Goal: Task Accomplishment & Management: Use online tool/utility

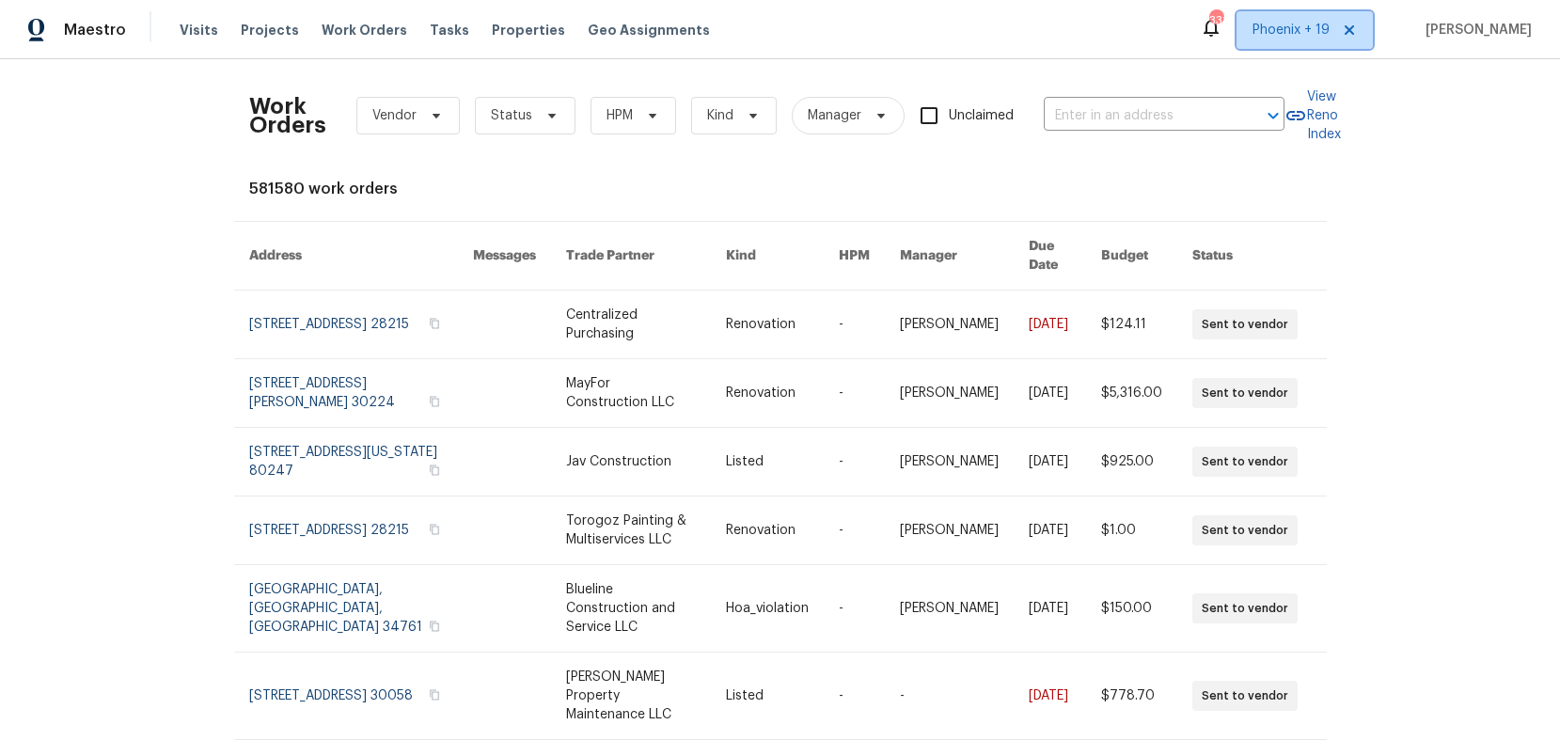
click at [1250, 30] on span "Phoenix + 19" at bounding box center [1305, 30] width 136 height 38
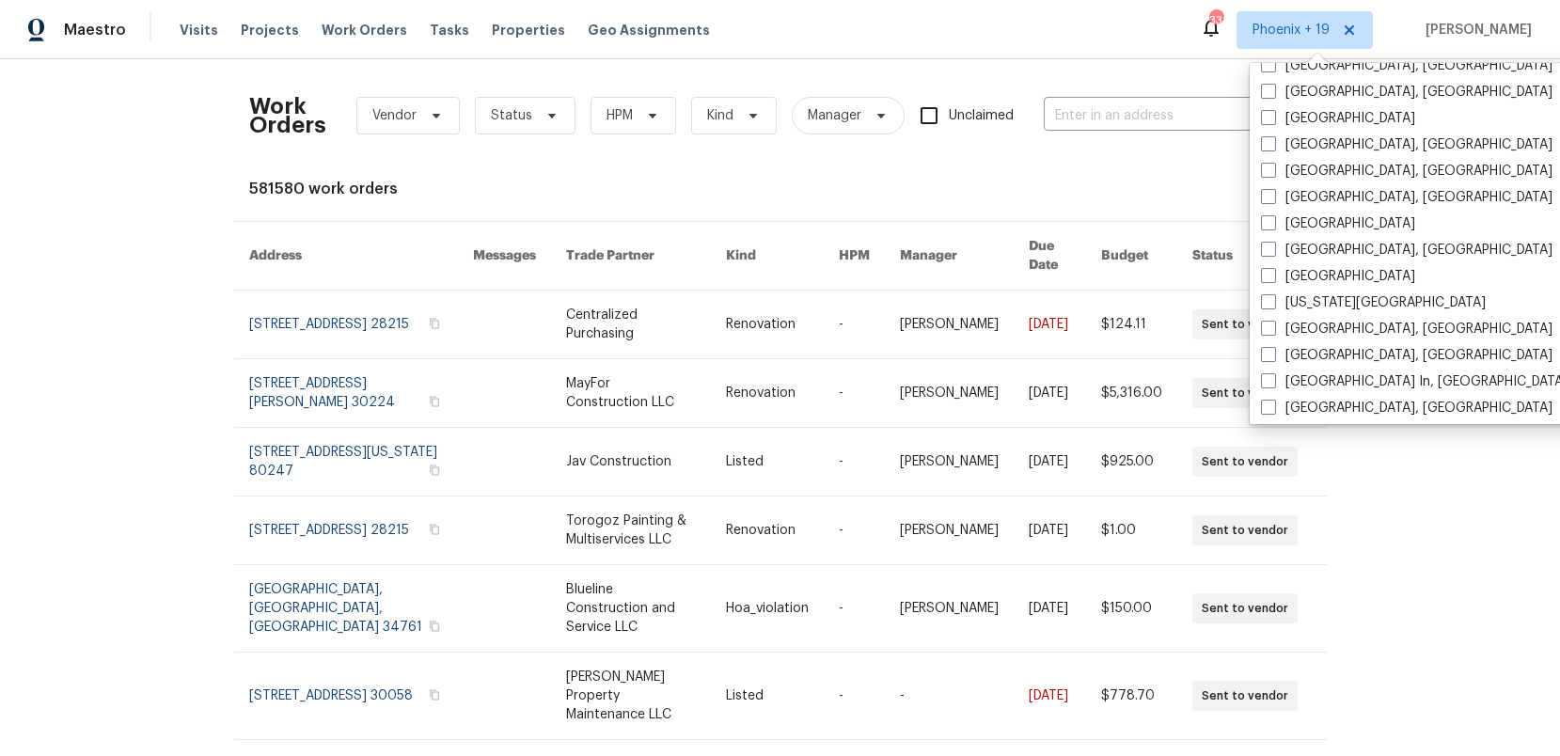
scroll to position [897, 0]
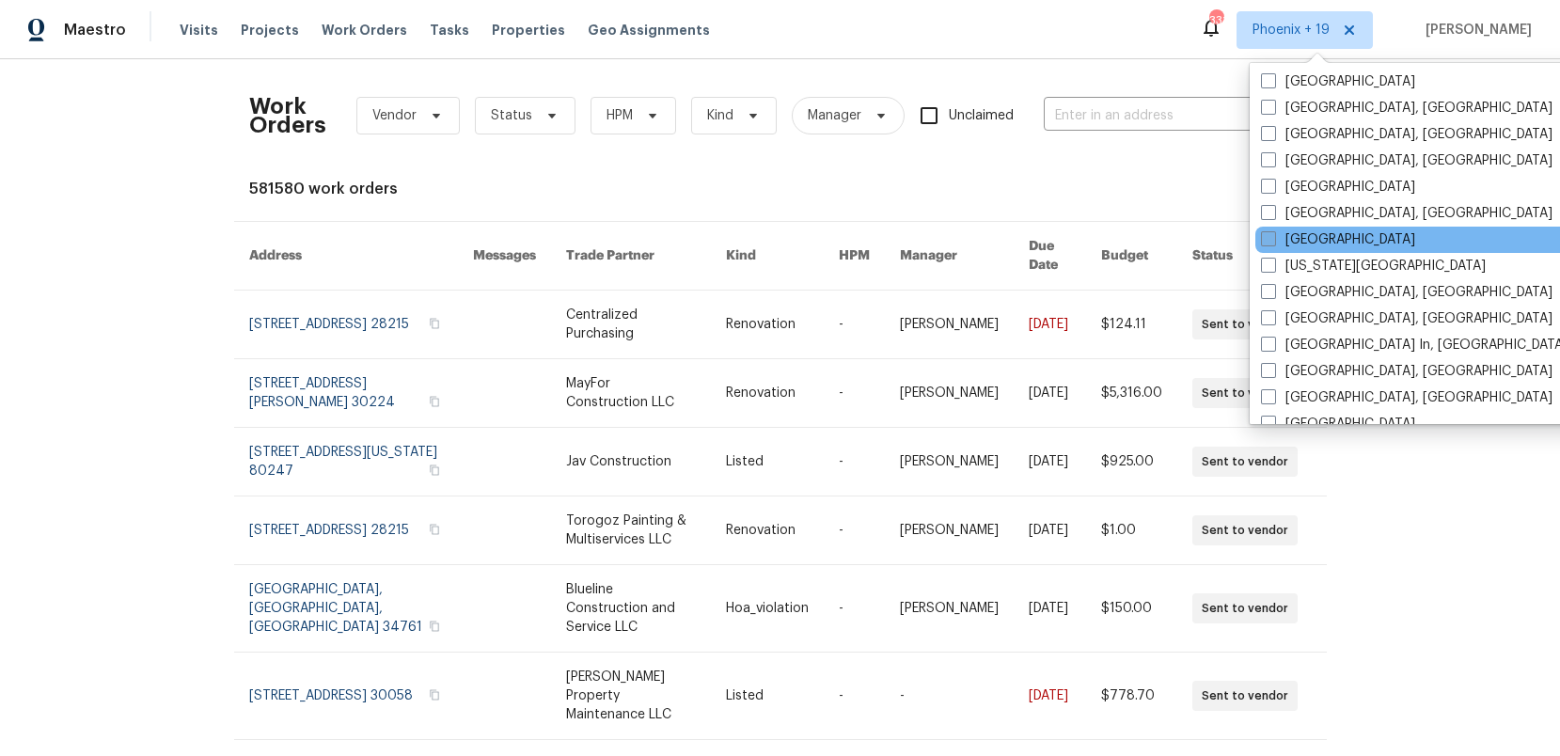
click at [1318, 245] on label "[GEOGRAPHIC_DATA]" at bounding box center [1338, 239] width 154 height 19
click at [1274, 243] on input "[GEOGRAPHIC_DATA]" at bounding box center [1267, 236] width 12 height 12
checkbox input "true"
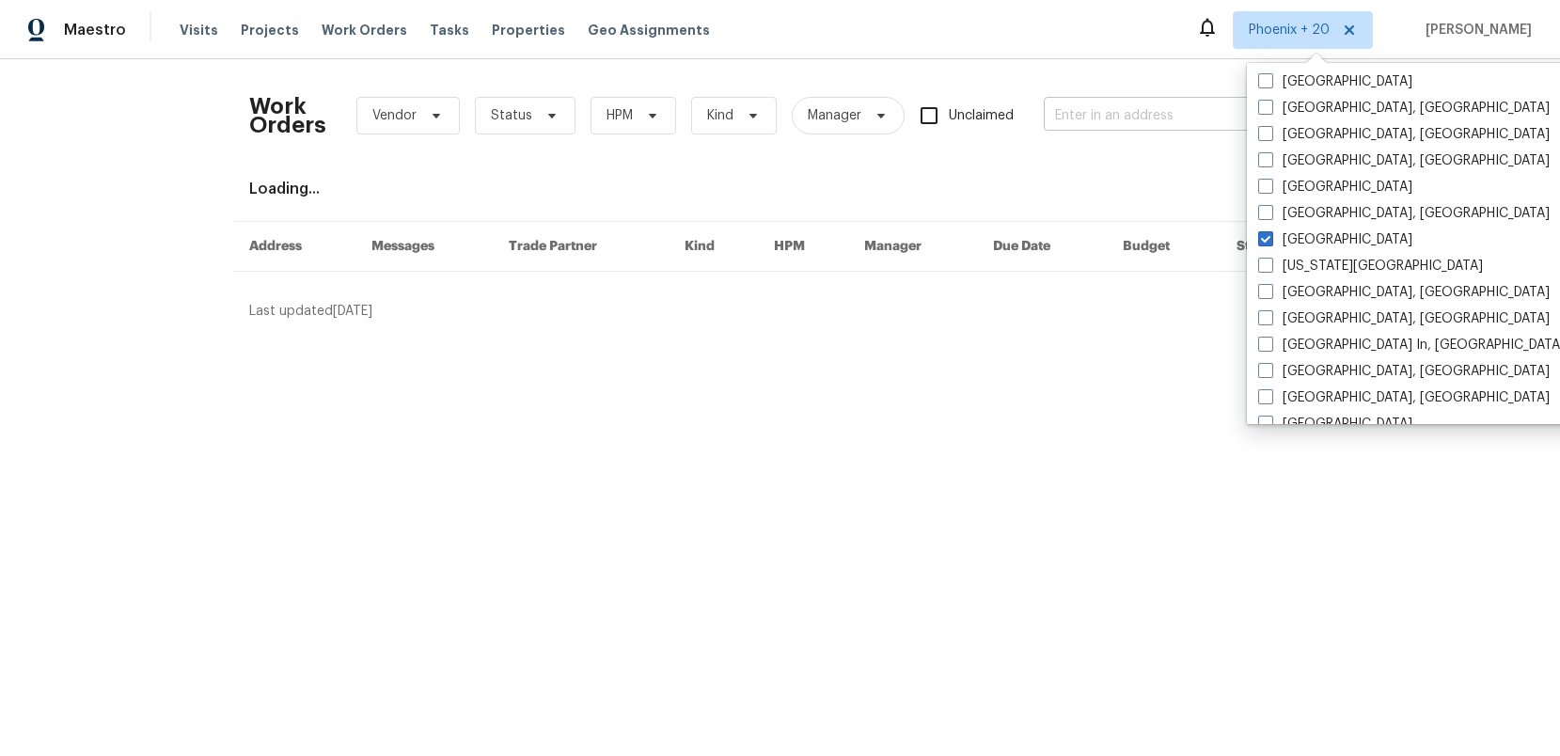
click at [1142, 102] on input "text" at bounding box center [1138, 116] width 188 height 29
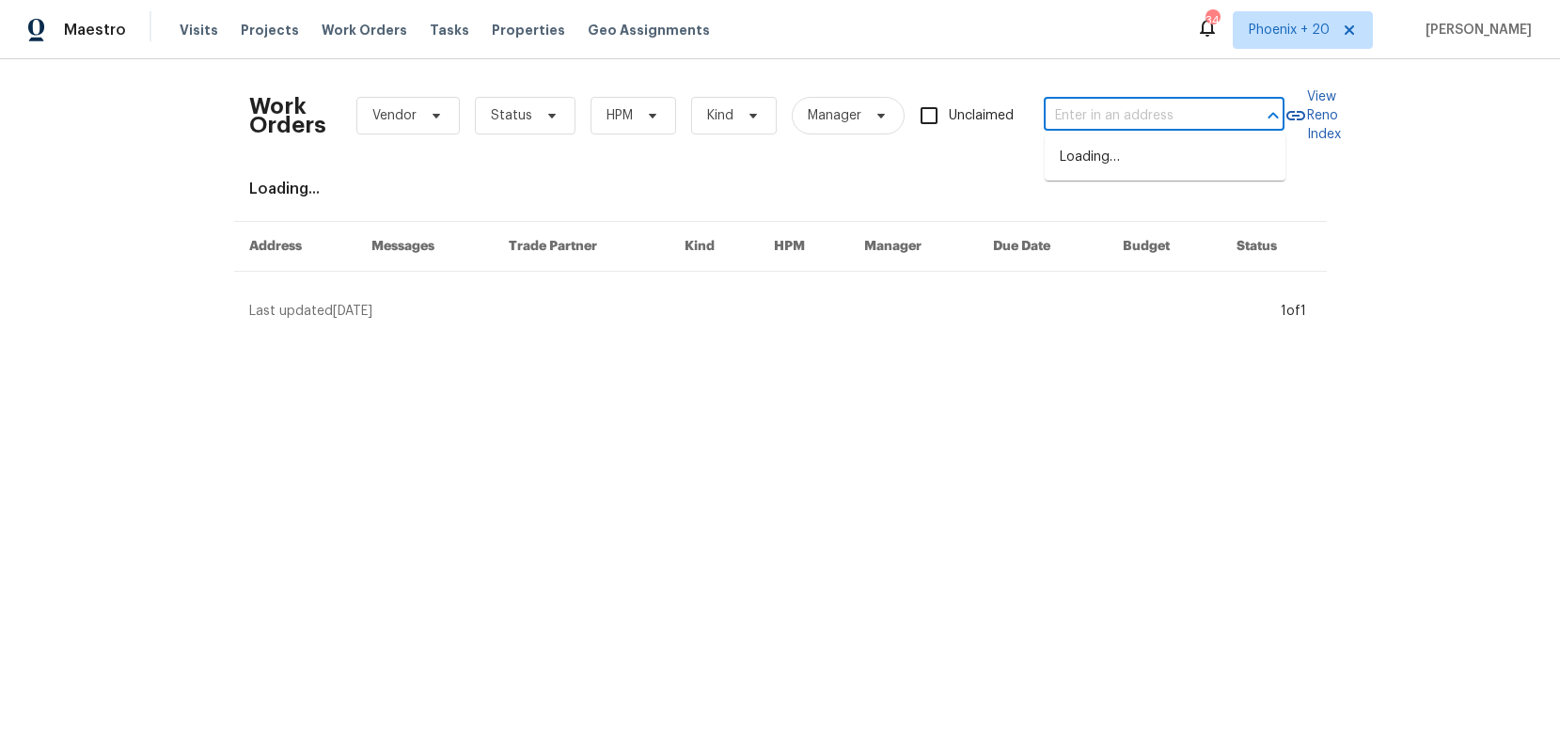
paste input "[STREET_ADDRESS]"
type input "[STREET_ADDRESS]"
click at [1144, 167] on li "[STREET_ADDRESS]" at bounding box center [1165, 157] width 241 height 31
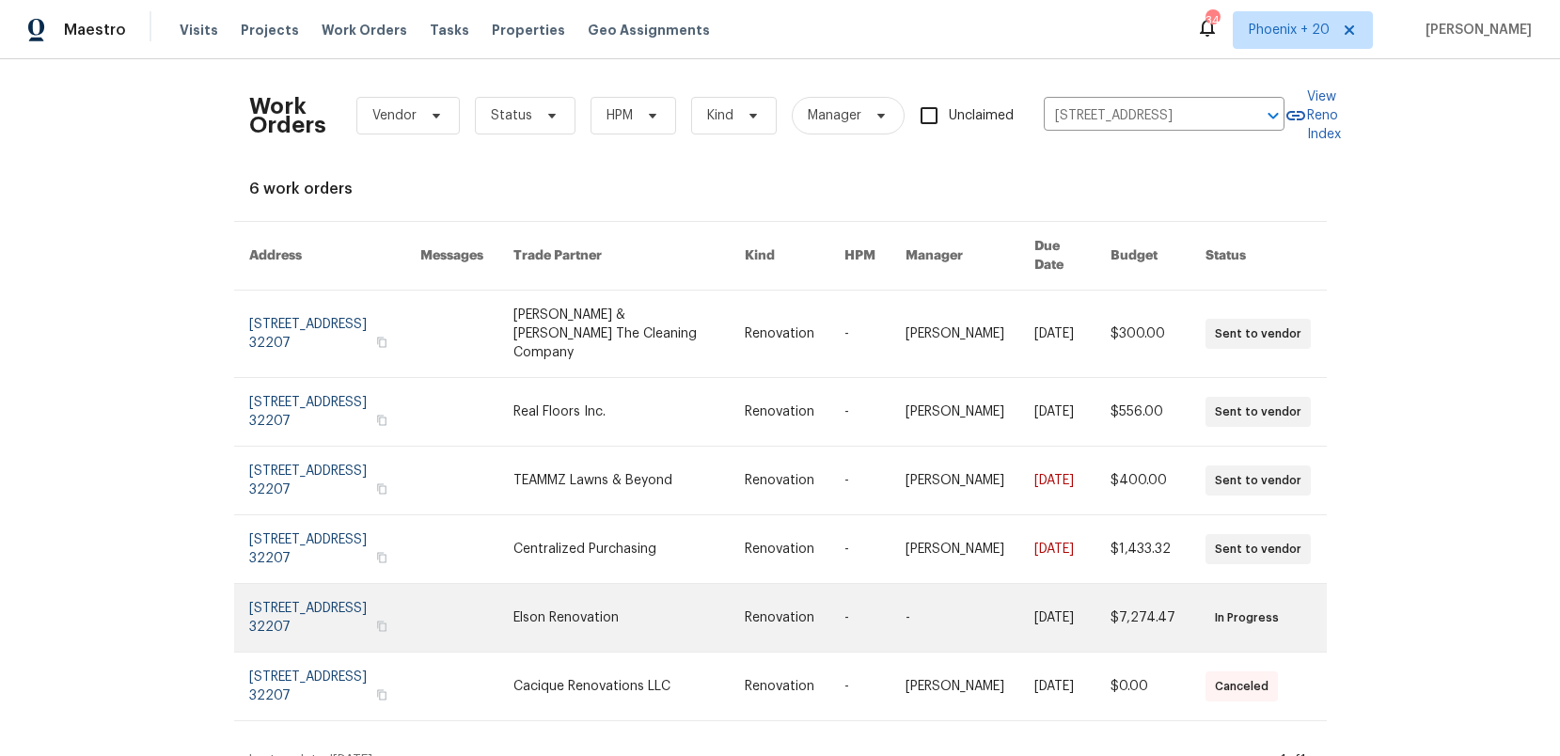
click at [632, 584] on link at bounding box center [629, 618] width 231 height 68
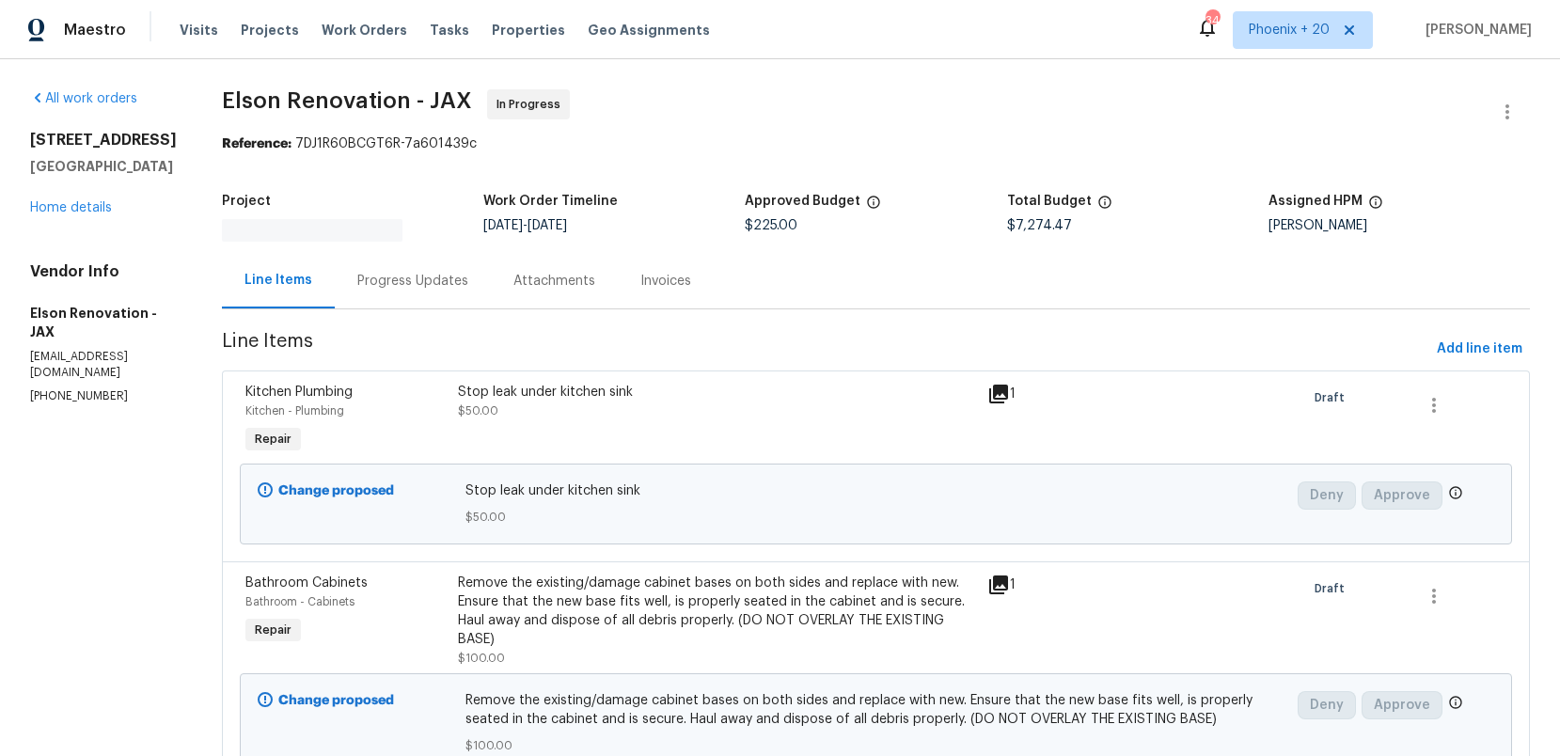
click at [79, 176] on h5 "[GEOGRAPHIC_DATA]" at bounding box center [103, 166] width 147 height 19
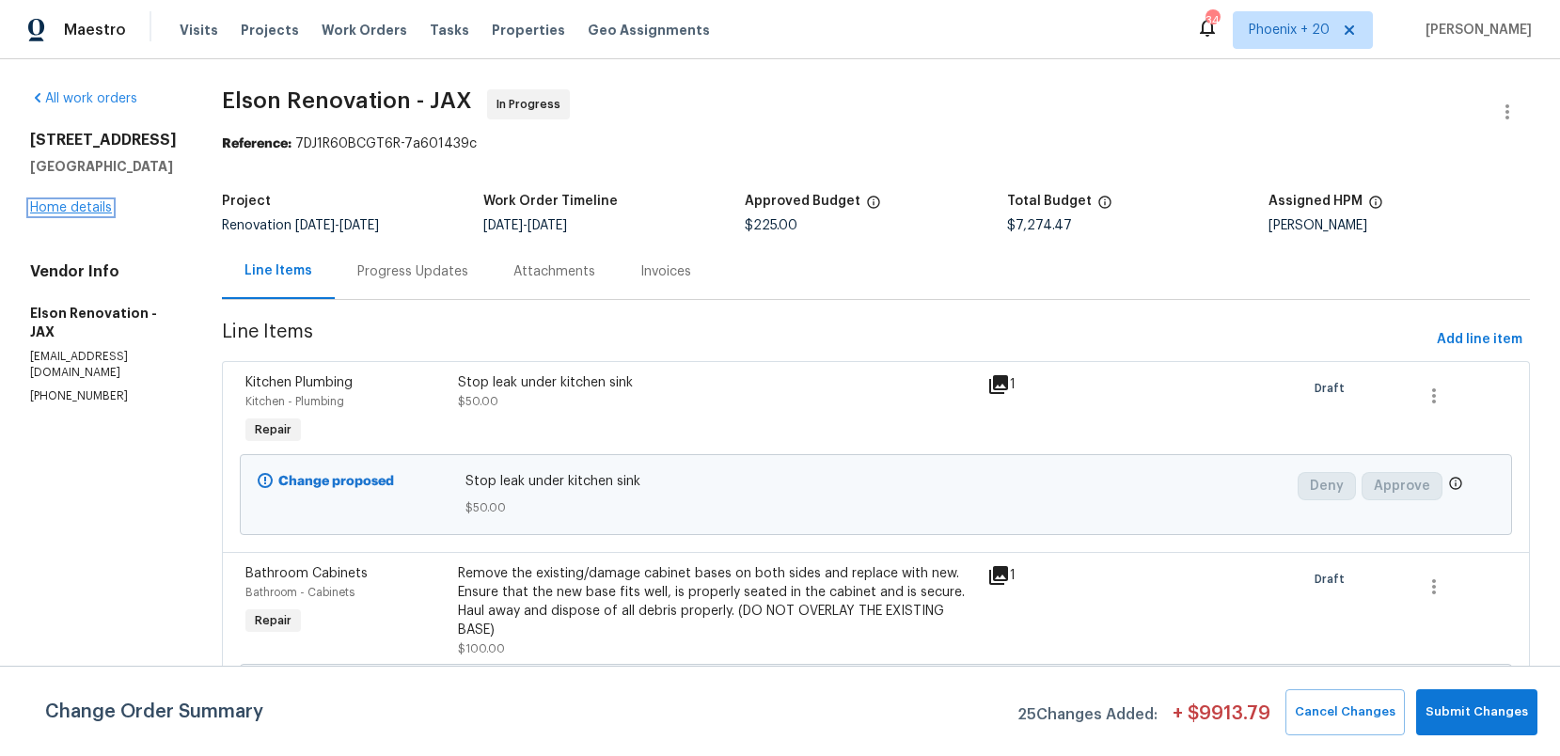
click at [87, 214] on link "Home details" at bounding box center [71, 207] width 82 height 13
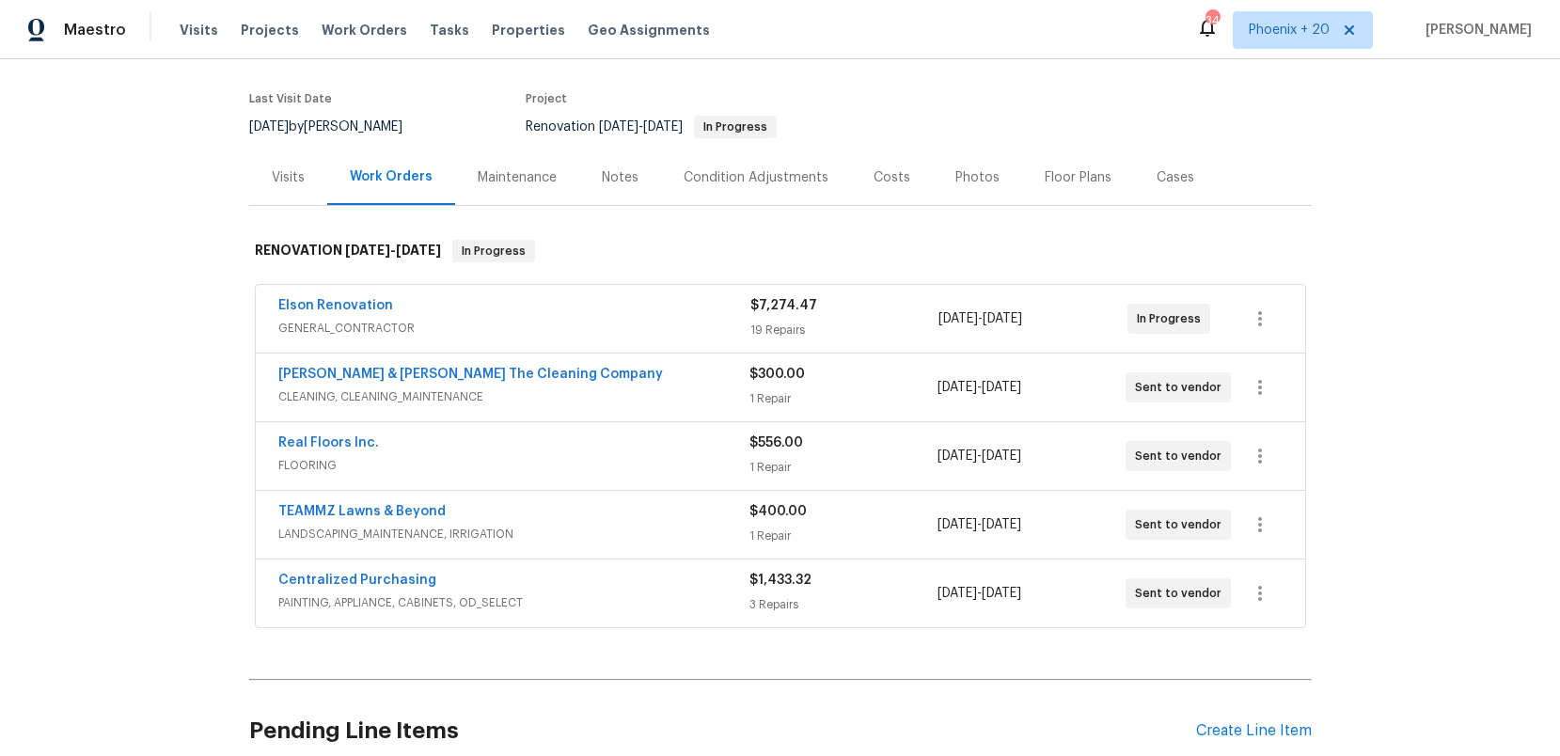
scroll to position [159, 0]
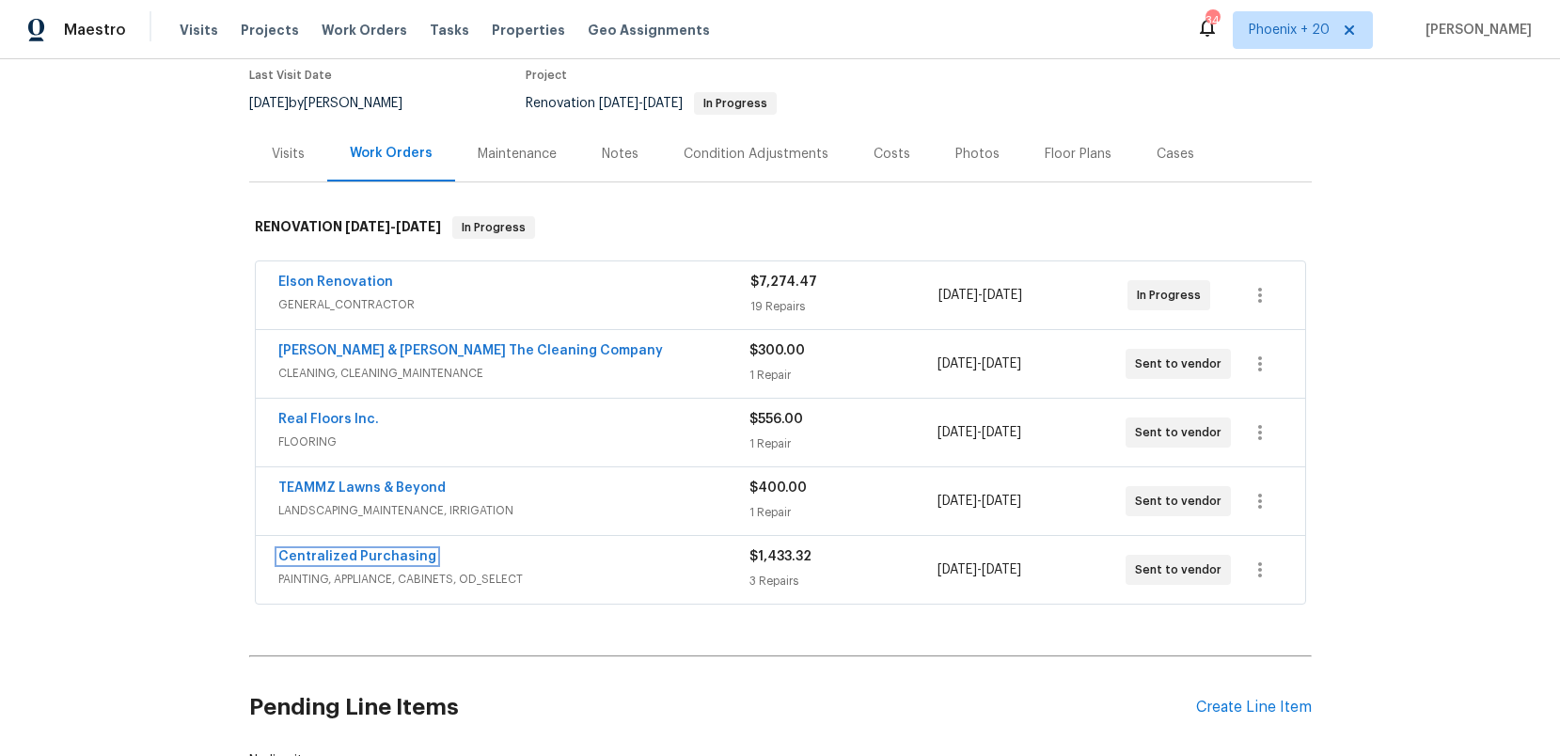
click at [343, 555] on link "Centralized Purchasing" at bounding box center [357, 556] width 158 height 13
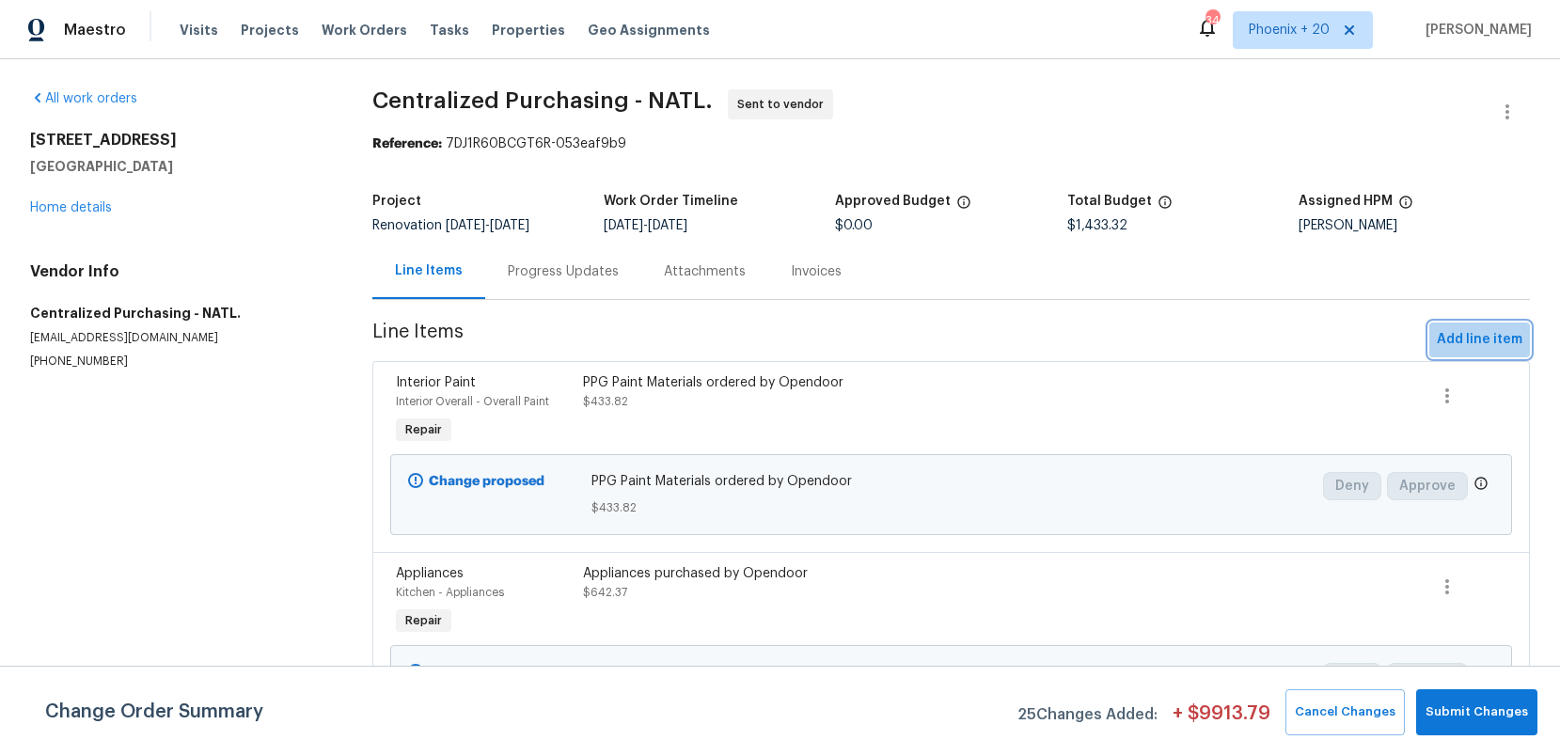
click at [1483, 333] on span "Add line item" at bounding box center [1480, 340] width 86 height 24
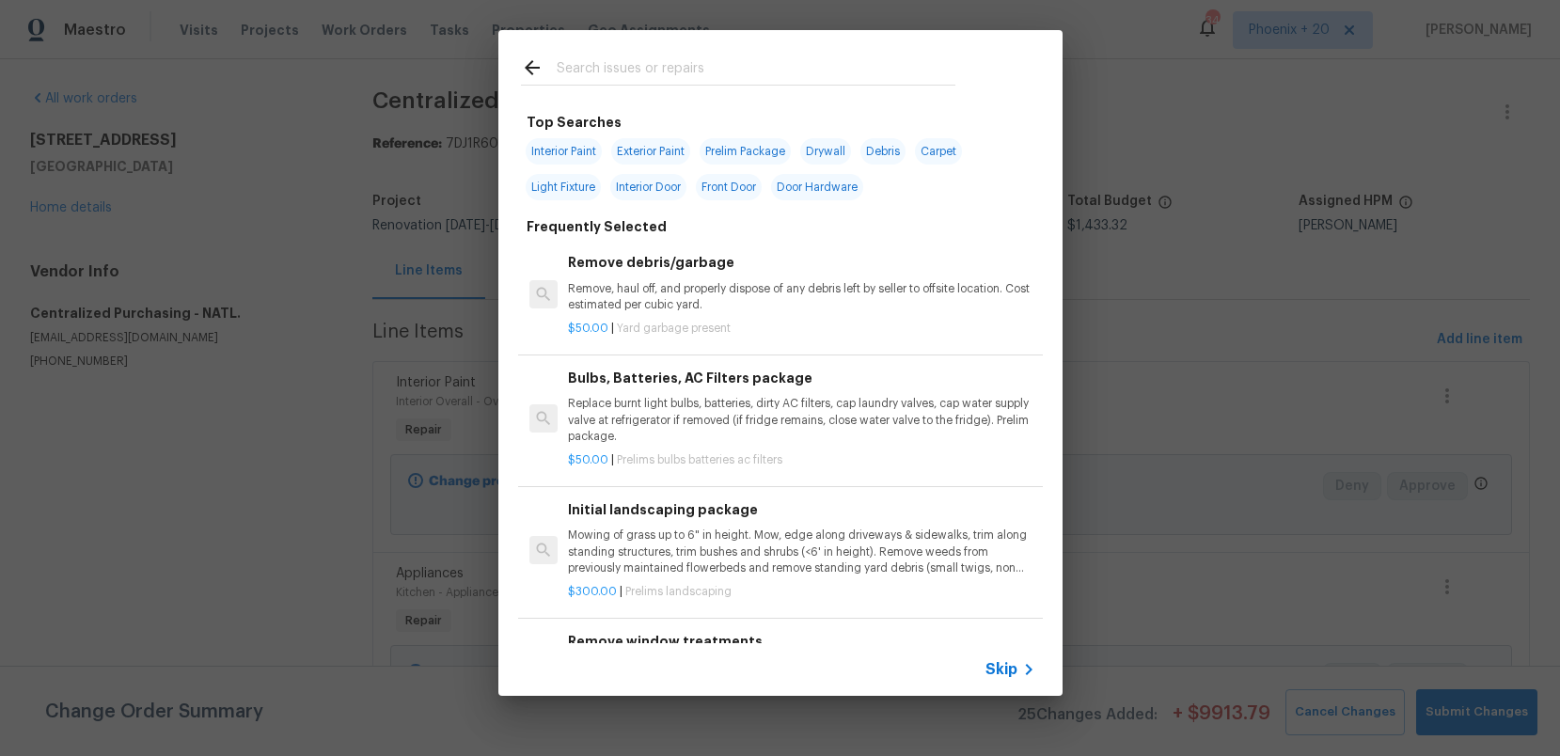
click at [736, 75] on input "text" at bounding box center [756, 70] width 399 height 28
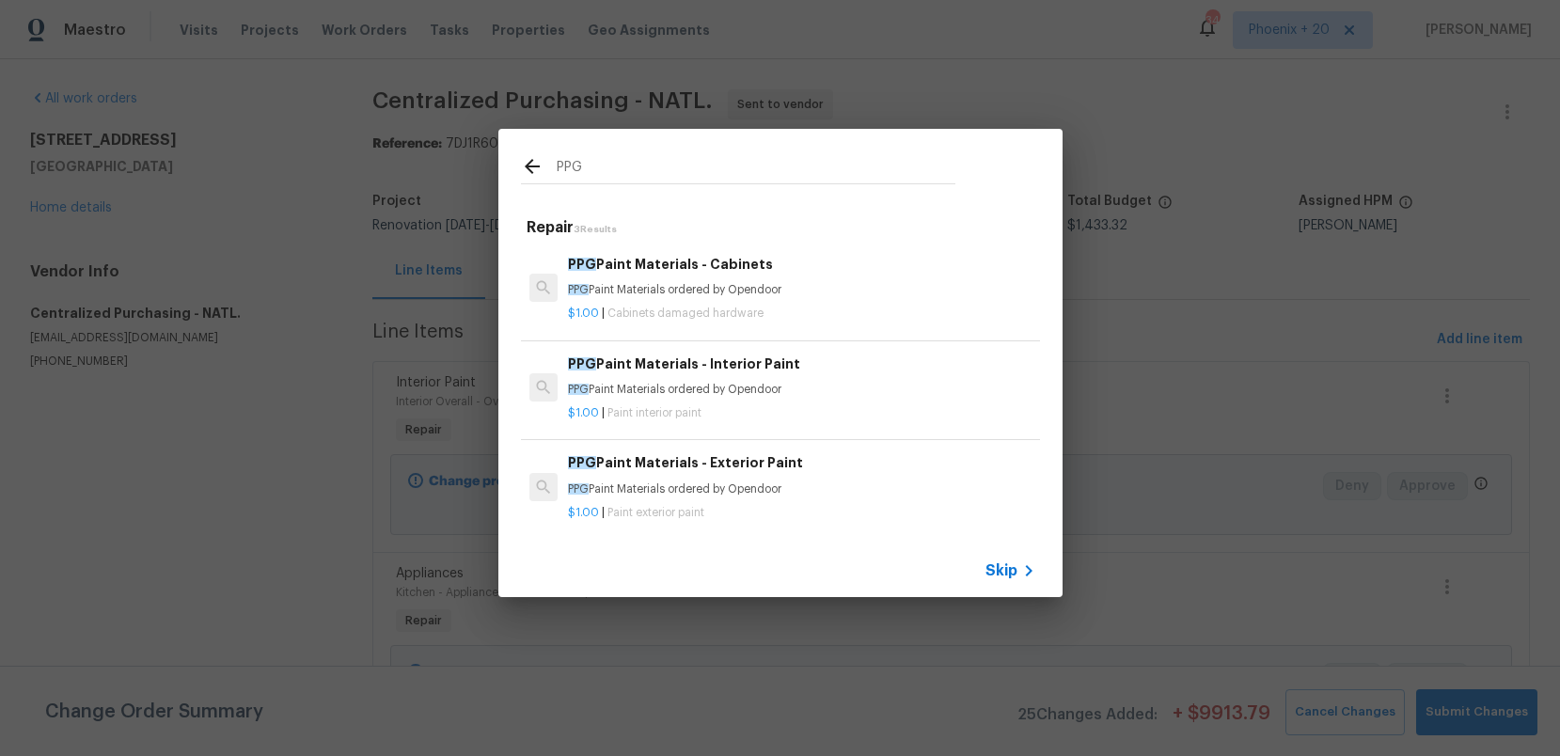
type input "PPG"
click at [878, 476] on div "PPG Paint Materials - Exterior Paint PPG Paint Materials ordered by Opendoor" at bounding box center [801, 474] width 467 height 45
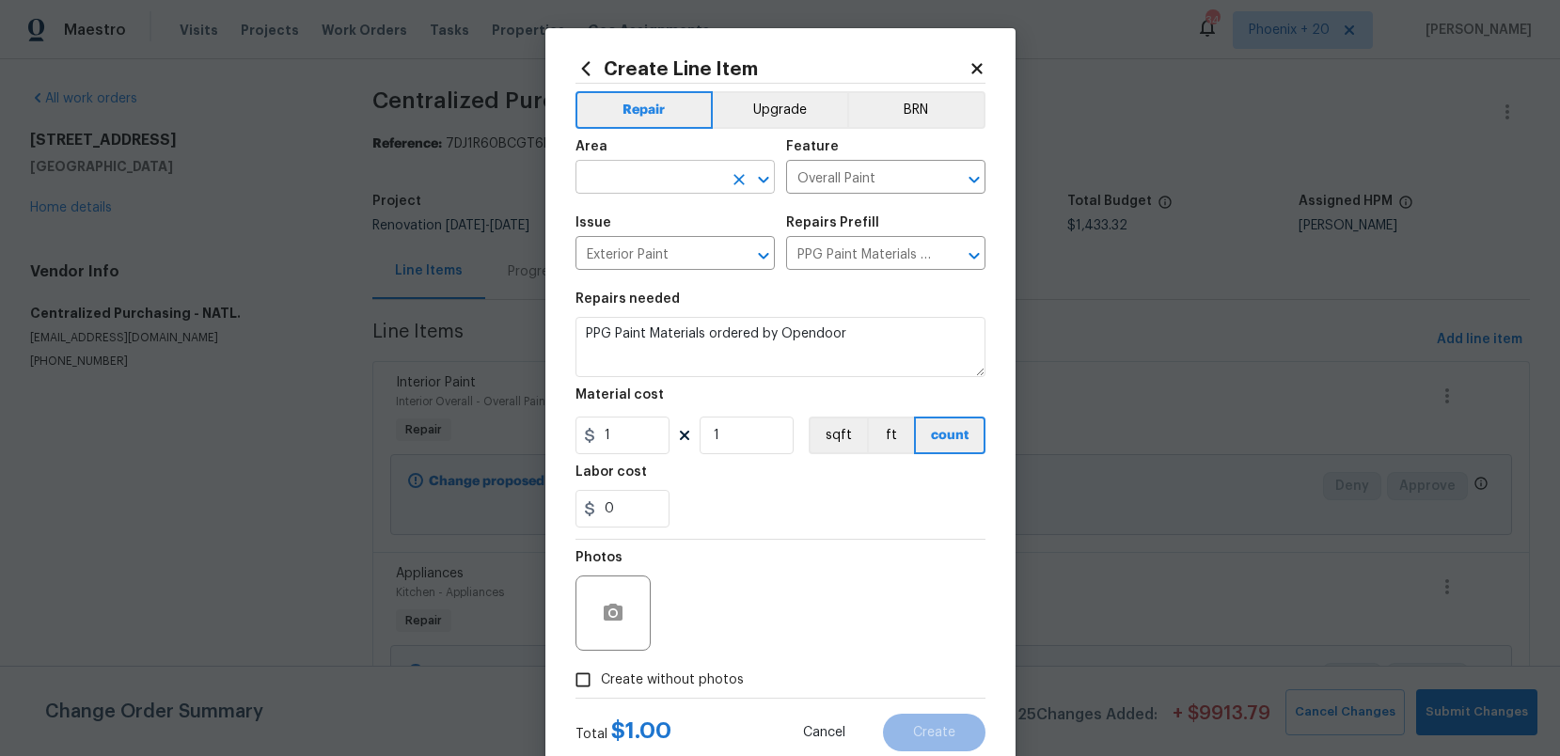
click at [734, 174] on icon "Clear" at bounding box center [739, 179] width 11 height 11
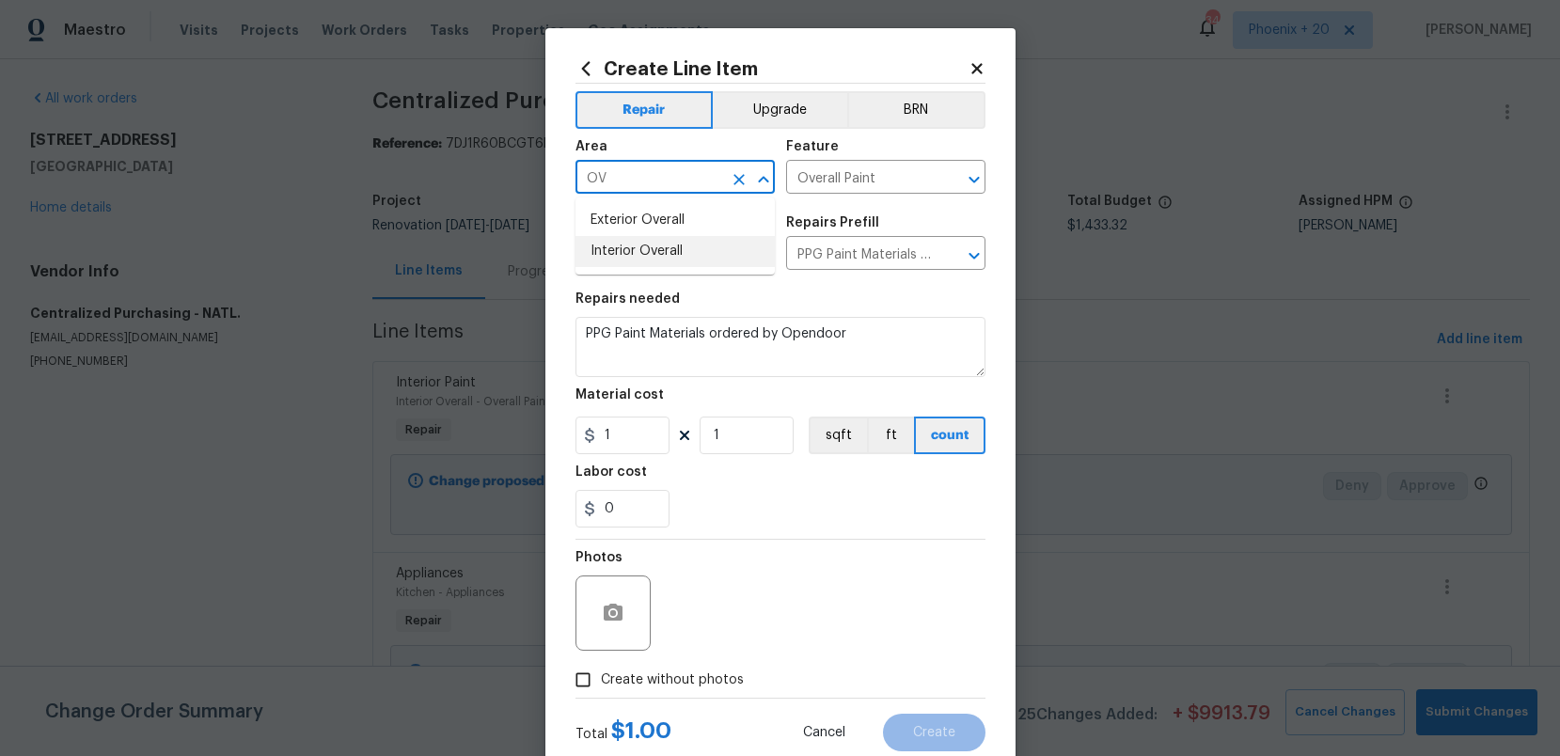
click at [717, 251] on li "Interior Overall" at bounding box center [675, 251] width 199 height 31
type input "Interior Overall"
click at [734, 183] on icon "Clear" at bounding box center [739, 179] width 11 height 11
click at [696, 229] on li "Exterior Overall" at bounding box center [675, 220] width 199 height 31
type input "Exterior Overall"
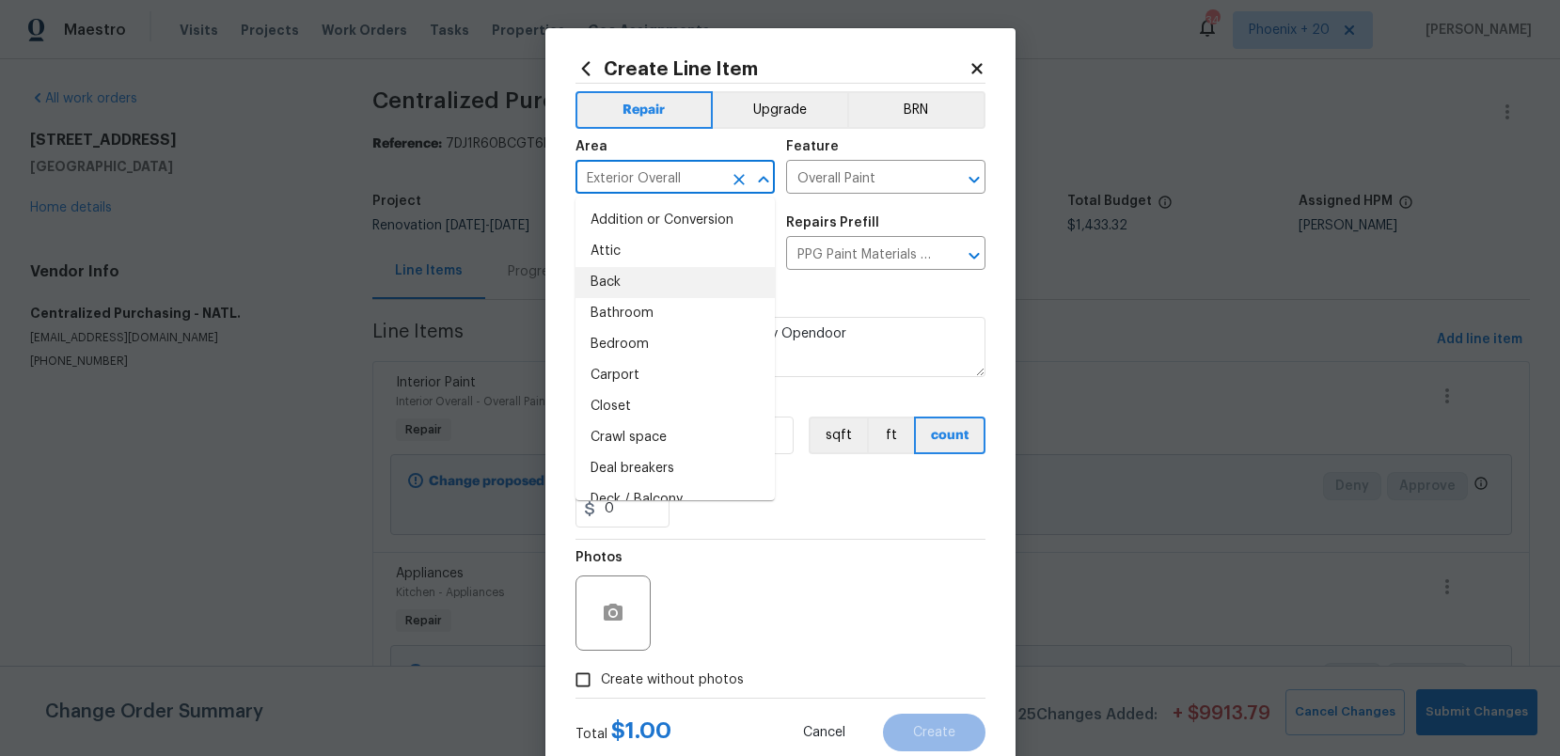
click at [784, 580] on div "Photos" at bounding box center [781, 601] width 410 height 122
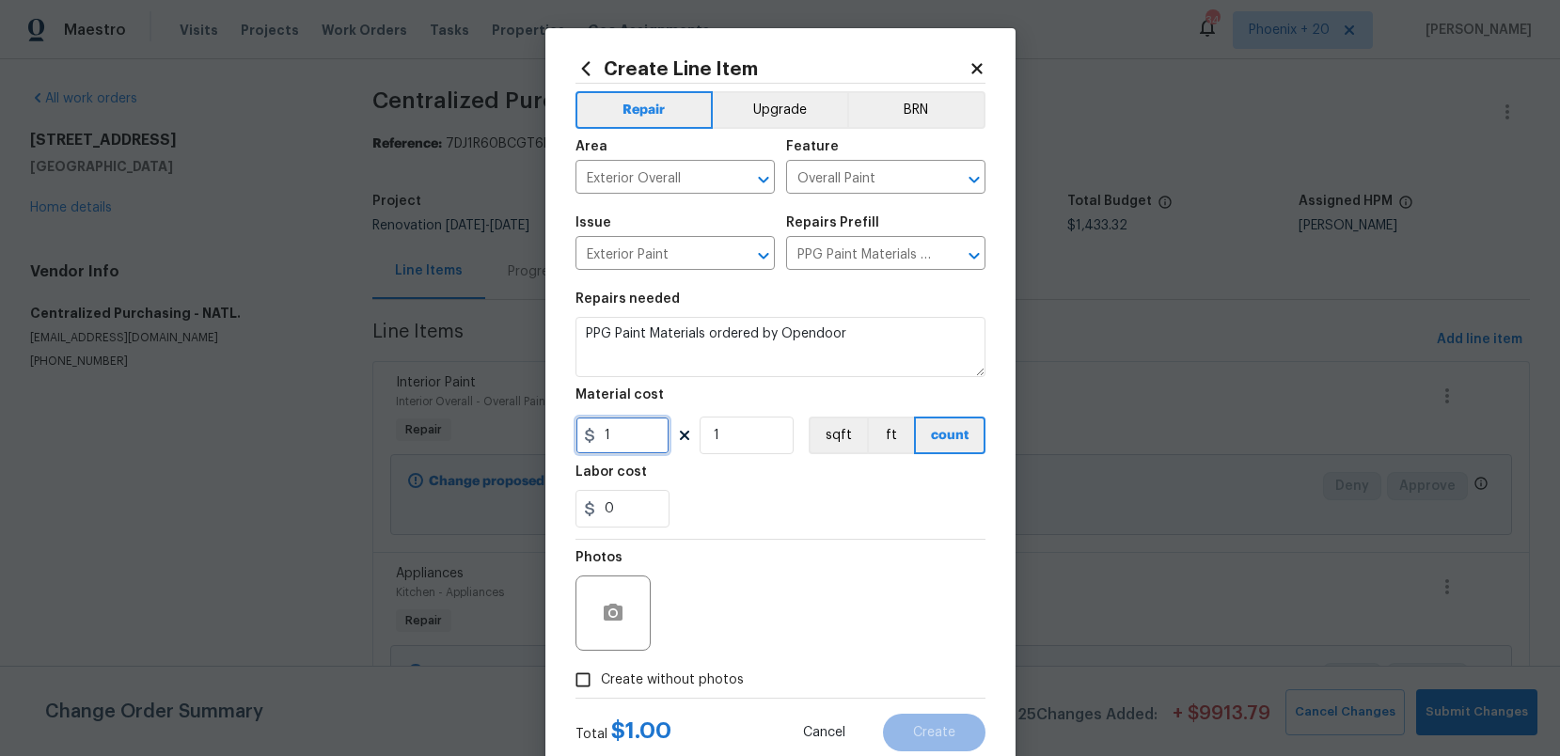
click at [637, 446] on input "1" at bounding box center [623, 436] width 94 height 38
drag, startPoint x: 627, startPoint y: 443, endPoint x: 563, endPoint y: 435, distance: 64.5
click at [563, 435] on div "Create Line Item Repair Upgrade BRN Area Exterior Overall ​ Feature Overall Pai…" at bounding box center [781, 404] width 470 height 753
type input "539.82"
click at [688, 656] on div "Photos" at bounding box center [781, 601] width 410 height 122
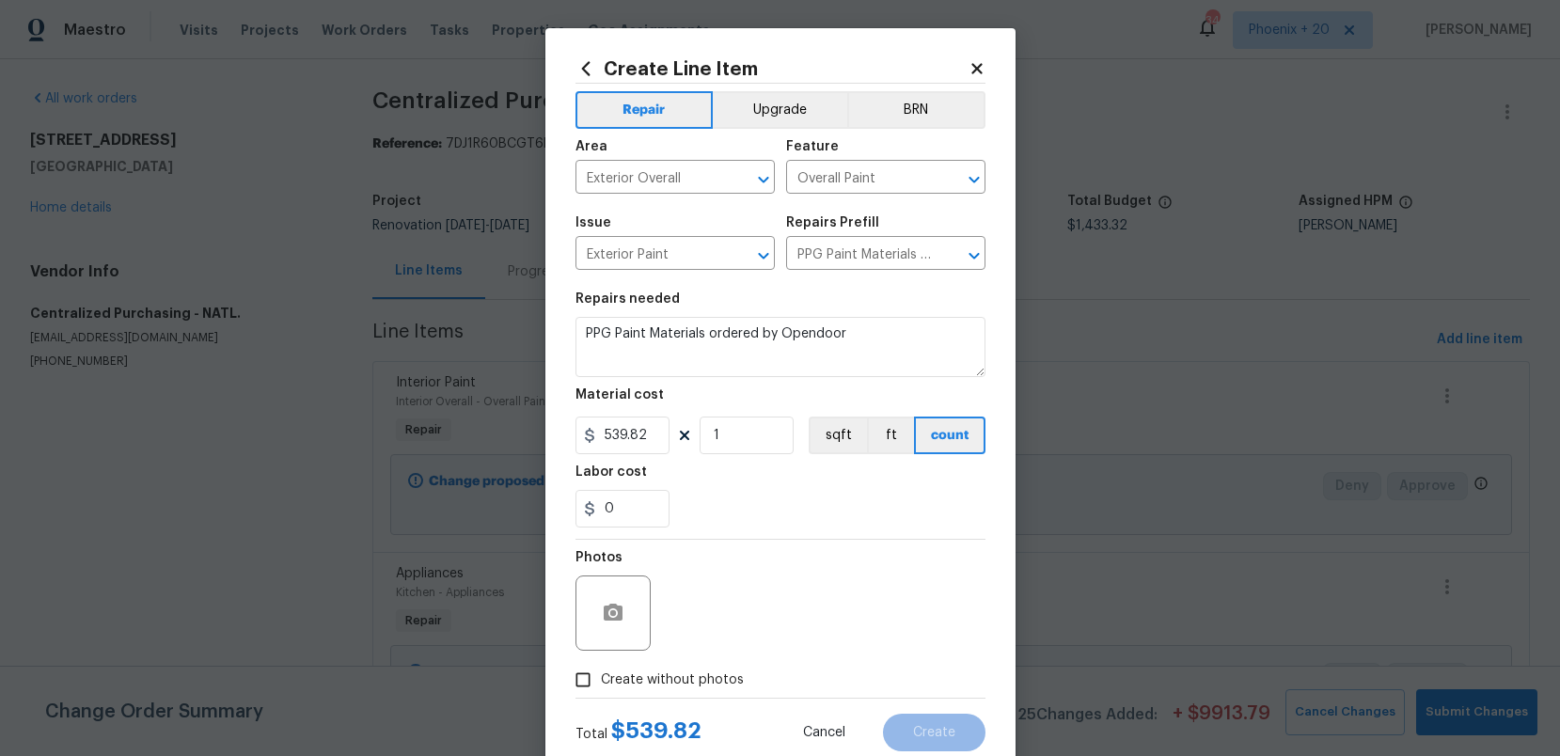
drag, startPoint x: 727, startPoint y: 674, endPoint x: 745, endPoint y: 606, distance: 70.9
click at [728, 668] on label "Create without photos" at bounding box center [654, 680] width 179 height 36
click at [745, 606] on div "Photos" at bounding box center [781, 601] width 410 height 122
click at [718, 671] on span "Create without photos" at bounding box center [672, 681] width 143 height 20
click at [601, 670] on input "Create without photos" at bounding box center [583, 680] width 36 height 36
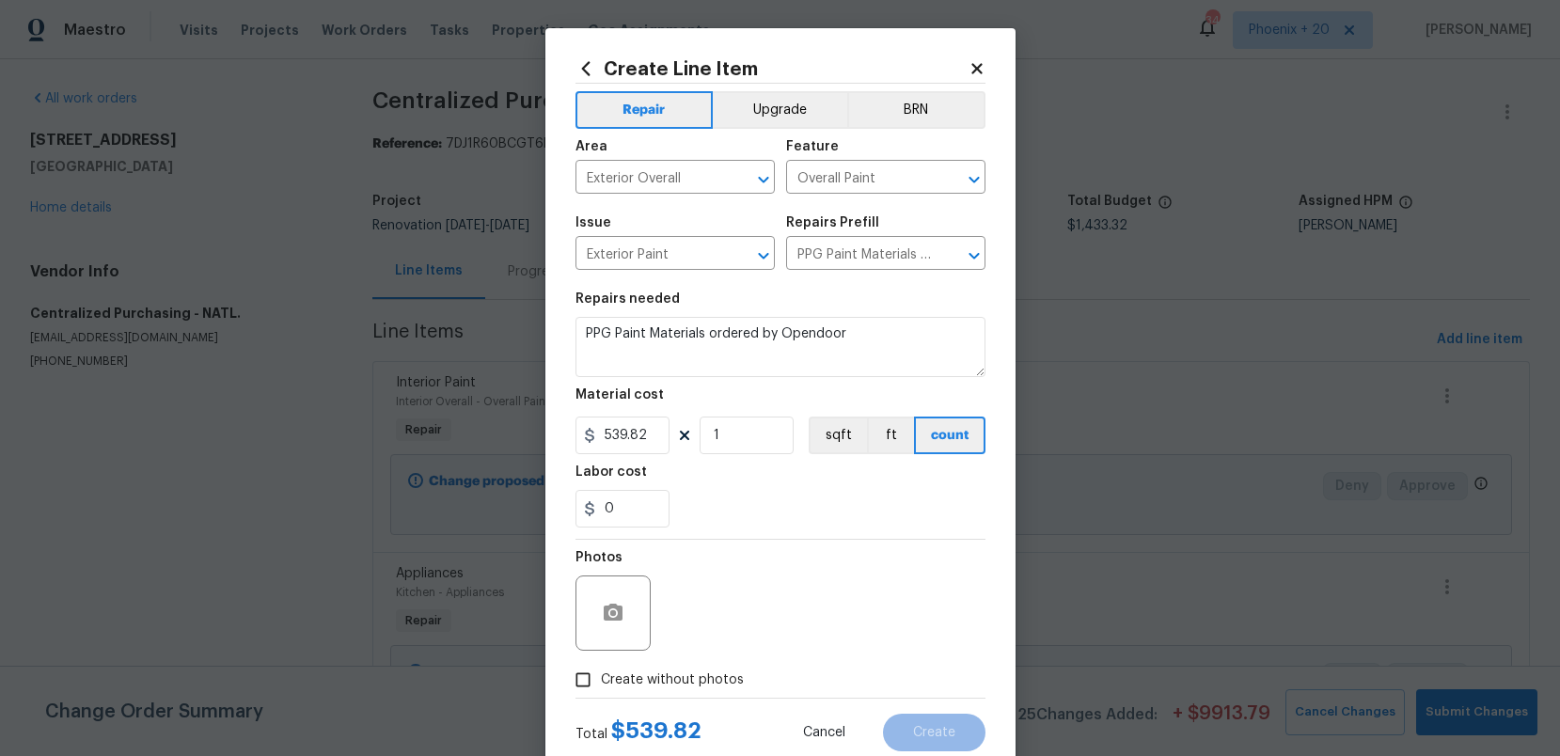
checkbox input "true"
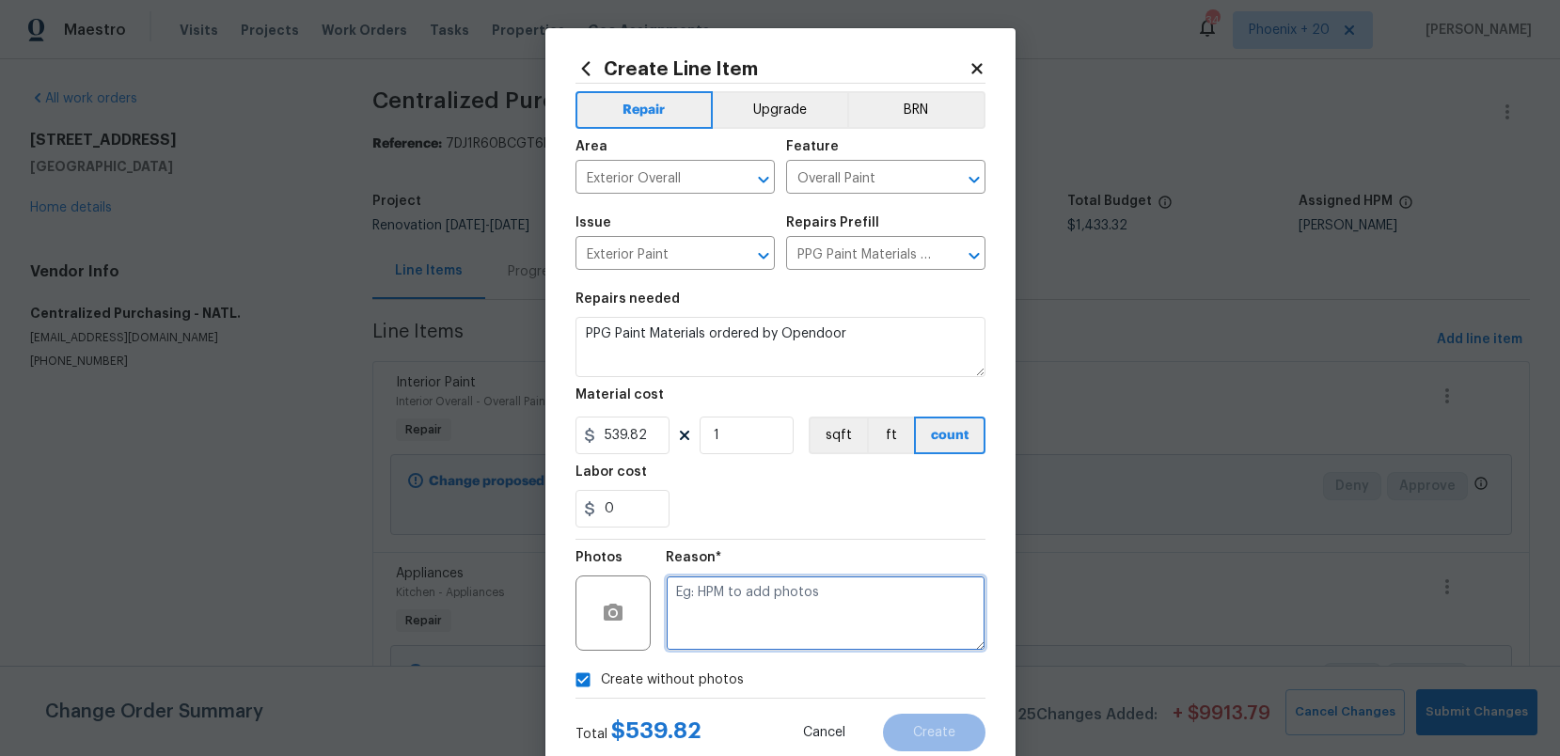
click at [735, 634] on textarea at bounding box center [826, 613] width 320 height 75
type textarea "NA"
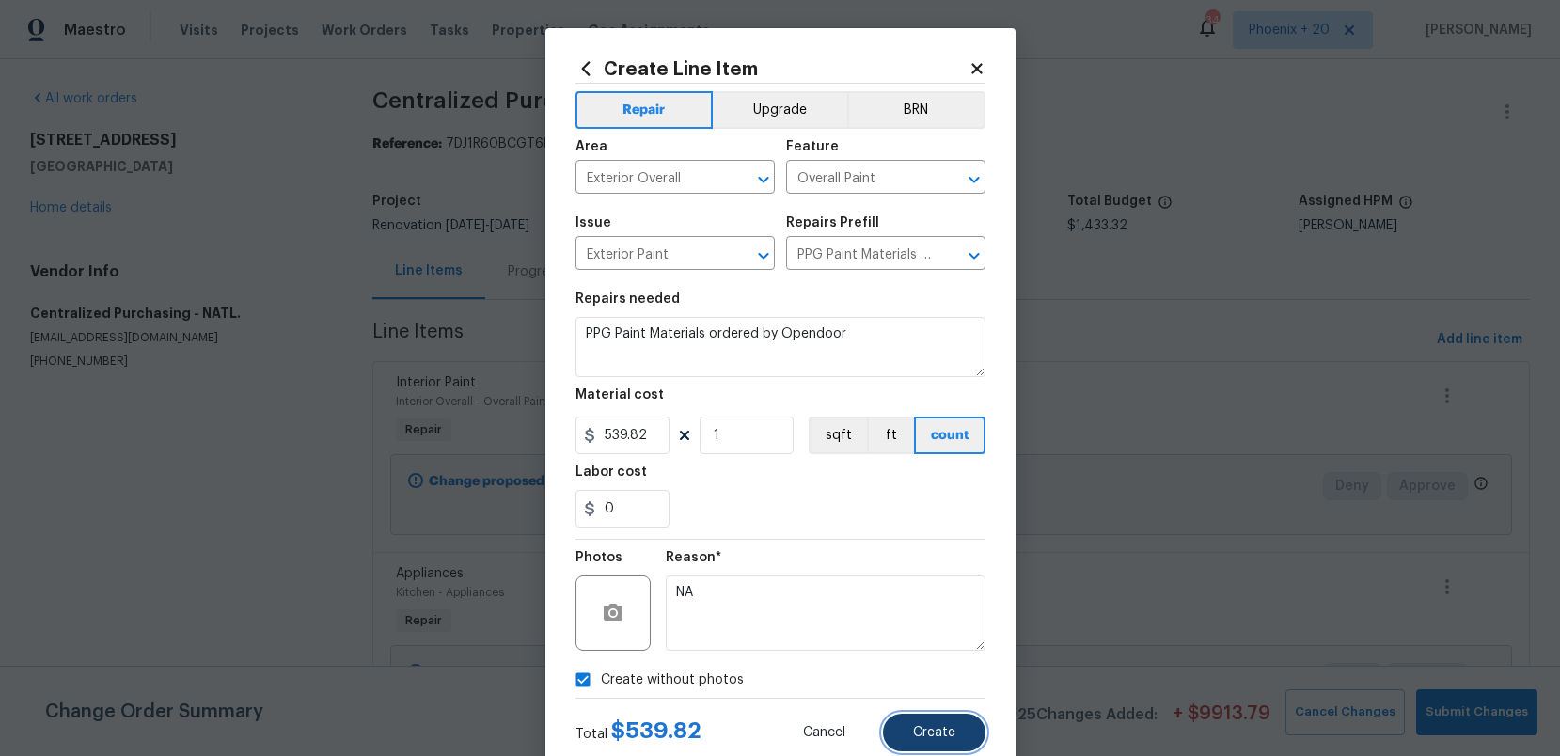
click at [902, 736] on button "Create" at bounding box center [934, 733] width 103 height 38
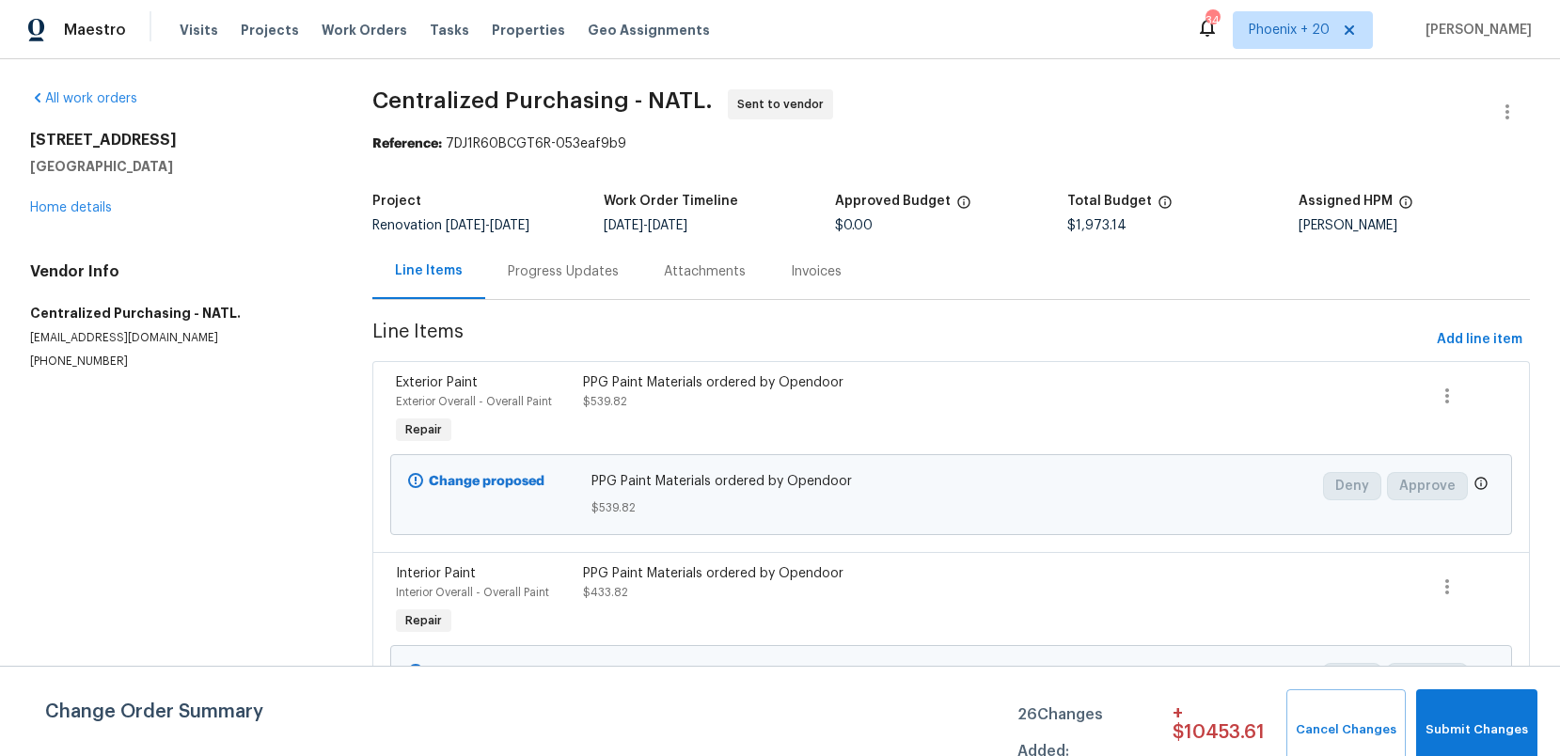
drag, startPoint x: 330, startPoint y: 29, endPoint x: 451, endPoint y: 57, distance: 123.7
click at [330, 29] on span "Work Orders" at bounding box center [365, 30] width 86 height 19
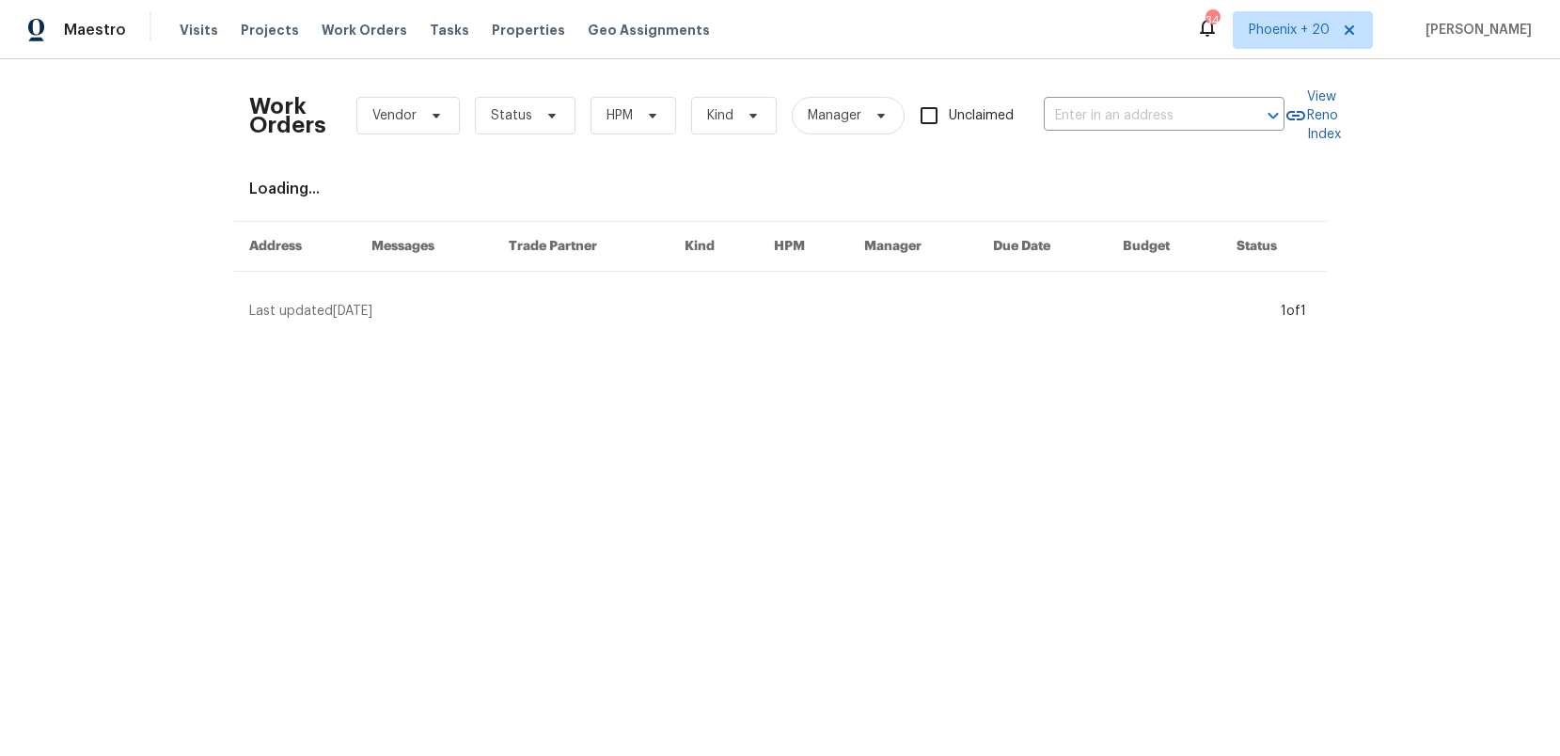
click at [1103, 93] on div "Work Orders Vendor Status HPM Kind Manager Unclaimed ​" at bounding box center [767, 115] width 1036 height 83
click at [1107, 105] on input "text" at bounding box center [1138, 116] width 188 height 29
paste input "[STREET_ADDRESS]"
type input "[STREET_ADDRESS]"
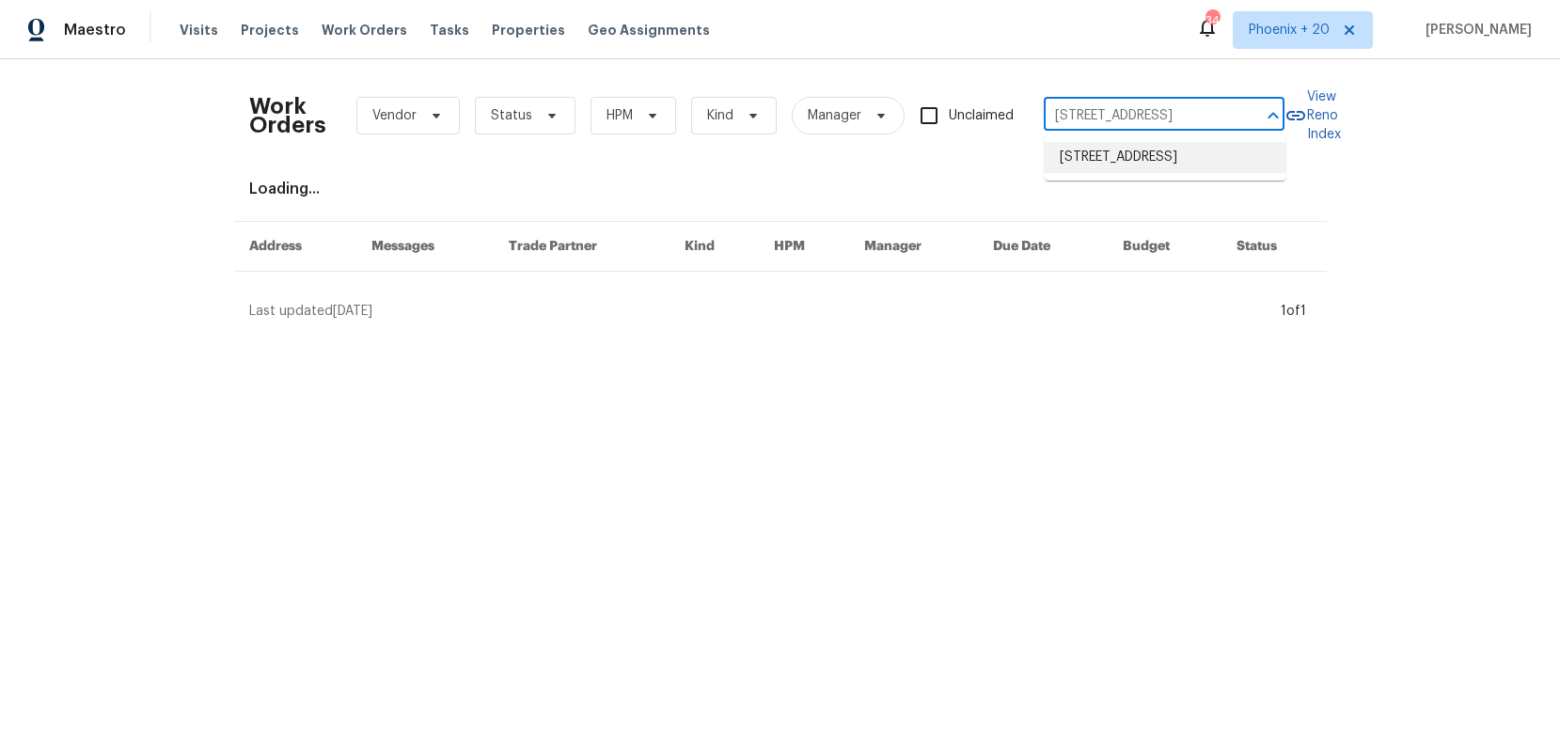
click at [1129, 166] on li "[STREET_ADDRESS]" at bounding box center [1165, 157] width 241 height 31
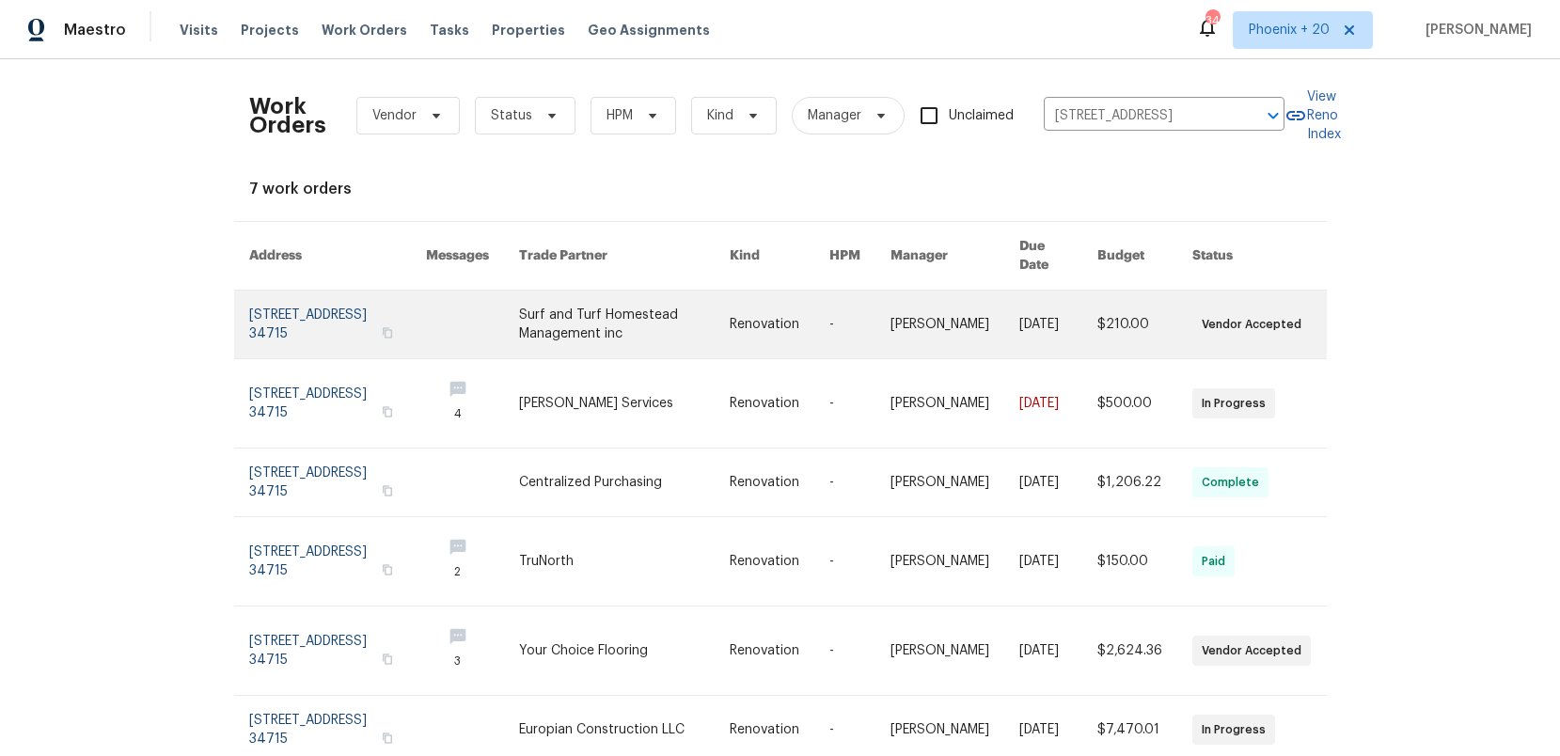
click at [695, 291] on link at bounding box center [625, 325] width 212 height 68
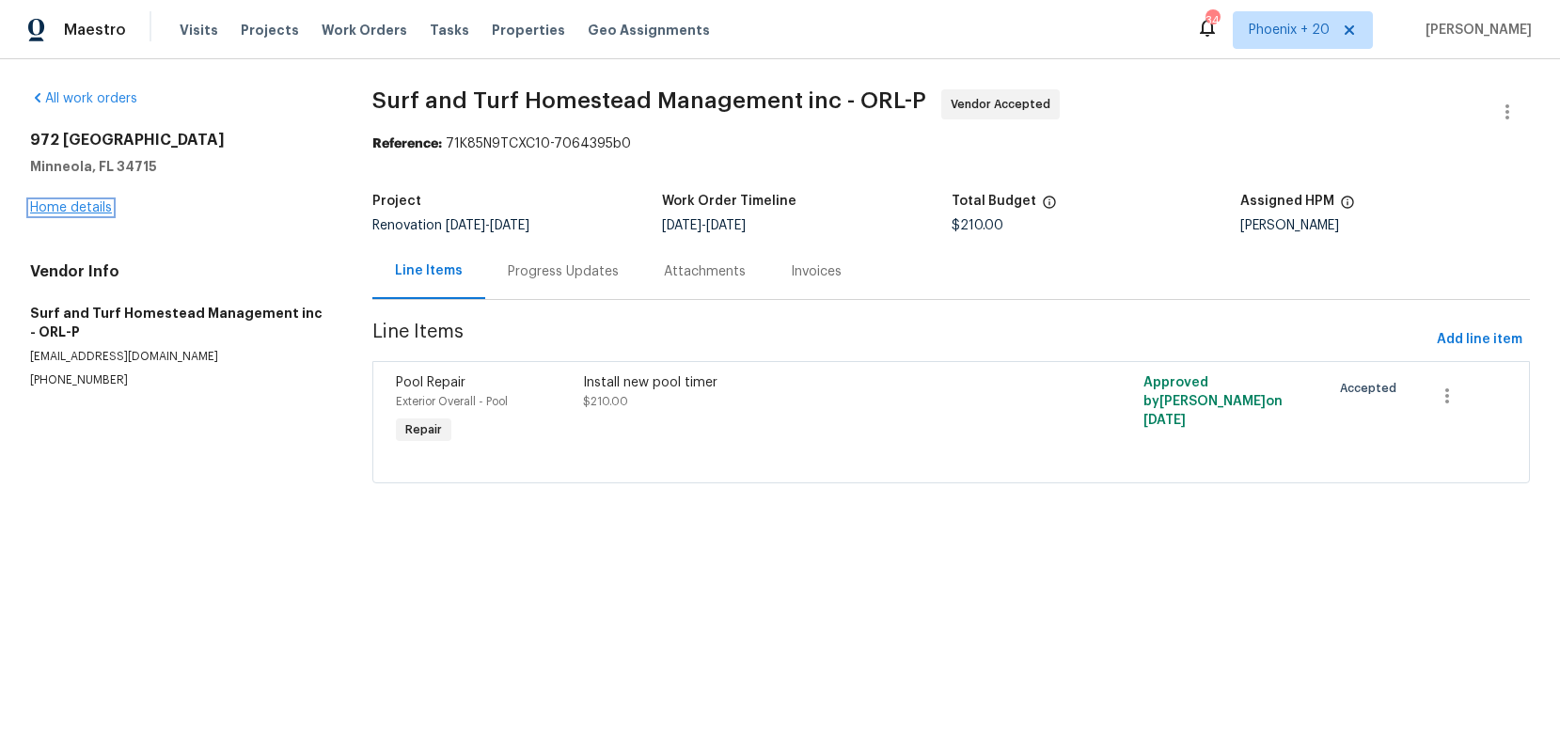
click at [90, 210] on link "Home details" at bounding box center [71, 207] width 82 height 13
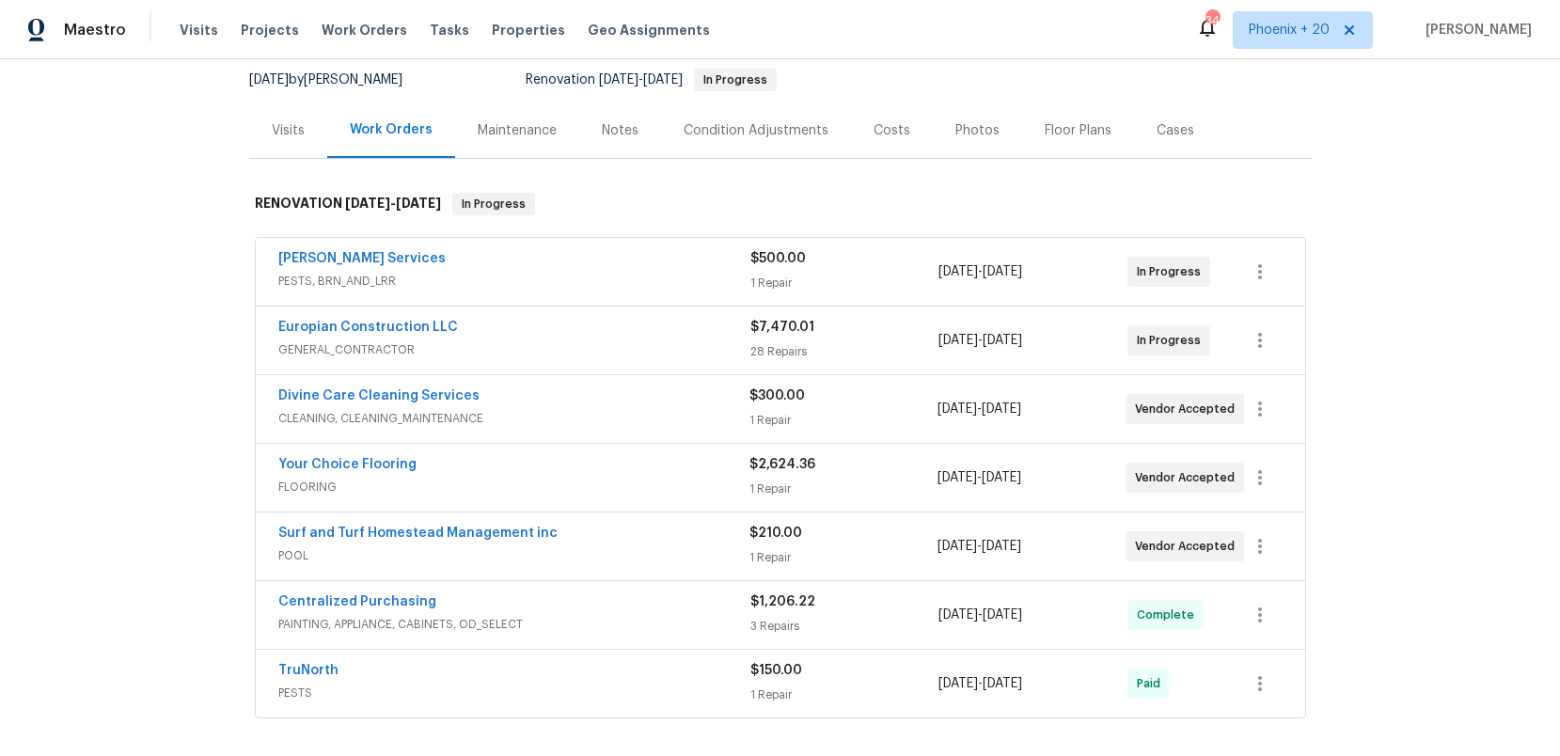
scroll to position [204, 0]
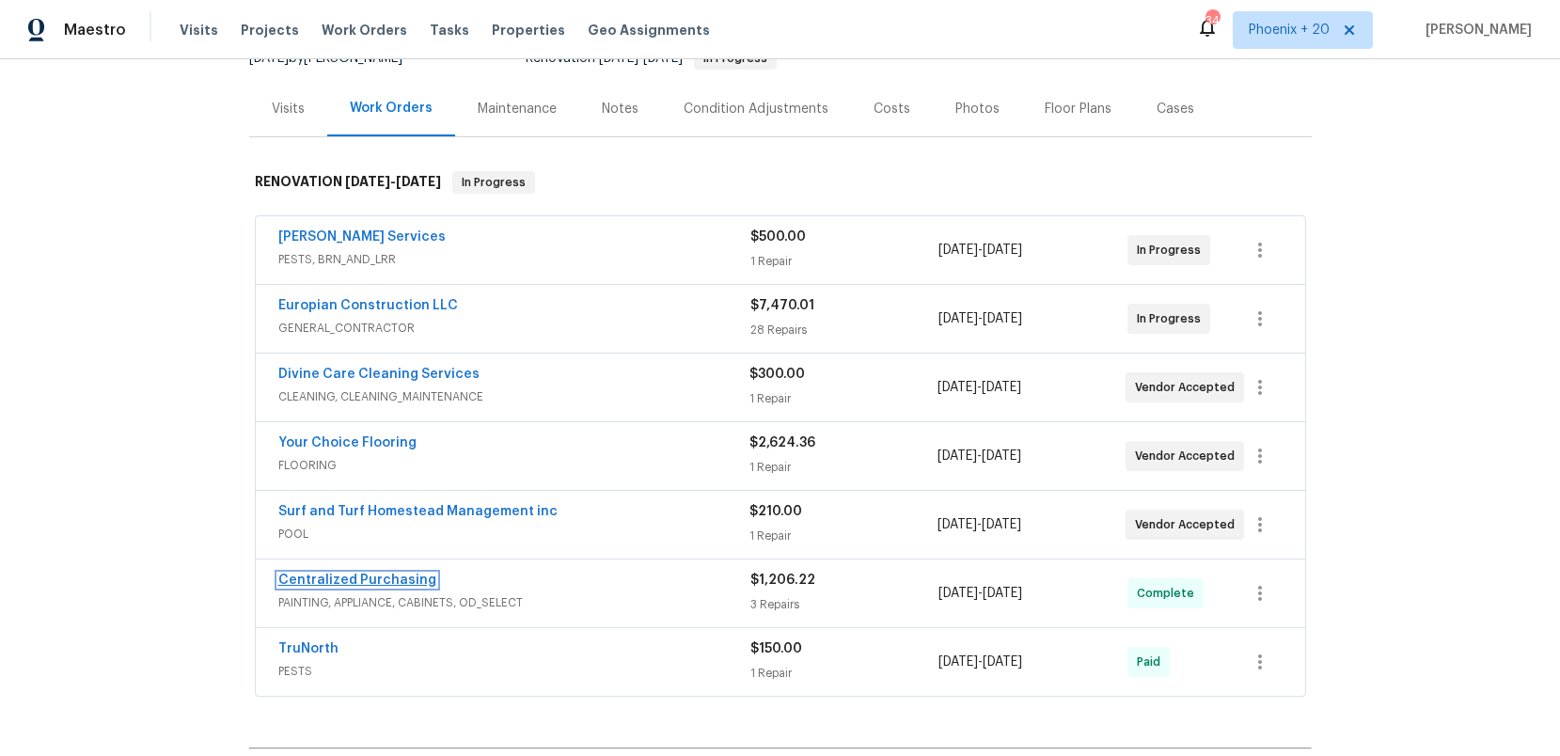
click at [395, 585] on link "Centralized Purchasing" at bounding box center [357, 580] width 158 height 13
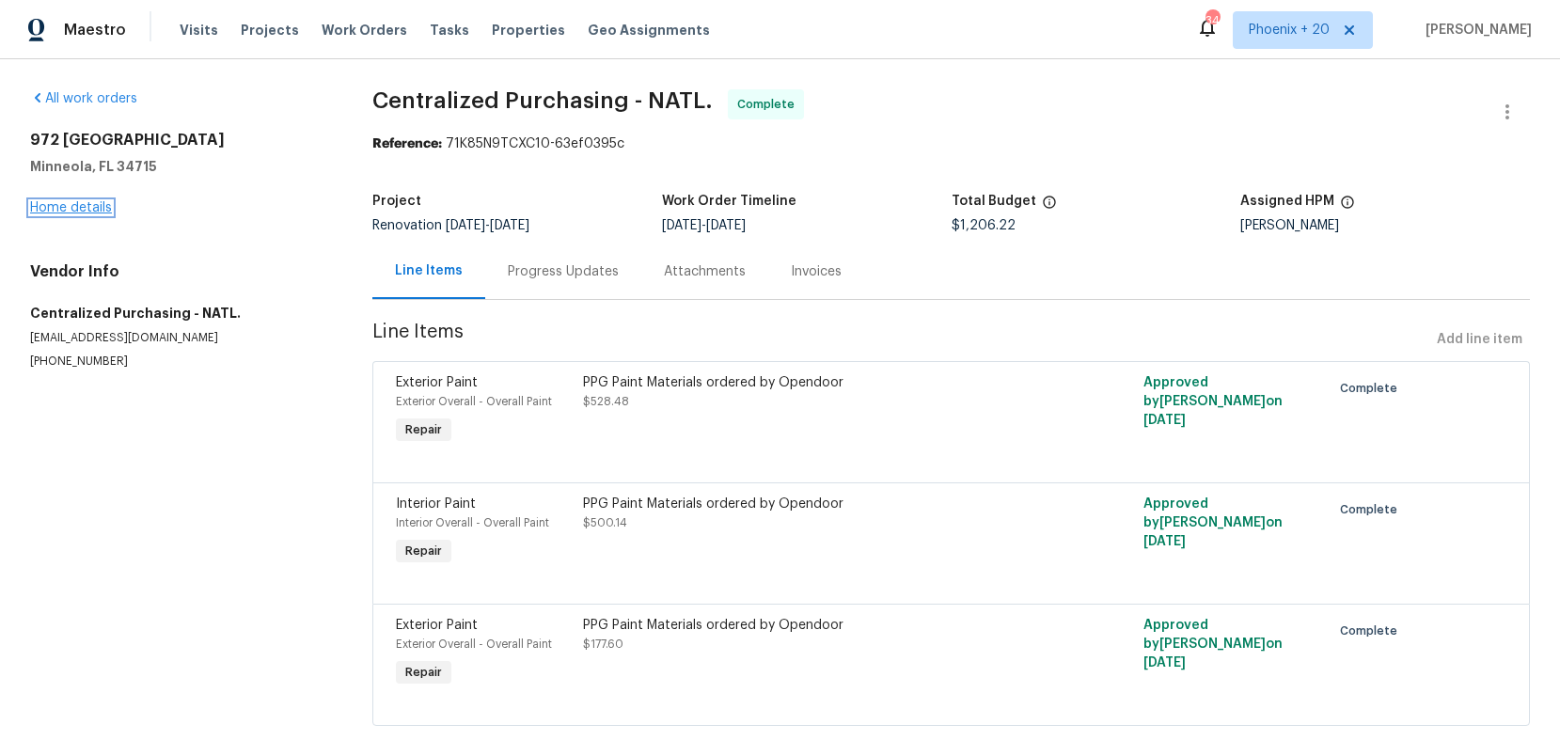
click at [67, 204] on link "Home details" at bounding box center [71, 207] width 82 height 13
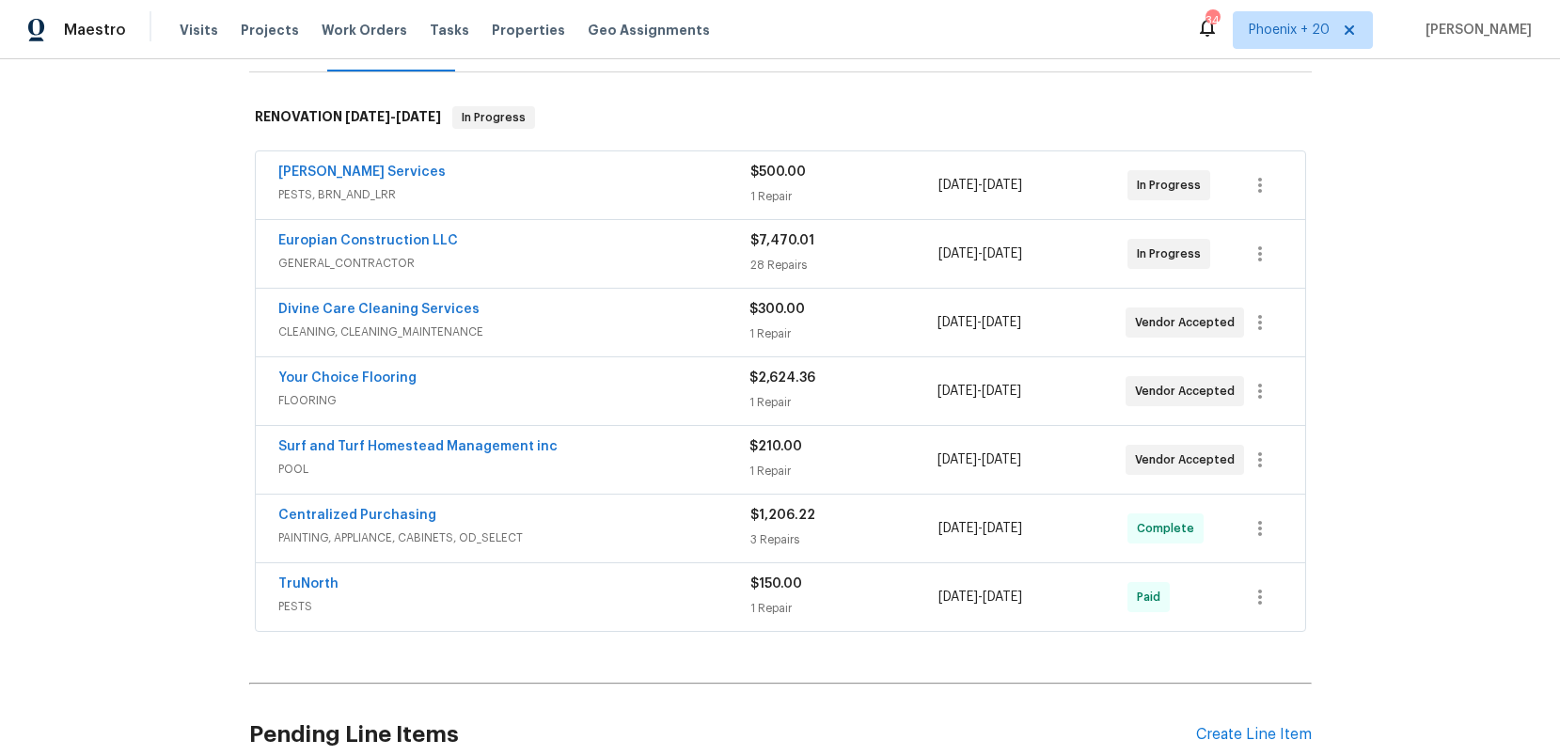
scroll to position [275, 0]
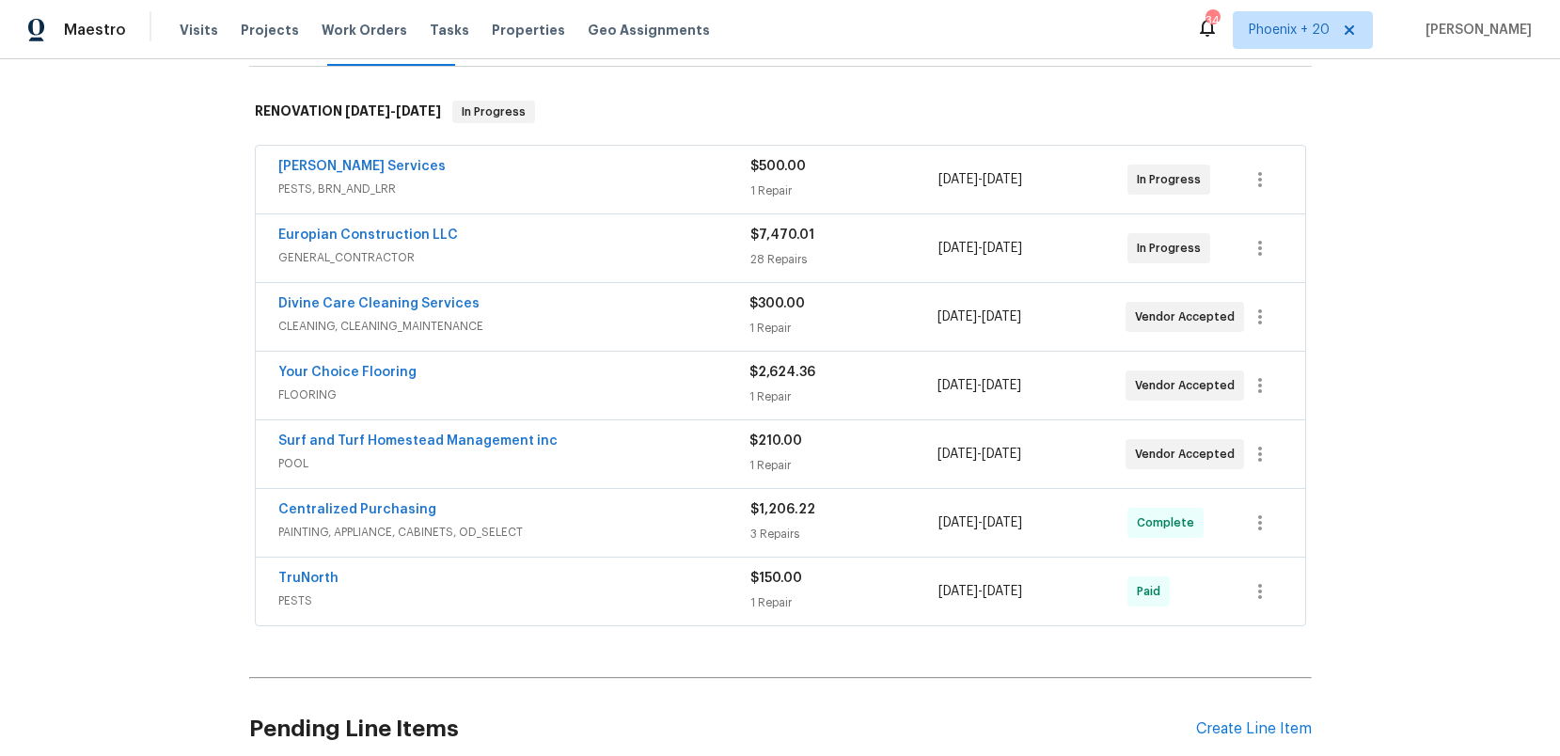
click at [1281, 718] on div "Pending Line Items Create Line Item" at bounding box center [780, 729] width 1063 height 87
click at [1284, 726] on div "Create Line Item" at bounding box center [1254, 729] width 116 height 18
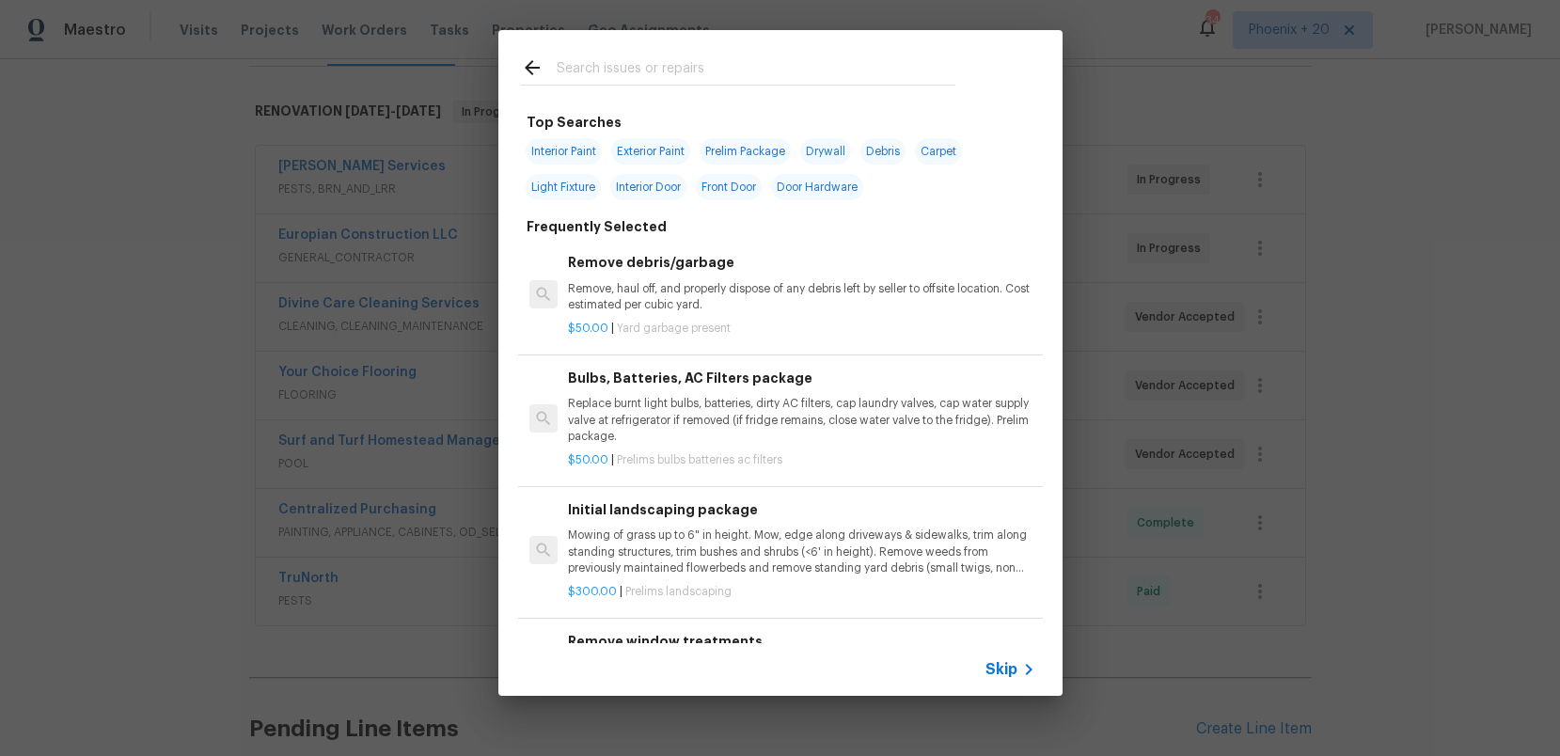
click at [700, 75] on input "text" at bounding box center [756, 70] width 399 height 28
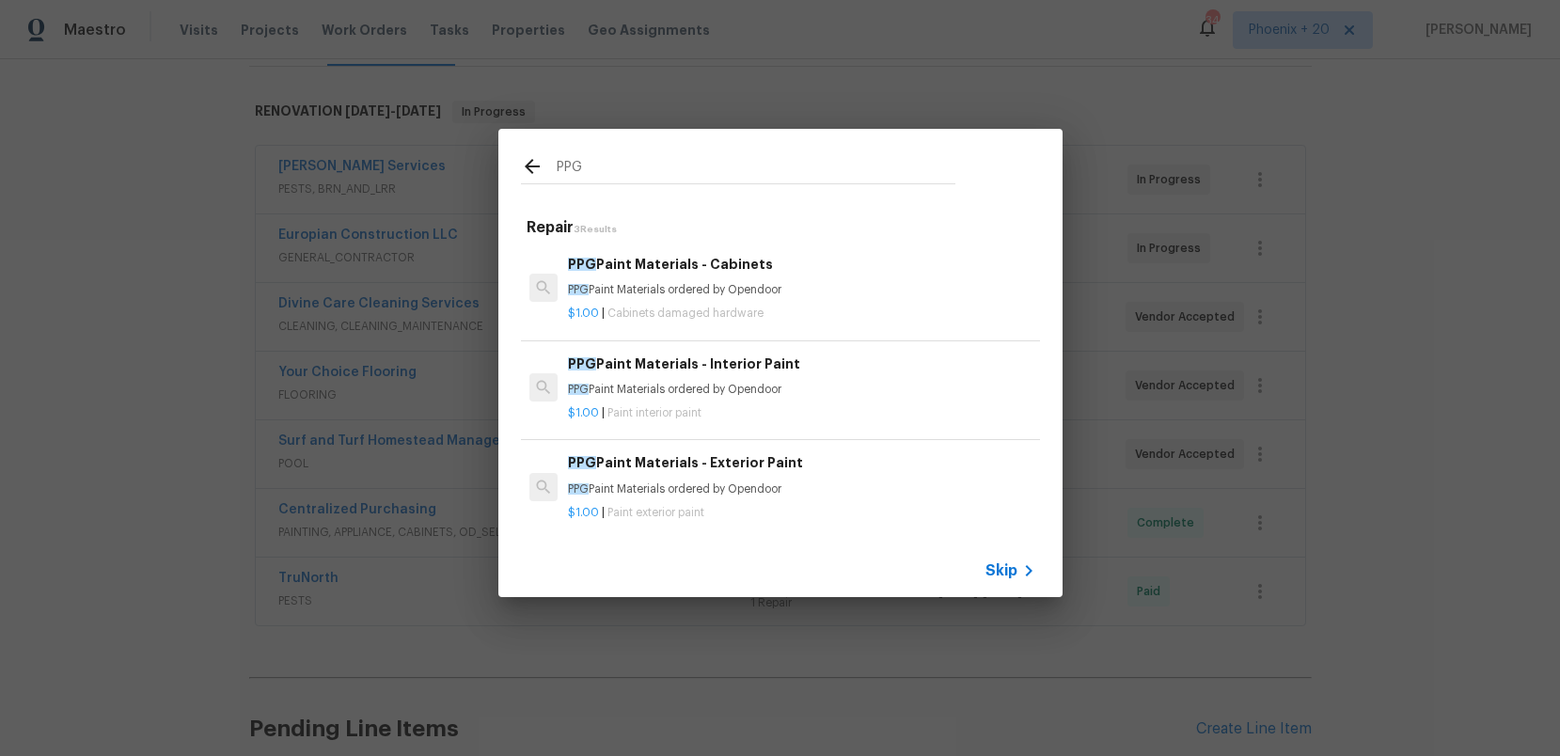
type input "PPG"
click at [836, 366] on h6 "PPG Paint Materials - Interior Paint" at bounding box center [801, 364] width 467 height 21
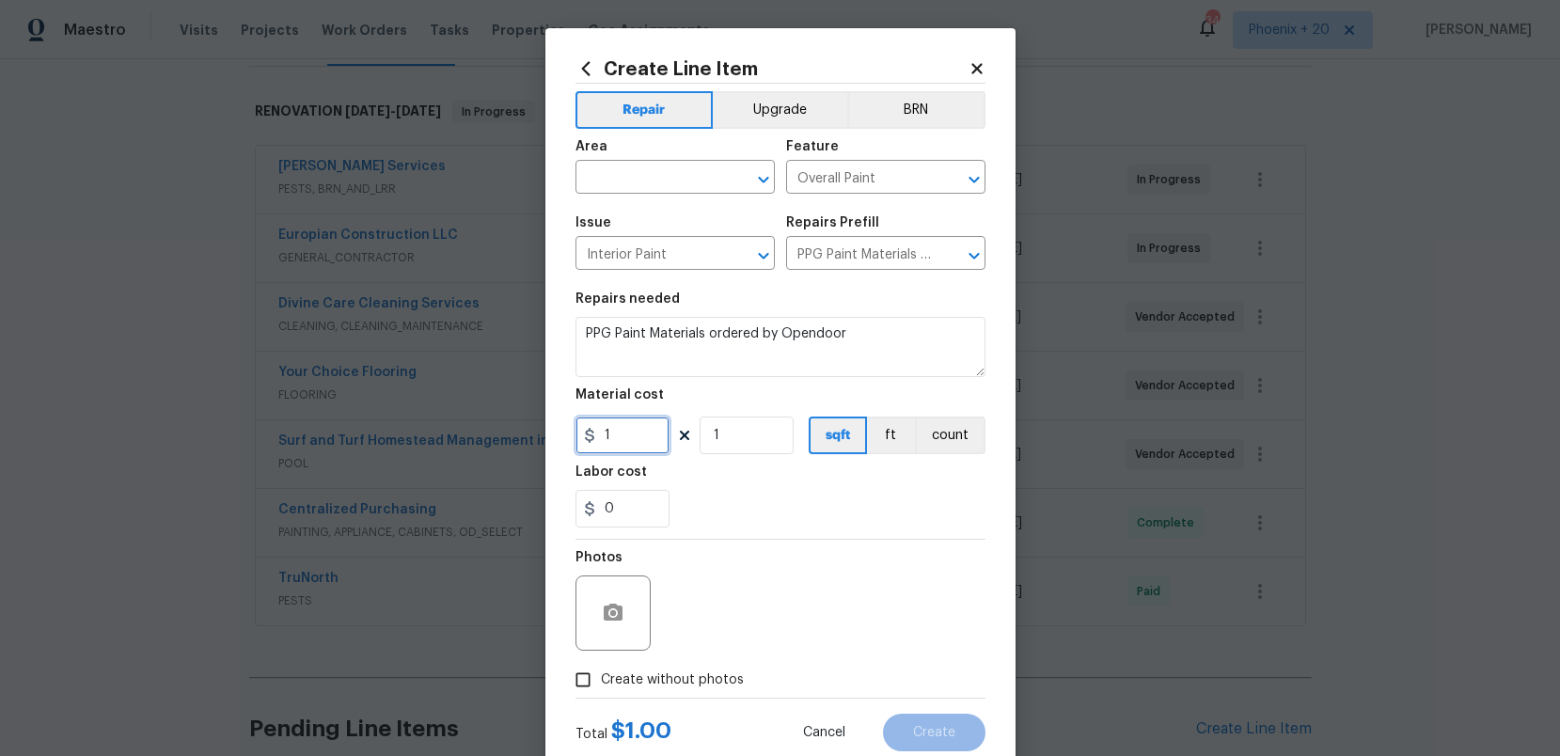
click at [643, 437] on input "1" at bounding box center [623, 436] width 94 height 38
type input "123.82"
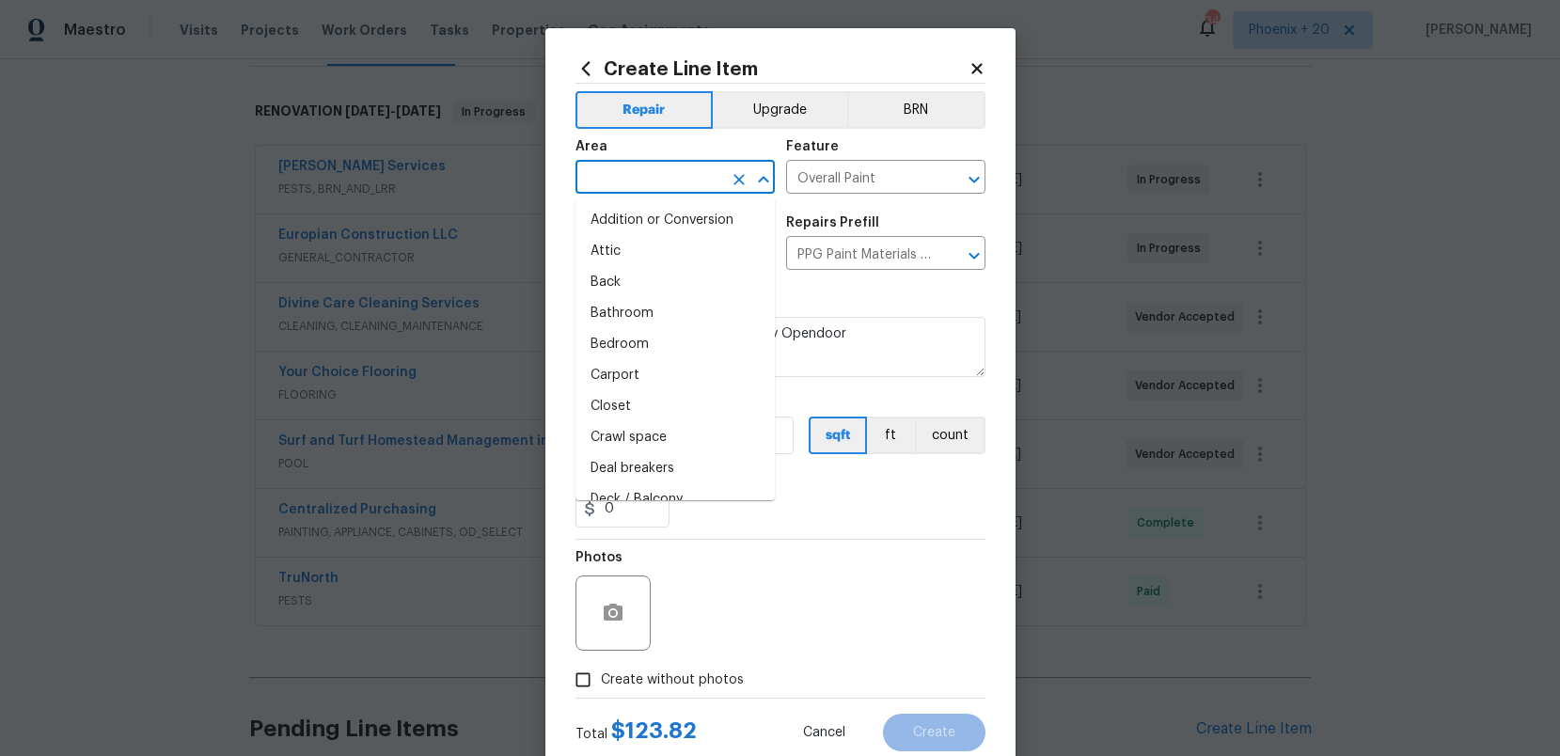
click at [673, 174] on input "text" at bounding box center [649, 179] width 147 height 29
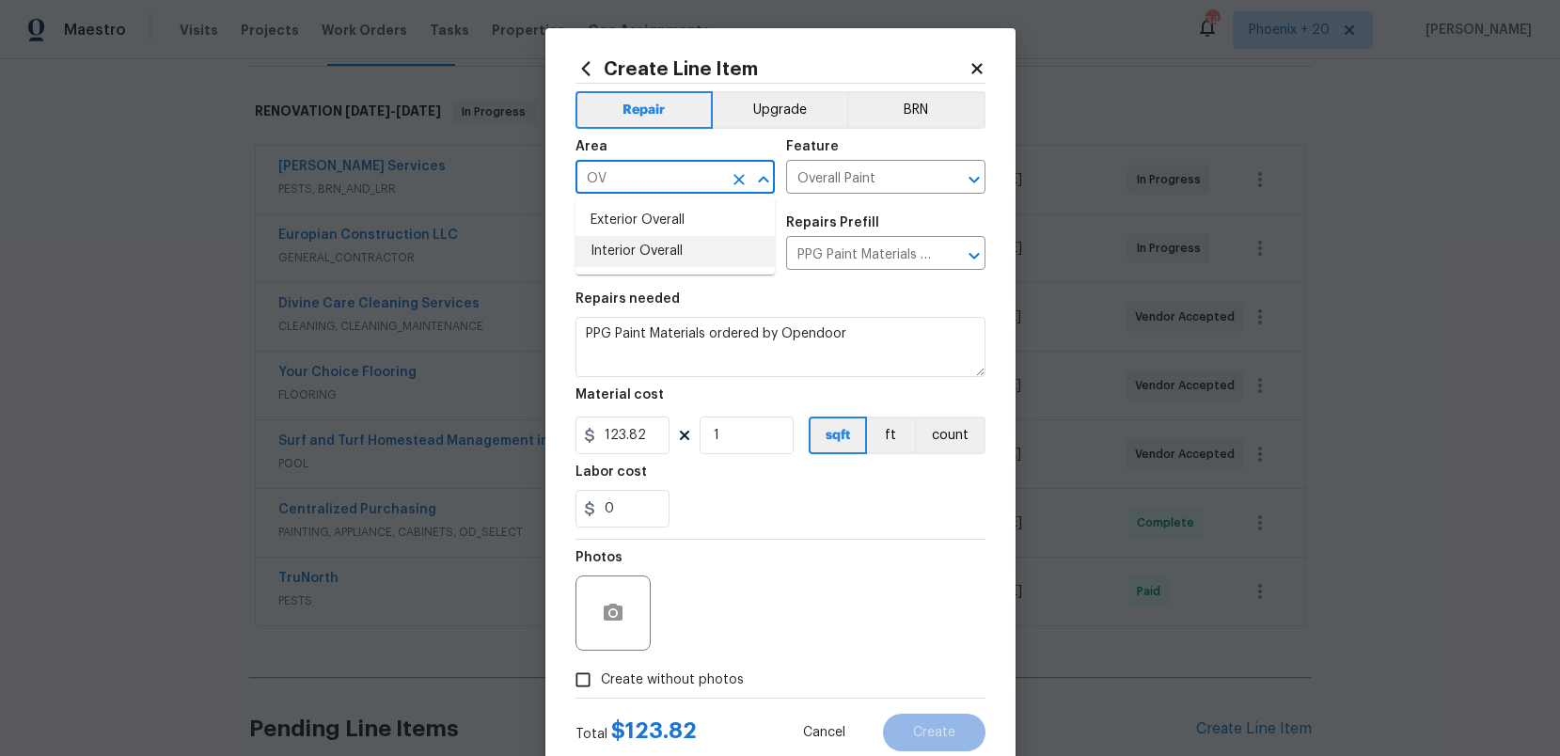
type input "OV"
click at [689, 278] on span "Issue Interior Paint ​" at bounding box center [675, 243] width 199 height 76
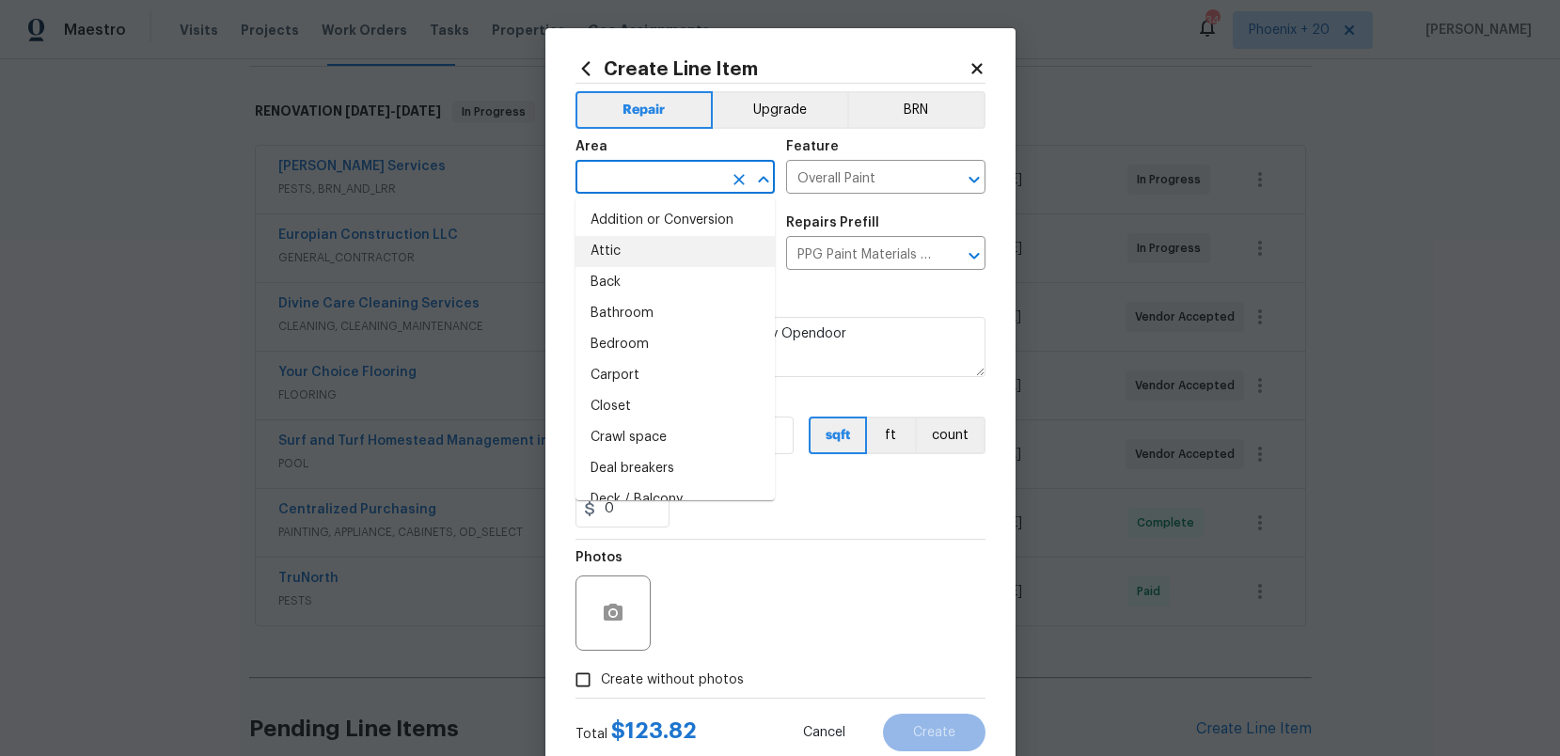
click at [643, 178] on input "text" at bounding box center [649, 179] width 147 height 29
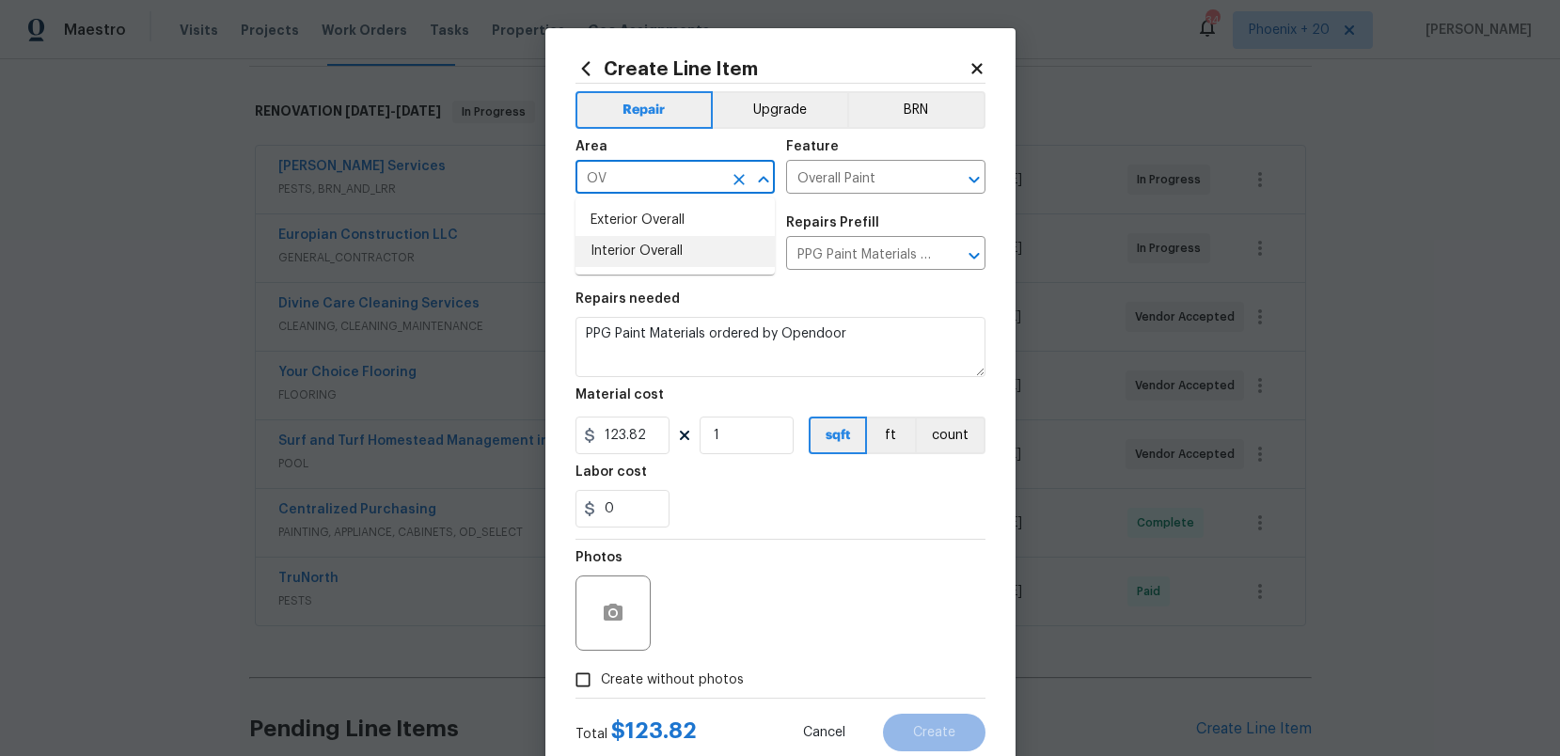
click at [684, 245] on li "Interior Overall" at bounding box center [675, 251] width 199 height 31
type input "Interior Overall"
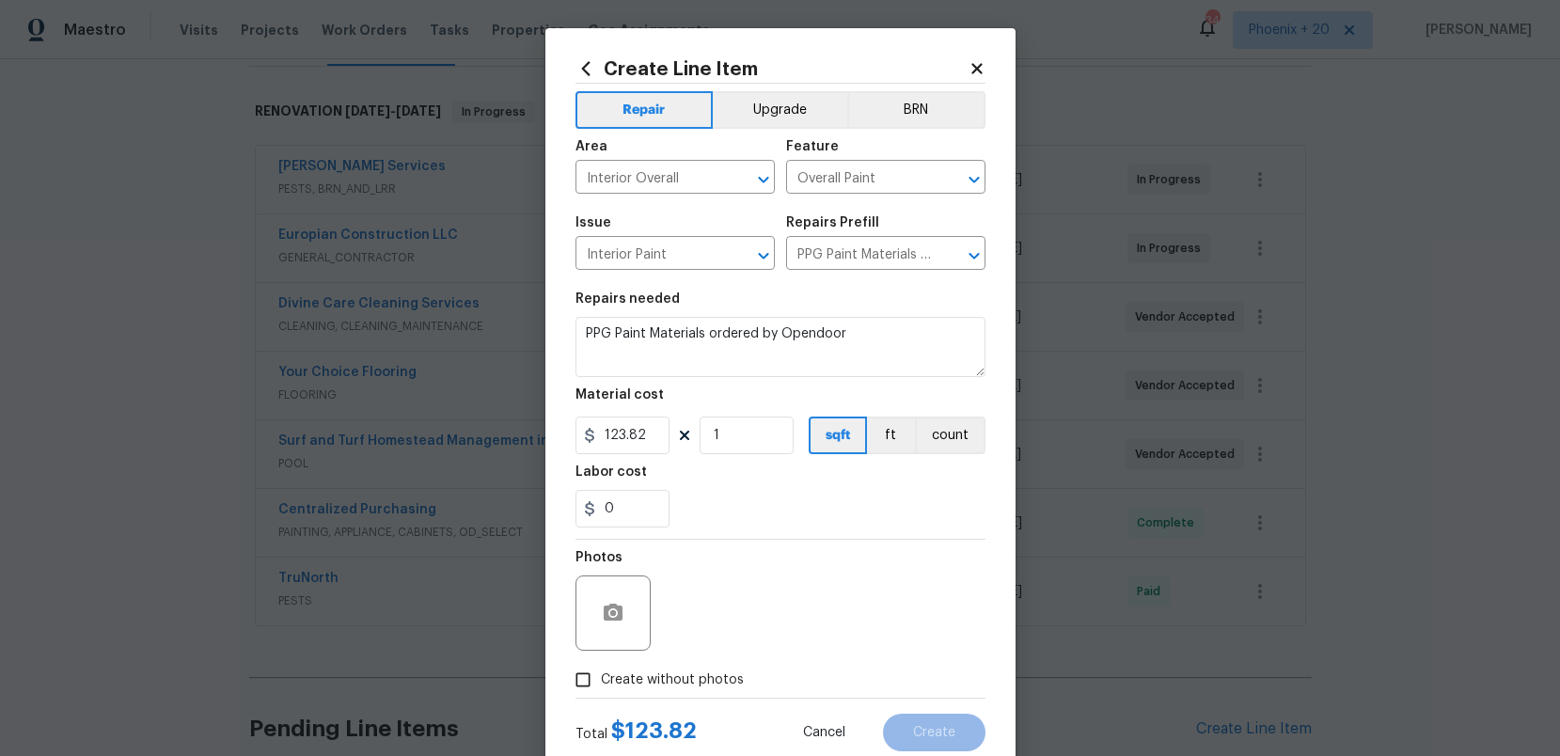
click at [666, 691] on label "Create without photos" at bounding box center [654, 680] width 179 height 36
click at [601, 691] on input "Create without photos" at bounding box center [583, 680] width 36 height 36
checkbox input "true"
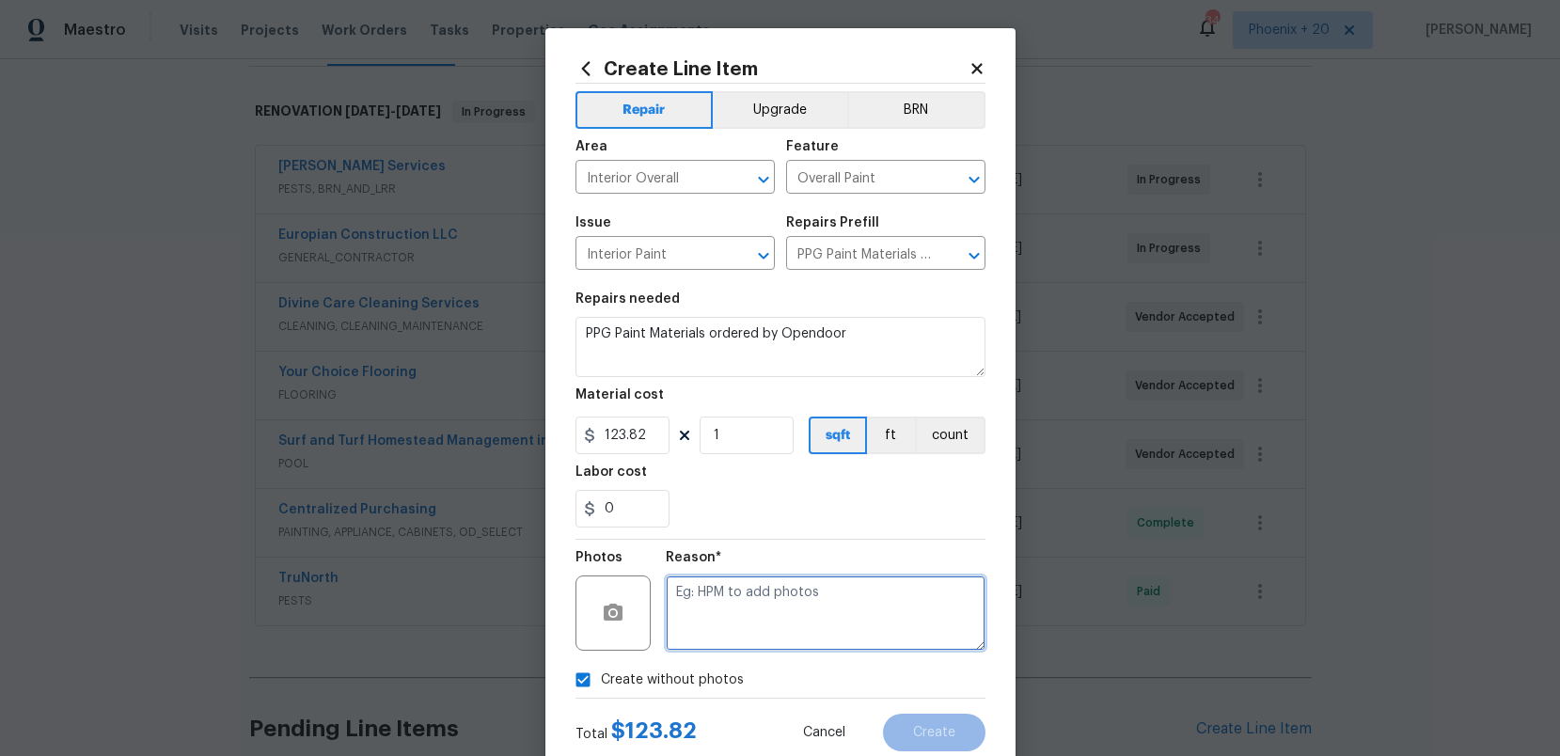
drag, startPoint x: 681, startPoint y: 671, endPoint x: 712, endPoint y: 631, distance: 50.2
click at [713, 631] on textarea at bounding box center [826, 613] width 320 height 75
type textarea "NA"
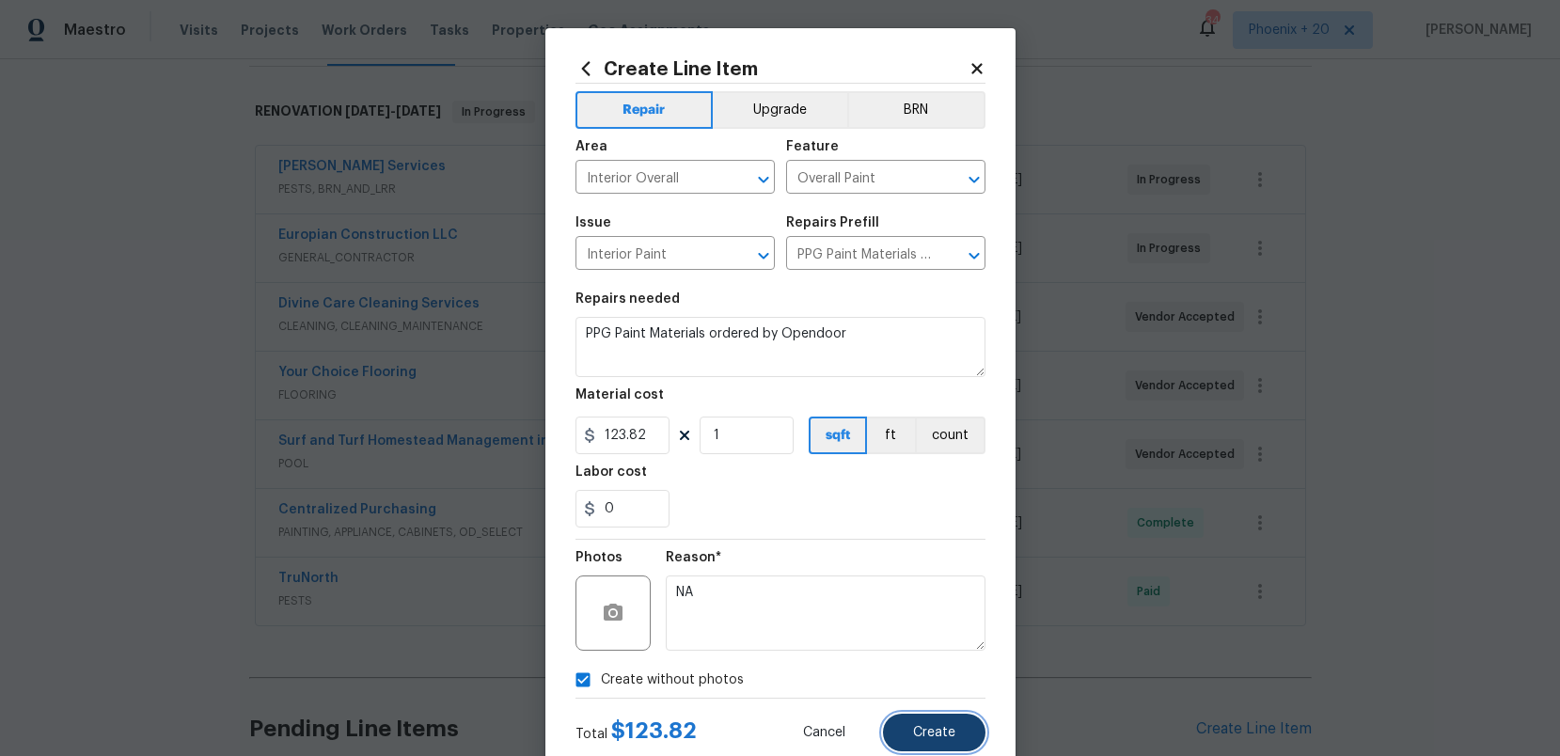
click at [932, 731] on span "Create" at bounding box center [934, 733] width 42 height 14
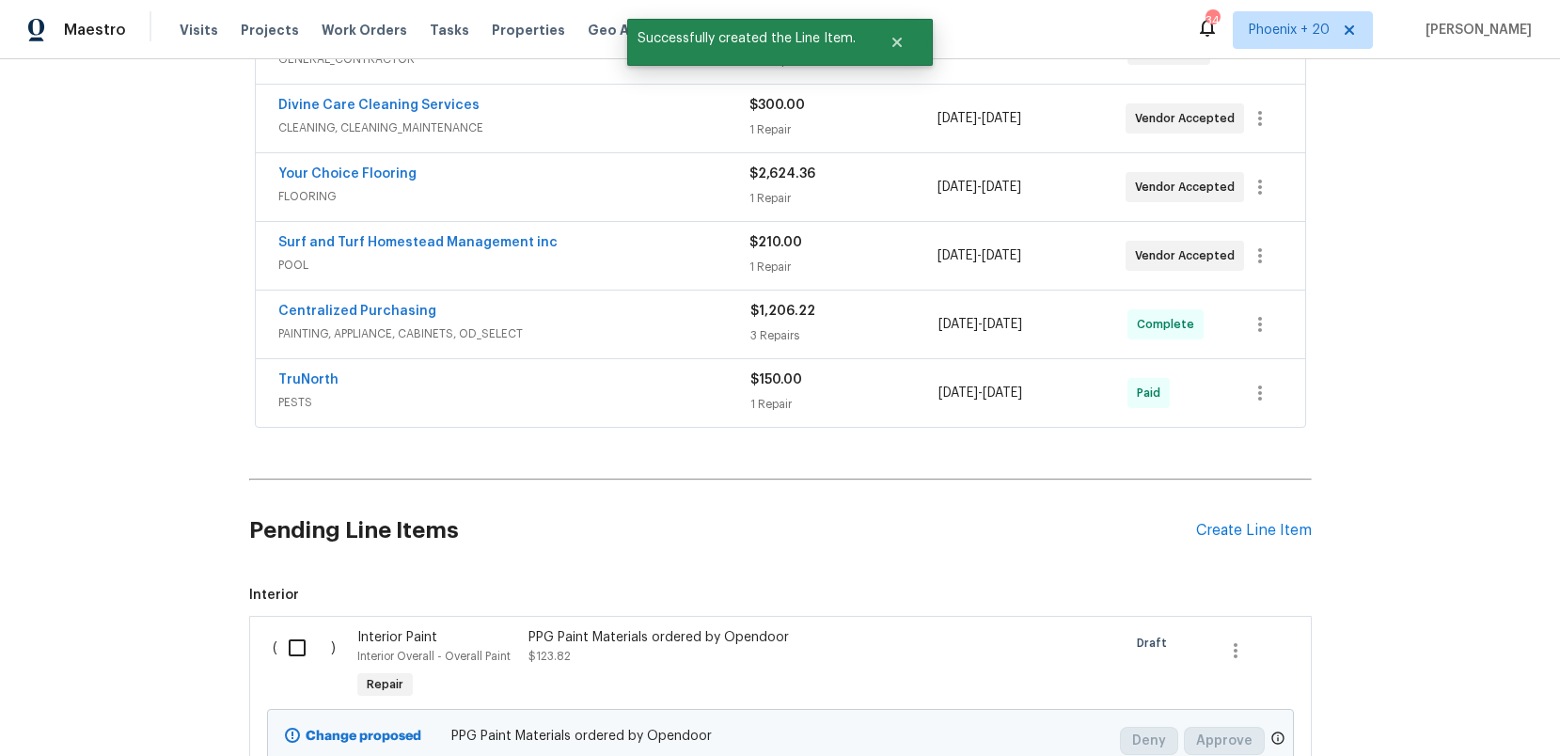
scroll to position [635, 0]
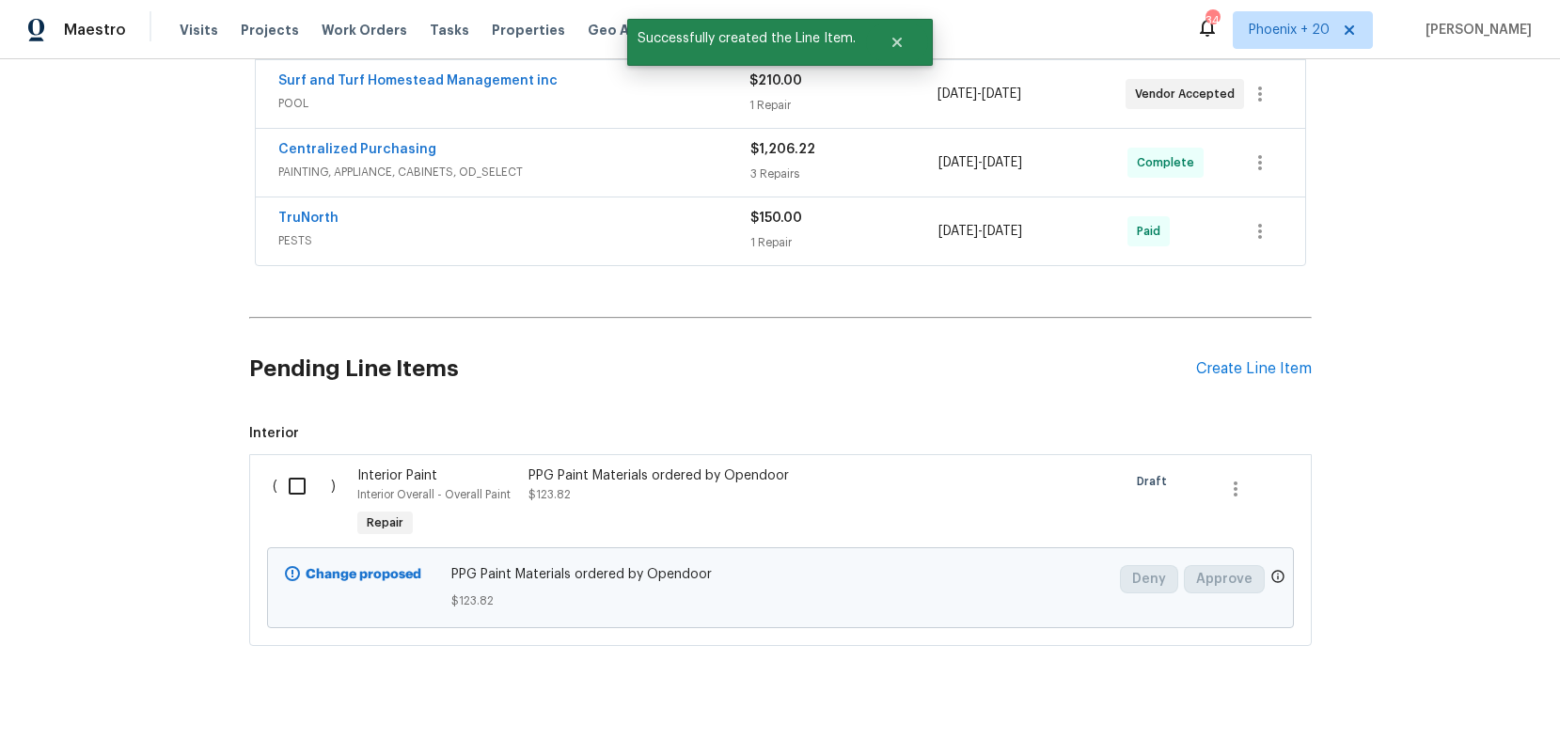
click at [295, 454] on div "( ) Interior Paint Interior Overall - Overall Paint Repair PPG Paint Materials …" at bounding box center [780, 550] width 1063 height 192
click at [336, 487] on div "( )" at bounding box center [310, 504] width 86 height 87
drag, startPoint x: 315, startPoint y: 487, endPoint x: 823, endPoint y: 534, distance: 510.1
click at [321, 487] on input "checkbox" at bounding box center [304, 487] width 54 height 40
checkbox input "true"
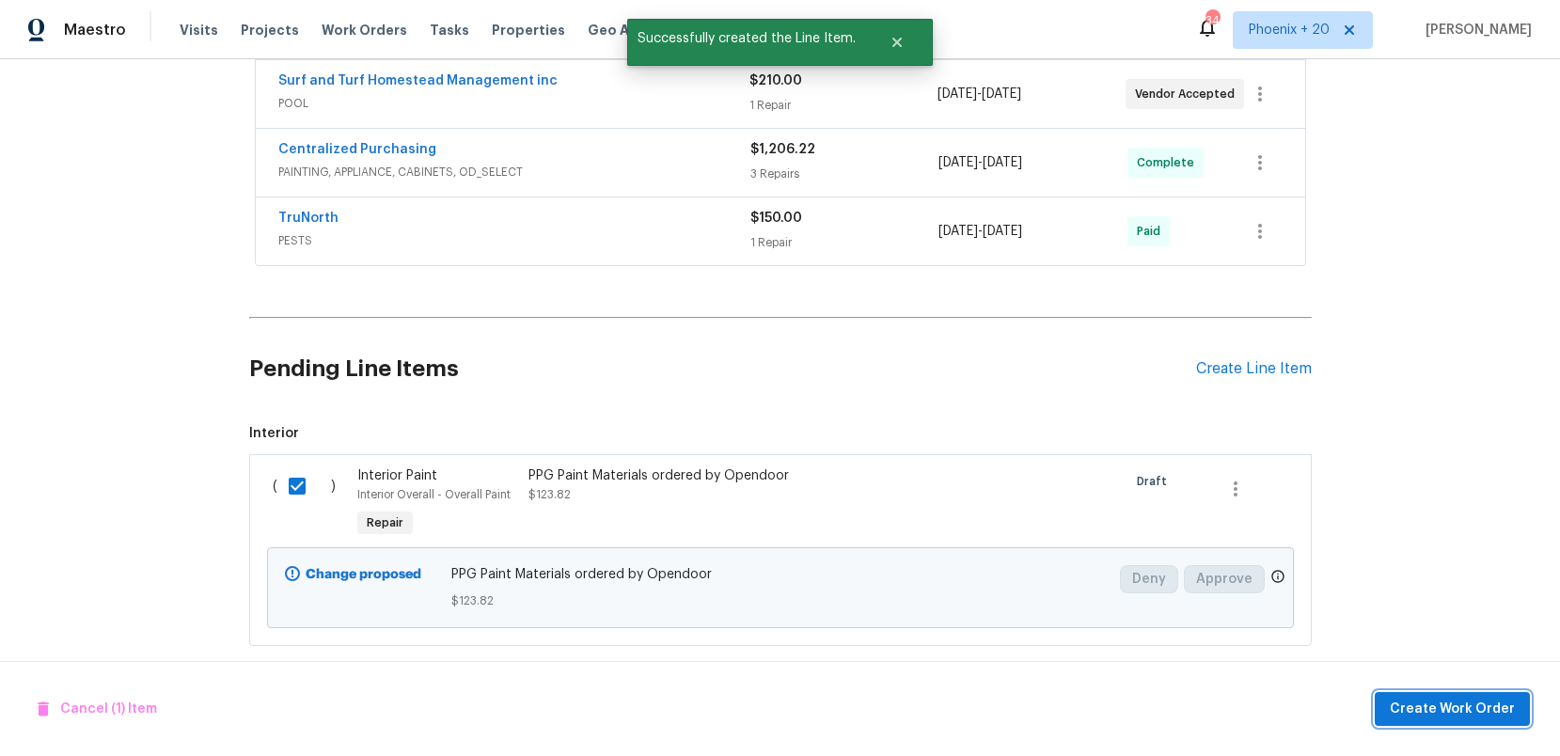
click at [1503, 718] on button "Create Work Order" at bounding box center [1452, 709] width 155 height 35
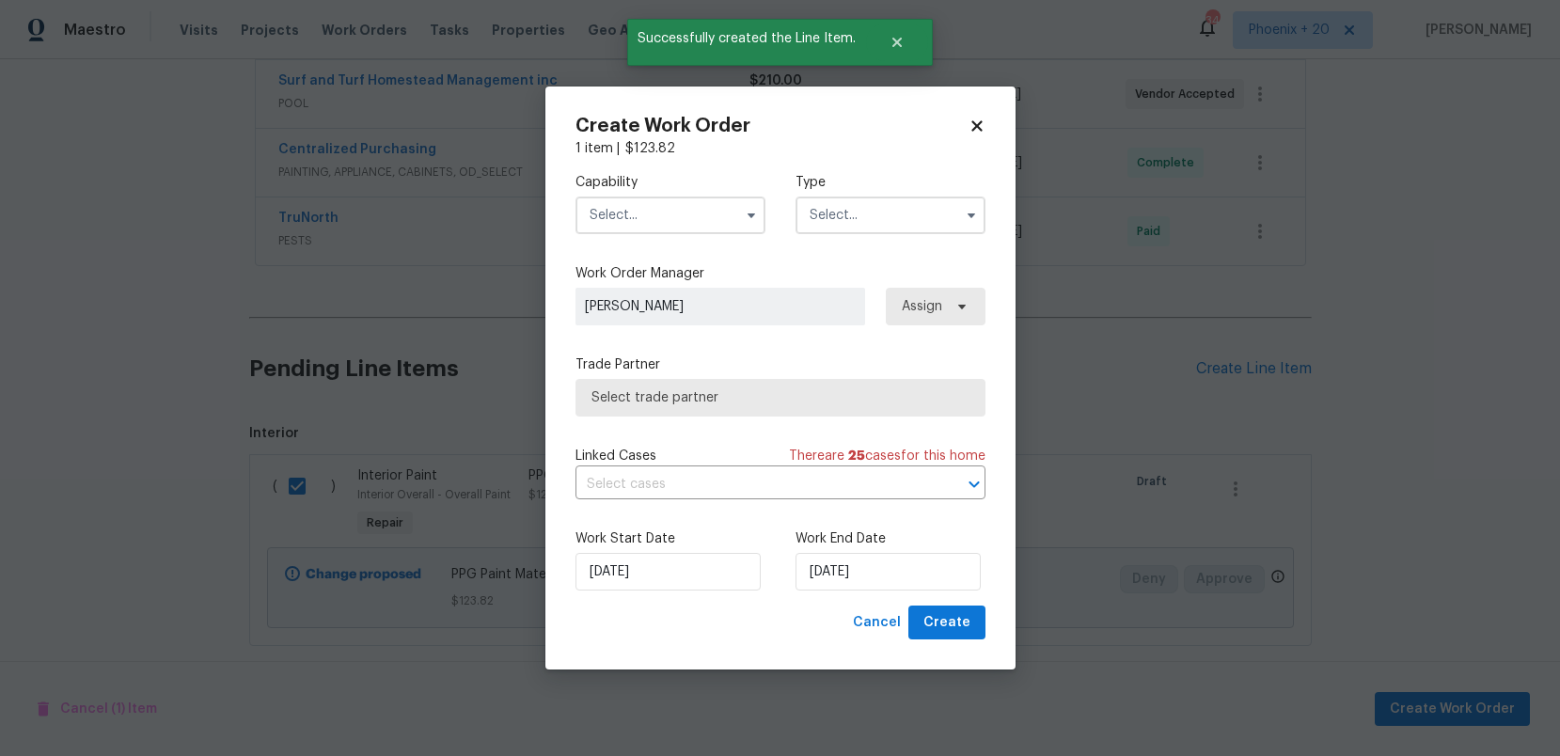
click at [692, 222] on input "text" at bounding box center [671, 216] width 190 height 38
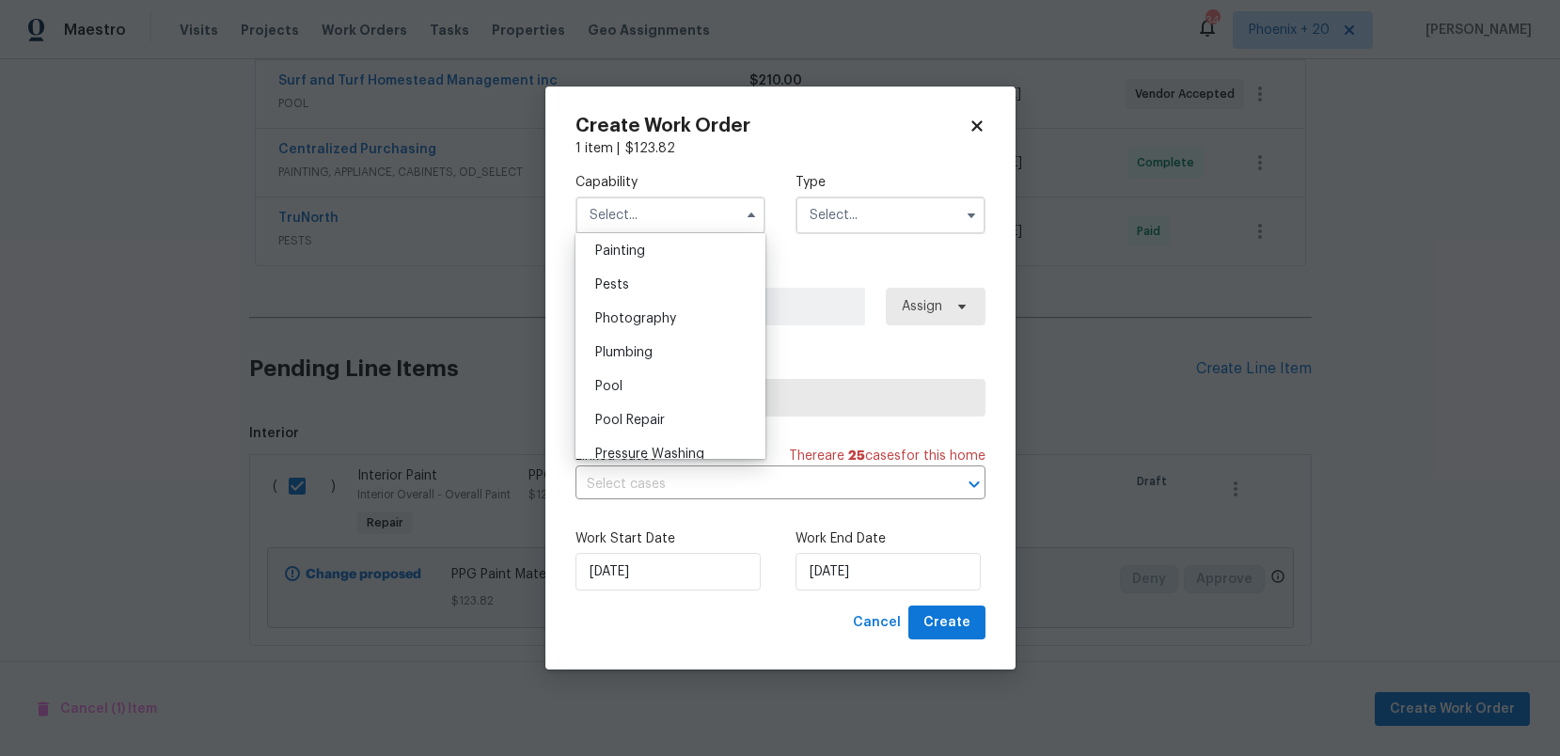
scroll to position [1515, 0]
click at [681, 324] on div "Painting" at bounding box center [670, 320] width 181 height 34
type input "Painting"
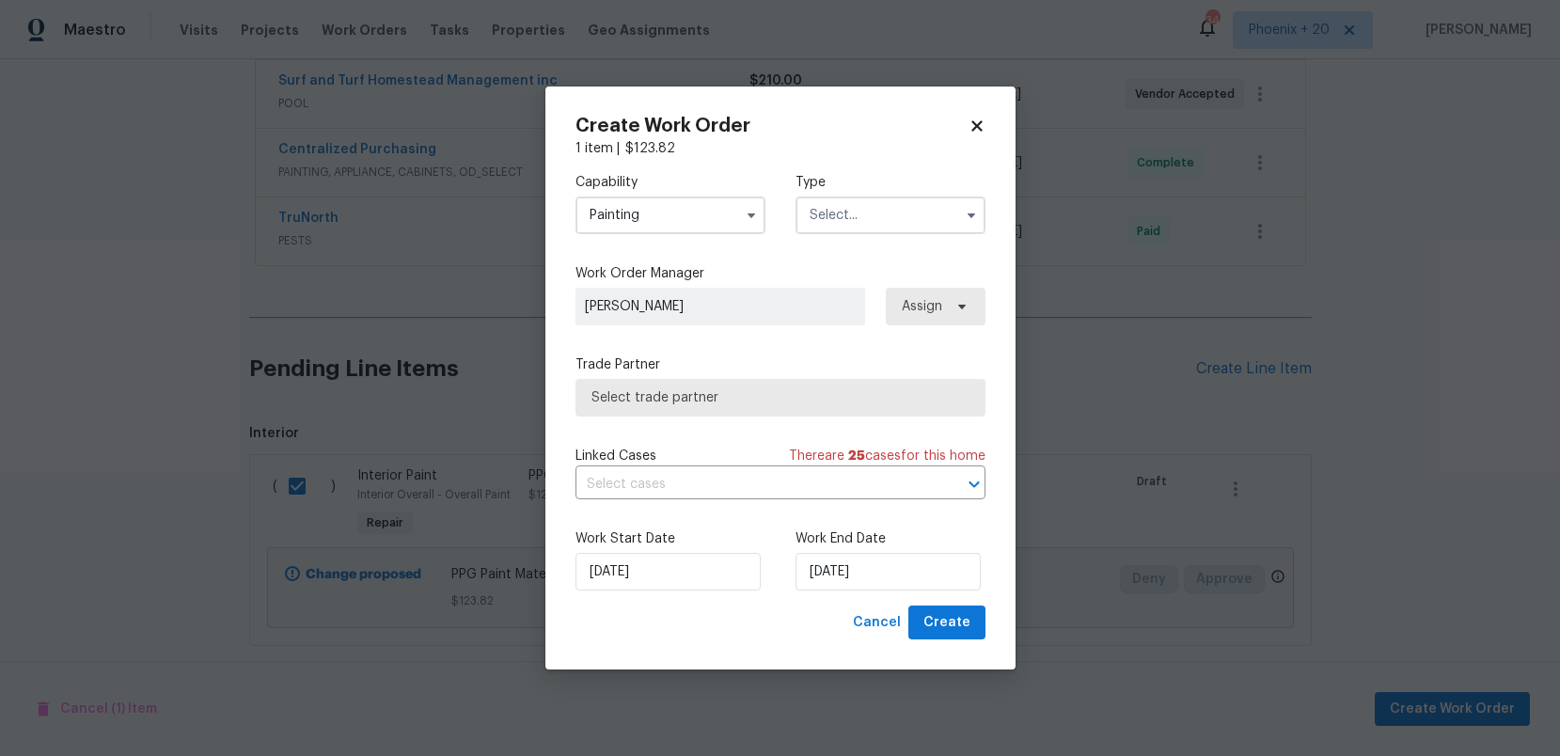
drag, startPoint x: 869, startPoint y: 190, endPoint x: 868, endPoint y: 218, distance: 28.2
click at [870, 193] on div "Type" at bounding box center [891, 203] width 190 height 61
click at [868, 218] on input "text" at bounding box center [891, 216] width 190 height 38
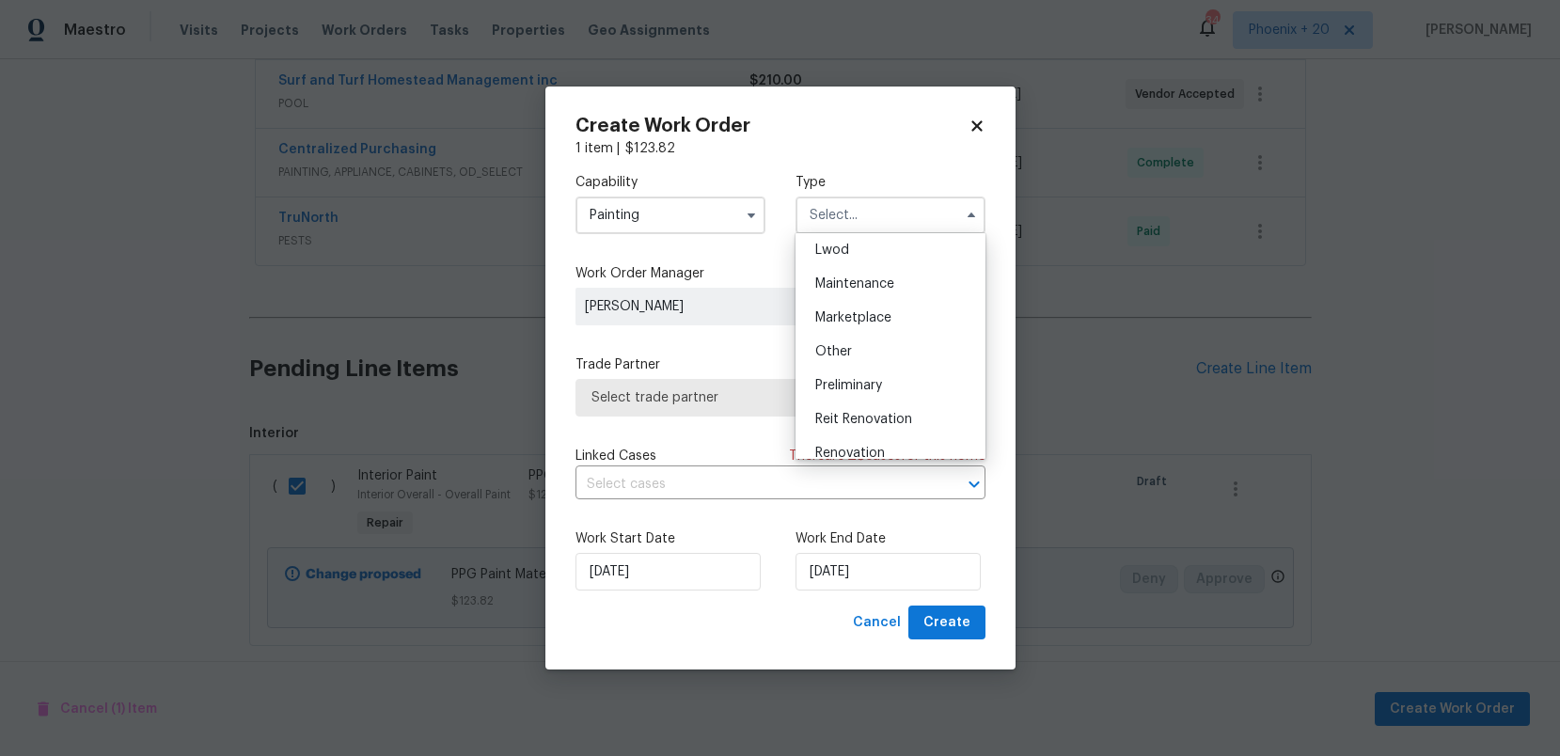
scroll to position [427, 0]
click at [868, 307] on span "Renovation" at bounding box center [850, 301] width 70 height 13
type input "Renovation"
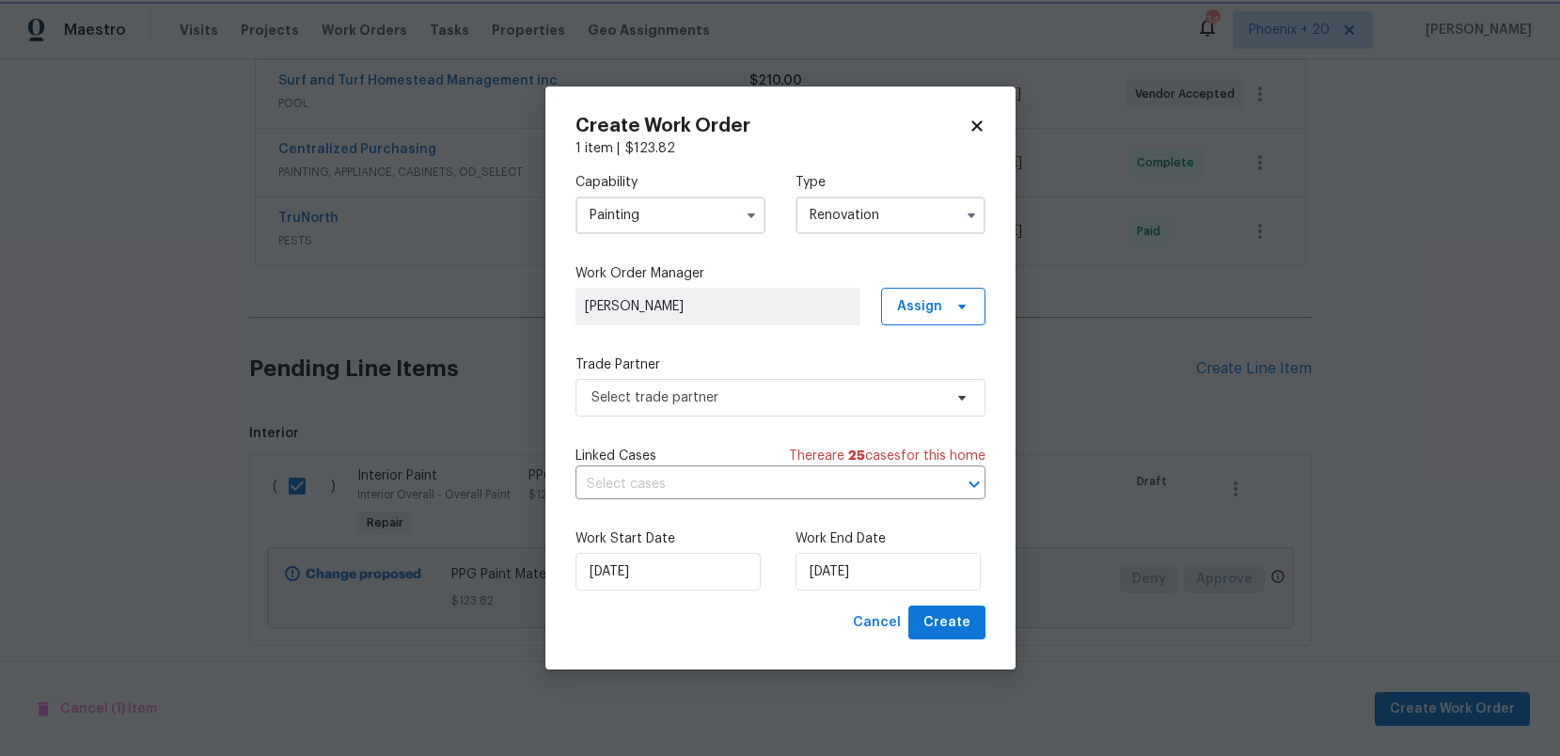
scroll to position [0, 0]
click at [947, 304] on span "Assign" at bounding box center [933, 307] width 104 height 38
click at [924, 405] on div "Unclaim" at bounding box center [919, 412] width 49 height 19
click at [920, 373] on div "Assign to me" at bounding box center [942, 385] width 105 height 26
click at [808, 367] on label "Trade Partner" at bounding box center [781, 365] width 410 height 19
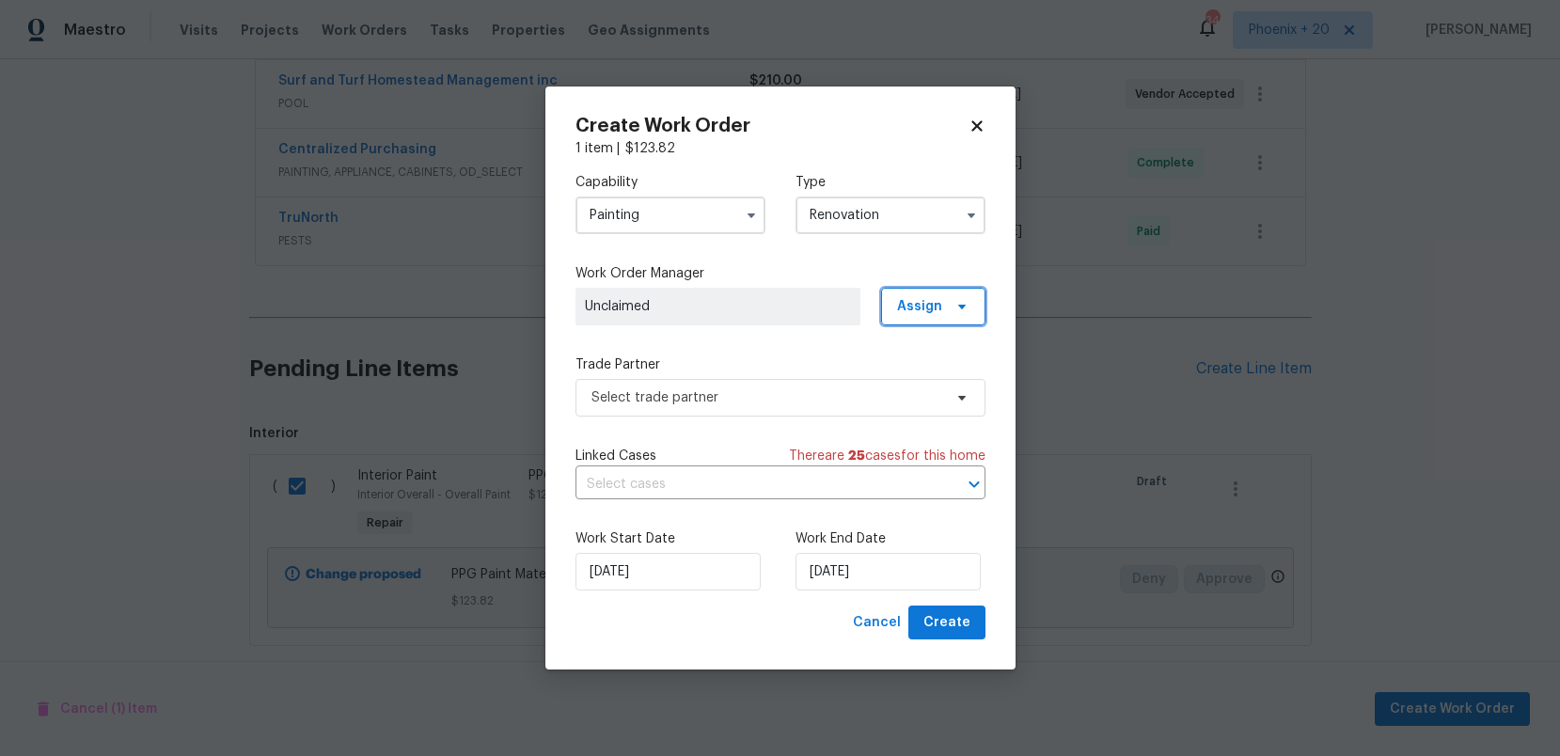
click at [913, 310] on span "Assign" at bounding box center [919, 306] width 45 height 19
click at [920, 387] on div "Assign to me" at bounding box center [936, 385] width 82 height 19
click at [764, 401] on span "Select trade partner" at bounding box center [767, 397] width 351 height 19
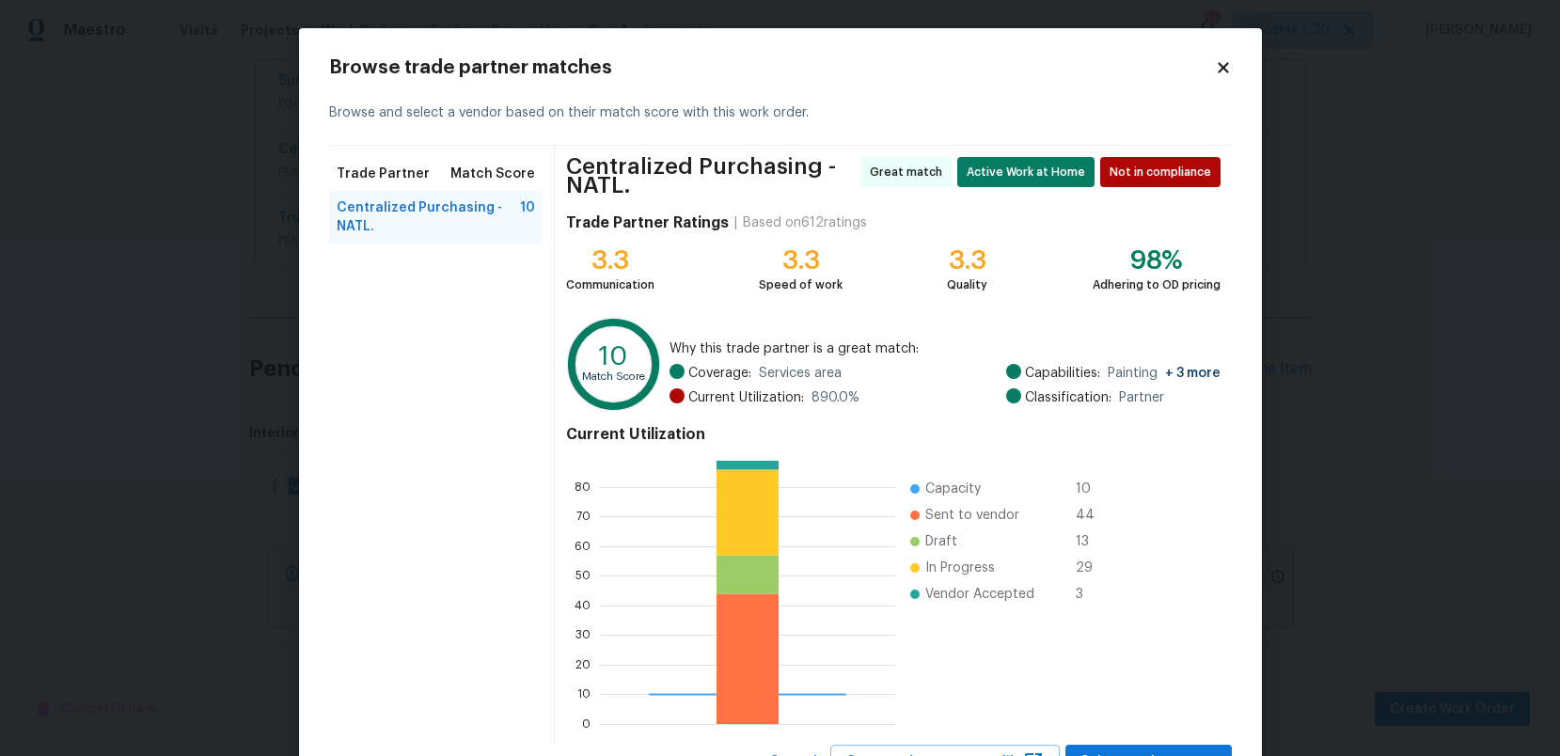
scroll to position [43, 0]
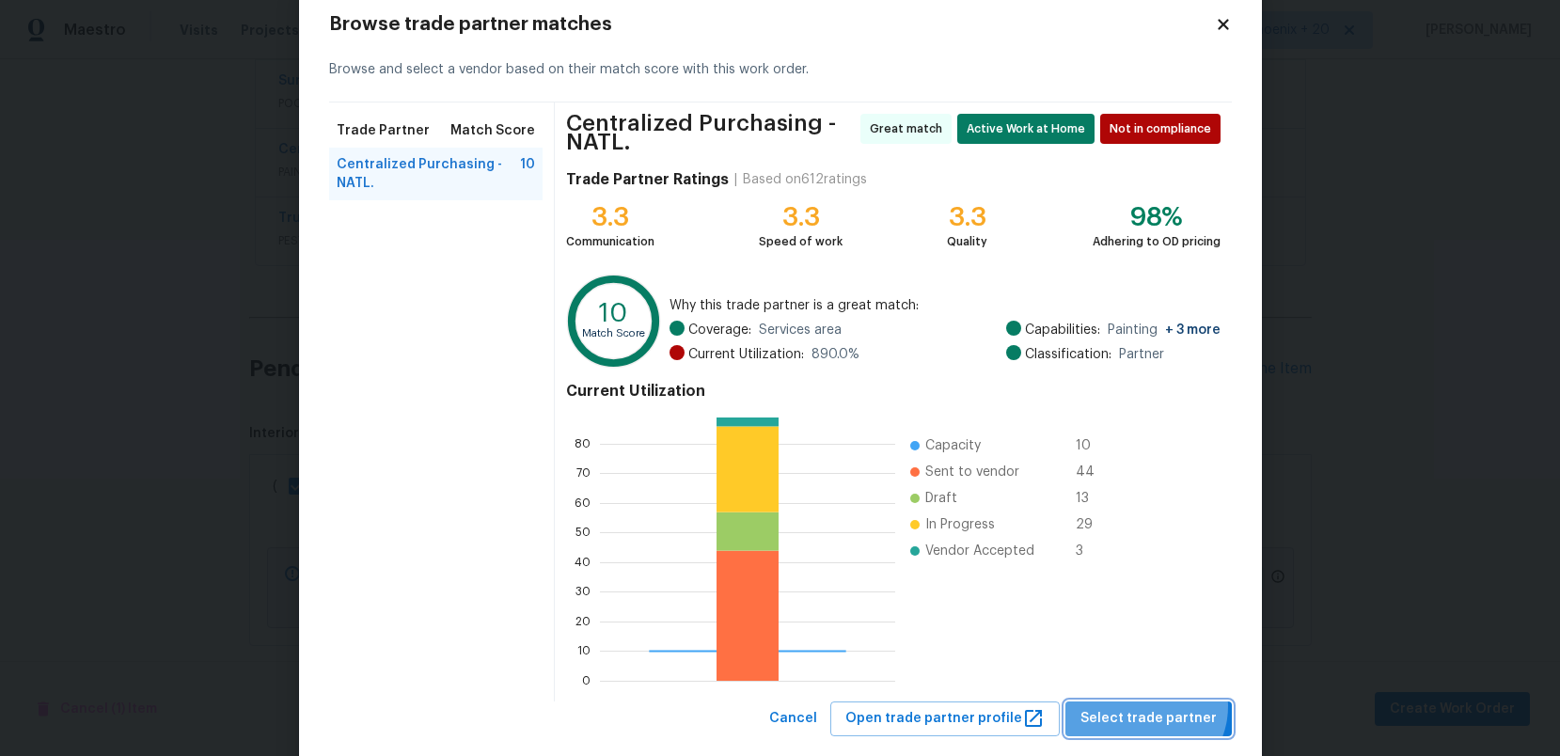
click at [1151, 707] on span "Select trade partner" at bounding box center [1149, 719] width 136 height 24
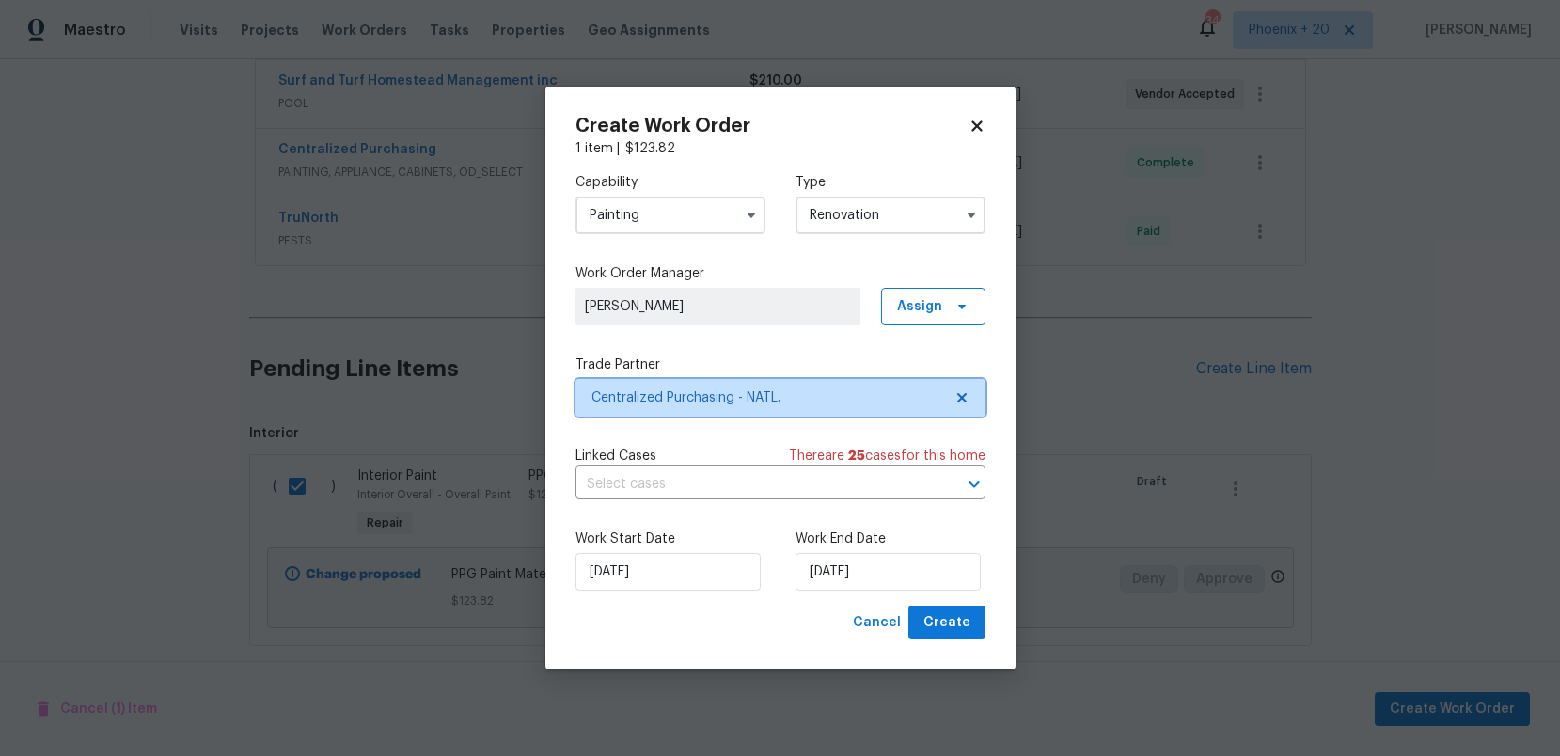
scroll to position [0, 0]
click at [938, 620] on span "Create" at bounding box center [947, 623] width 47 height 24
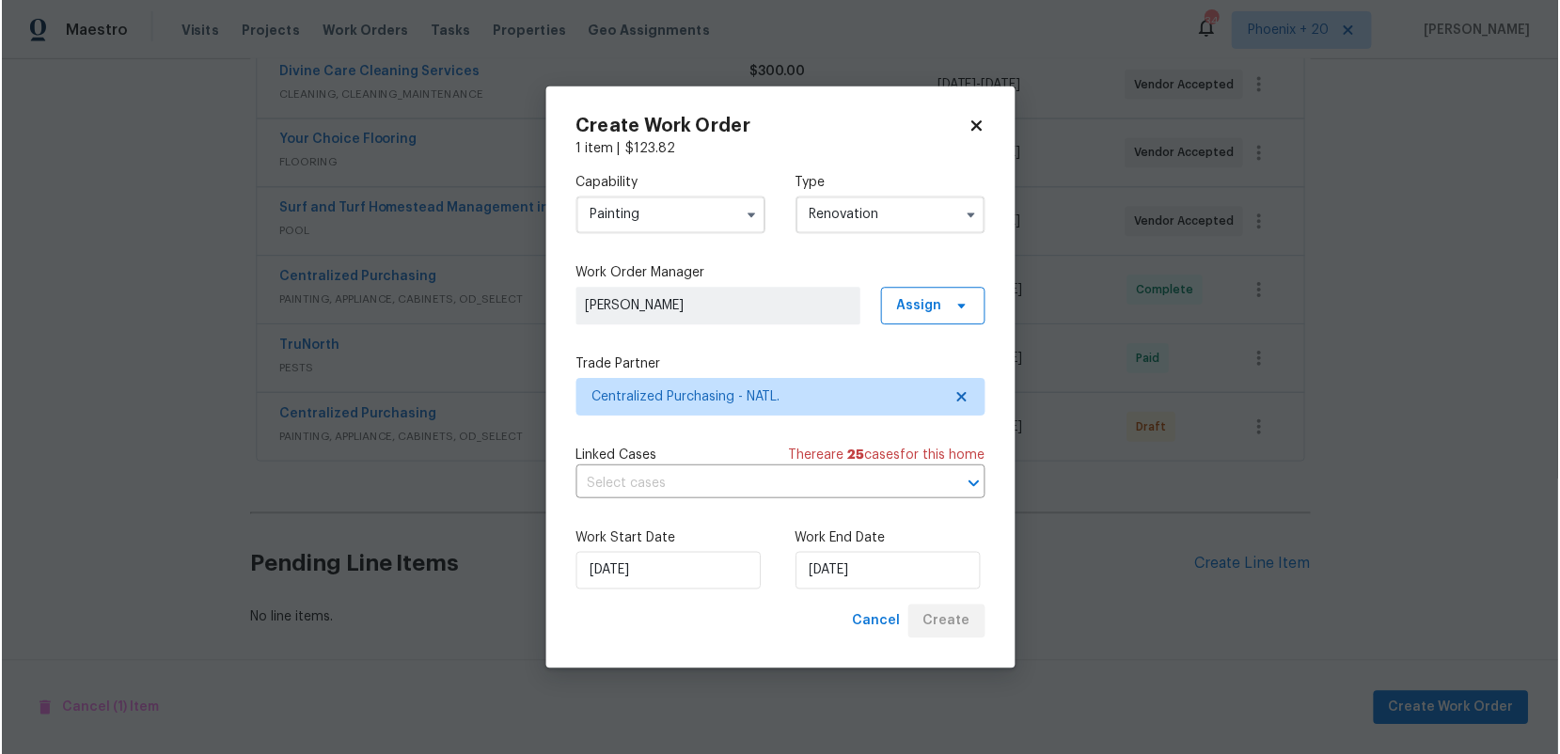
scroll to position [507, 0]
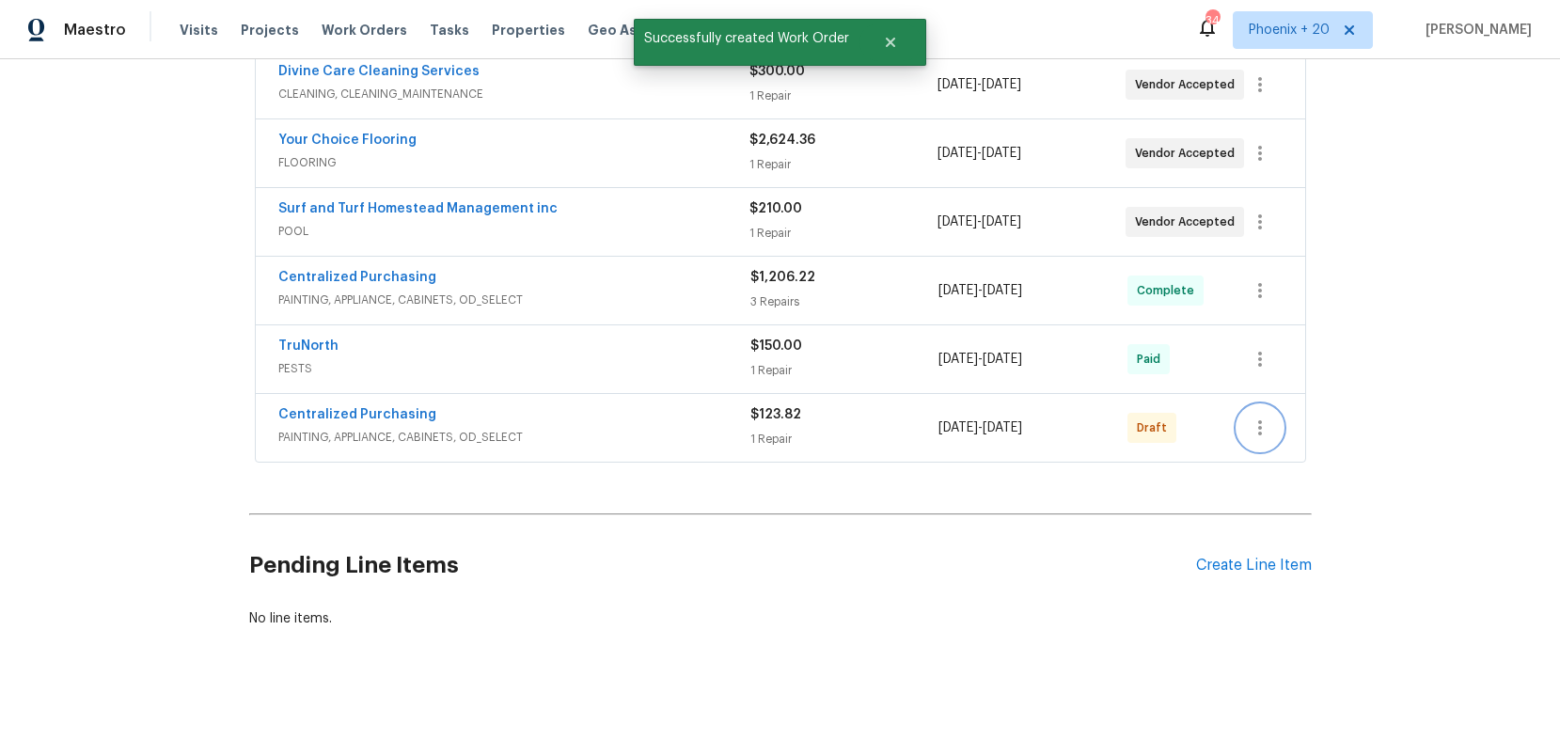
click at [1270, 424] on icon "button" at bounding box center [1260, 428] width 23 height 23
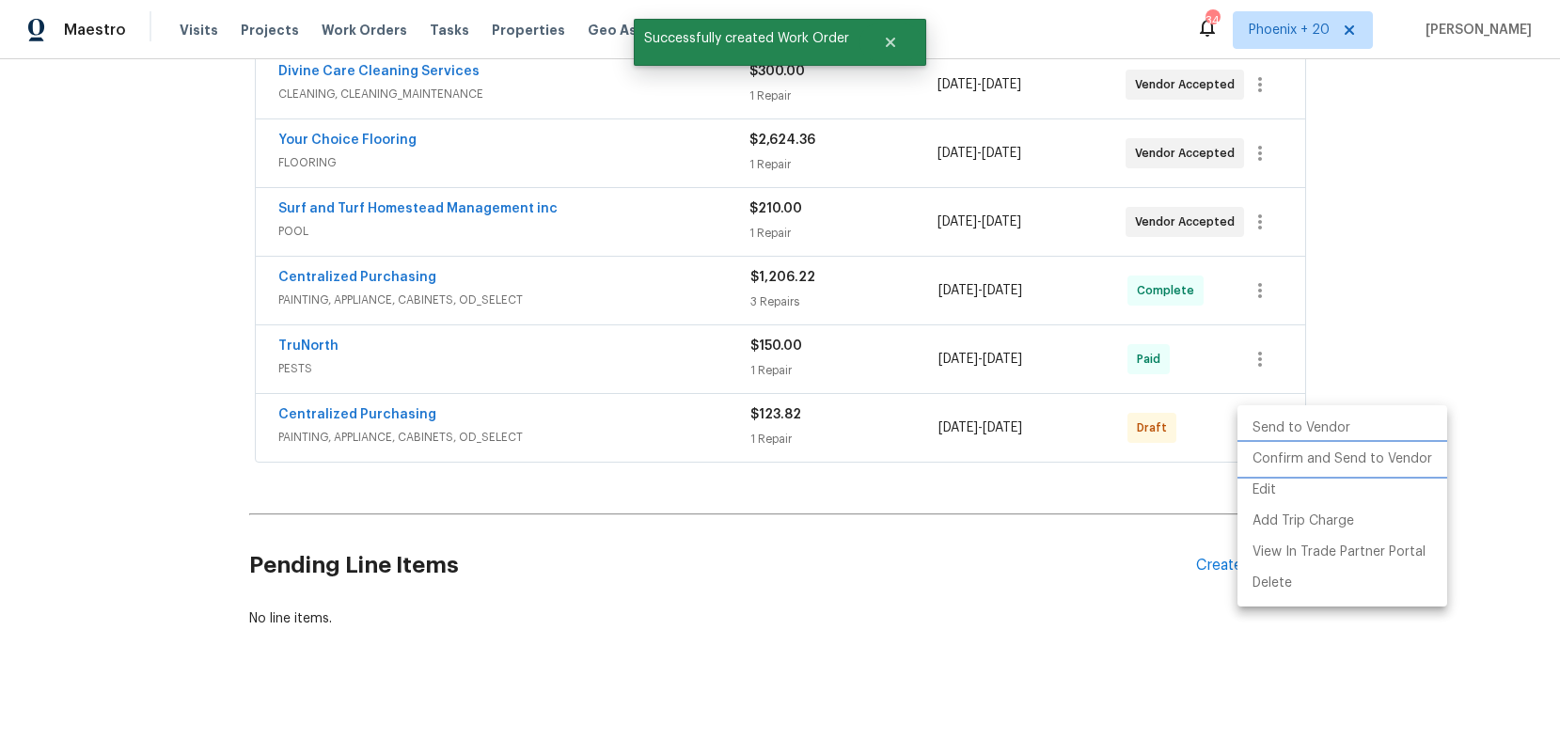
click at [1279, 463] on li "Confirm and Send to Vendor" at bounding box center [1343, 459] width 210 height 31
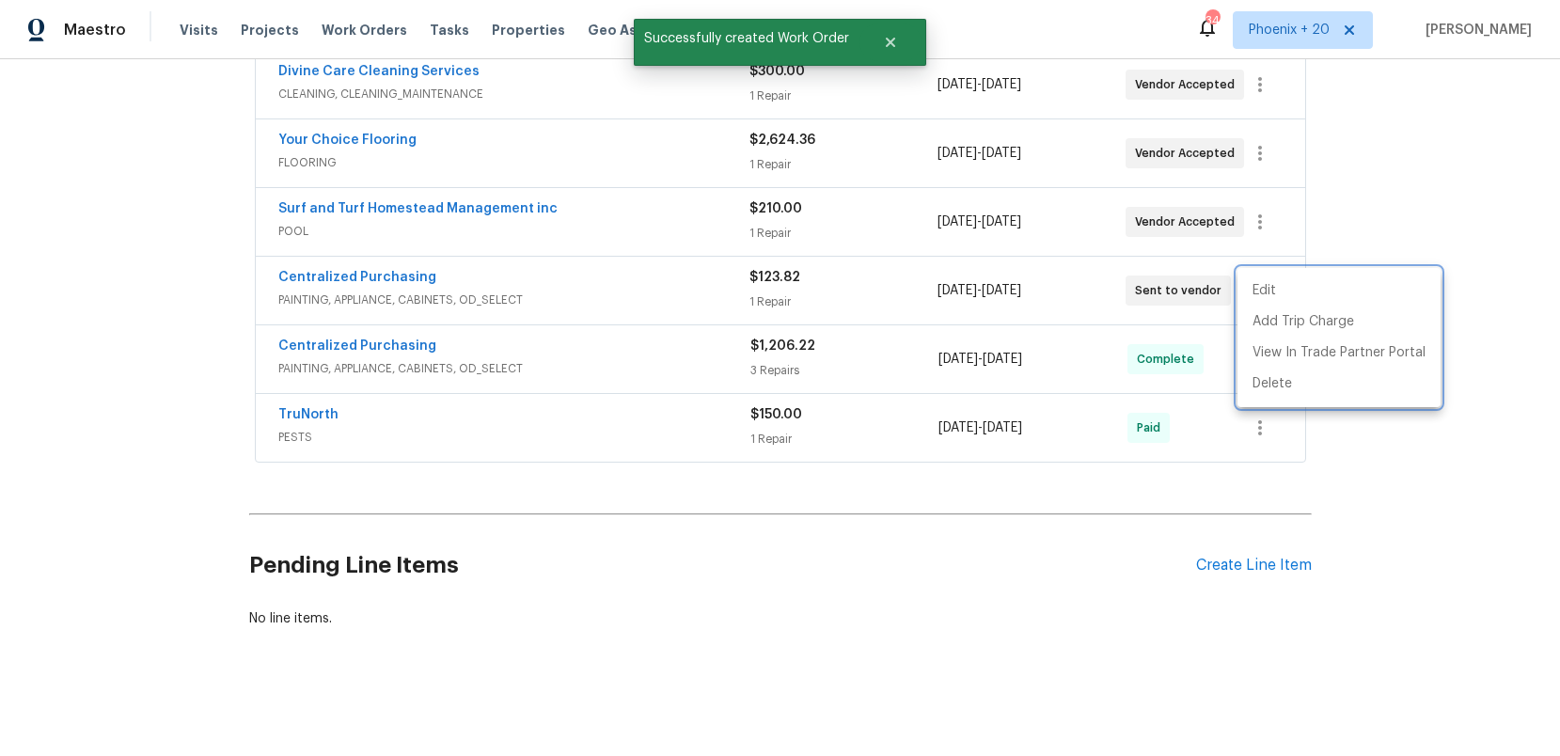
click at [484, 329] on div at bounding box center [780, 378] width 1560 height 756
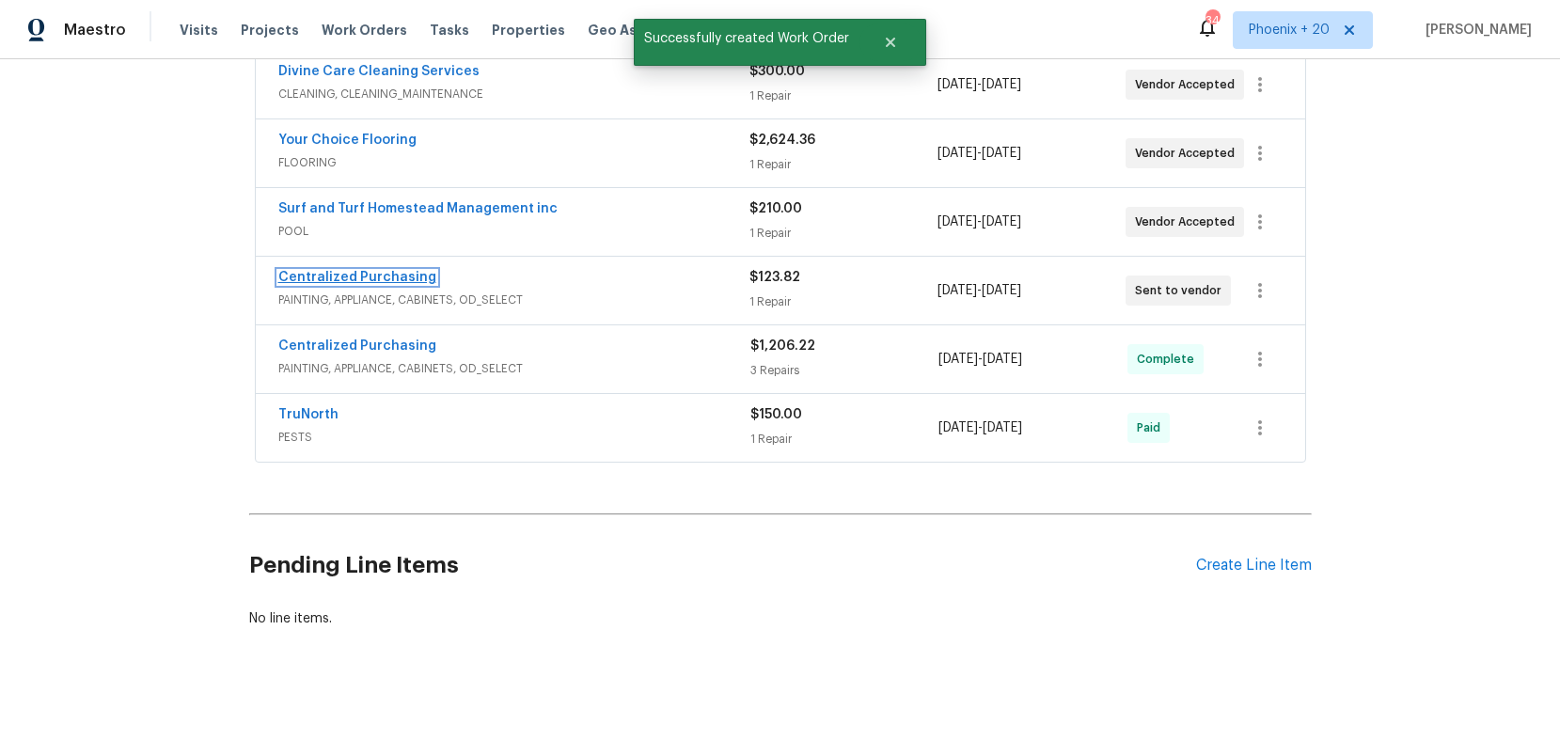
click at [417, 278] on link "Centralized Purchasing" at bounding box center [357, 277] width 158 height 13
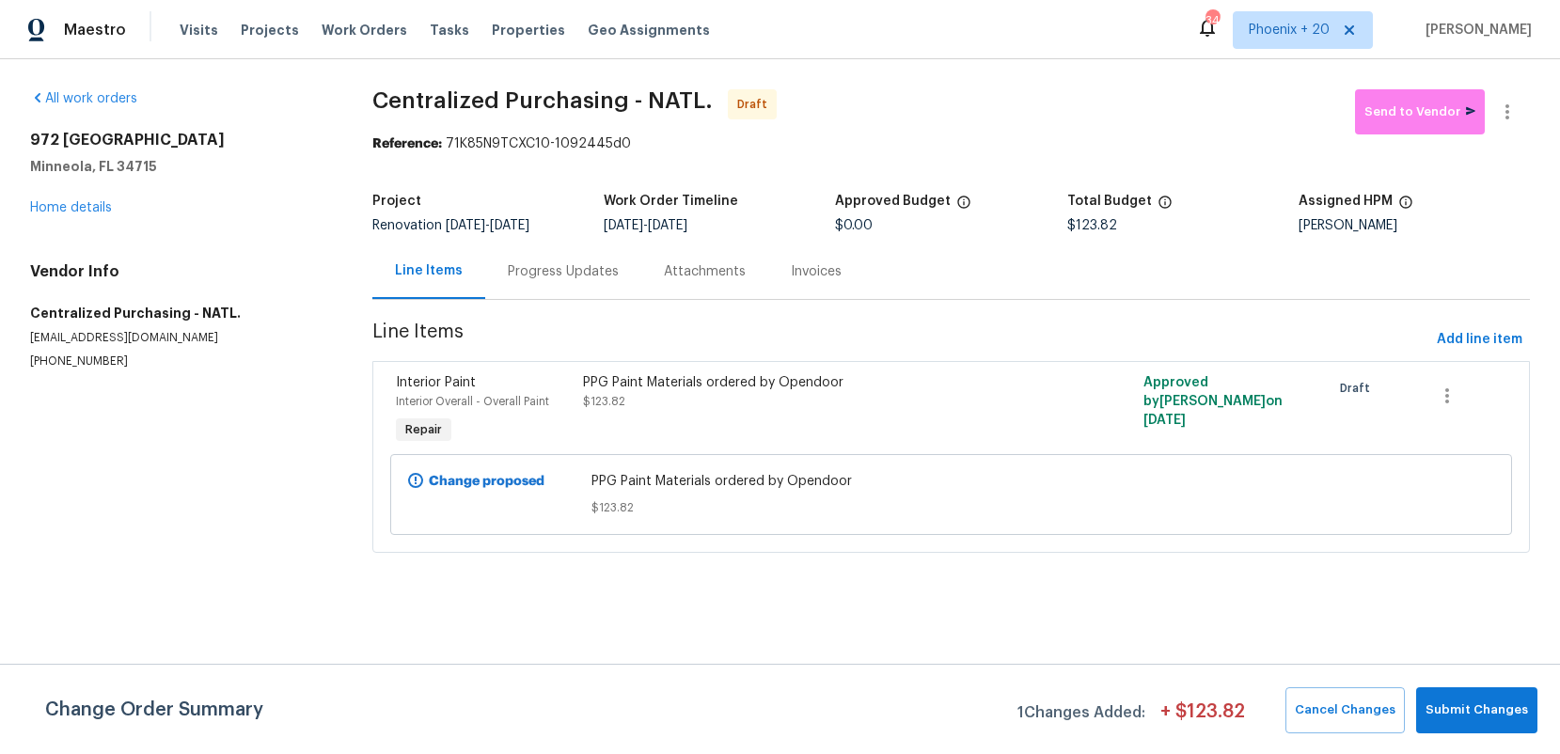
drag, startPoint x: 356, startPoint y: 28, endPoint x: 433, endPoint y: 55, distance: 81.5
click at [357, 29] on span "Work Orders" at bounding box center [365, 30] width 86 height 19
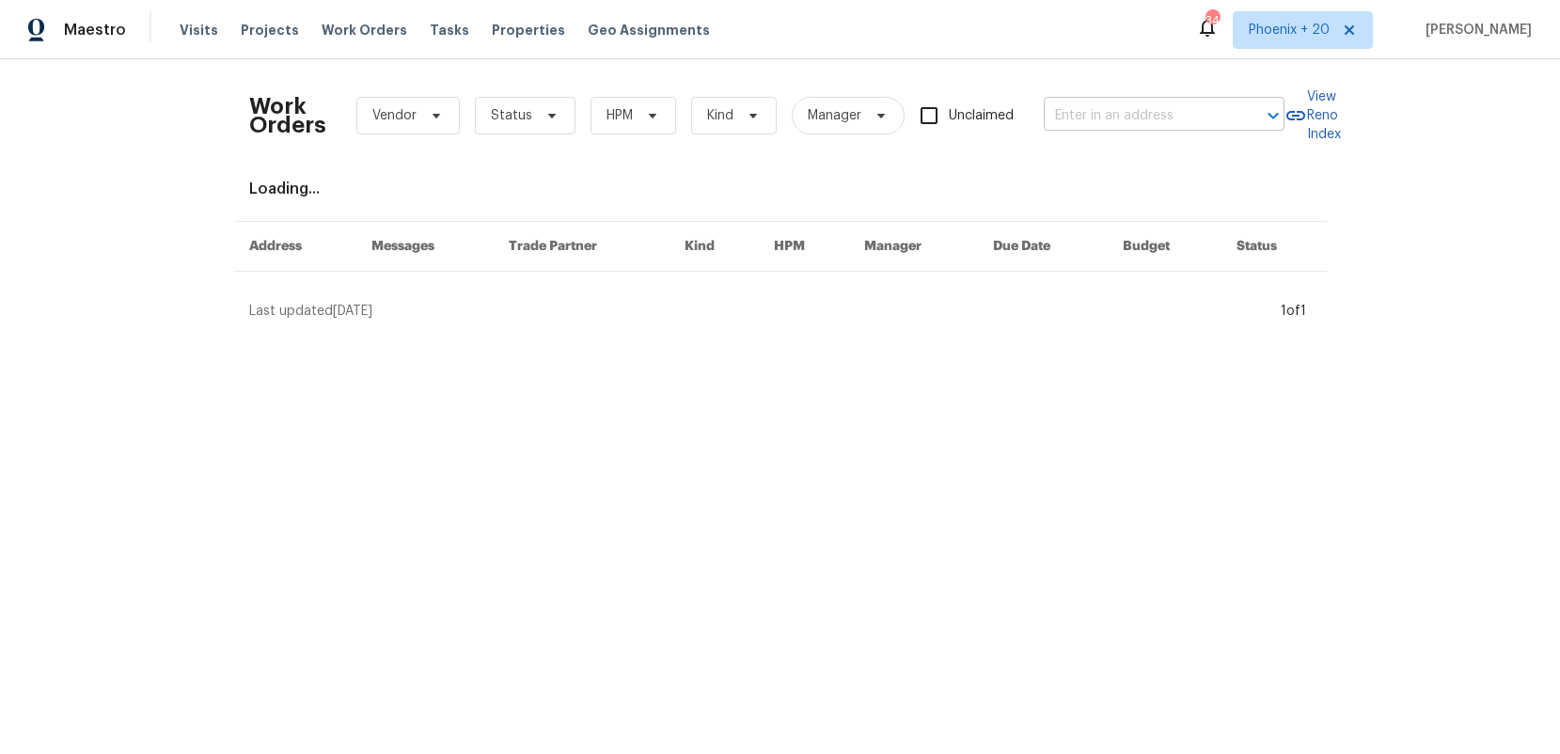
click at [1111, 112] on input "text" at bounding box center [1138, 116] width 188 height 29
paste input "[STREET_ADDRESS][PERSON_NAME][PERSON_NAME]"
type input "[STREET_ADDRESS][PERSON_NAME][PERSON_NAME]"
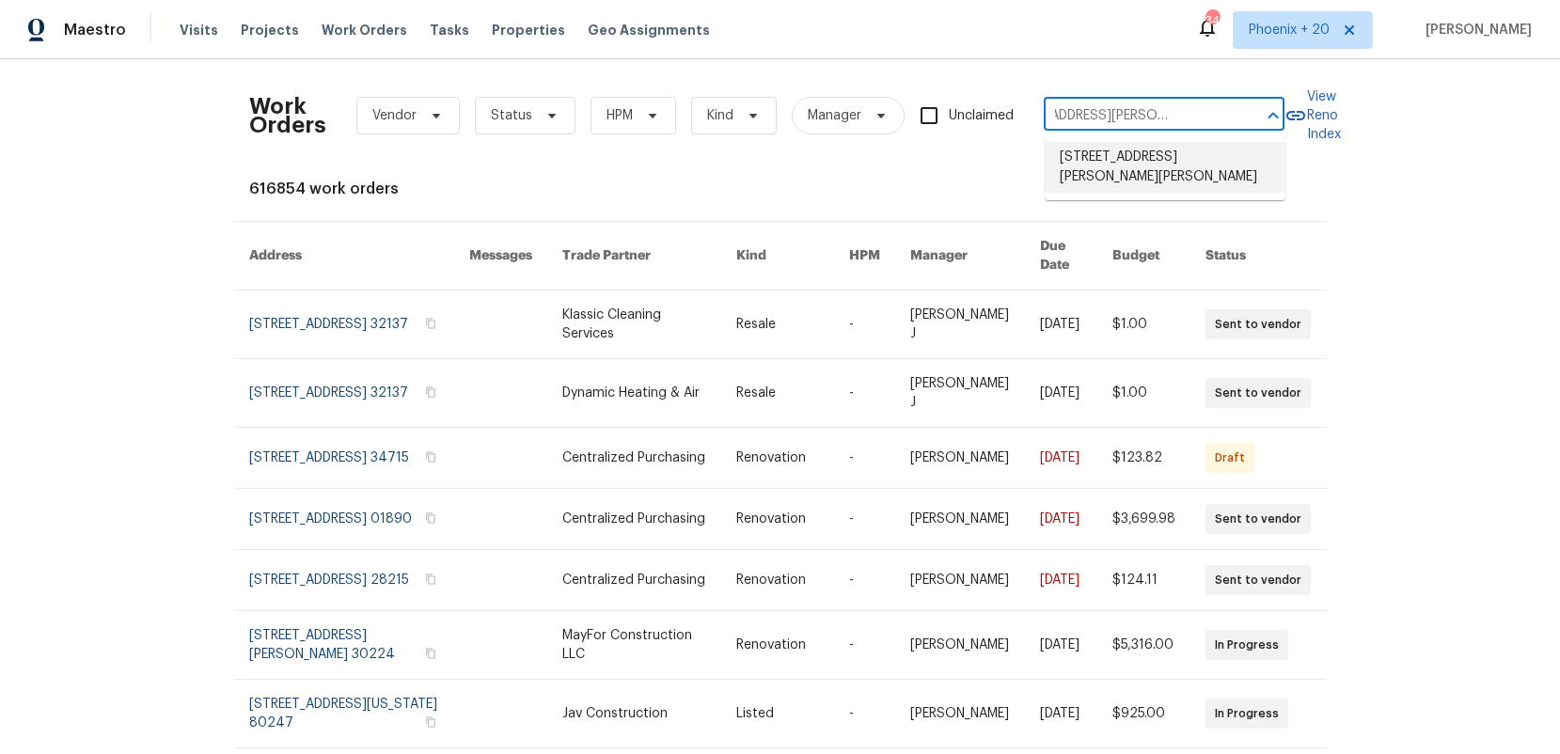
click at [1132, 167] on li "[STREET_ADDRESS][PERSON_NAME][PERSON_NAME]" at bounding box center [1165, 167] width 241 height 51
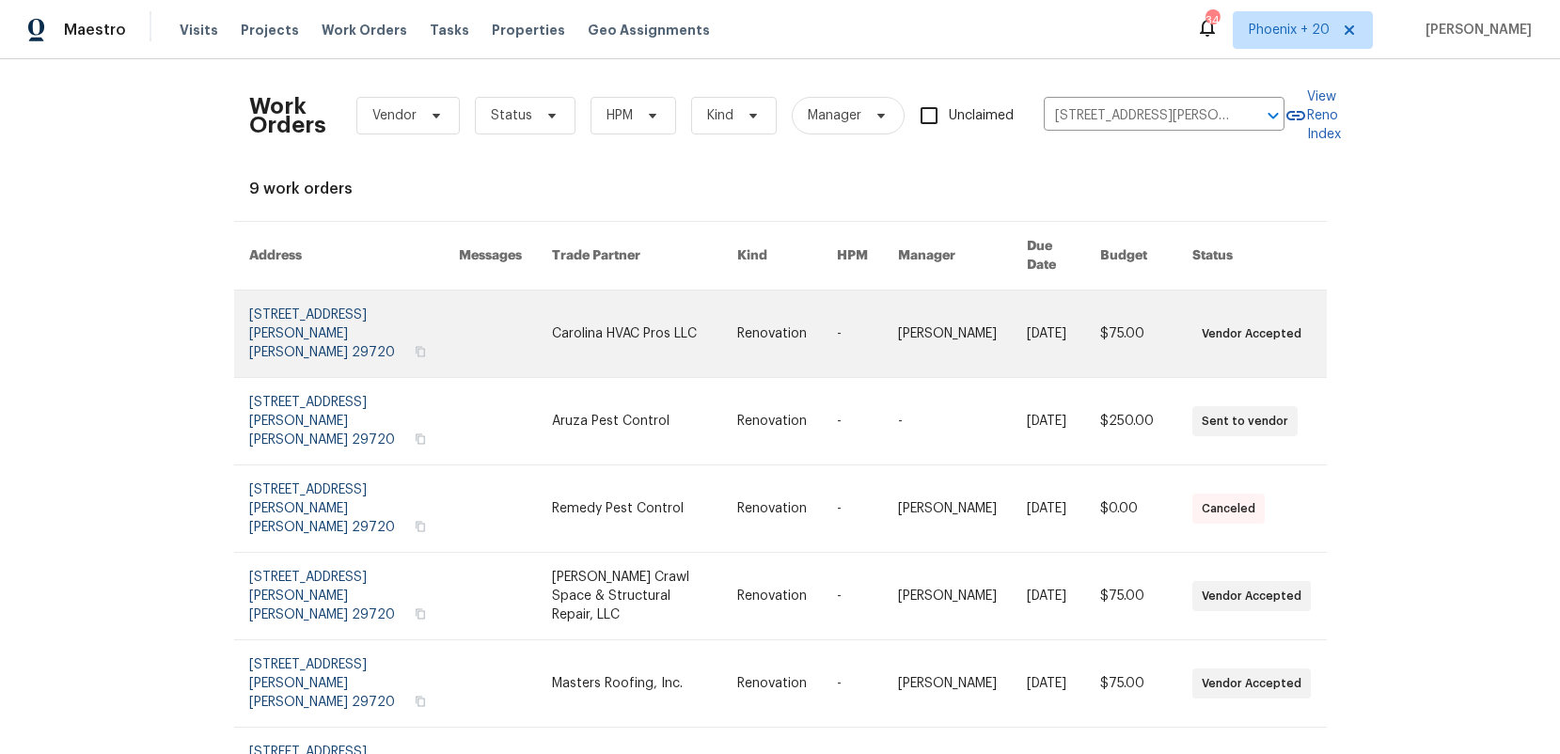
click at [617, 334] on link at bounding box center [644, 334] width 184 height 87
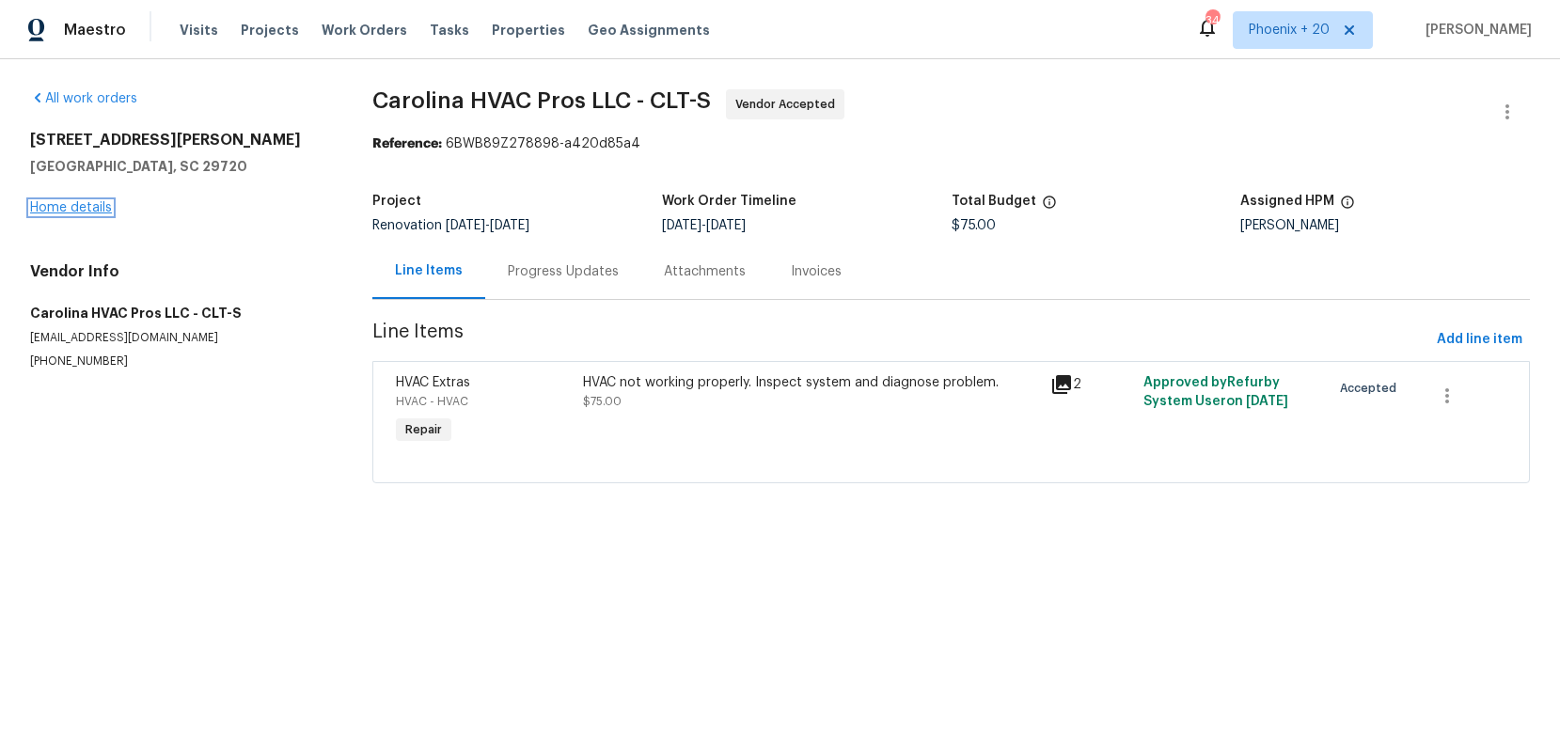
click at [105, 210] on link "Home details" at bounding box center [71, 207] width 82 height 13
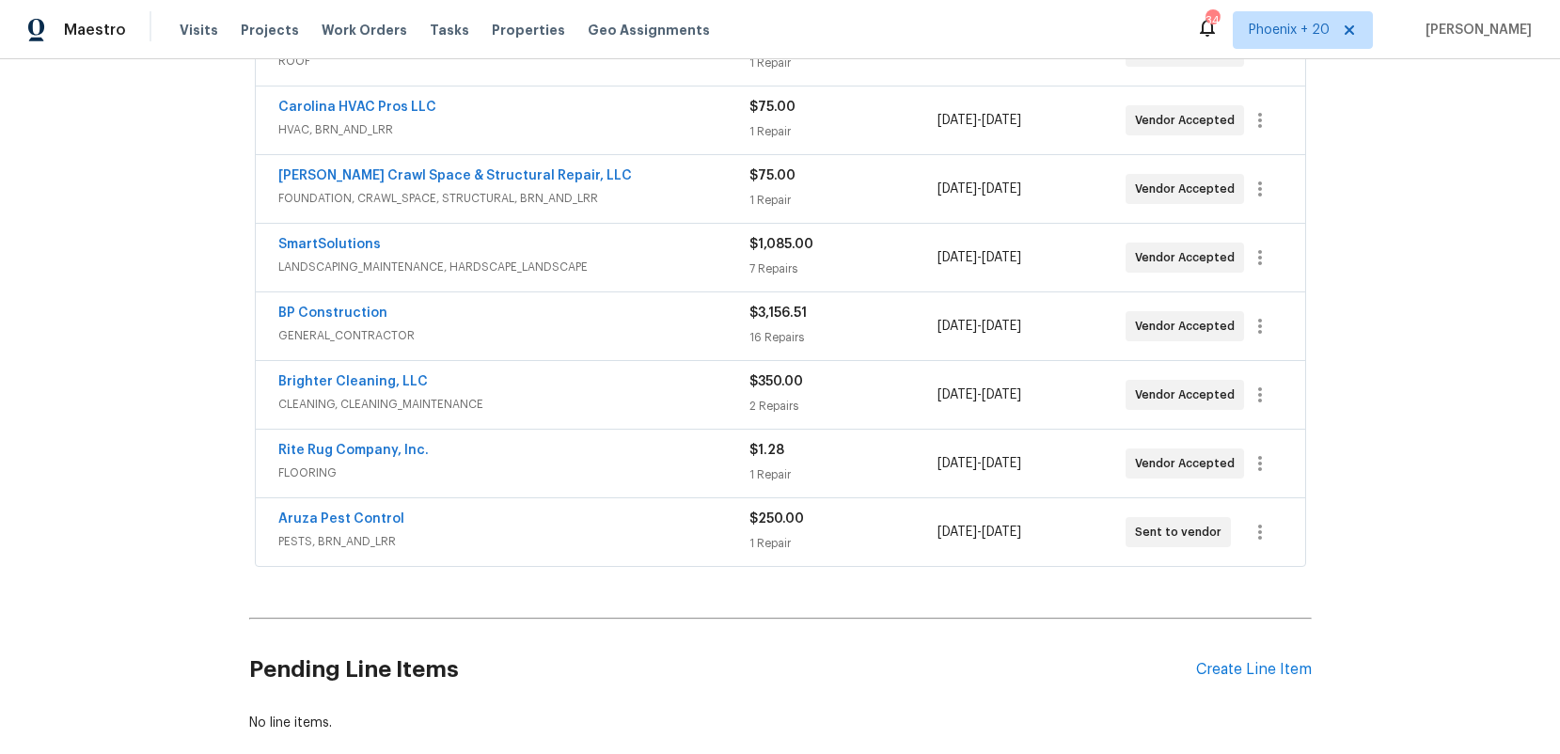
scroll to position [474, 0]
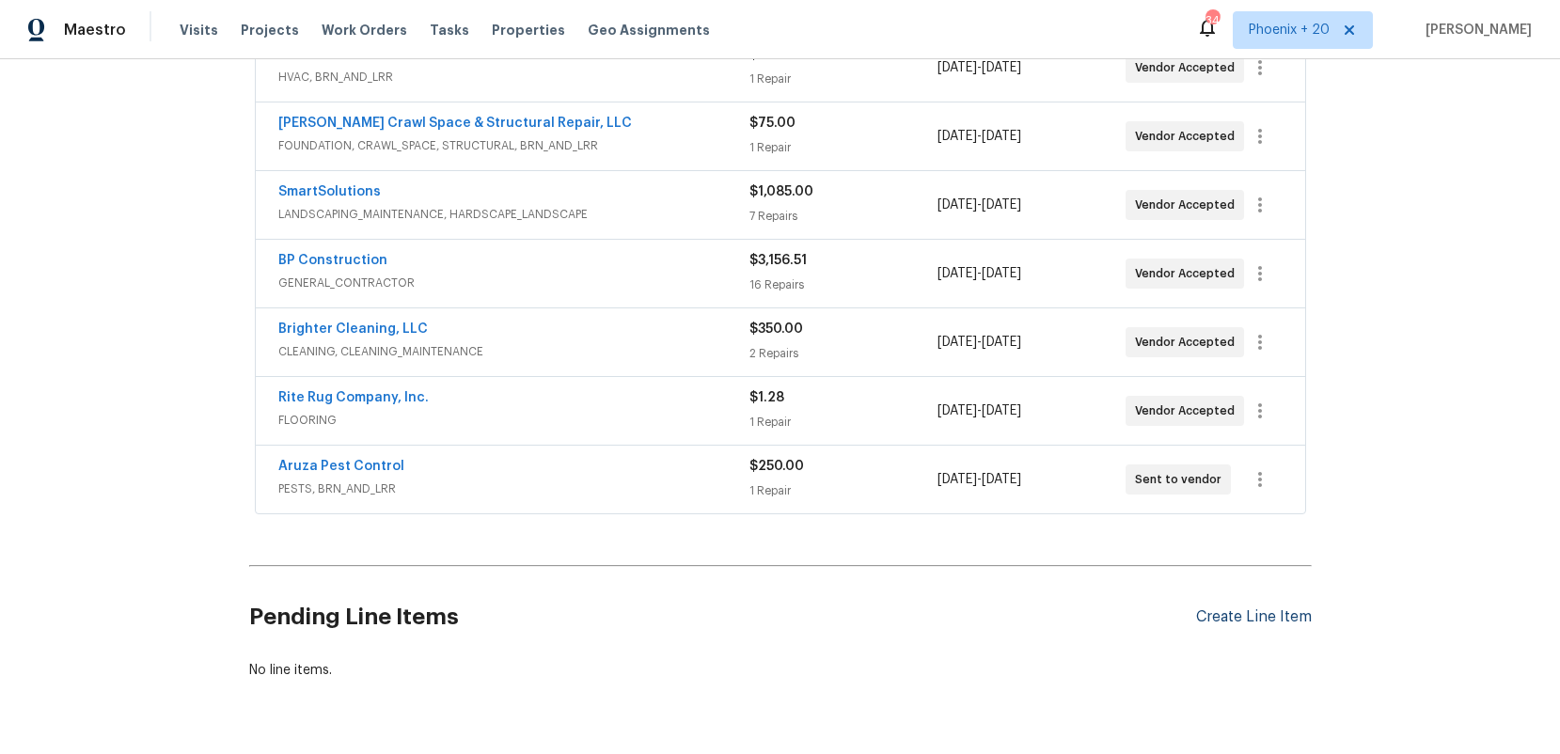
click at [1242, 609] on div "Create Line Item" at bounding box center [1254, 618] width 116 height 18
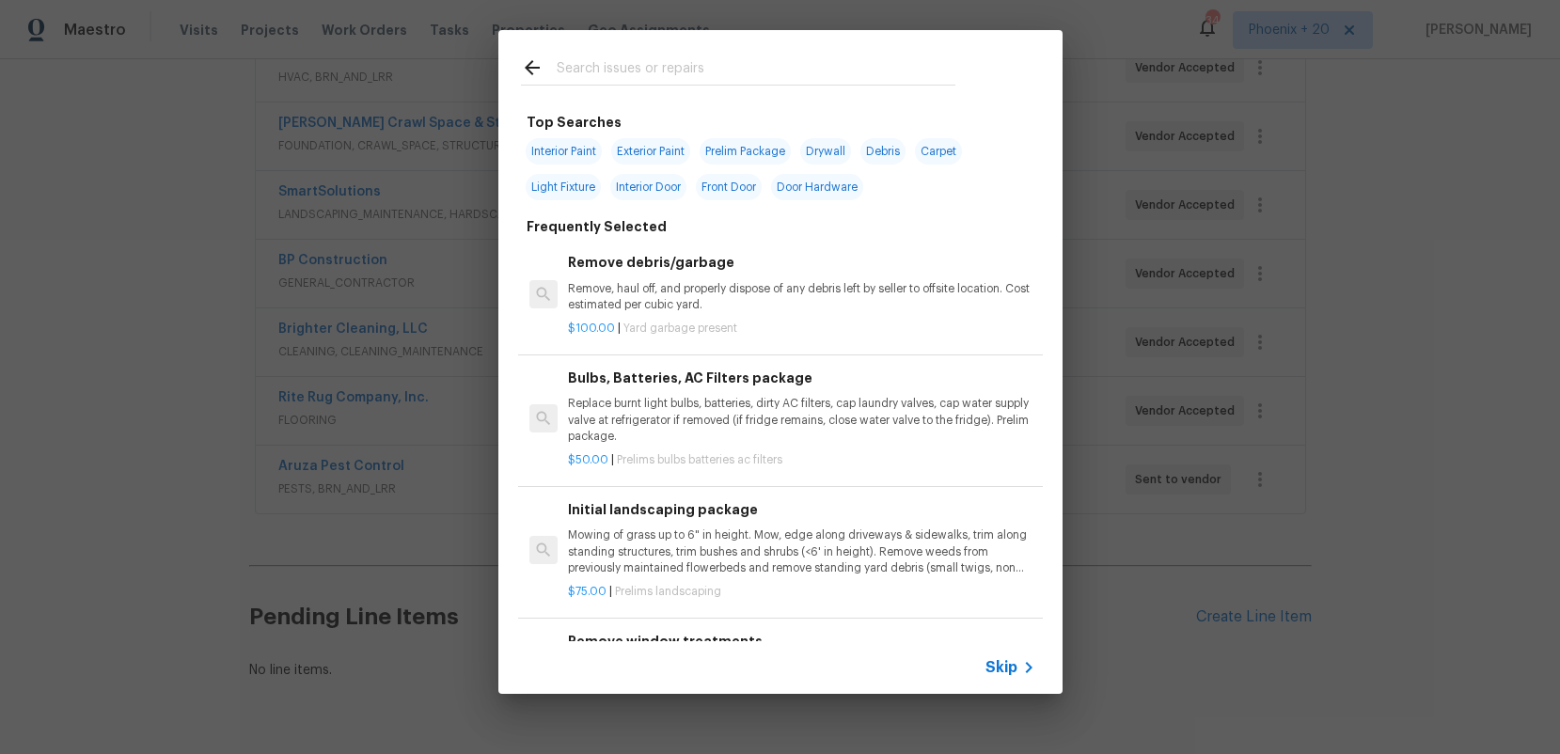
click at [693, 77] on input "text" at bounding box center [756, 70] width 399 height 28
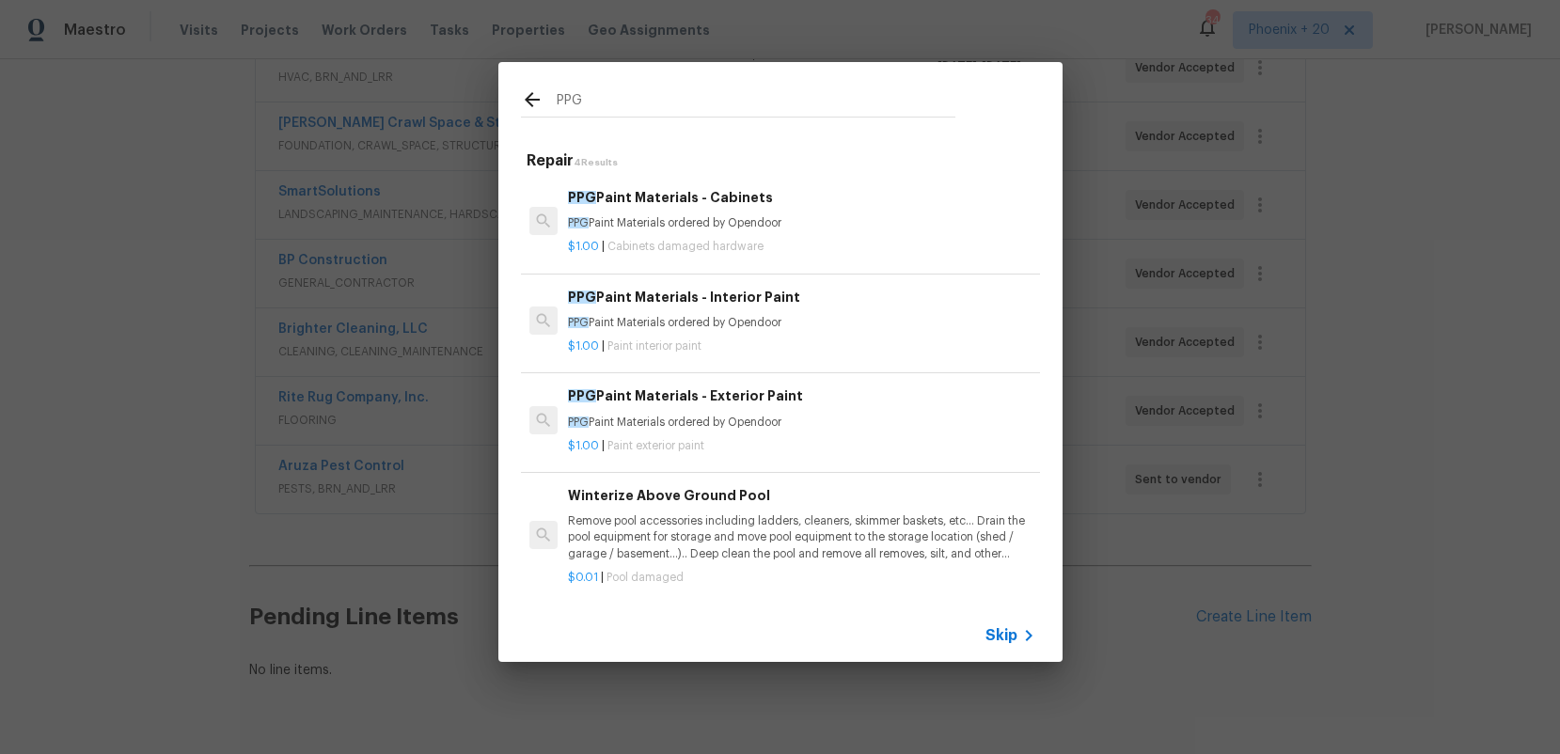
type input "PPG"
click at [792, 329] on div "PPG Paint Materials - Interior Paint PPG Paint Materials ordered by Opendoor $1…" at bounding box center [801, 321] width 472 height 74
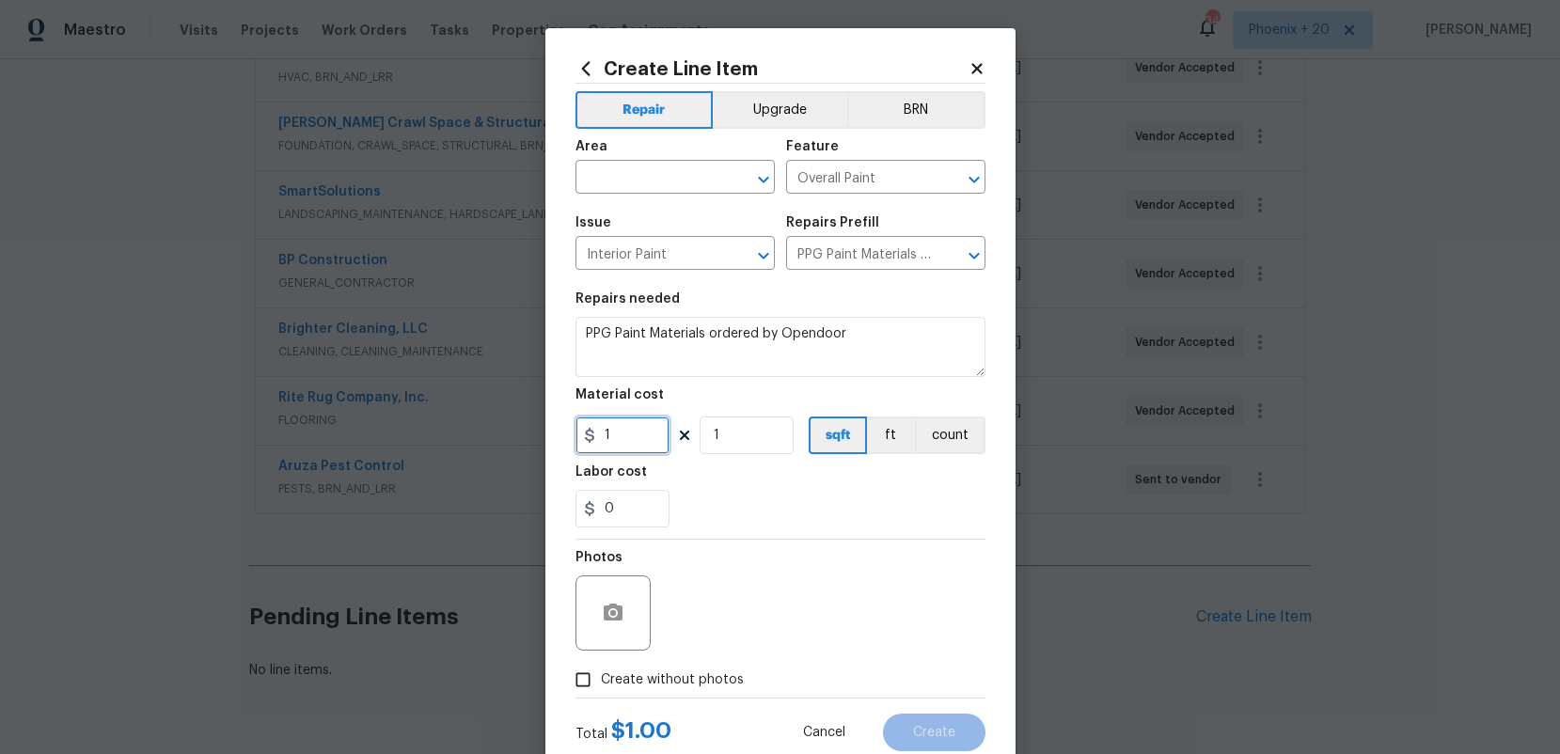
drag, startPoint x: 666, startPoint y: 432, endPoint x: 655, endPoint y: 436, distance: 12.2
click at [660, 435] on input "1" at bounding box center [623, 436] width 94 height 38
drag, startPoint x: 568, startPoint y: 442, endPoint x: 553, endPoint y: 440, distance: 15.2
click at [553, 440] on div "Create Line Item Repair Upgrade BRN Area ​ Feature Overall Paint ​ Issue Interi…" at bounding box center [781, 404] width 470 height 753
type input "485.77"
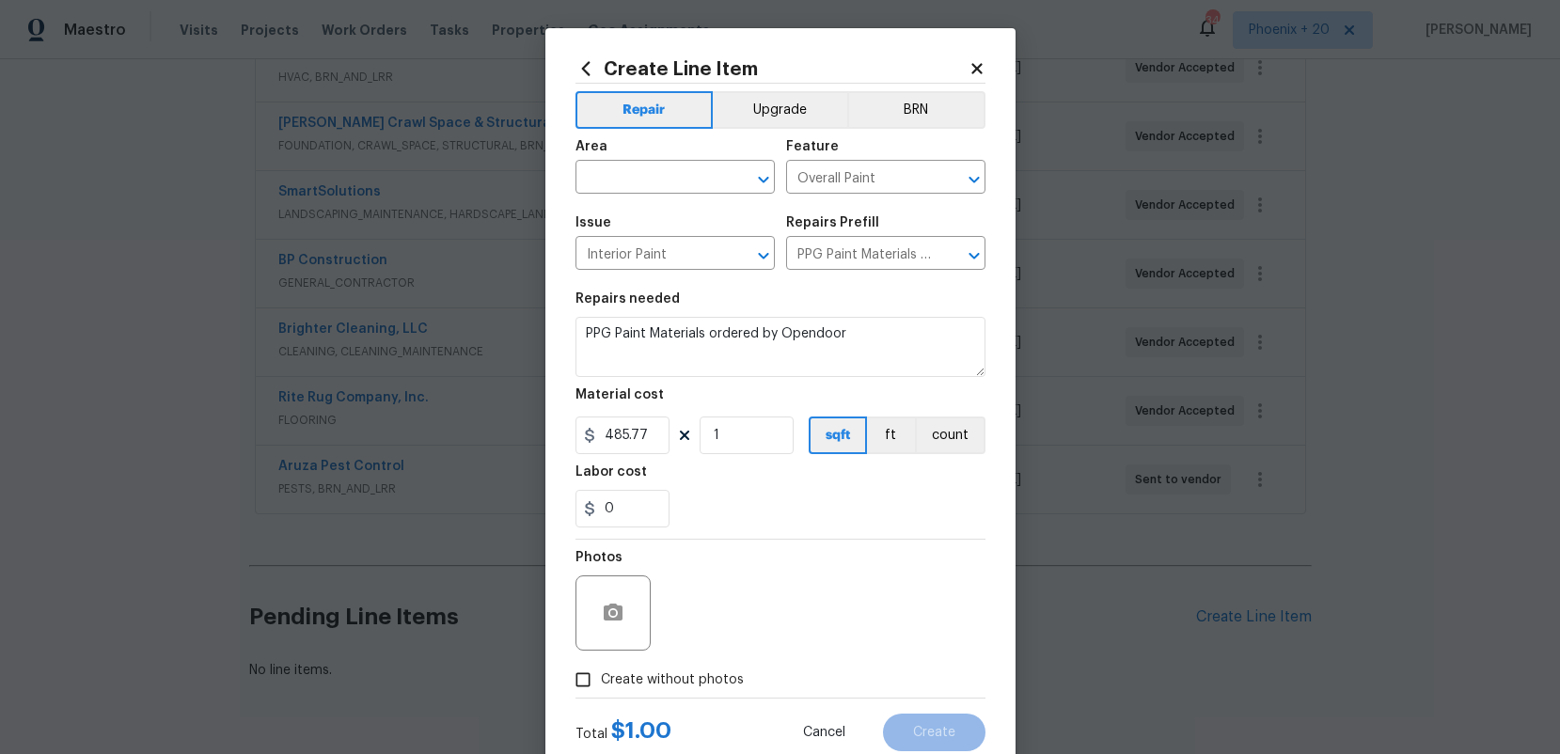
click at [678, 673] on span "Create without photos" at bounding box center [672, 681] width 143 height 20
click at [601, 673] on input "Create without photos" at bounding box center [583, 680] width 36 height 36
checkbox input "true"
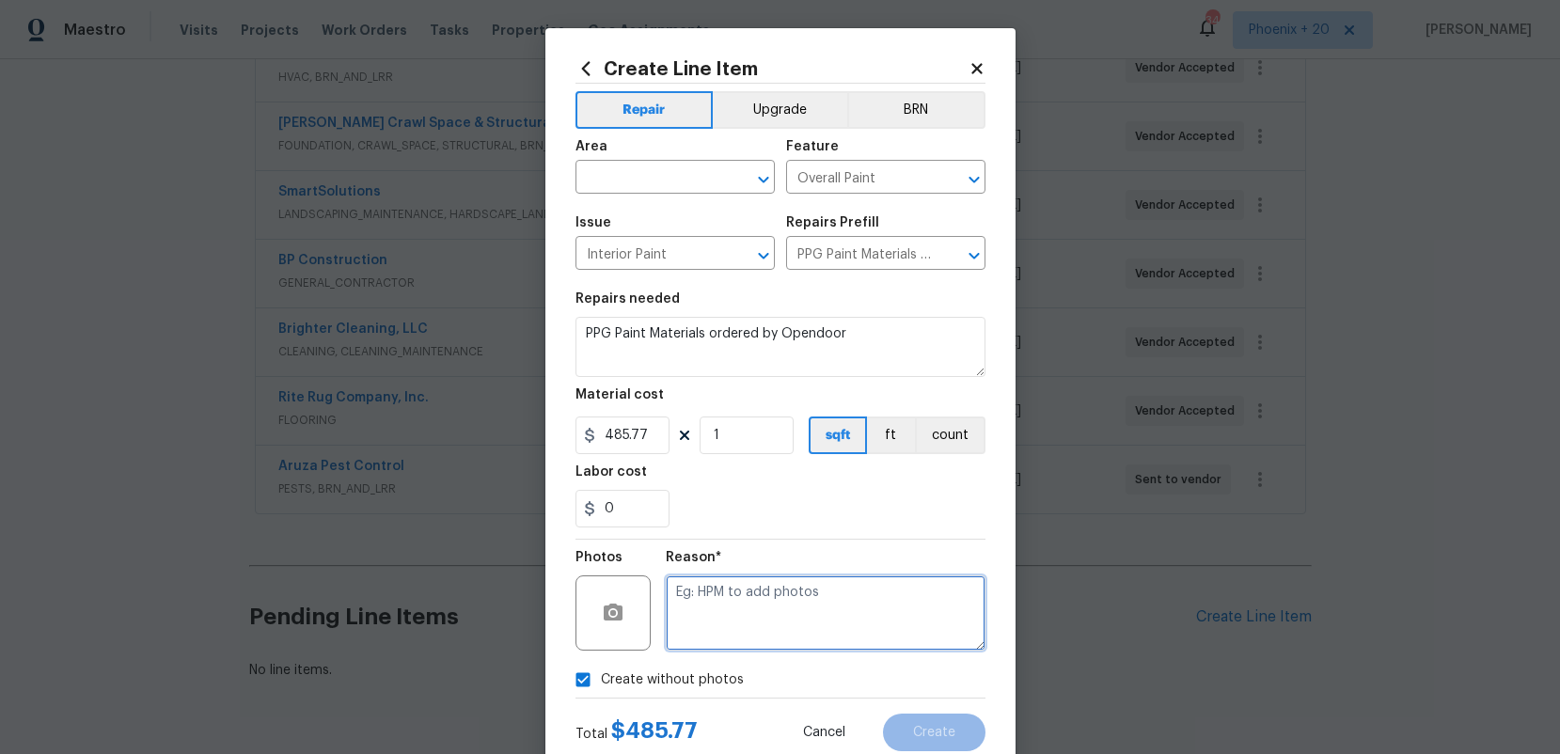
click at [737, 633] on textarea at bounding box center [826, 613] width 320 height 75
type textarea "NA"
click at [784, 549] on div "Reason* NA" at bounding box center [826, 601] width 320 height 122
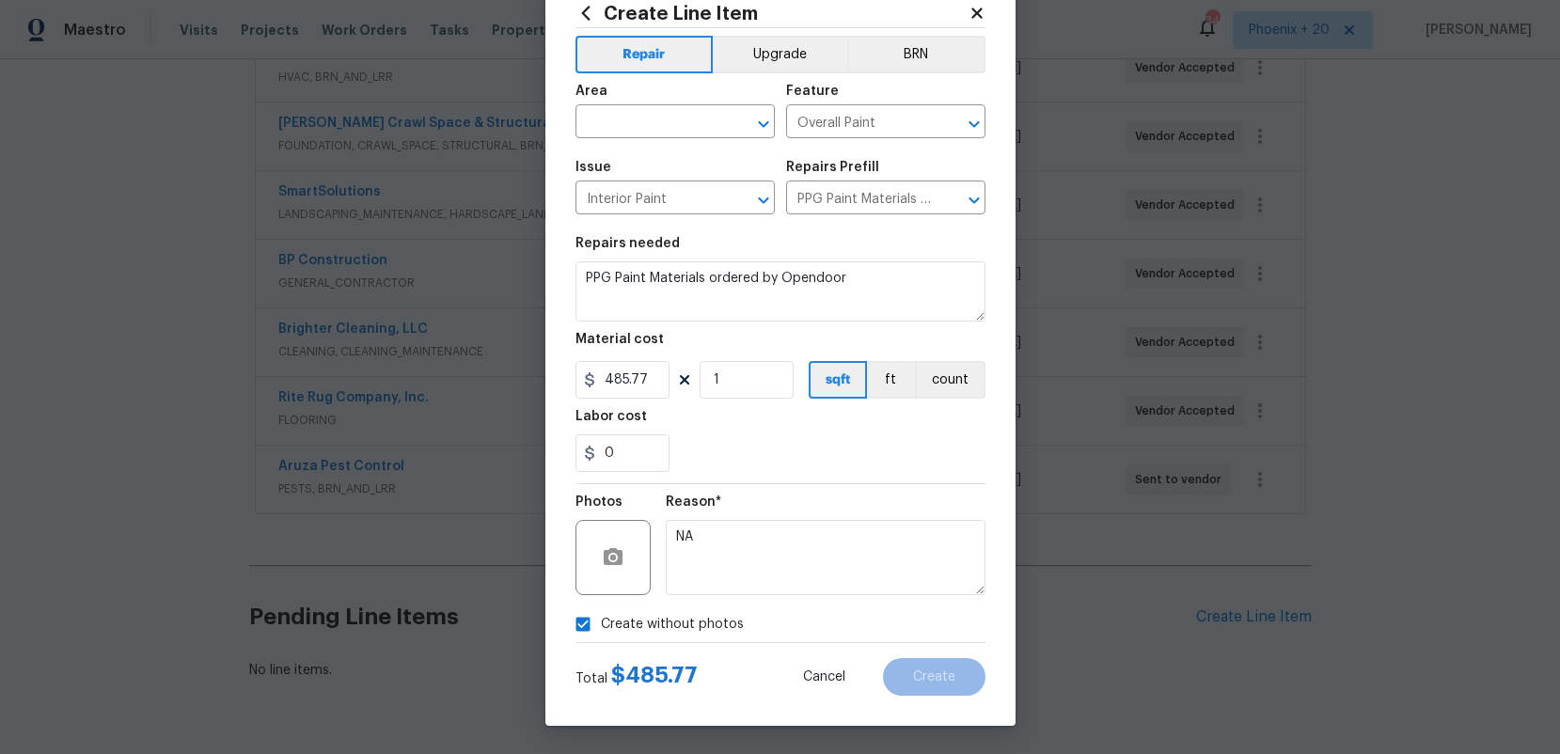
click at [640, 598] on div "Photos" at bounding box center [615, 545] width 79 height 122
click at [697, 619] on span "Create without photos" at bounding box center [672, 625] width 143 height 20
click at [601, 619] on input "Create without photos" at bounding box center [583, 625] width 36 height 36
click at [701, 620] on span "Create without photos" at bounding box center [672, 625] width 143 height 20
click at [601, 620] on input "Create without photos" at bounding box center [583, 625] width 36 height 36
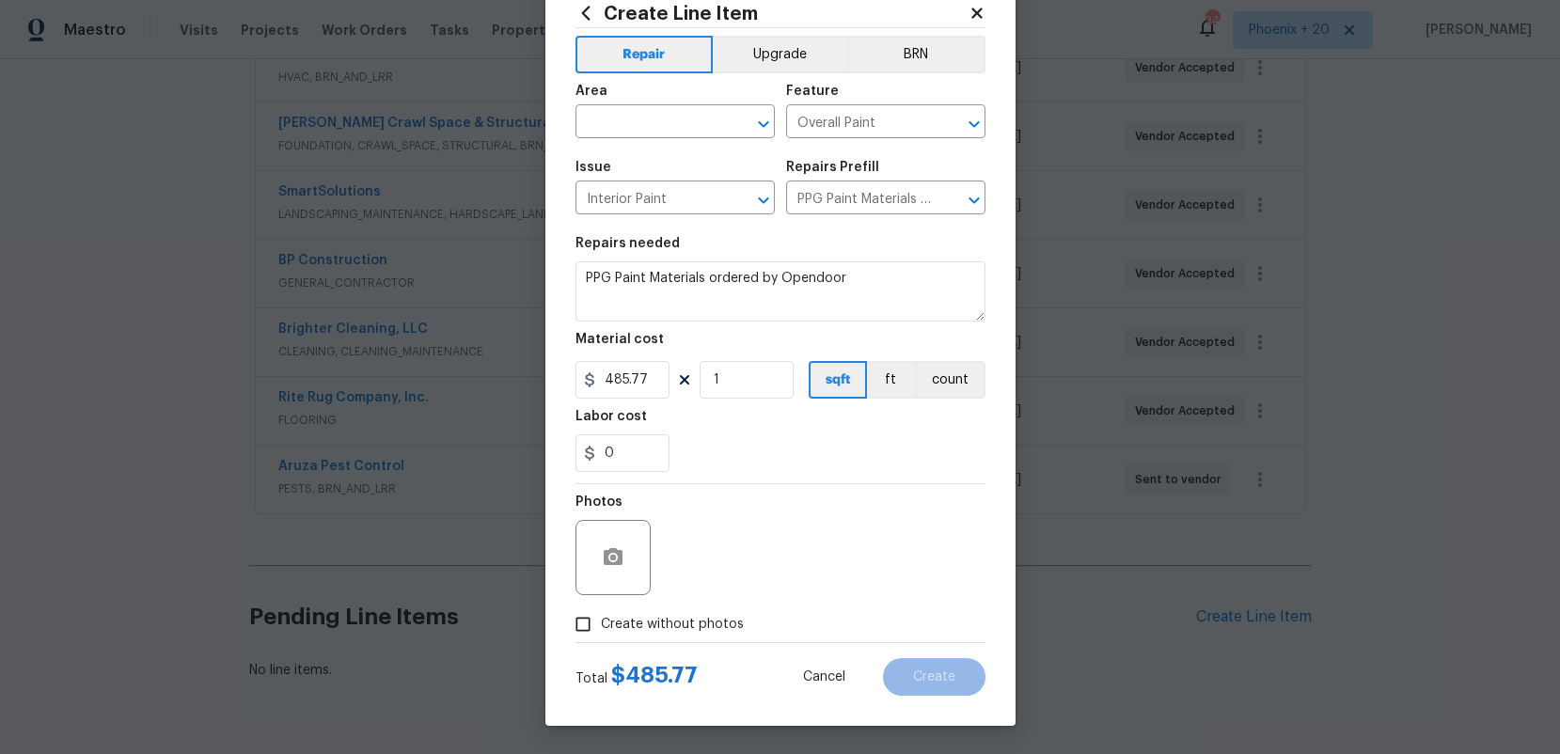
checkbox input "true"
click at [729, 558] on textarea "NA" at bounding box center [826, 557] width 320 height 75
click at [677, 134] on input "text" at bounding box center [649, 123] width 147 height 29
click at [673, 196] on li "Interior Overall" at bounding box center [675, 196] width 199 height 31
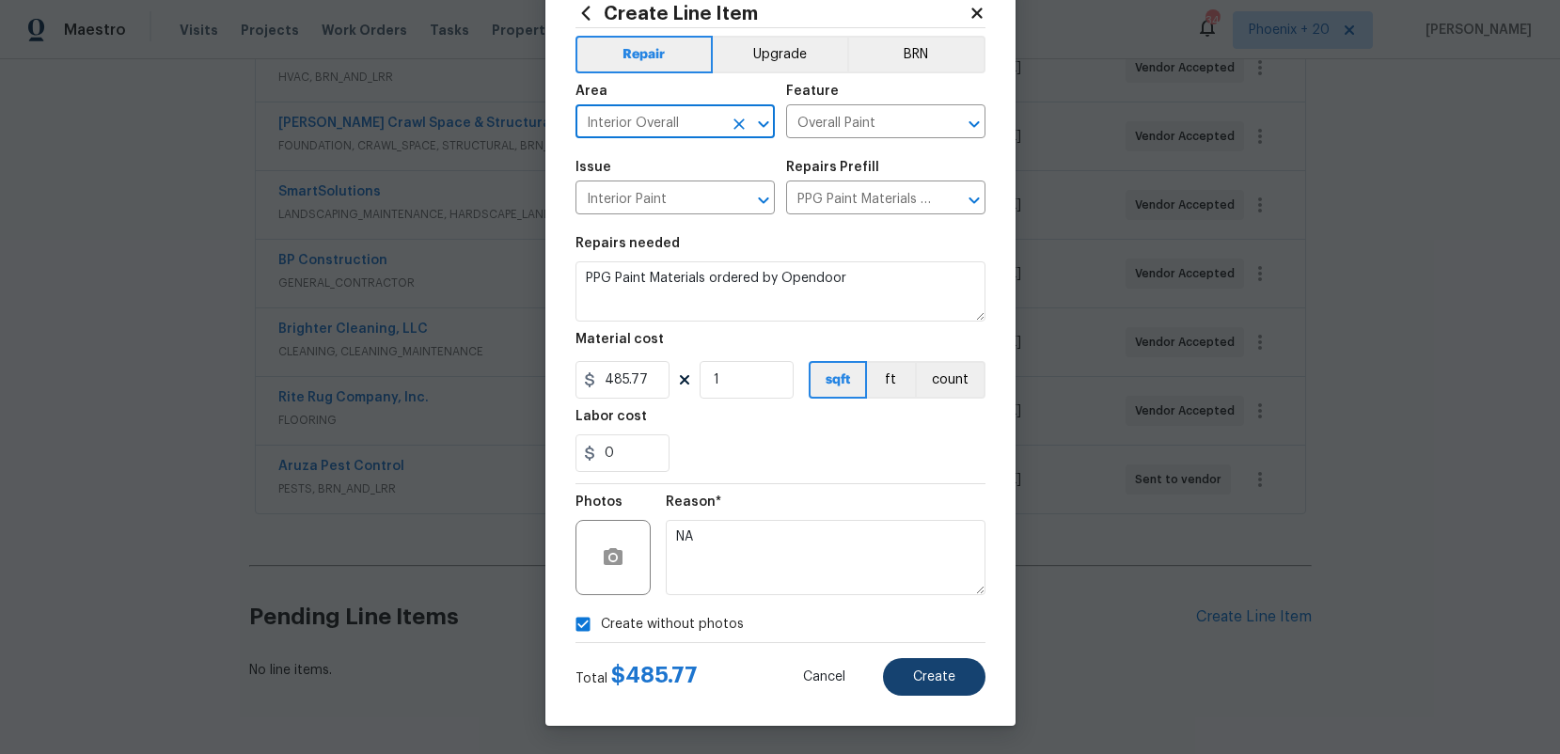
type input "Interior Overall"
click at [917, 671] on span "Create" at bounding box center [934, 678] width 42 height 14
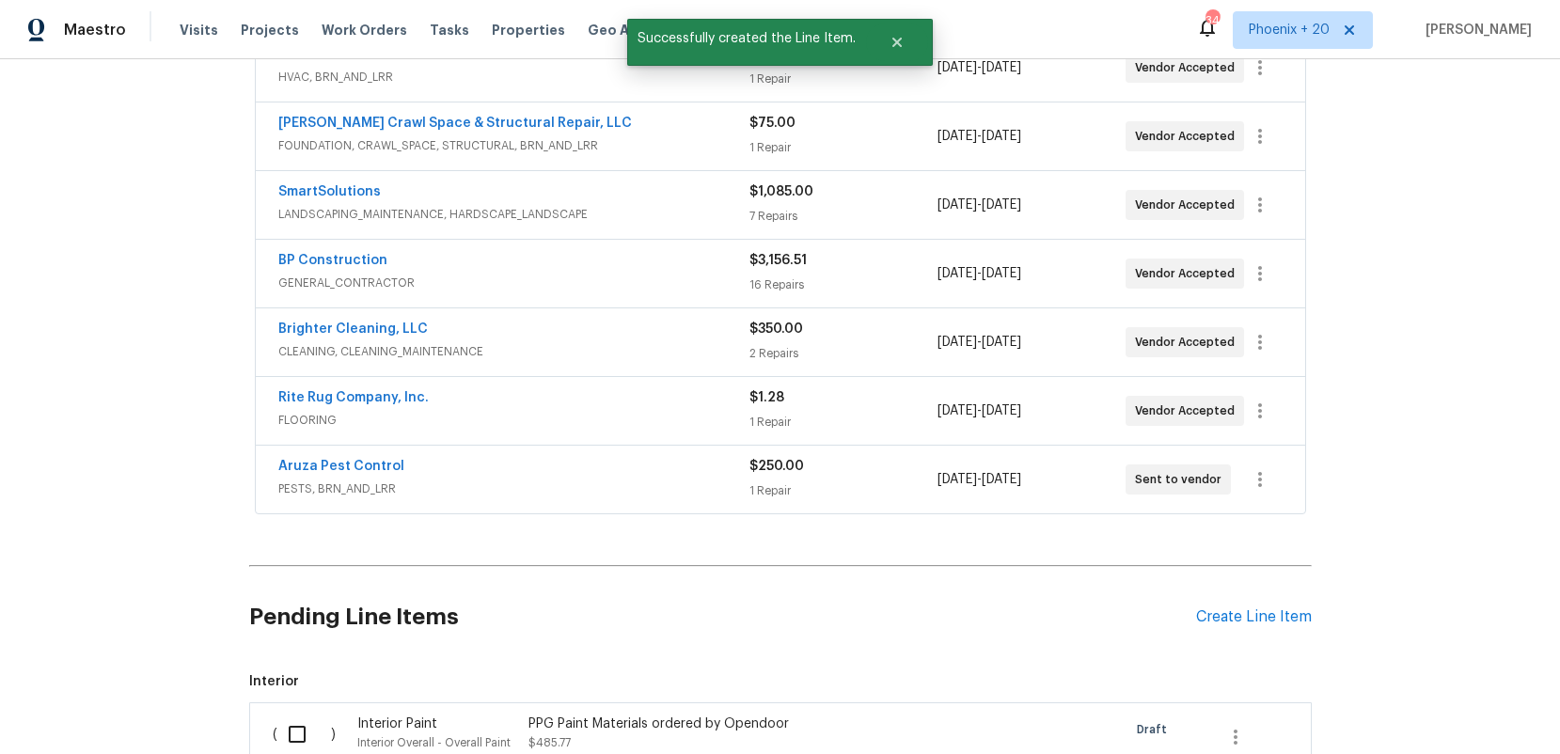
drag, startPoint x: 309, startPoint y: 710, endPoint x: 325, endPoint y: 710, distance: 16.9
click at [316, 715] on input "checkbox" at bounding box center [304, 735] width 54 height 40
checkbox input "true"
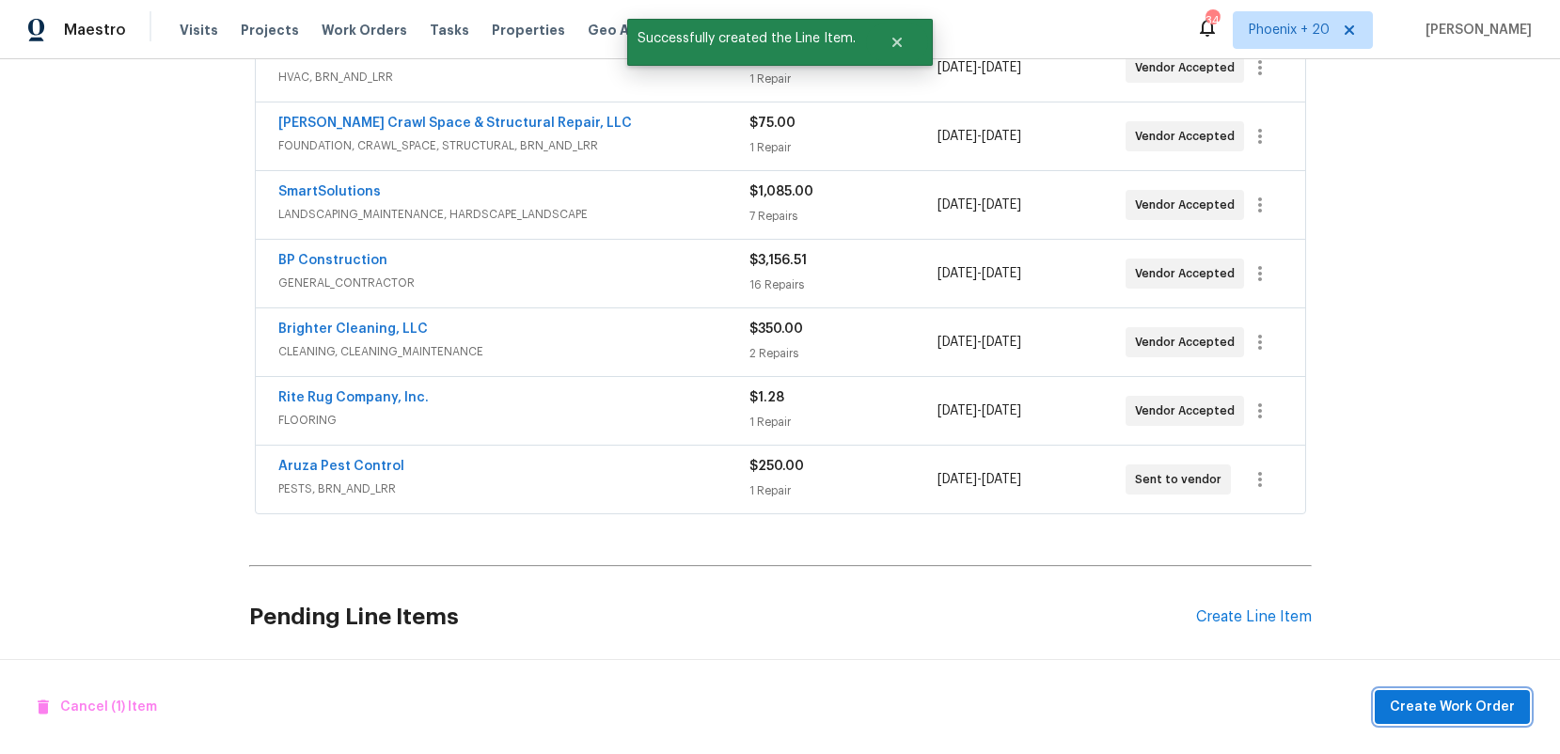
click at [1526, 695] on button "Create Work Order" at bounding box center [1452, 707] width 155 height 35
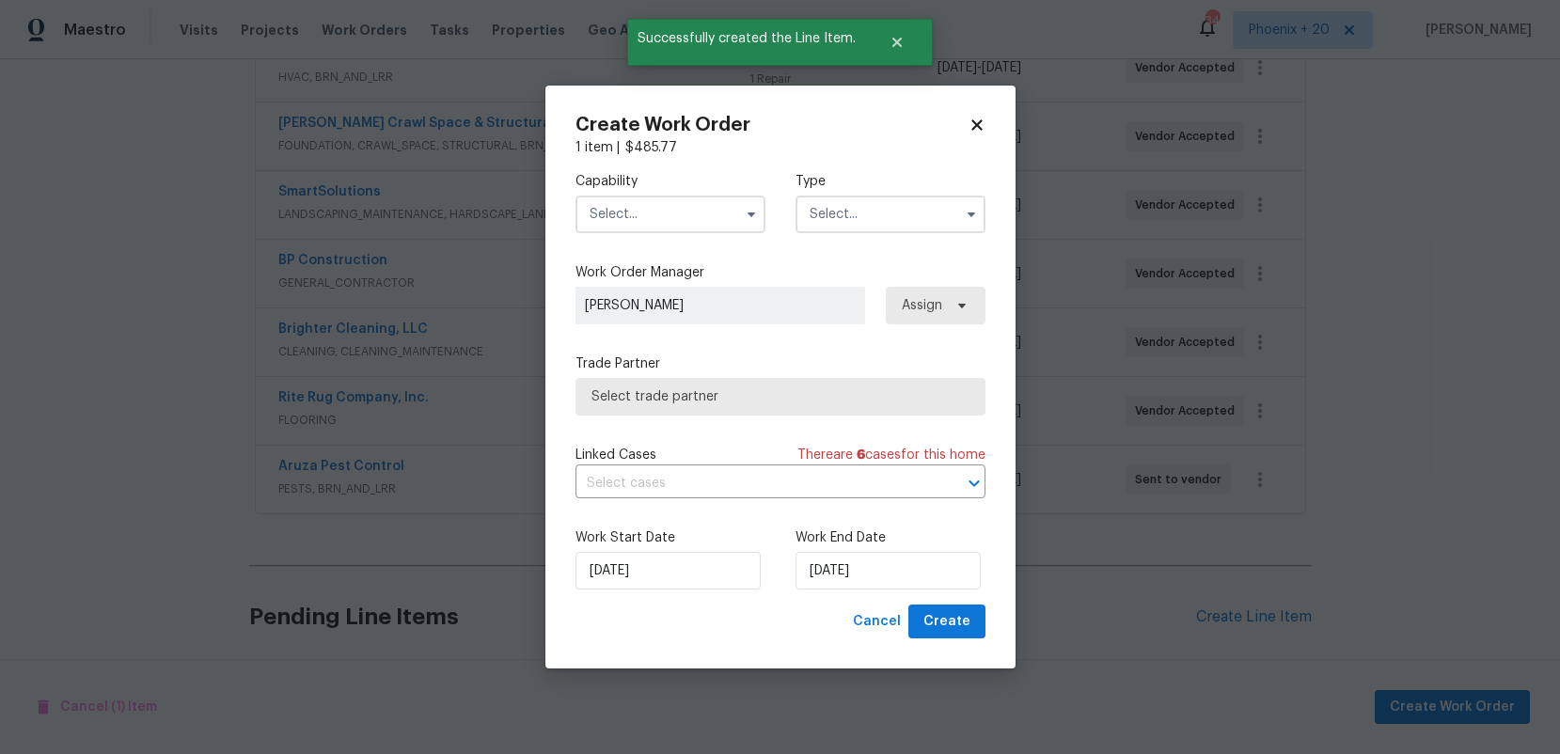
drag, startPoint x: 724, startPoint y: 214, endPoint x: 733, endPoint y: 228, distance: 16.5
click at [722, 214] on input "text" at bounding box center [671, 215] width 190 height 38
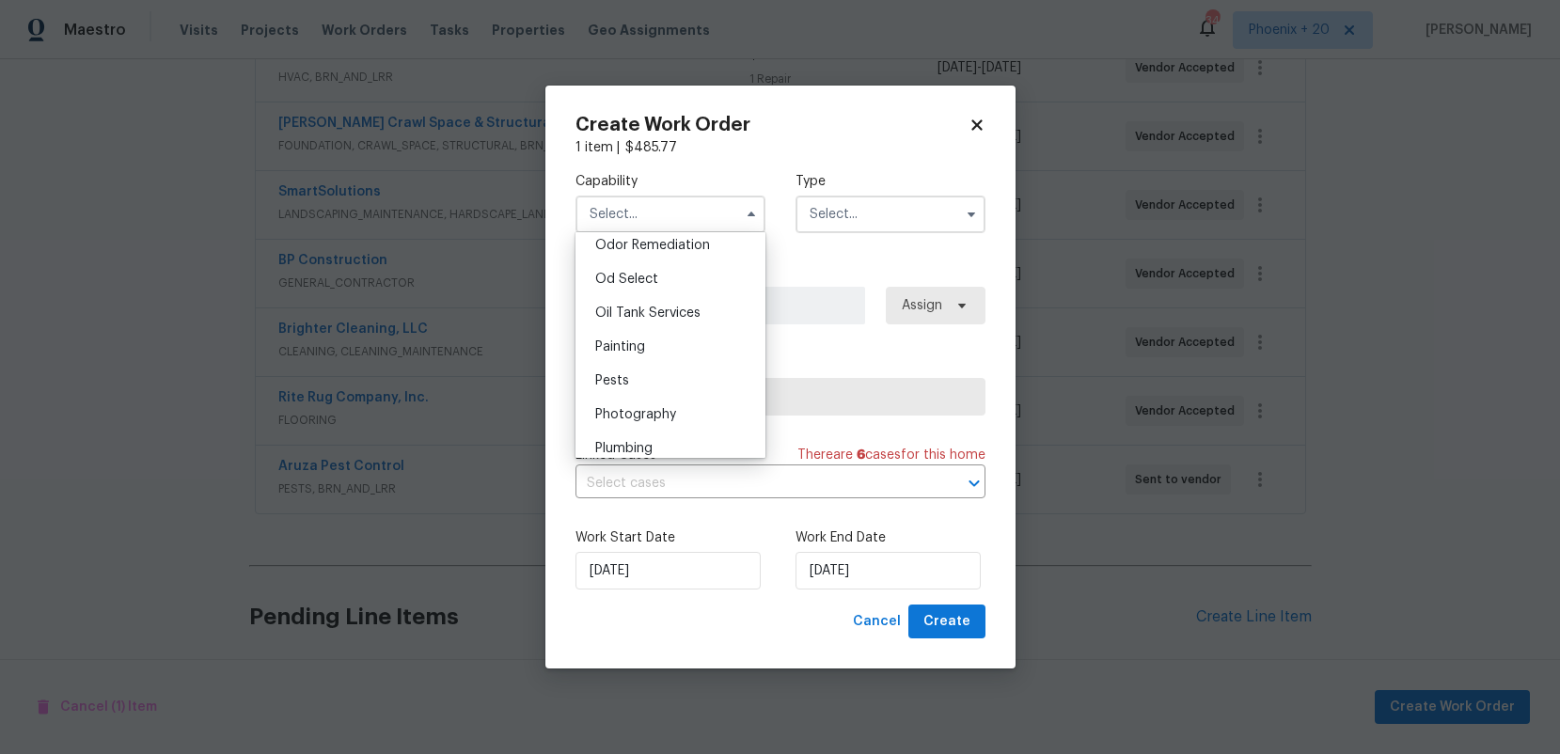
scroll to position [1560, 0]
click at [683, 277] on div "Painting" at bounding box center [670, 274] width 181 height 34
type input "Painting"
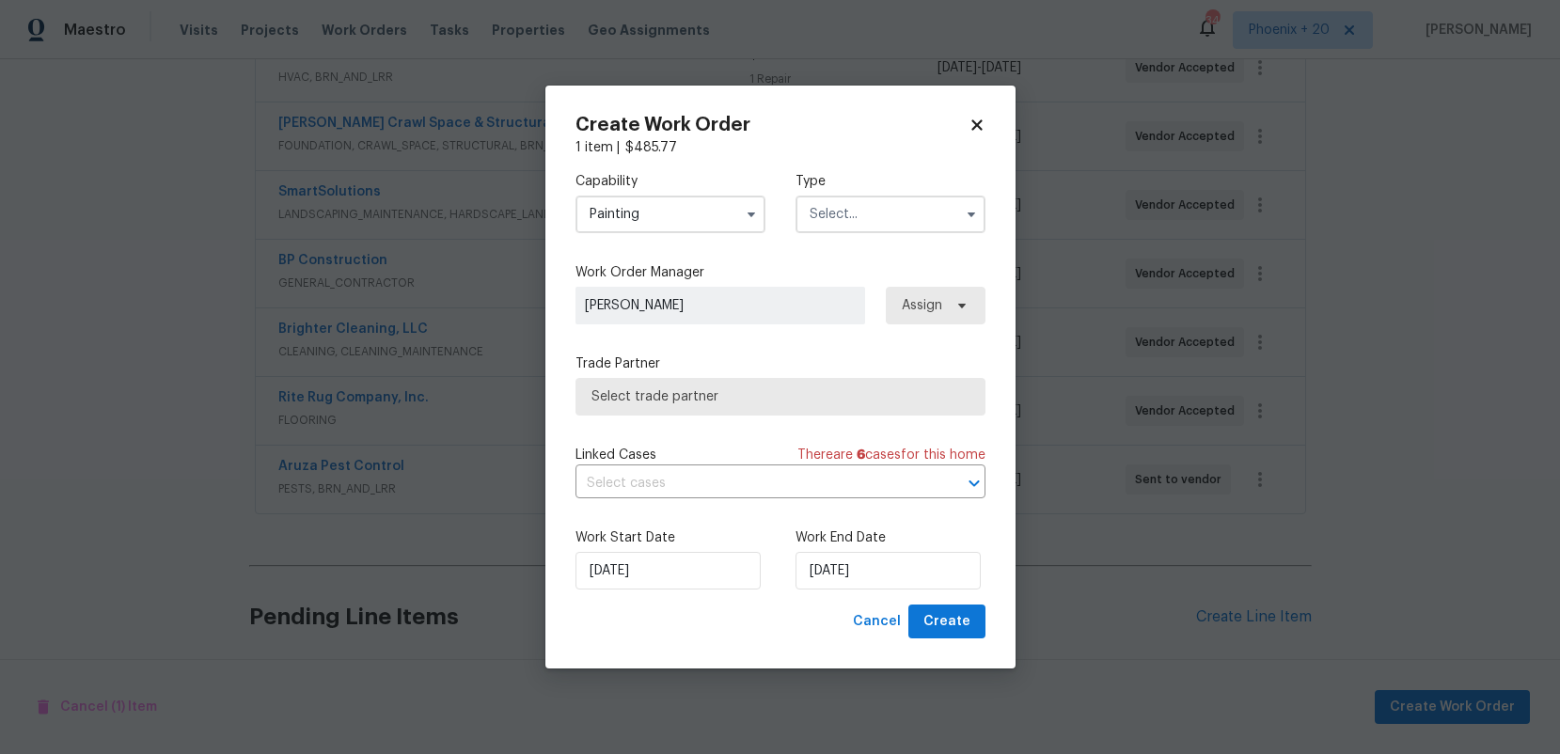
drag, startPoint x: 853, startPoint y: 217, endPoint x: 851, endPoint y: 229, distance: 11.4
click at [853, 225] on input "text" at bounding box center [891, 215] width 190 height 38
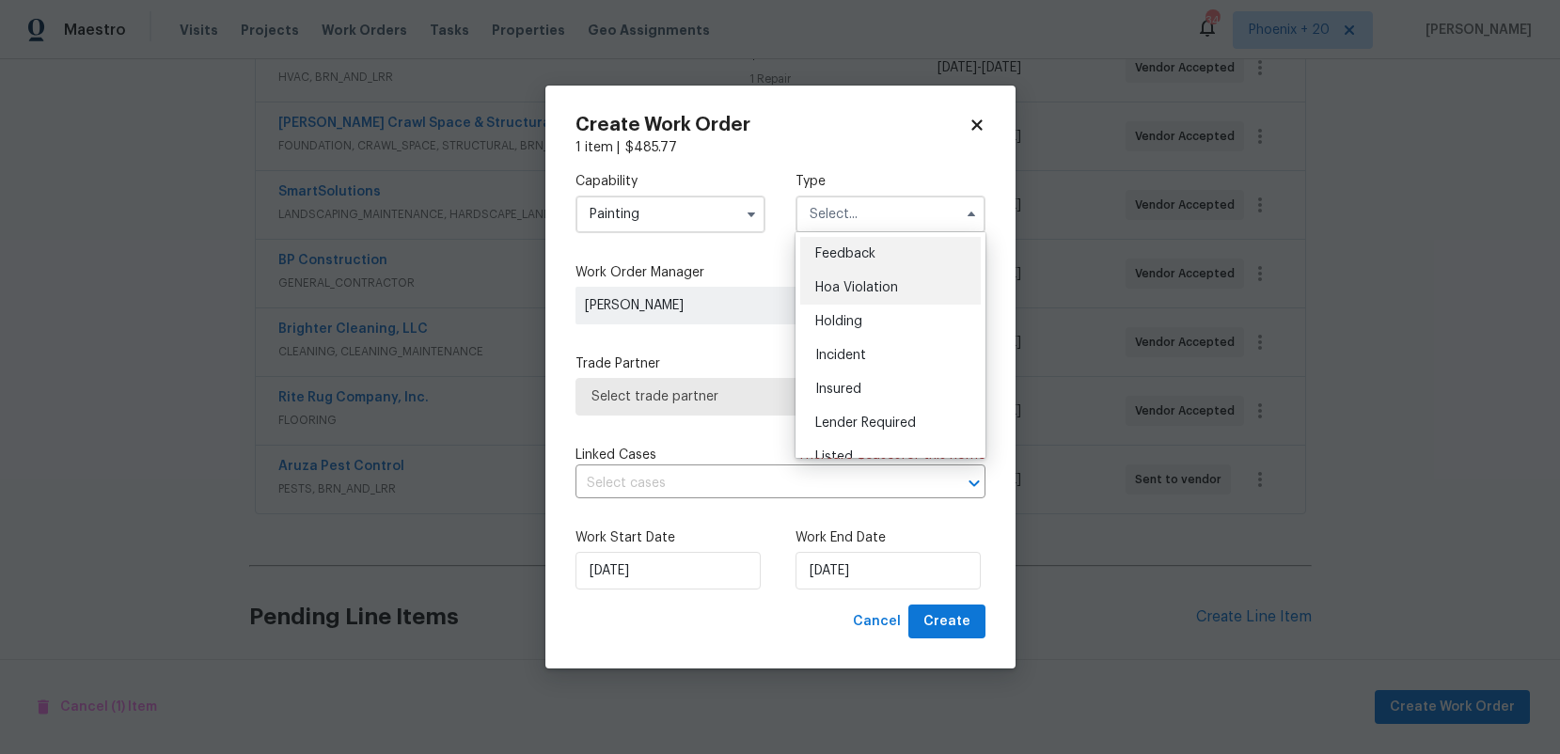
scroll to position [427, 0]
click at [848, 284] on div "Renovation" at bounding box center [890, 301] width 181 height 34
type input "Renovation"
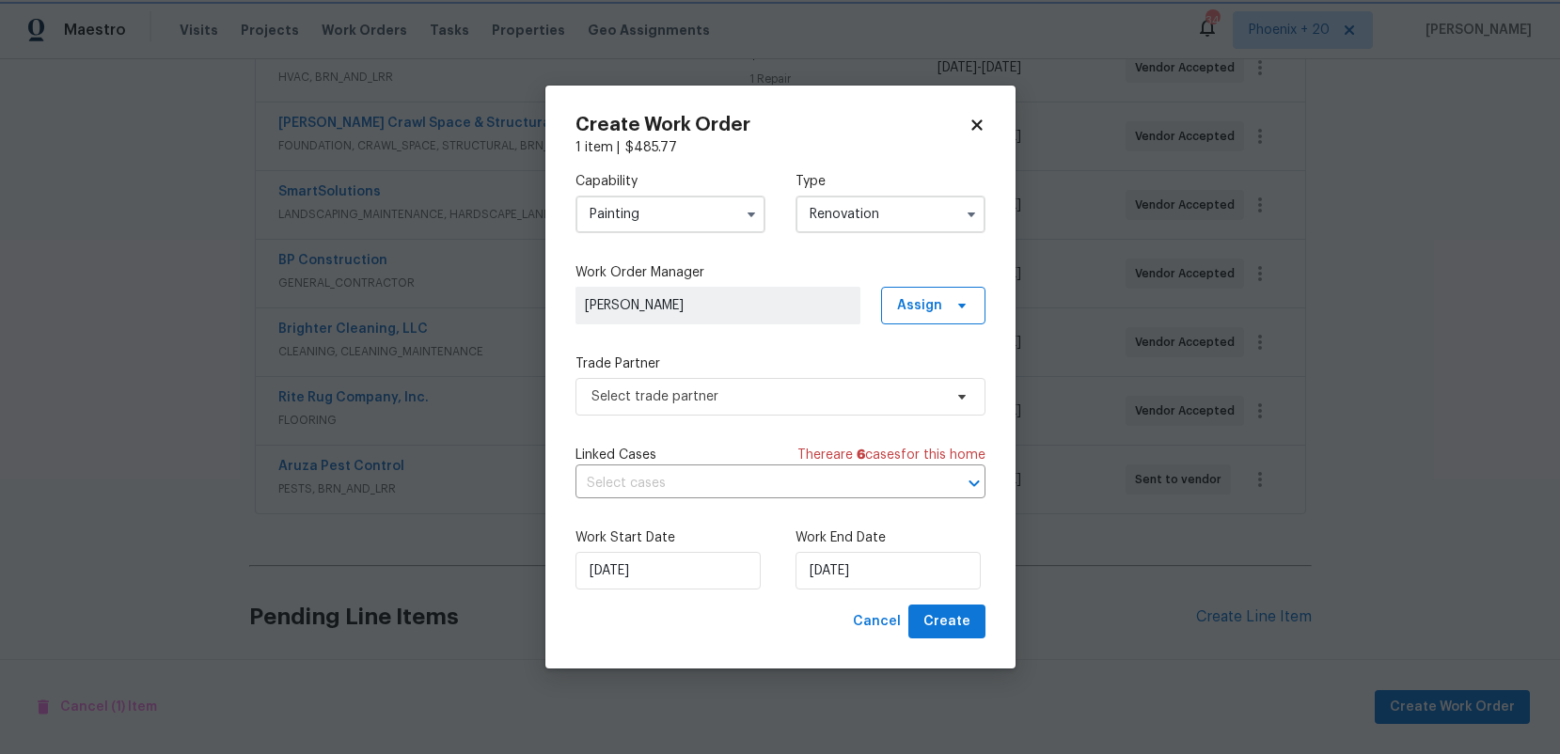
scroll to position [0, 0]
drag, startPoint x: 938, startPoint y: 290, endPoint x: 931, endPoint y: 318, distance: 29.0
click at [938, 291] on span "Assign" at bounding box center [933, 306] width 104 height 38
click at [910, 385] on div "Assign to me" at bounding box center [936, 384] width 82 height 19
click at [807, 355] on label "Trade Partner" at bounding box center [781, 364] width 410 height 19
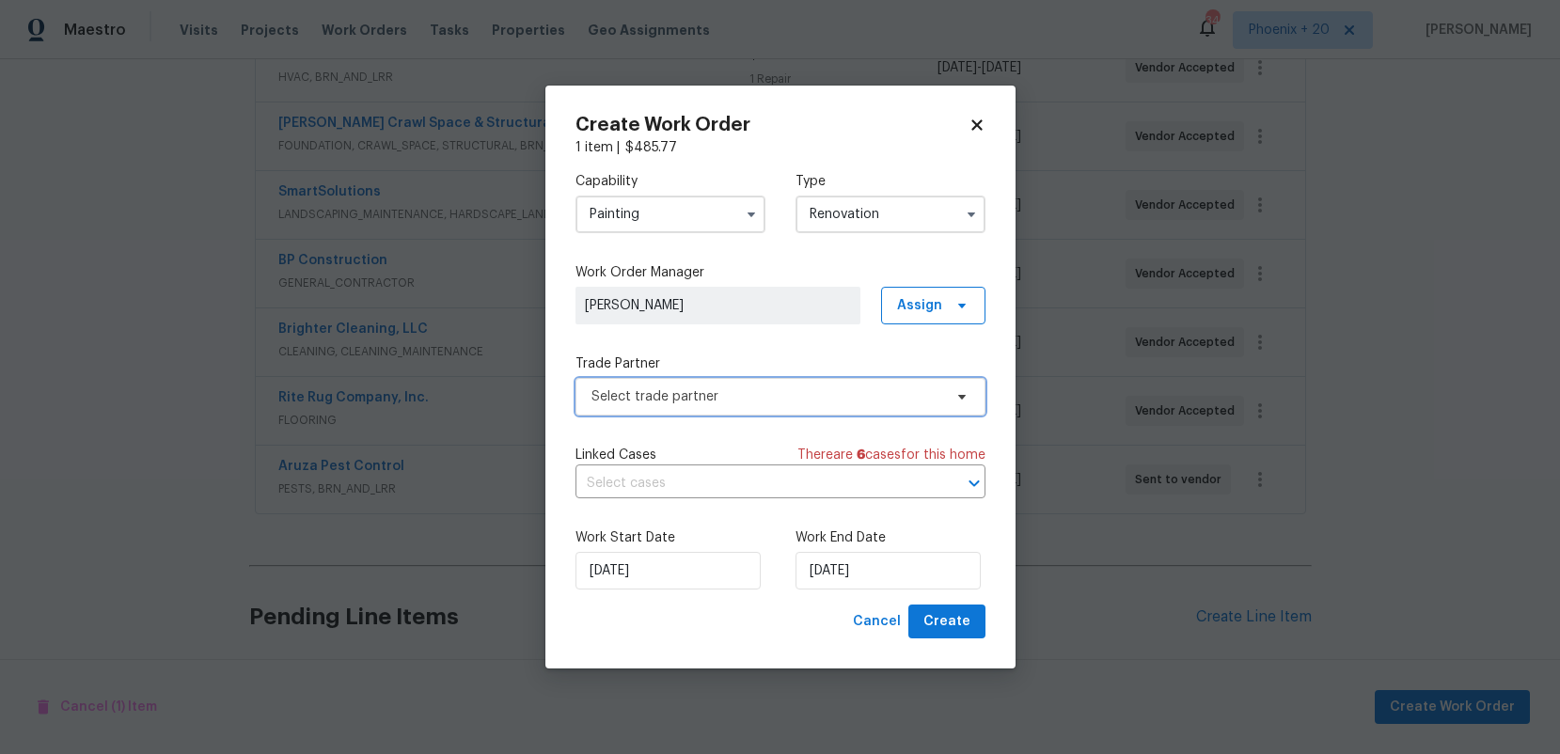
click at [800, 405] on span "Select trade partner" at bounding box center [767, 397] width 351 height 19
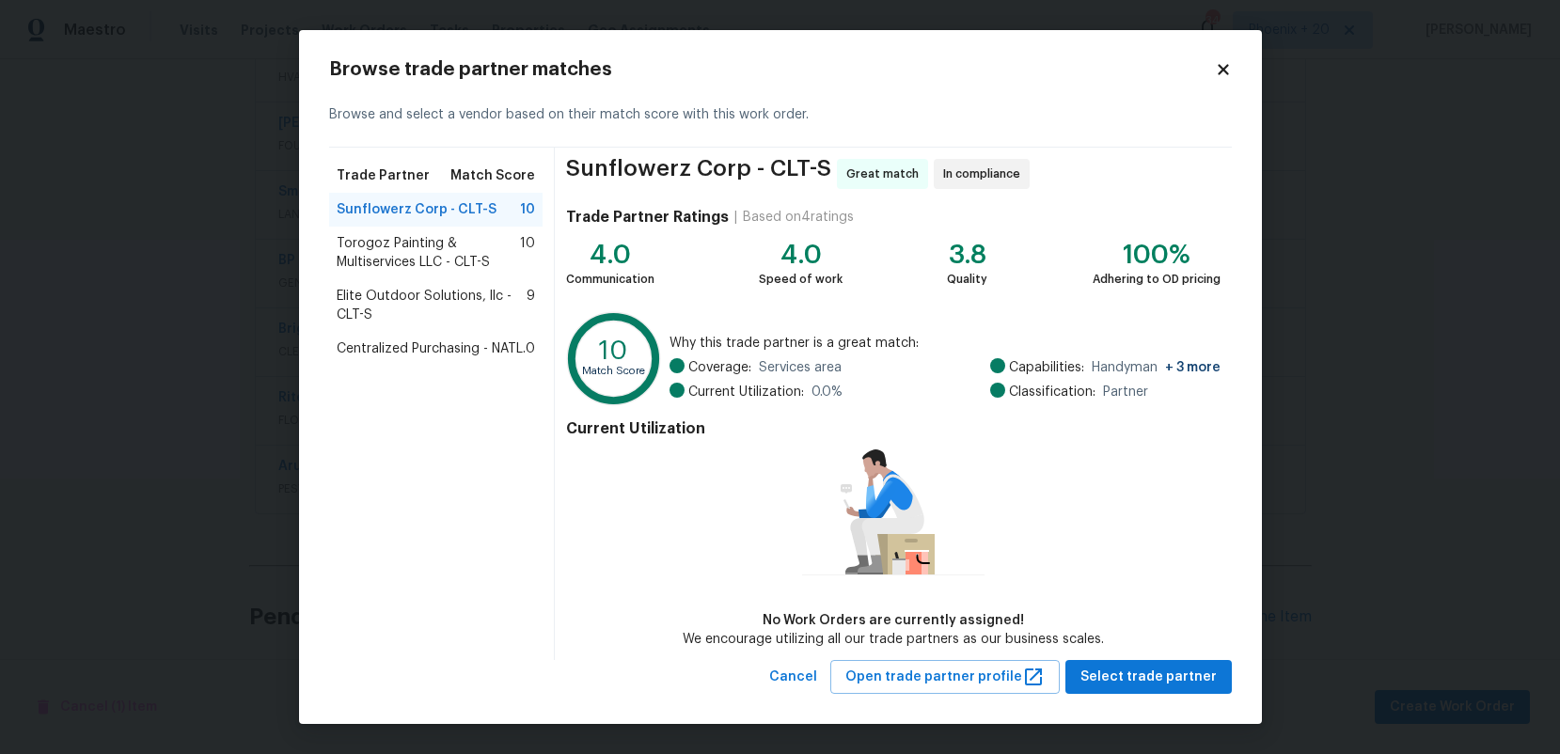
click at [428, 349] on span "Centralized Purchasing - NATL." at bounding box center [431, 349] width 189 height 19
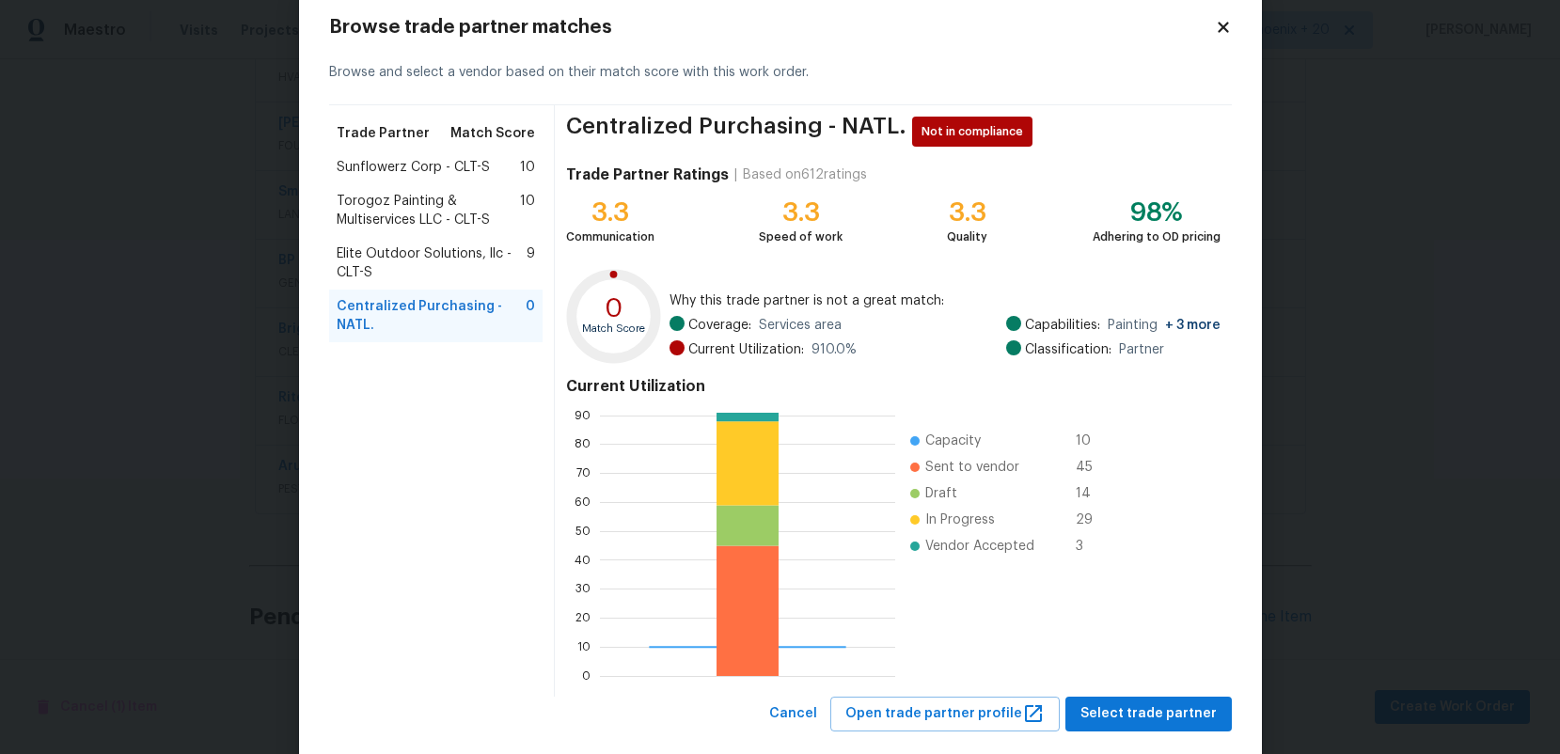
scroll to position [76, 0]
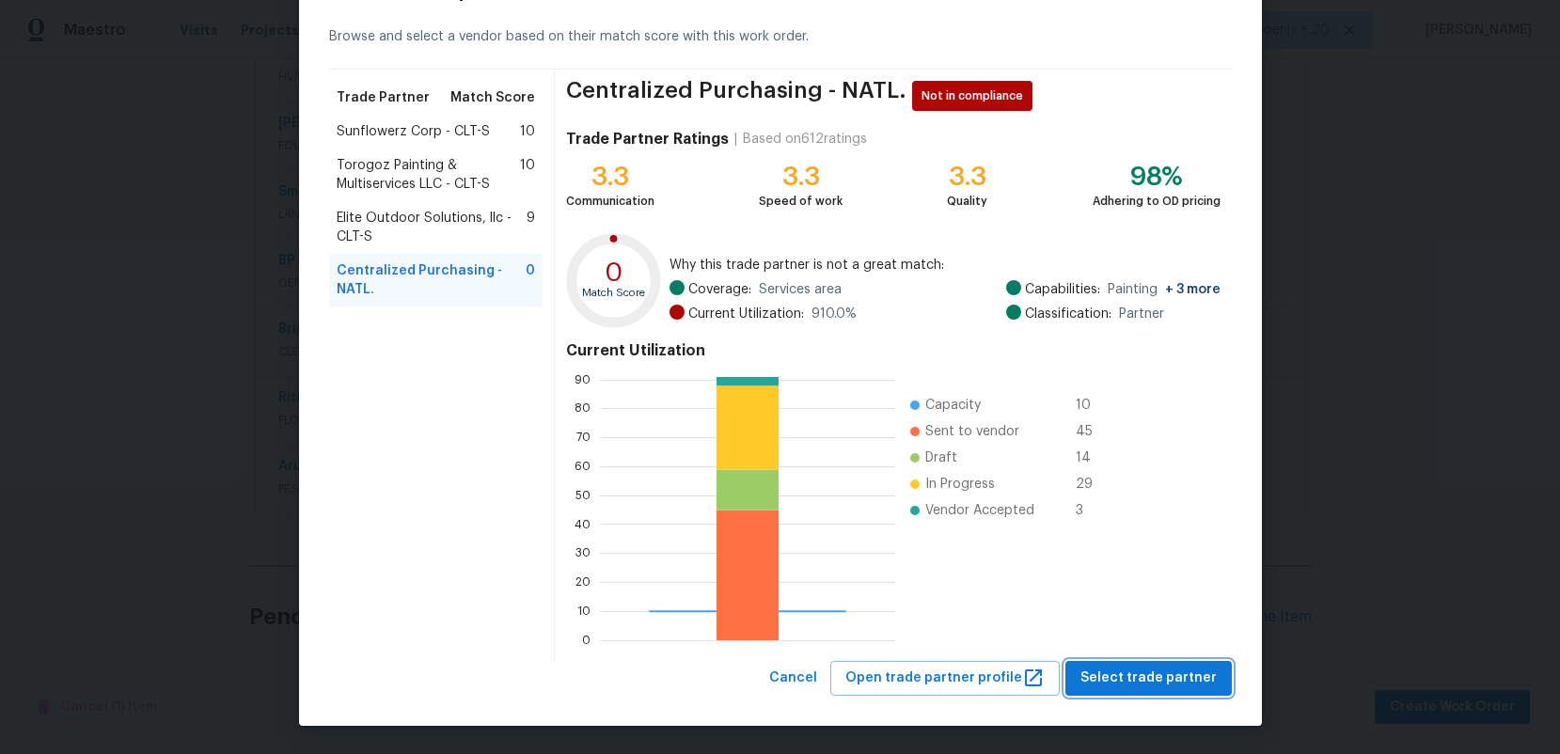
click at [1102, 678] on span "Select trade partner" at bounding box center [1149, 679] width 136 height 24
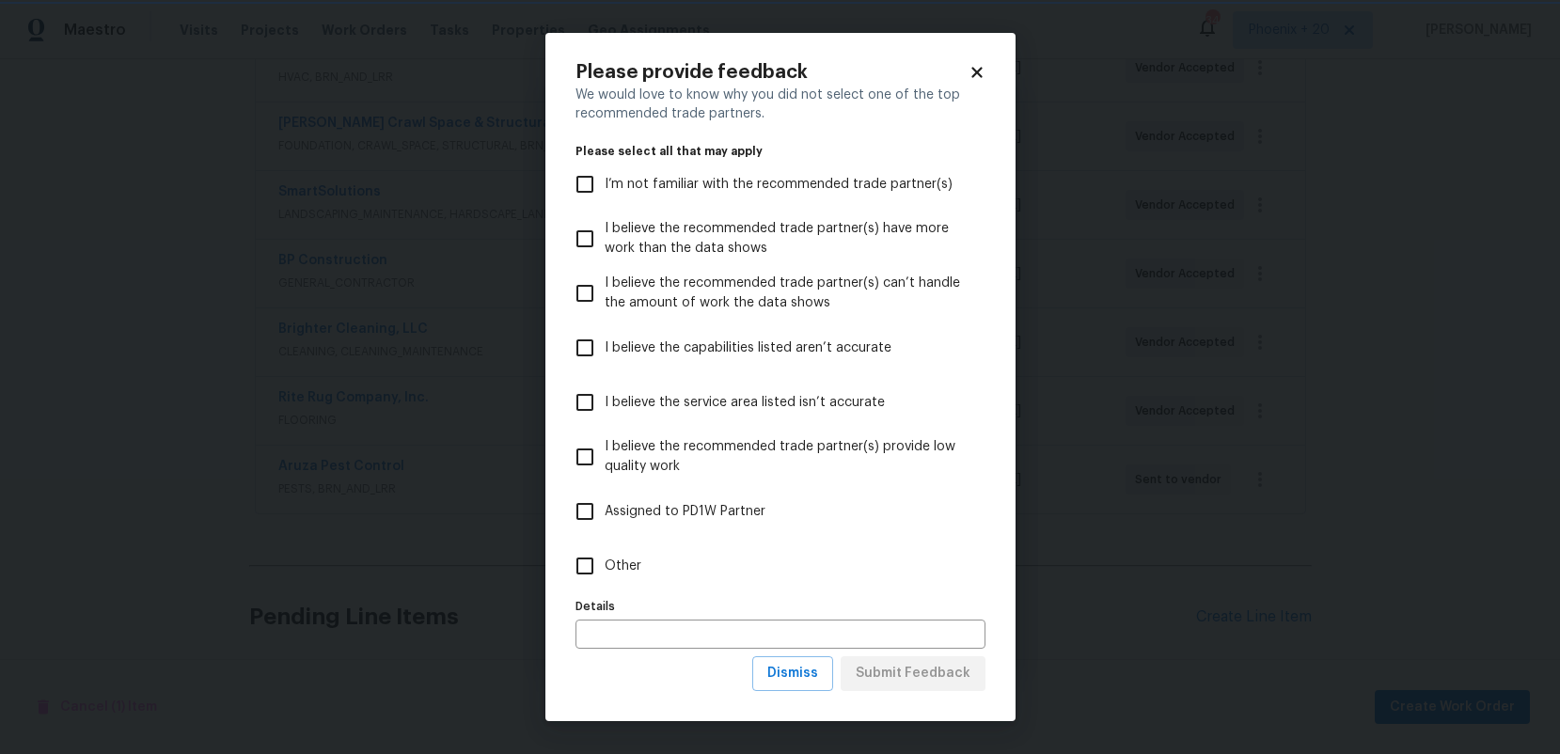
scroll to position [0, 0]
click at [662, 587] on label "Other" at bounding box center [767, 566] width 405 height 55
click at [605, 586] on input "Other" at bounding box center [585, 566] width 40 height 40
checkbox input "true"
click at [905, 673] on span "Submit Feedback" at bounding box center [913, 674] width 115 height 24
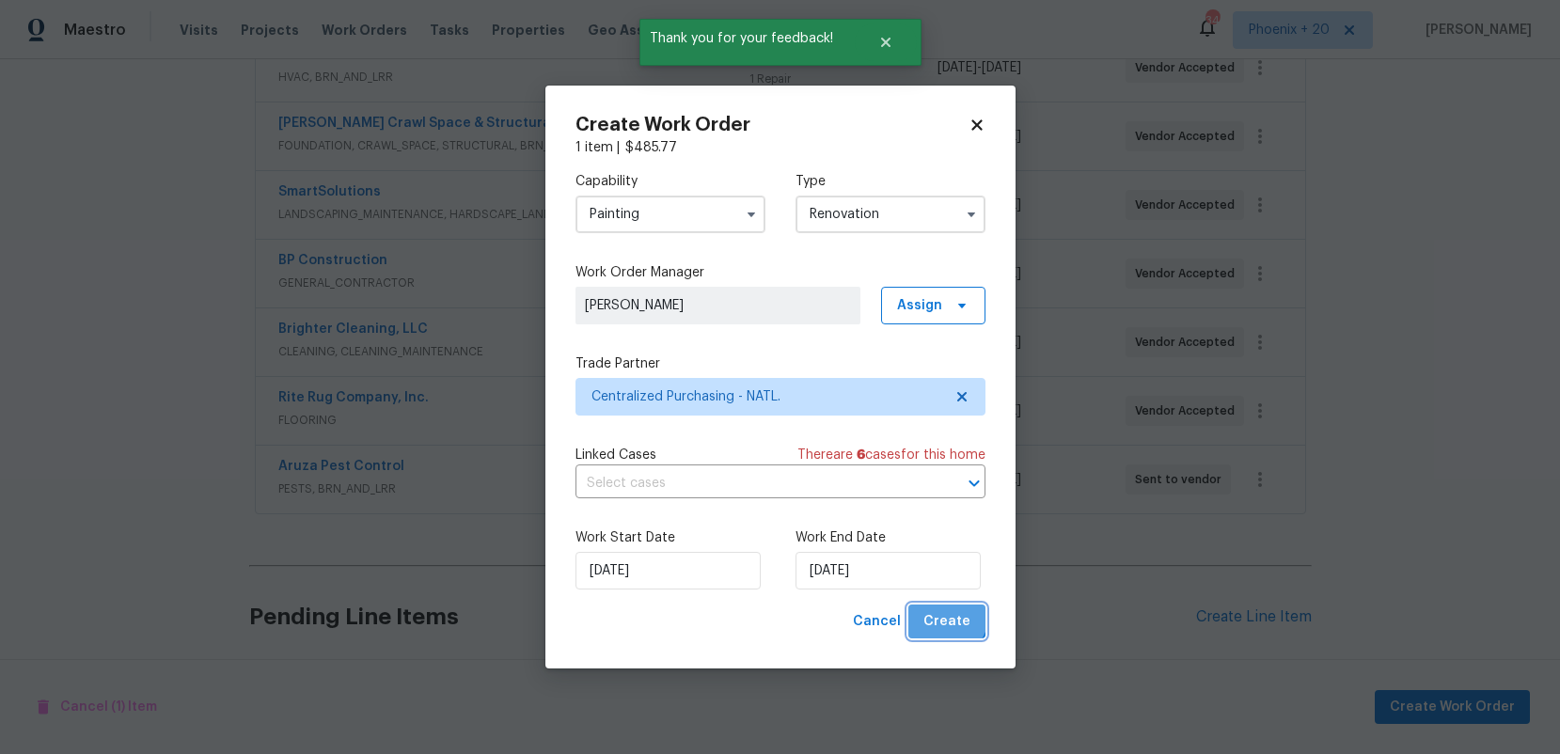
click at [942, 612] on span "Create" at bounding box center [947, 622] width 47 height 24
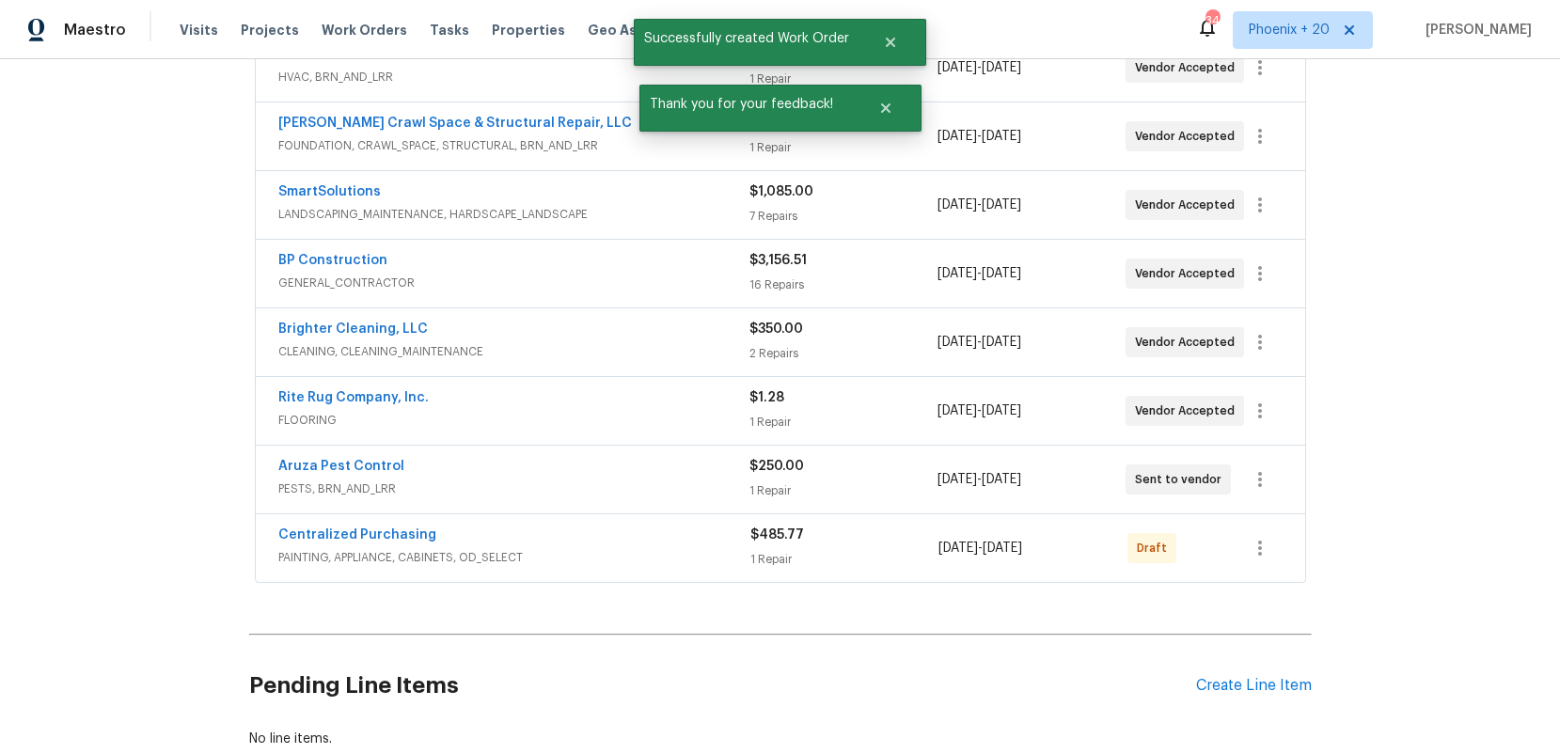
click at [1238, 527] on div "Centralized Purchasing PAINTING, APPLIANCE, CABINETS, OD_SELECT $485.77 1 Repai…" at bounding box center [781, 548] width 1050 height 68
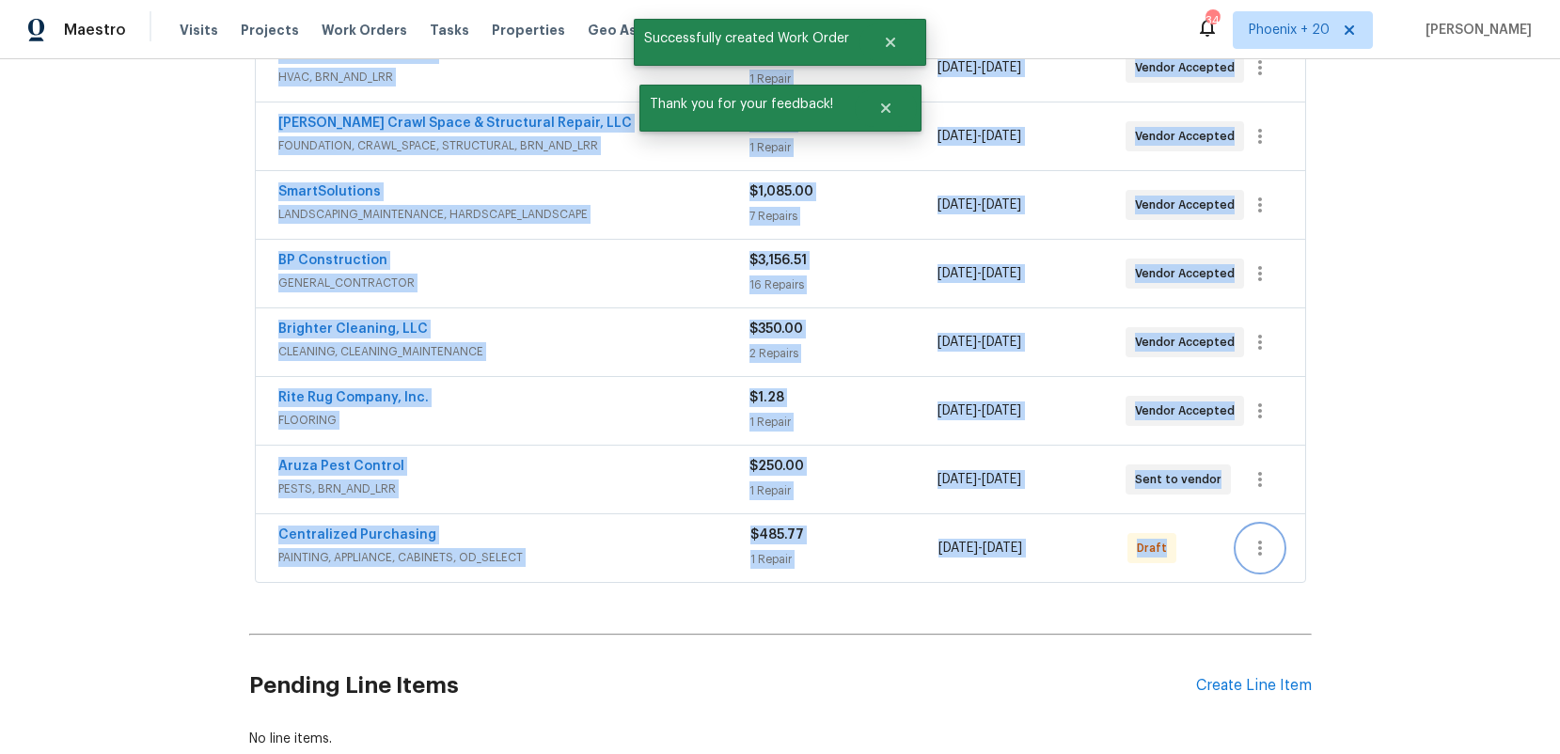
click at [1252, 537] on icon "button" at bounding box center [1260, 548] width 23 height 23
click at [1263, 535] on li "Send to Vendor" at bounding box center [1339, 529] width 203 height 31
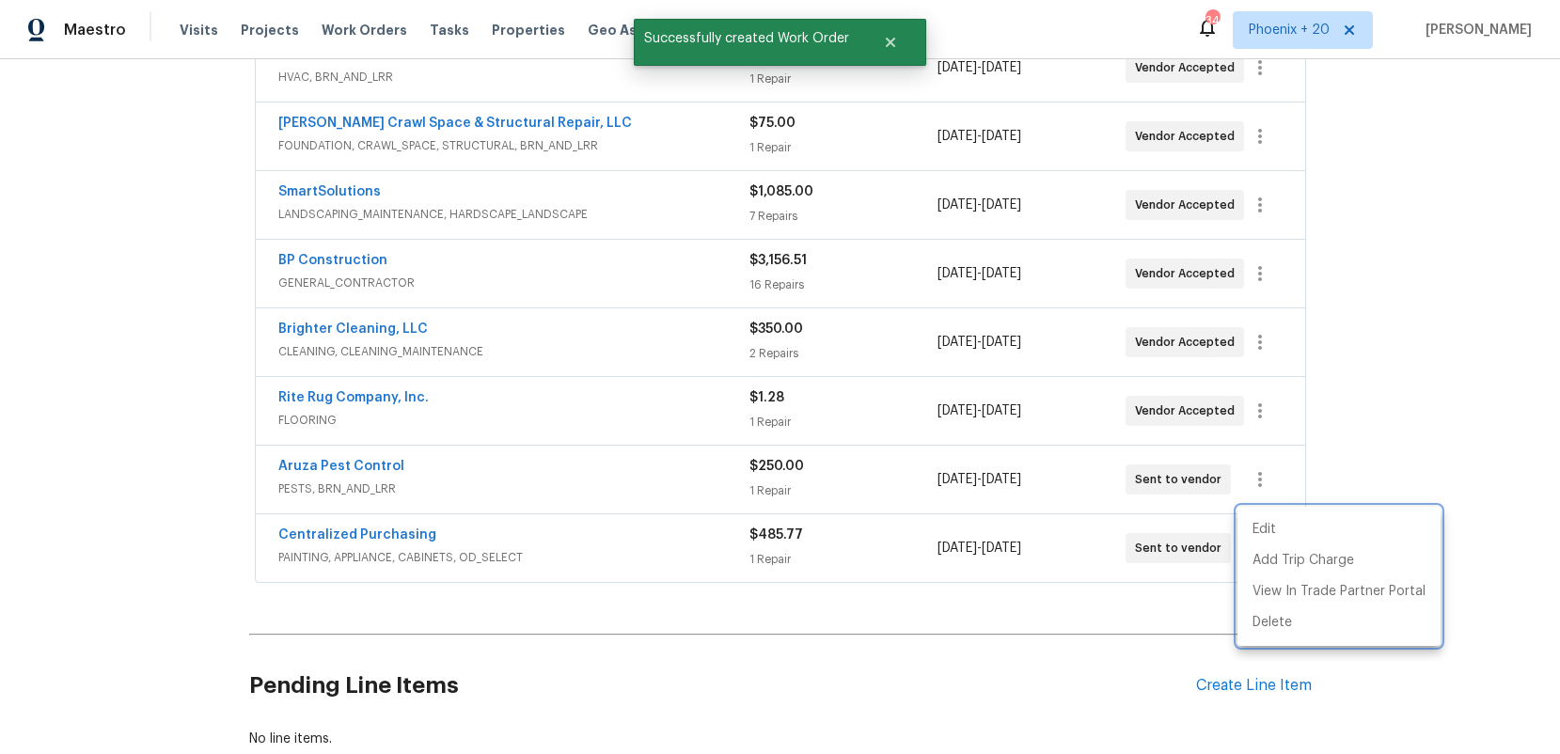
drag, startPoint x: 394, startPoint y: 561, endPoint x: 384, endPoint y: 527, distance: 35.4
click at [393, 558] on div at bounding box center [780, 377] width 1560 height 754
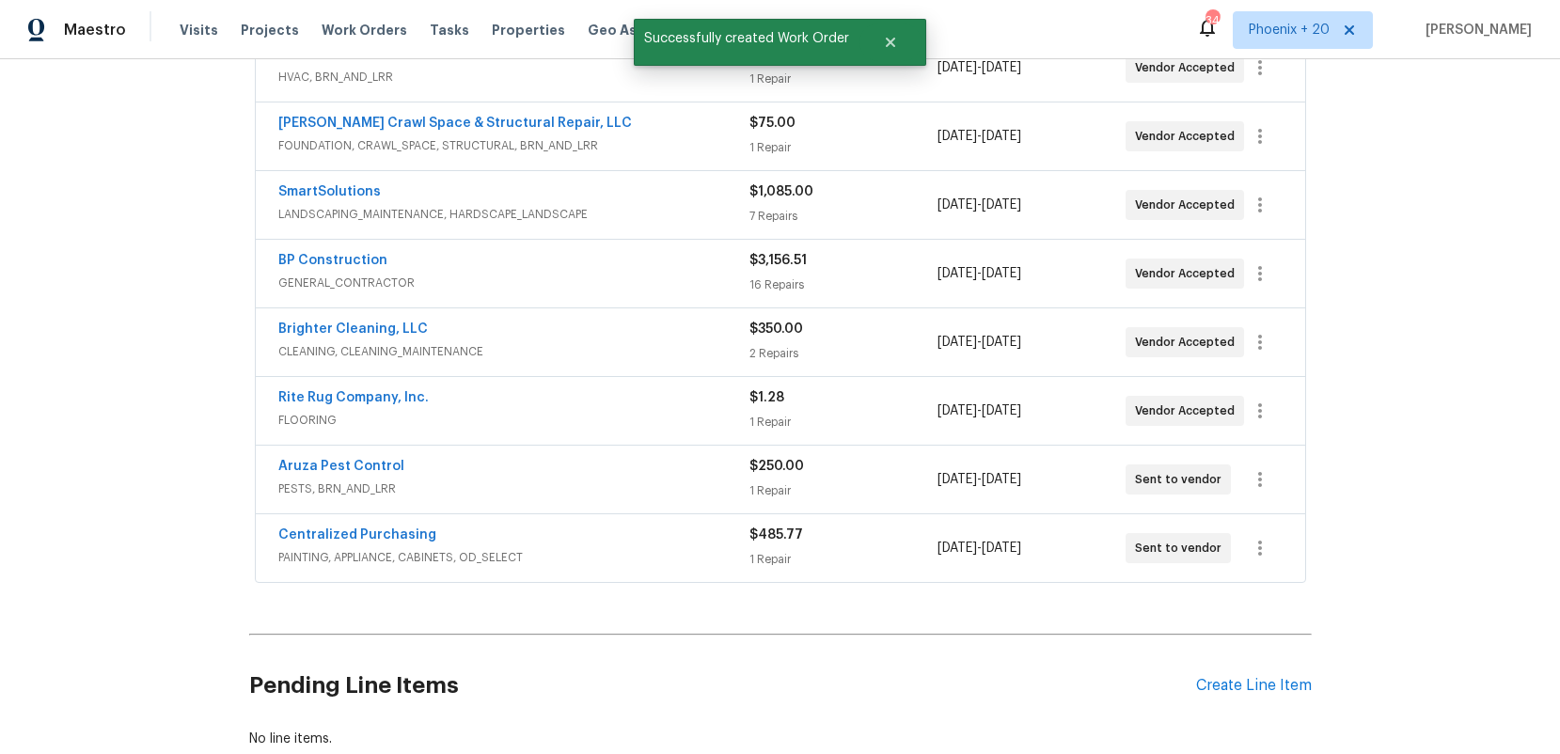
click at [382, 526] on span "Centralized Purchasing" at bounding box center [357, 535] width 158 height 19
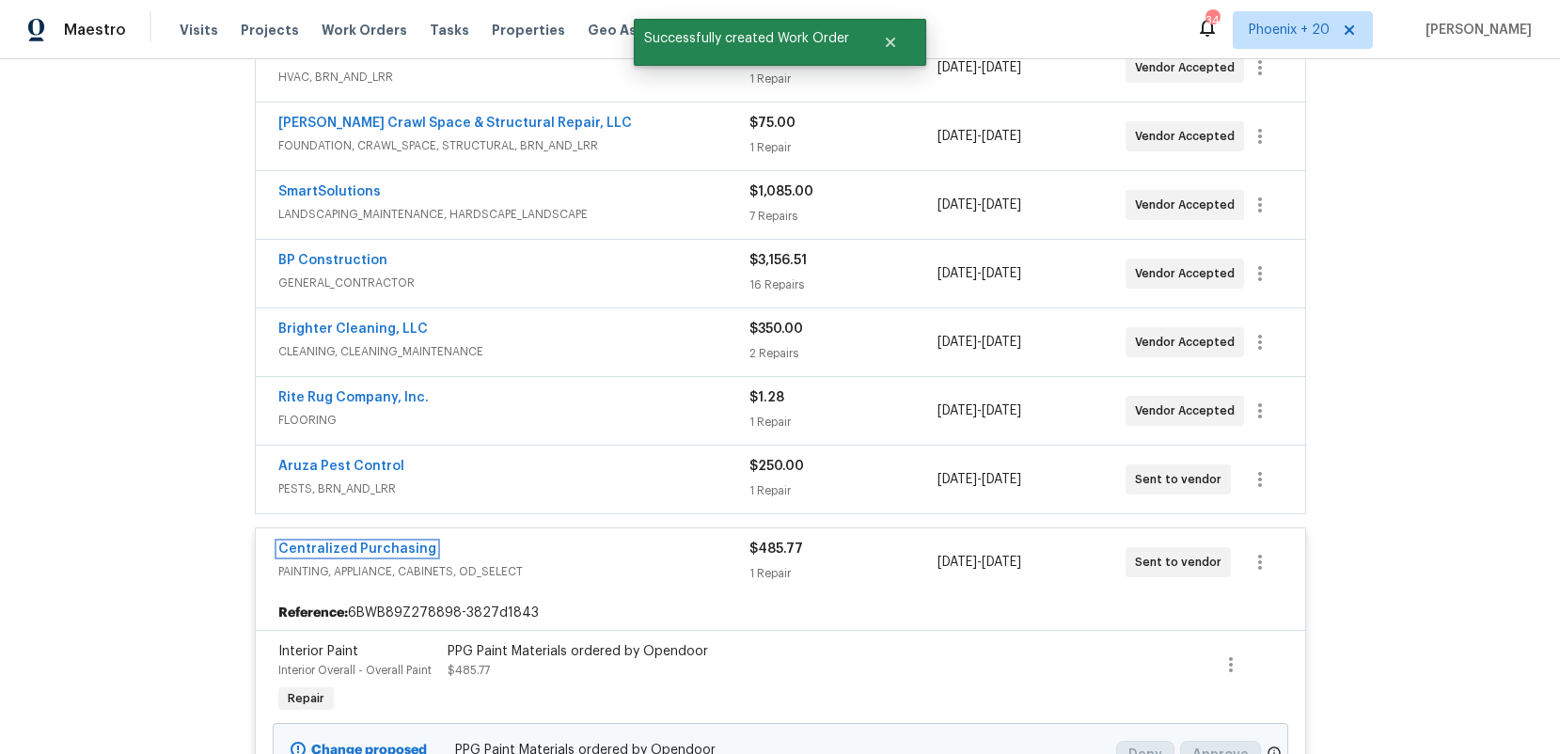
click at [384, 543] on link "Centralized Purchasing" at bounding box center [357, 549] width 158 height 13
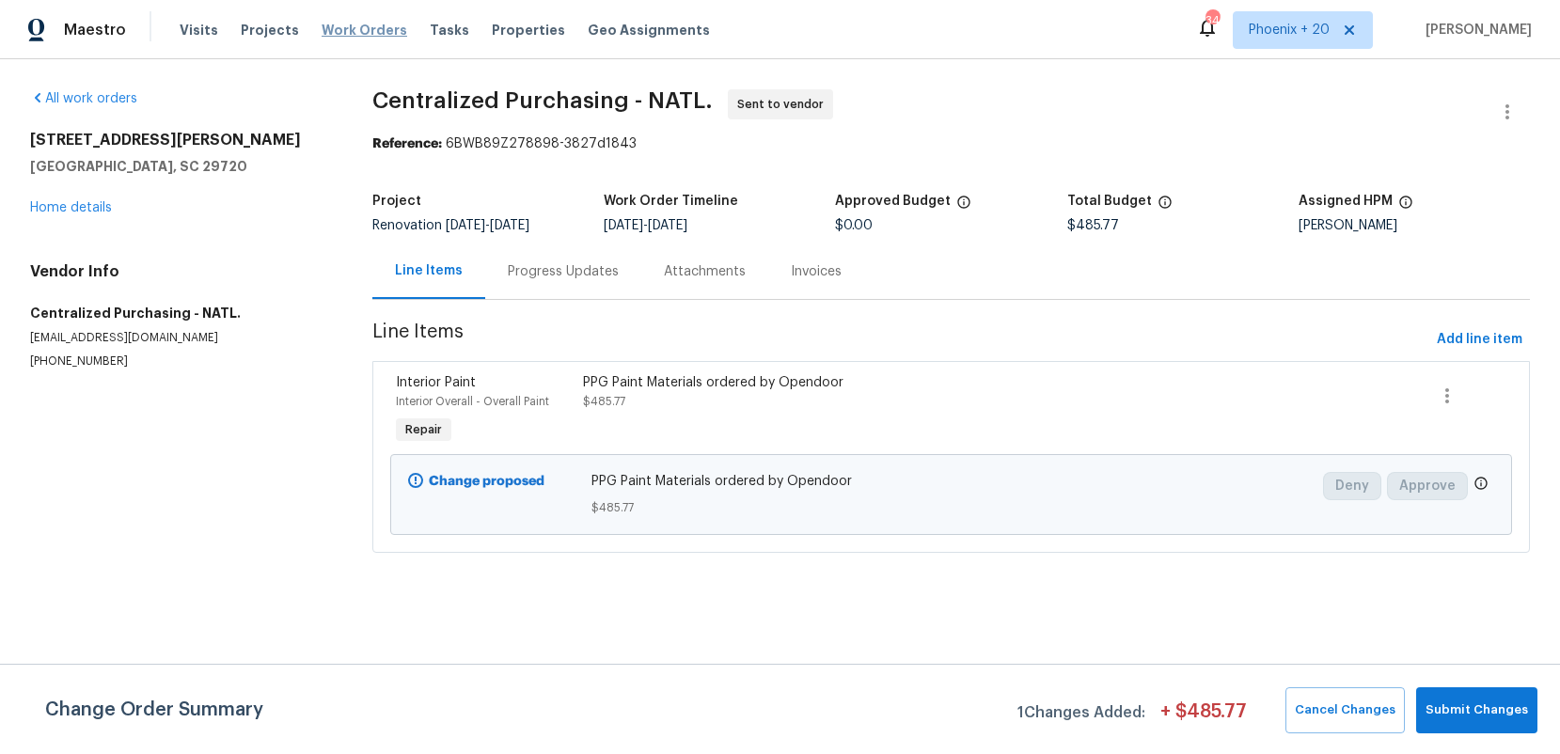
click at [360, 28] on span "Work Orders" at bounding box center [365, 30] width 86 height 19
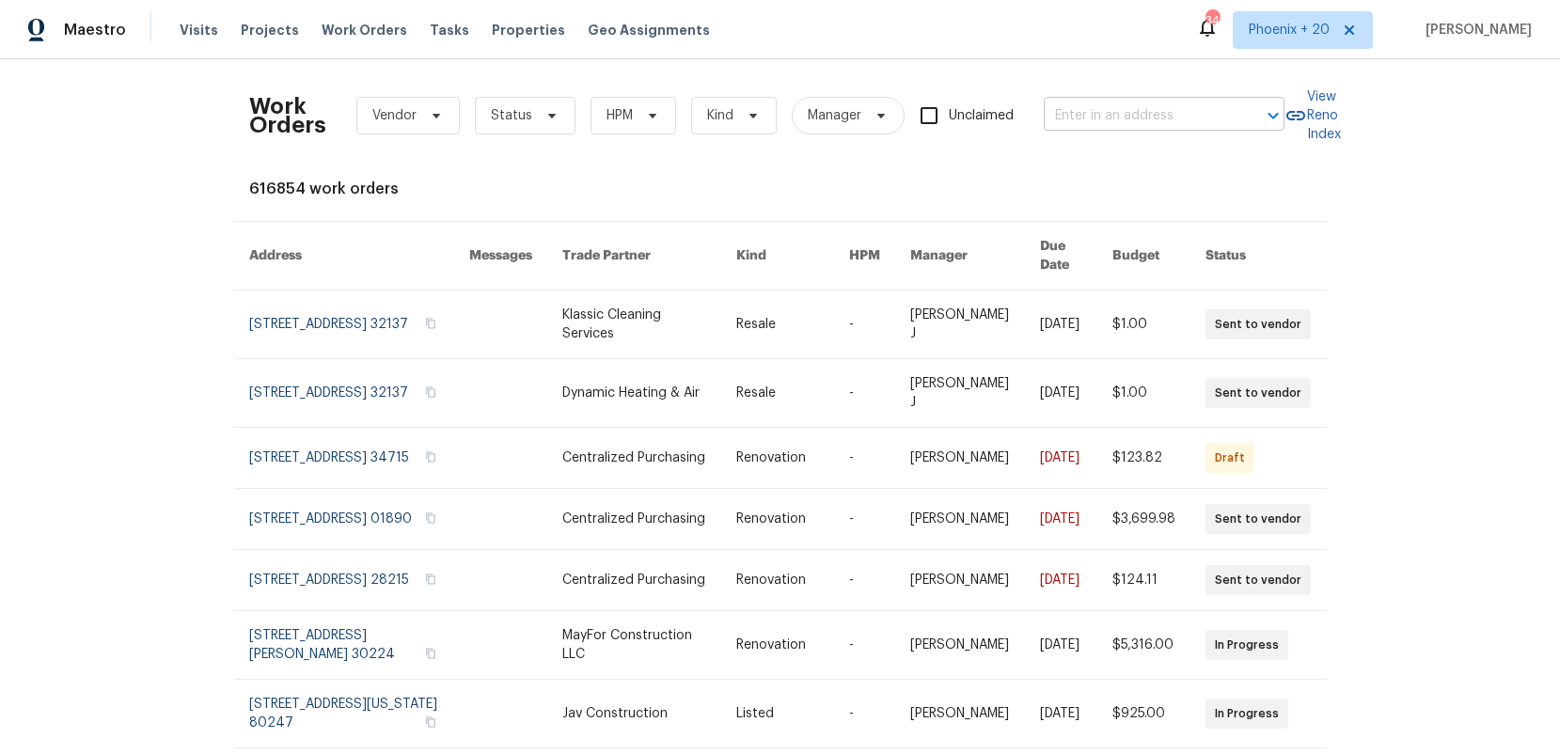
click at [1091, 102] on input "text" at bounding box center [1138, 116] width 188 height 29
type input "v"
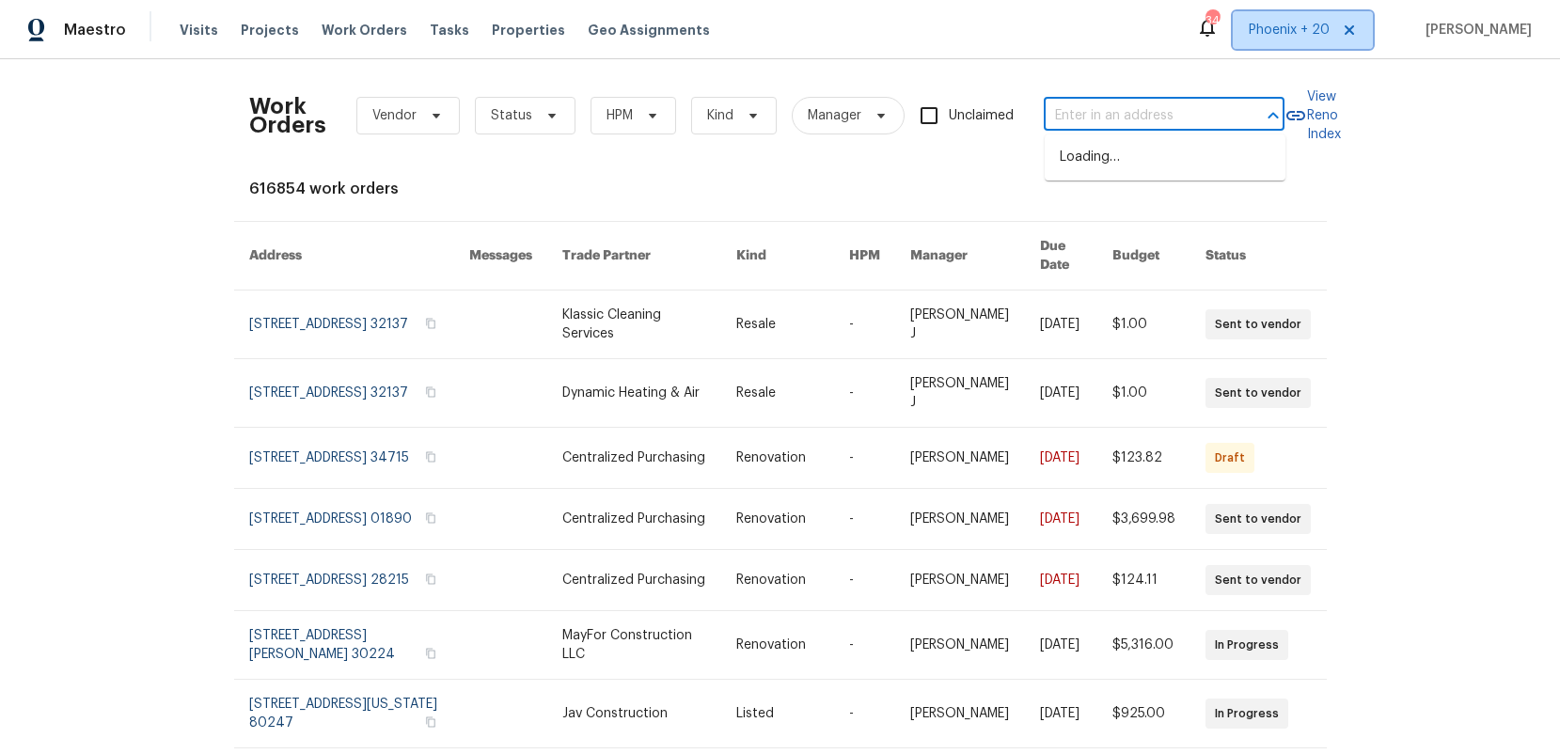
drag, startPoint x: 1288, startPoint y: 30, endPoint x: 1285, endPoint y: 55, distance: 25.6
click at [1288, 30] on span "Phoenix + 20" at bounding box center [1289, 30] width 81 height 19
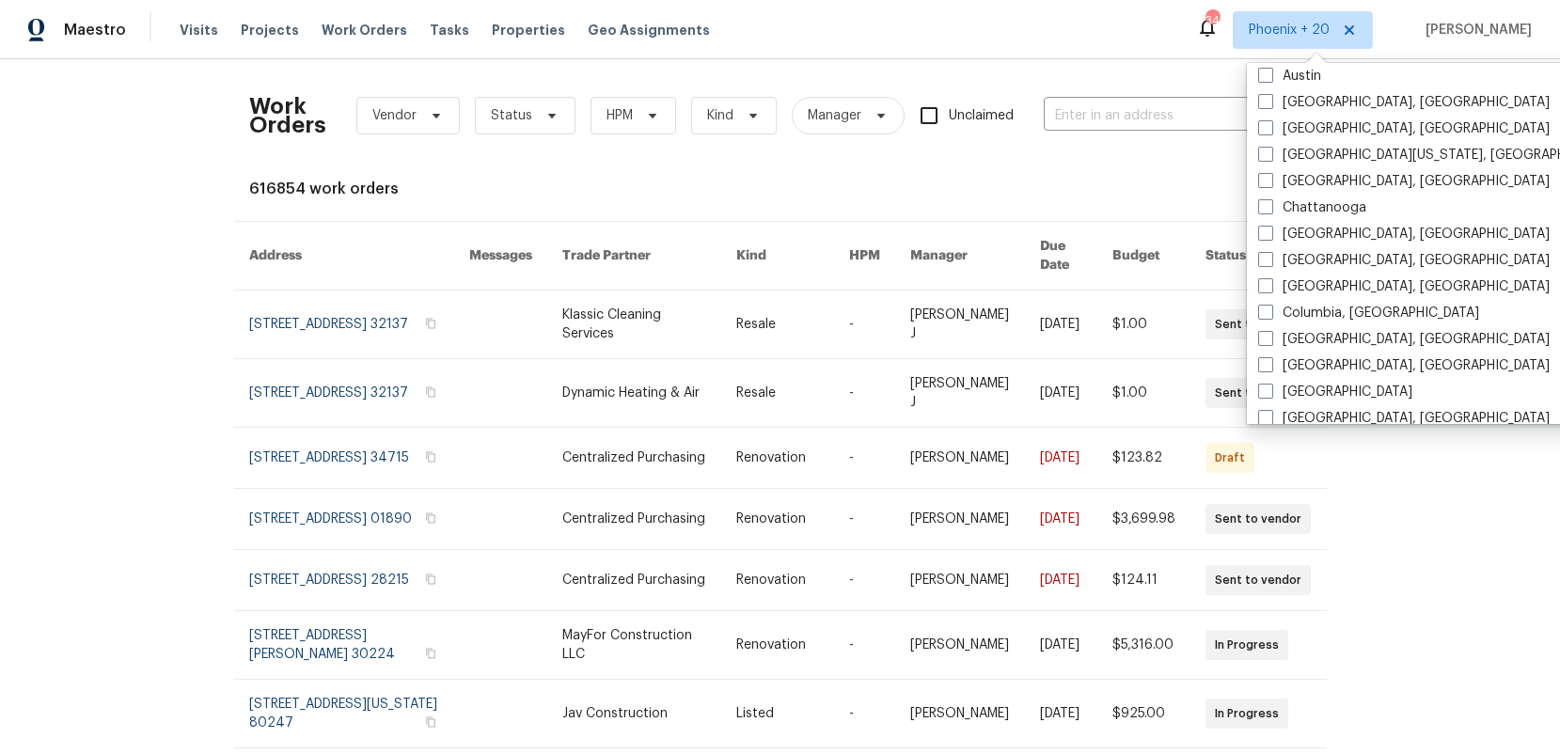
scroll to position [1260, 0]
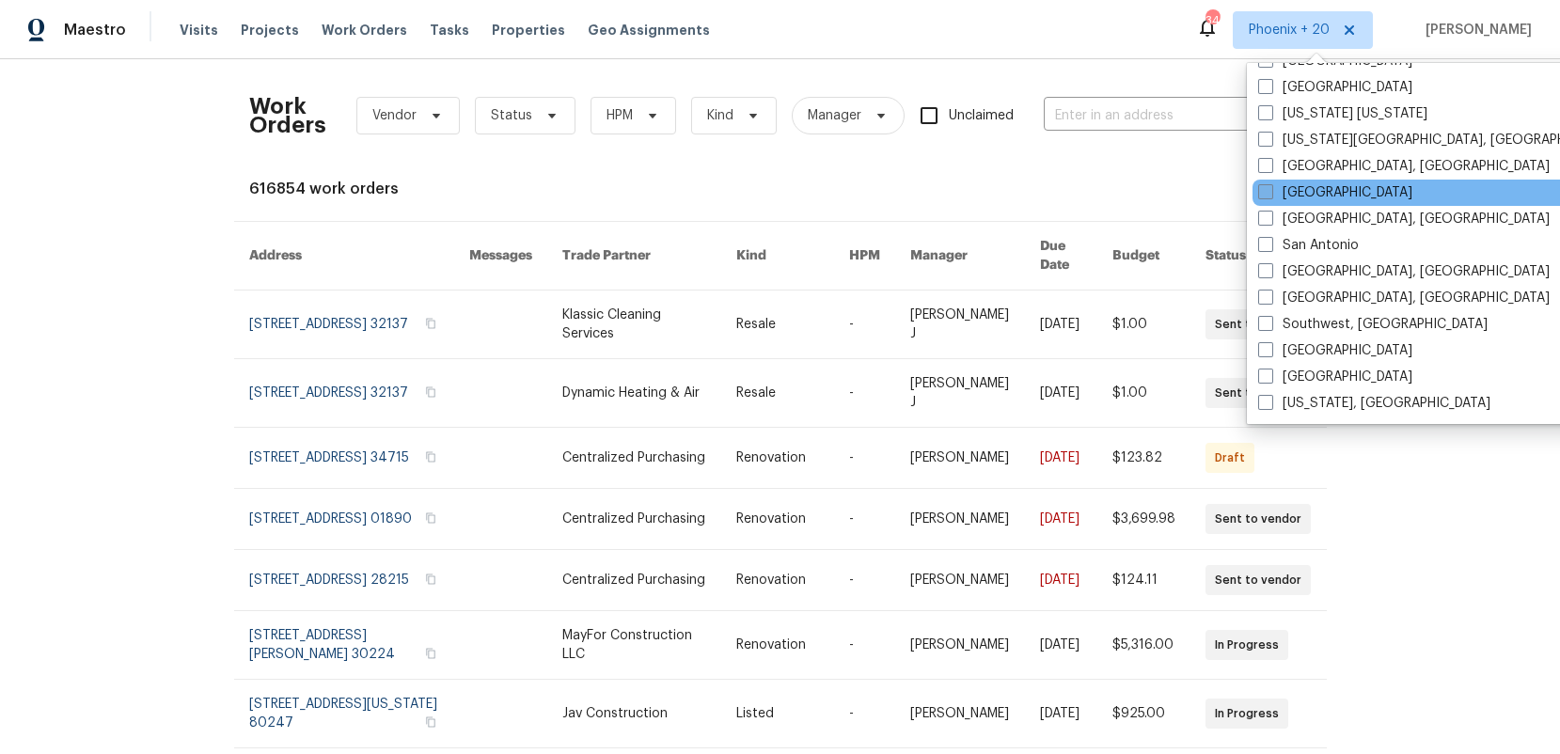
drag, startPoint x: 1298, startPoint y: 194, endPoint x: 1284, endPoint y: 188, distance: 15.2
click at [1297, 194] on label "[GEOGRAPHIC_DATA]" at bounding box center [1335, 192] width 154 height 19
click at [1271, 194] on input "[GEOGRAPHIC_DATA]" at bounding box center [1264, 189] width 12 height 12
checkbox input "true"
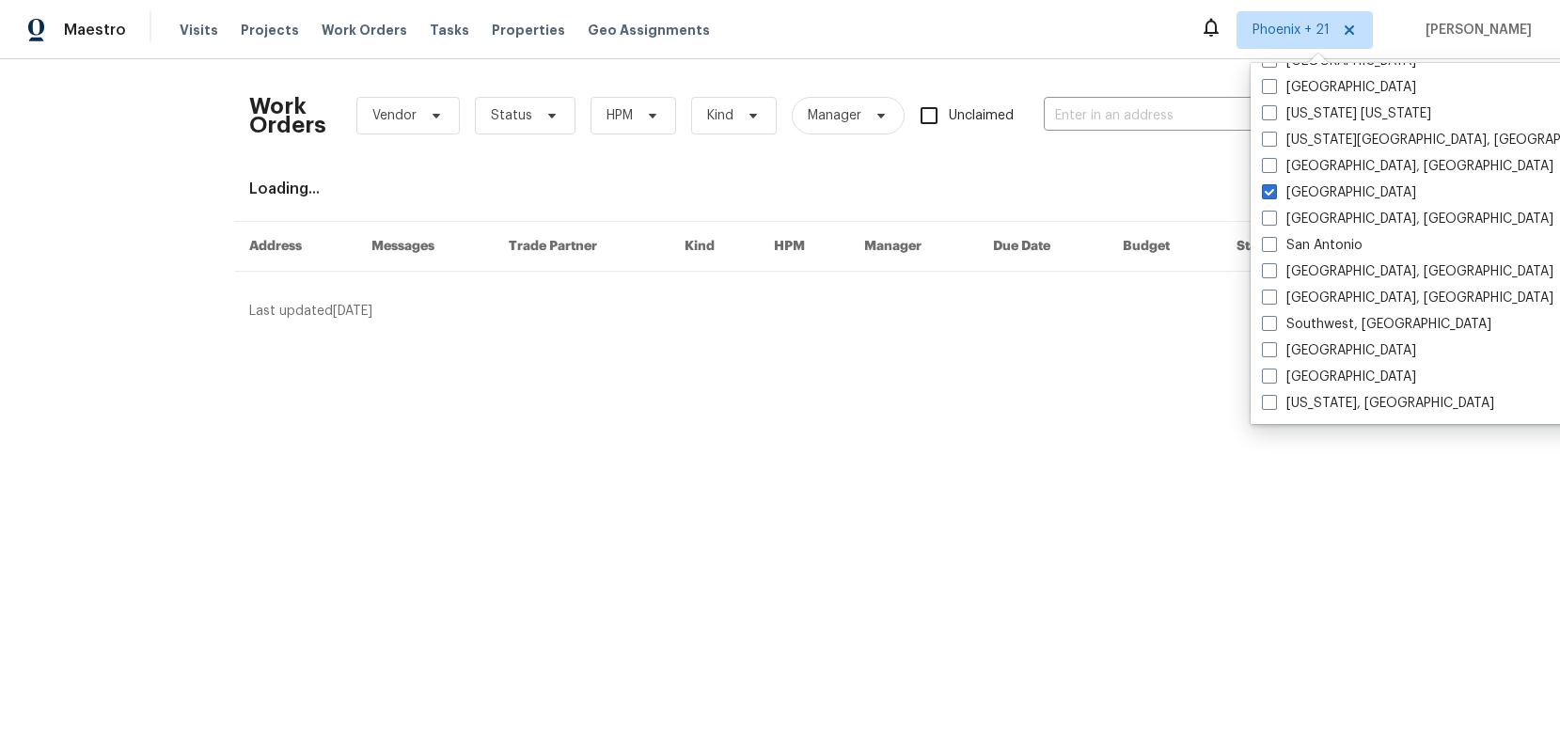
drag, startPoint x: 1052, startPoint y: 64, endPoint x: 1081, endPoint y: 99, distance: 45.4
click at [1052, 65] on div "Work Orders Vendor Status HPM Kind Manager Unclaimed ​ View Reno Index Loading.…" at bounding box center [780, 197] width 1560 height 277
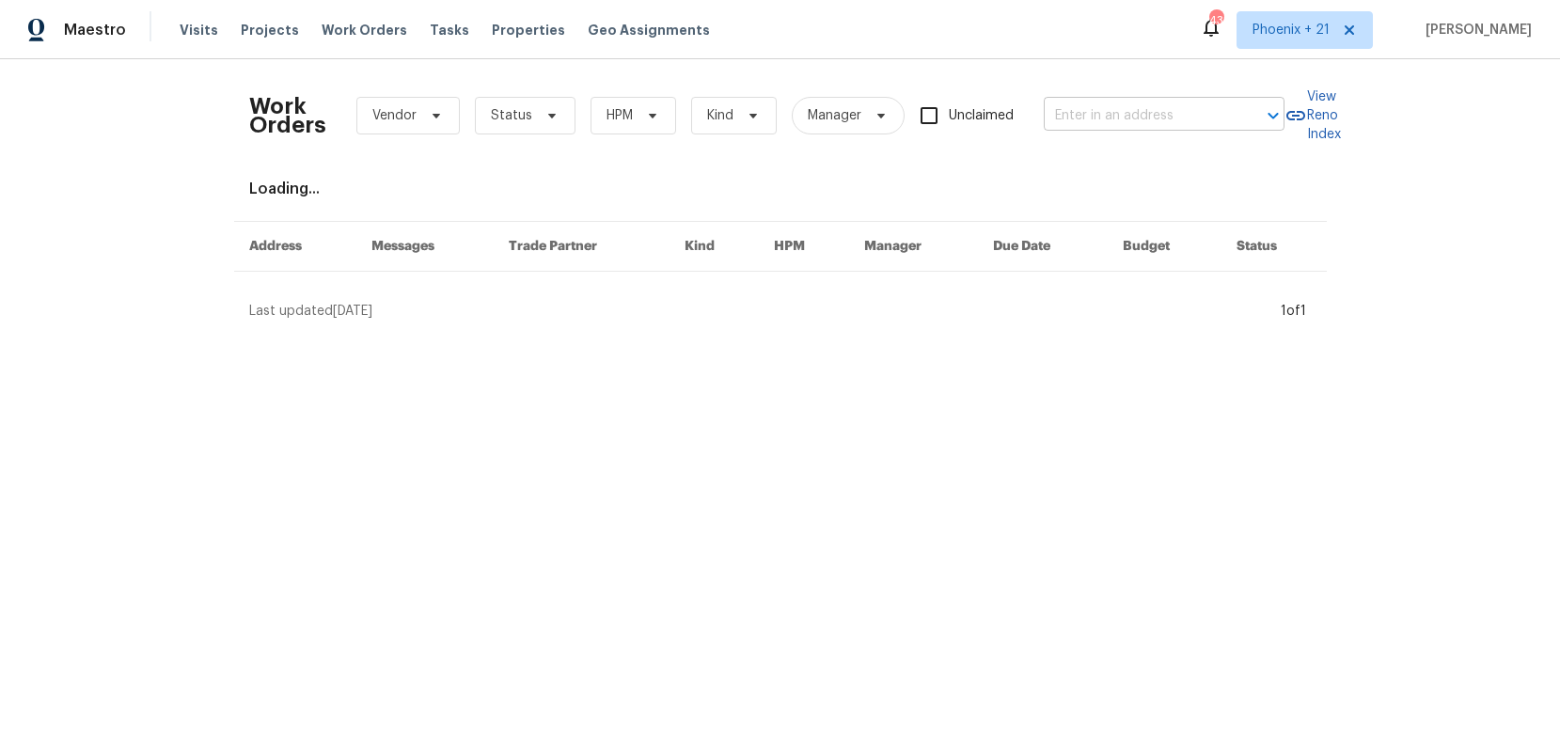
click at [1086, 105] on input "text" at bounding box center [1138, 116] width 188 height 29
paste input "[STREET_ADDRESS][PERSON_NAME]"
type input "[STREET_ADDRESS][PERSON_NAME]"
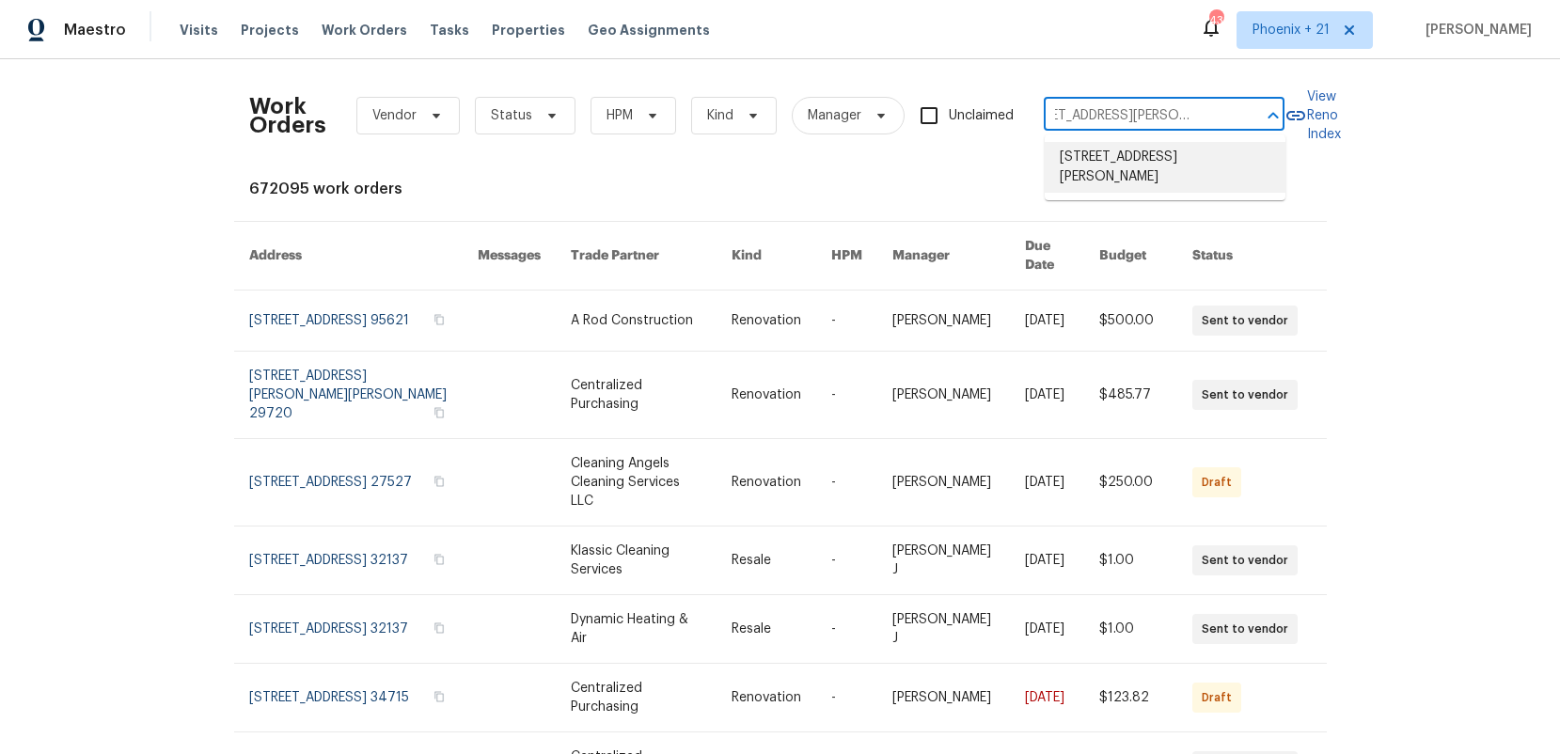
click at [1103, 152] on li "[STREET_ADDRESS][PERSON_NAME]" at bounding box center [1165, 167] width 241 height 51
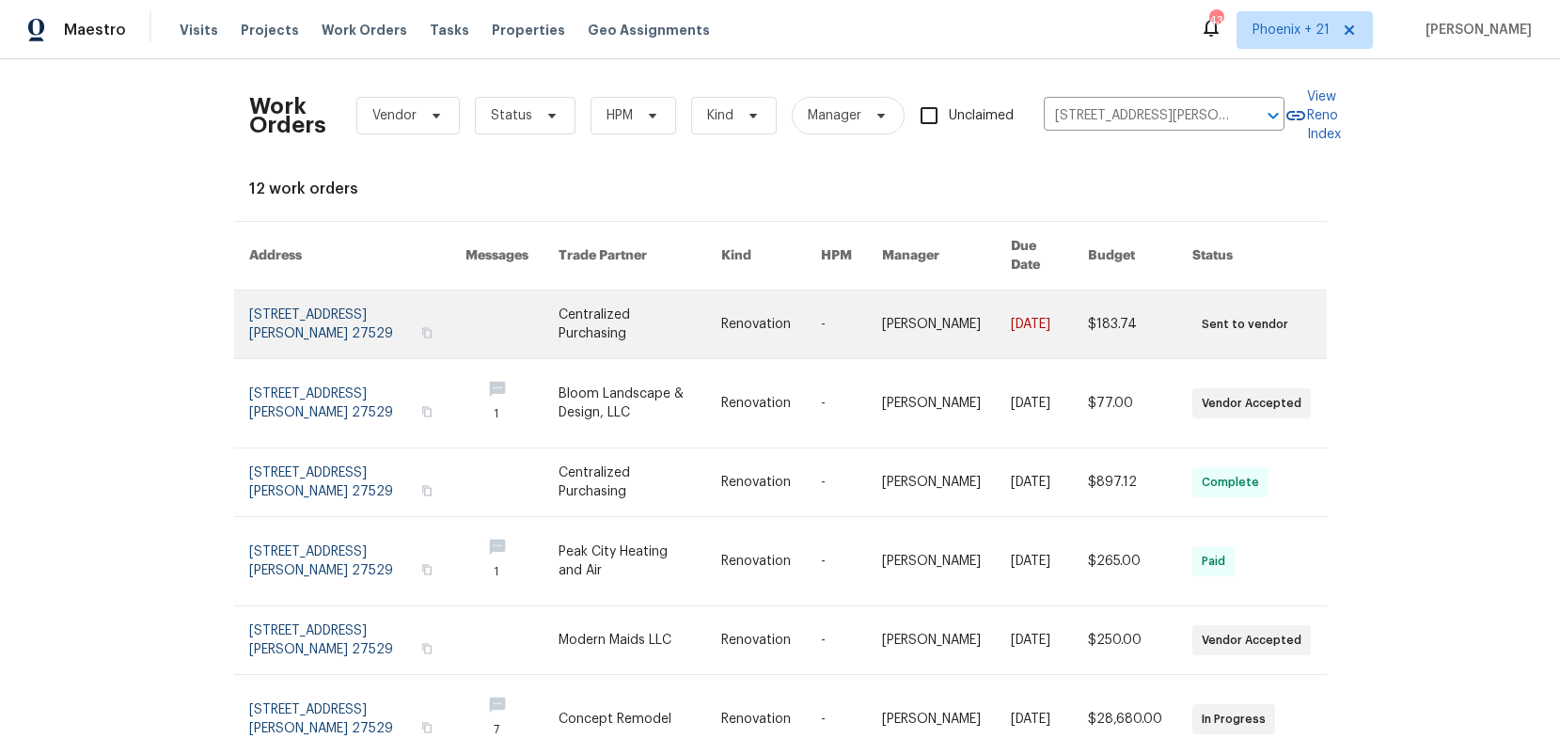
click at [669, 296] on link at bounding box center [640, 325] width 163 height 68
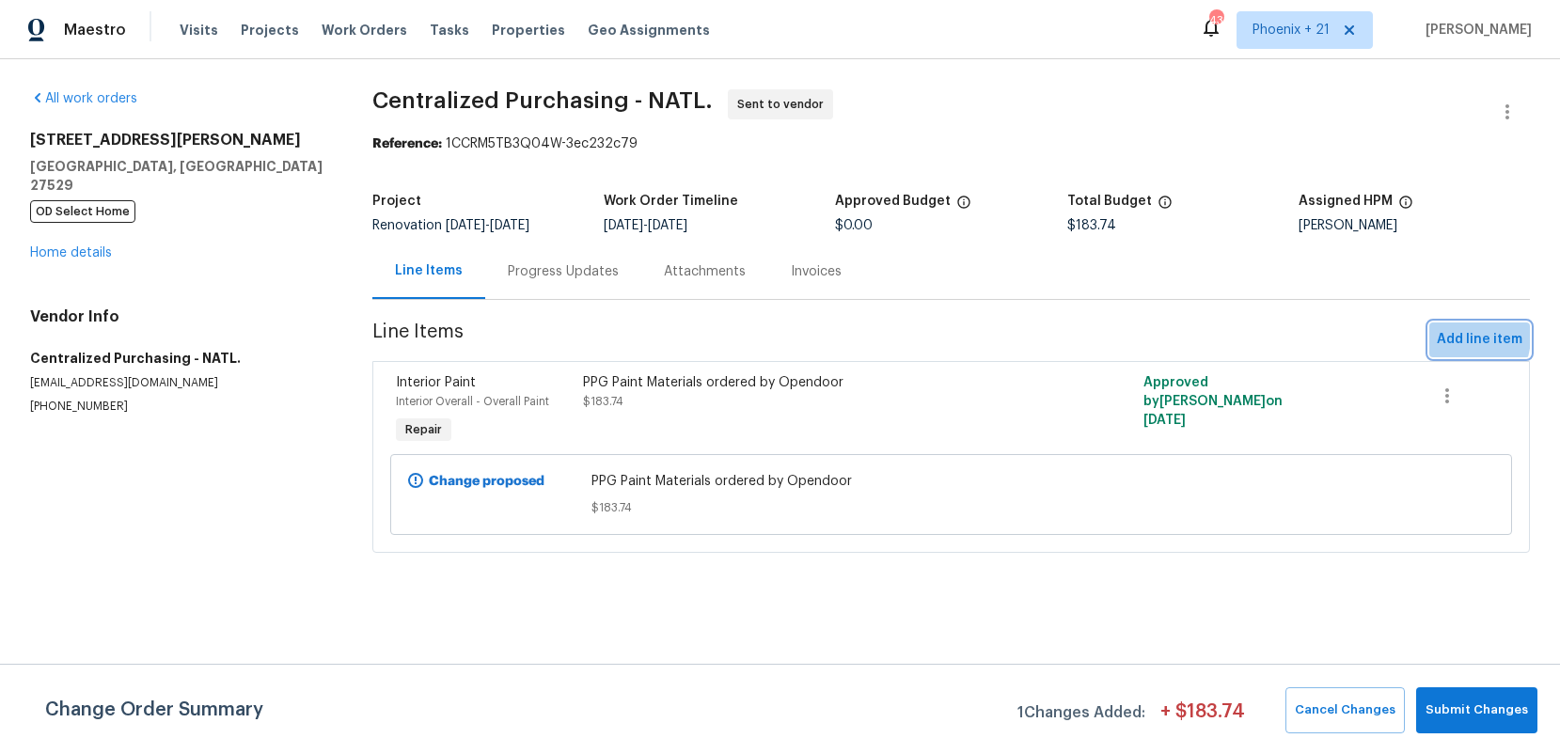
click at [1449, 337] on span "Add line item" at bounding box center [1480, 340] width 86 height 24
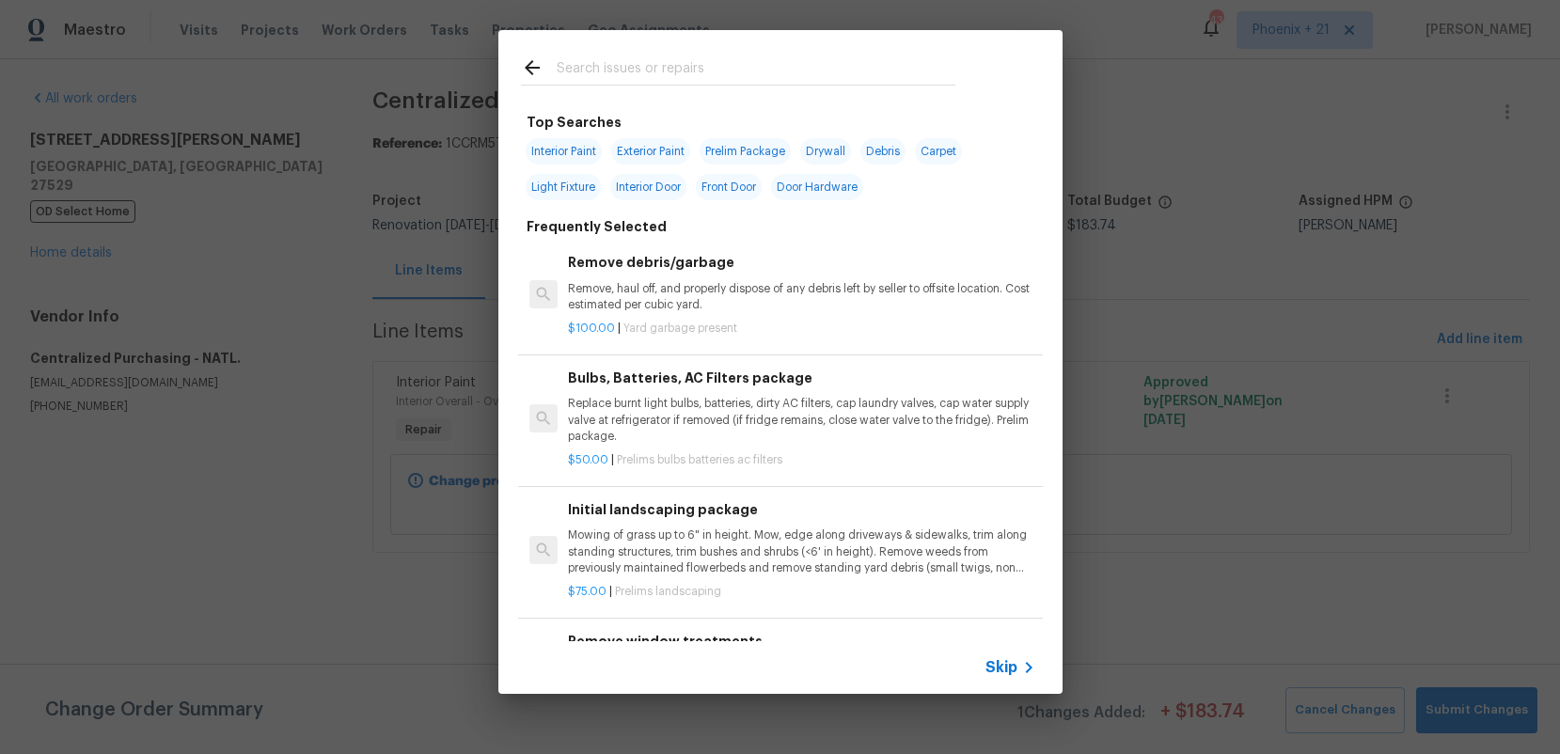
click at [736, 66] on input "text" at bounding box center [756, 70] width 399 height 28
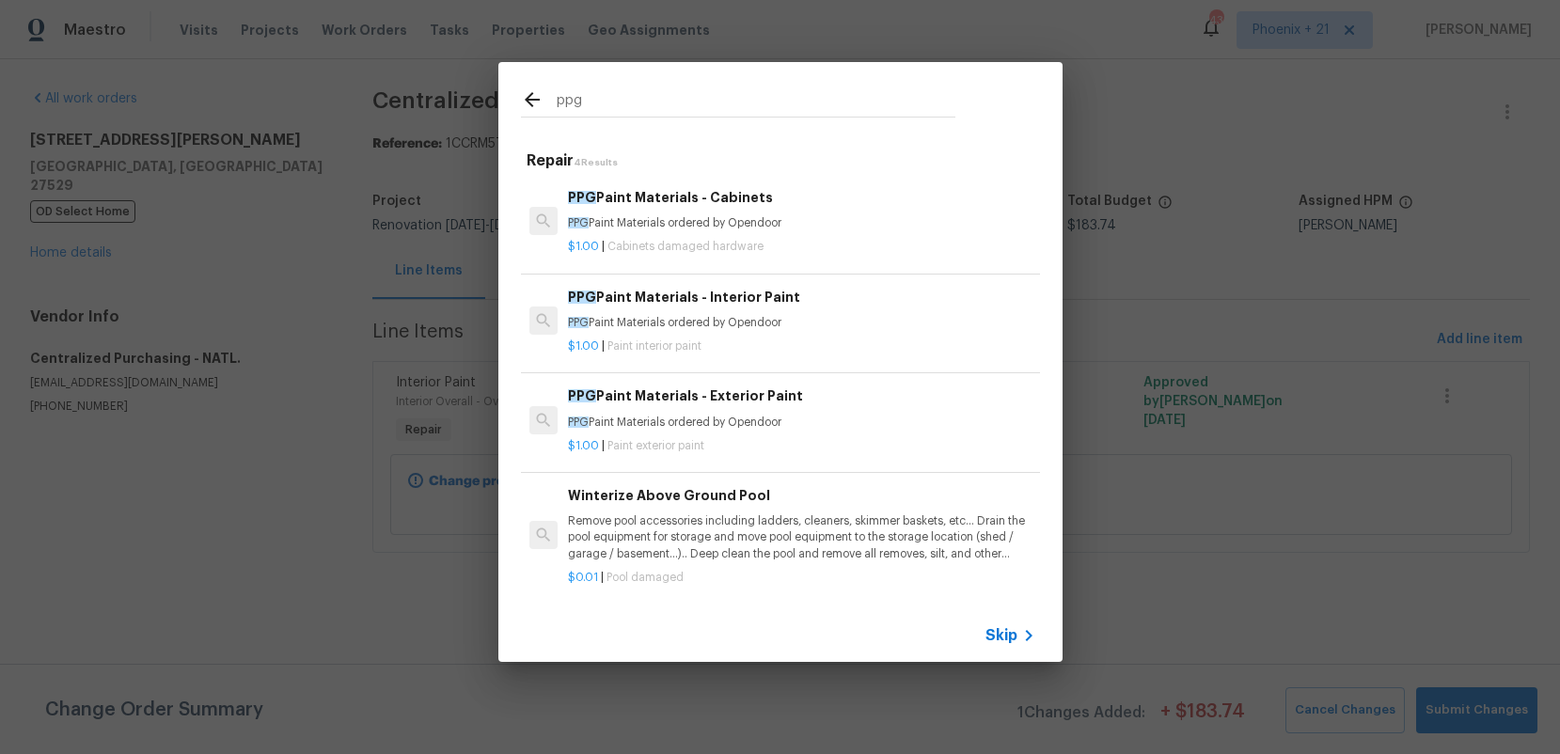
type input "ppg"
click at [844, 407] on div "PPG Paint Materials - Exterior Paint PPG Paint Materials ordered by Opendoor" at bounding box center [801, 408] width 467 height 45
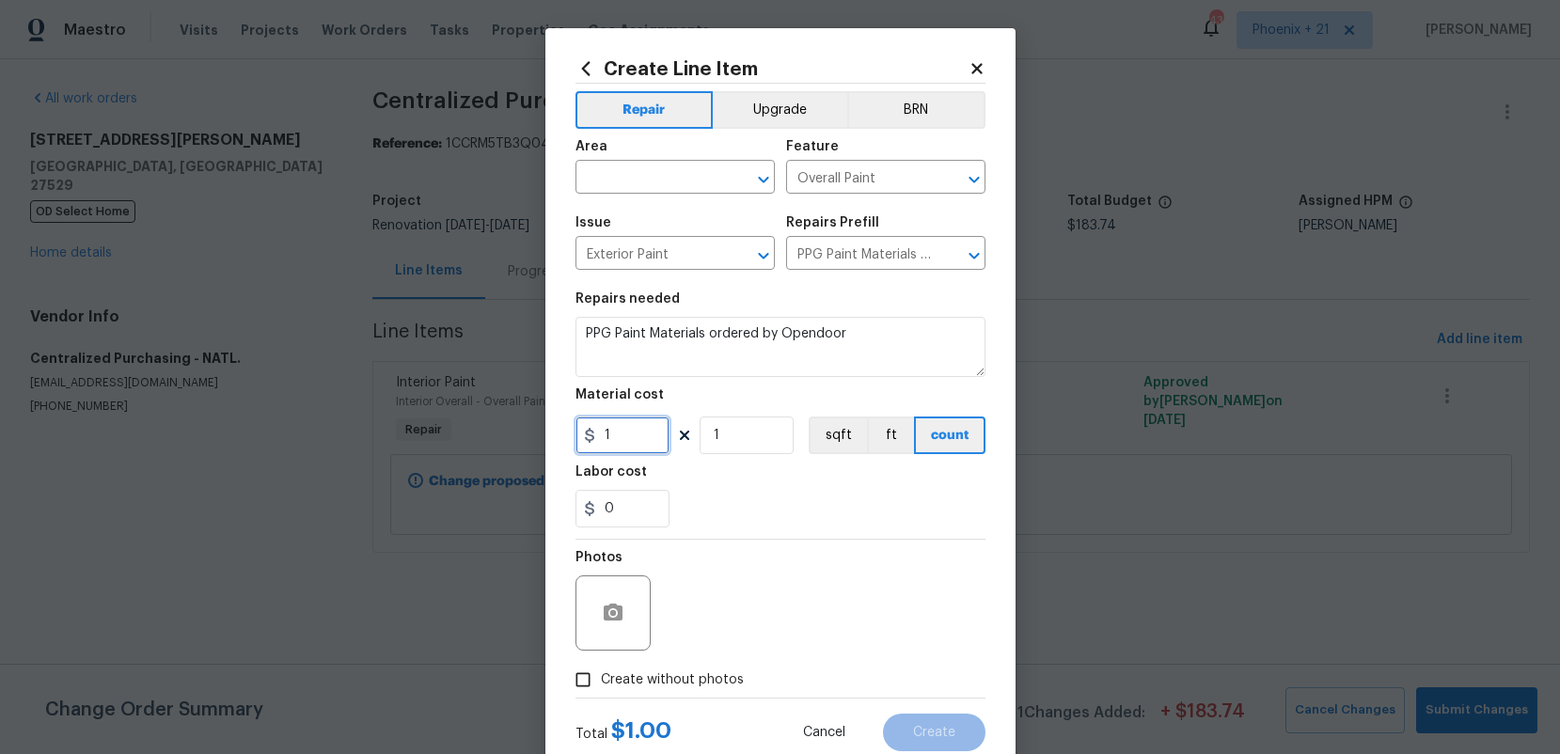
drag, startPoint x: 663, startPoint y: 428, endPoint x: 650, endPoint y: 435, distance: 15.2
click at [658, 429] on input "1" at bounding box center [623, 436] width 94 height 38
drag, startPoint x: 650, startPoint y: 435, endPoint x: 577, endPoint y: 440, distance: 73.5
click at [577, 440] on input "1" at bounding box center [623, 436] width 94 height 38
type input "85.94"
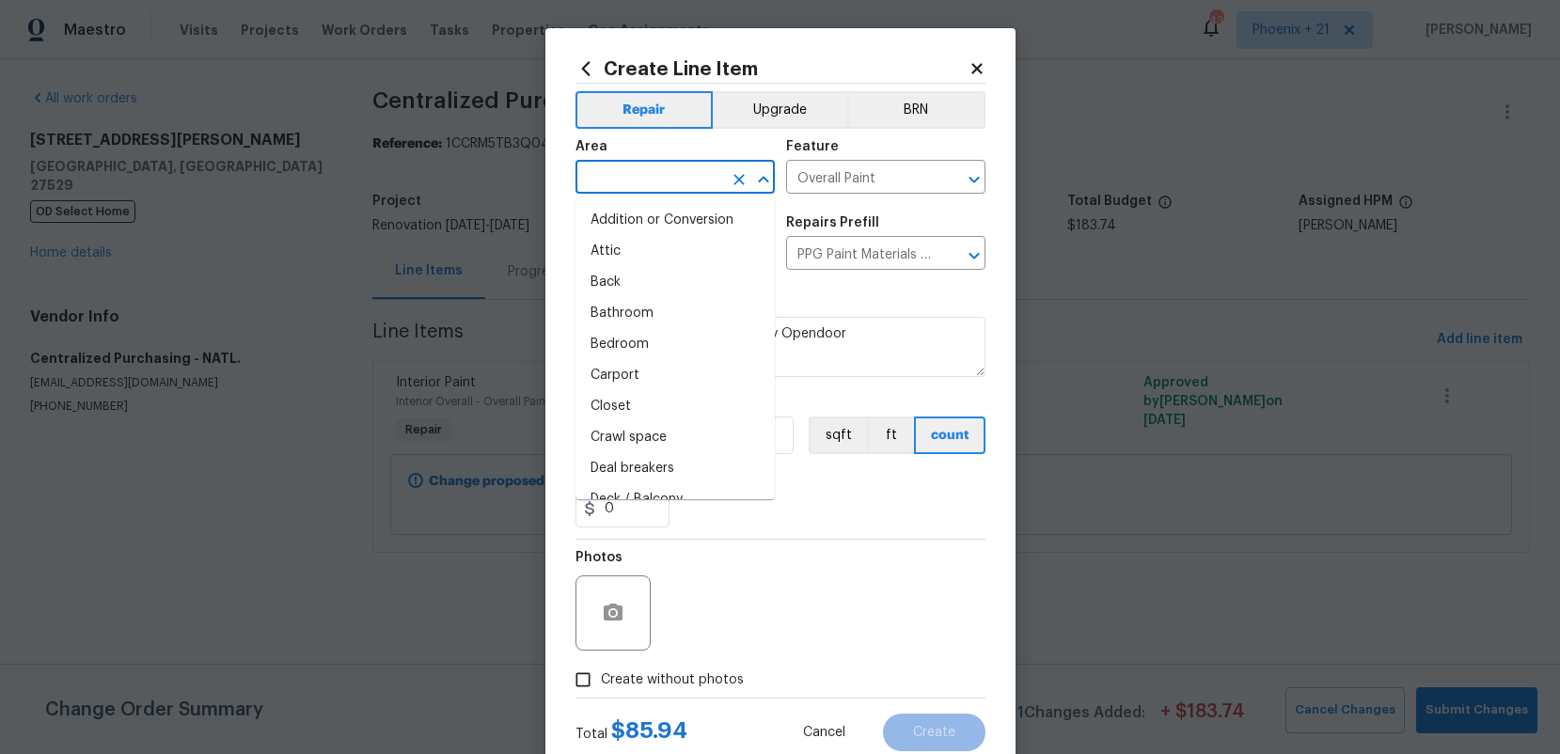
click at [653, 189] on input "text" at bounding box center [649, 179] width 147 height 29
type input "v"
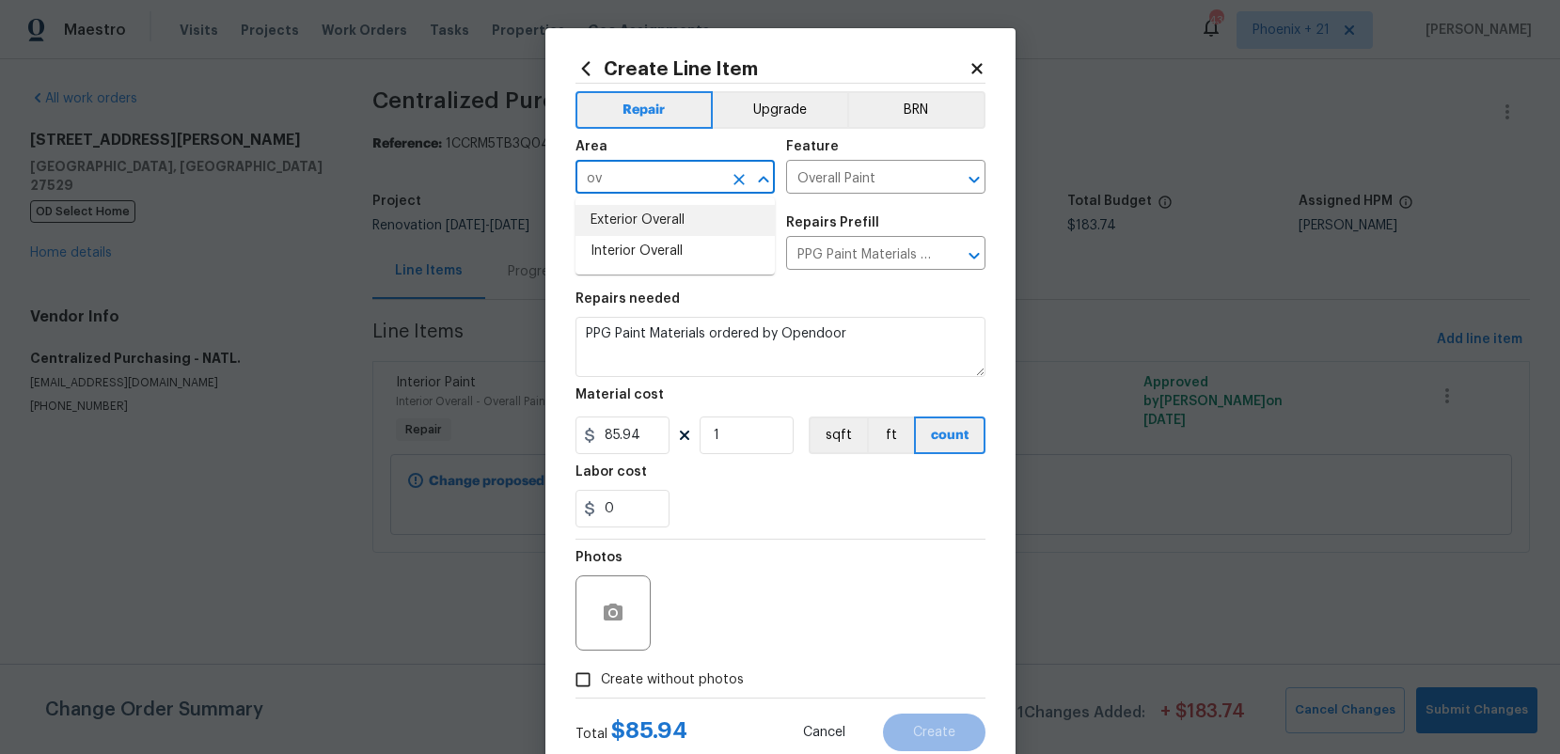
click at [663, 220] on li "Exterior Overall" at bounding box center [675, 220] width 199 height 31
type input "Exterior Overall"
drag, startPoint x: 716, startPoint y: 676, endPoint x: 740, endPoint y: 617, distance: 64.1
click at [715, 675] on span "Create without photos" at bounding box center [672, 681] width 143 height 20
click at [741, 609] on div "Photos" at bounding box center [781, 601] width 410 height 122
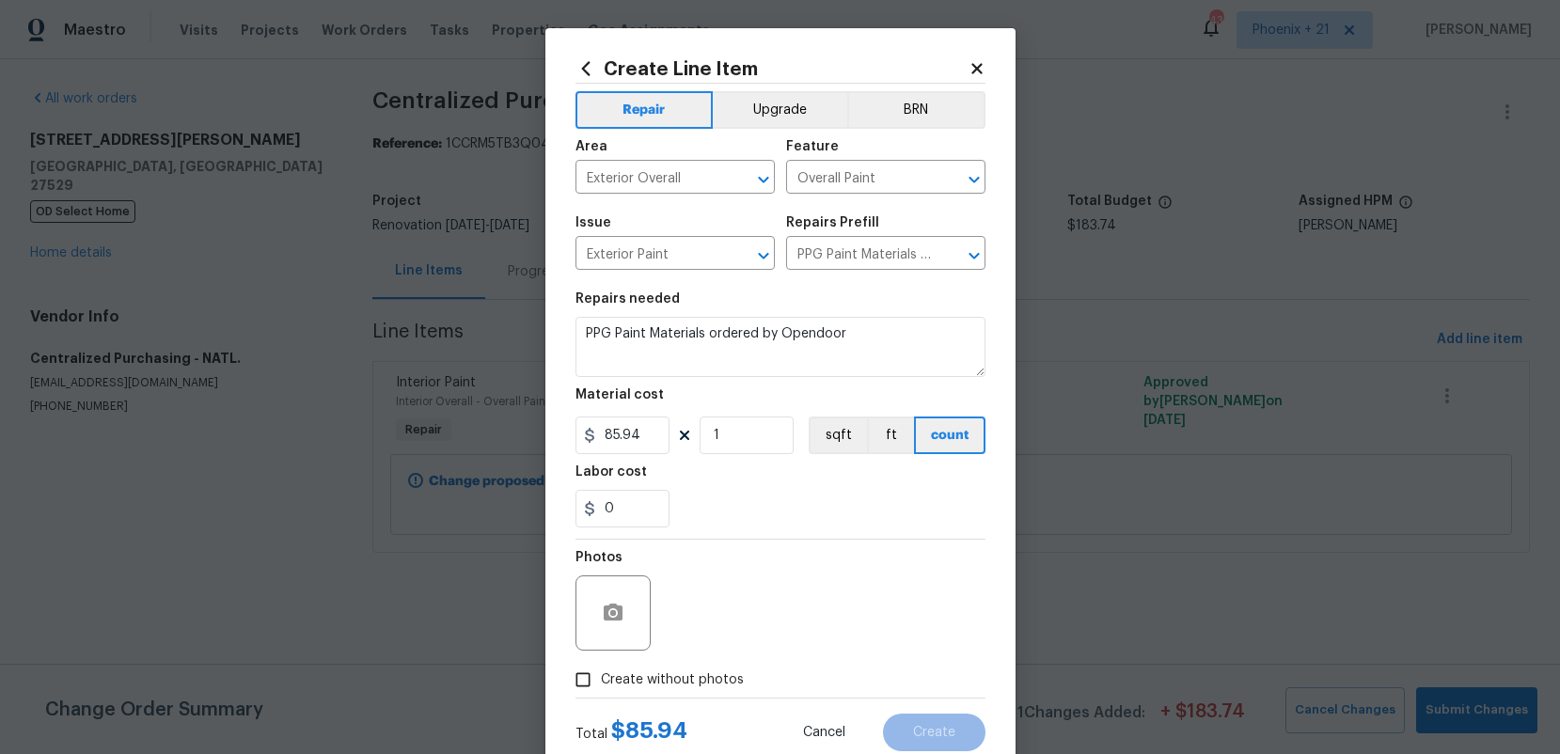
click at [720, 681] on span "Create without photos" at bounding box center [672, 681] width 143 height 20
click at [601, 681] on input "Create without photos" at bounding box center [583, 680] width 36 height 36
checkbox input "true"
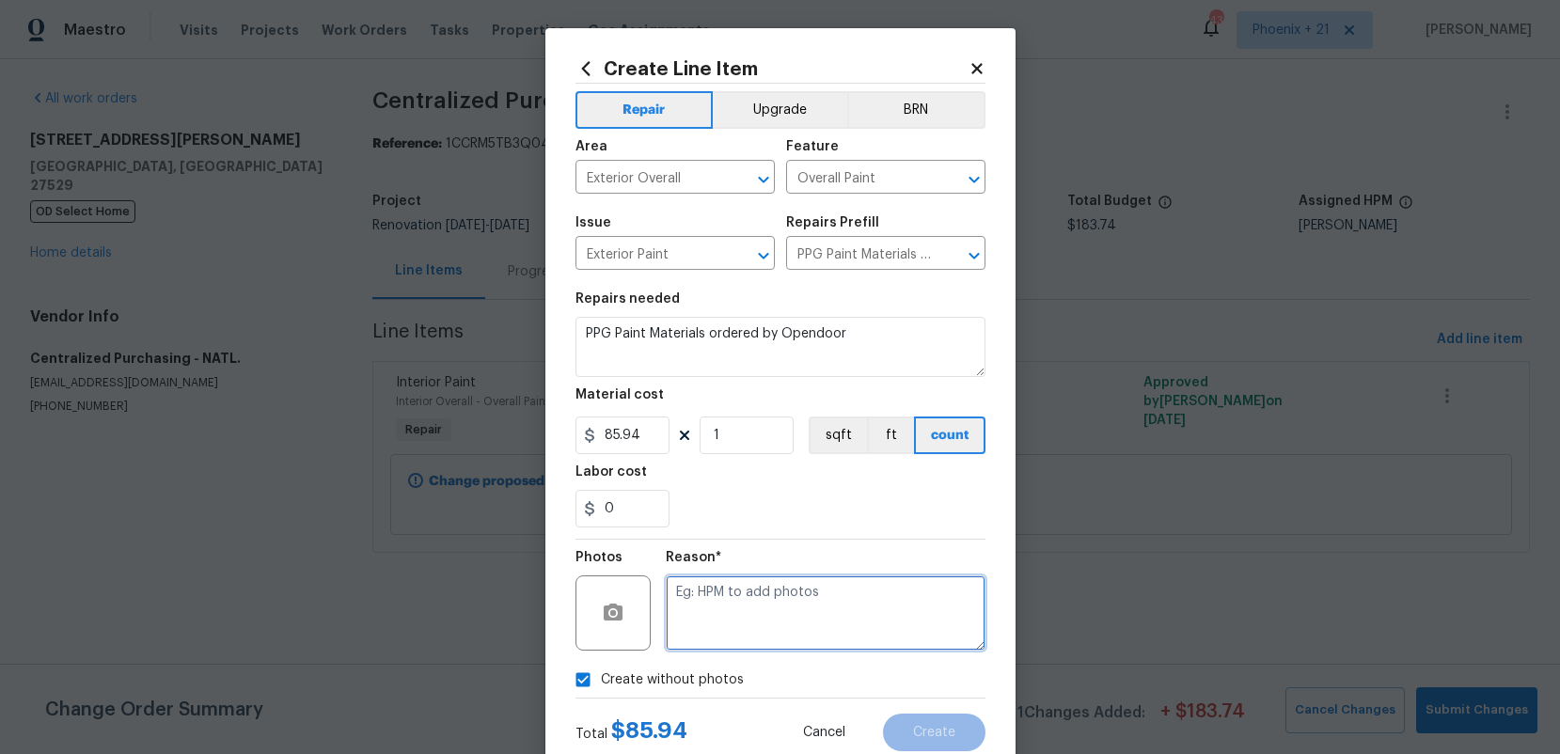
drag, startPoint x: 723, startPoint y: 669, endPoint x: 750, endPoint y: 626, distance: 49.9
click at [750, 626] on textarea at bounding box center [826, 613] width 320 height 75
type textarea "NA"
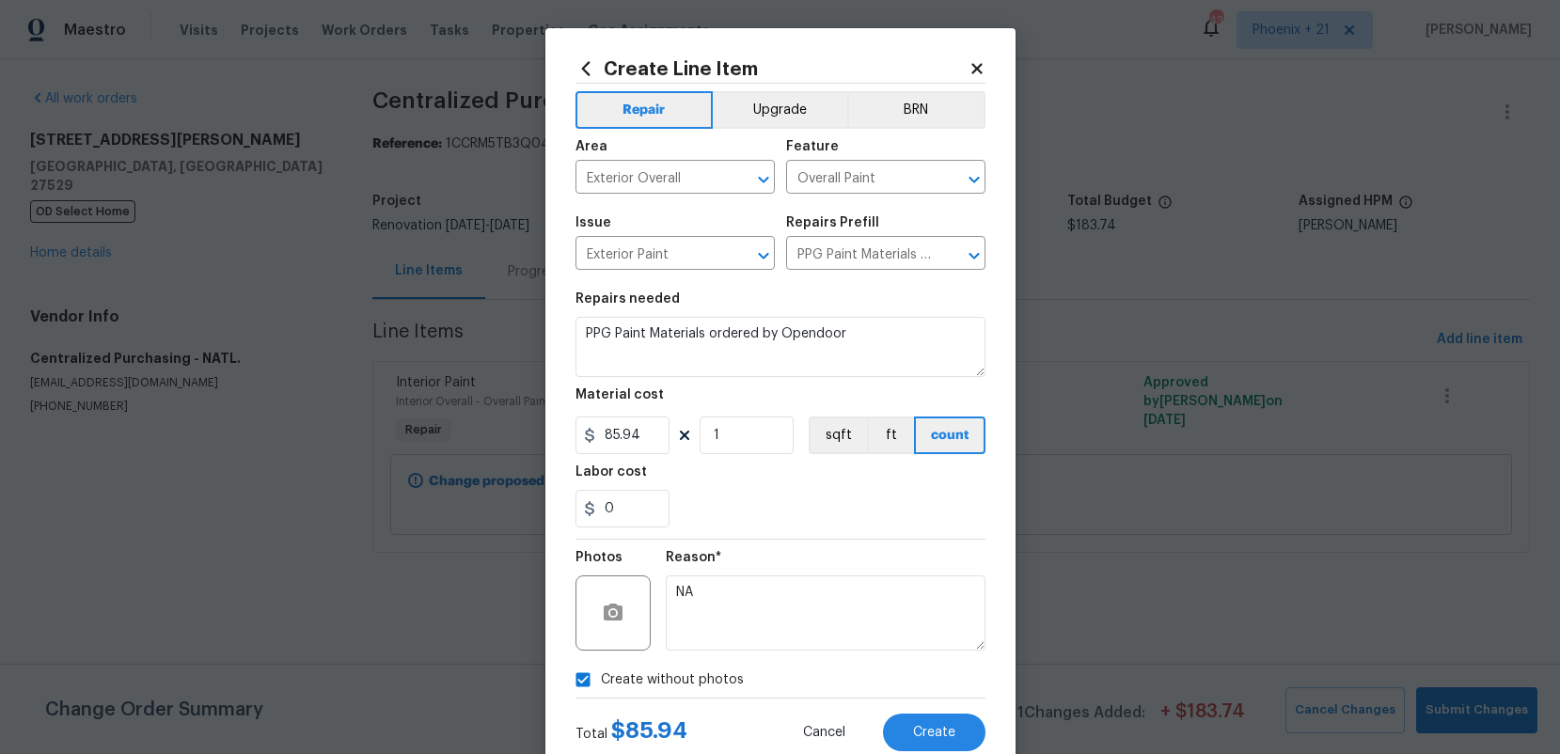
click at [927, 710] on div "Total $ 85.94 Cancel Create" at bounding box center [781, 725] width 410 height 53
click at [931, 717] on button "Create" at bounding box center [934, 733] width 103 height 38
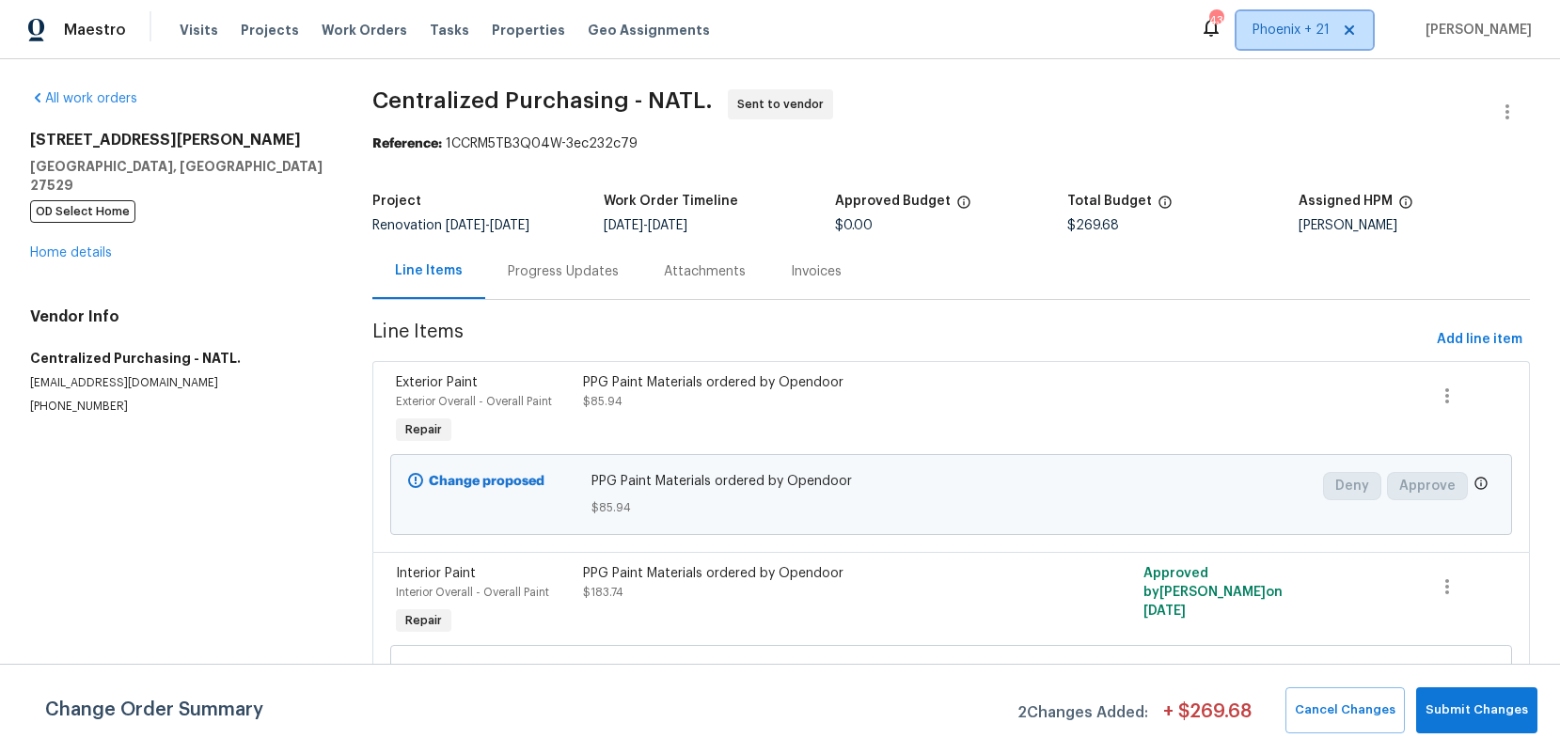
click at [1282, 38] on span "Phoenix + 21" at bounding box center [1291, 30] width 77 height 19
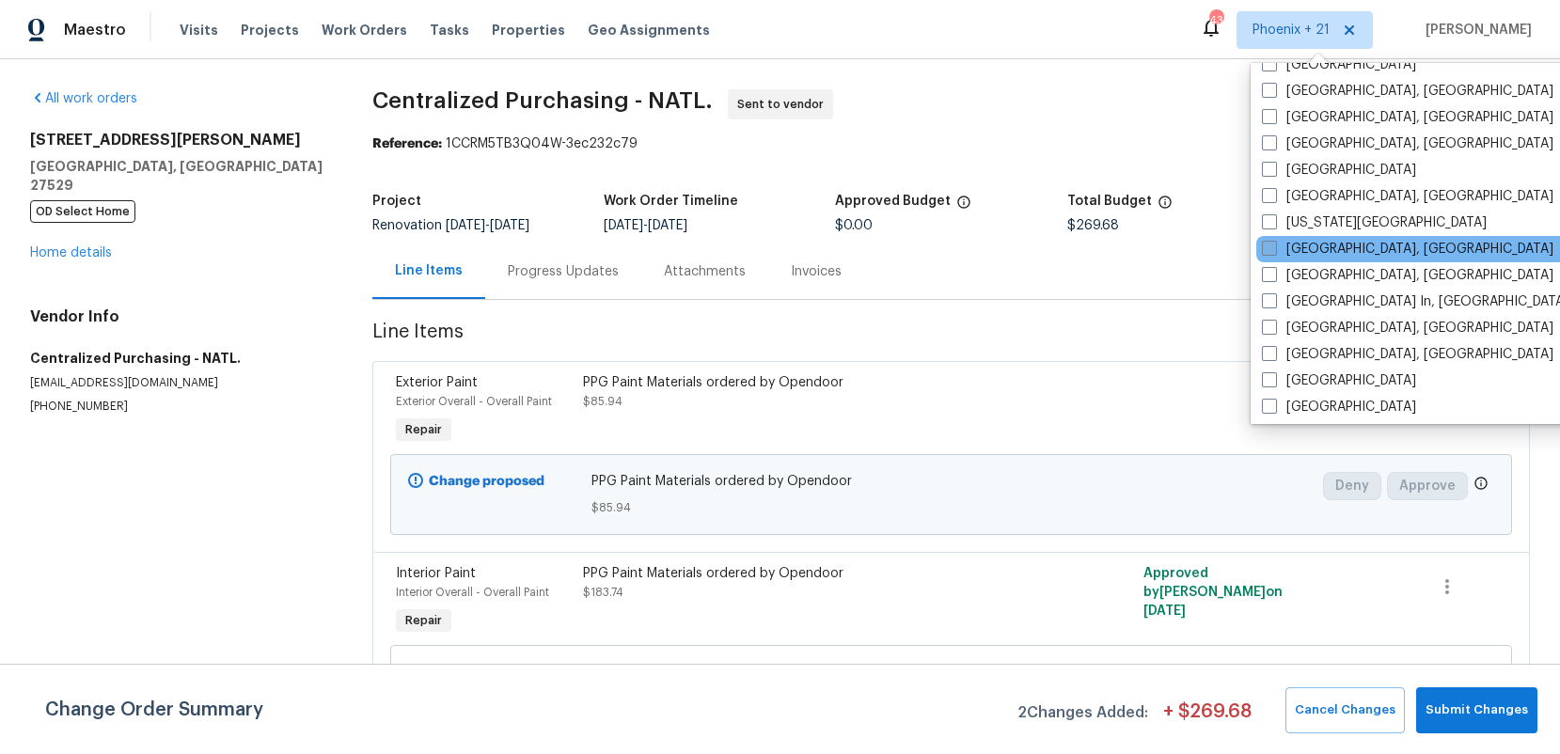
scroll to position [1011, 0]
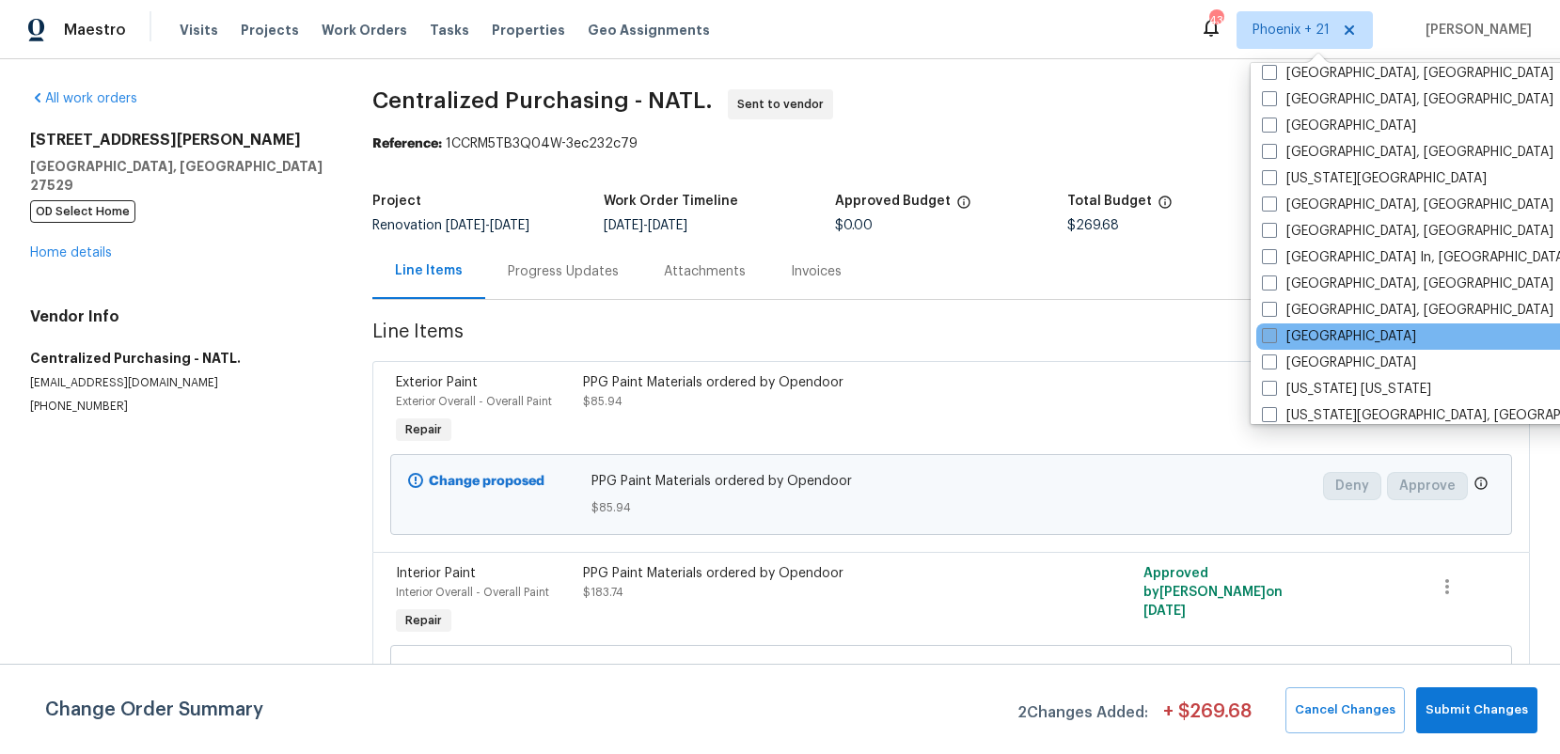
click at [1303, 332] on label "[GEOGRAPHIC_DATA]" at bounding box center [1339, 336] width 154 height 19
click at [1274, 332] on input "[GEOGRAPHIC_DATA]" at bounding box center [1268, 333] width 12 height 12
checkbox input "true"
click at [261, 100] on div "All work orders" at bounding box center [178, 98] width 297 height 19
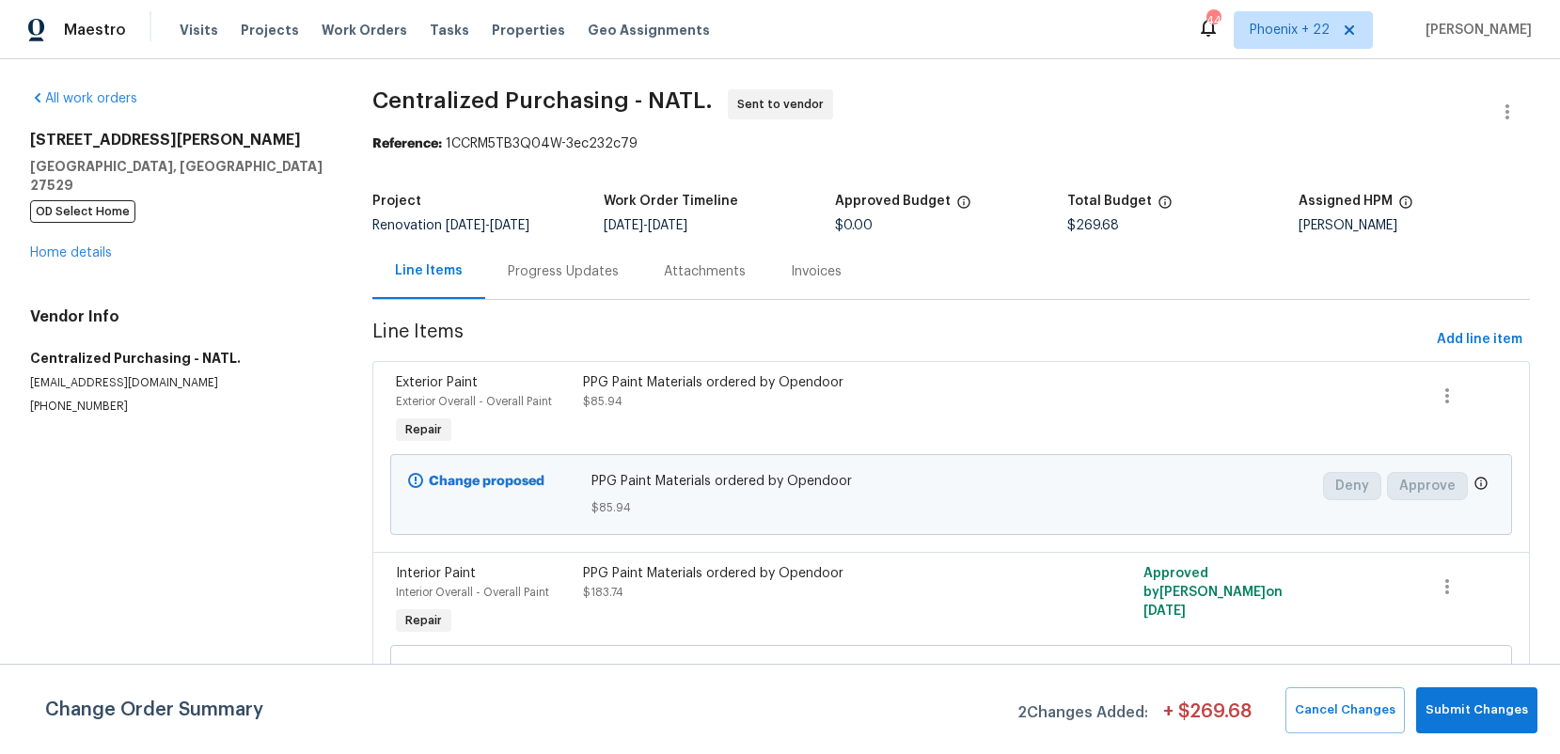
drag, startPoint x: 325, startPoint y: 36, endPoint x: 385, endPoint y: 55, distance: 62.2
click at [325, 36] on span "Work Orders" at bounding box center [365, 30] width 86 height 19
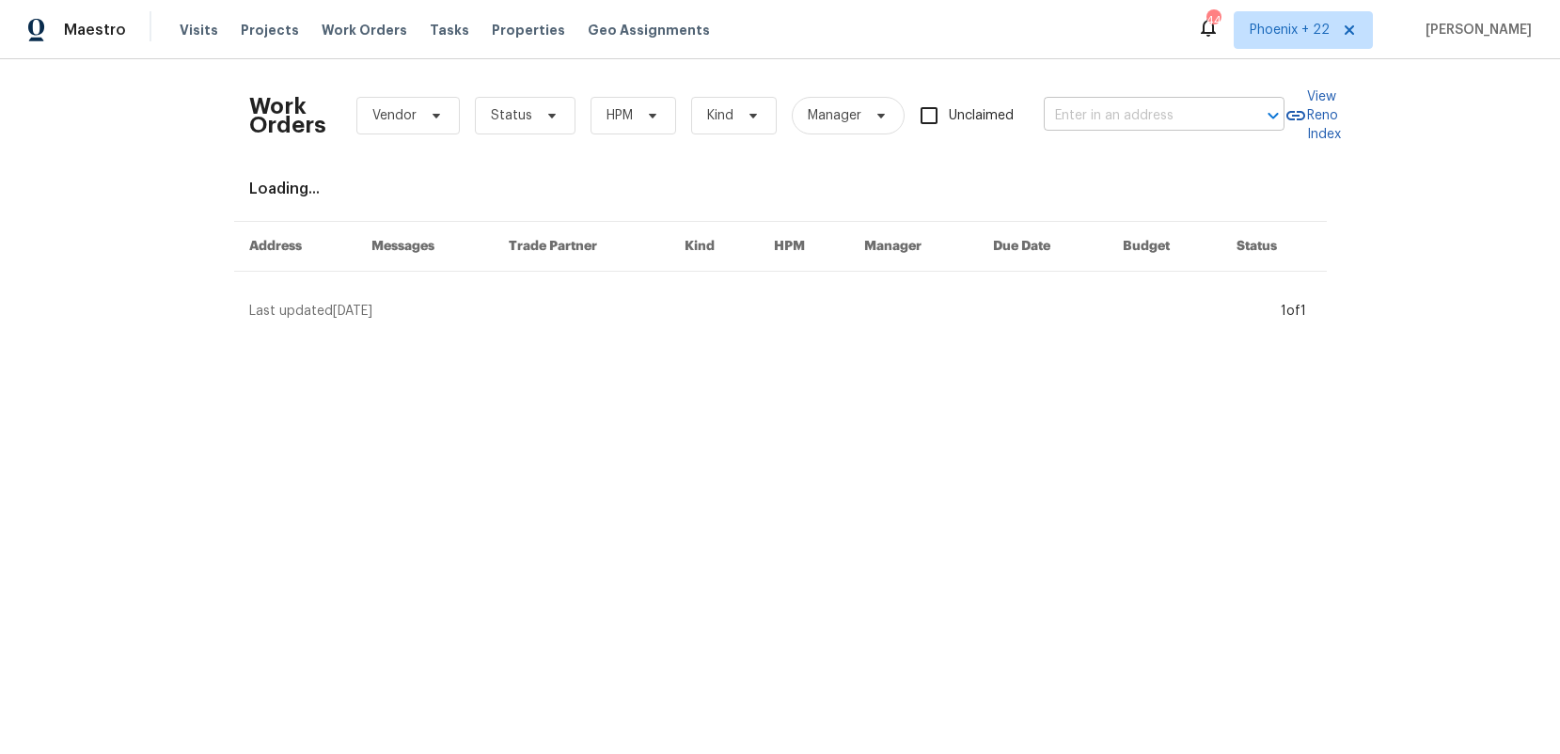
click at [1091, 119] on input "text" at bounding box center [1138, 116] width 188 height 29
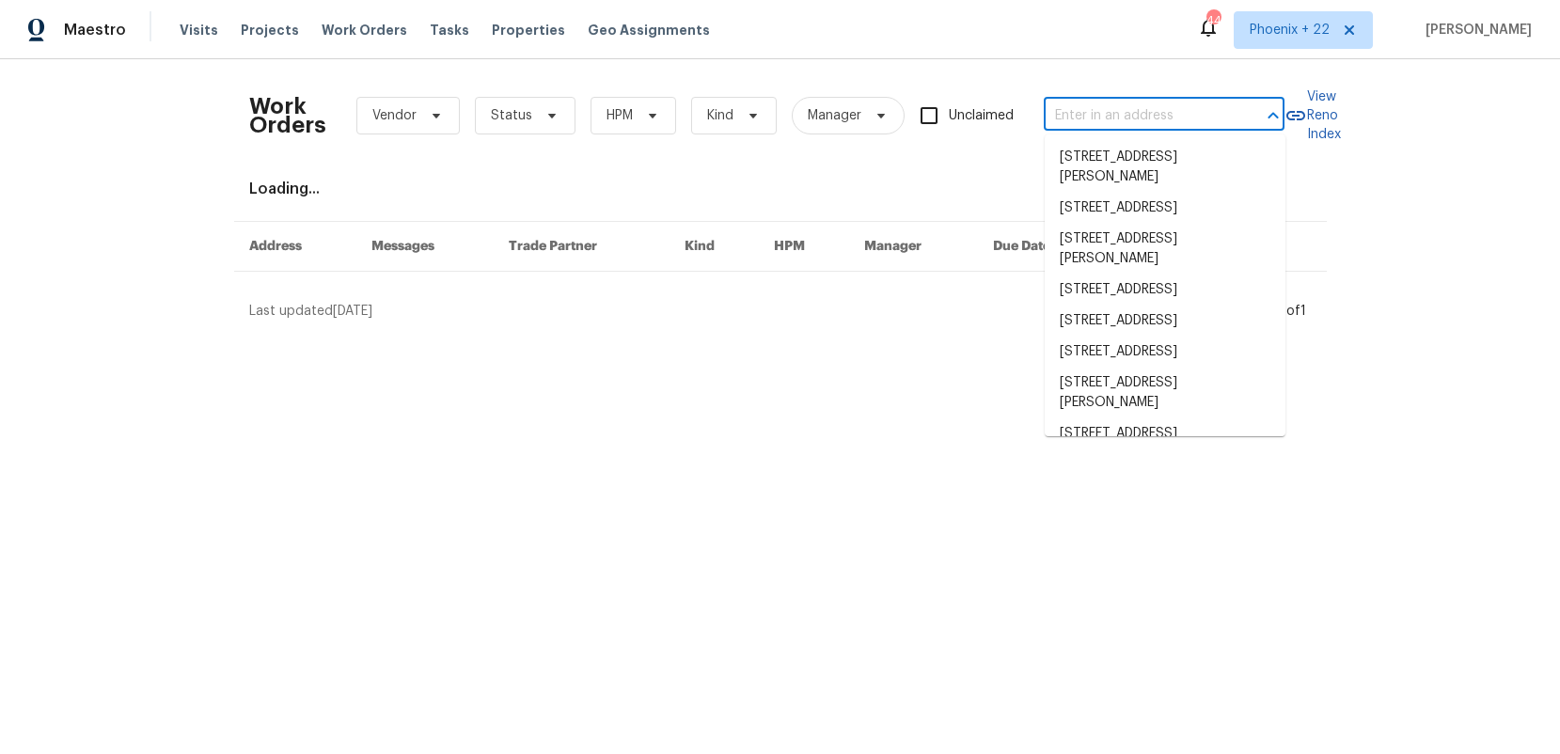
paste input "[STREET_ADDRESS][PERSON_NAME][PERSON_NAME]"
type input "[STREET_ADDRESS][PERSON_NAME][PERSON_NAME]"
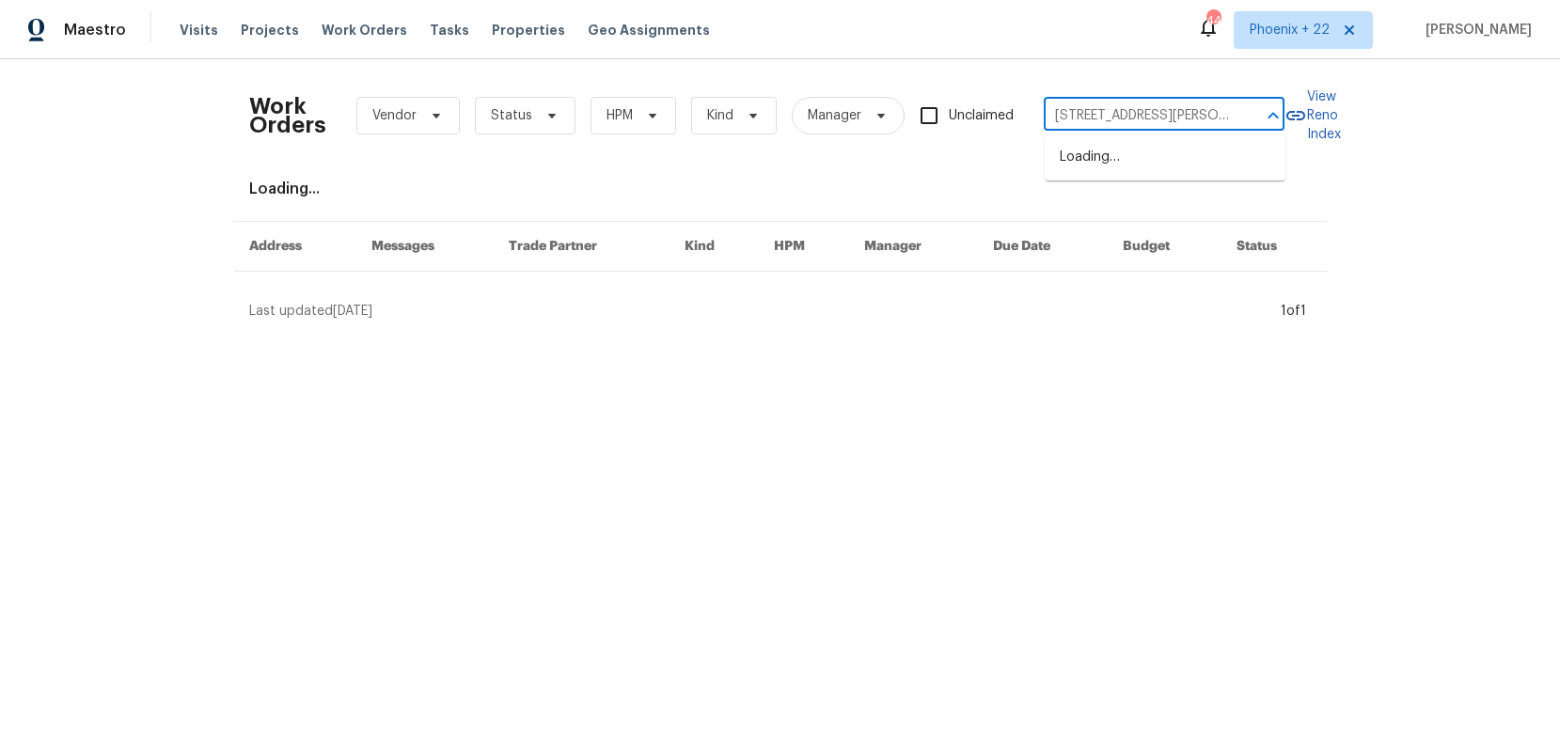
scroll to position [0, 19]
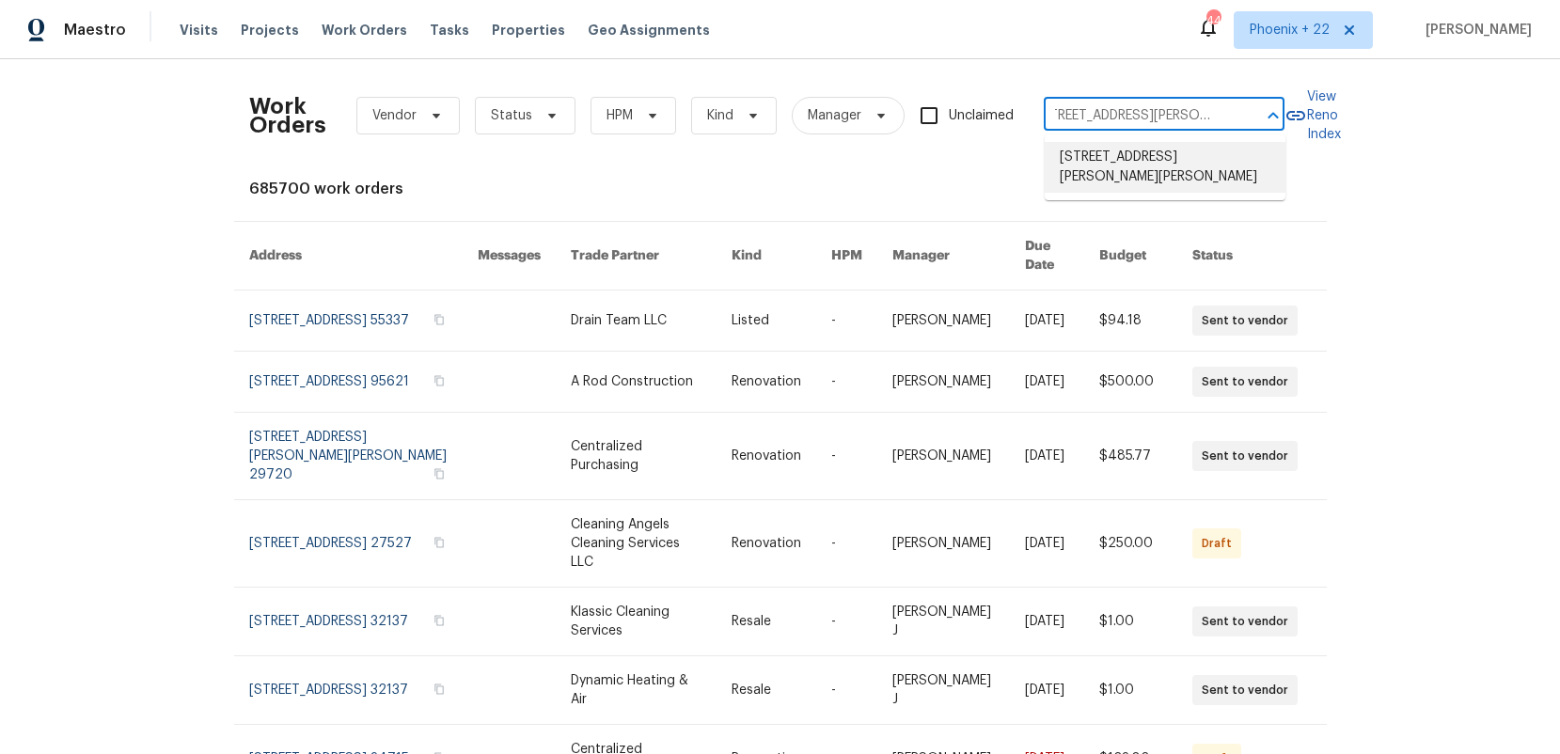
click at [1133, 158] on li "[STREET_ADDRESS][PERSON_NAME][PERSON_NAME]" at bounding box center [1165, 167] width 241 height 51
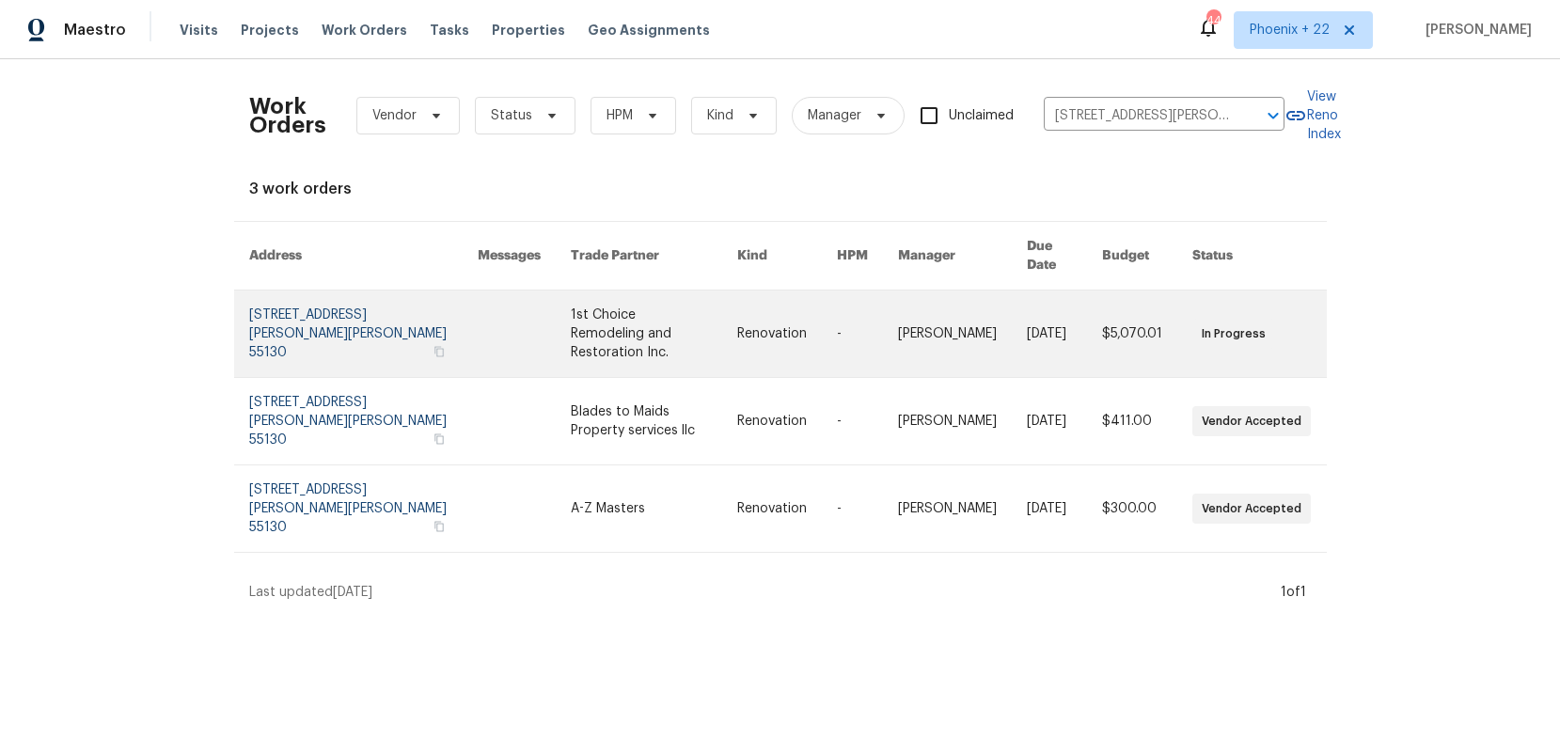
click at [666, 307] on link at bounding box center [654, 334] width 166 height 87
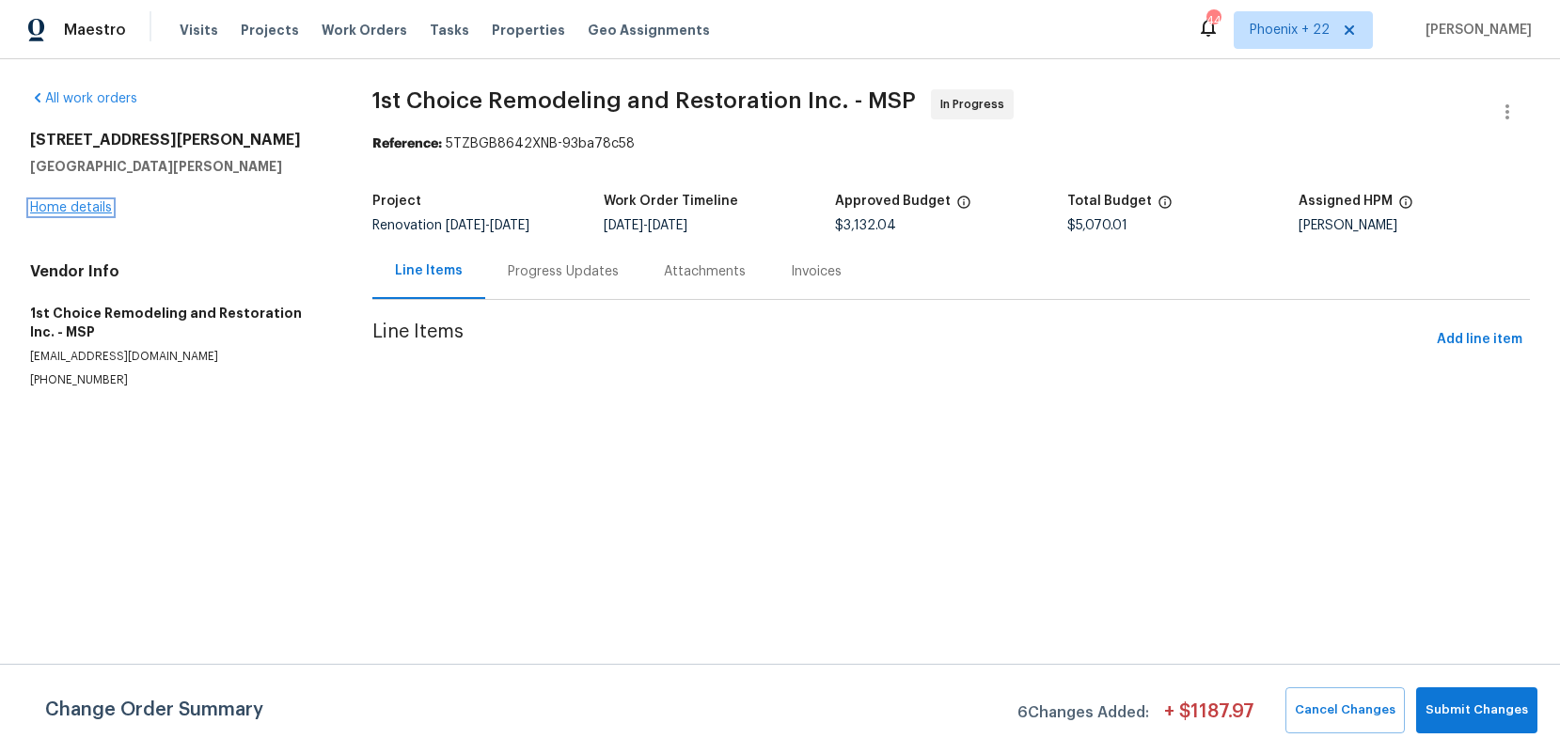
click at [102, 209] on link "Home details" at bounding box center [71, 207] width 82 height 13
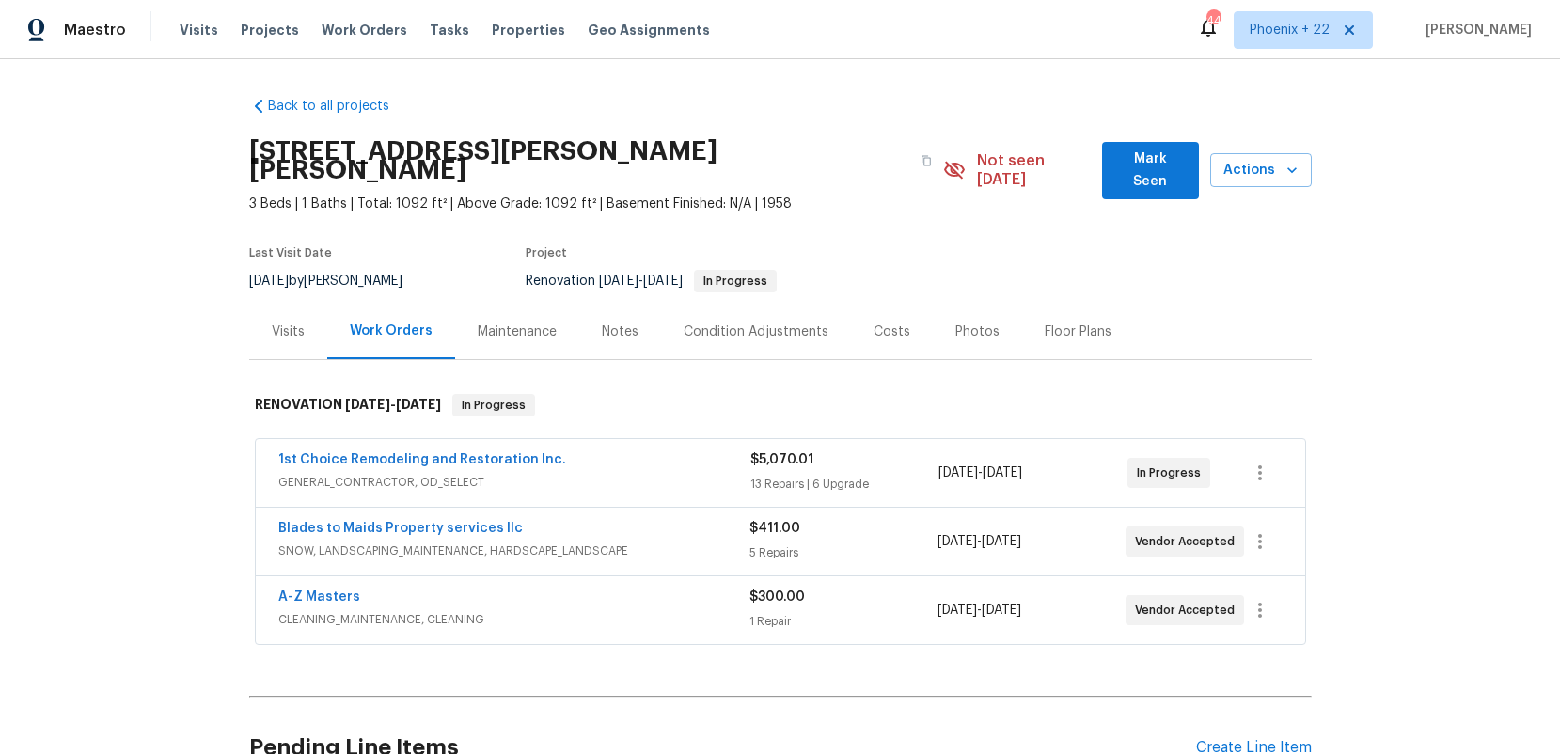
scroll to position [166, 0]
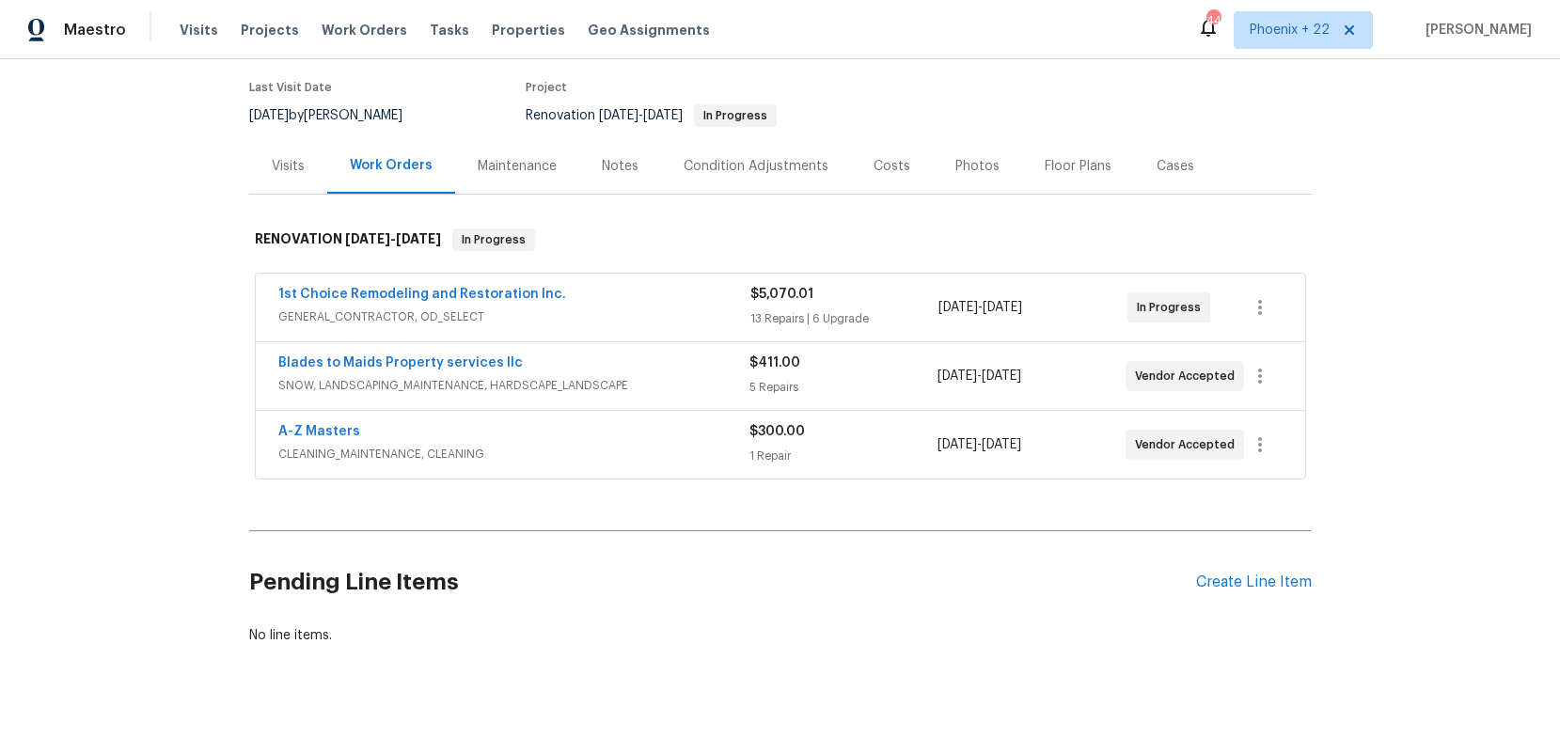
click at [1279, 573] on div "Pending Line Items Create Line Item" at bounding box center [780, 582] width 1063 height 87
click at [1279, 574] on div "Create Line Item" at bounding box center [1254, 583] width 116 height 18
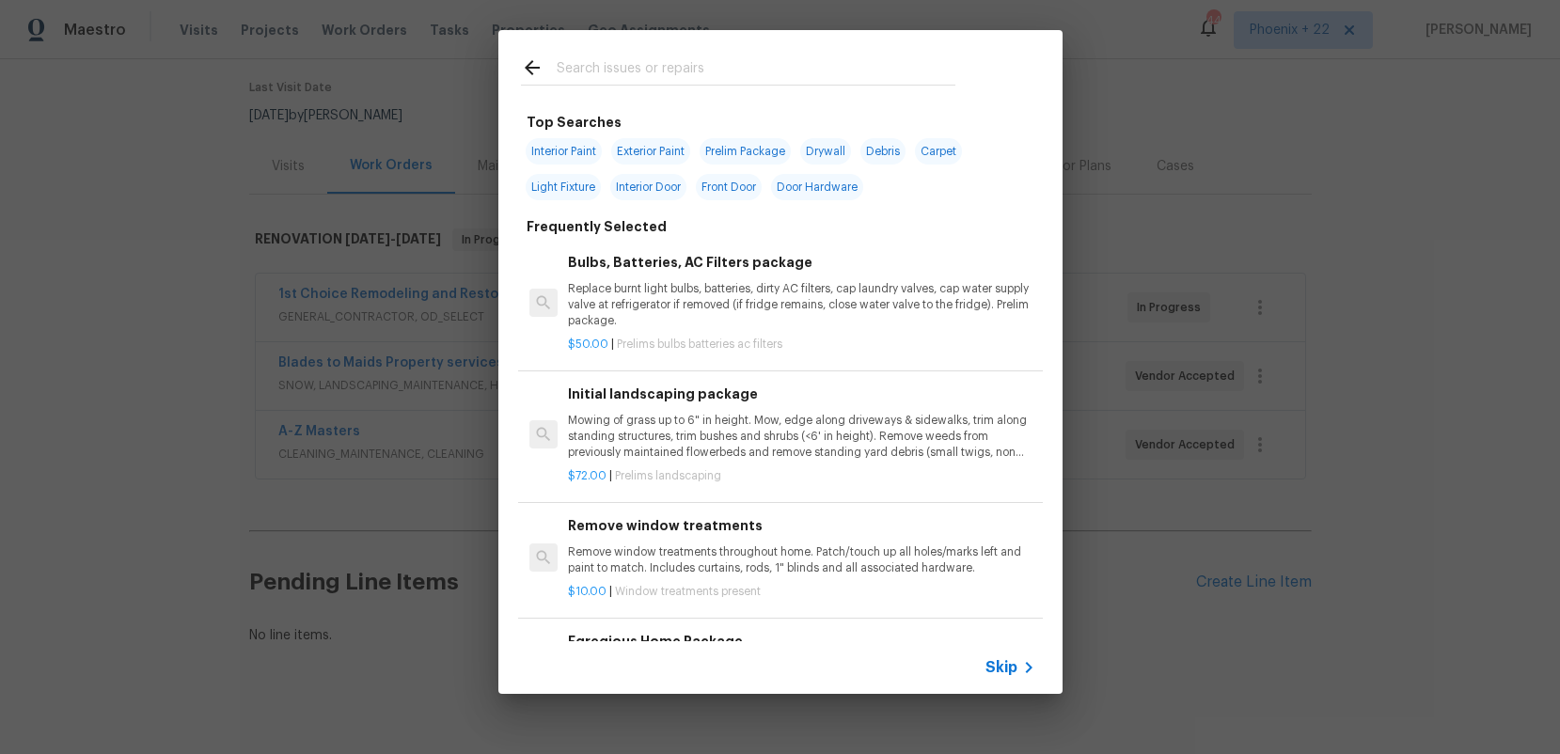
click at [737, 79] on input "text" at bounding box center [756, 70] width 399 height 28
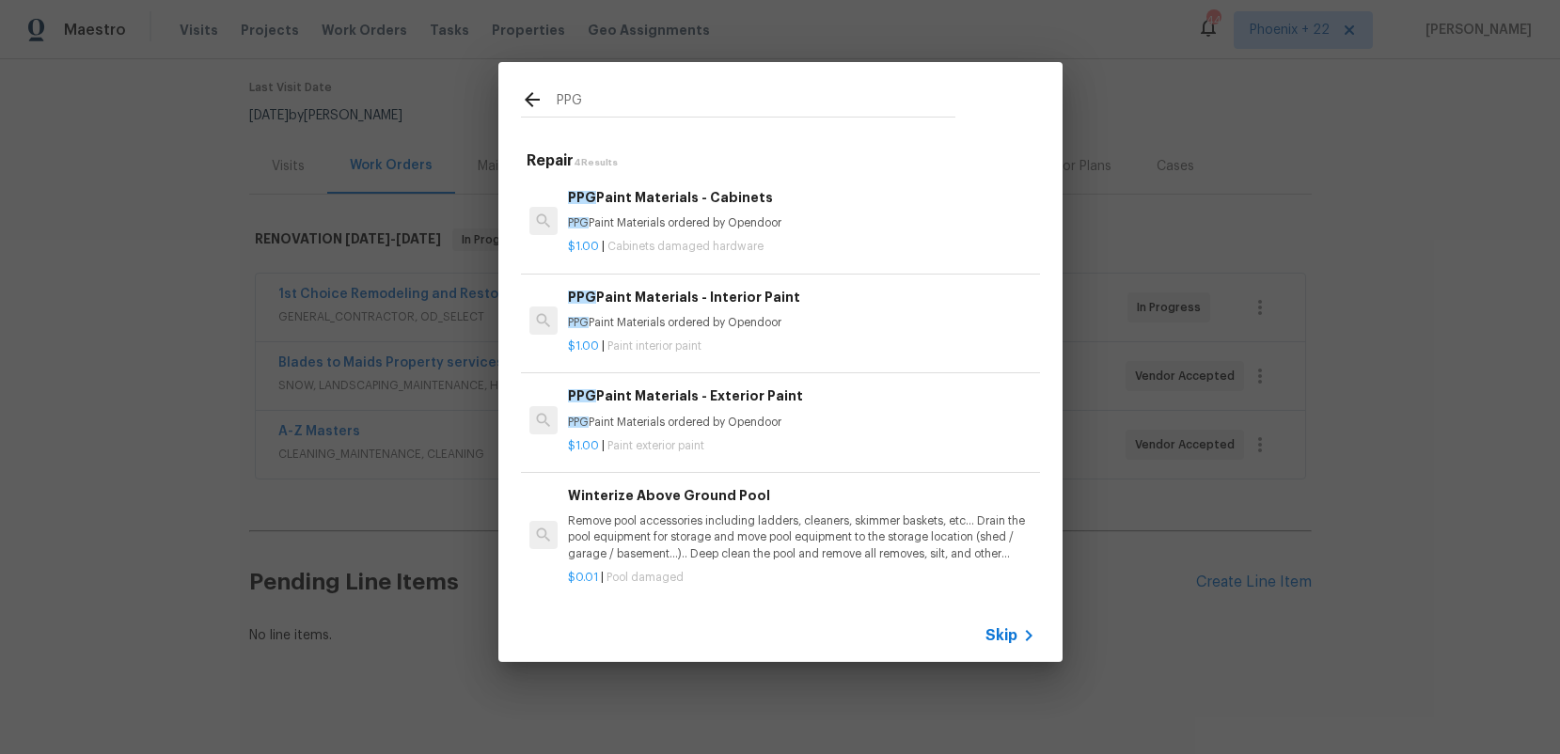
type input "PPG"
click at [801, 319] on p "PPG Paint Materials ordered by Opendoor" at bounding box center [801, 323] width 467 height 16
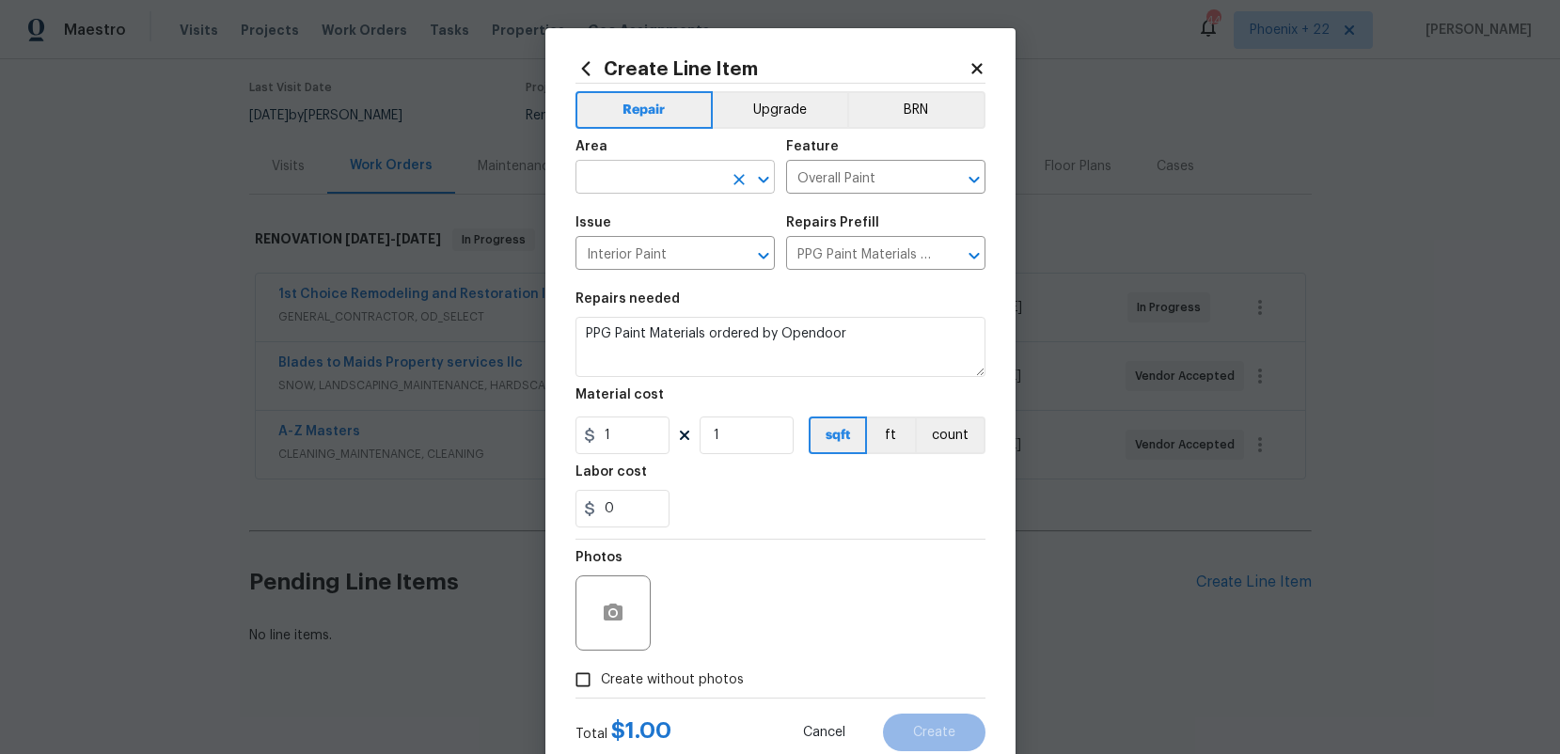
click at [635, 166] on input "text" at bounding box center [649, 179] width 147 height 29
drag, startPoint x: 650, startPoint y: 239, endPoint x: 624, endPoint y: 441, distance: 203.9
click at [650, 238] on li "Interior Overall" at bounding box center [675, 251] width 199 height 31
type input "Interior Overall"
click at [620, 451] on input "1" at bounding box center [623, 436] width 94 height 38
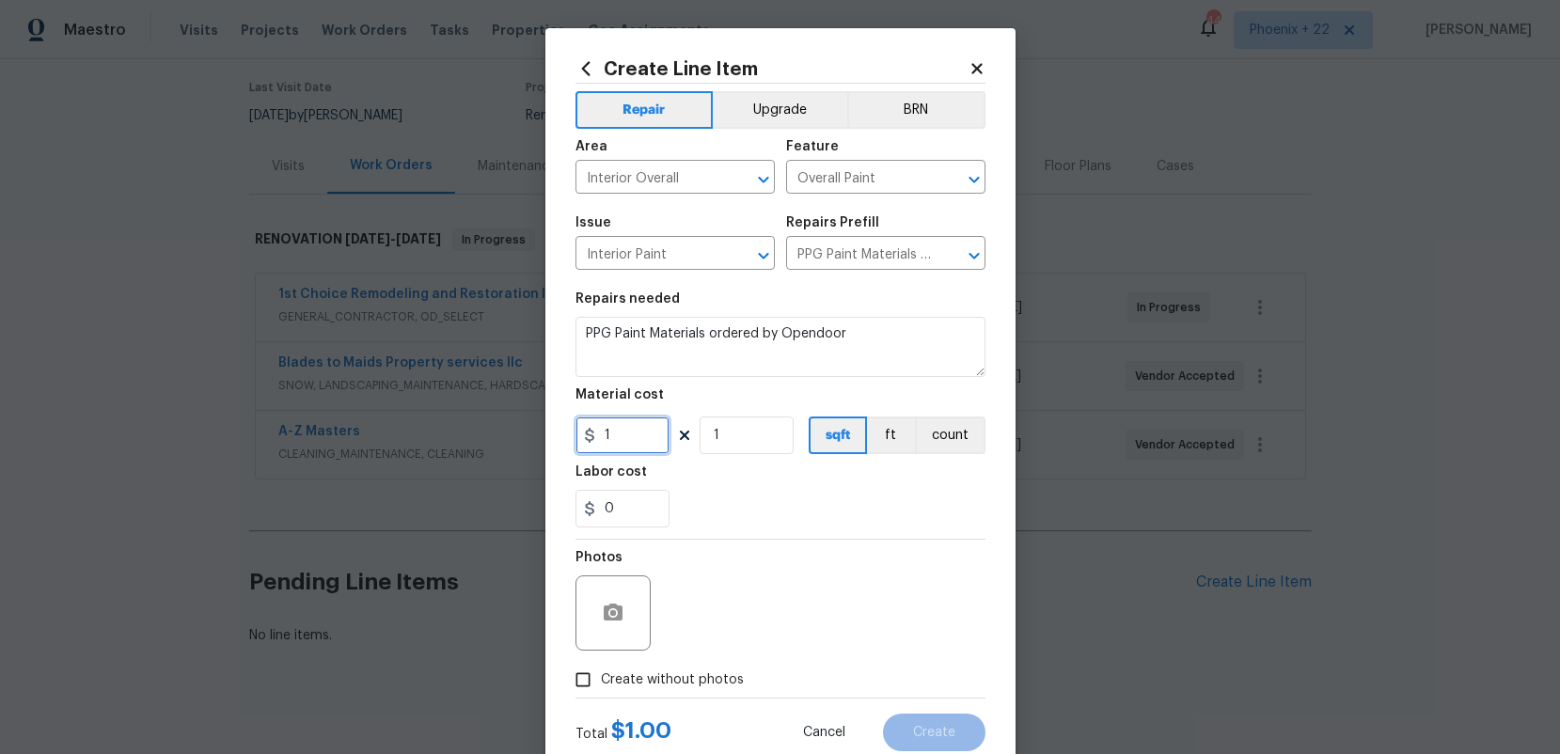
drag, startPoint x: 600, startPoint y: 440, endPoint x: 581, endPoint y: 436, distance: 19.2
click at [581, 436] on div "1" at bounding box center [623, 436] width 94 height 38
type input "641.07"
drag, startPoint x: 710, startPoint y: 684, endPoint x: 717, endPoint y: 670, distance: 15.6
click at [710, 684] on span "Create without photos" at bounding box center [672, 681] width 143 height 20
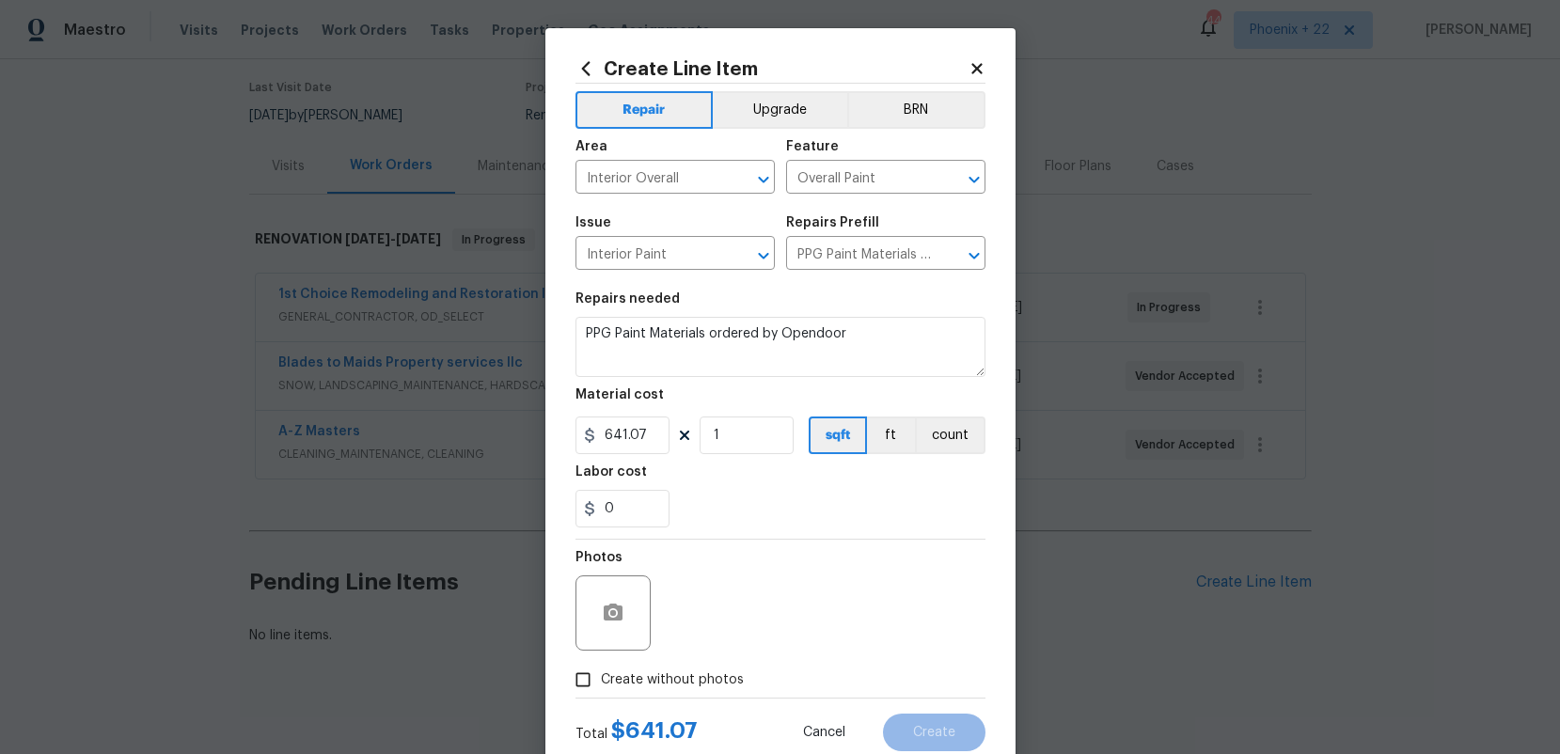
click at [601, 684] on input "Create without photos" at bounding box center [583, 680] width 36 height 36
checkbox input "true"
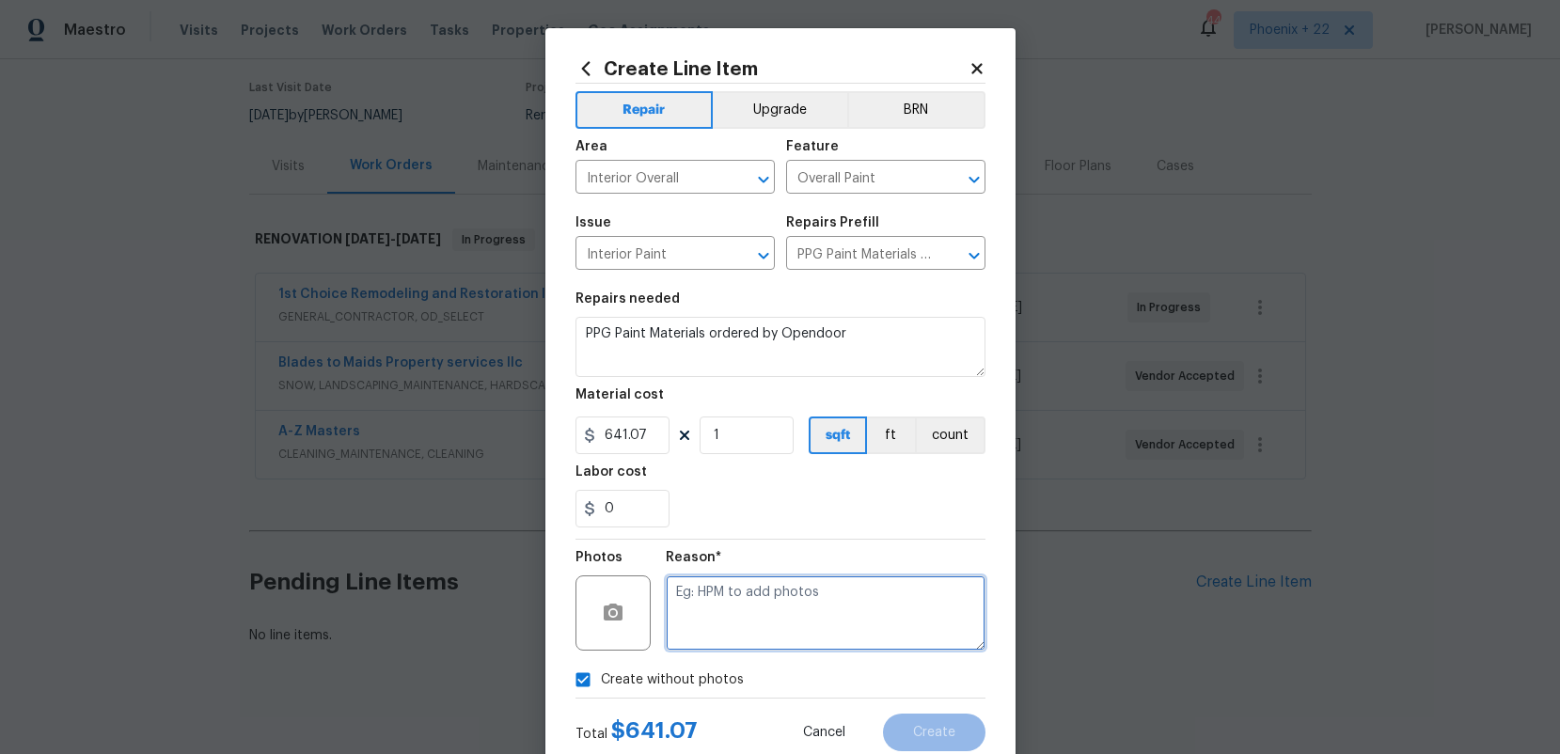
click at [727, 624] on textarea at bounding box center [826, 613] width 320 height 75
type textarea "n"
type textarea "NA"
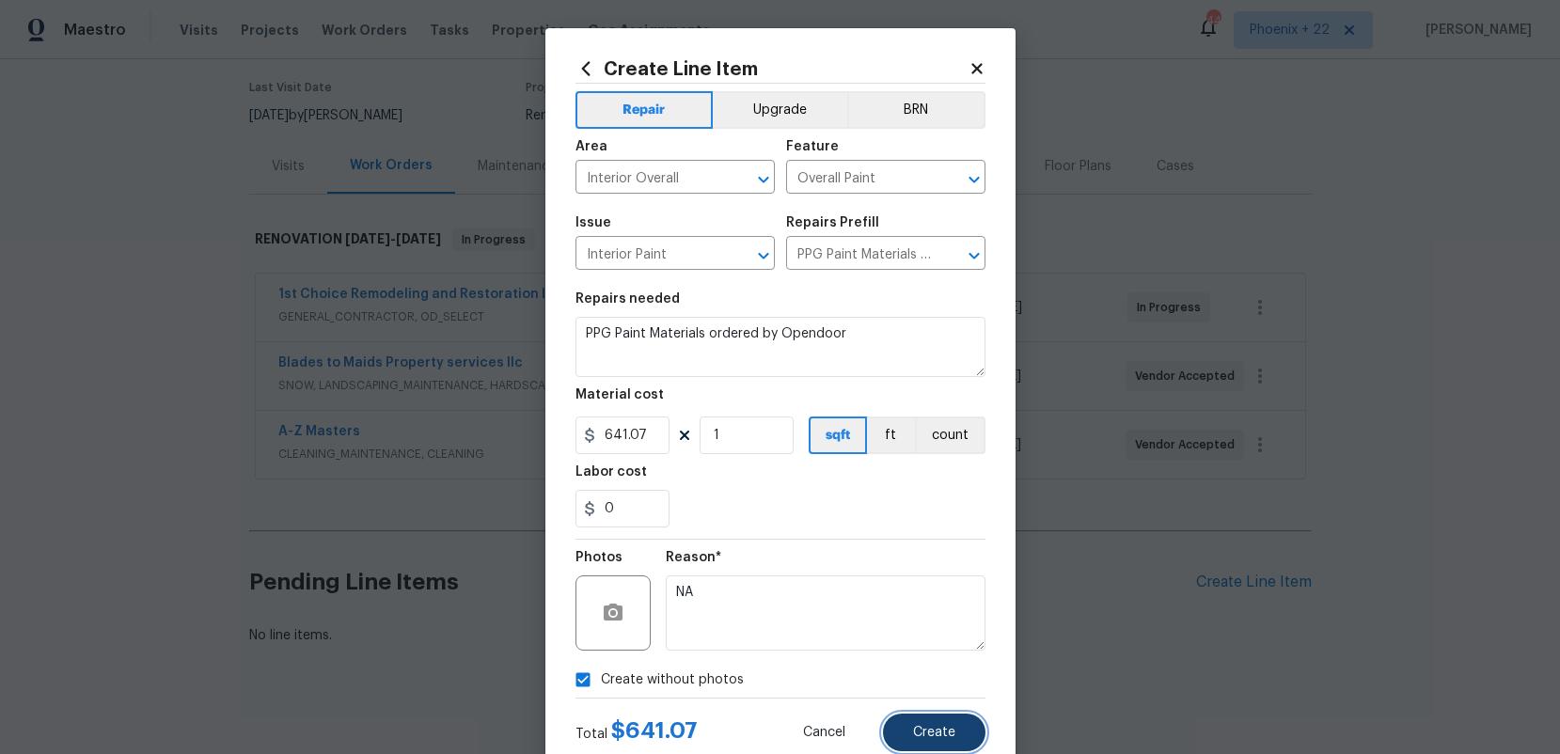
click at [909, 727] on button "Create" at bounding box center [934, 733] width 103 height 38
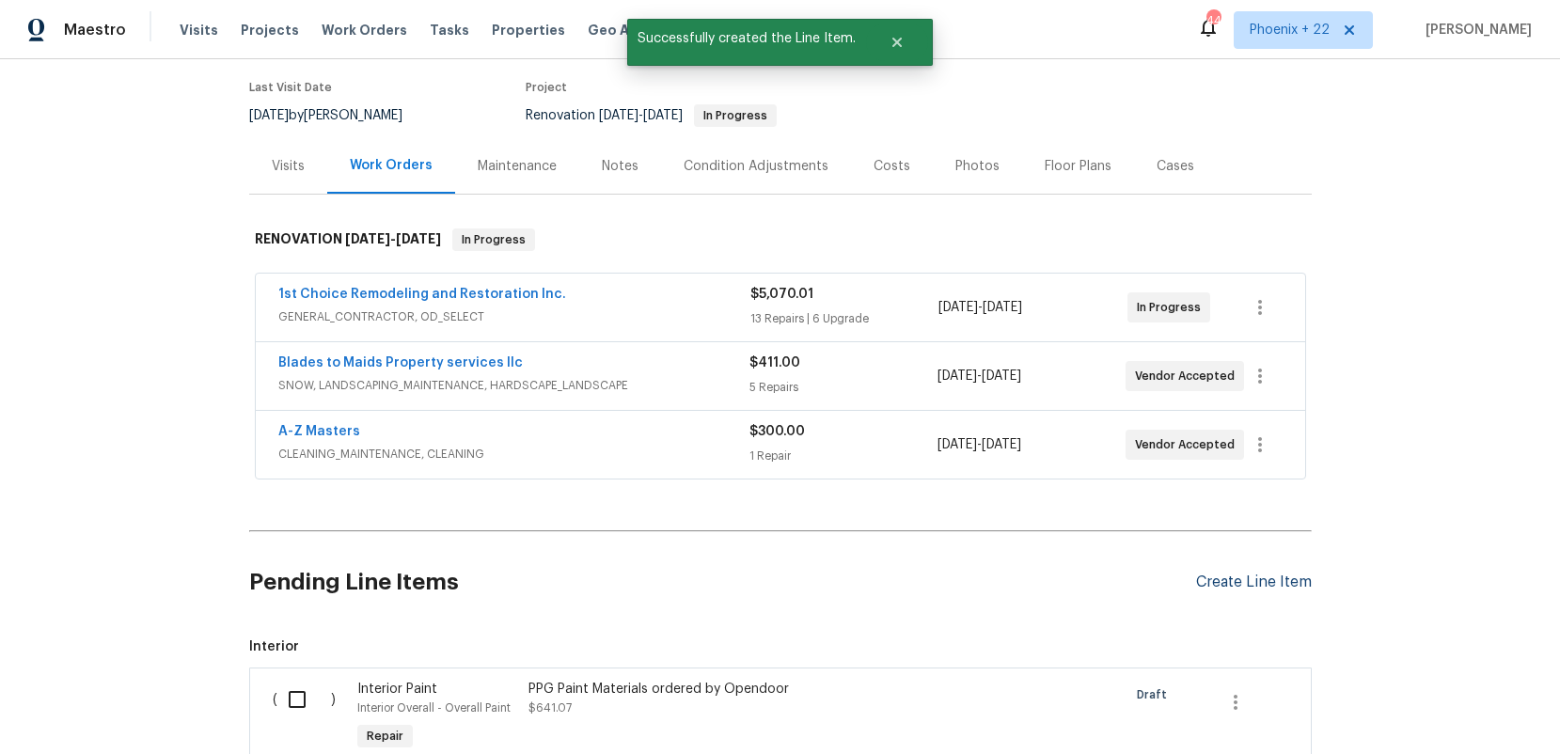
click at [1211, 574] on div "Create Line Item" at bounding box center [1254, 583] width 116 height 18
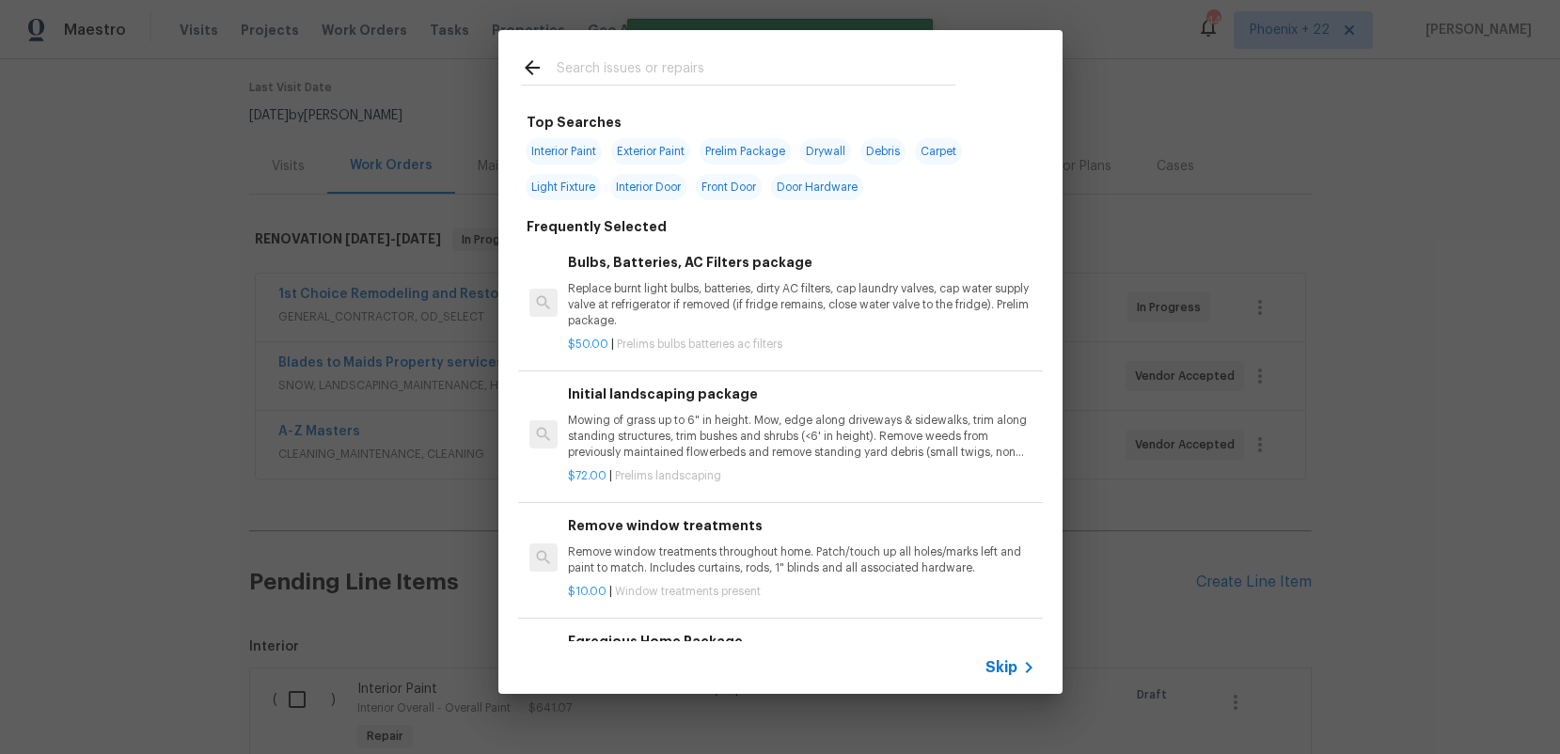
click at [685, 64] on input "text" at bounding box center [756, 70] width 399 height 28
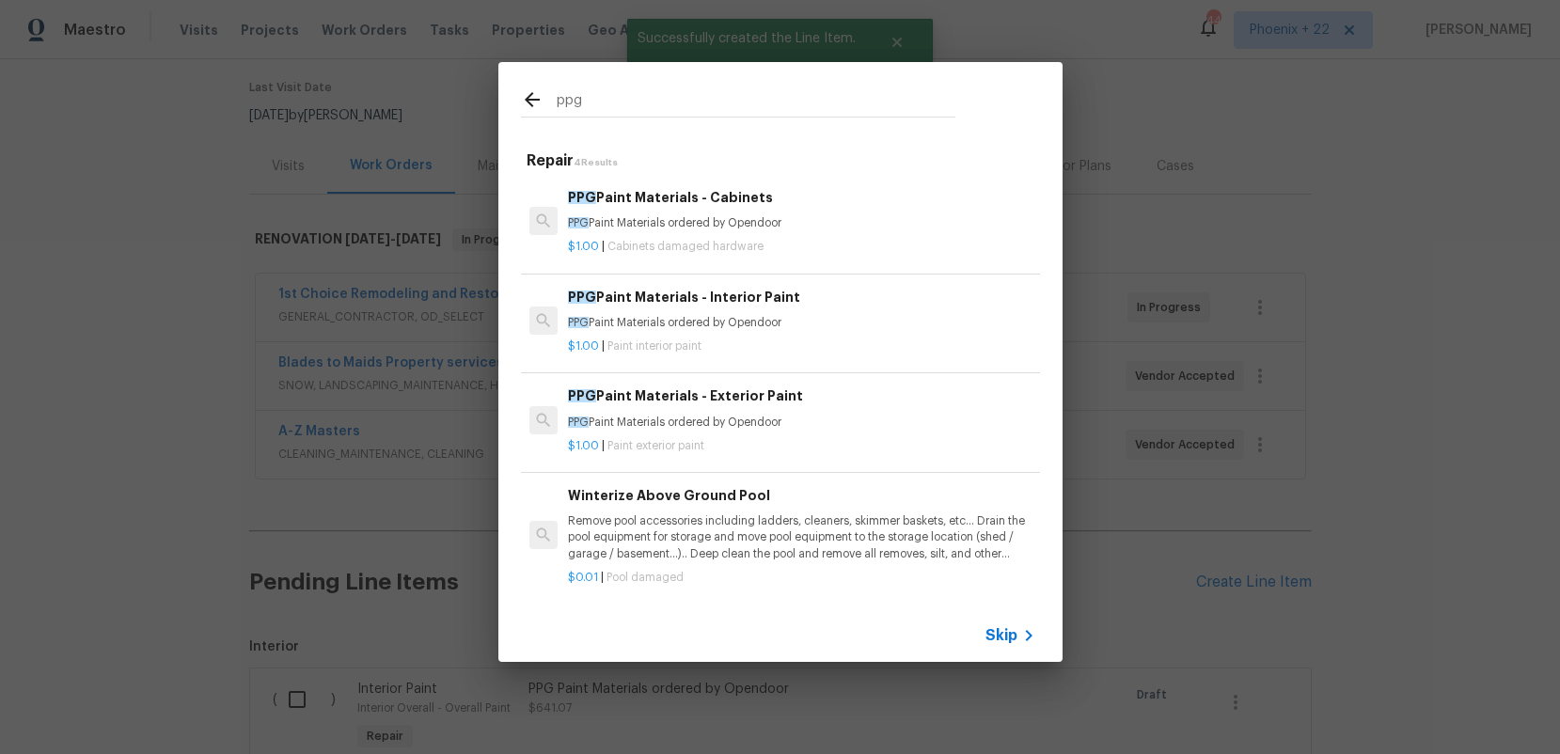
type input "ppg"
click at [796, 404] on h6 "PPG Paint Materials - Exterior Paint" at bounding box center [801, 396] width 467 height 21
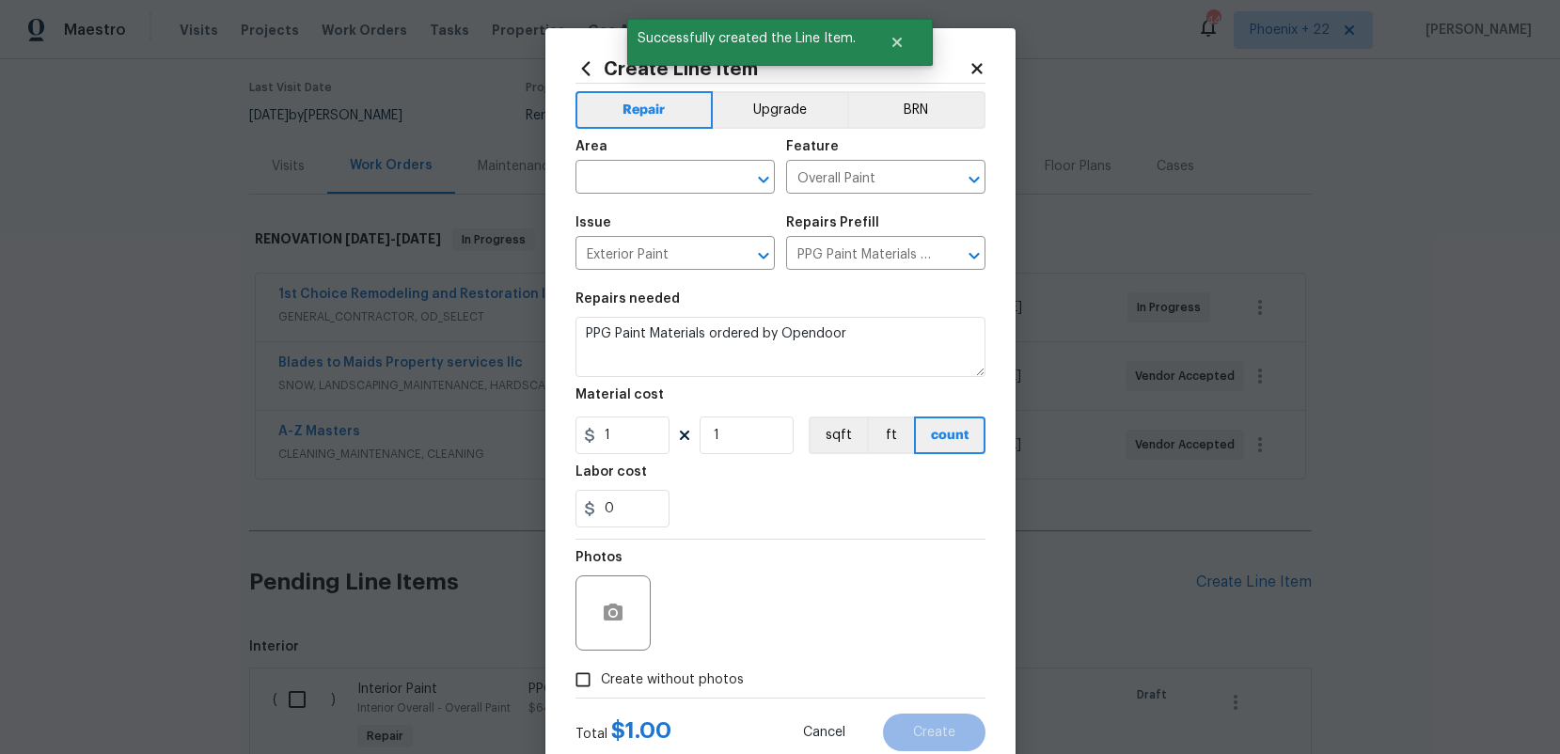
click at [594, 69] on icon at bounding box center [586, 68] width 21 height 21
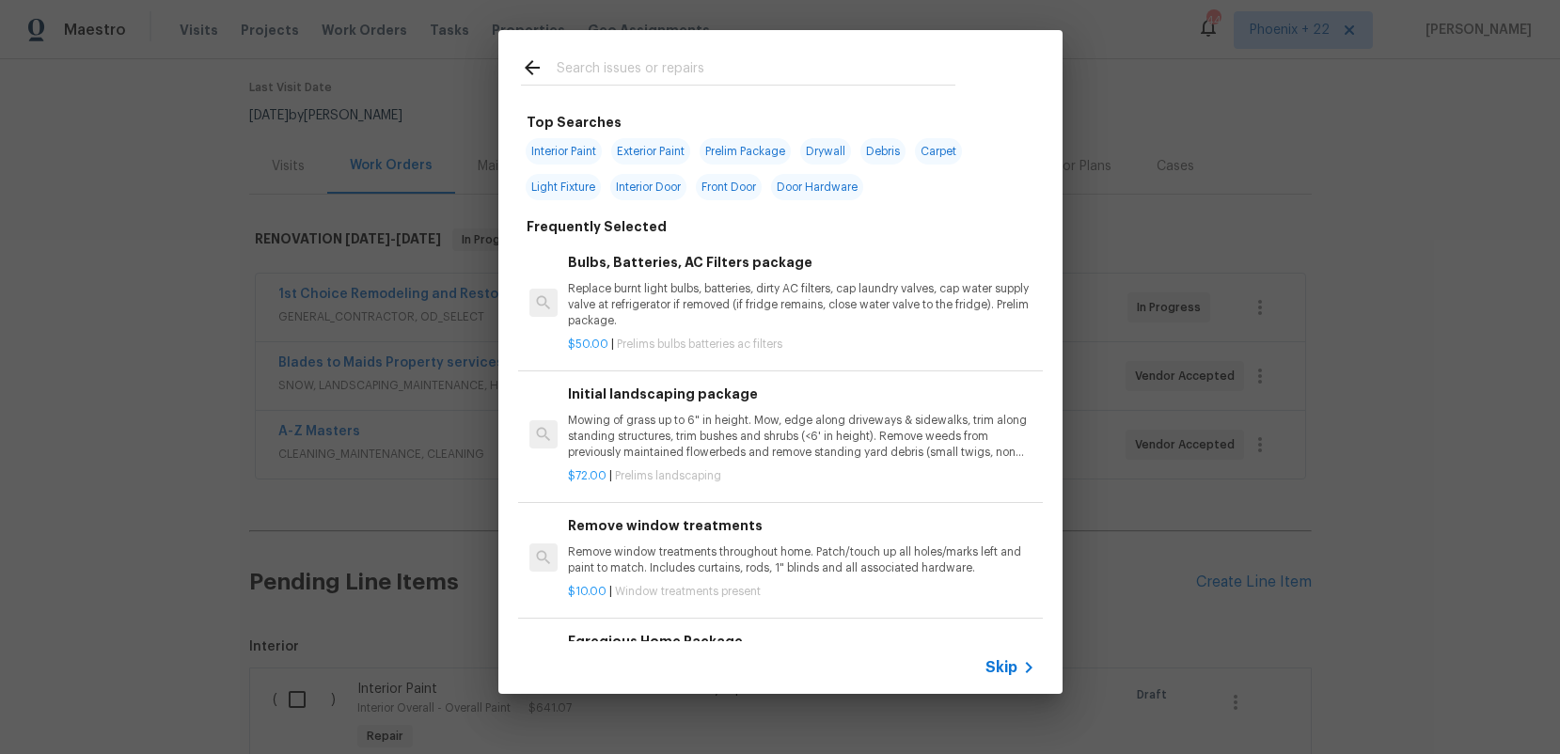
click at [626, 83] on input "text" at bounding box center [756, 70] width 399 height 28
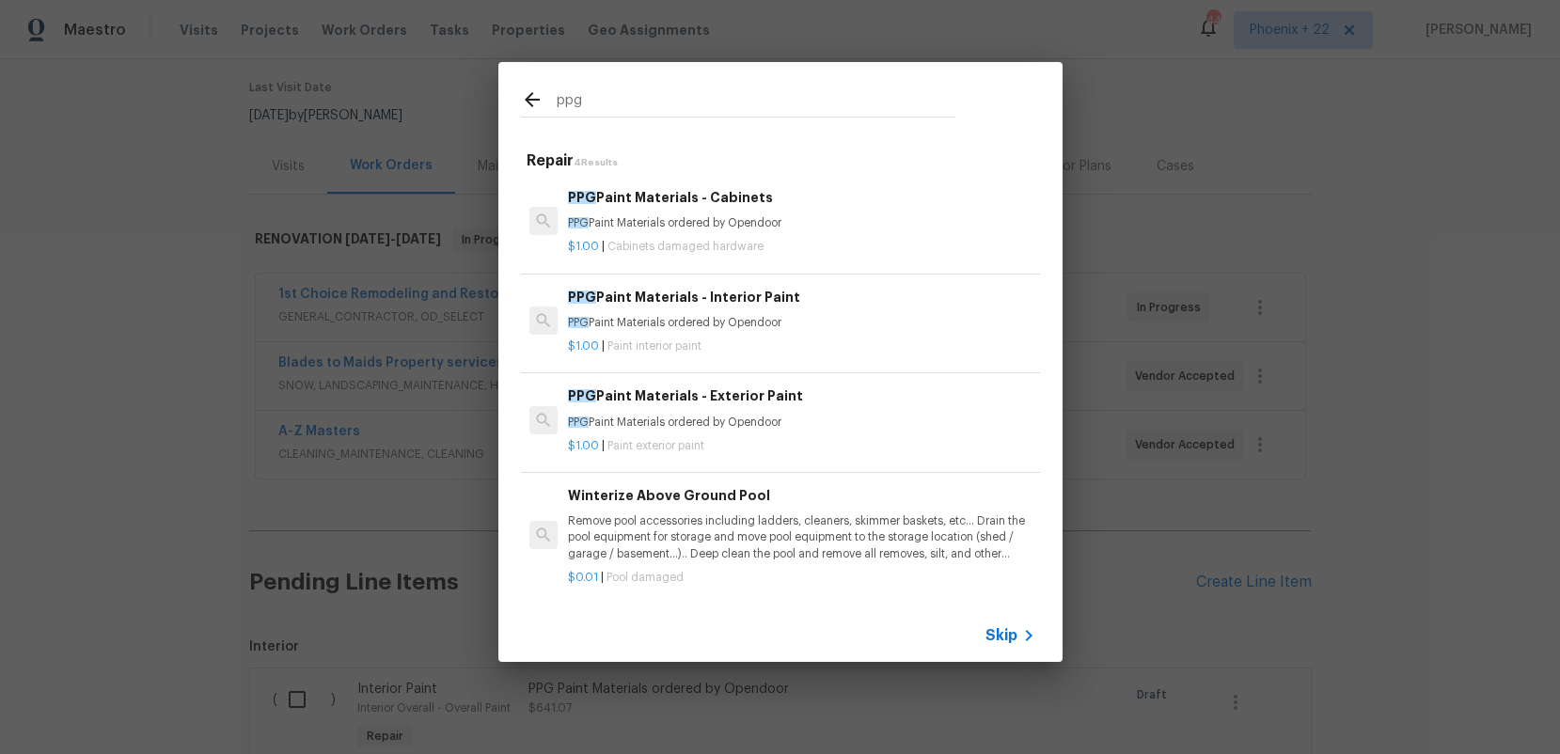
type input "ppg"
click at [775, 214] on div "PPG Paint Materials - Cabinets PPG Paint Materials ordered by Opendoor" at bounding box center [801, 209] width 467 height 45
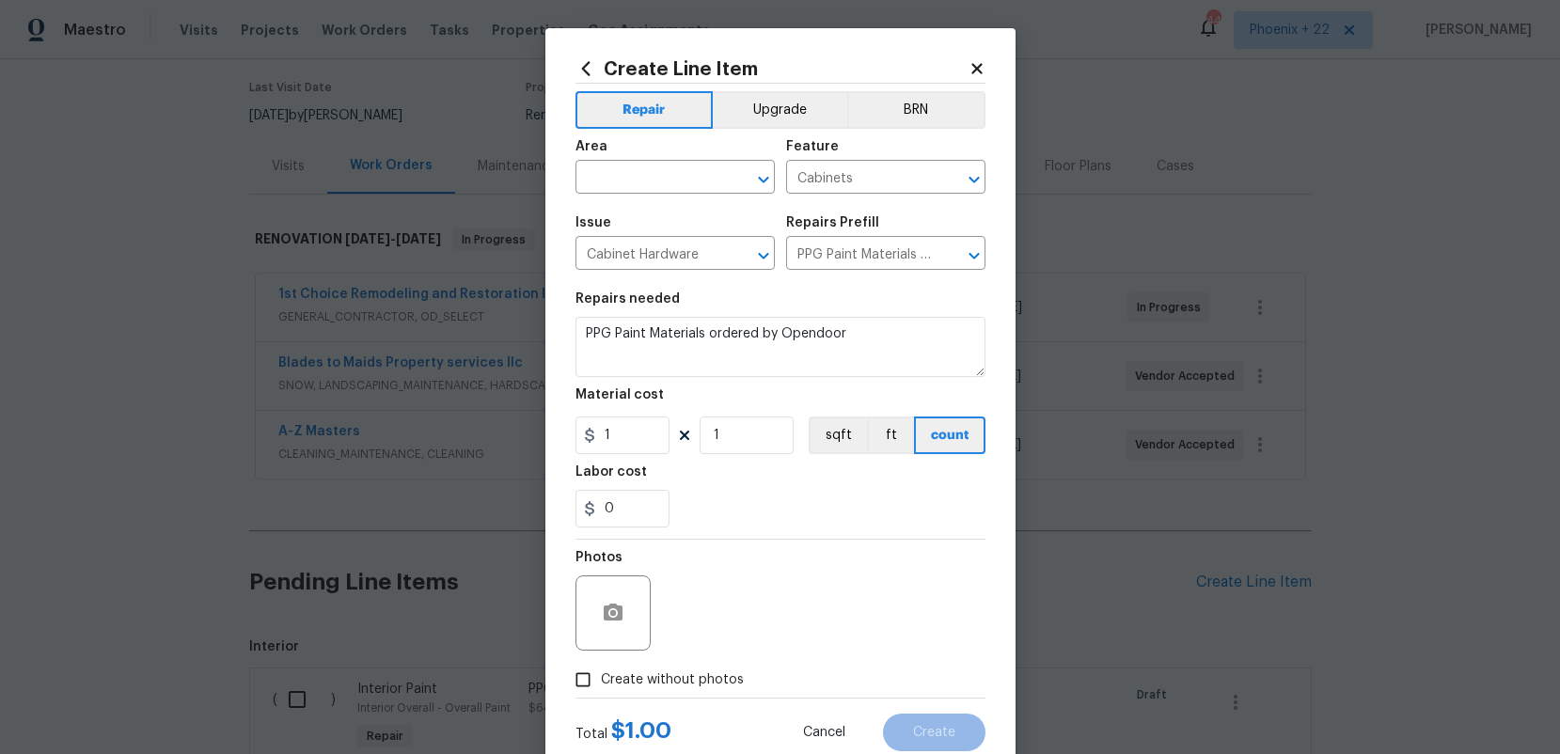
type input "PPG Paint Materials - Cabinets $1.00"
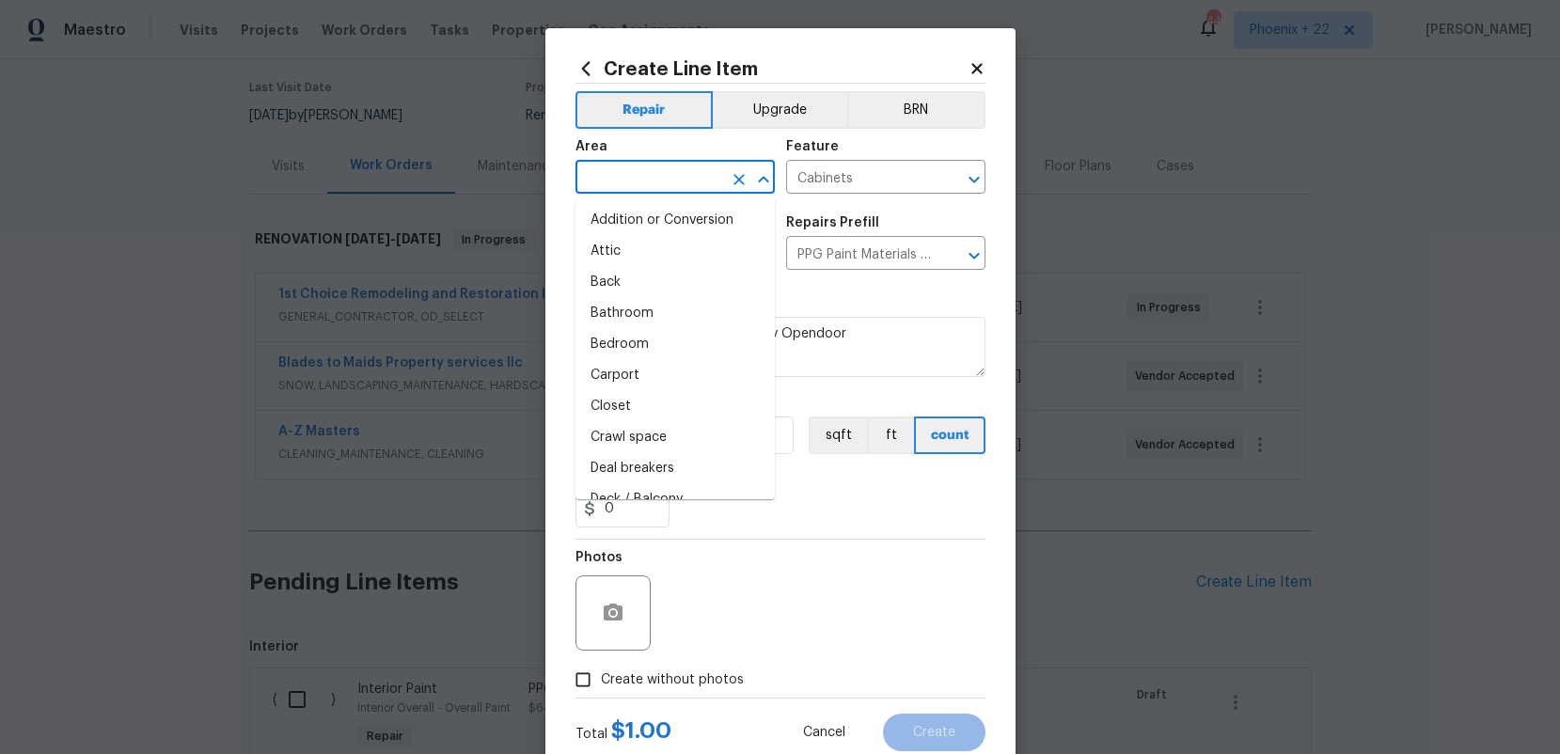
click at [669, 166] on input "text" at bounding box center [649, 179] width 147 height 29
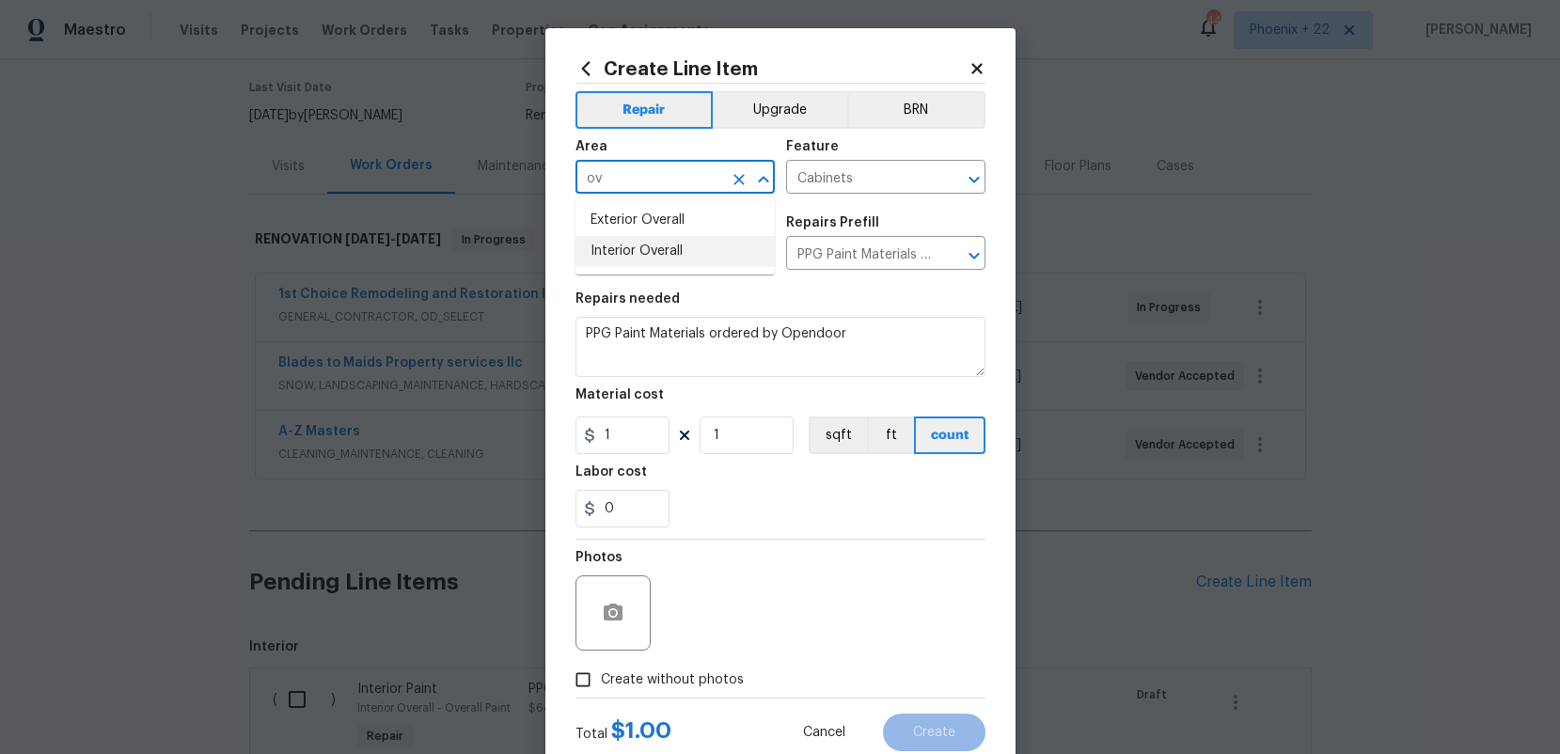
click at [681, 238] on li "Interior Overall" at bounding box center [675, 251] width 199 height 31
type input "Interior Overall"
click at [638, 435] on input "1" at bounding box center [623, 436] width 94 height 38
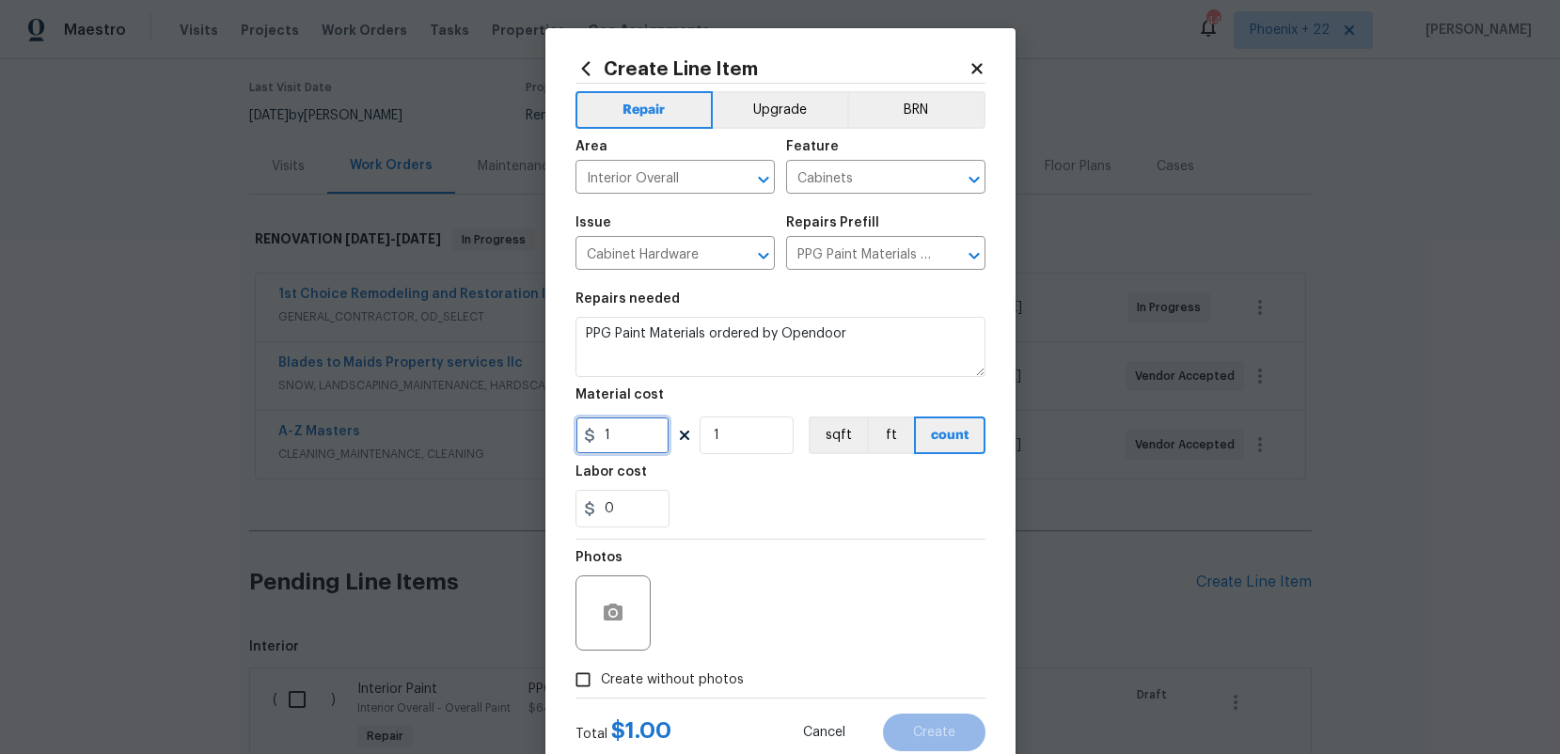
drag, startPoint x: 638, startPoint y: 435, endPoint x: 556, endPoint y: 434, distance: 81.9
click at [556, 434] on div "Create Line Item Repair Upgrade BRN Area Interior Overall ​ Feature Cabinets ​ …" at bounding box center [781, 404] width 470 height 753
type input "303.21"
drag, startPoint x: 644, startPoint y: 676, endPoint x: 715, endPoint y: 631, distance: 83.8
click at [644, 676] on span "Create without photos" at bounding box center [672, 681] width 143 height 20
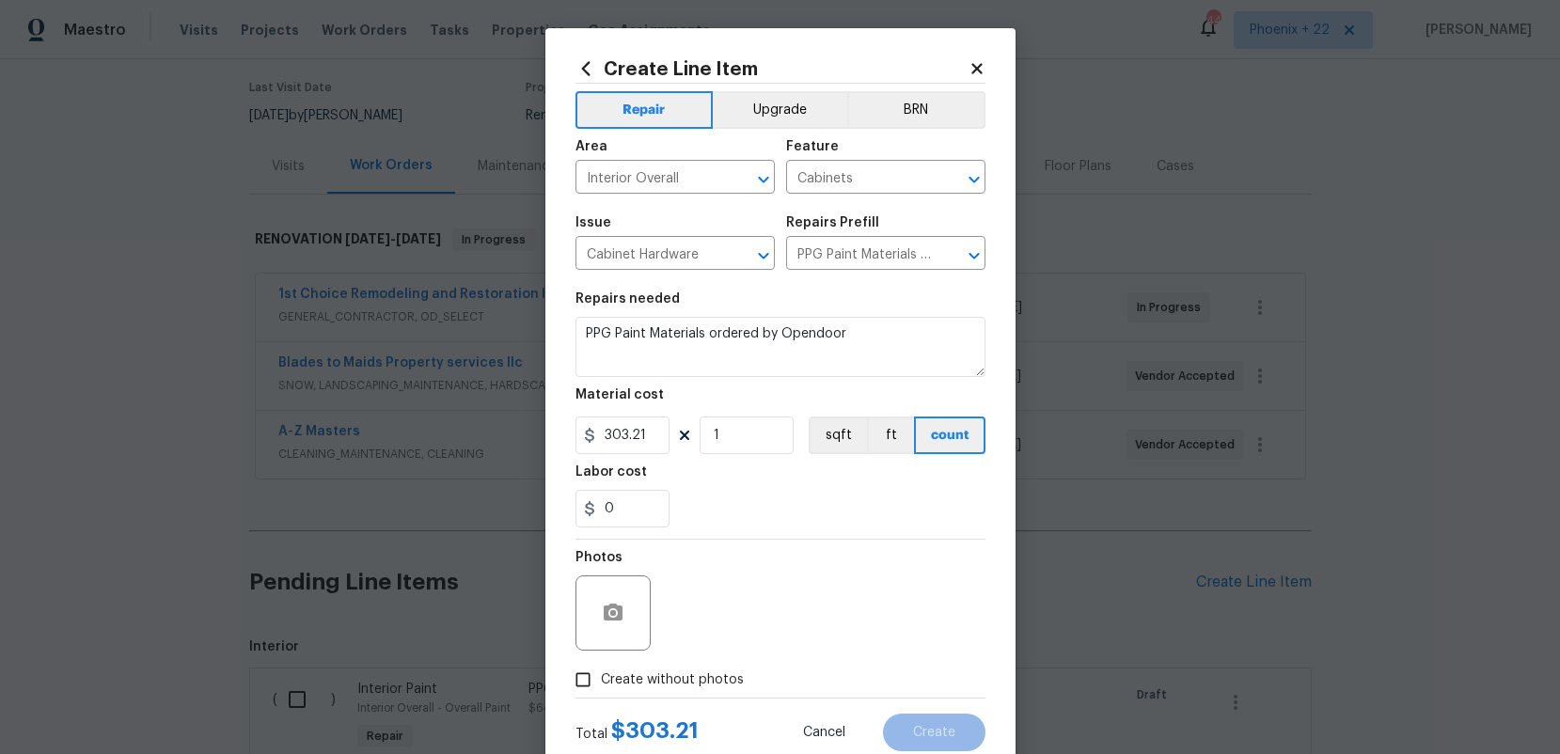
click at [717, 629] on div "Photos" at bounding box center [781, 601] width 410 height 122
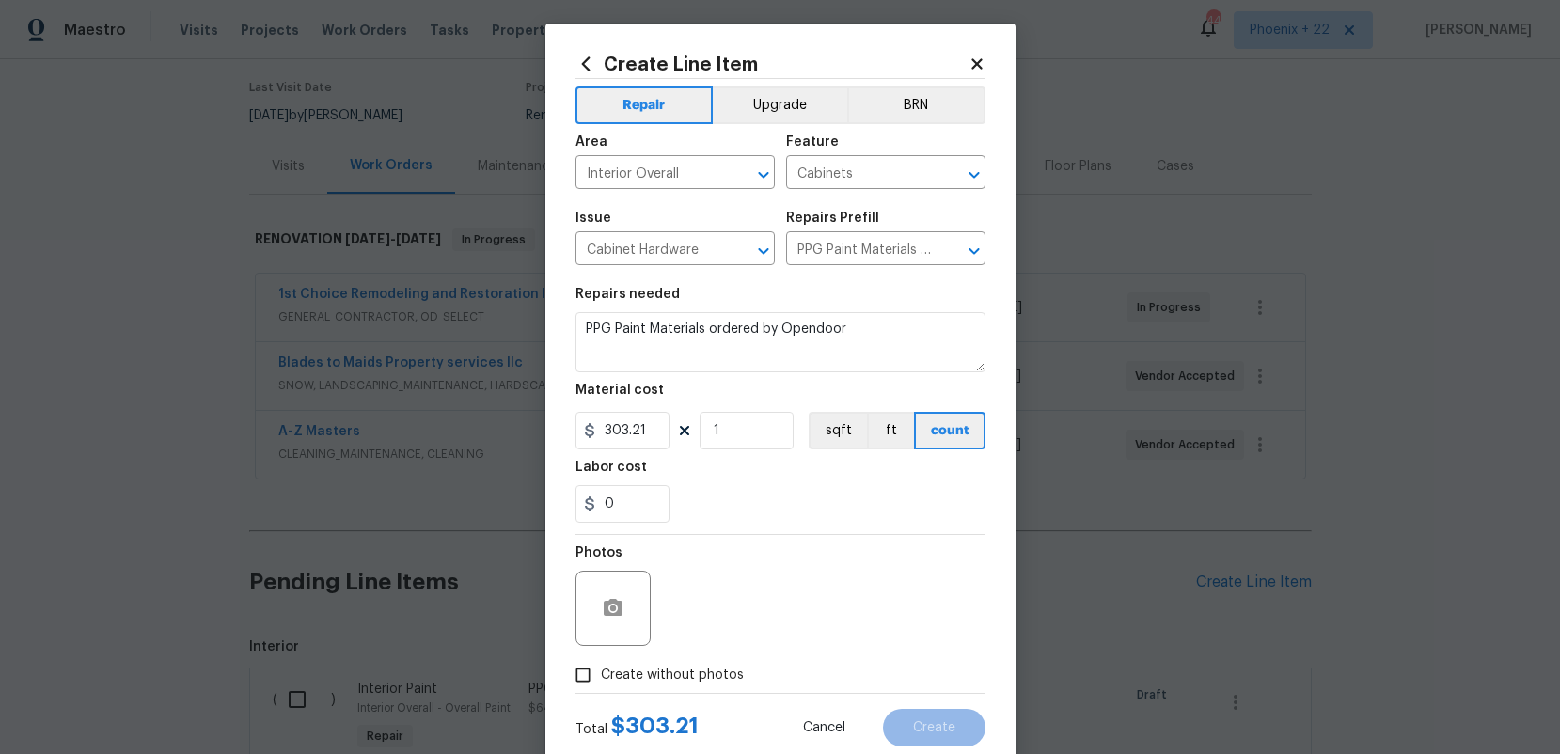
click at [723, 666] on span "Create without photos" at bounding box center [672, 676] width 143 height 20
click at [736, 609] on div "Photos" at bounding box center [781, 596] width 410 height 122
drag, startPoint x: 716, startPoint y: 676, endPoint x: 717, endPoint y: 655, distance: 21.7
click at [715, 675] on span "Create without photos" at bounding box center [672, 674] width 143 height 20
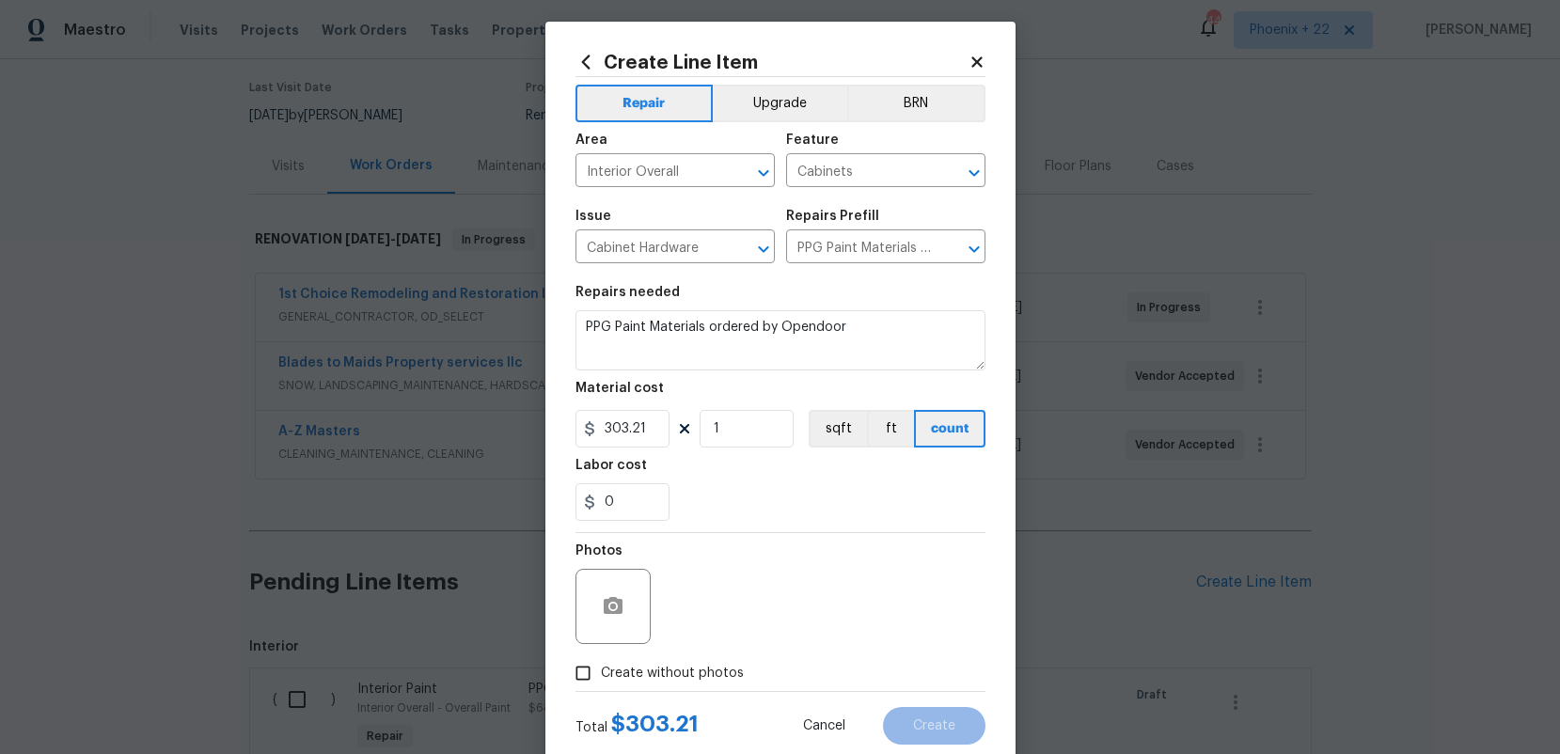
click at [601, 675] on input "Create without photos" at bounding box center [583, 674] width 36 height 36
checkbox input "true"
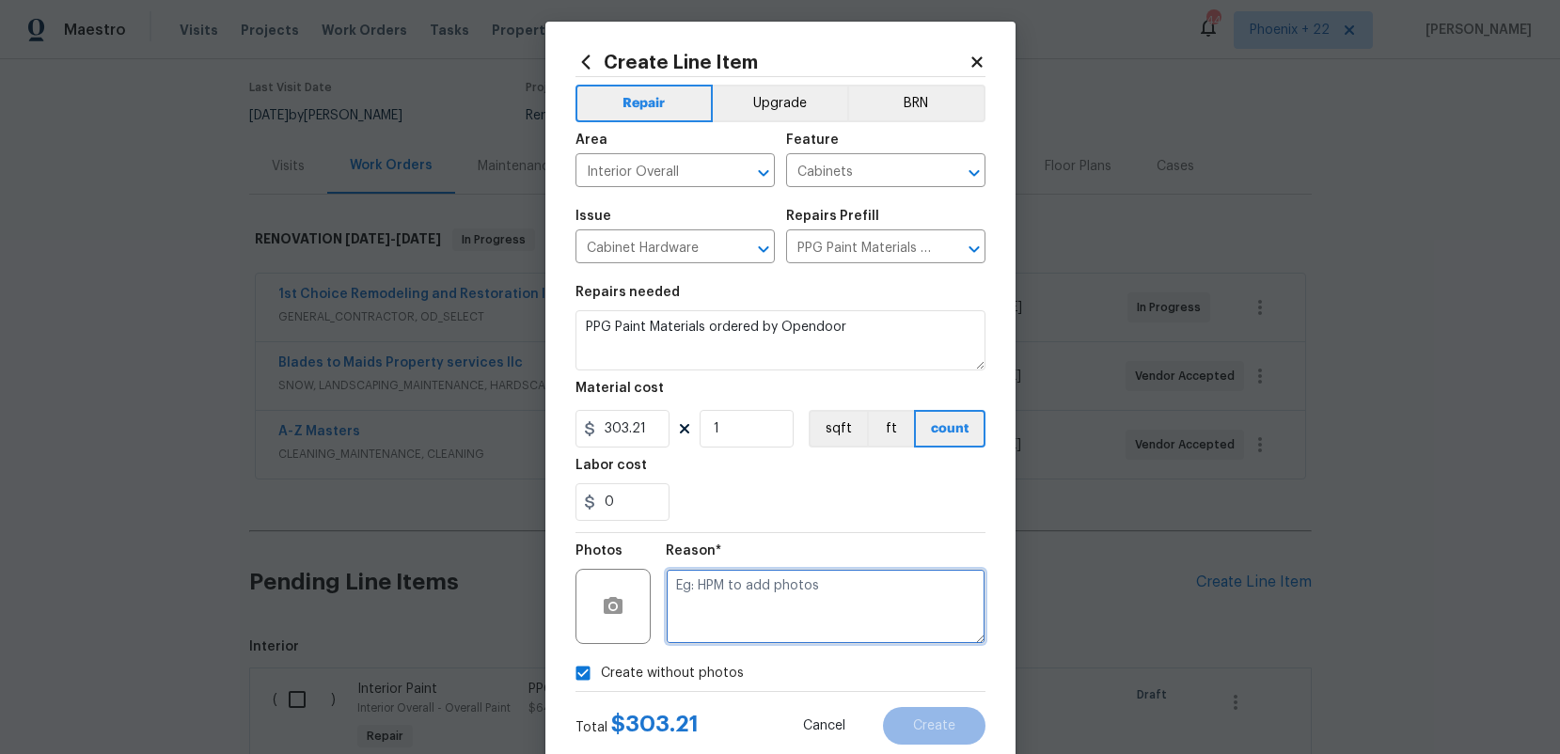
click at [730, 615] on textarea at bounding box center [826, 606] width 320 height 75
type textarea "na"
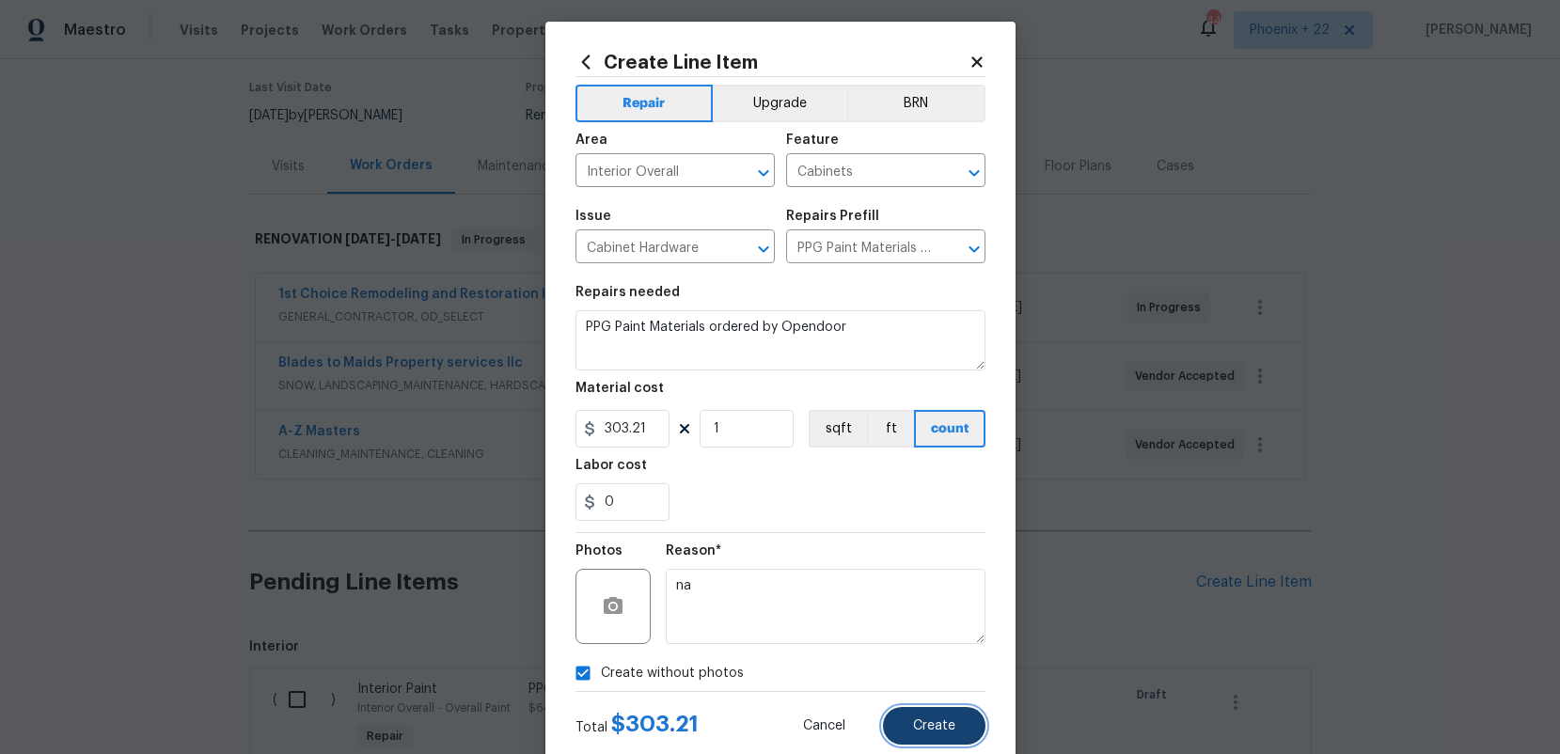
click at [898, 718] on button "Create" at bounding box center [934, 726] width 103 height 38
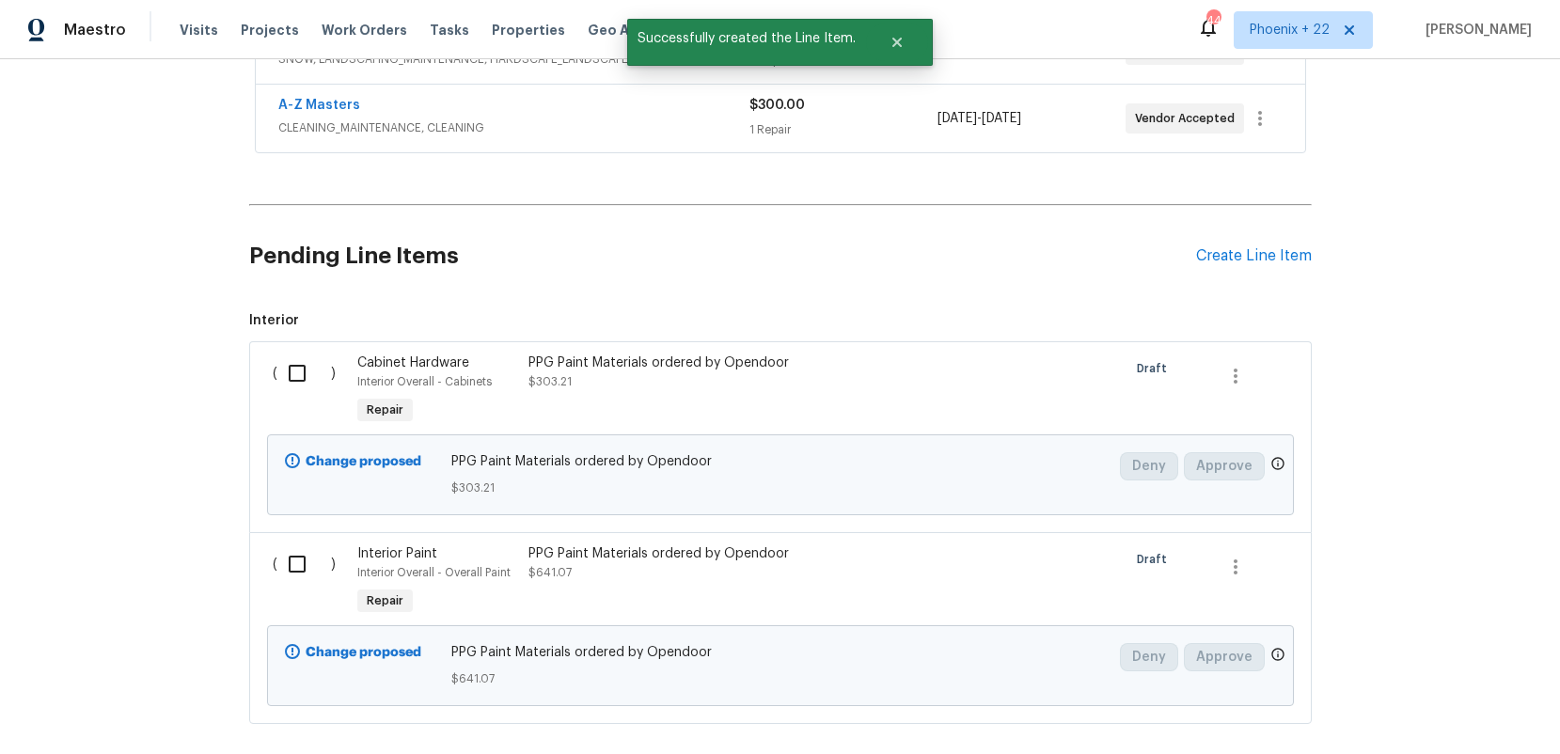
scroll to position [571, 0]
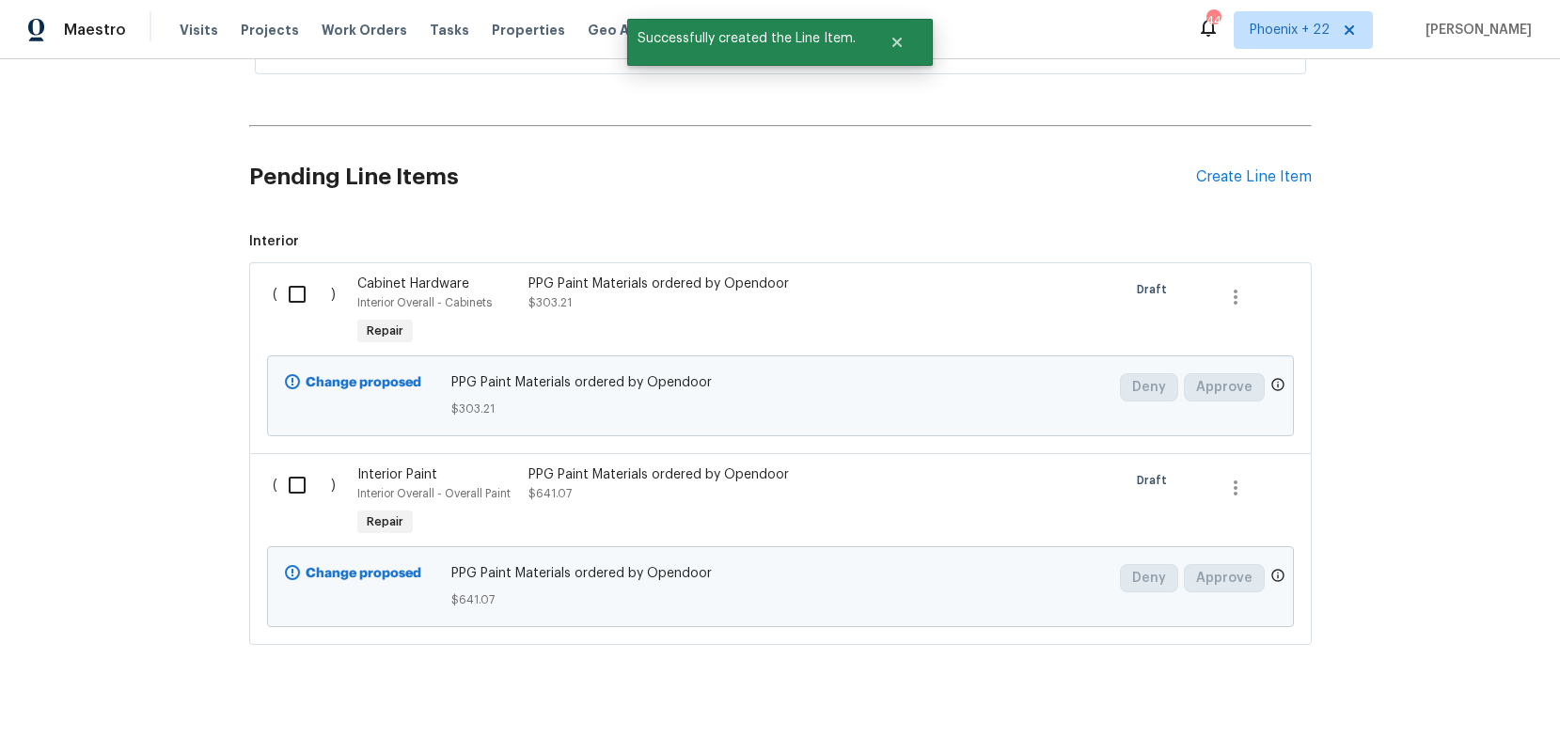
click at [293, 281] on input "checkbox" at bounding box center [304, 295] width 54 height 40
checkbox input "true"
drag, startPoint x: 306, startPoint y: 451, endPoint x: 427, endPoint y: 503, distance: 132.3
click at [306, 466] on input "checkbox" at bounding box center [304, 486] width 54 height 40
checkbox input "true"
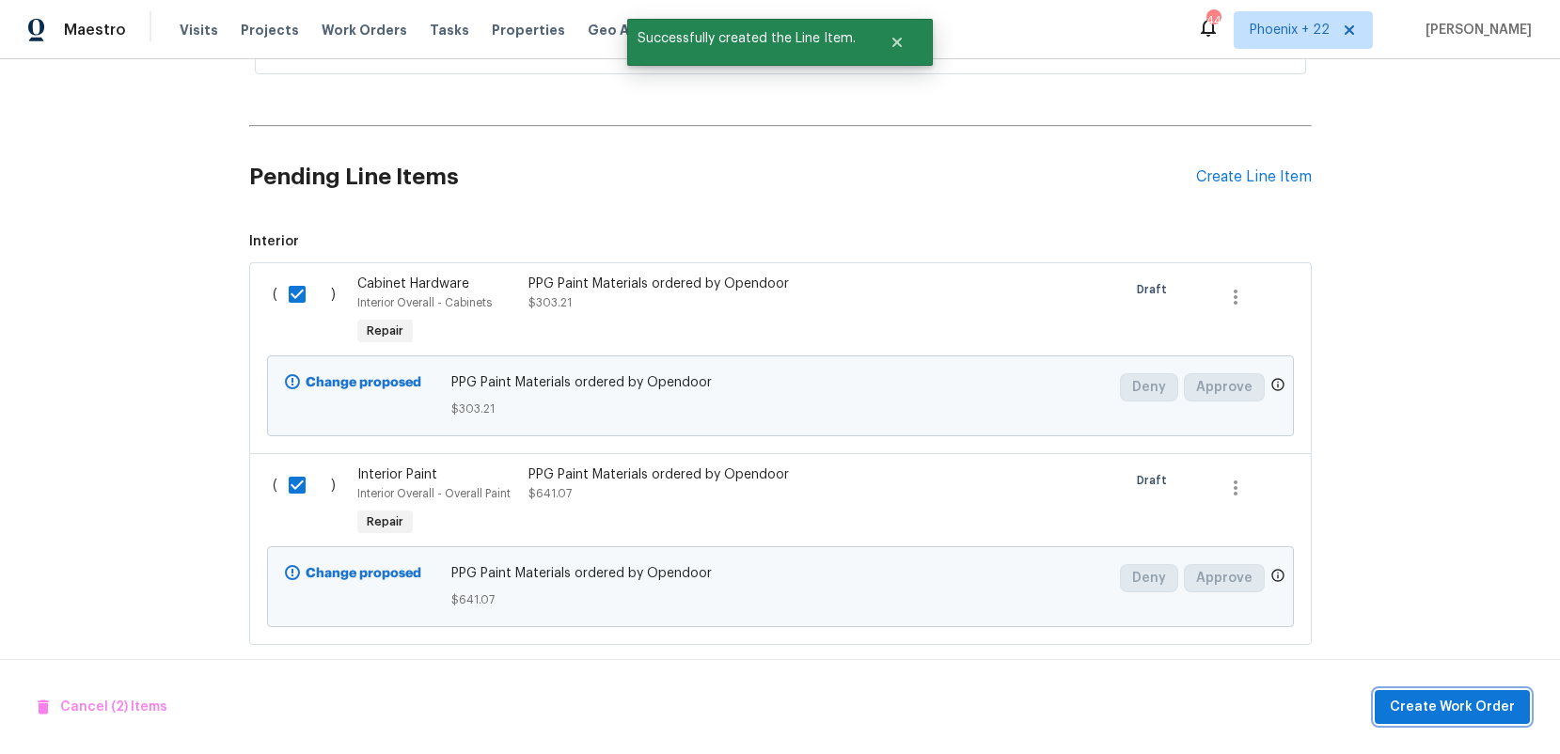
click at [1466, 703] on span "Create Work Order" at bounding box center [1452, 708] width 125 height 24
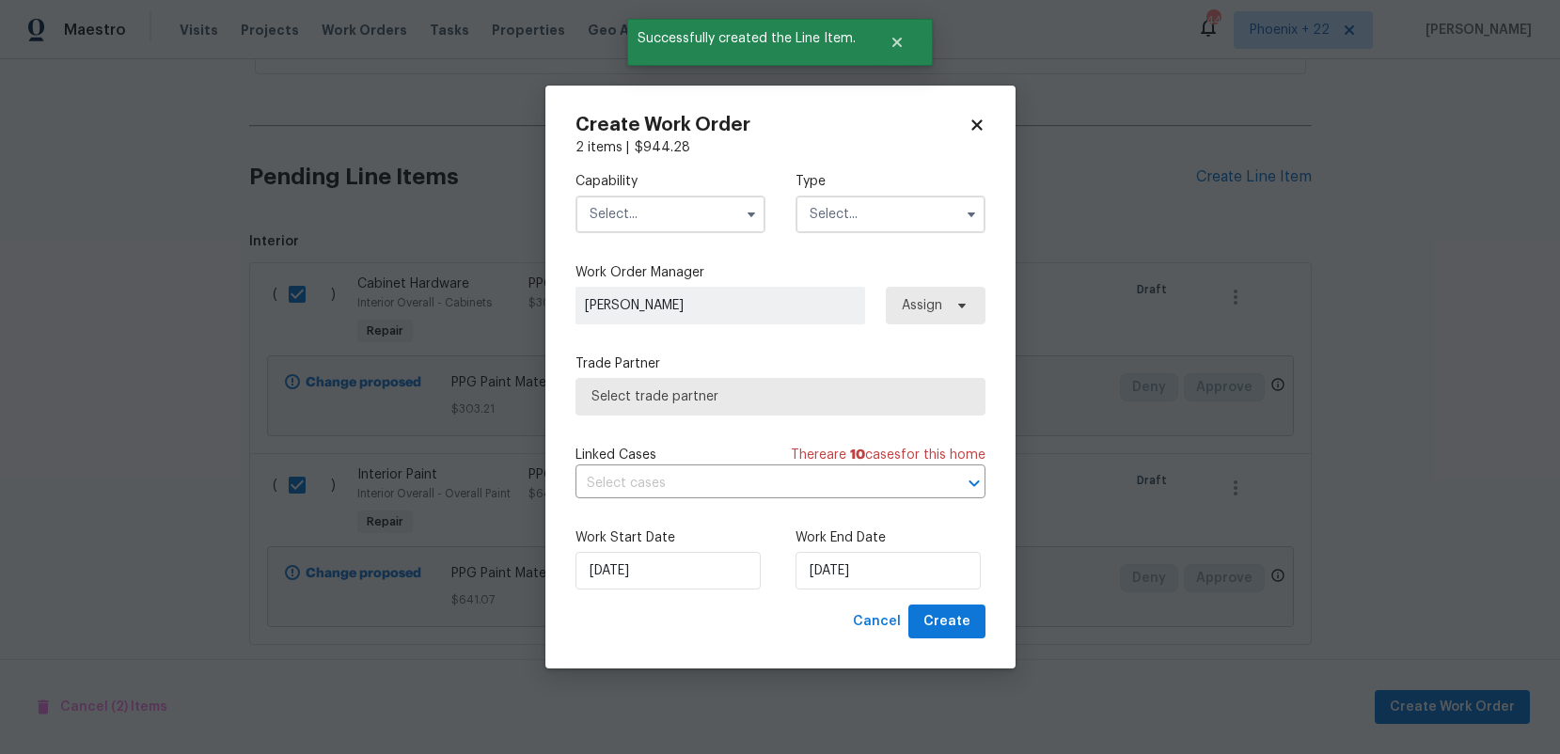
click at [694, 213] on input "text" at bounding box center [671, 215] width 190 height 38
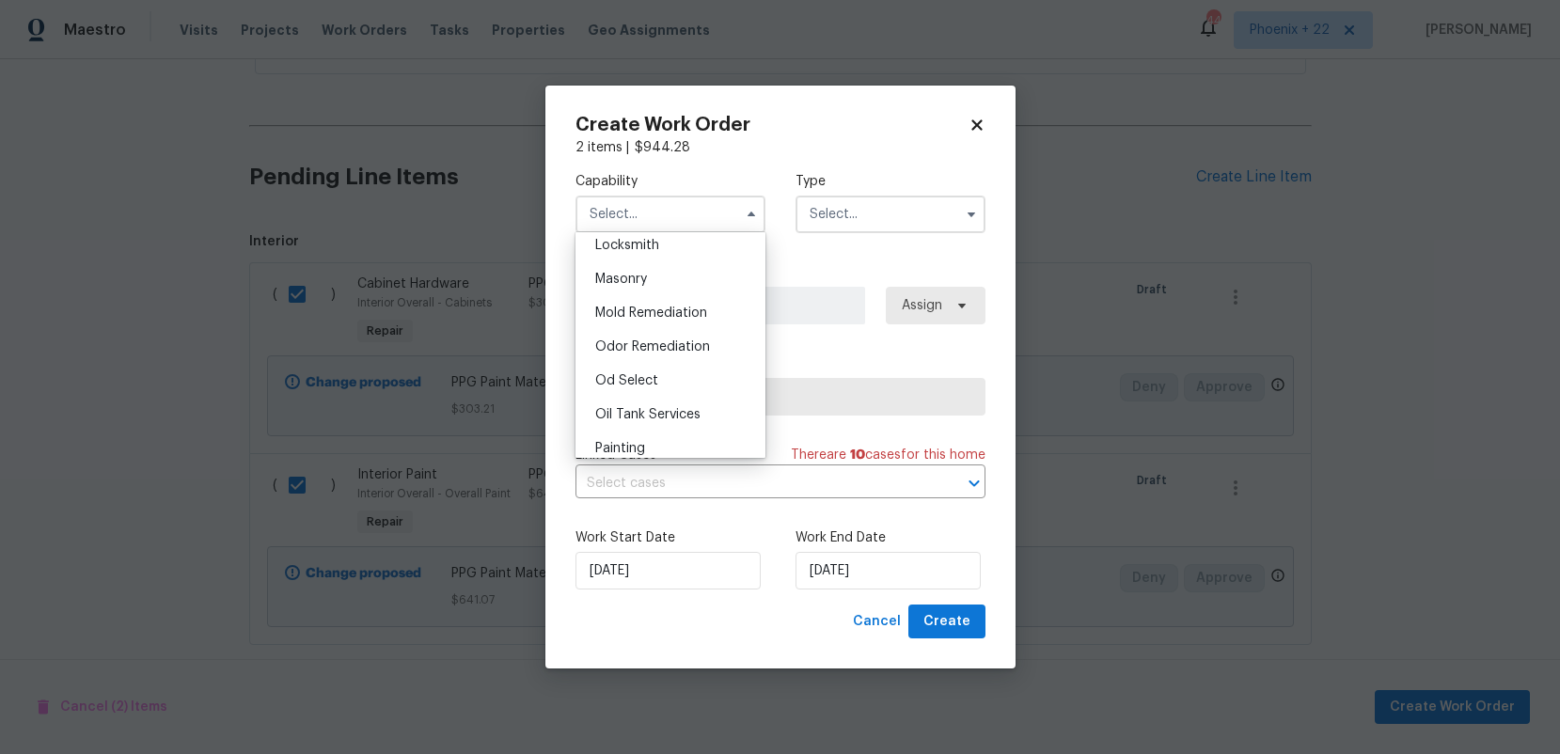
scroll to position [1400, 0]
click at [689, 437] on div "Painting" at bounding box center [670, 435] width 181 height 34
type input "Painting"
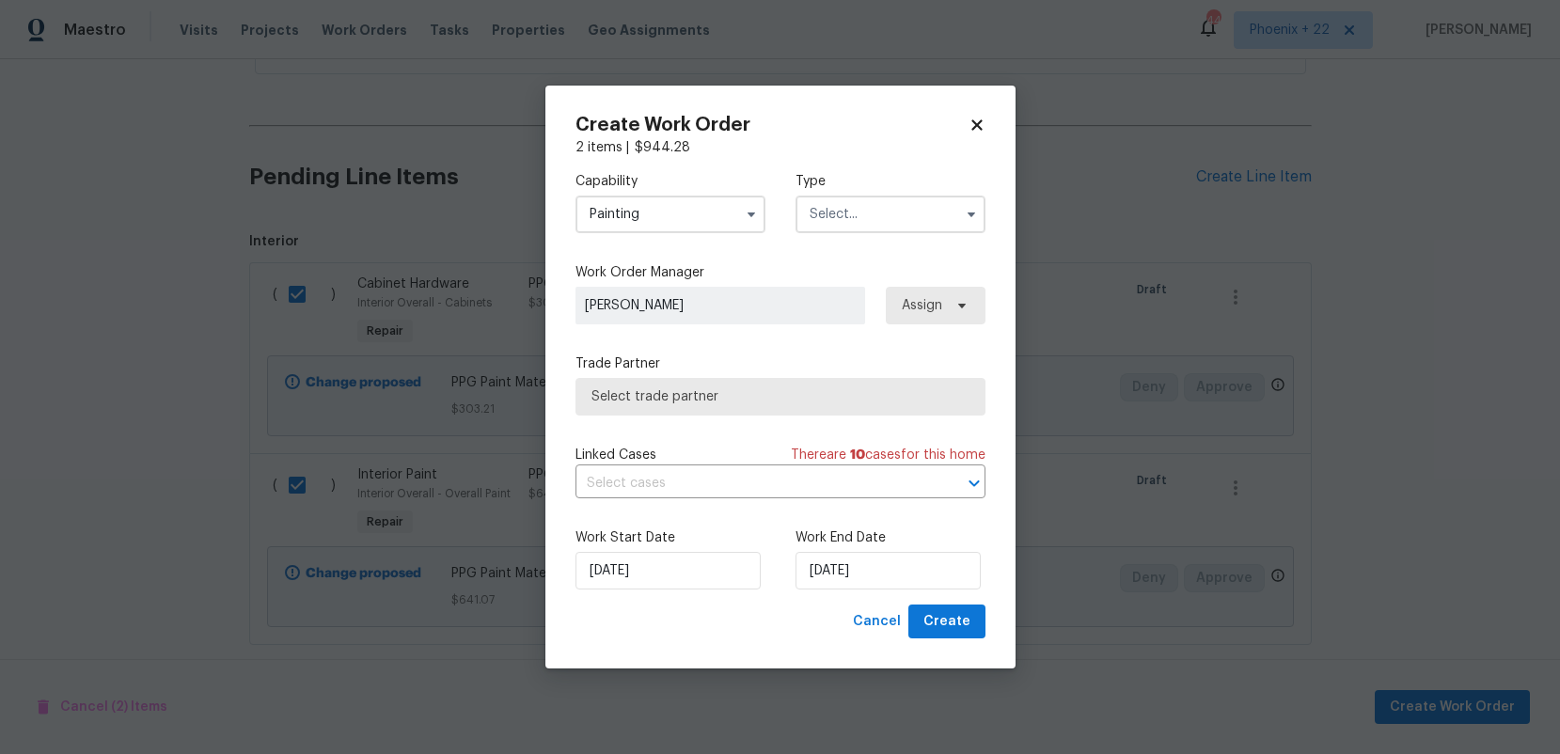
drag, startPoint x: 910, startPoint y: 196, endPoint x: 901, endPoint y: 226, distance: 31.5
click at [910, 199] on input "text" at bounding box center [891, 215] width 190 height 38
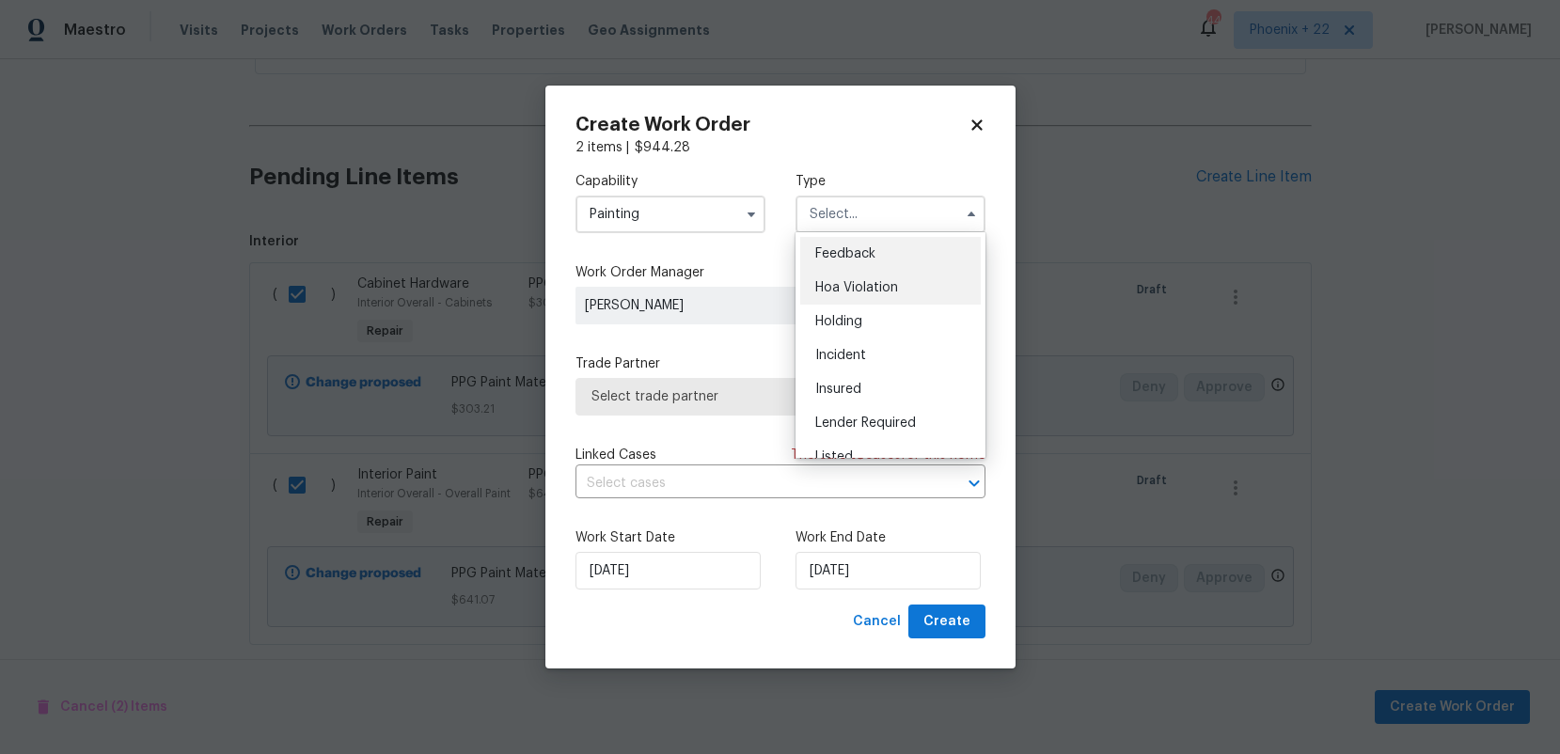
scroll to position [427, 0]
click at [878, 292] on div "Renovation" at bounding box center [890, 301] width 181 height 34
type input "Renovation"
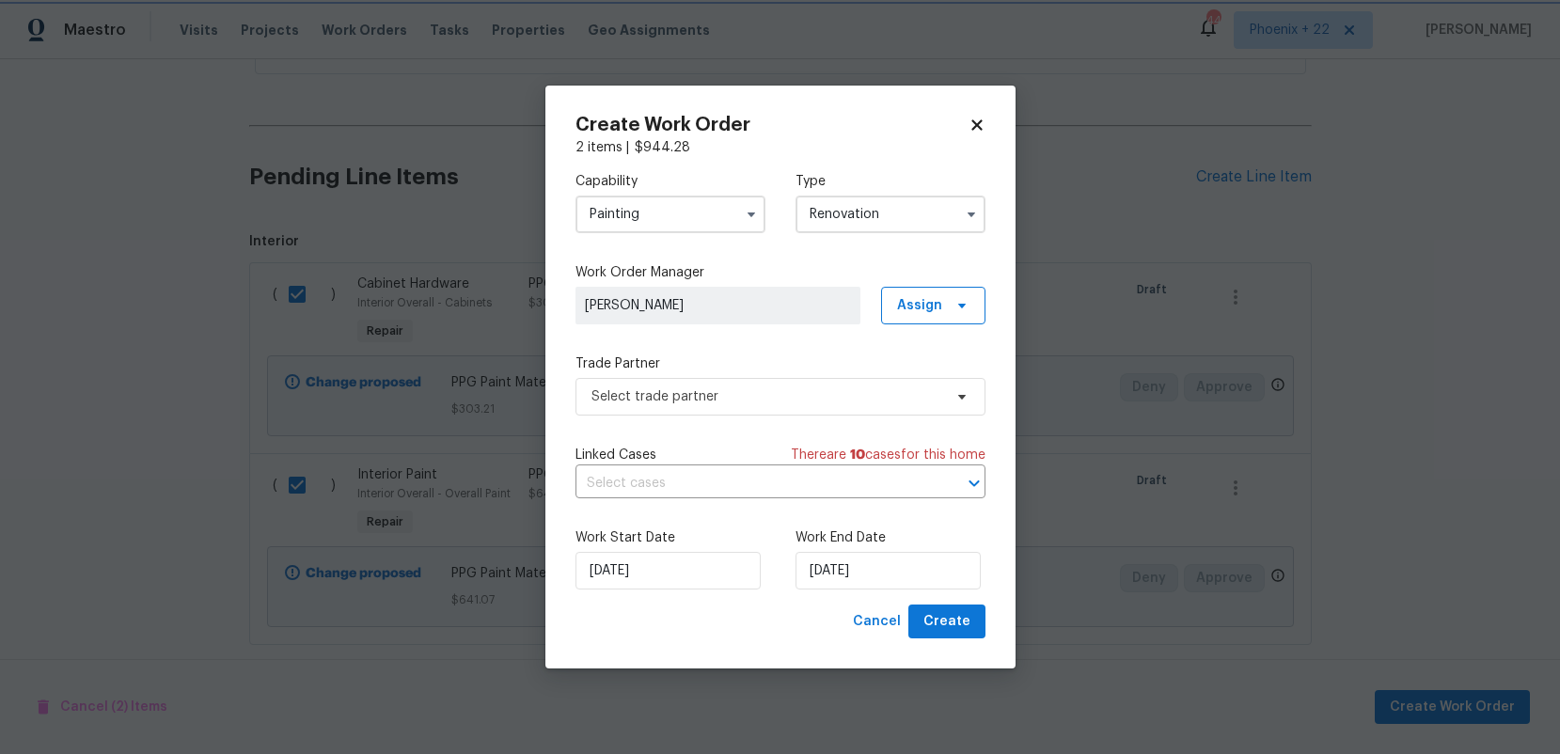
scroll to position [0, 0]
click at [939, 309] on span "Assign" at bounding box center [919, 305] width 45 height 19
click at [930, 377] on div "Assign to me" at bounding box center [936, 384] width 82 height 19
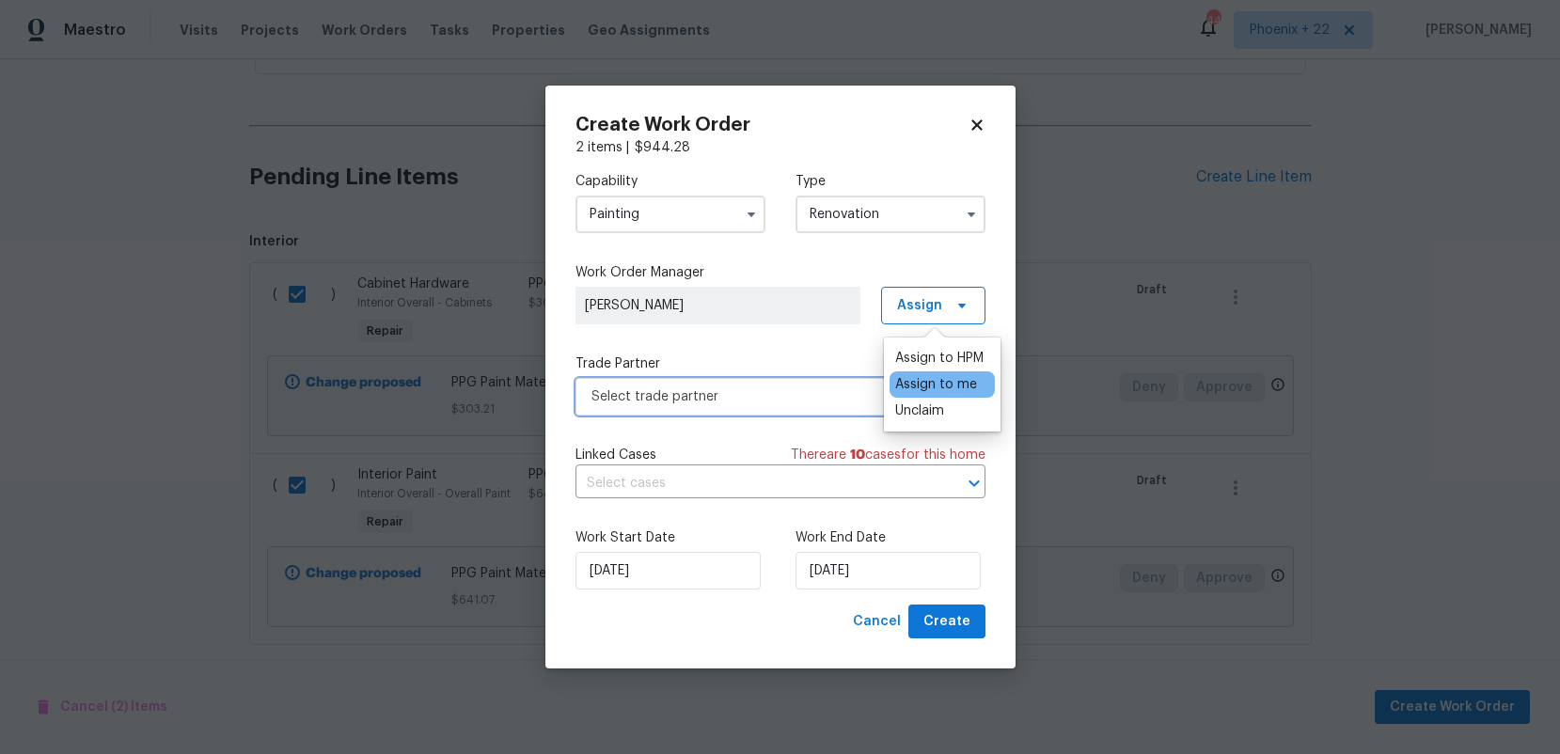
click at [805, 390] on span "Select trade partner" at bounding box center [767, 397] width 351 height 19
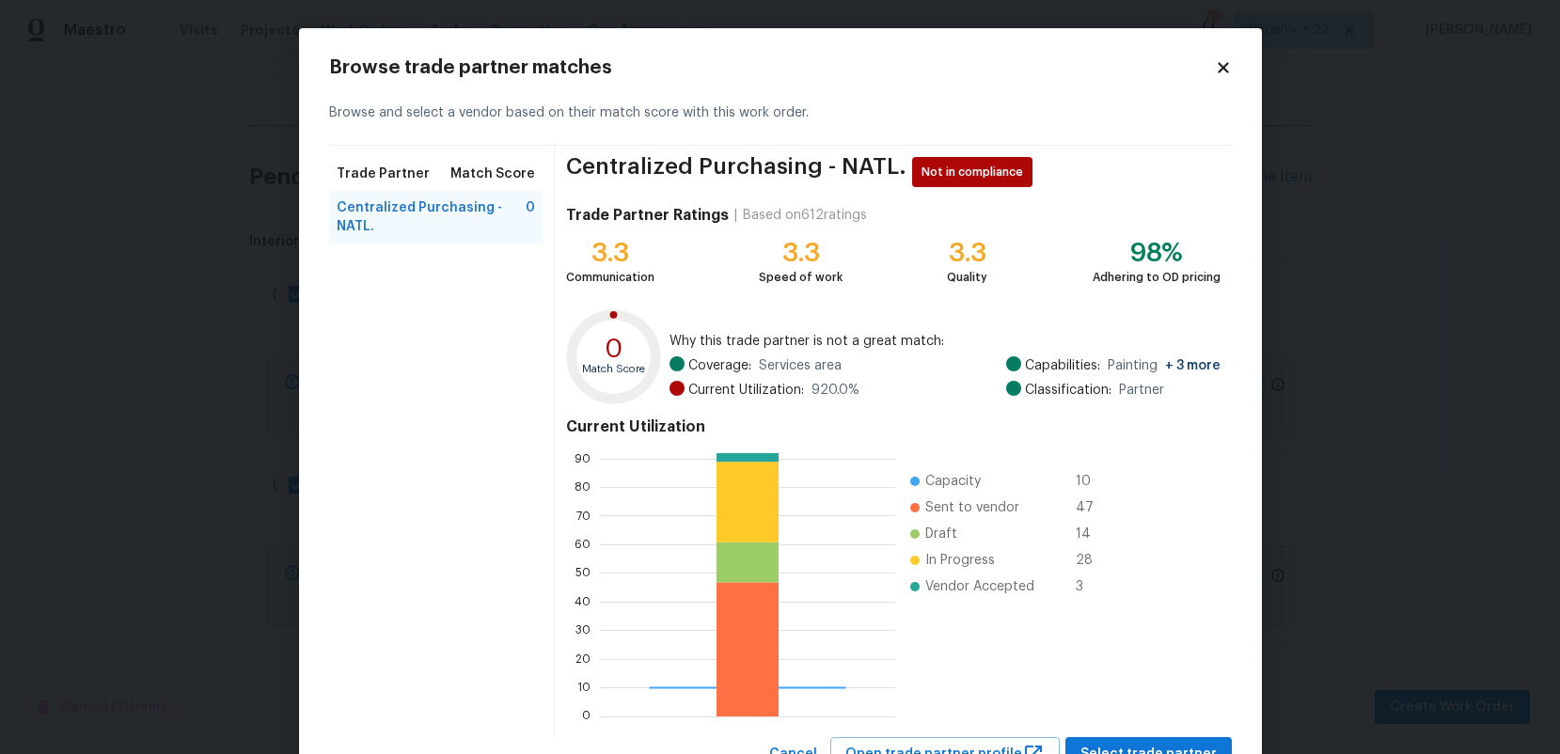
scroll to position [76, 0]
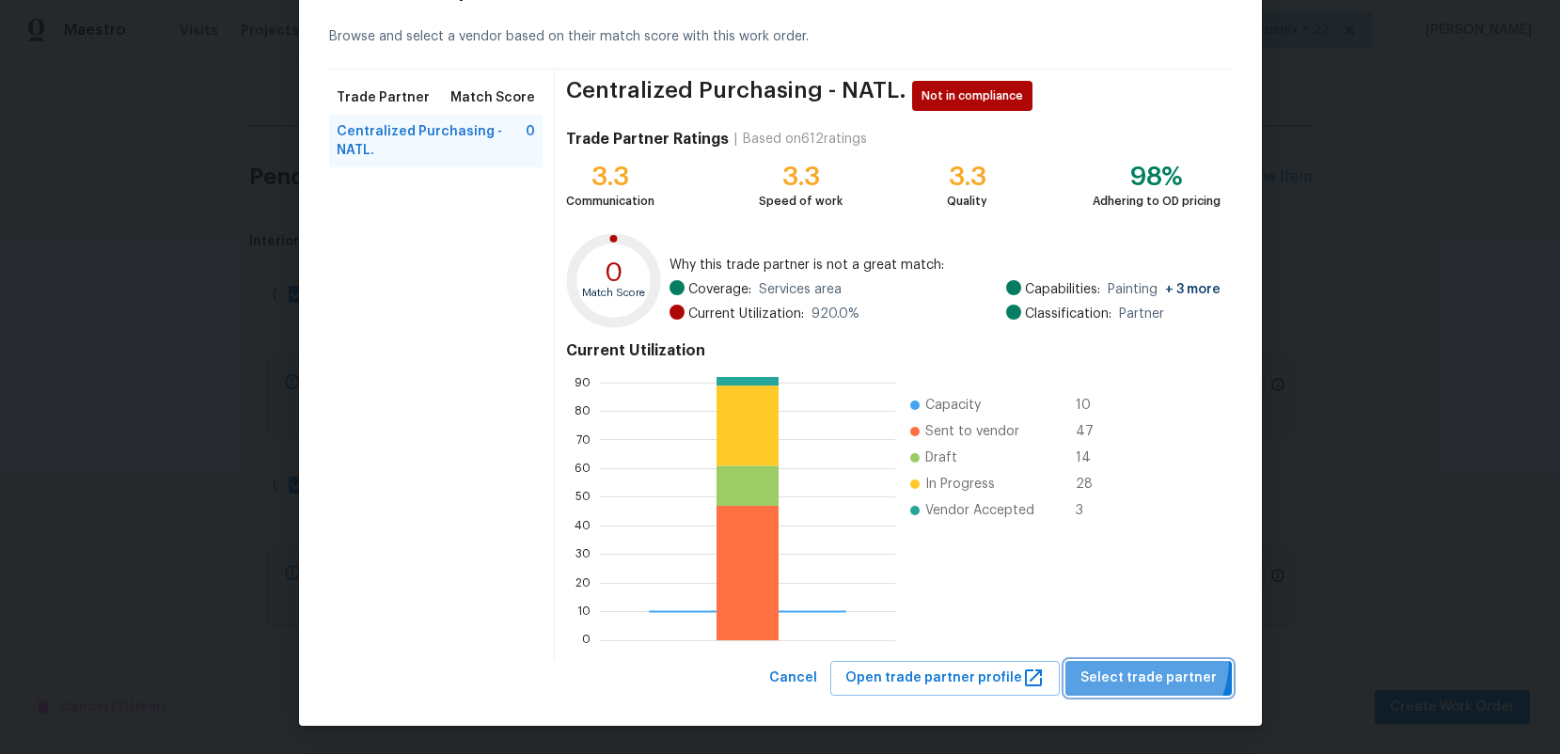
click at [1141, 661] on button "Select trade partner" at bounding box center [1149, 678] width 166 height 35
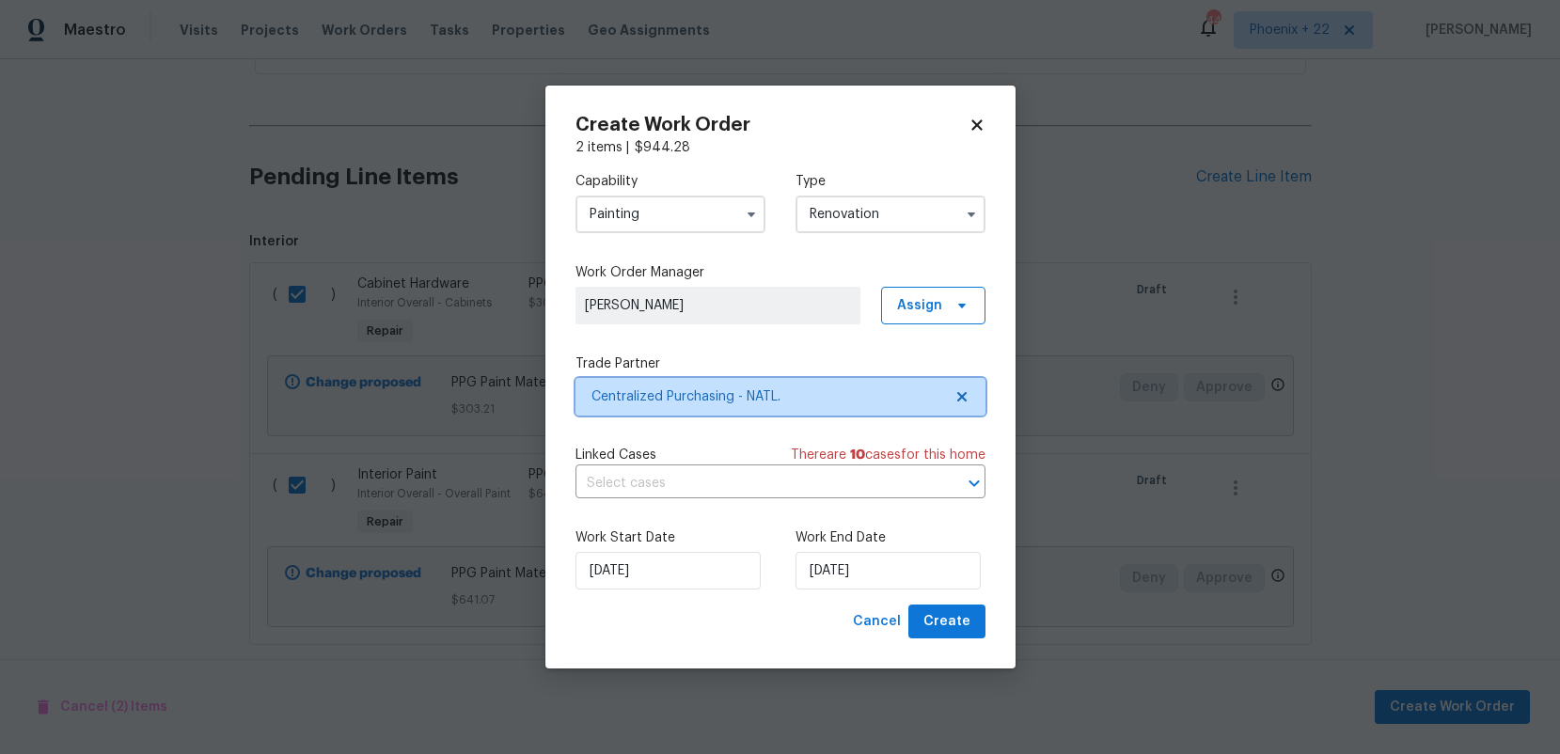
scroll to position [0, 0]
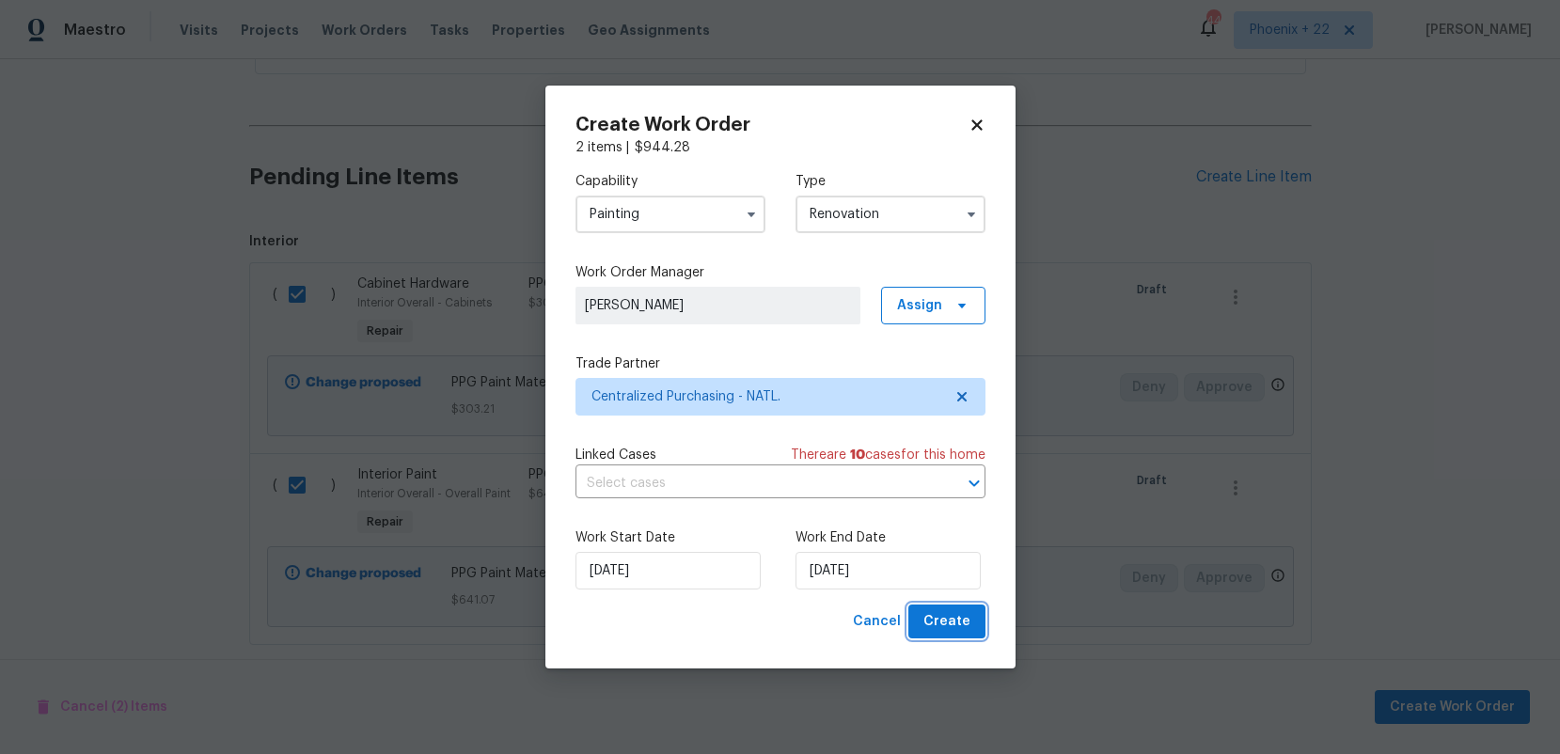
click at [966, 610] on span "Create" at bounding box center [947, 622] width 47 height 24
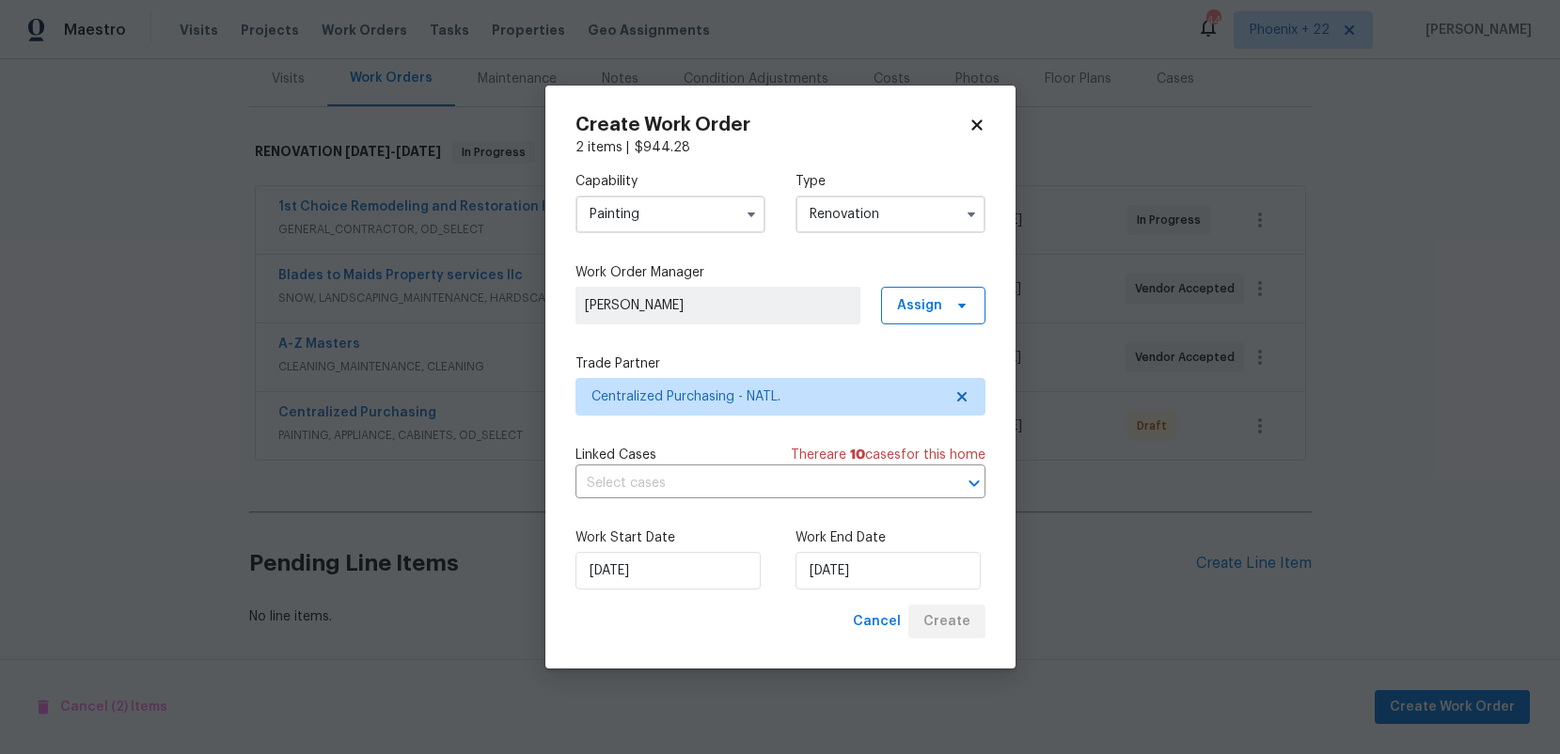
scroll to position [234, 0]
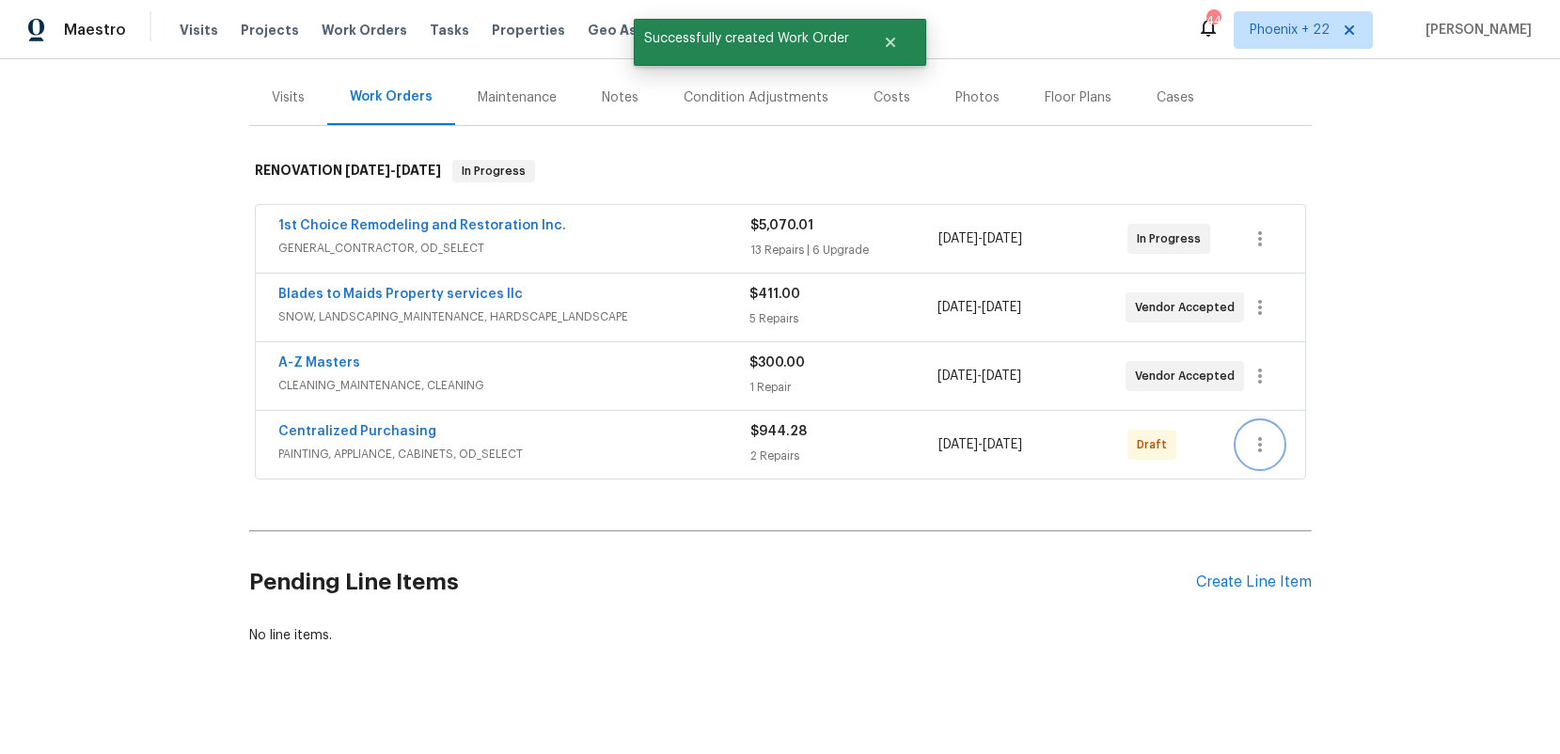
click at [1259, 437] on icon "button" at bounding box center [1260, 444] width 4 height 15
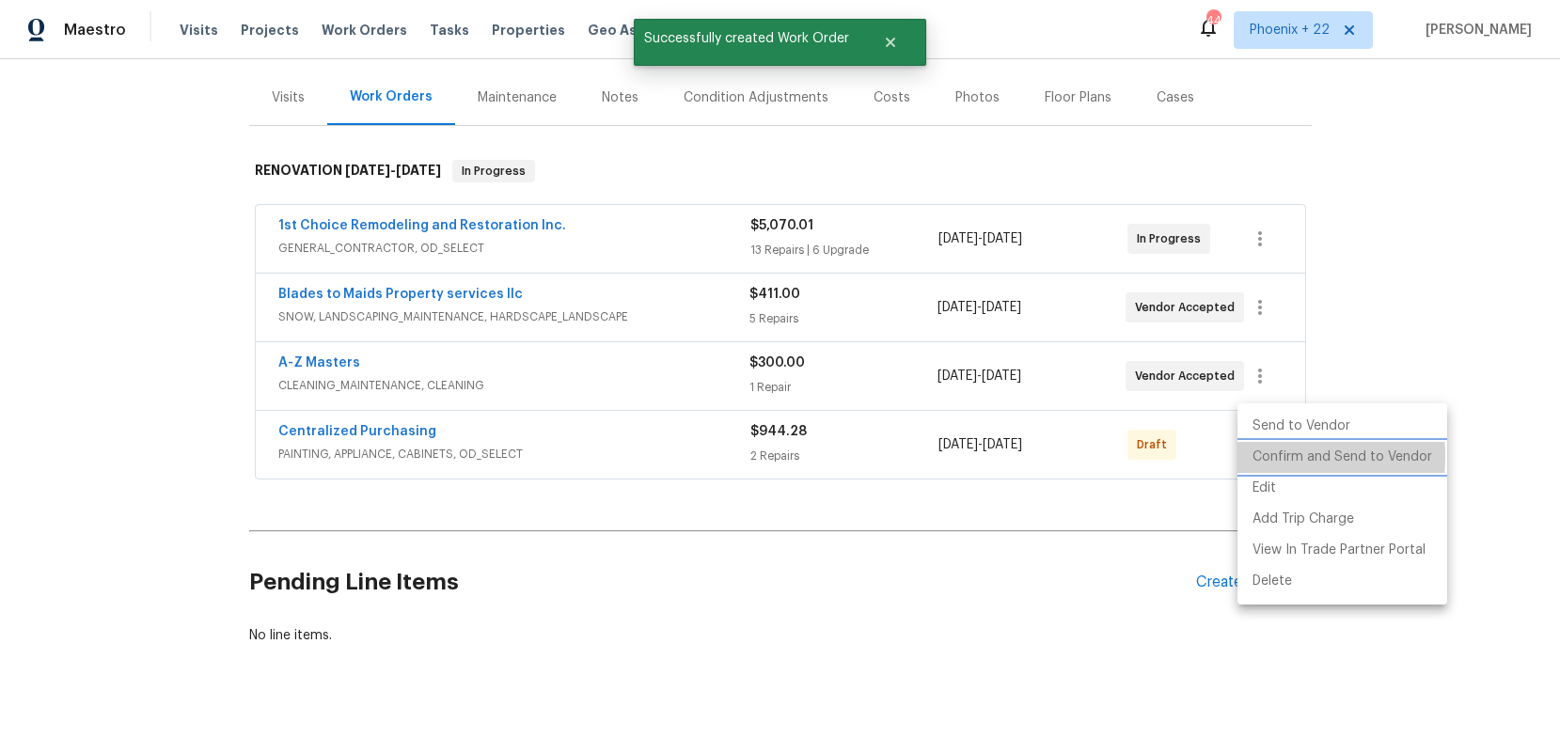
click at [1260, 457] on li "Confirm and Send to Vendor" at bounding box center [1343, 457] width 210 height 31
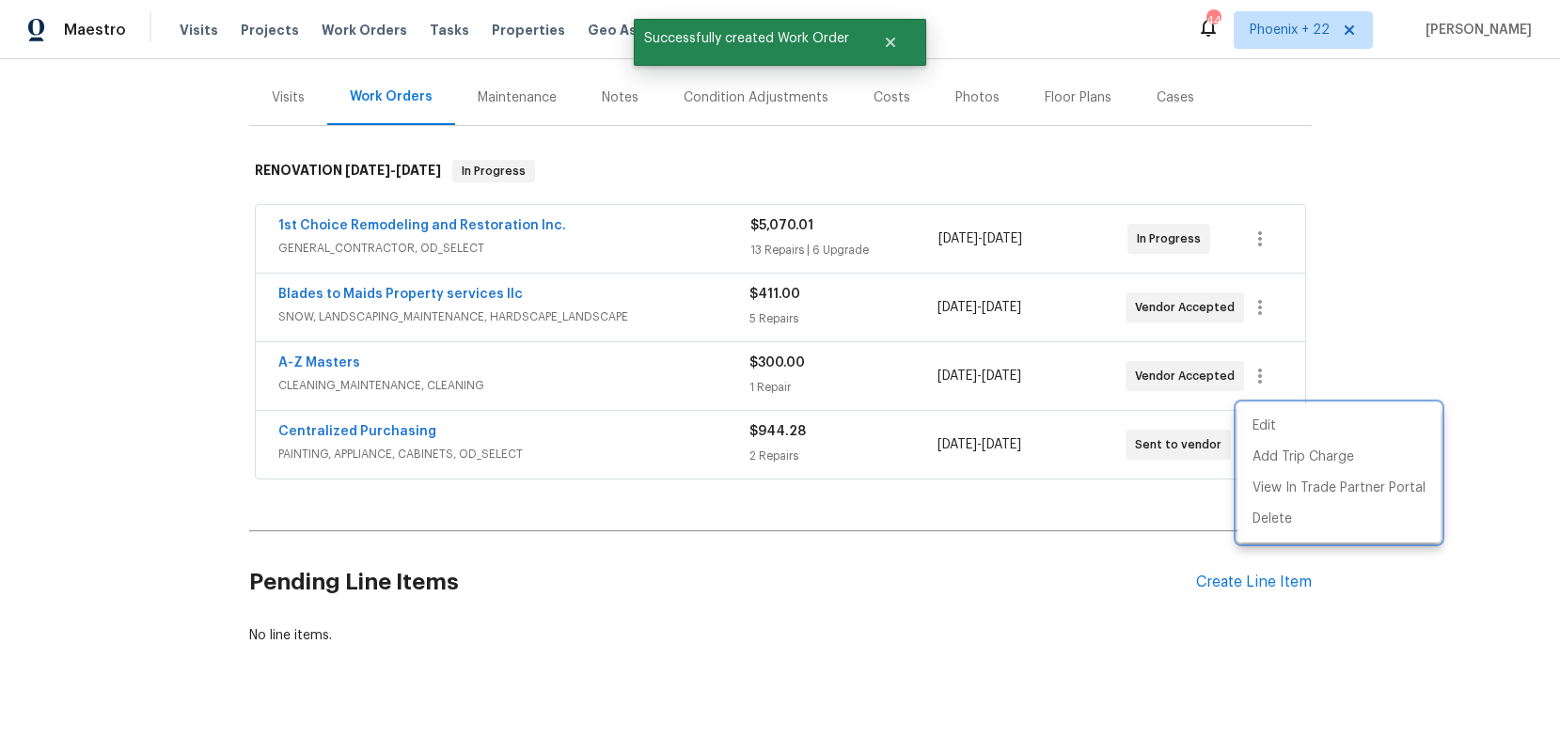
drag, startPoint x: 545, startPoint y: 423, endPoint x: 527, endPoint y: 426, distance: 18.1
click at [542, 423] on div at bounding box center [780, 377] width 1560 height 754
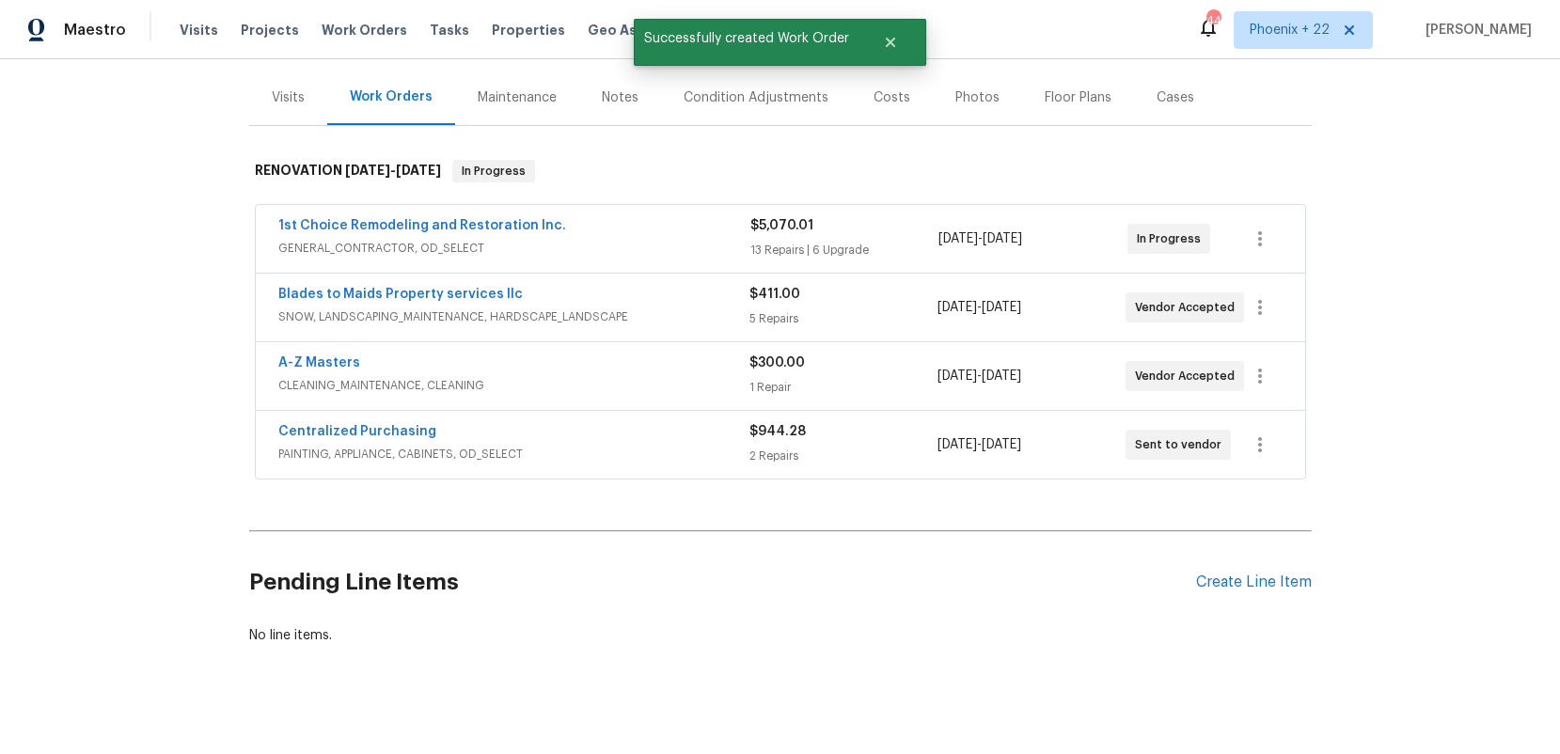
click at [398, 422] on div "Centralized Purchasing" at bounding box center [513, 433] width 471 height 23
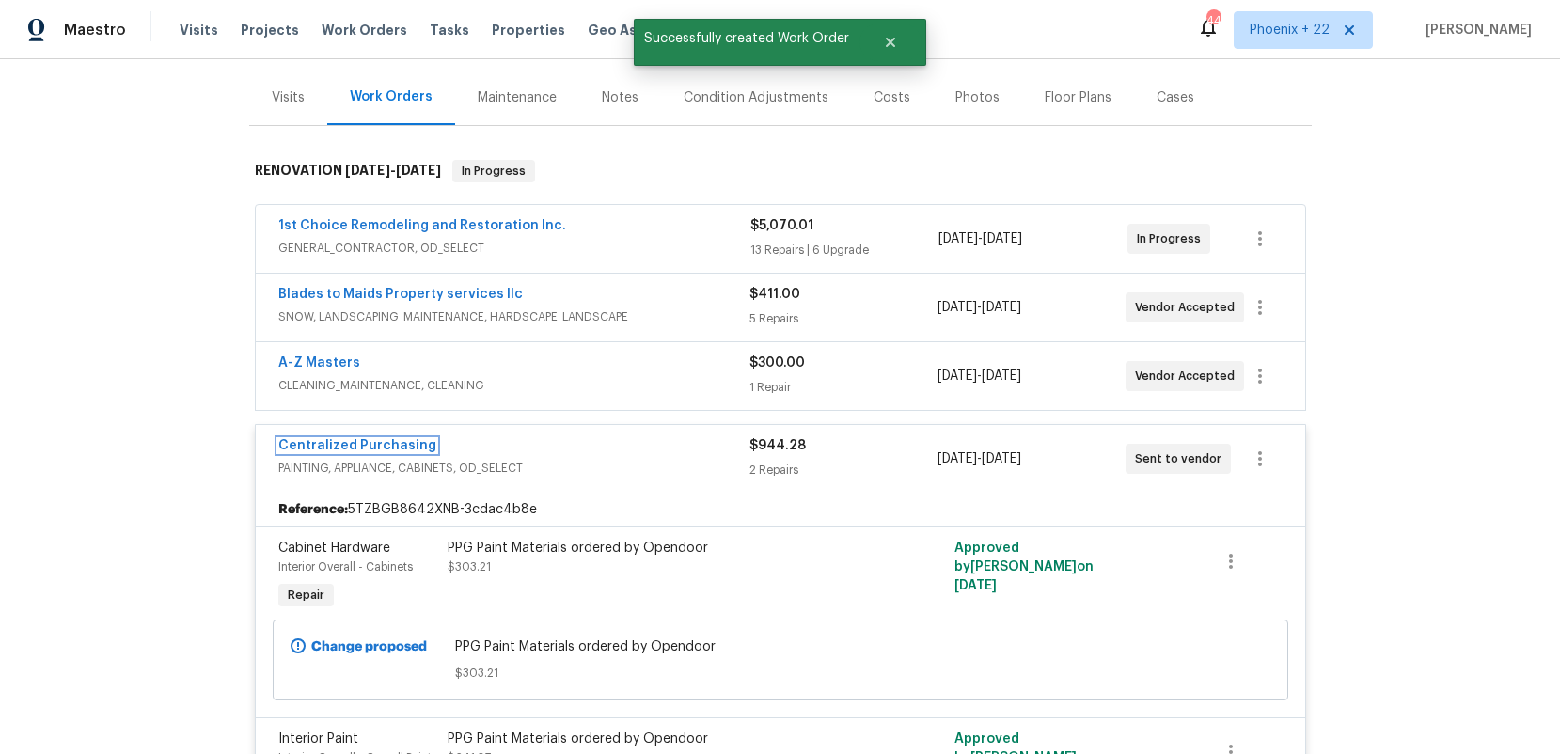
click at [398, 439] on link "Centralized Purchasing" at bounding box center [357, 445] width 158 height 13
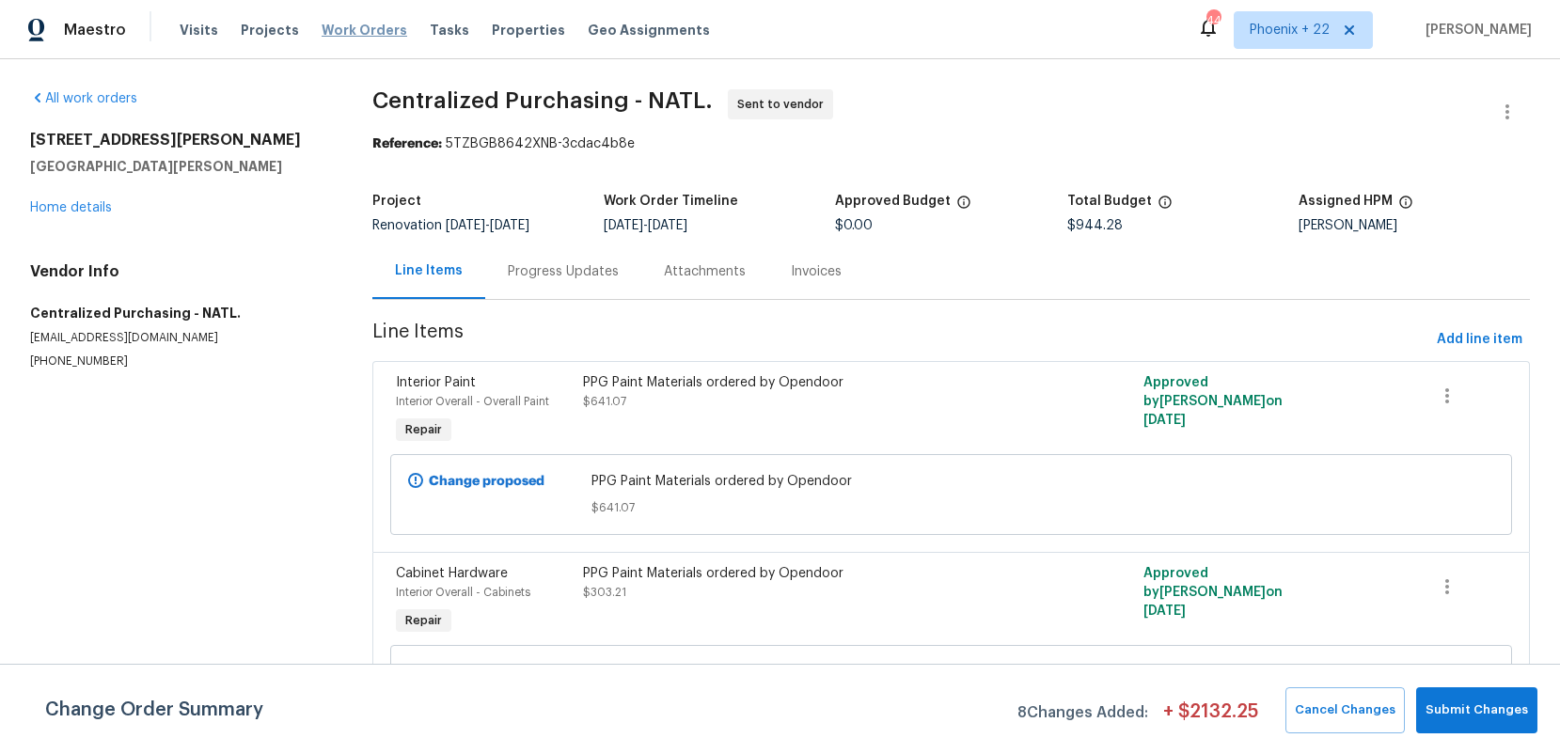
click at [356, 31] on span "Work Orders" at bounding box center [365, 30] width 86 height 19
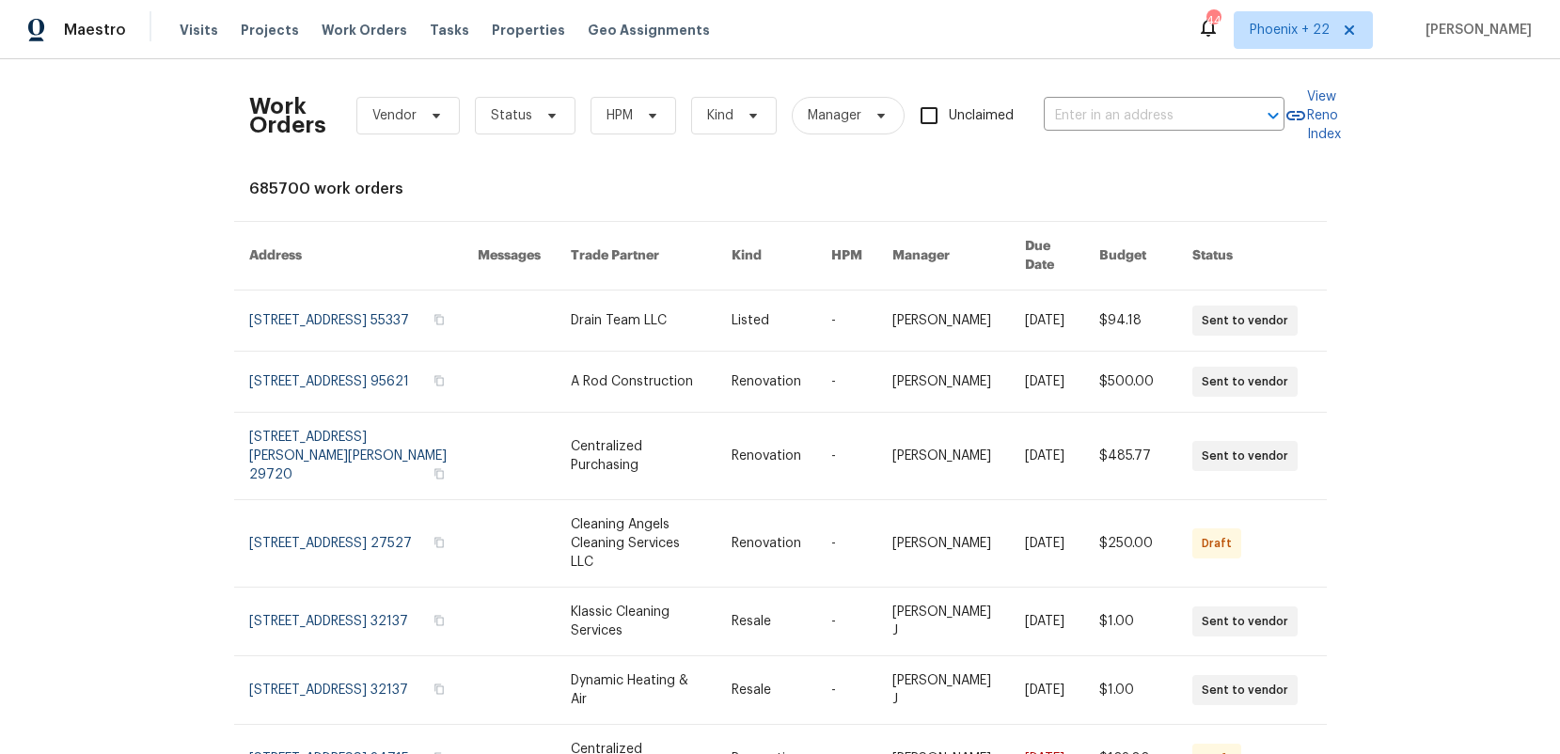
click at [1175, 38] on div "Maestro Visits Projects Work Orders Tasks Properties Geo Assignments 443 [GEOGR…" at bounding box center [780, 29] width 1560 height 59
click at [1128, 95] on div "Work Orders Vendor Status HPM Kind Manager Unclaimed ​" at bounding box center [767, 115] width 1036 height 83
click at [1277, 21] on span "Phoenix + 22" at bounding box center [1290, 30] width 80 height 19
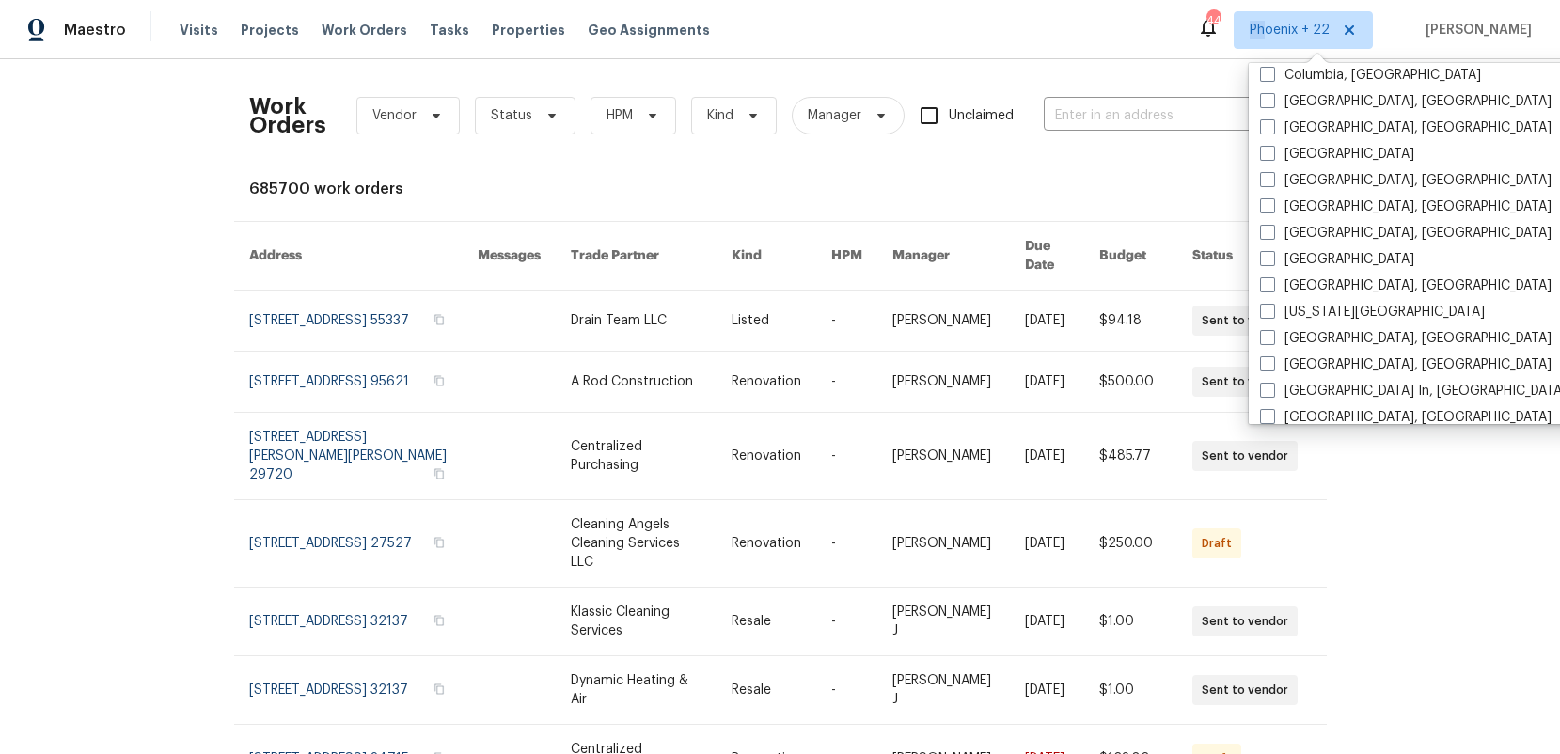
scroll to position [1260, 0]
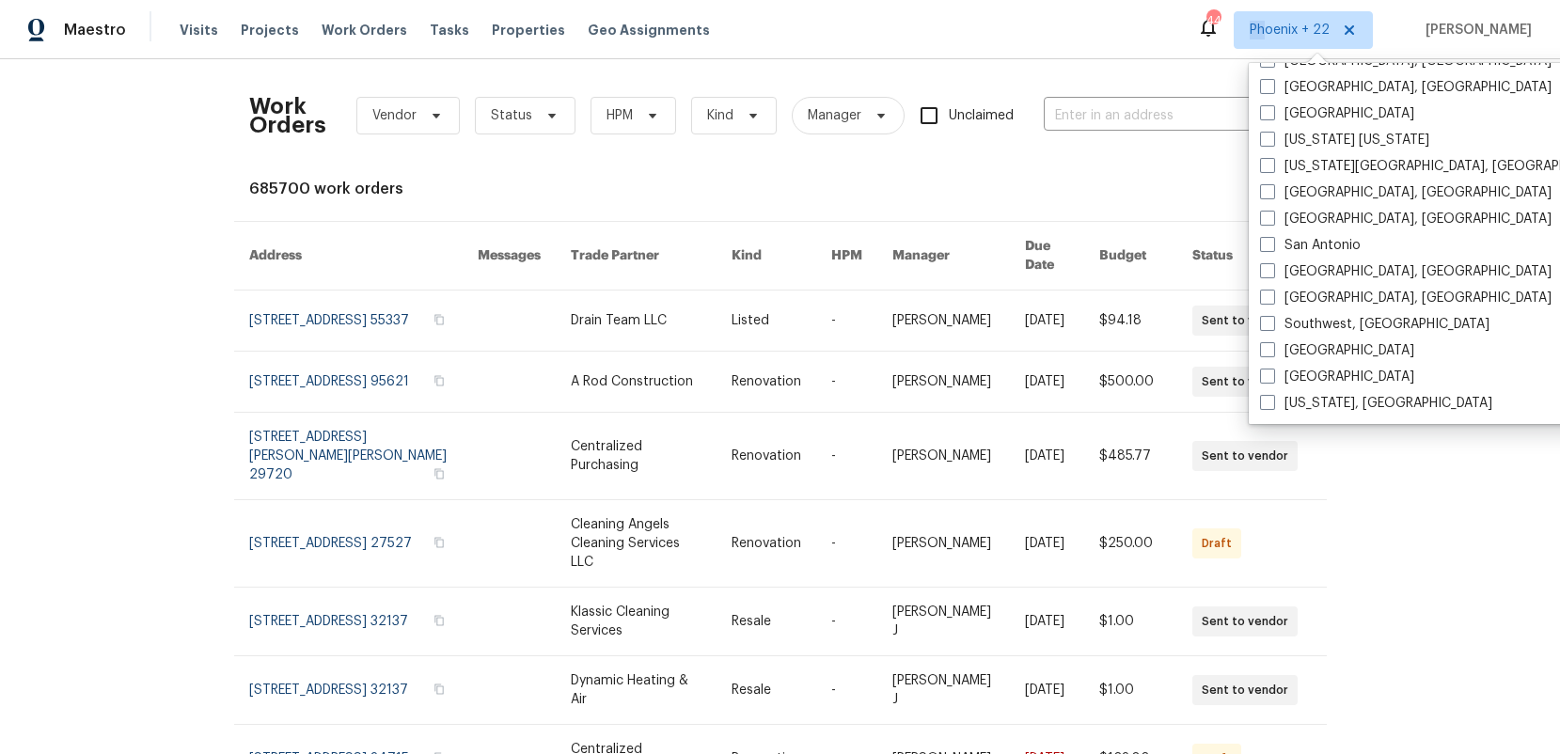
click at [1143, 135] on div "Work Orders Vendor Status HPM Kind Manager Unclaimed ​" at bounding box center [767, 115] width 1036 height 83
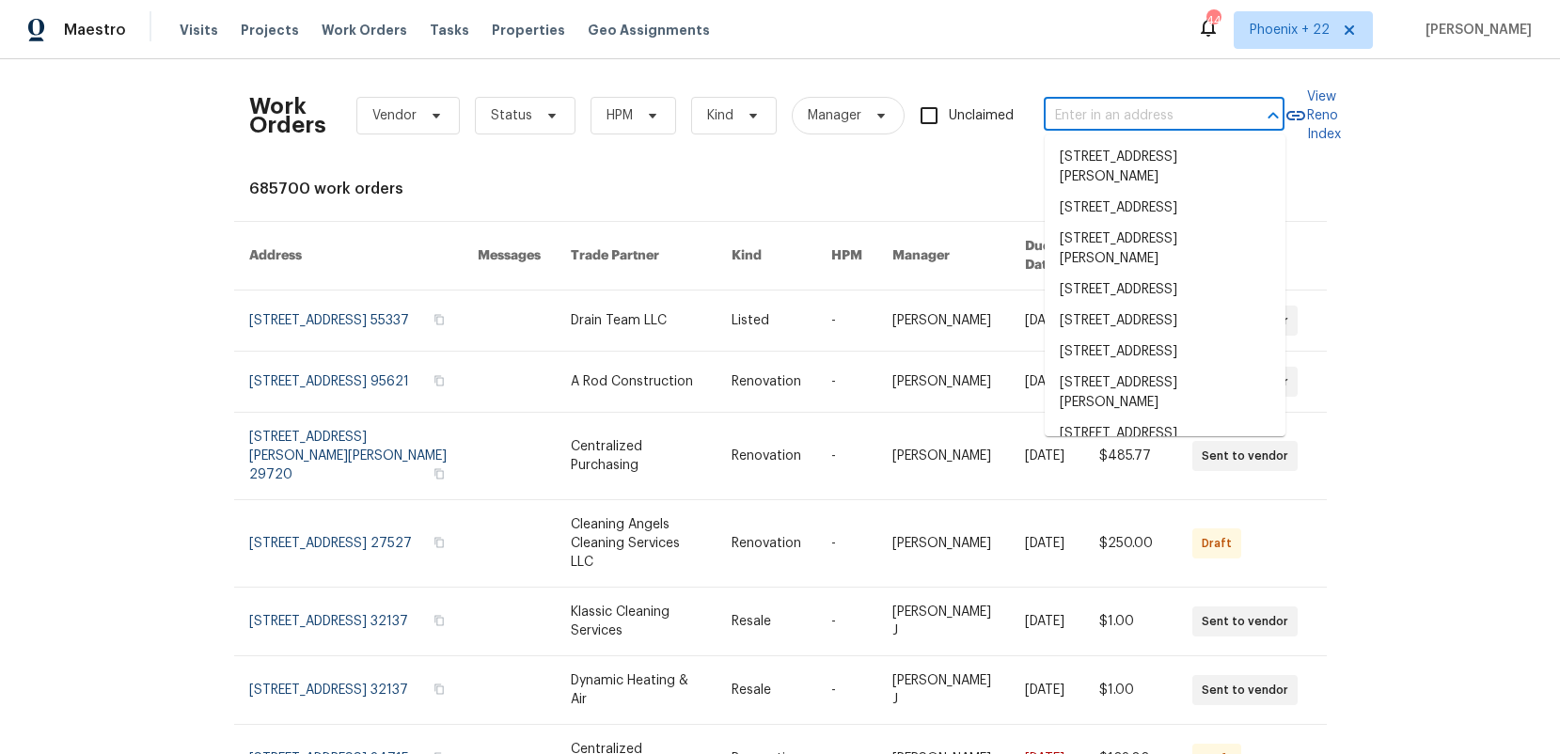
click at [1123, 108] on input "text" at bounding box center [1138, 116] width 188 height 29
paste input "[STREET_ADDRESS]"
type input "[STREET_ADDRESS]"
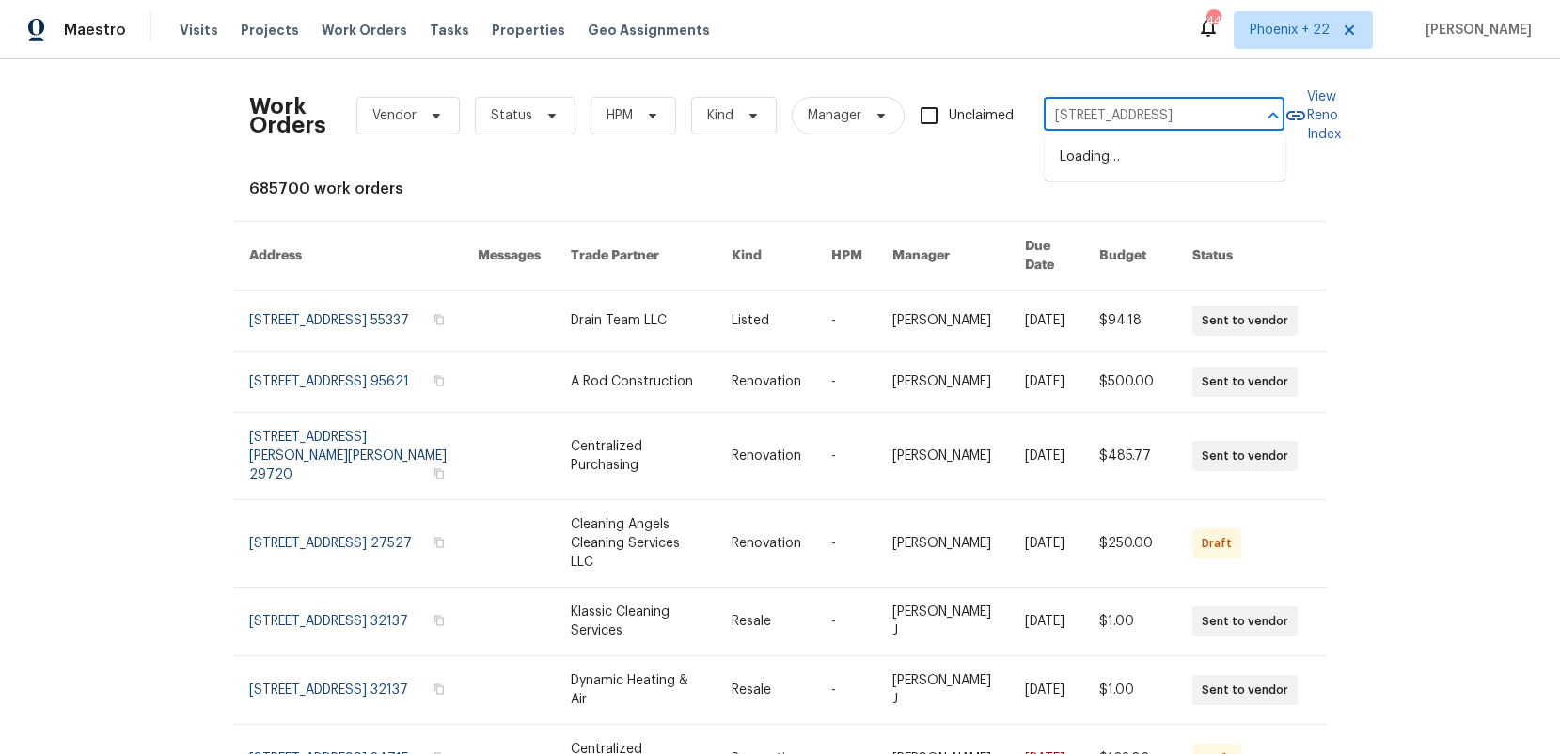
scroll to position [0, 86]
click at [1126, 168] on li "[STREET_ADDRESS]" at bounding box center [1165, 157] width 241 height 31
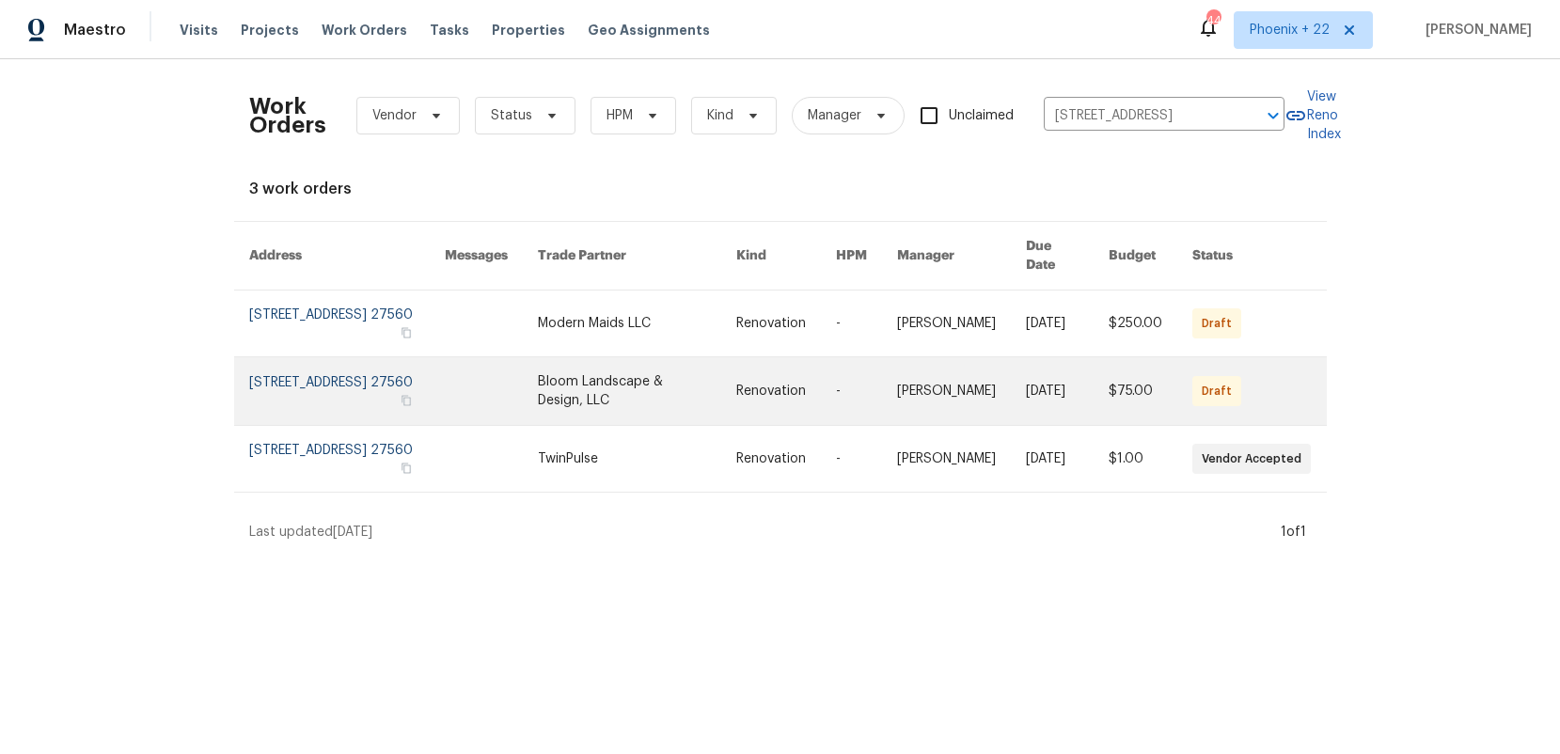
click at [600, 357] on link at bounding box center [637, 391] width 198 height 68
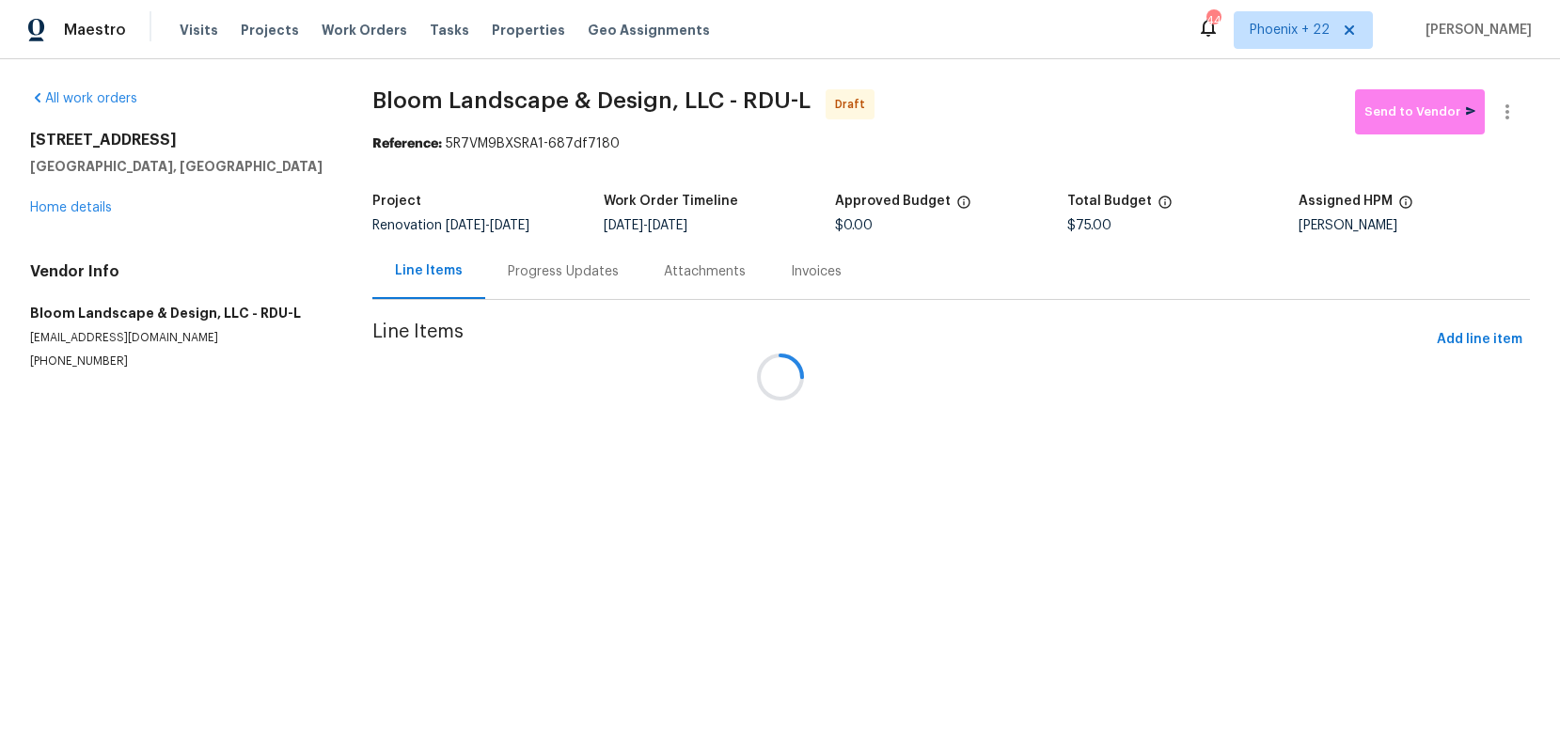
click at [89, 215] on div at bounding box center [780, 377] width 1560 height 754
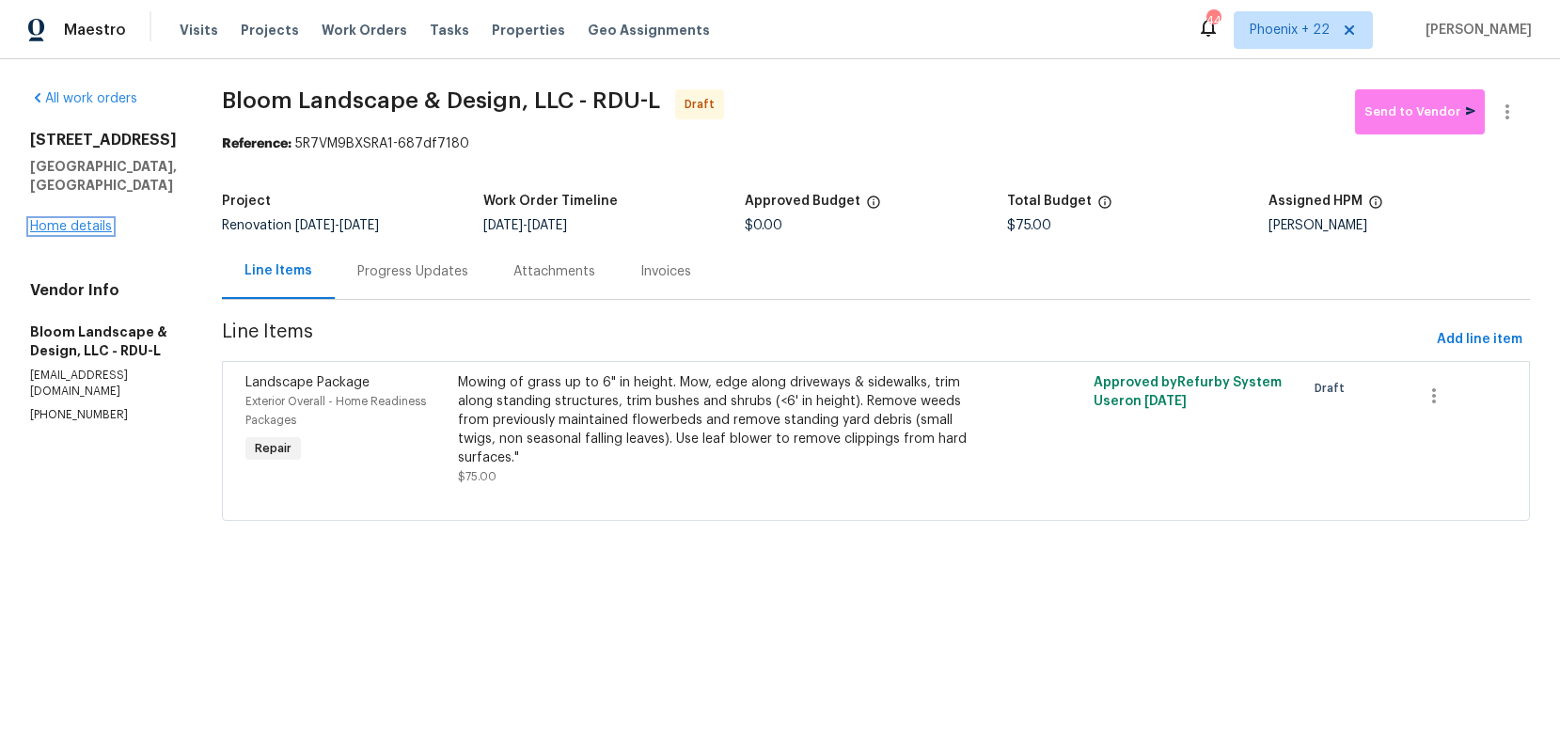
click at [87, 220] on link "Home details" at bounding box center [71, 226] width 82 height 13
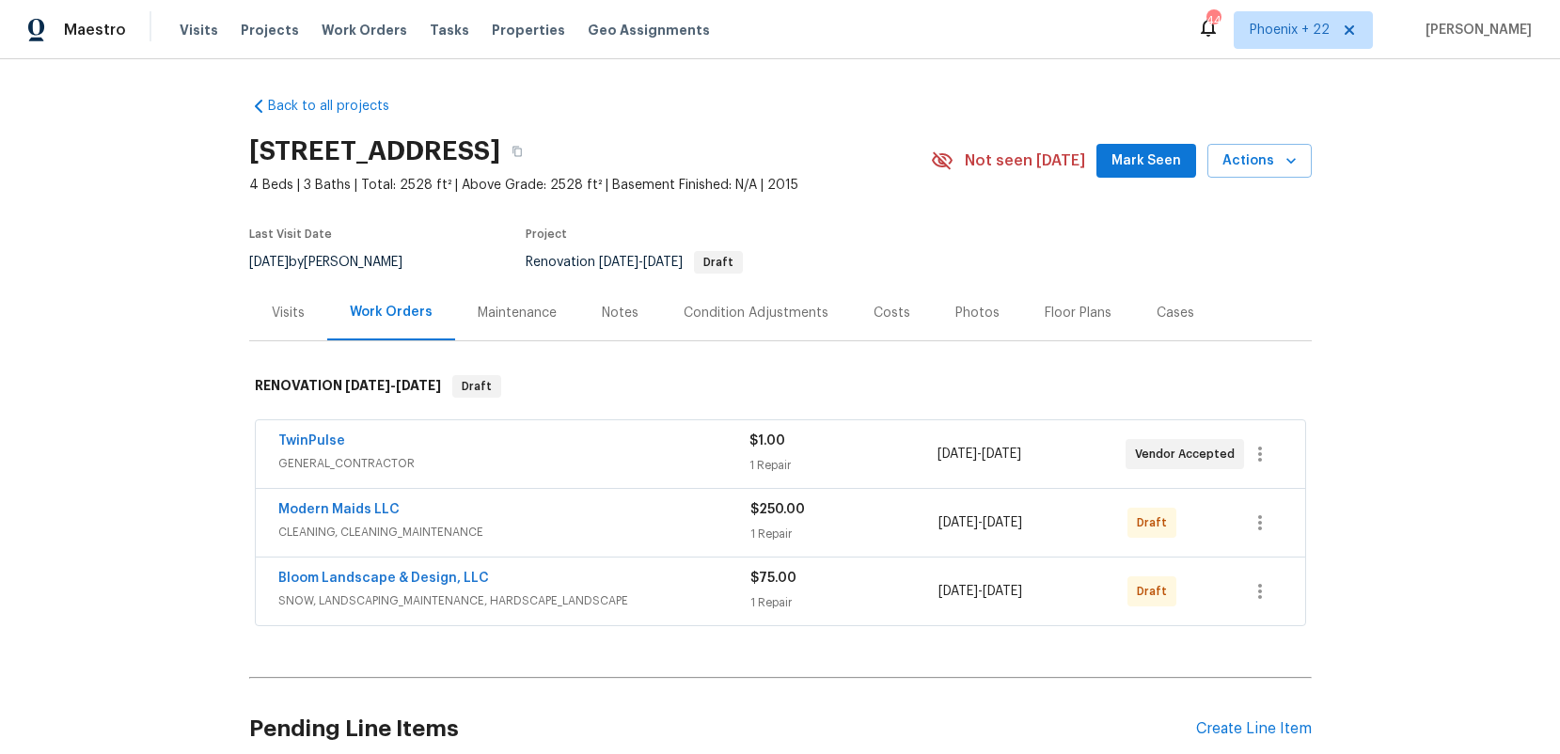
scroll to position [166, 0]
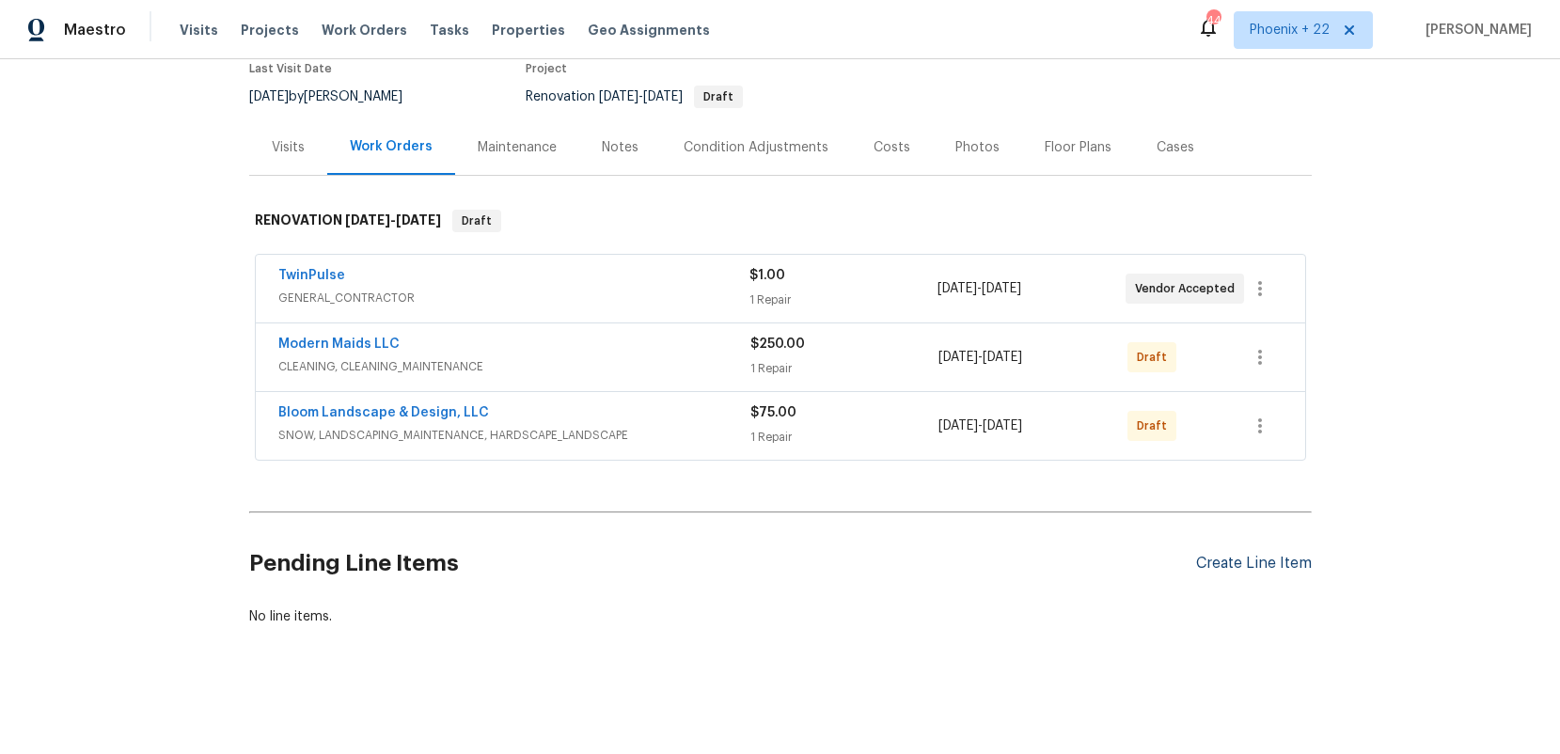
click at [1302, 570] on div "Create Line Item" at bounding box center [1254, 564] width 116 height 18
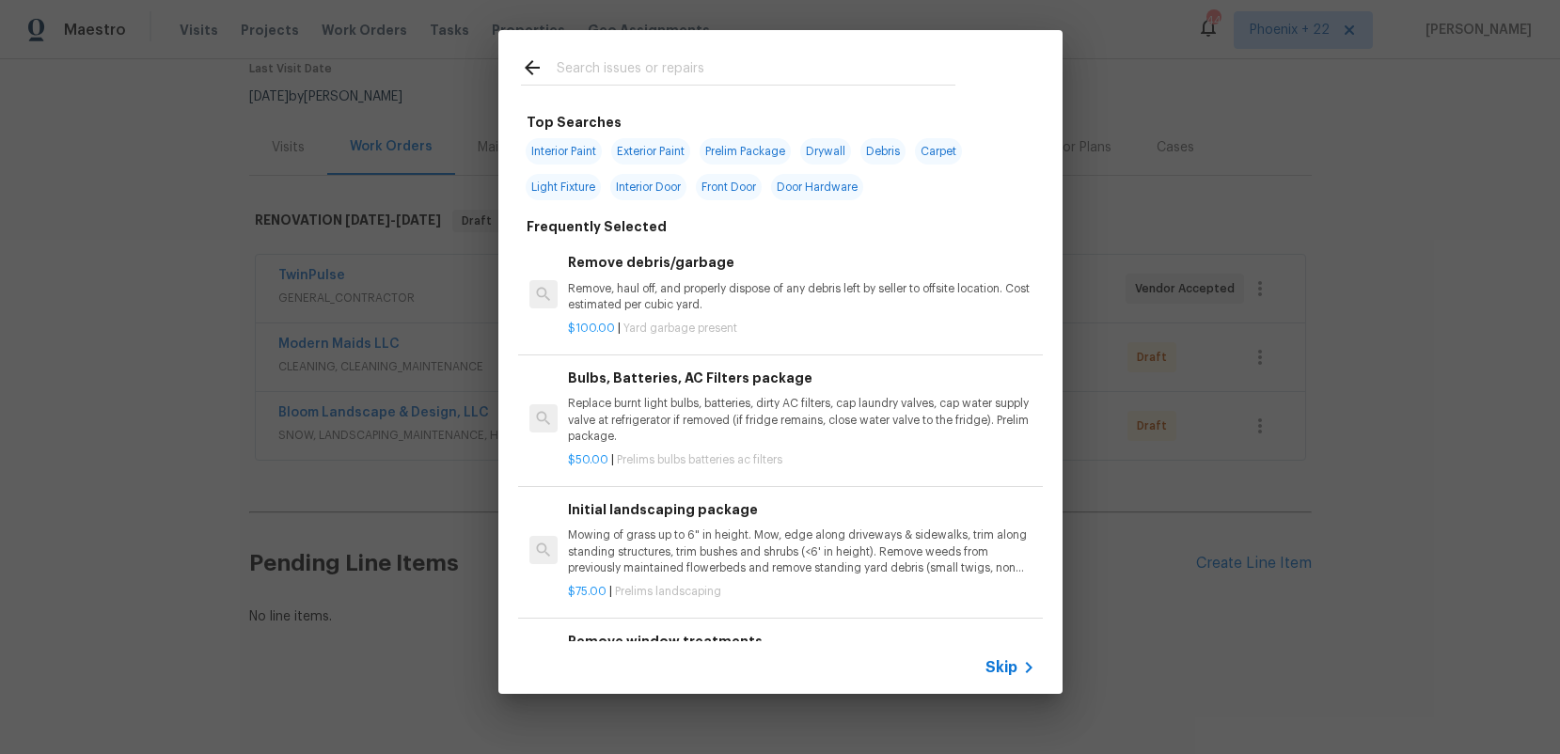
click at [791, 71] on input "text" at bounding box center [756, 70] width 399 height 28
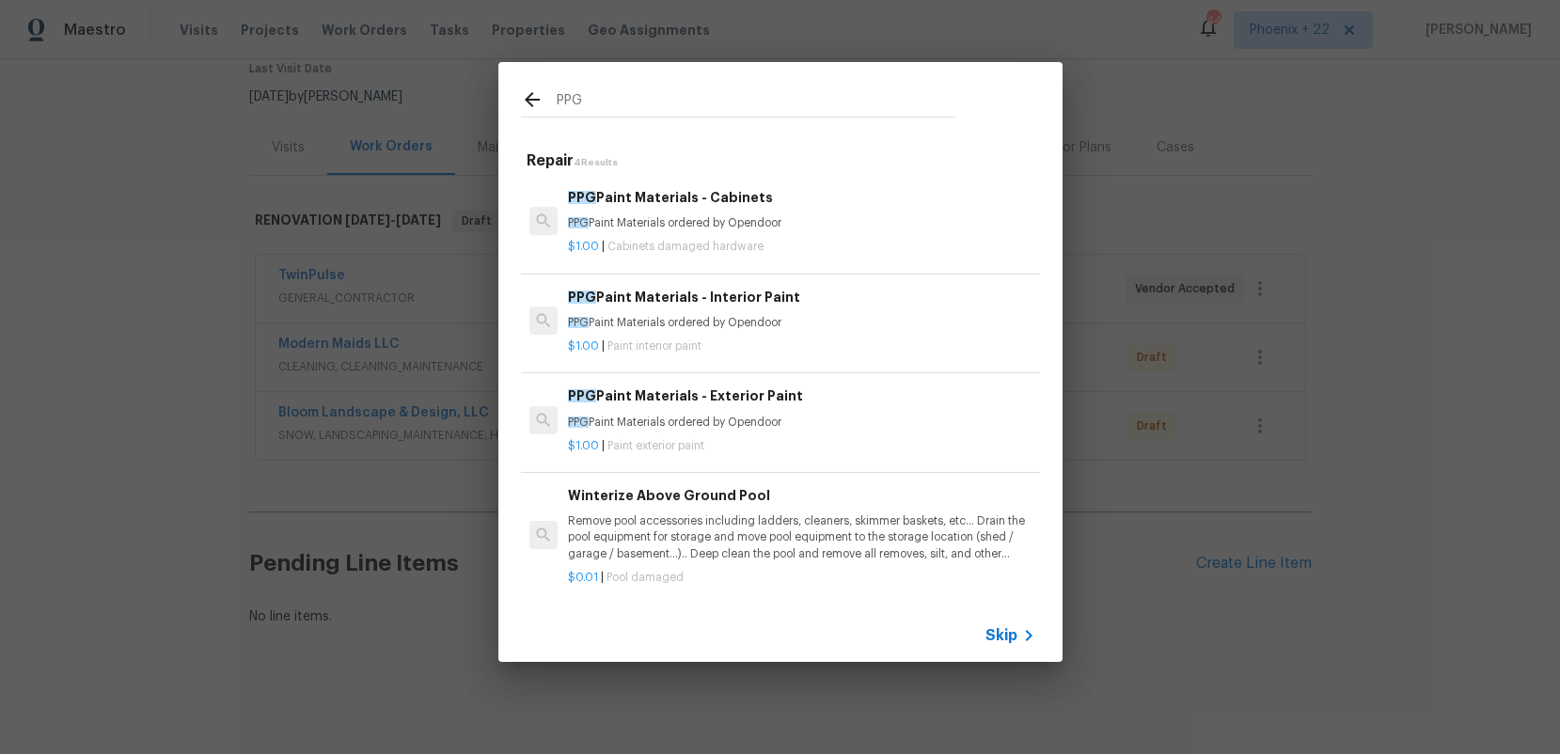
type input "PPG"
click at [884, 321] on p "PPG Paint Materials ordered by Opendoor" at bounding box center [801, 323] width 467 height 16
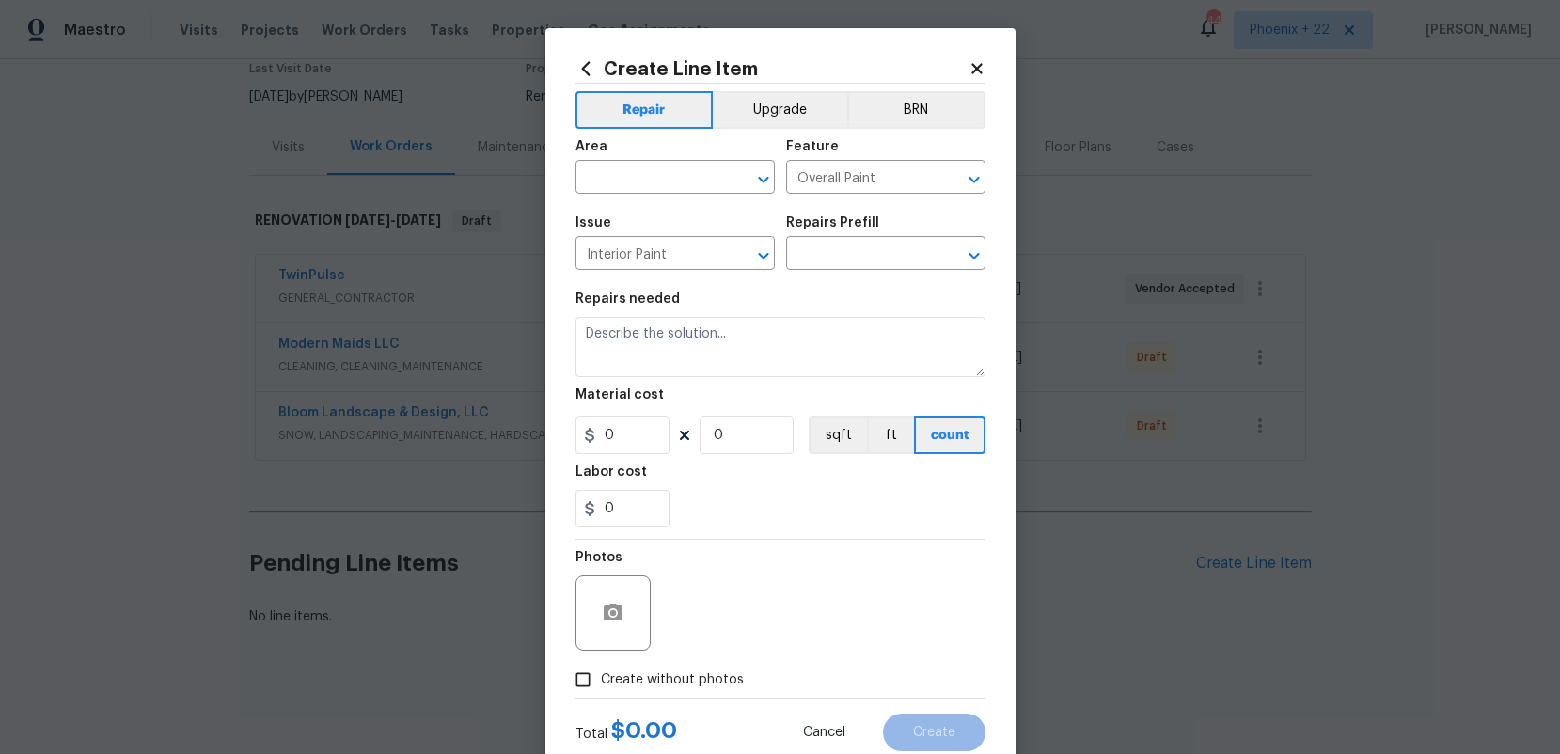
type input "PPG Paint Materials - Interior Paint $1.00"
type textarea "PPG Paint Materials ordered by Opendoor"
type input "1"
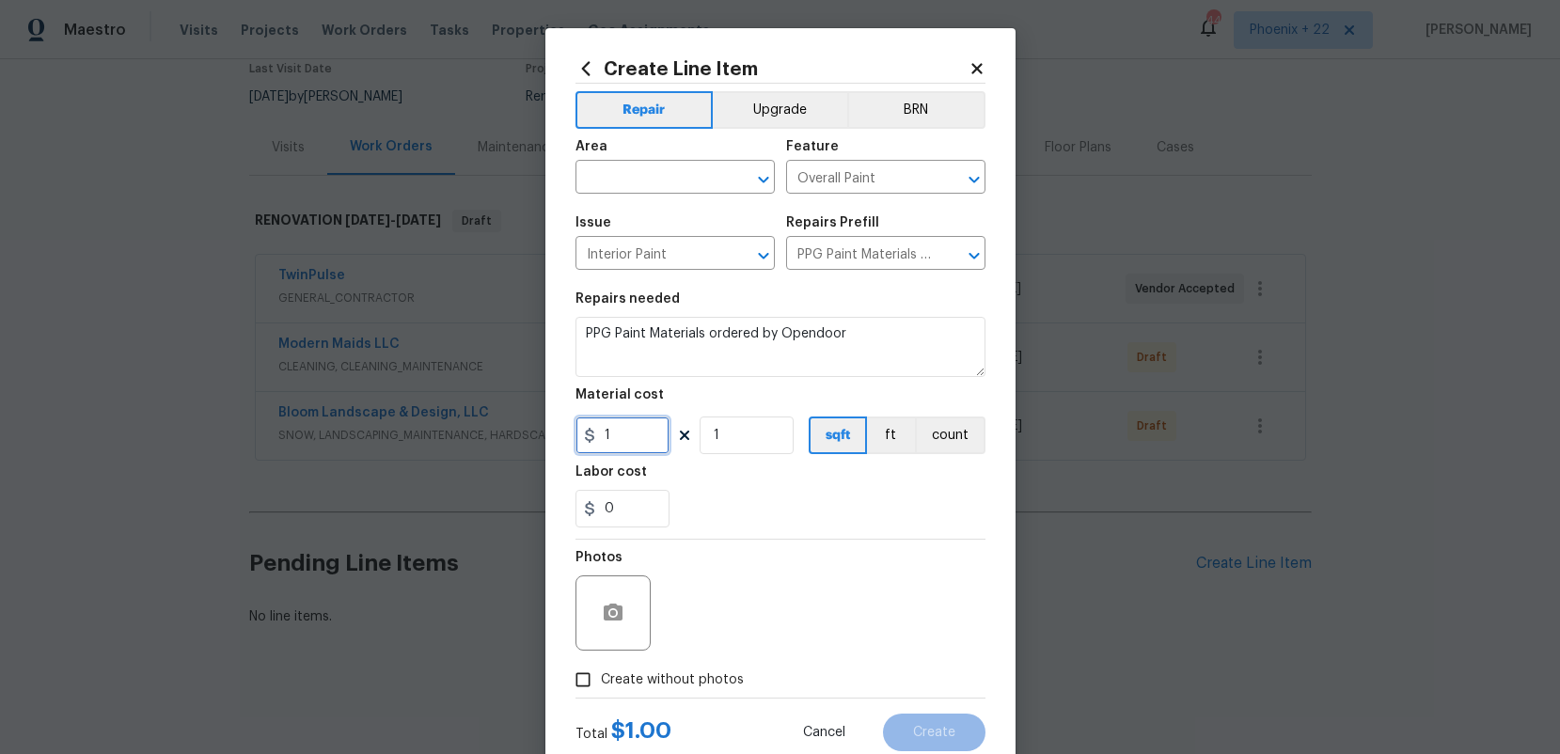
click at [650, 423] on input "1" at bounding box center [623, 436] width 94 height 38
drag, startPoint x: 646, startPoint y: 435, endPoint x: 572, endPoint y: 446, distance: 75.0
click at [572, 446] on div "Create Line Item Repair Upgrade BRN Area ​ Feature Overall Paint ​ Issue Interi…" at bounding box center [781, 404] width 470 height 753
type input "599.25"
click at [623, 165] on figure "Area ​" at bounding box center [675, 167] width 199 height 54
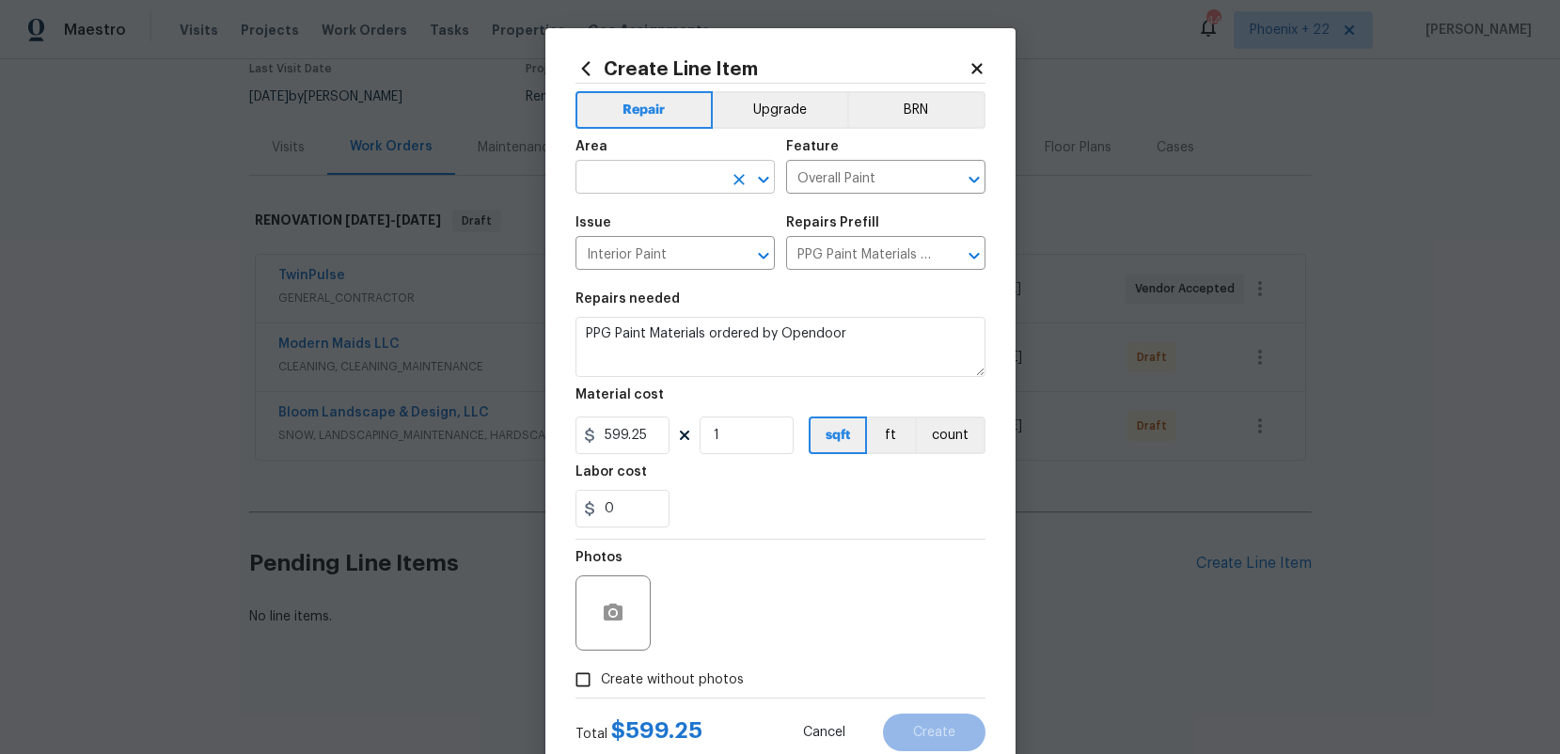
click at [619, 166] on input "text" at bounding box center [649, 179] width 147 height 29
drag, startPoint x: 641, startPoint y: 246, endPoint x: 650, endPoint y: 312, distance: 66.5
click at [641, 246] on li "Interior Overall" at bounding box center [675, 251] width 199 height 31
type input "Interior Overall"
drag, startPoint x: 666, startPoint y: 684, endPoint x: 686, endPoint y: 664, distance: 27.9
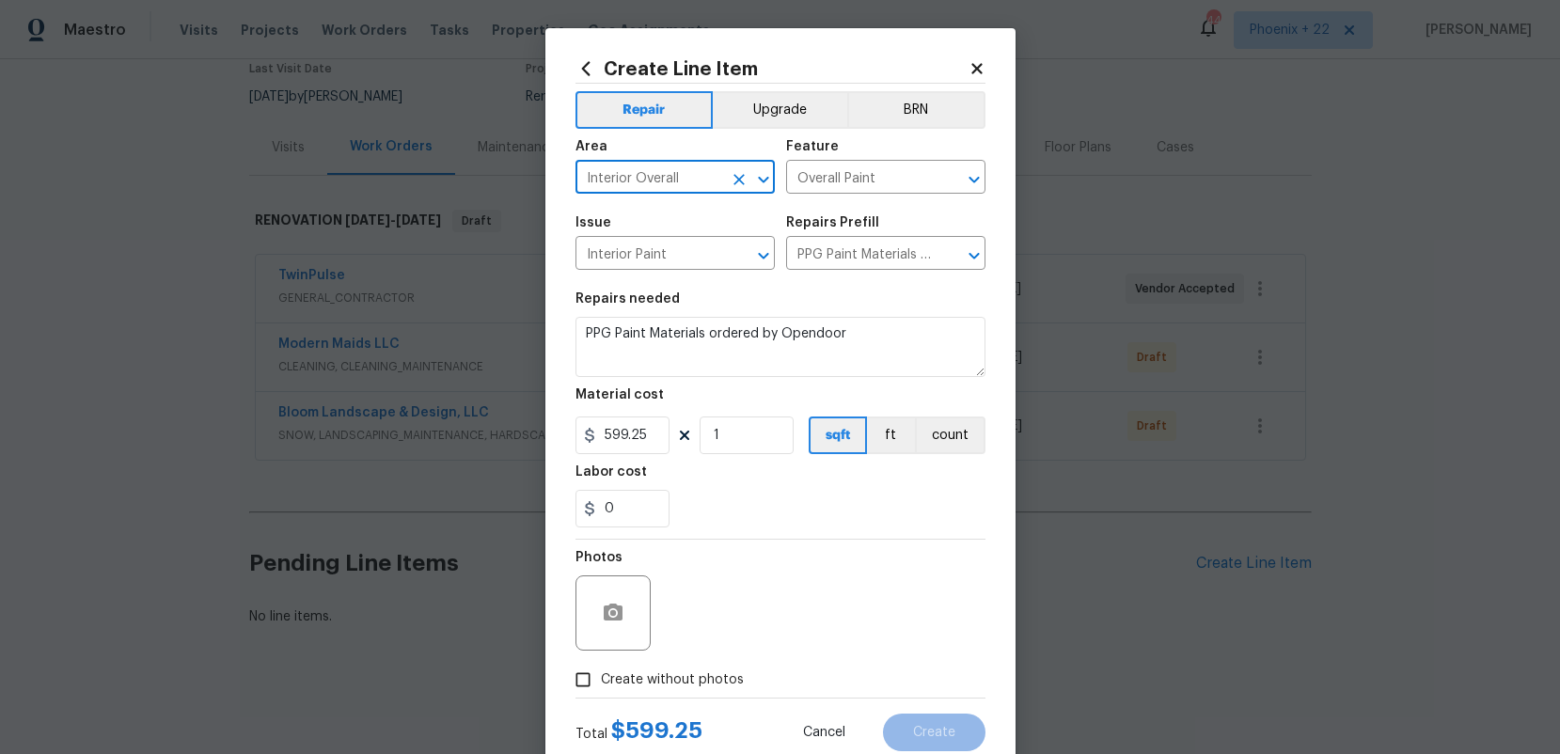
click at [667, 682] on span "Create without photos" at bounding box center [672, 681] width 143 height 20
click at [601, 682] on input "Create without photos" at bounding box center [583, 680] width 36 height 36
checkbox input "true"
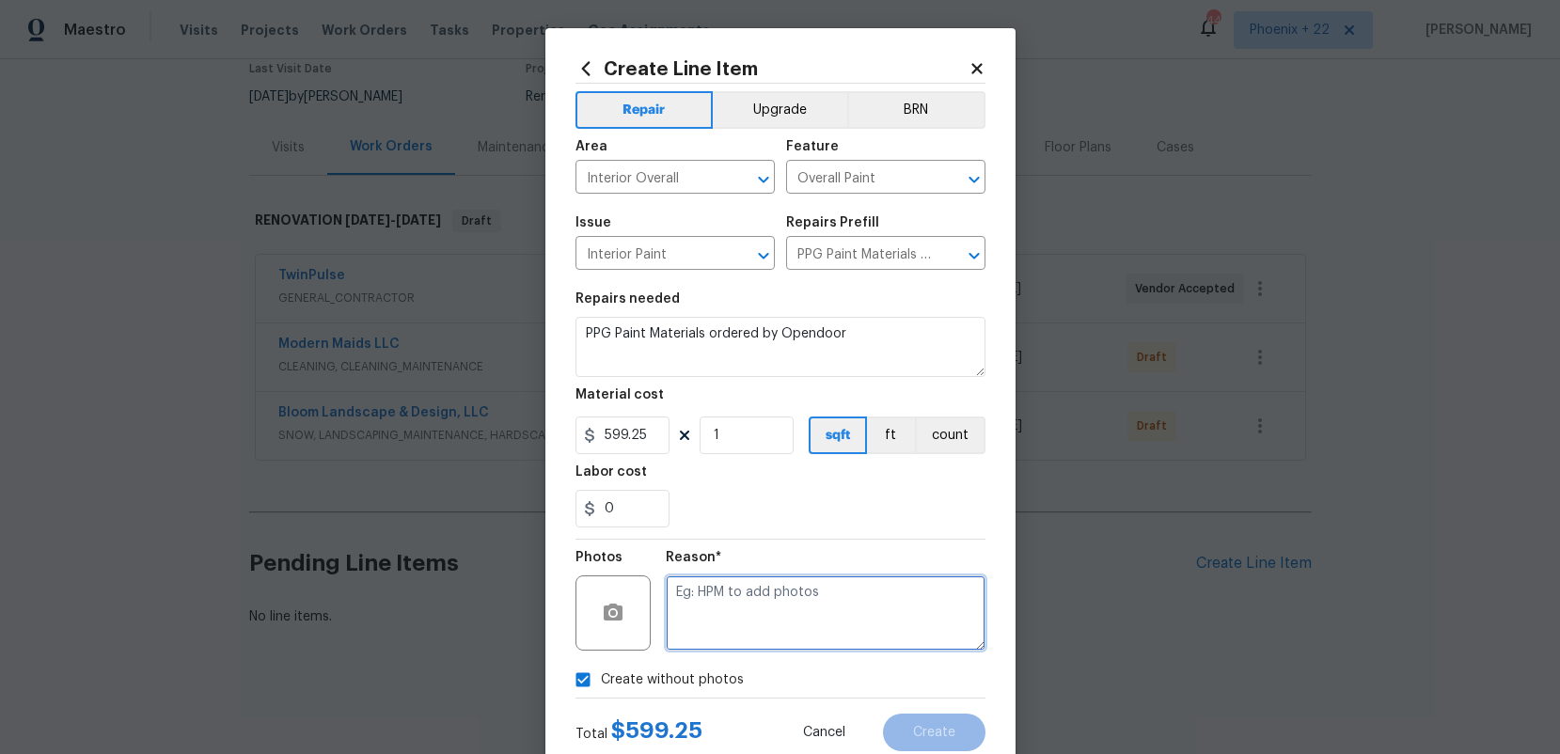
click at [698, 645] on textarea at bounding box center [826, 613] width 320 height 75
type textarea "NA"
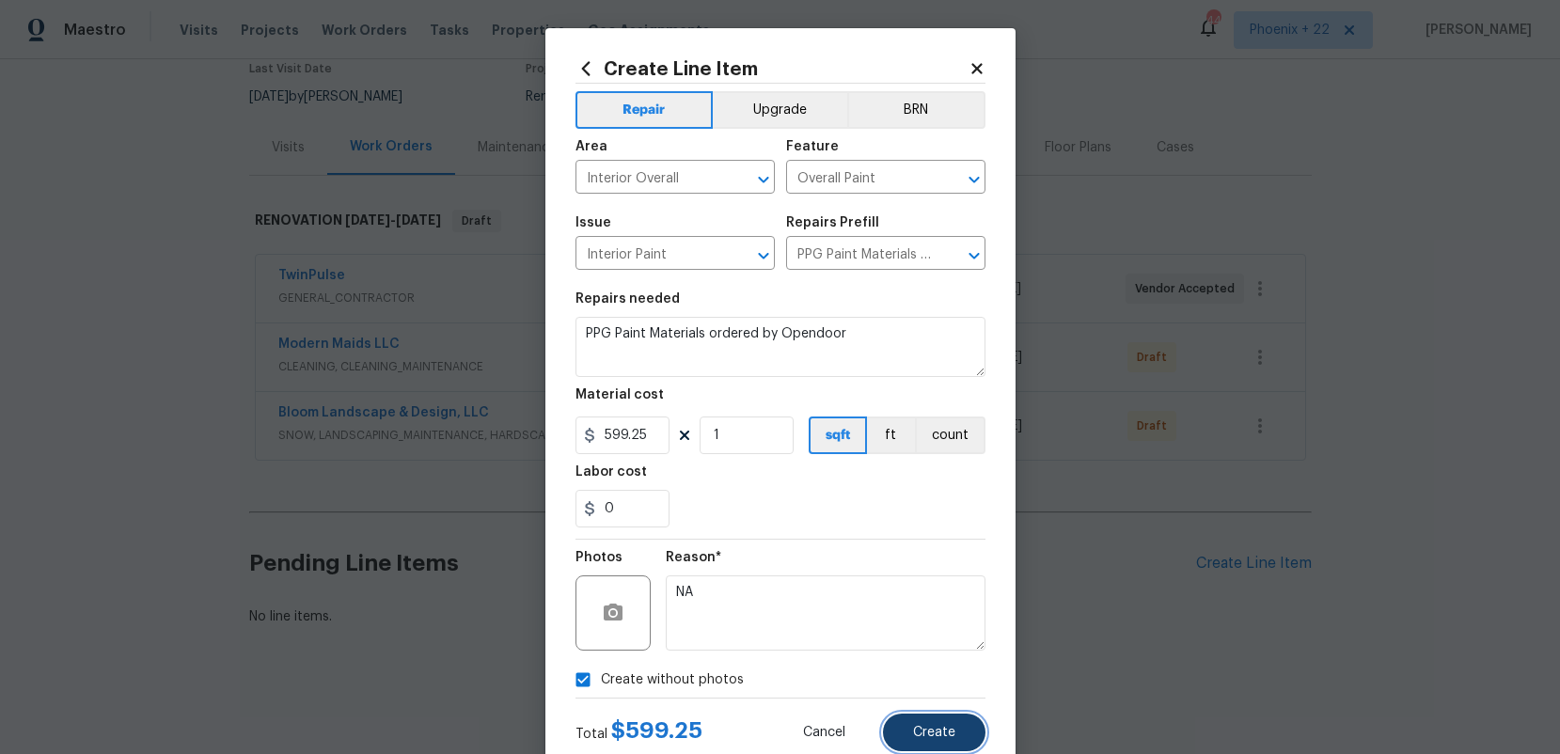
click at [947, 721] on button "Create" at bounding box center [934, 733] width 103 height 38
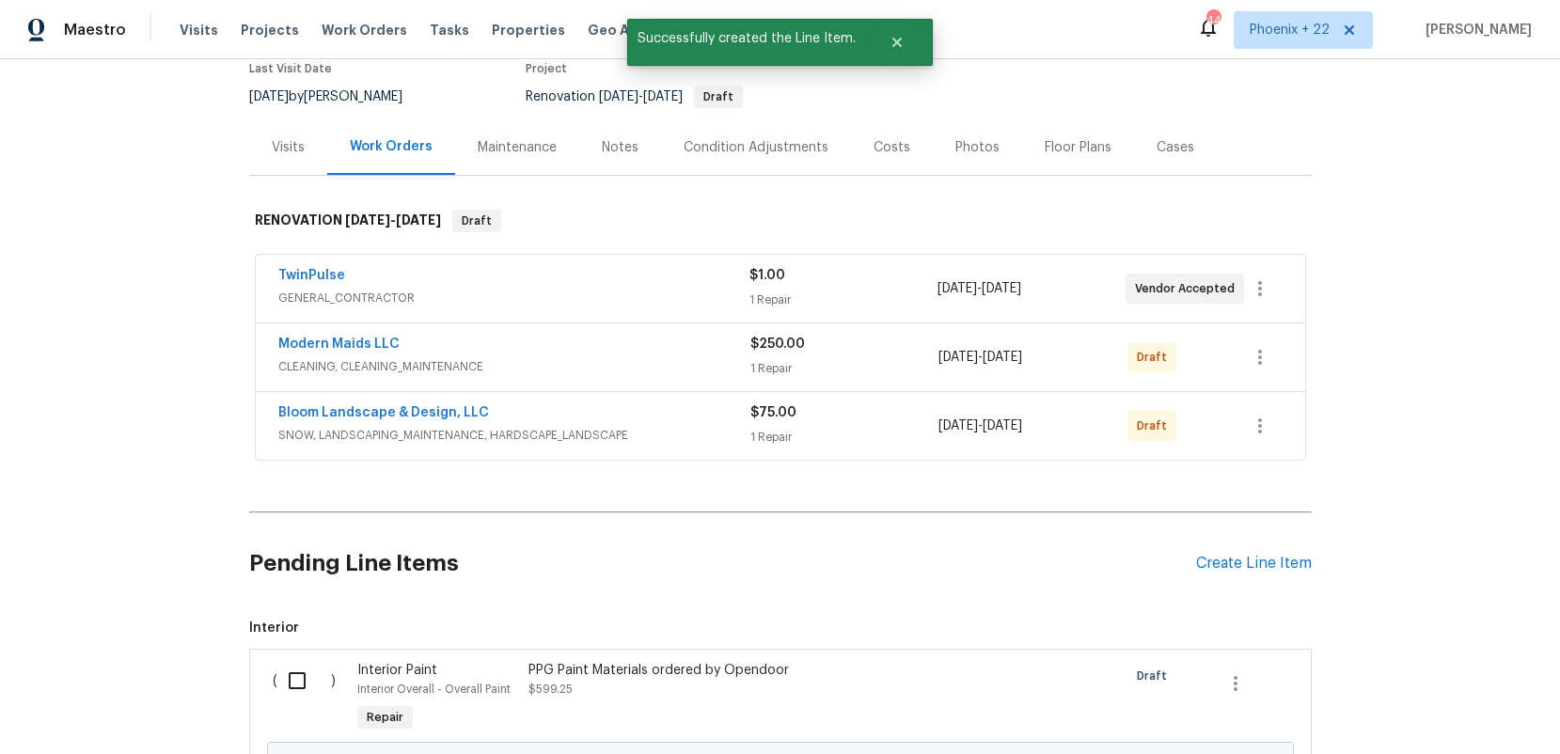
drag, startPoint x: 273, startPoint y: 680, endPoint x: 348, endPoint y: 680, distance: 75.2
click at [277, 680] on div "( )" at bounding box center [310, 699] width 86 height 87
drag, startPoint x: 309, startPoint y: 686, endPoint x: 329, endPoint y: 684, distance: 19.8
click at [316, 684] on input "checkbox" at bounding box center [304, 681] width 54 height 40
checkbox input "true"
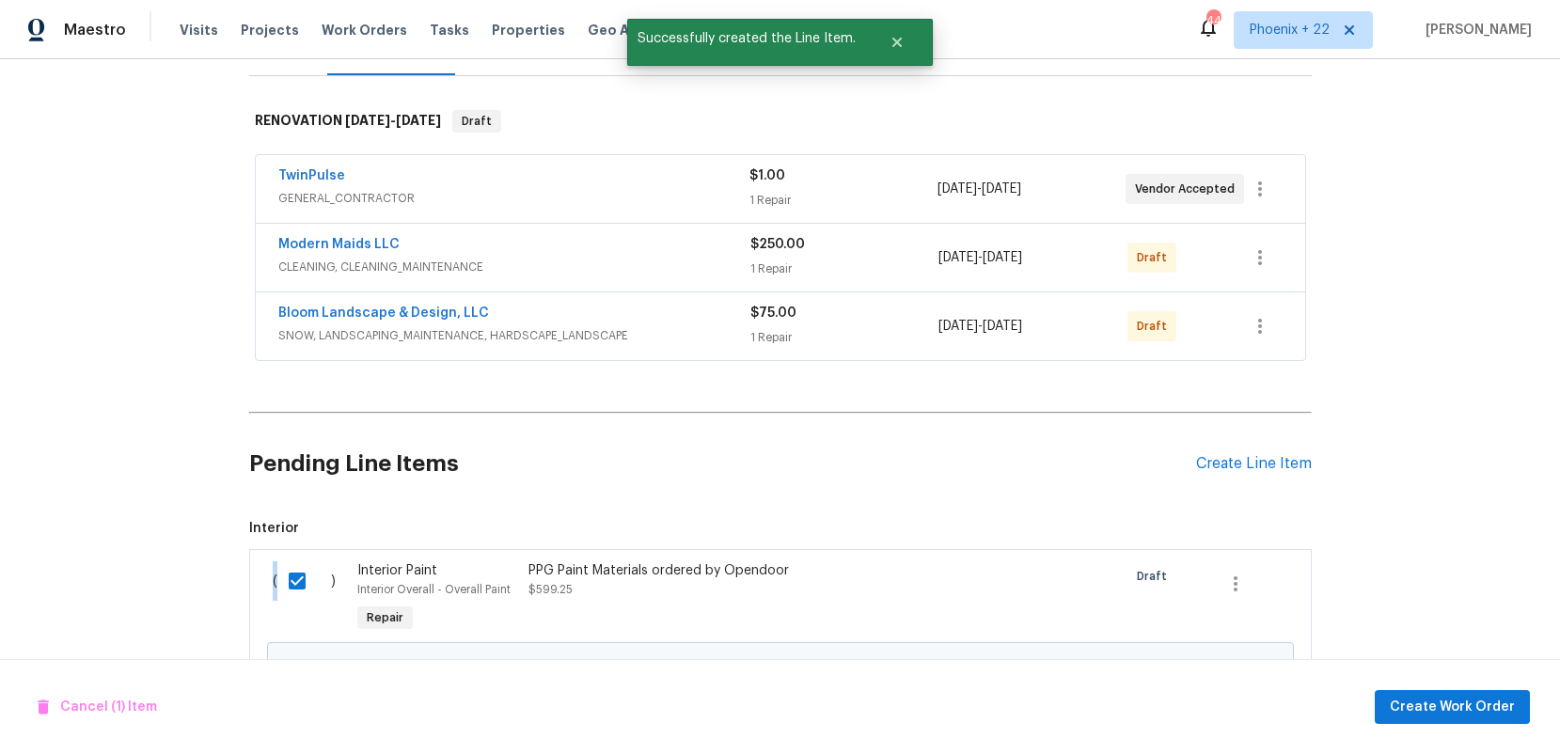
scroll to position [302, 0]
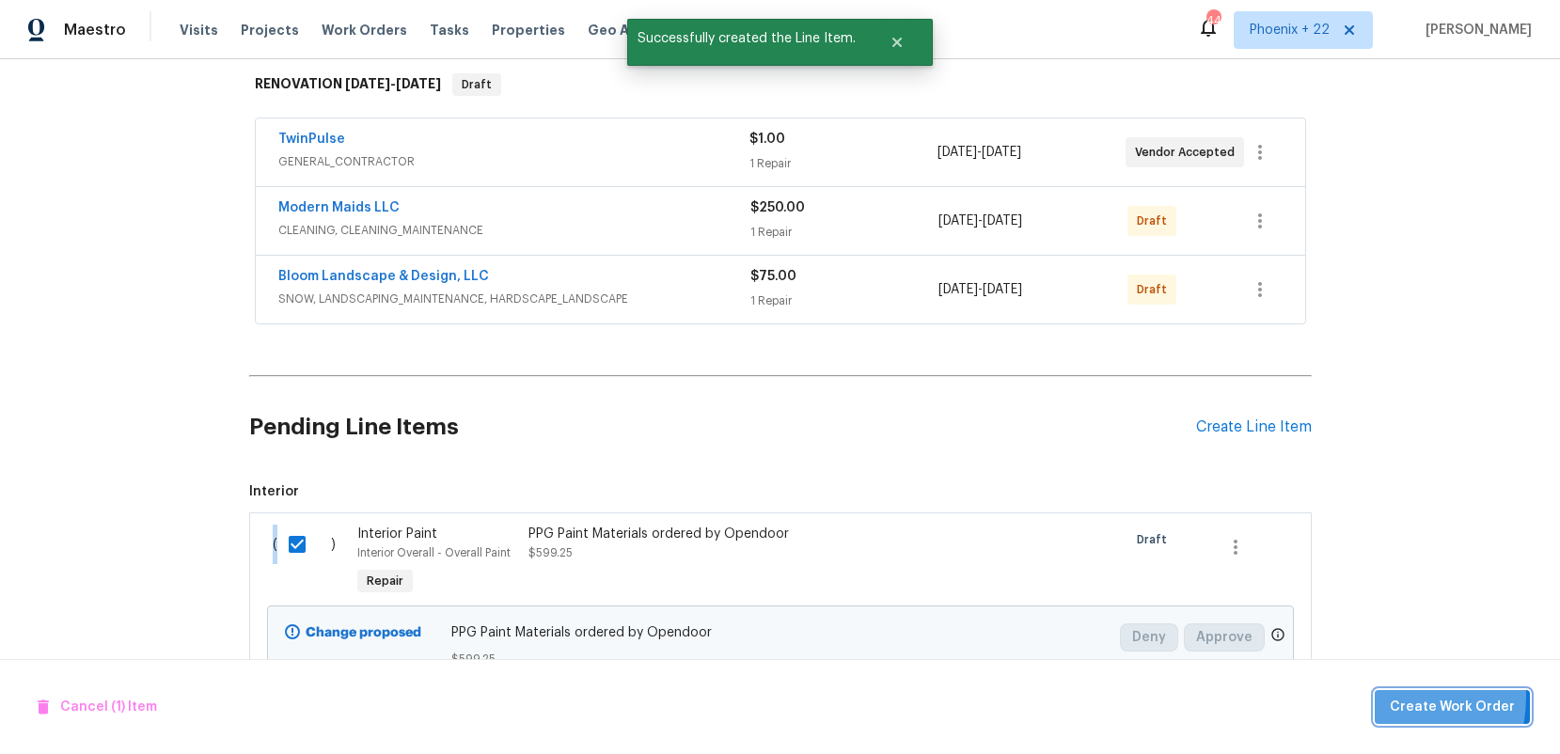
click at [1387, 696] on button "Create Work Order" at bounding box center [1452, 707] width 155 height 35
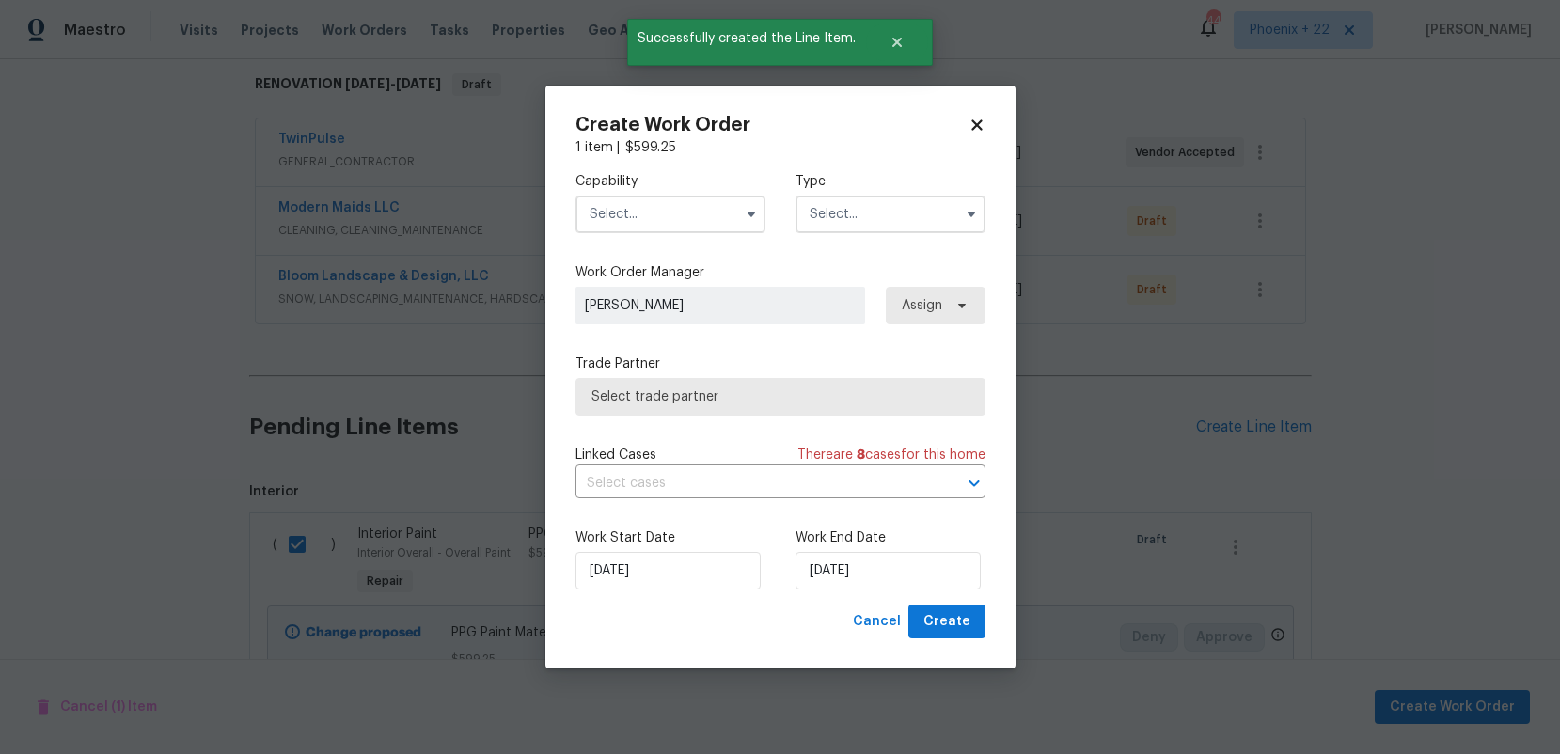
click at [720, 216] on input "text" at bounding box center [671, 215] width 190 height 38
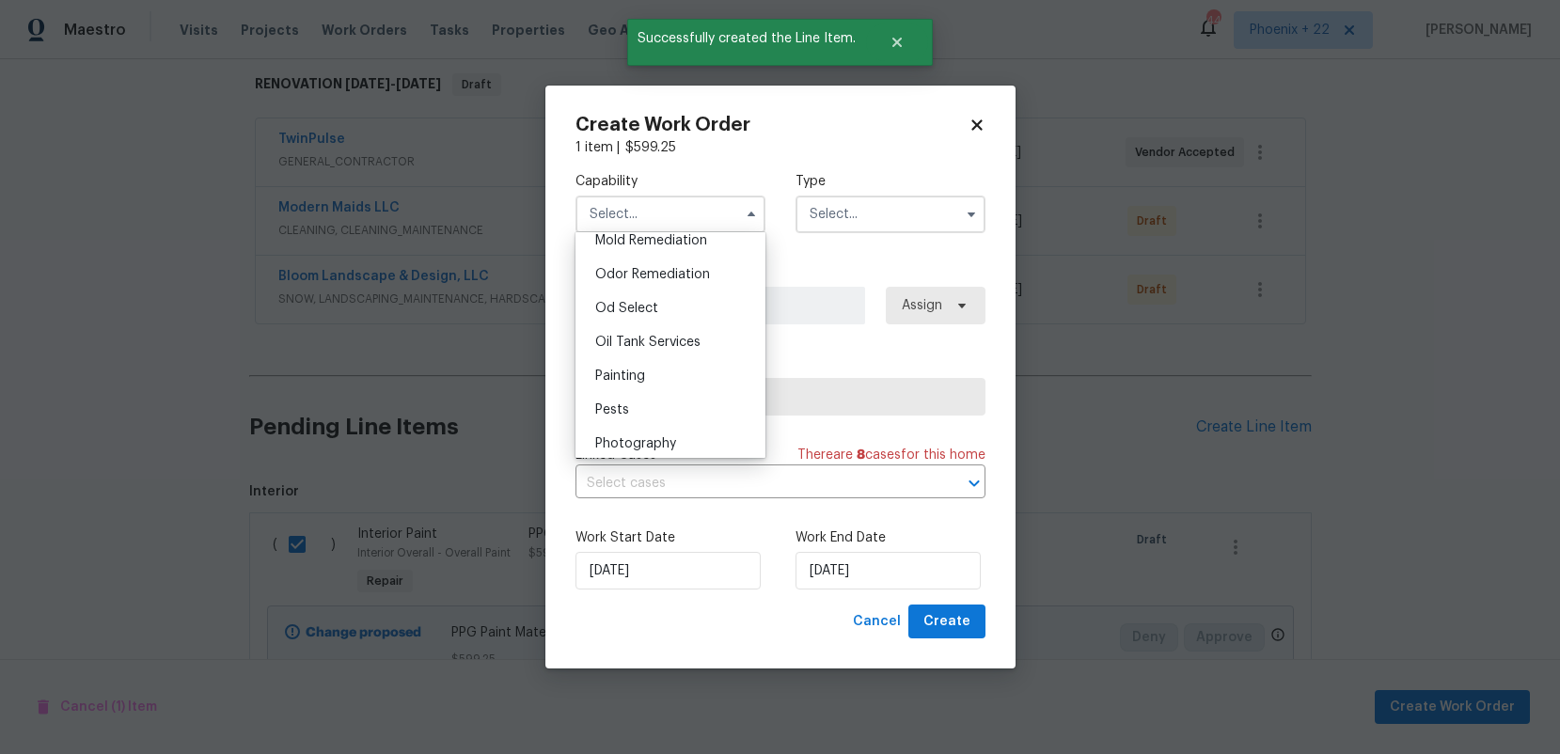
scroll to position [1491, 0]
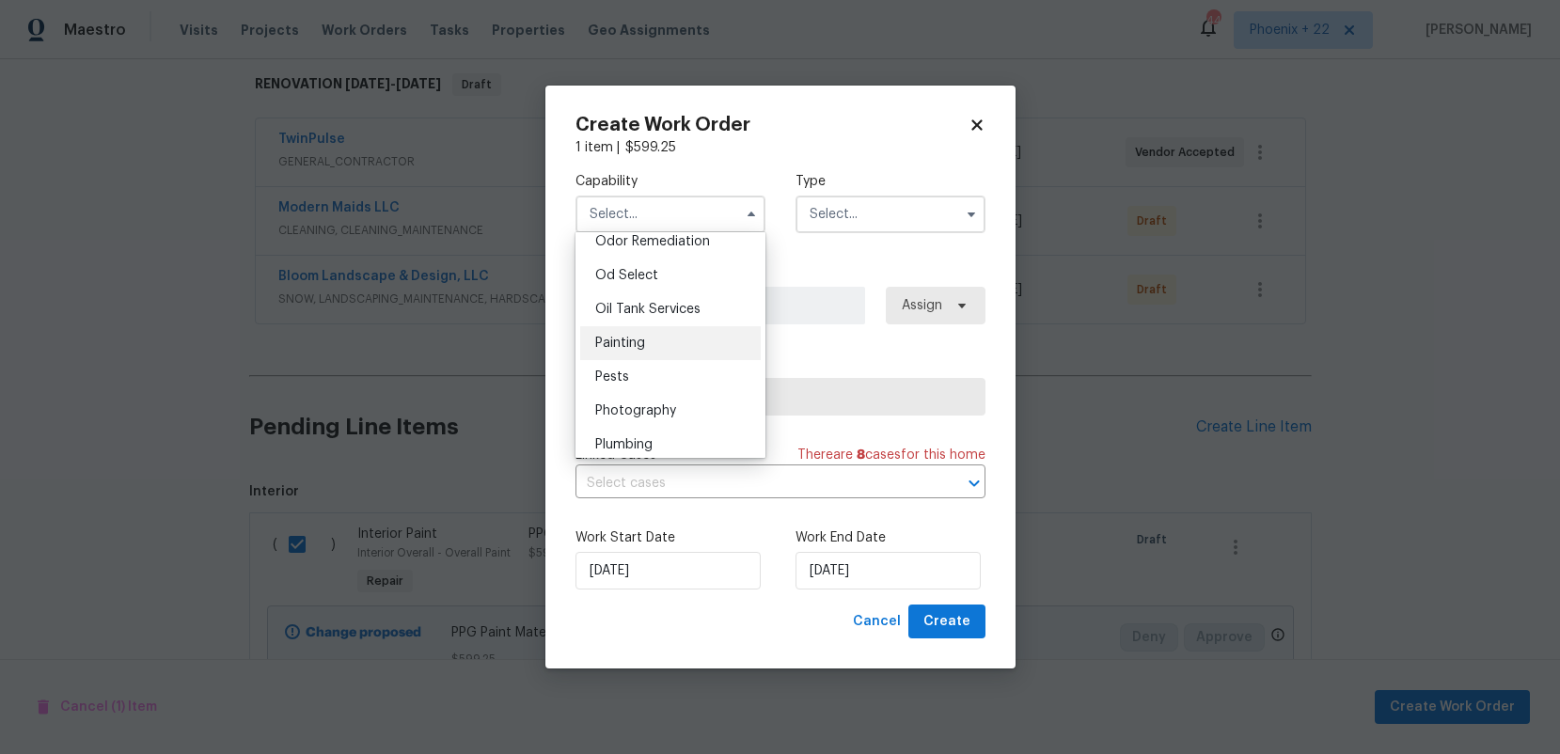
click at [699, 340] on div "Painting" at bounding box center [670, 343] width 181 height 34
type input "Painting"
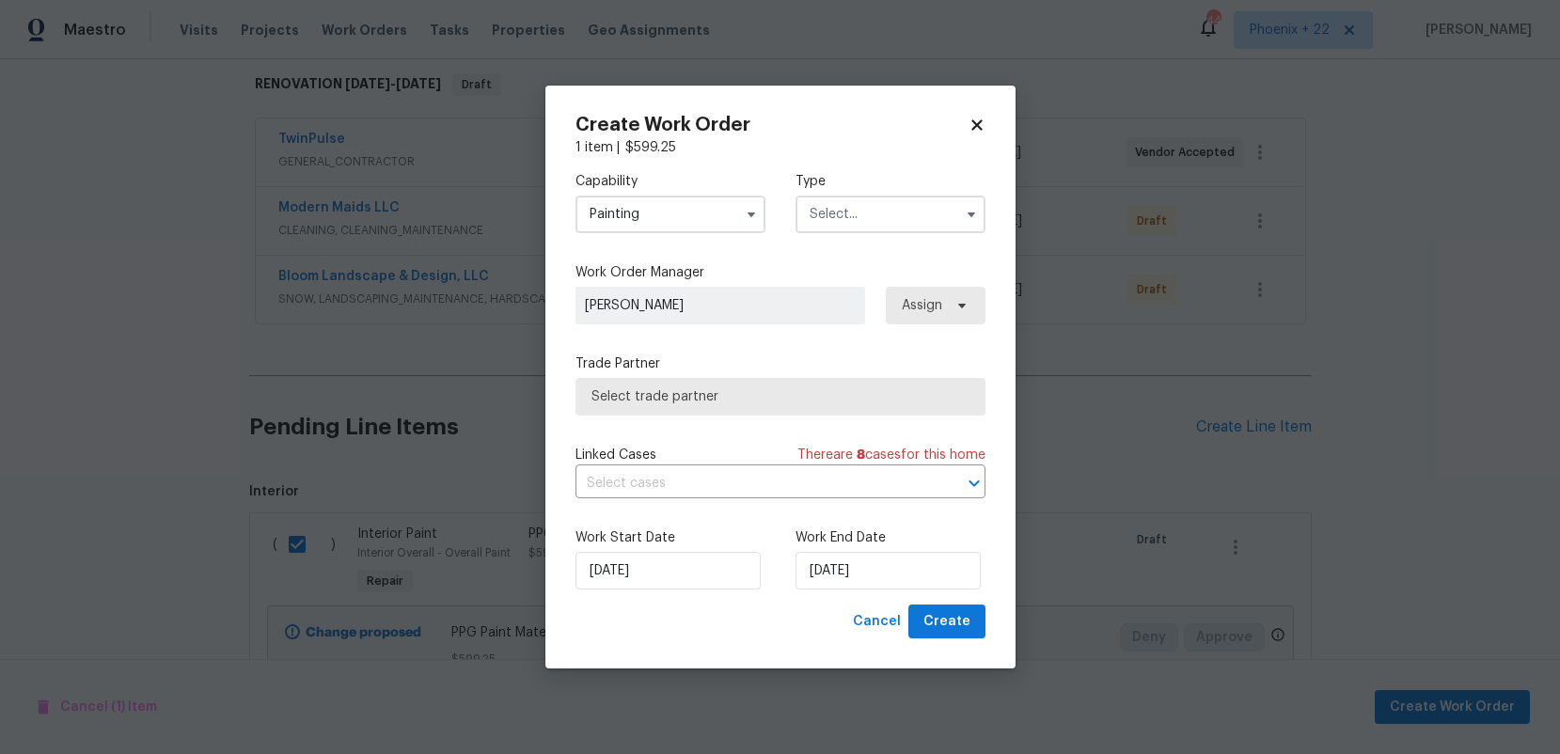
click at [849, 220] on input "text" at bounding box center [891, 215] width 190 height 38
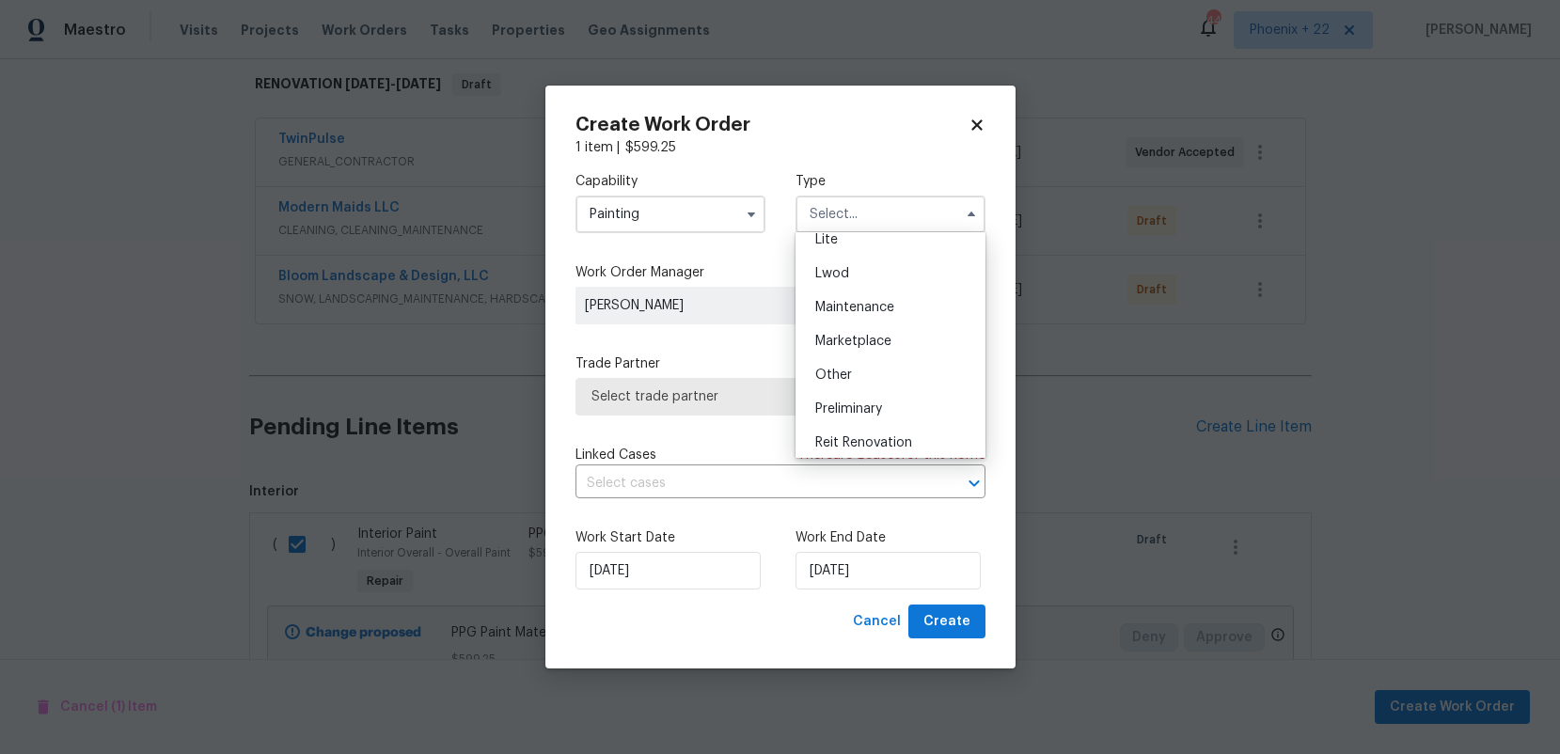
scroll to position [427, 0]
click at [842, 324] on div "Resale" at bounding box center [890, 335] width 181 height 34
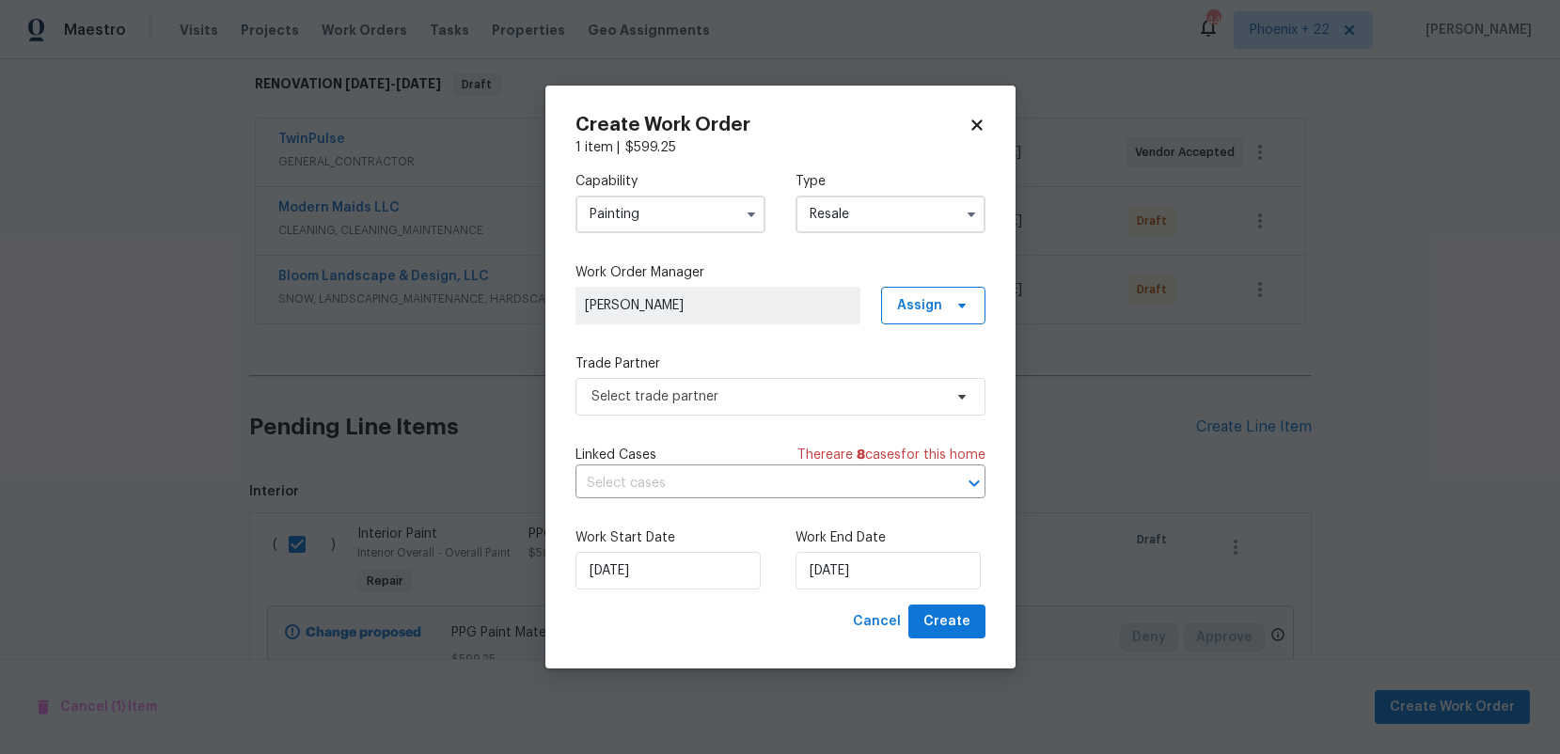
click at [847, 228] on input "Resale" at bounding box center [891, 215] width 190 height 38
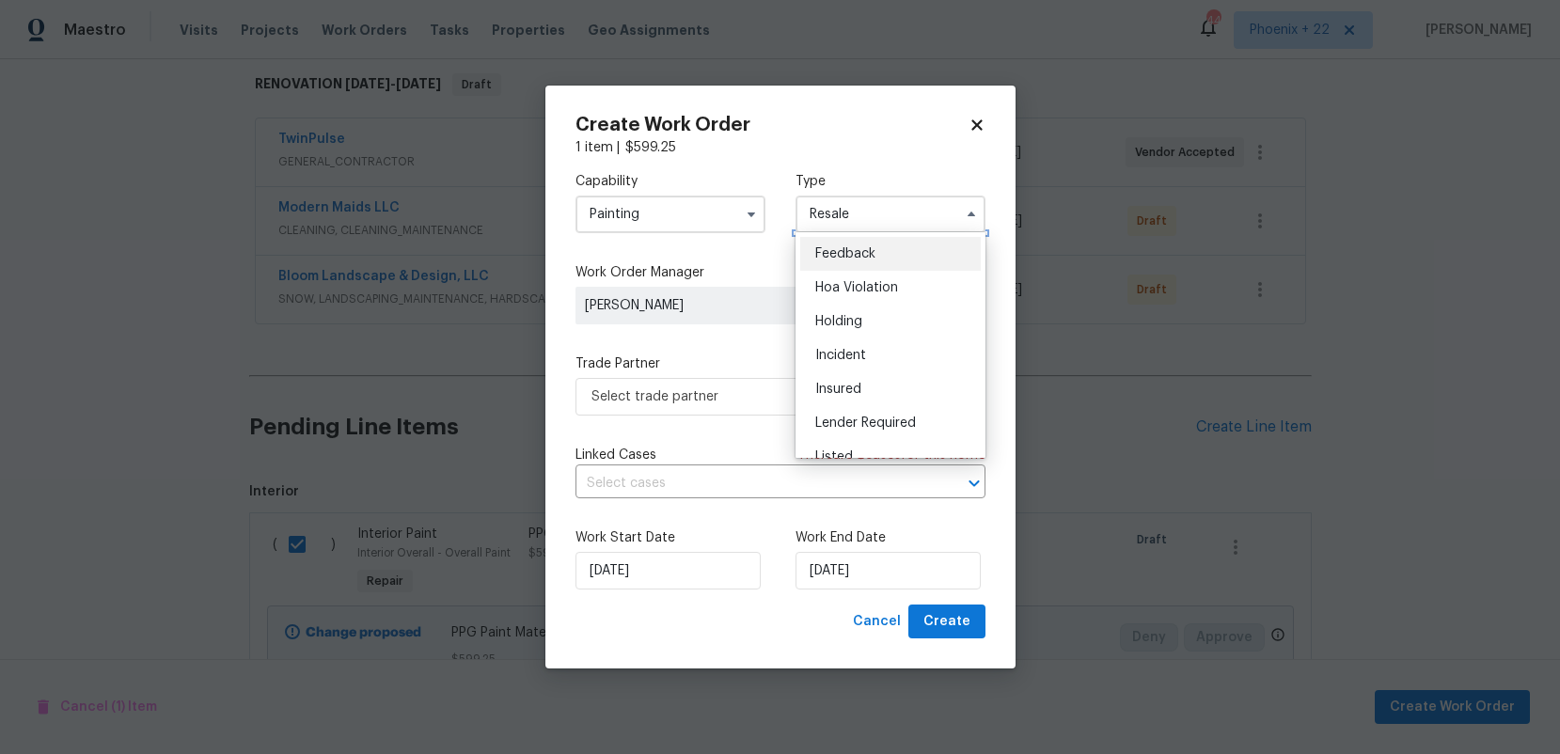
drag, startPoint x: 842, startPoint y: 221, endPoint x: 827, endPoint y: 243, distance: 26.4
click at [840, 223] on input "Resale" at bounding box center [891, 215] width 190 height 38
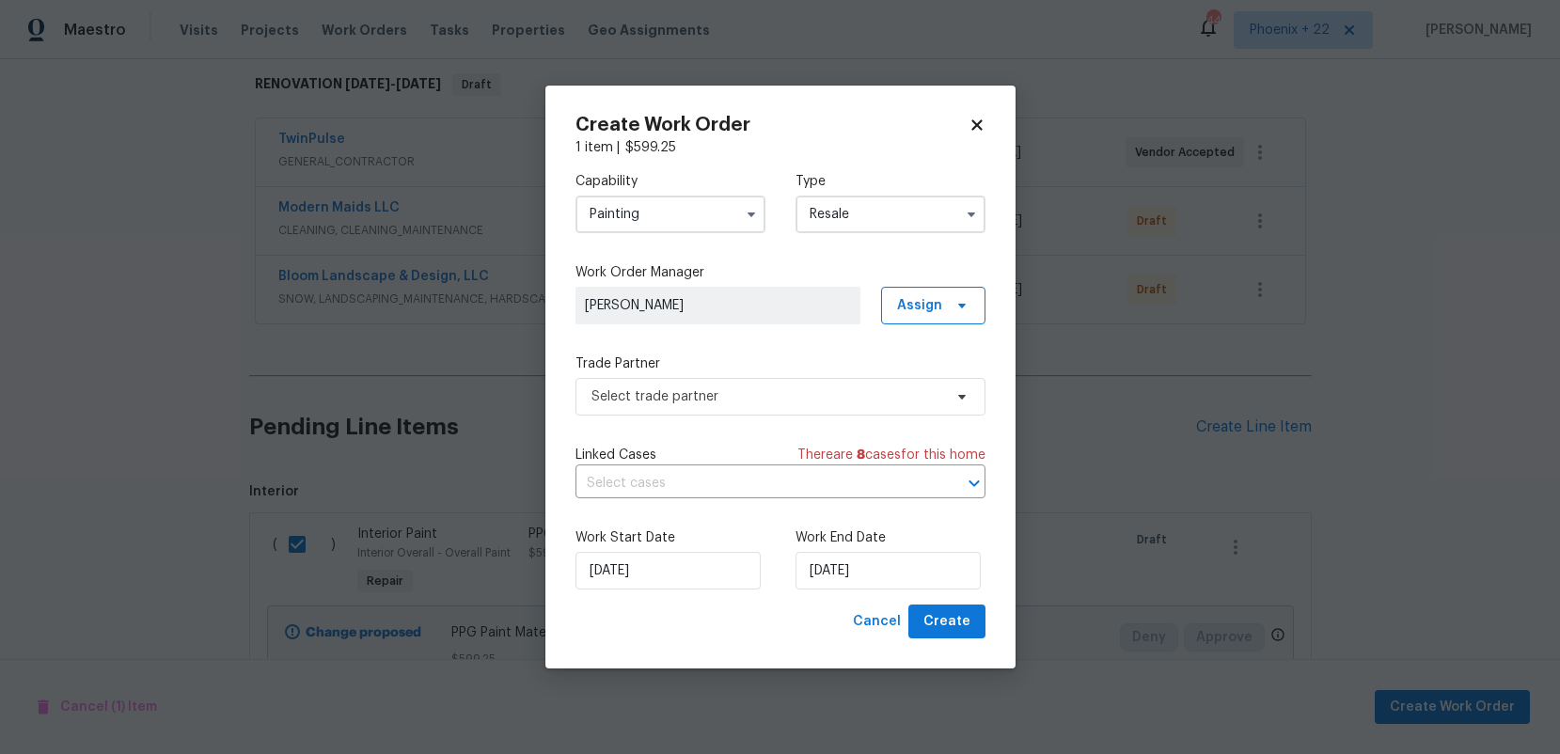
drag, startPoint x: 822, startPoint y: 212, endPoint x: 827, endPoint y: 230, distance: 19.4
click at [827, 230] on input "Resale" at bounding box center [891, 215] width 190 height 38
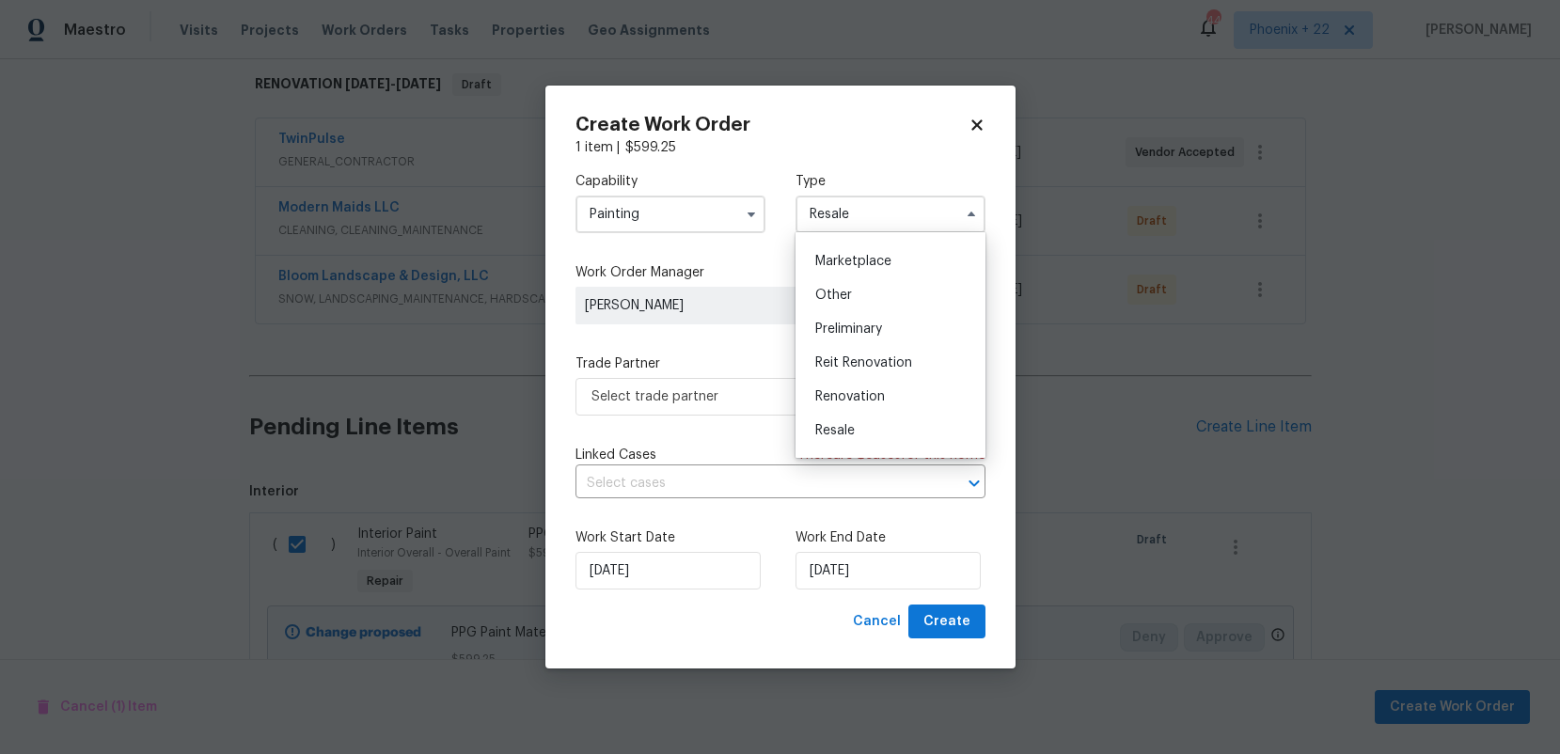
scroll to position [427, 0]
drag, startPoint x: 879, startPoint y: 307, endPoint x: 918, endPoint y: 303, distance: 38.7
click at [879, 306] on span "Renovation" at bounding box center [850, 300] width 70 height 13
type input "Renovation"
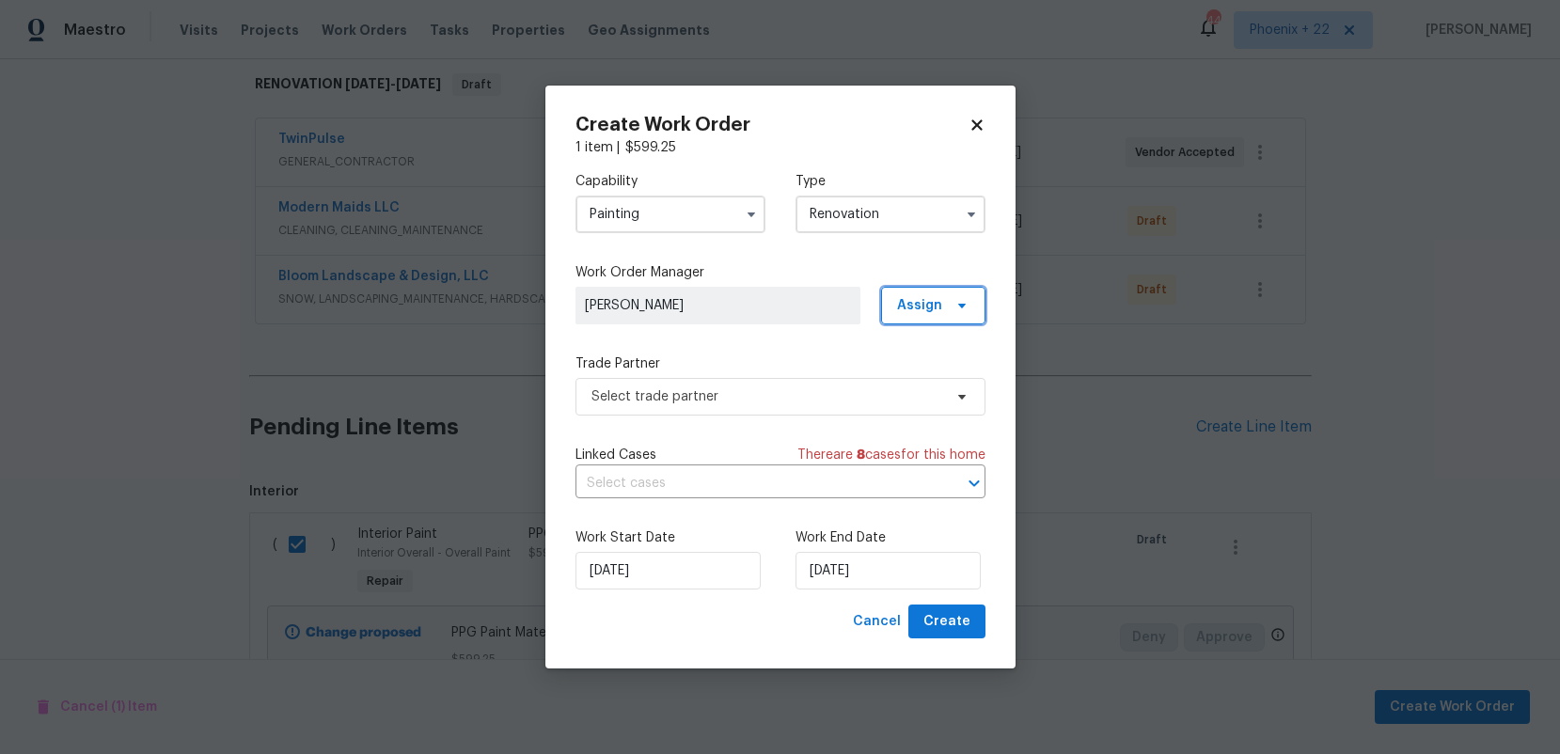
click at [932, 300] on span "Assign" at bounding box center [919, 305] width 45 height 19
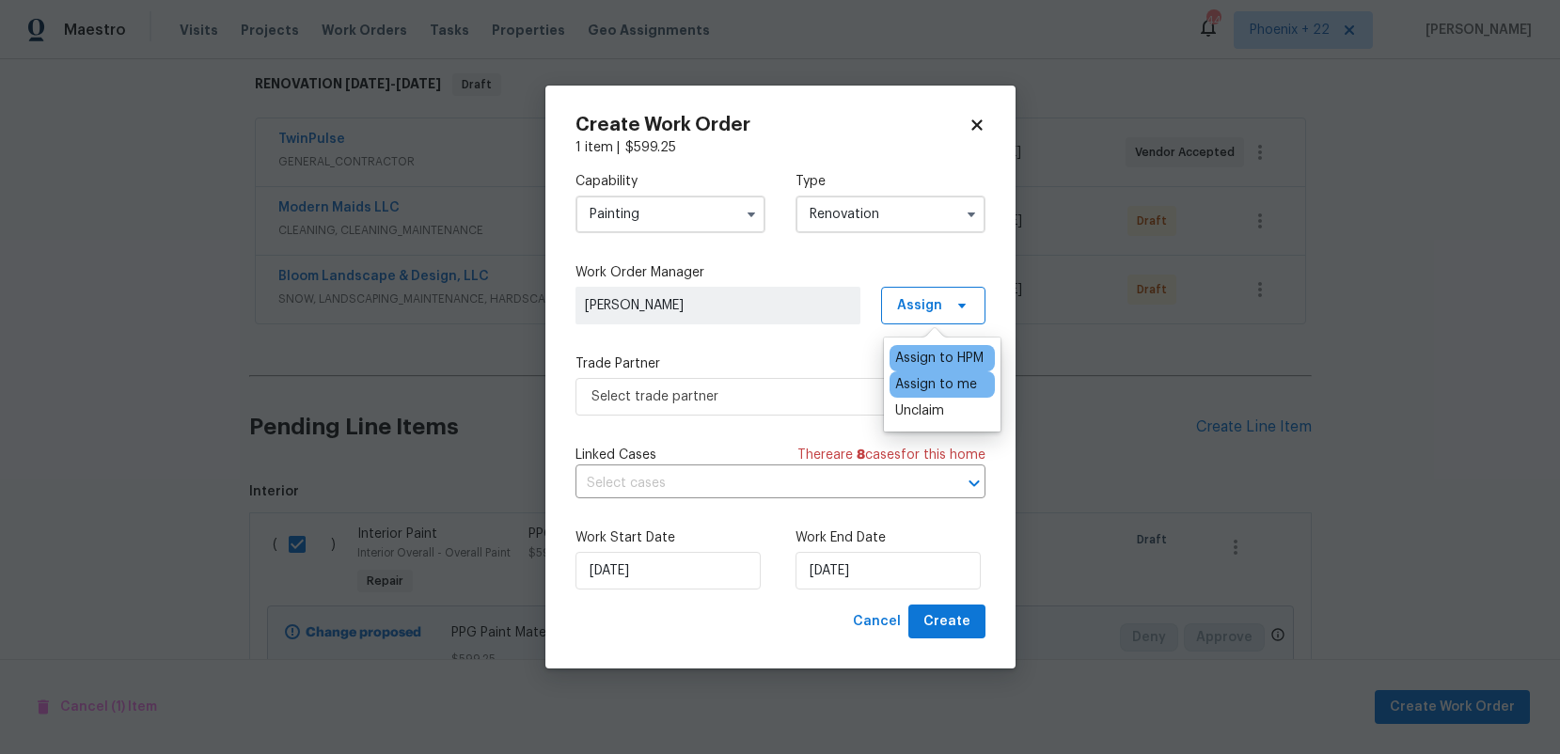
drag, startPoint x: 913, startPoint y: 384, endPoint x: 896, endPoint y: 385, distance: 17.0
click at [913, 384] on div "Assign to me" at bounding box center [936, 384] width 82 height 19
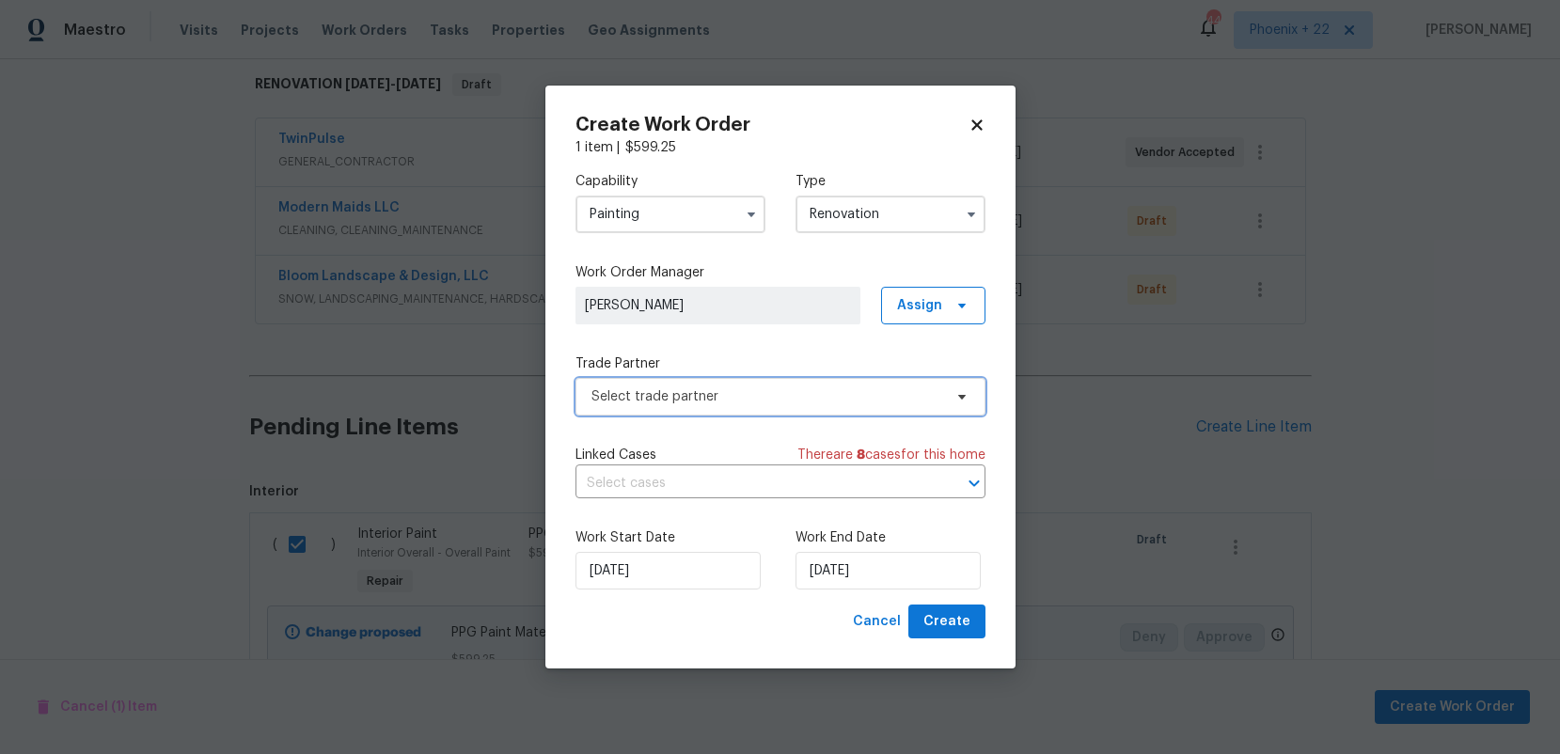
click at [795, 406] on span "Select trade partner" at bounding box center [781, 397] width 410 height 38
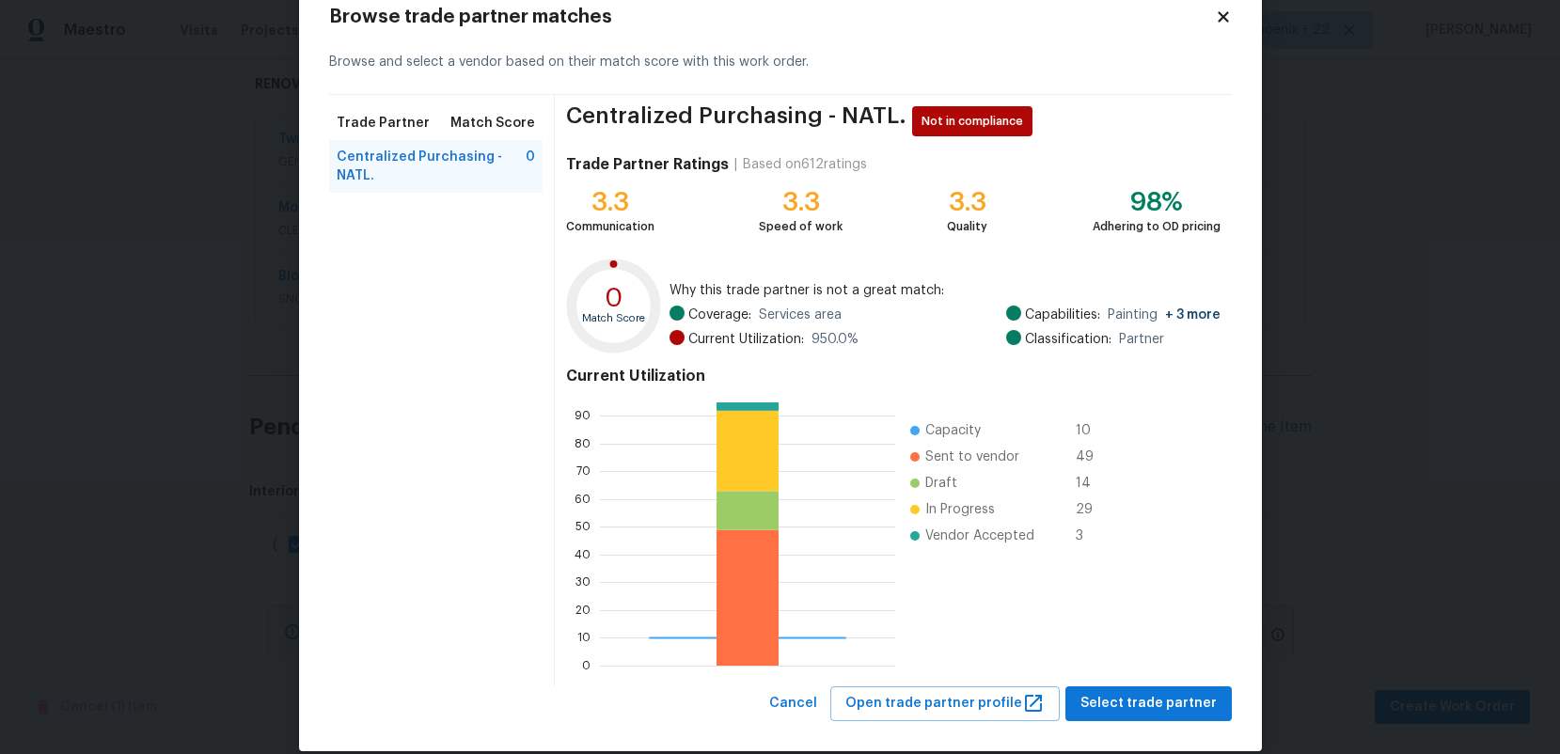
scroll to position [67, 0]
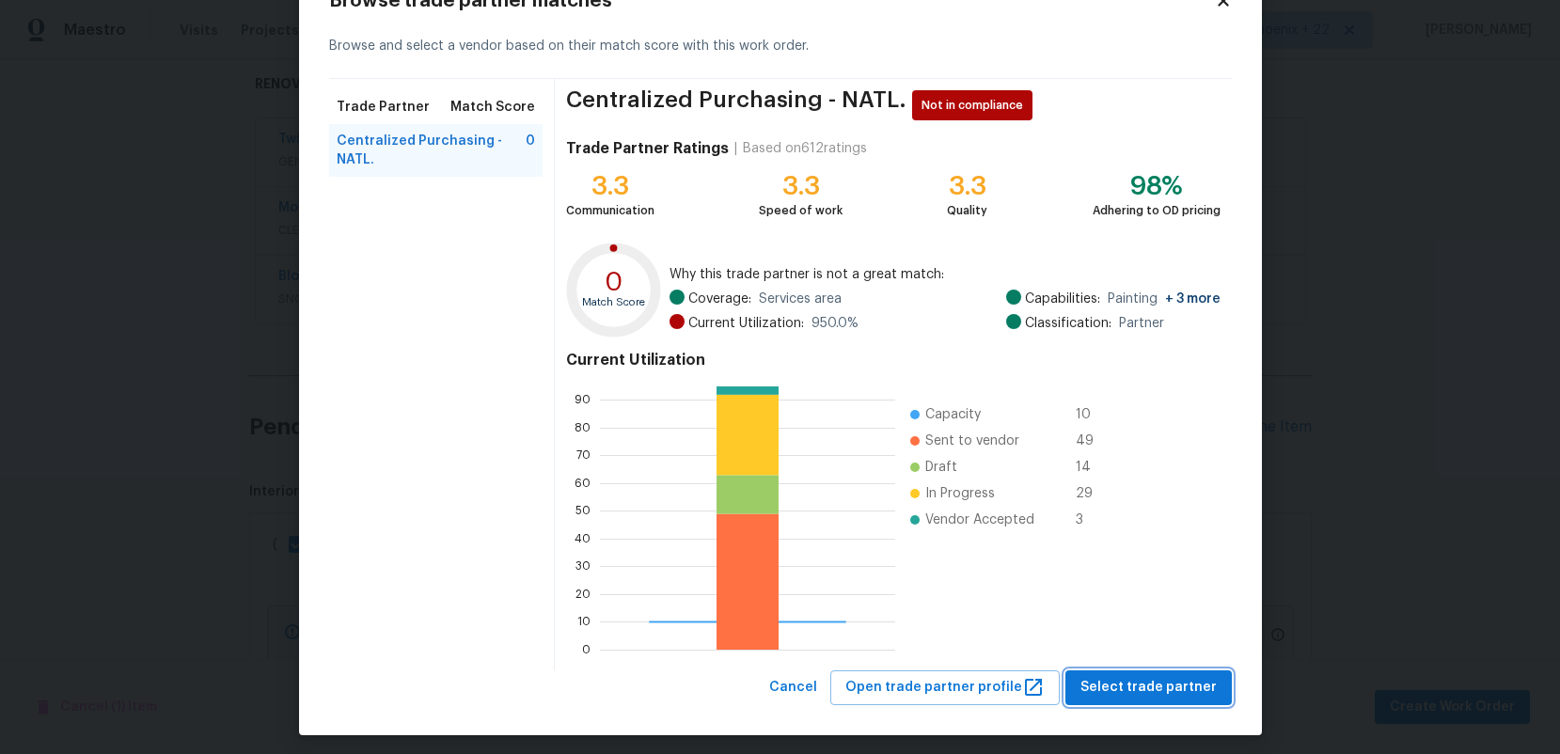
click at [1124, 702] on button "Select trade partner" at bounding box center [1149, 688] width 166 height 35
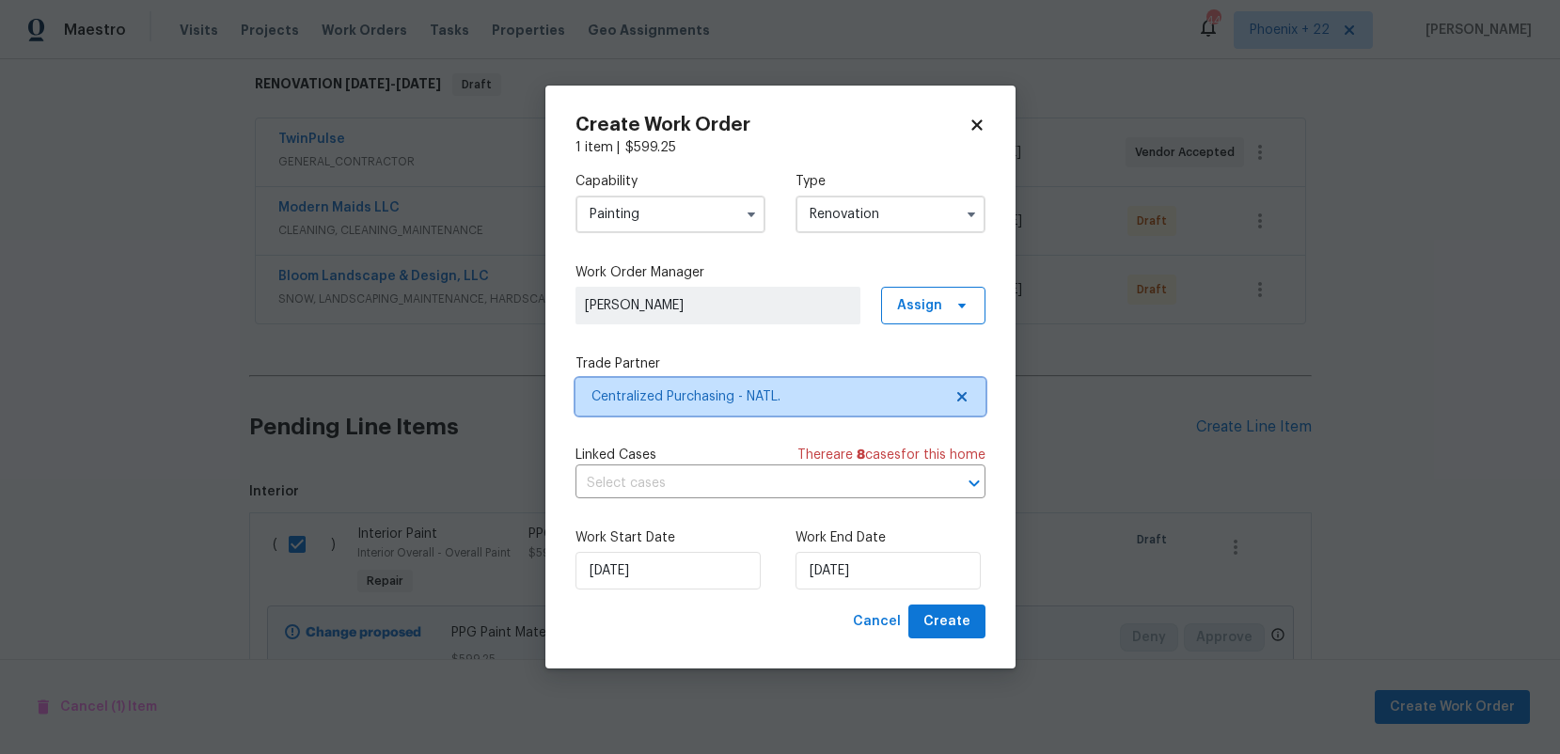
scroll to position [0, 0]
click at [962, 624] on span "Create" at bounding box center [947, 622] width 47 height 24
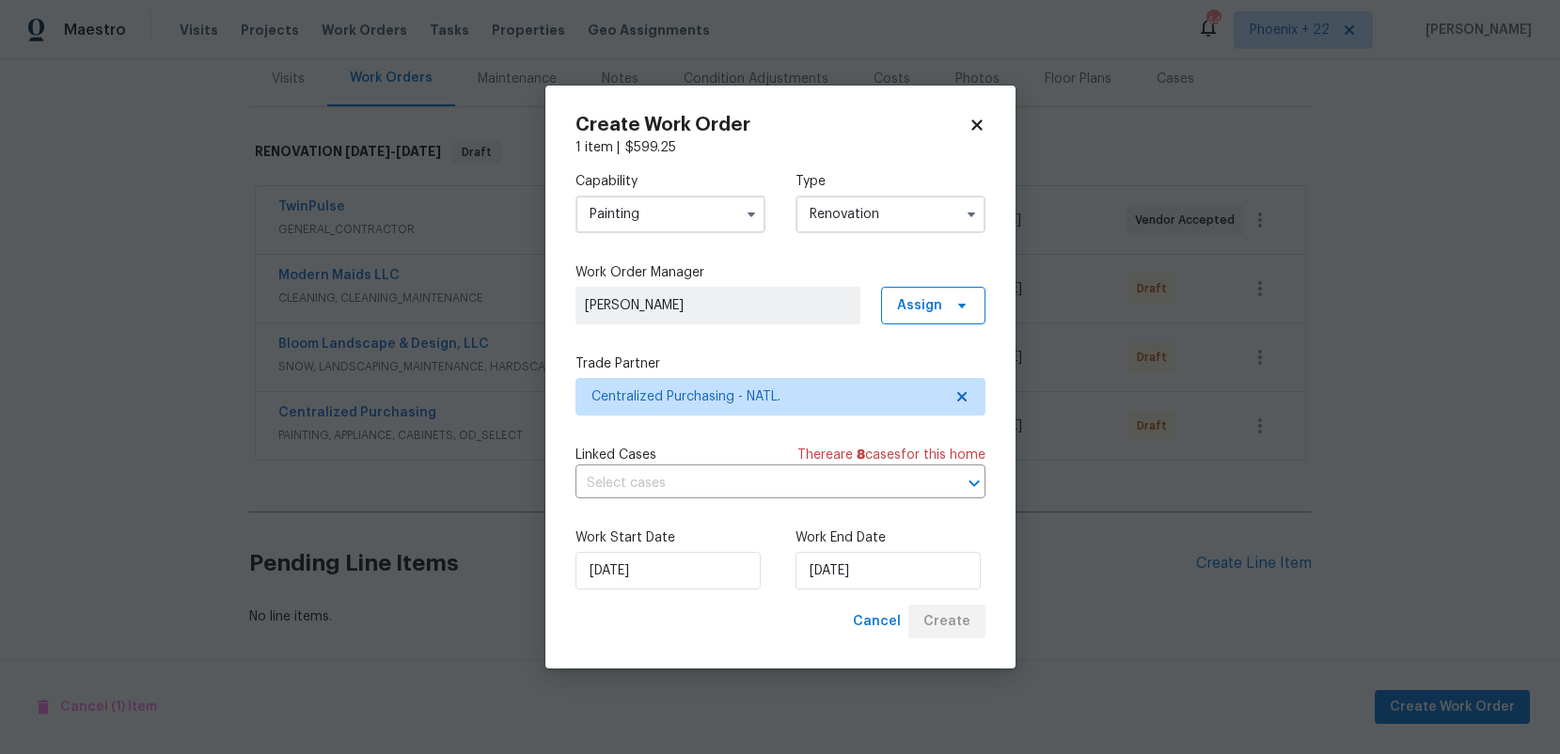
scroll to position [234, 0]
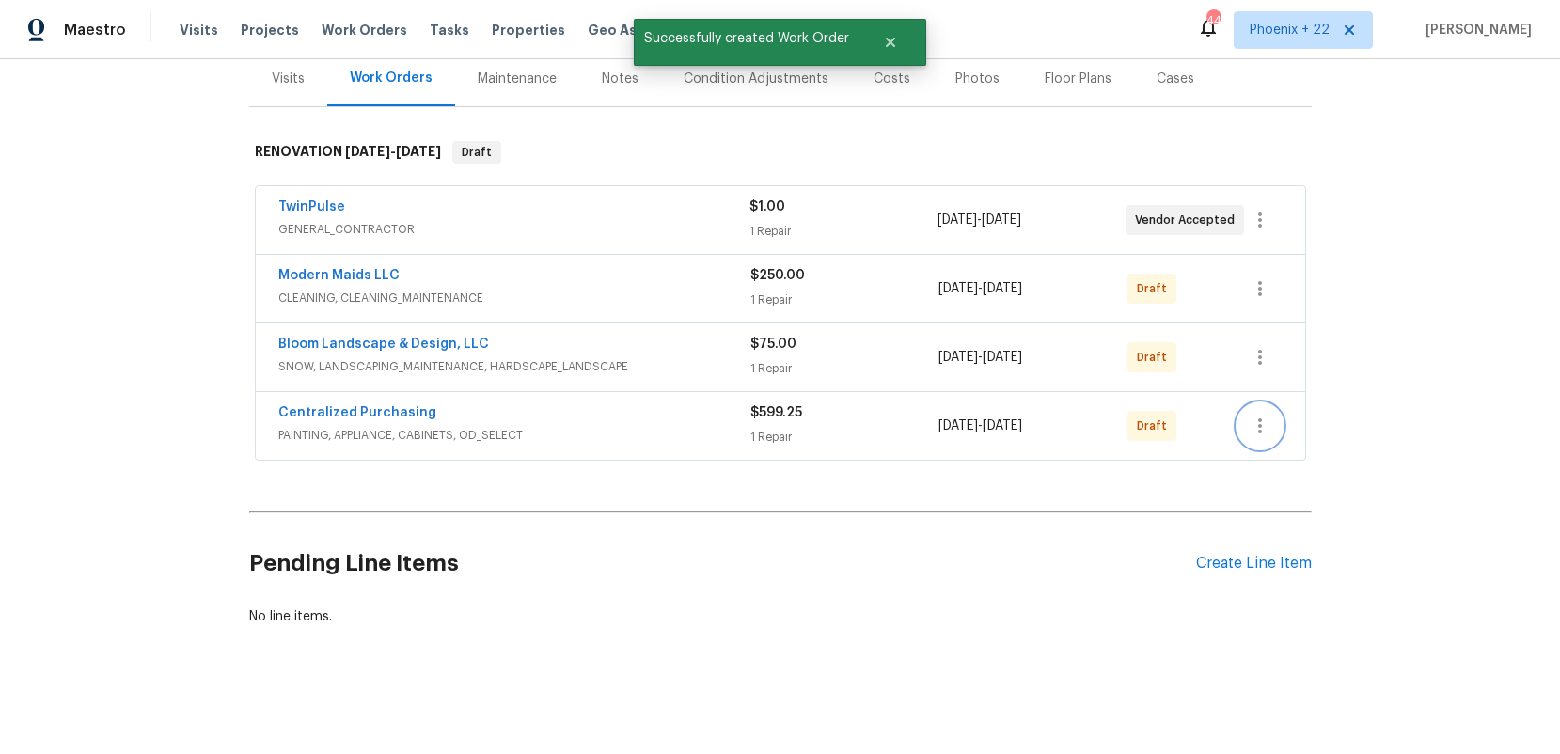
click at [1254, 429] on icon "button" at bounding box center [1260, 426] width 23 height 23
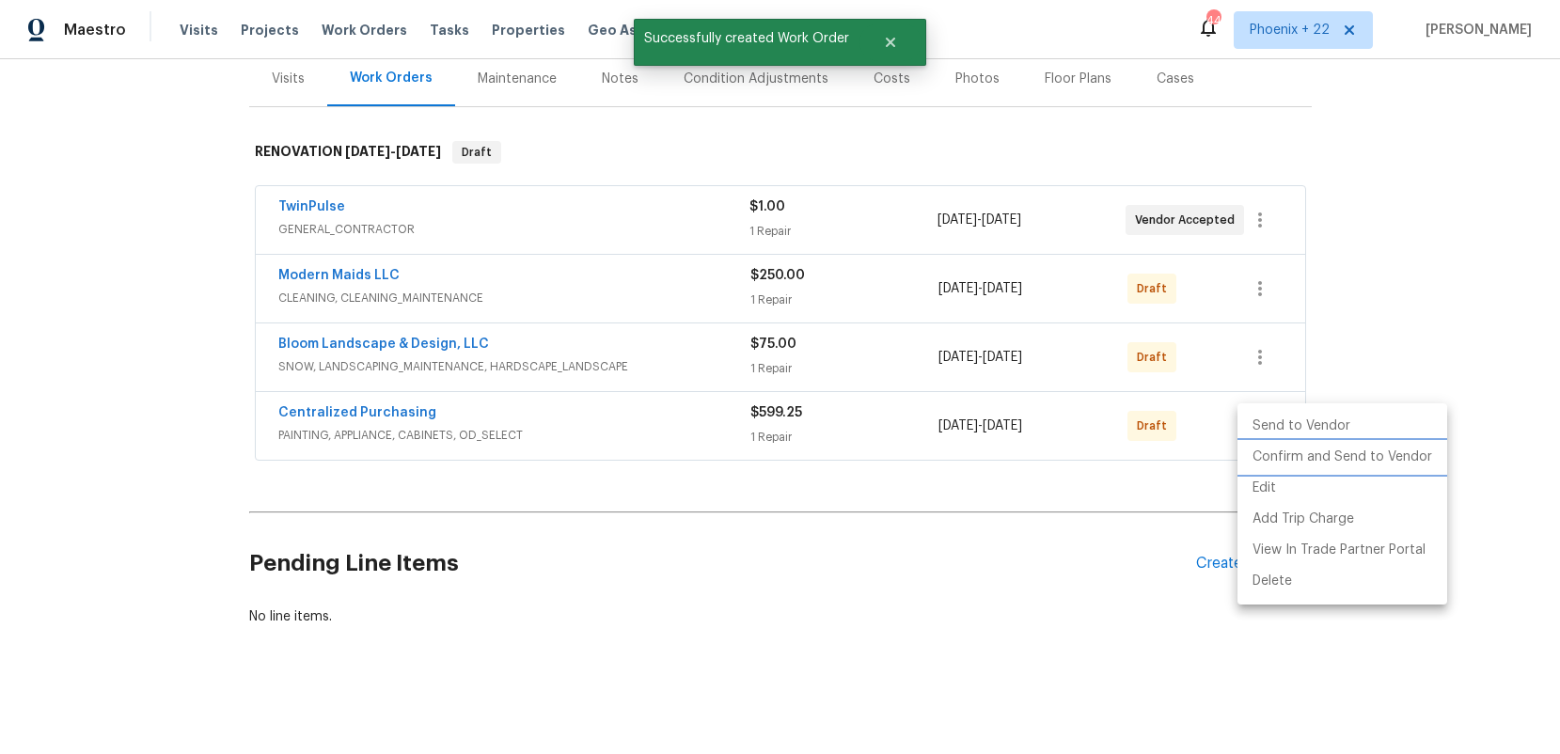
click at [1259, 443] on li "Confirm and Send to Vendor" at bounding box center [1343, 457] width 210 height 31
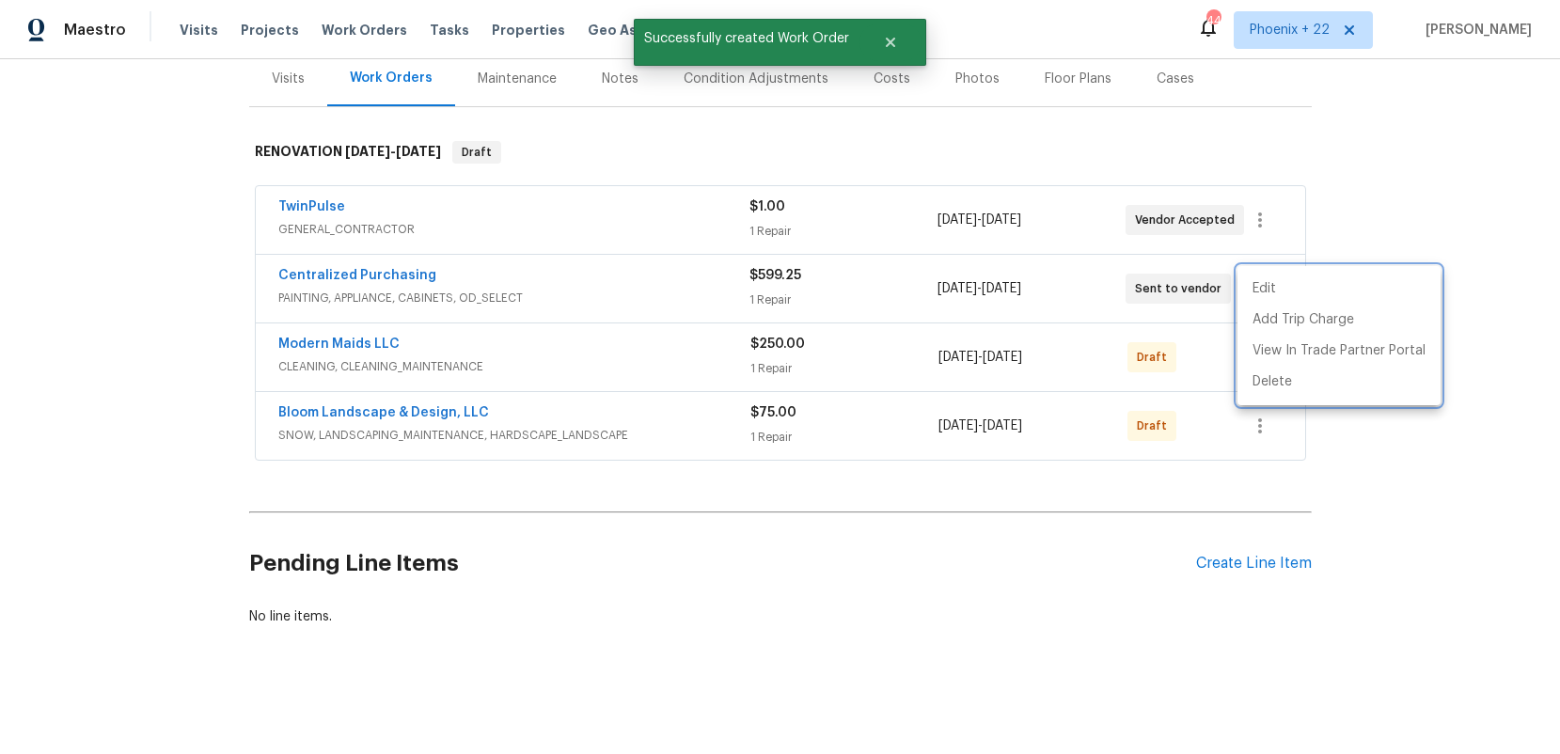
drag, startPoint x: 457, startPoint y: 302, endPoint x: 351, endPoint y: 278, distance: 108.9
click at [442, 300] on div at bounding box center [780, 377] width 1560 height 754
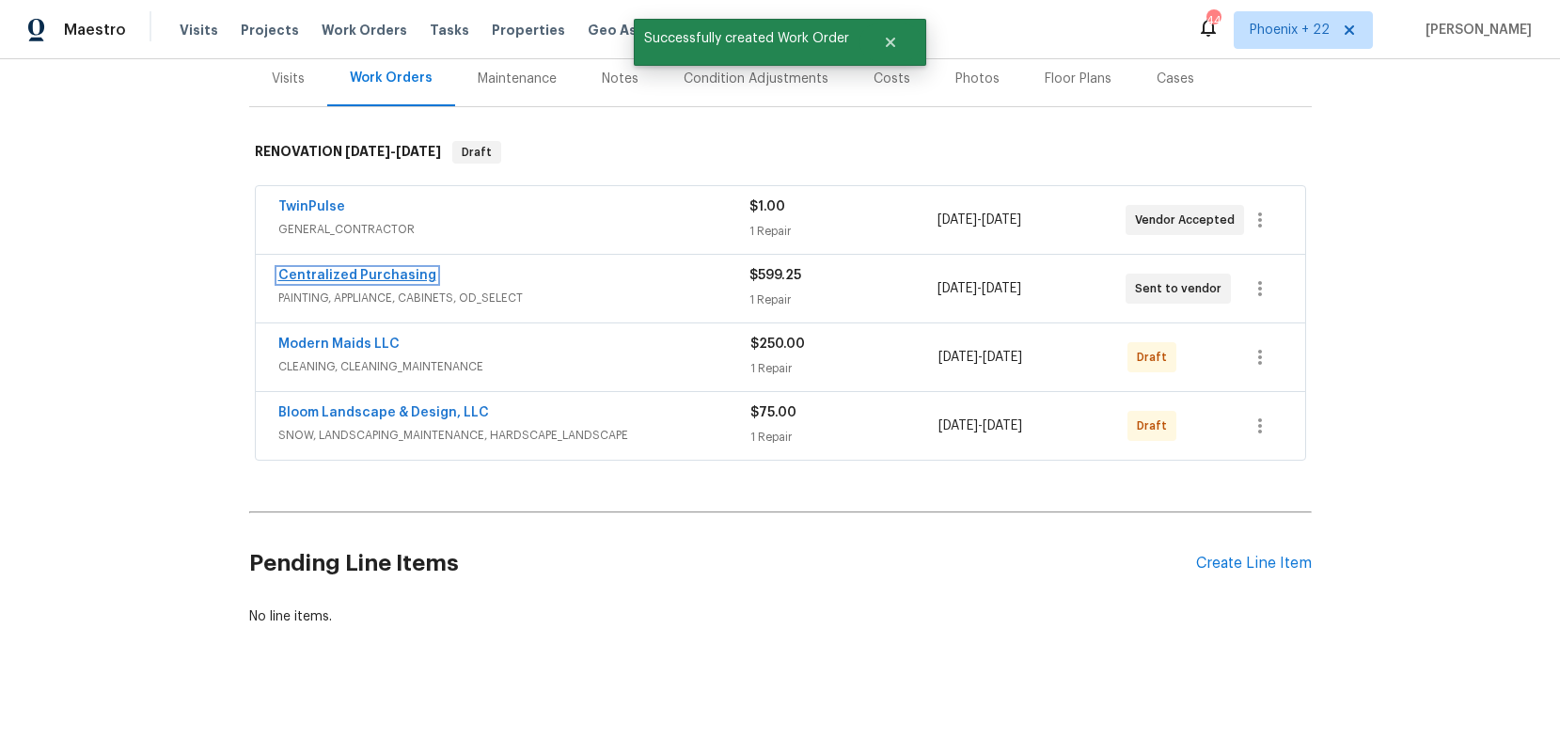
click at [350, 277] on link "Centralized Purchasing" at bounding box center [357, 275] width 158 height 13
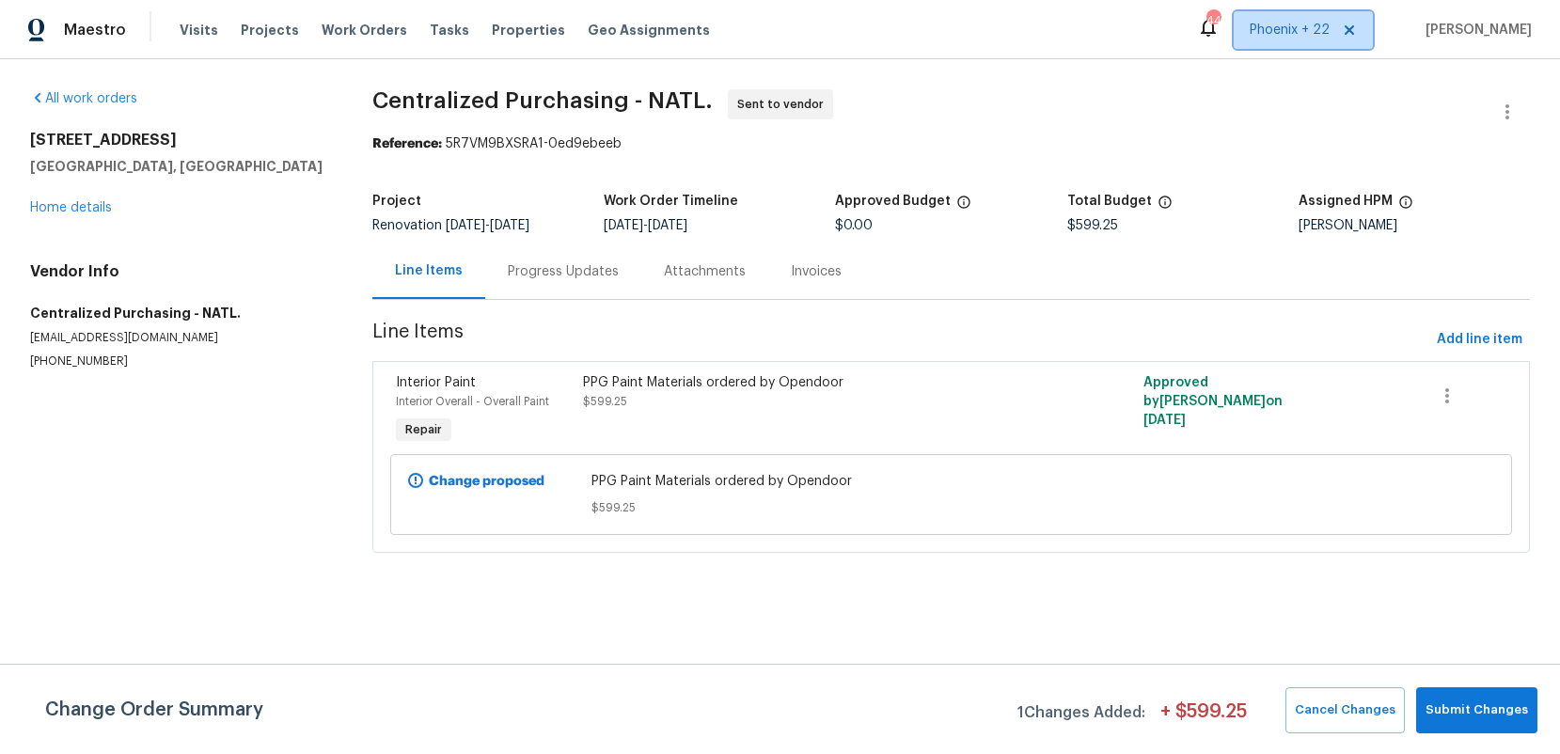
drag, startPoint x: 1334, startPoint y: 28, endPoint x: 1287, endPoint y: 59, distance: 56.3
click at [1330, 28] on span "Phoenix + 22" at bounding box center [1290, 30] width 80 height 19
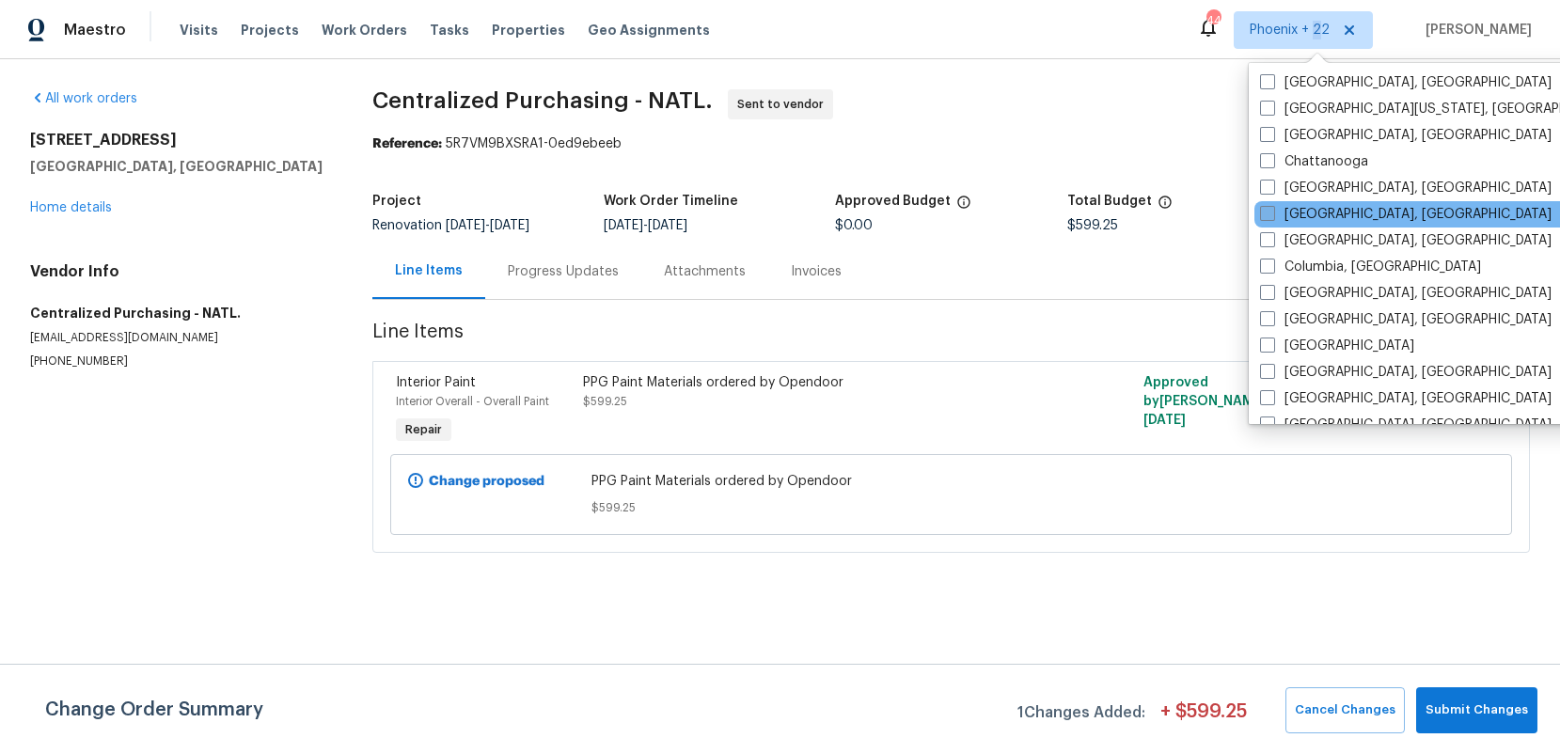
scroll to position [726, 0]
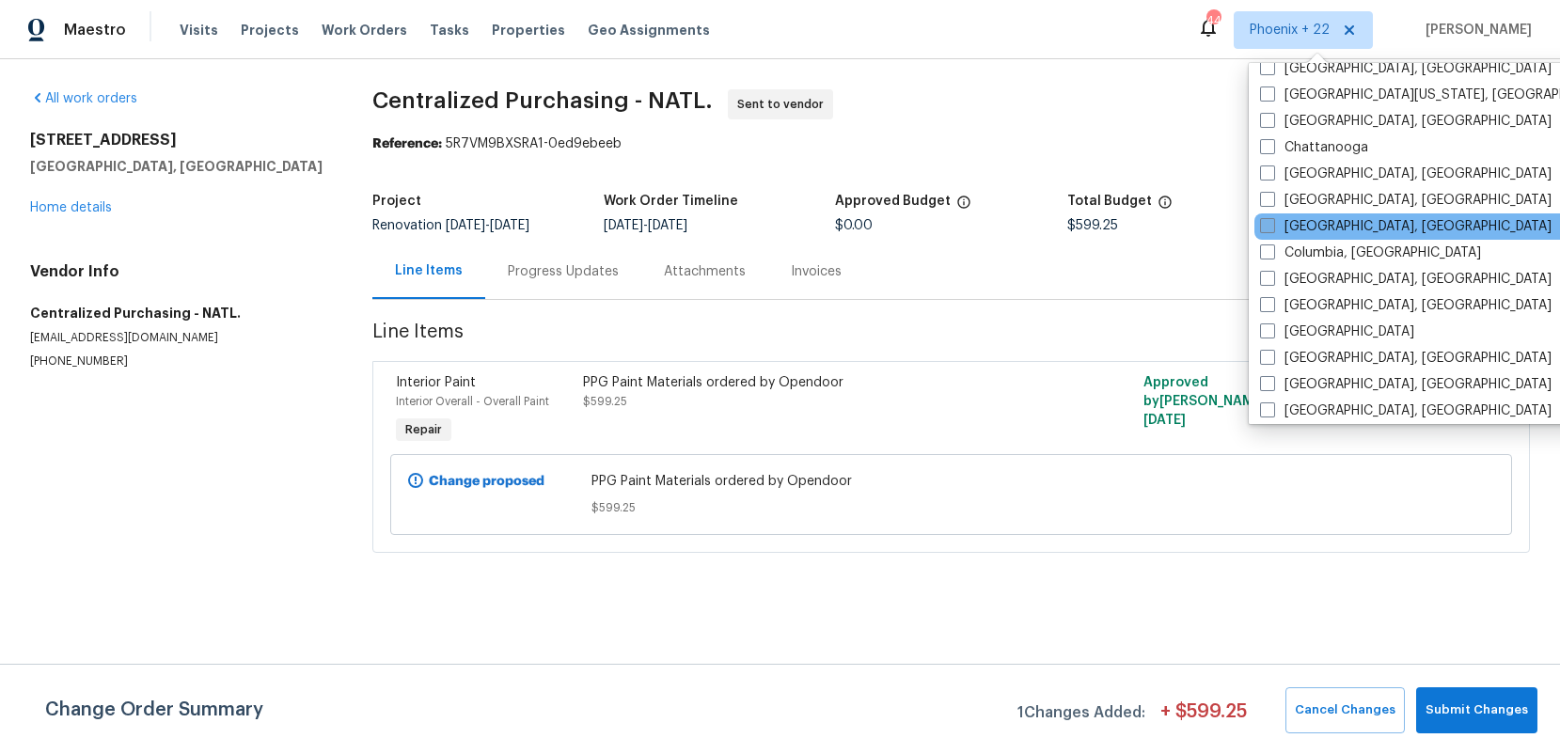
click at [1317, 226] on label "[GEOGRAPHIC_DATA], [GEOGRAPHIC_DATA]" at bounding box center [1406, 226] width 292 height 19
click at [1273, 226] on input "[GEOGRAPHIC_DATA], [GEOGRAPHIC_DATA]" at bounding box center [1266, 223] width 12 height 12
checkbox input "true"
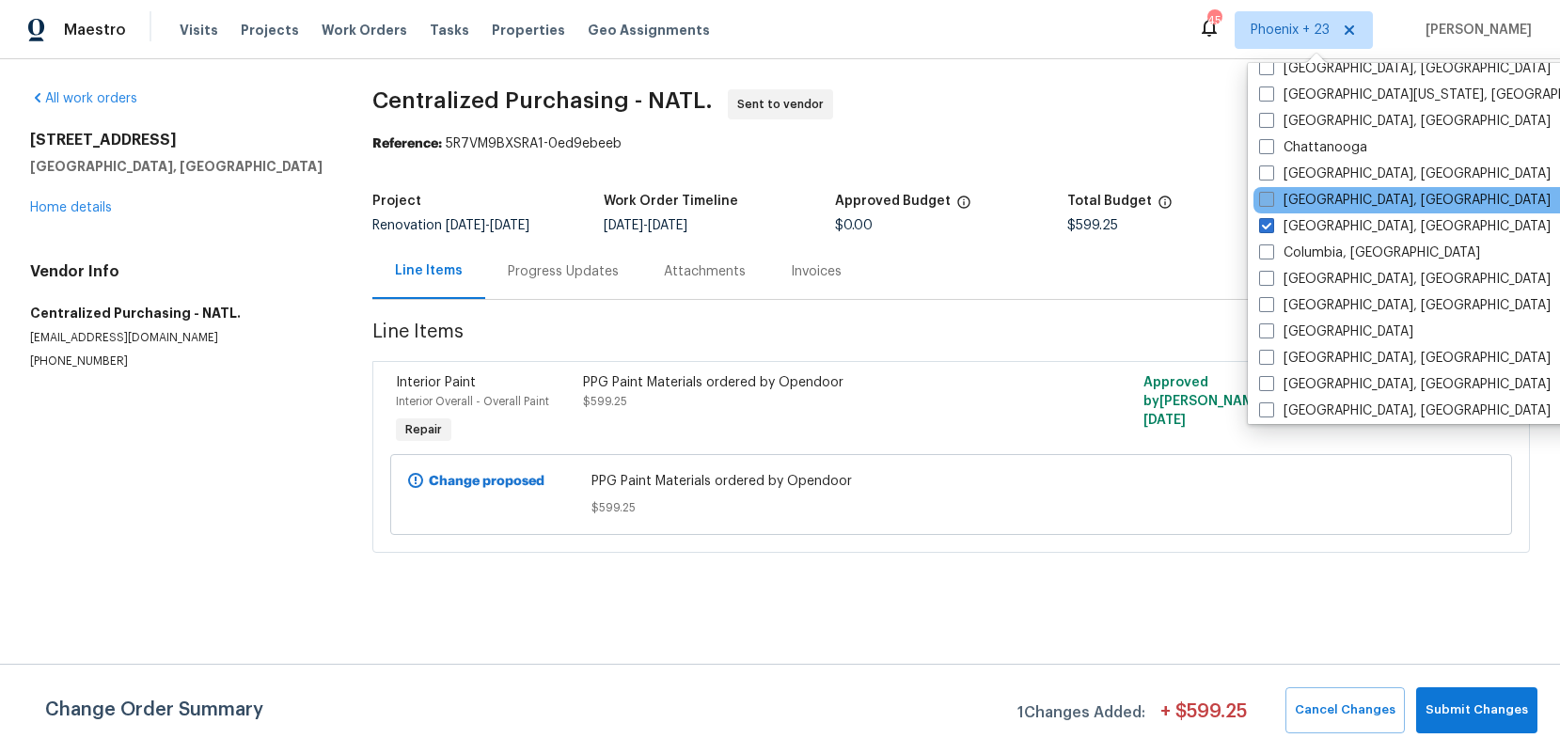
click at [1308, 197] on label "[GEOGRAPHIC_DATA], [GEOGRAPHIC_DATA]" at bounding box center [1405, 200] width 292 height 19
click at [1272, 197] on input "[GEOGRAPHIC_DATA], [GEOGRAPHIC_DATA]" at bounding box center [1265, 197] width 12 height 12
checkbox input "true"
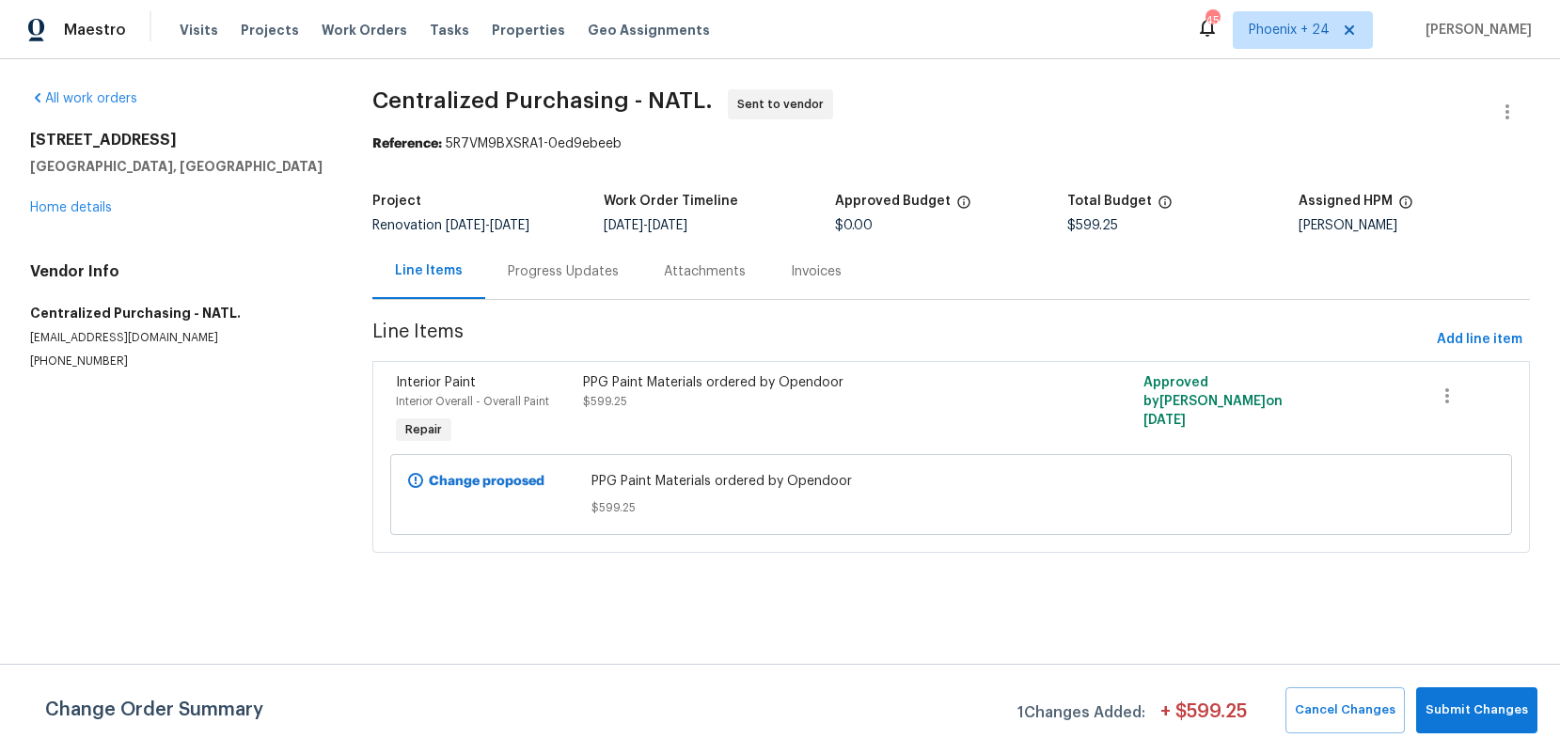
click at [373, 6] on div "Maestro Visits Projects Work Orders Tasks Properties Geo Assignments 454 [GEOGR…" at bounding box center [780, 29] width 1560 height 59
drag, startPoint x: 365, startPoint y: 25, endPoint x: 518, endPoint y: 55, distance: 156.2
click at [366, 25] on span "Work Orders" at bounding box center [365, 30] width 86 height 19
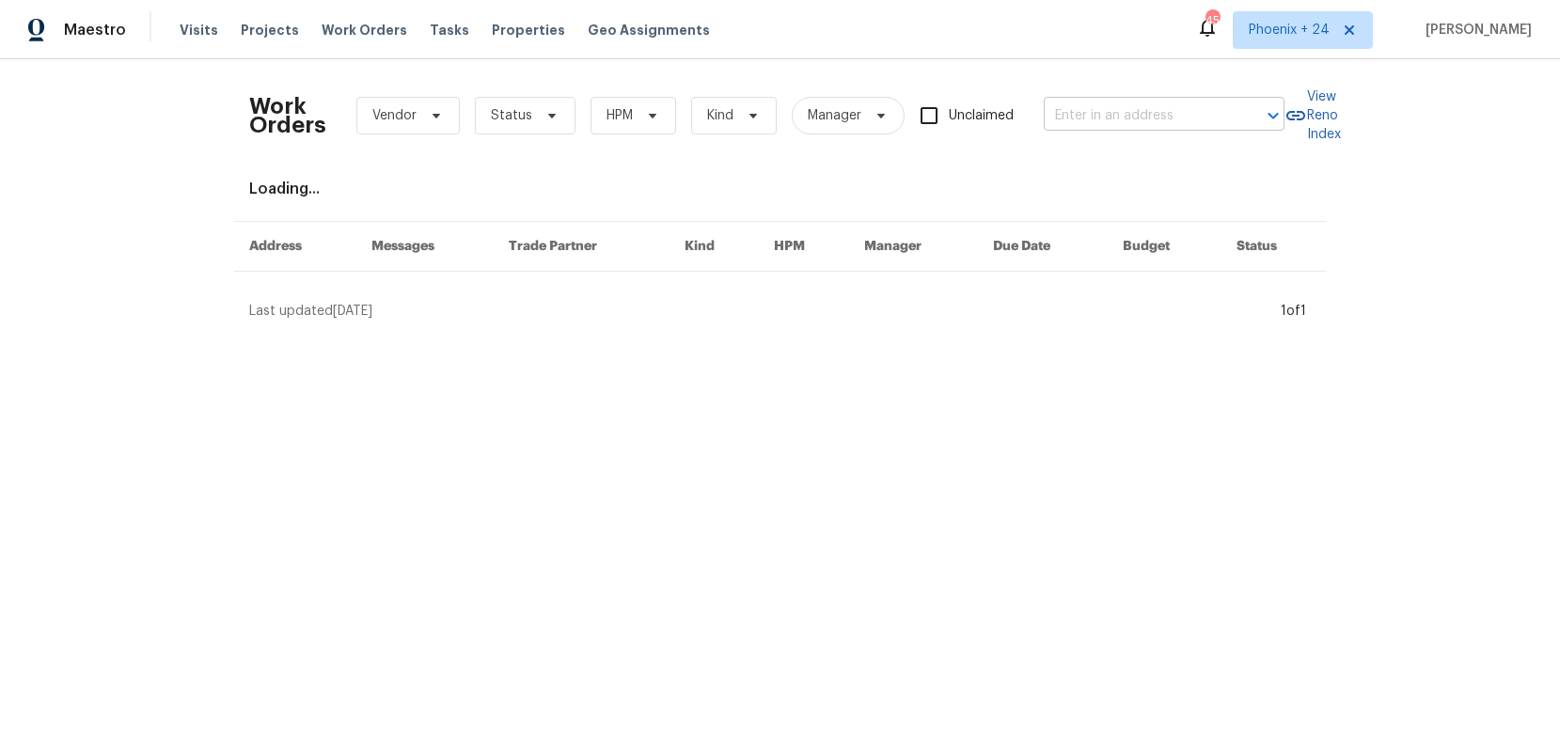
click at [1116, 124] on input "text" at bounding box center [1138, 116] width 188 height 29
paste input "[STREET_ADDRESS]"
type input "[STREET_ADDRESS]"
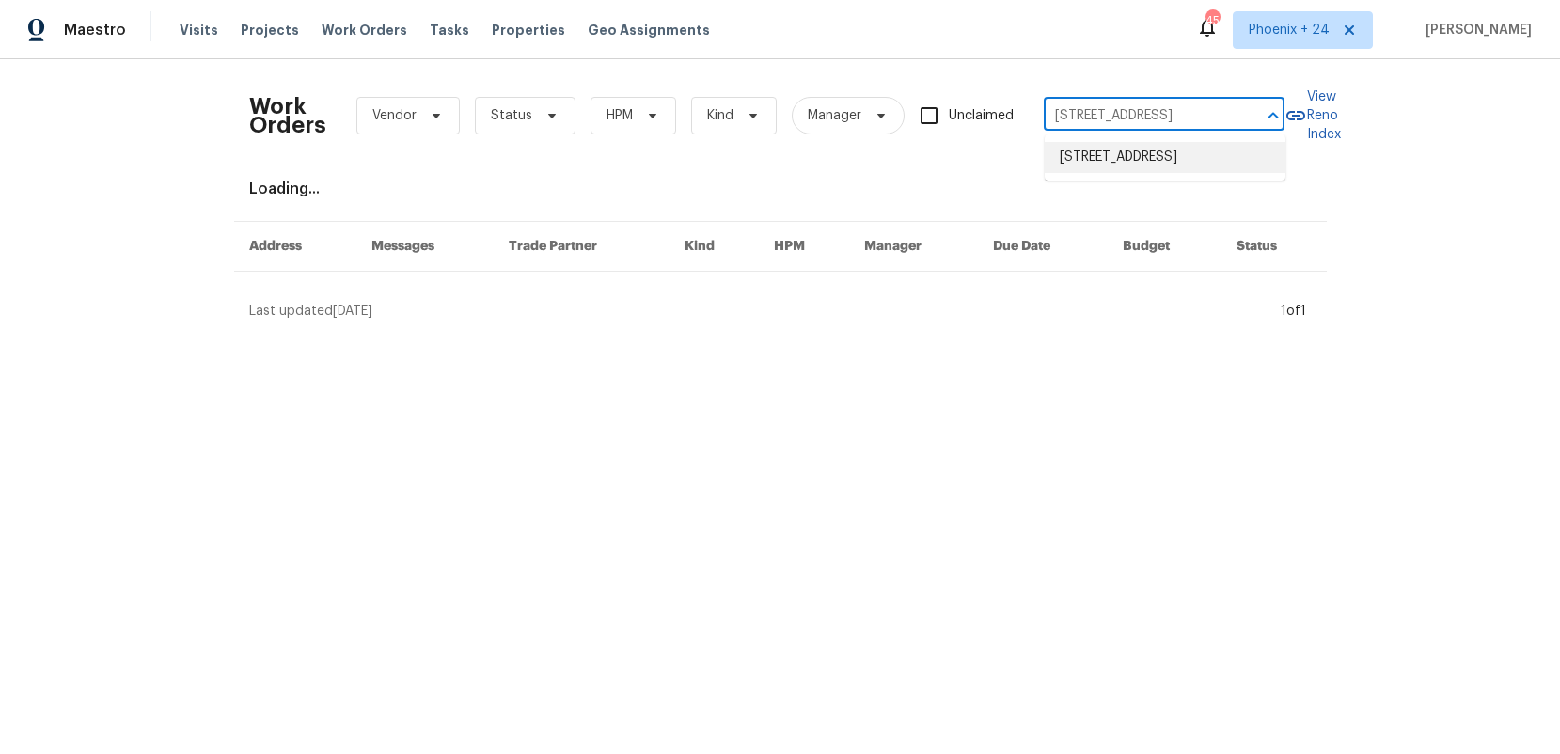
click at [1122, 160] on li "[STREET_ADDRESS]" at bounding box center [1165, 157] width 241 height 31
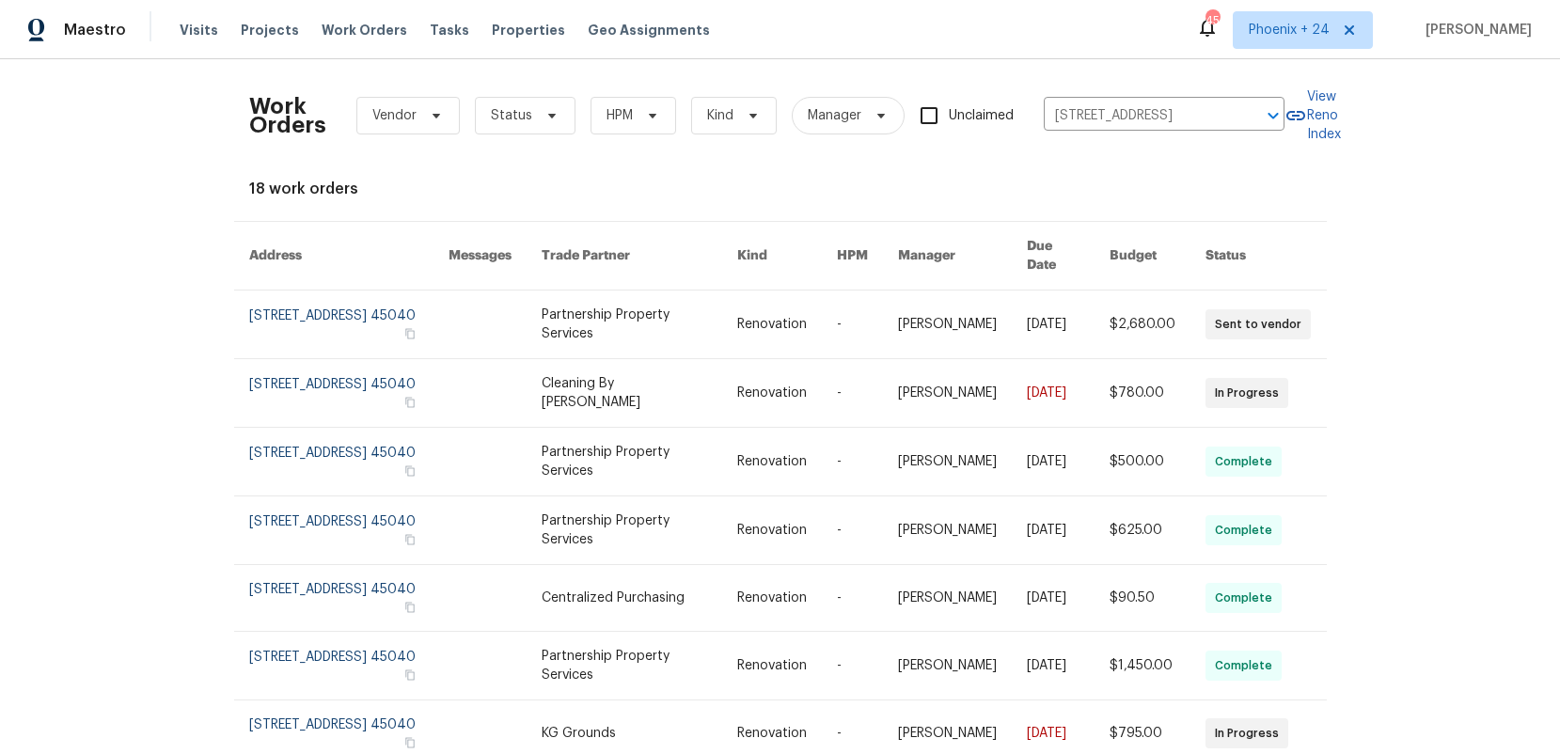
click at [542, 309] on link at bounding box center [495, 325] width 93 height 68
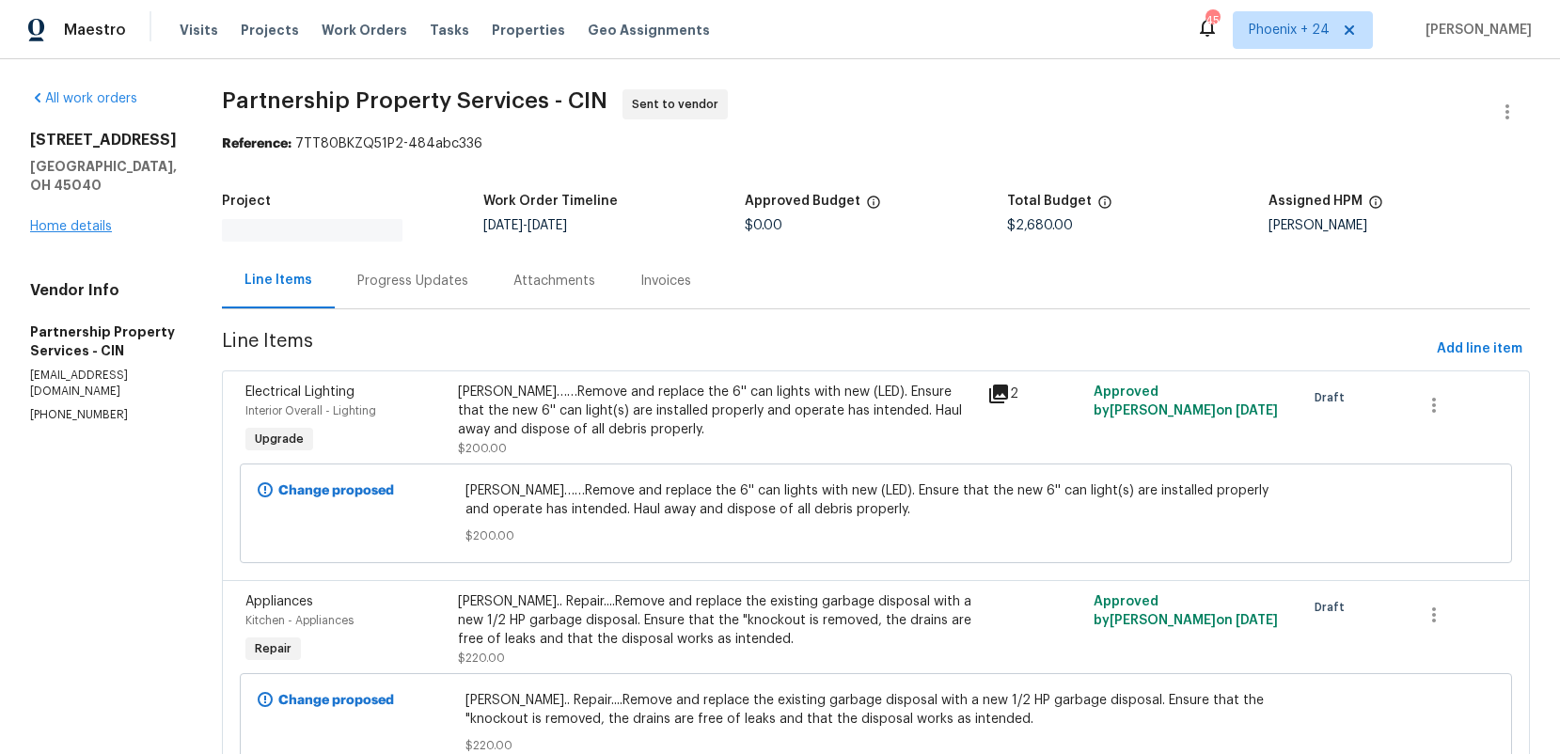
drag, startPoint x: 27, startPoint y: 208, endPoint x: 38, endPoint y: 208, distance: 10.3
click at [39, 220] on link "Home details" at bounding box center [71, 226] width 82 height 13
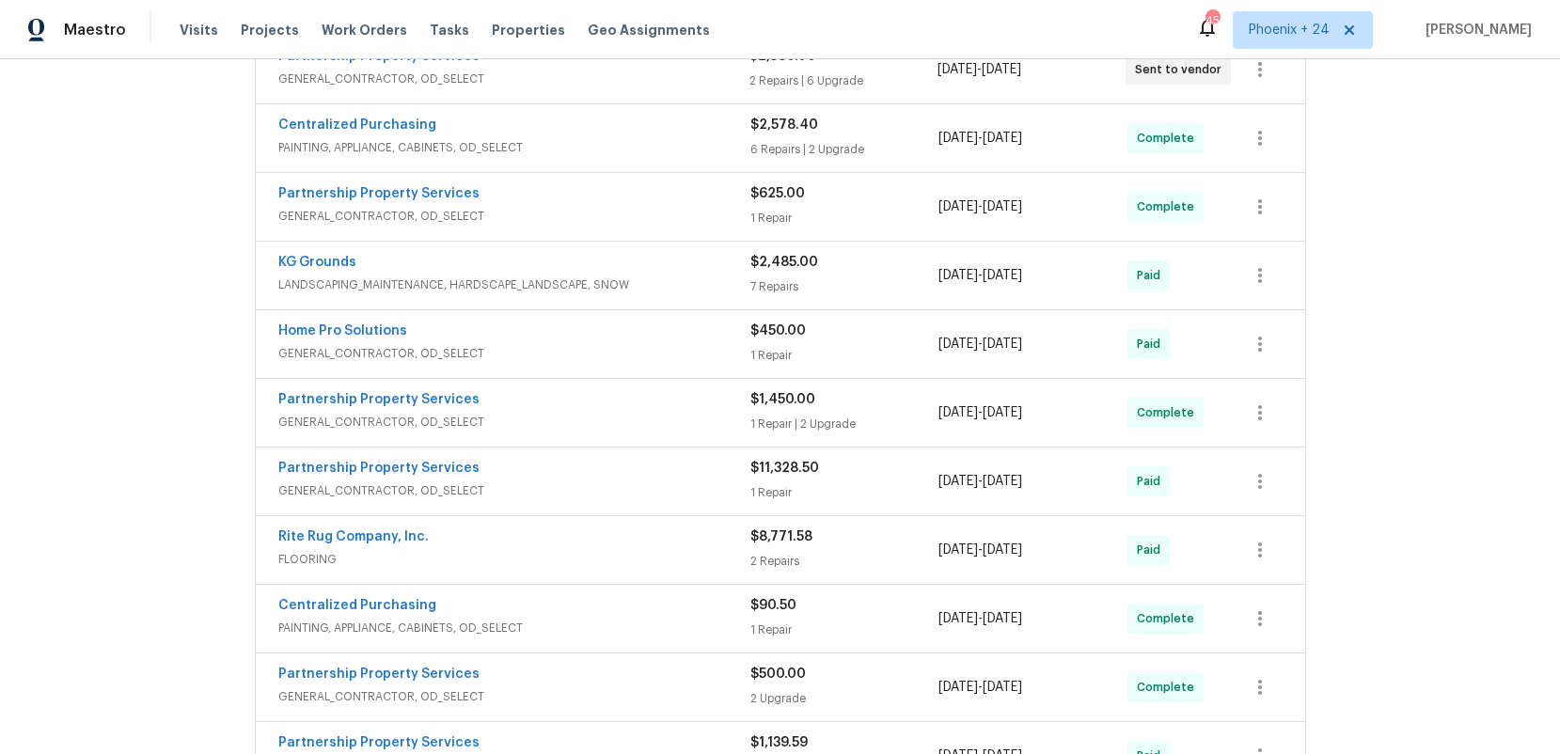
scroll to position [989, 0]
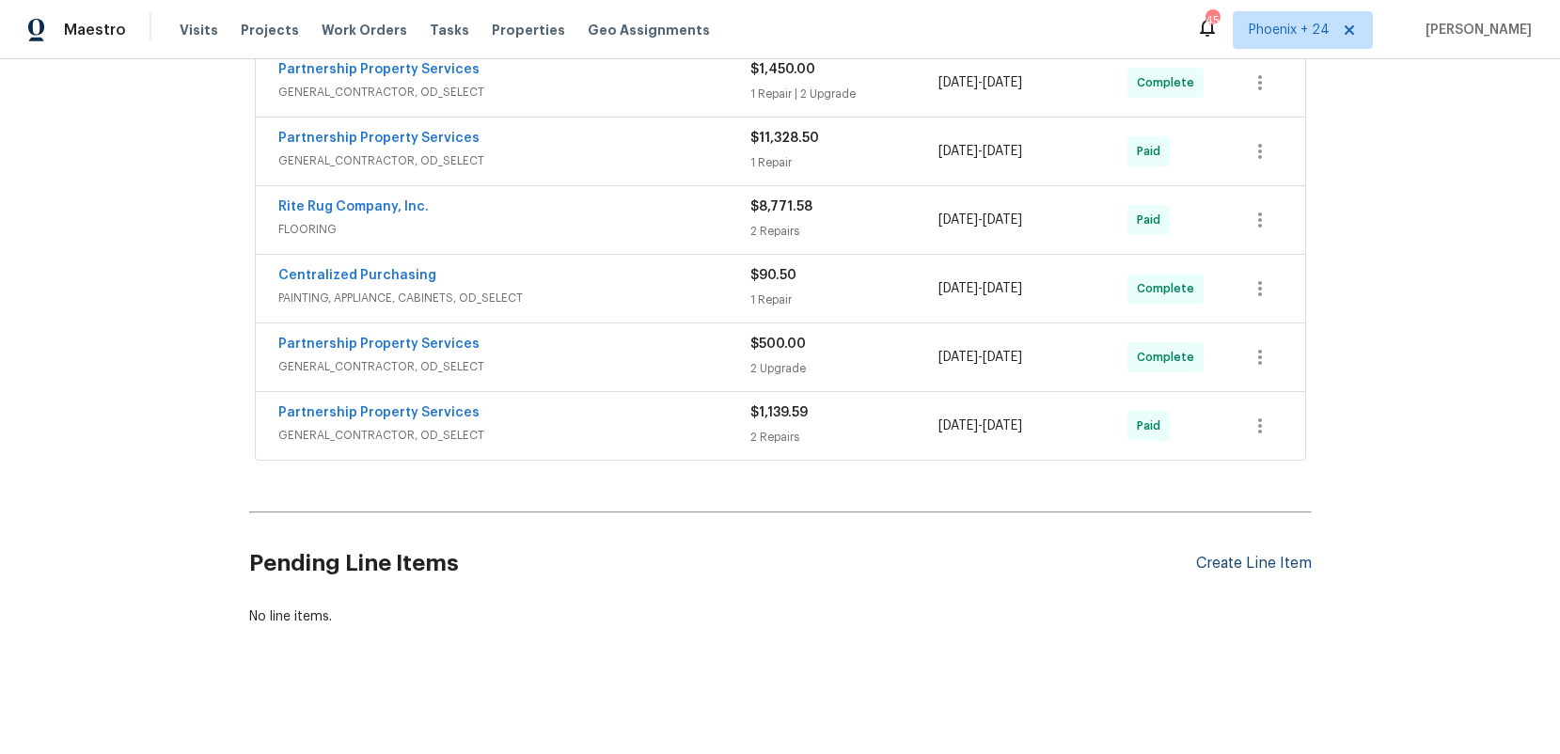
click at [1218, 569] on div "Create Line Item" at bounding box center [1254, 564] width 116 height 18
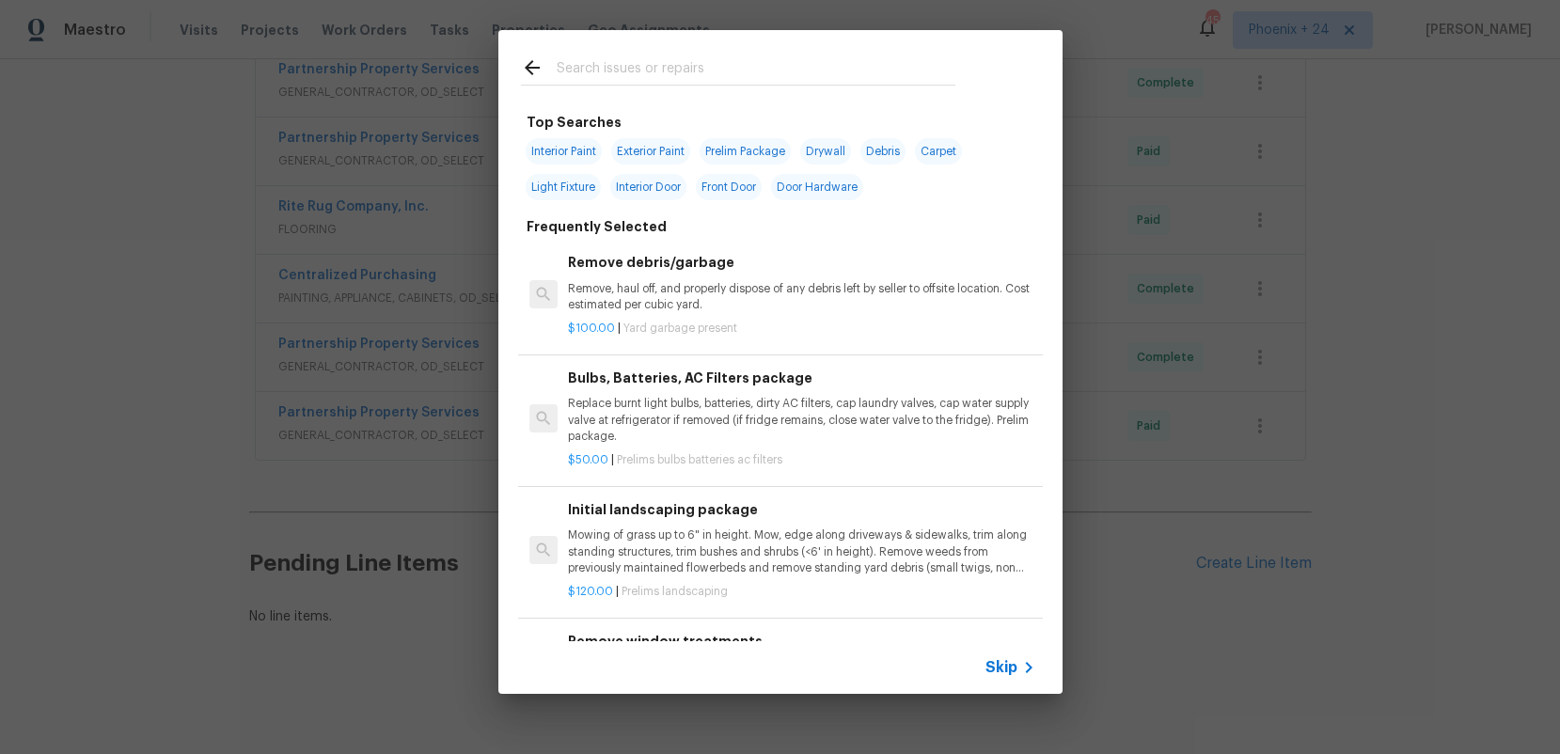
click at [581, 67] on input "text" at bounding box center [756, 70] width 399 height 28
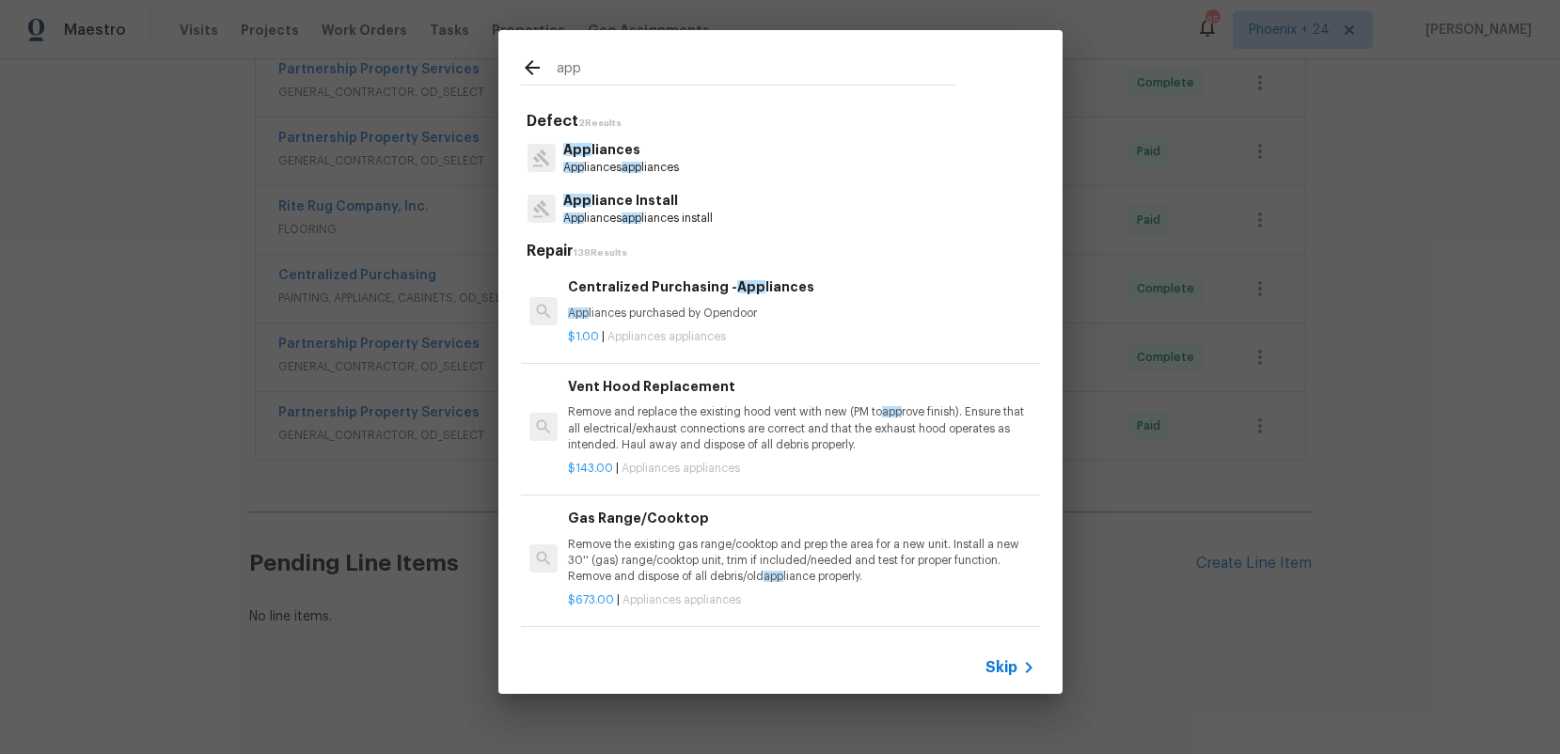
type input "app"
click at [815, 323] on div "$1.00 | Appliances appliances" at bounding box center [801, 334] width 467 height 24
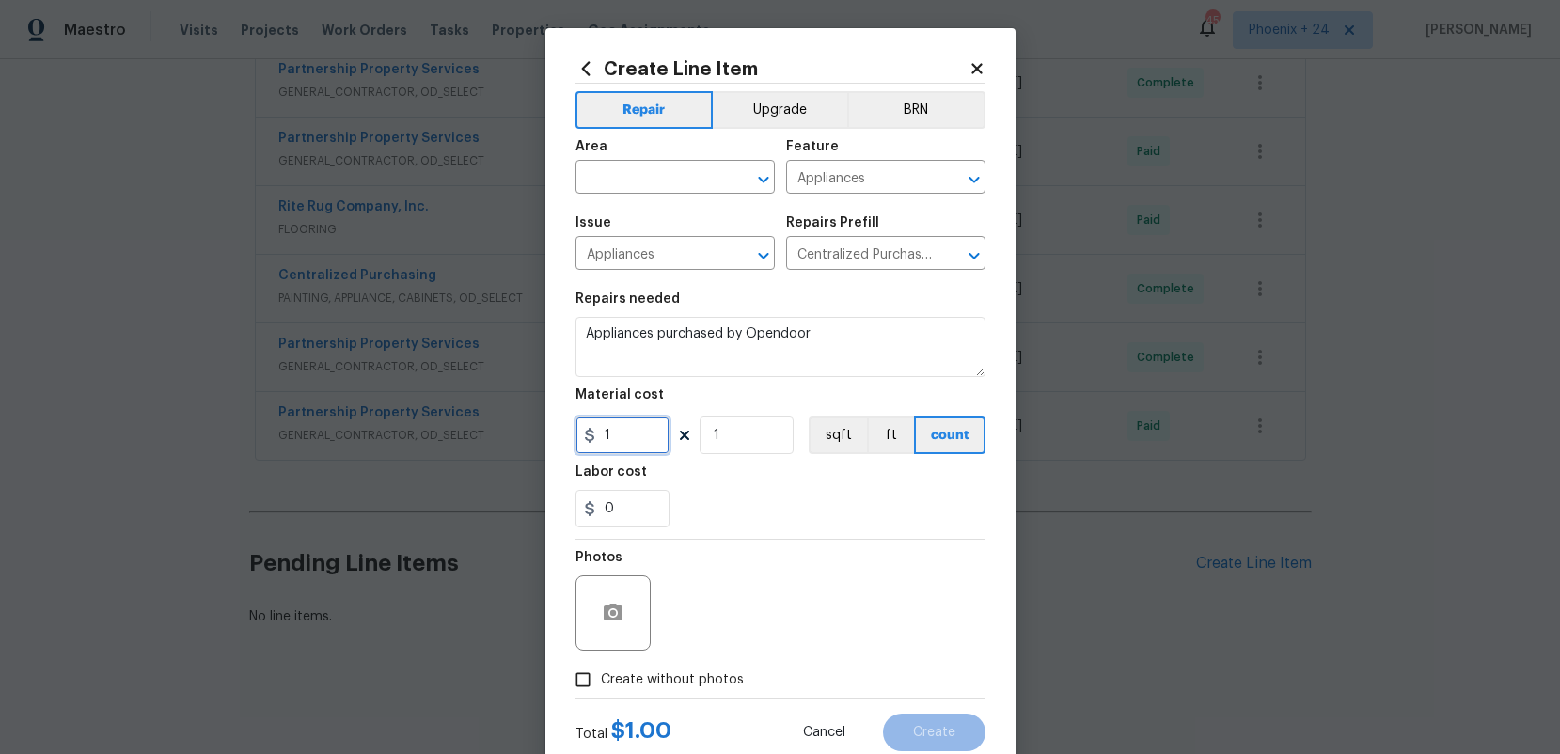
click at [648, 441] on input "1" at bounding box center [623, 436] width 94 height 38
click at [591, 440] on div "1" at bounding box center [623, 436] width 94 height 38
type input "664.18"
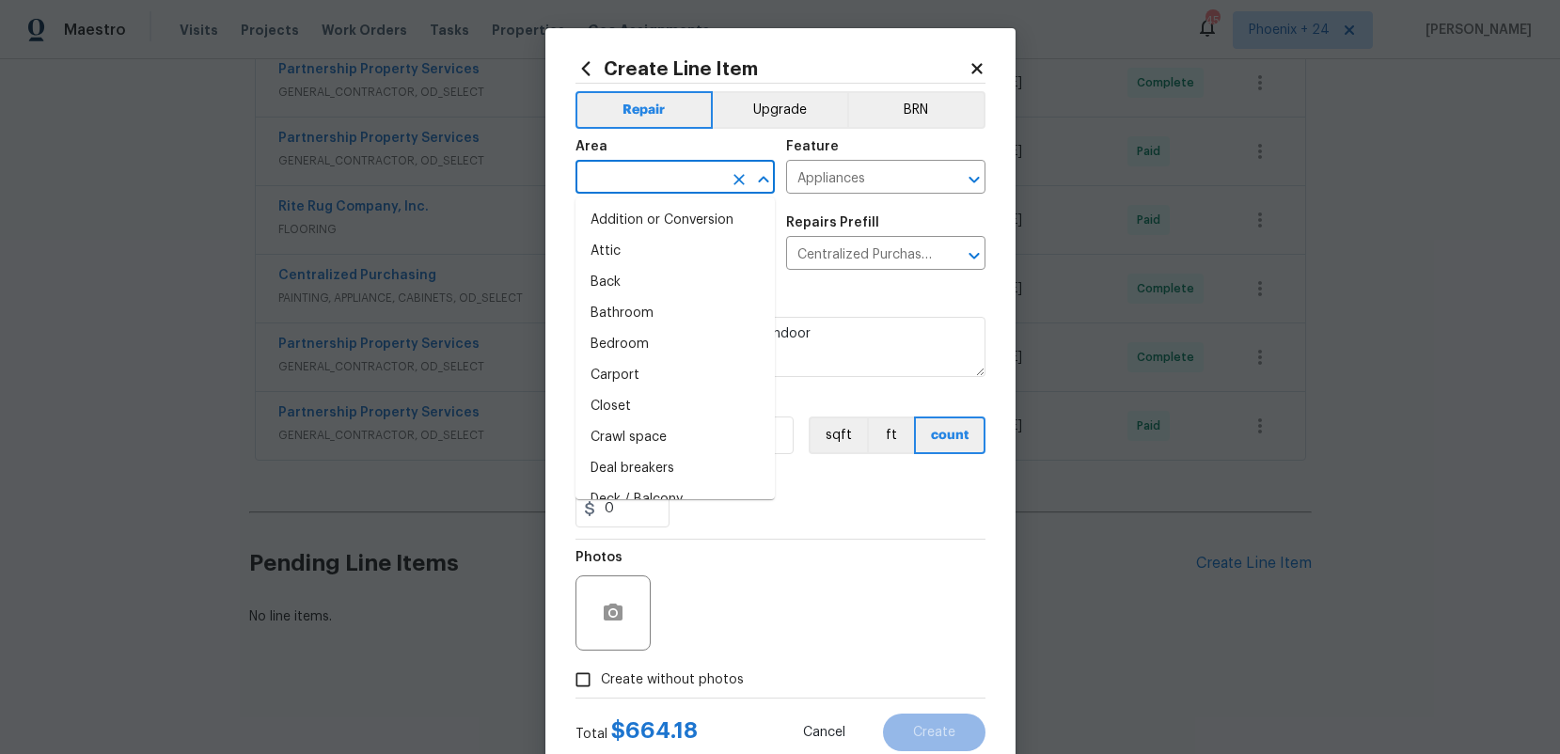
click at [618, 190] on input "text" at bounding box center [649, 179] width 147 height 29
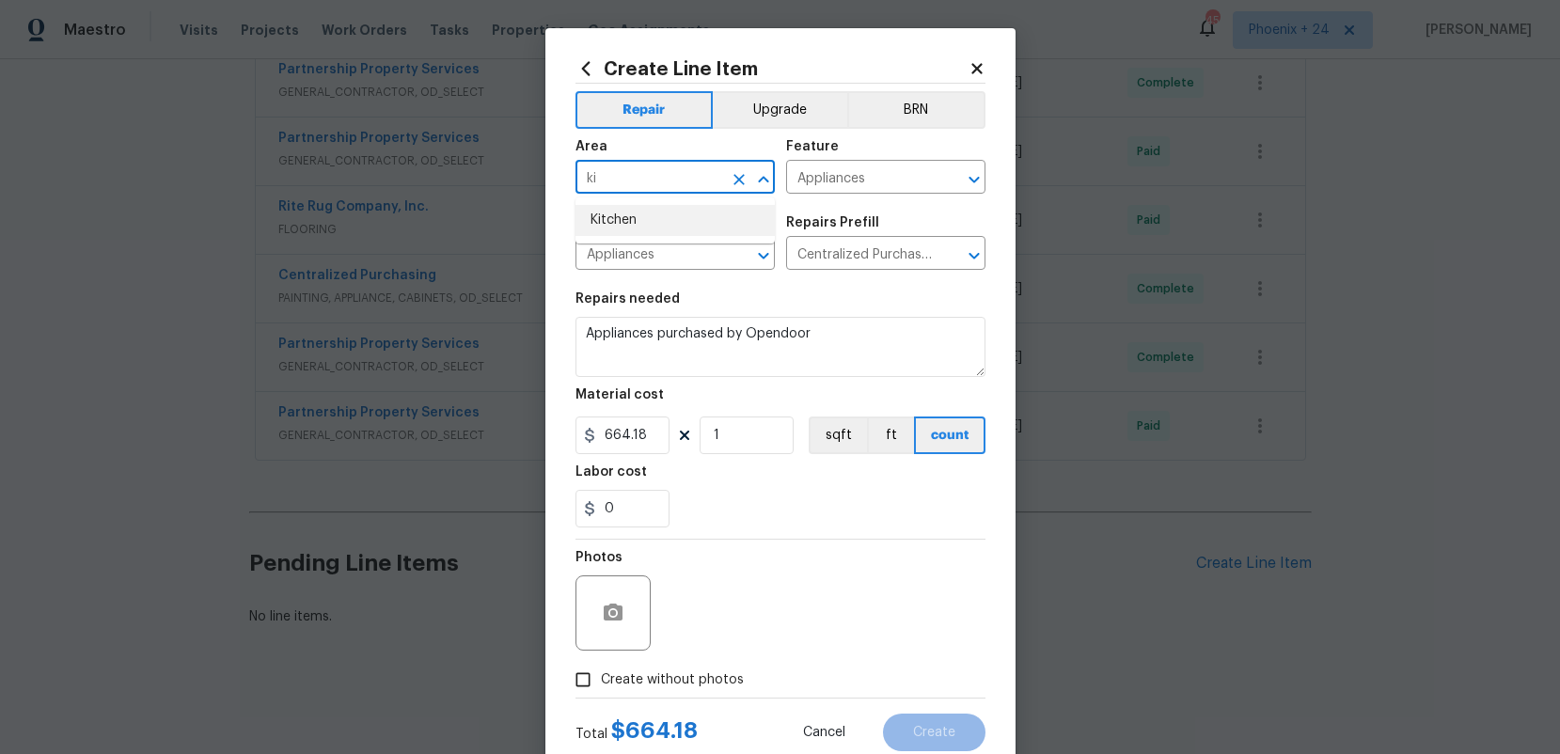
click at [625, 229] on li "Kitchen" at bounding box center [675, 220] width 199 height 31
type input "Kitchen"
click at [680, 689] on label "Create without photos" at bounding box center [654, 680] width 179 height 36
click at [601, 689] on input "Create without photos" at bounding box center [583, 680] width 36 height 36
checkbox input "true"
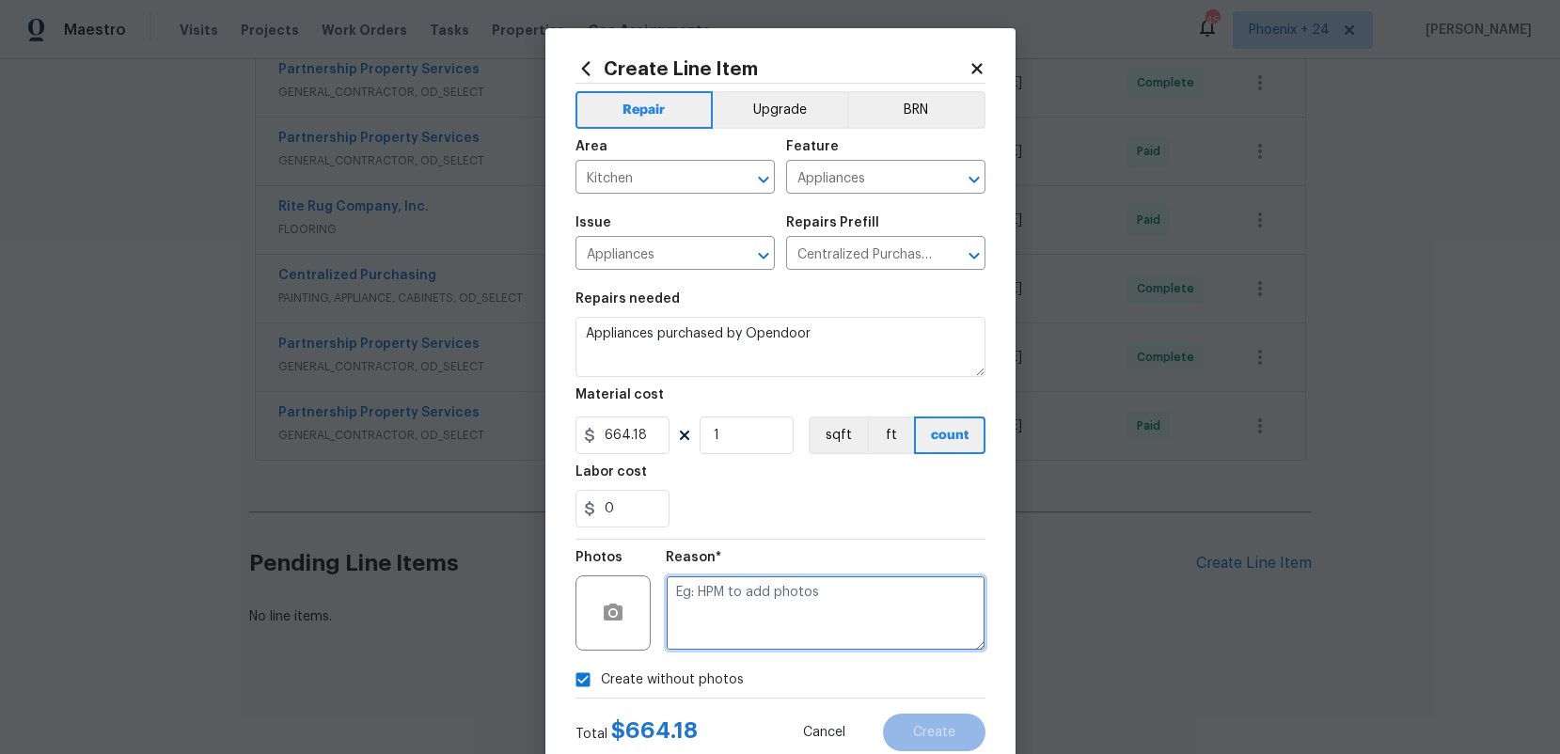
click at [702, 641] on textarea at bounding box center [826, 613] width 320 height 75
type textarea "NA"
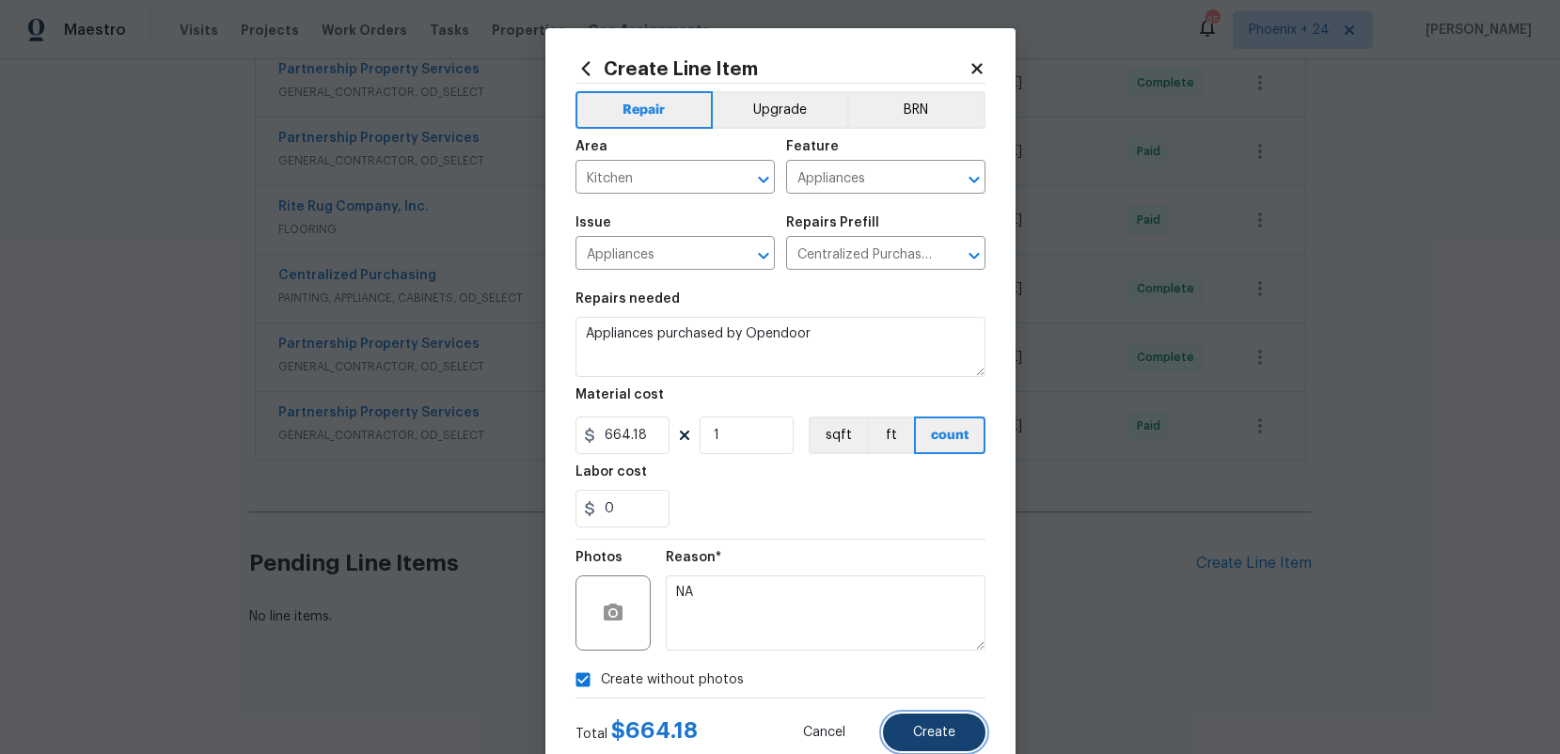
click at [929, 737] on span "Create" at bounding box center [934, 733] width 42 height 14
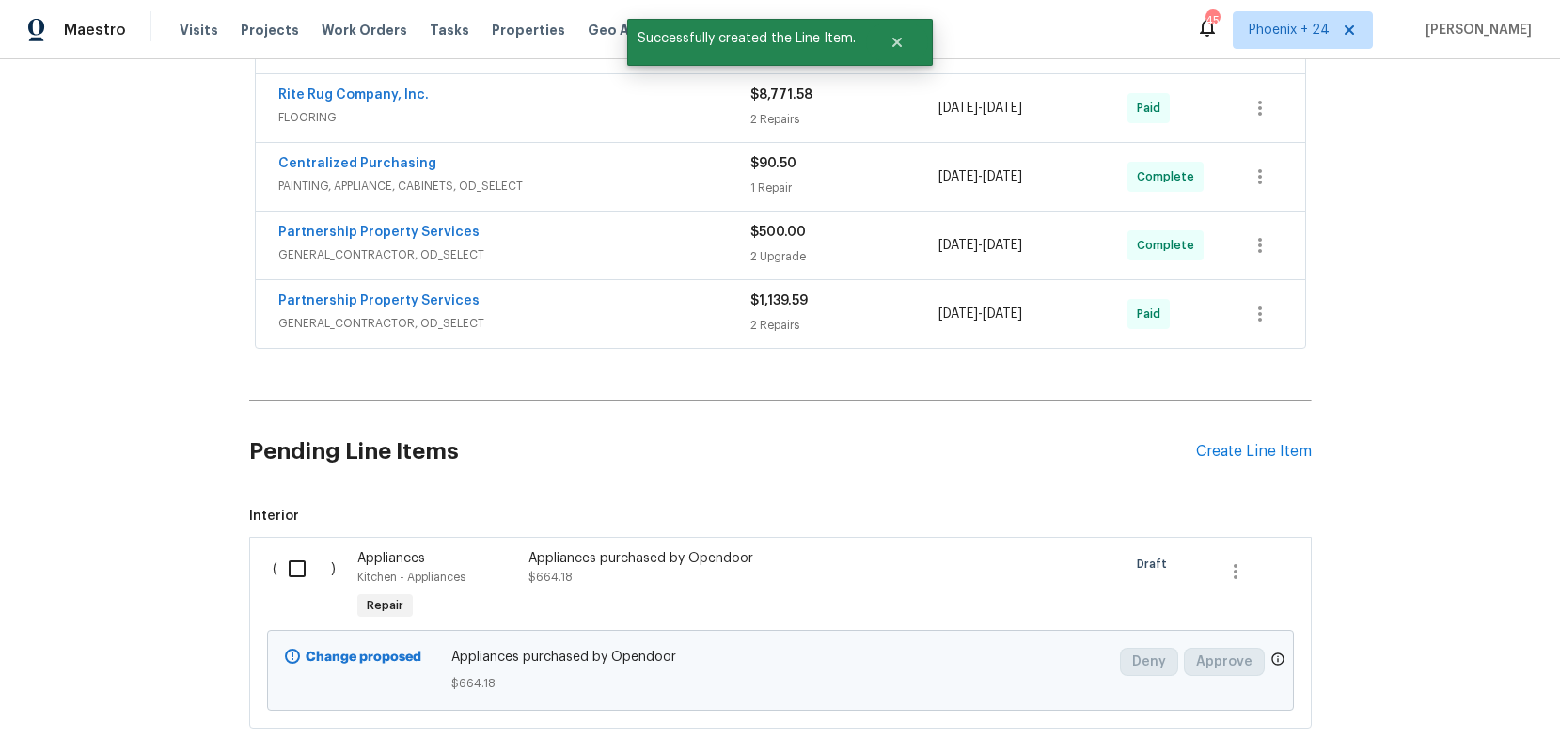
scroll to position [1182, 0]
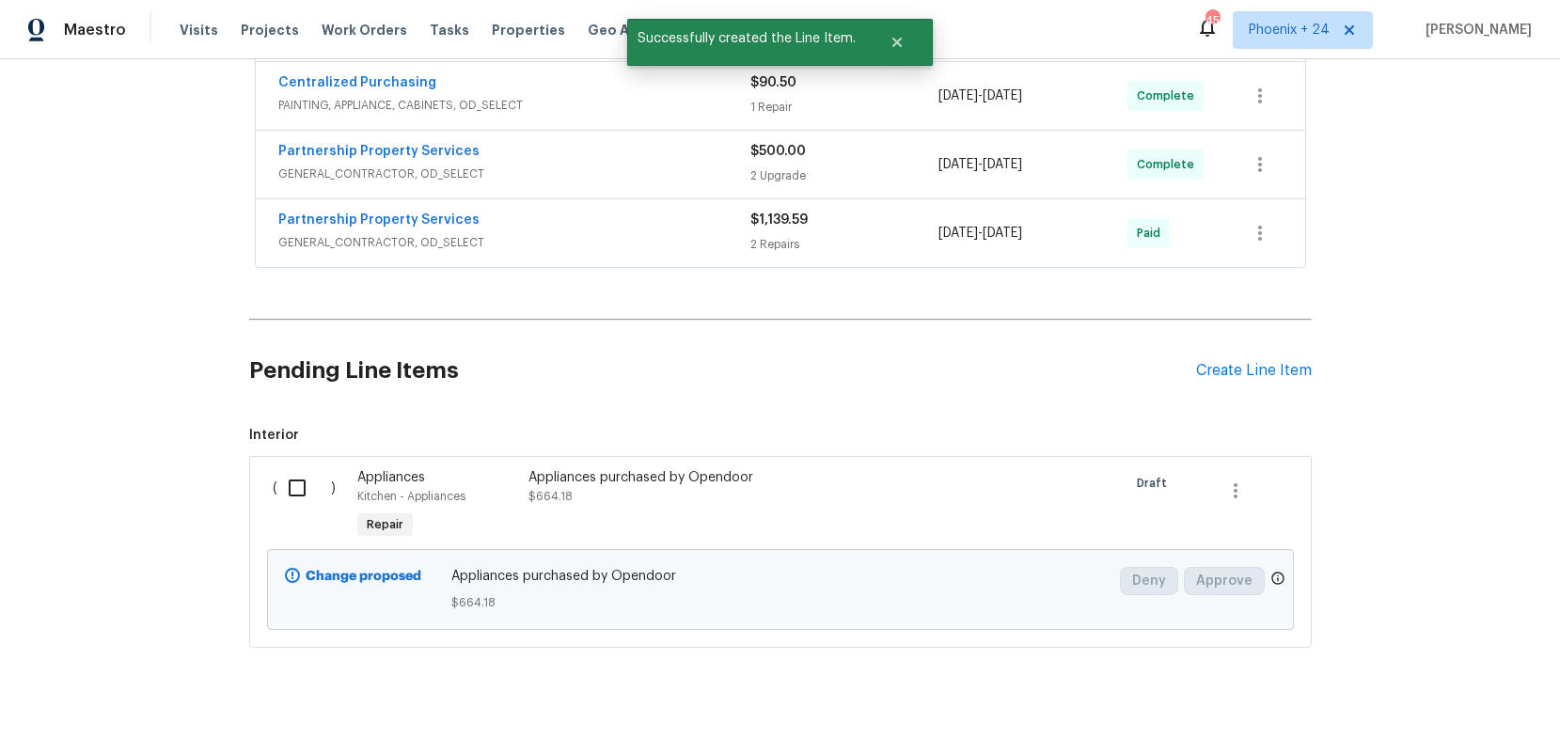
click at [301, 489] on input "checkbox" at bounding box center [304, 488] width 54 height 40
checkbox input "true"
click at [1490, 699] on span "Create Work Order" at bounding box center [1452, 708] width 125 height 24
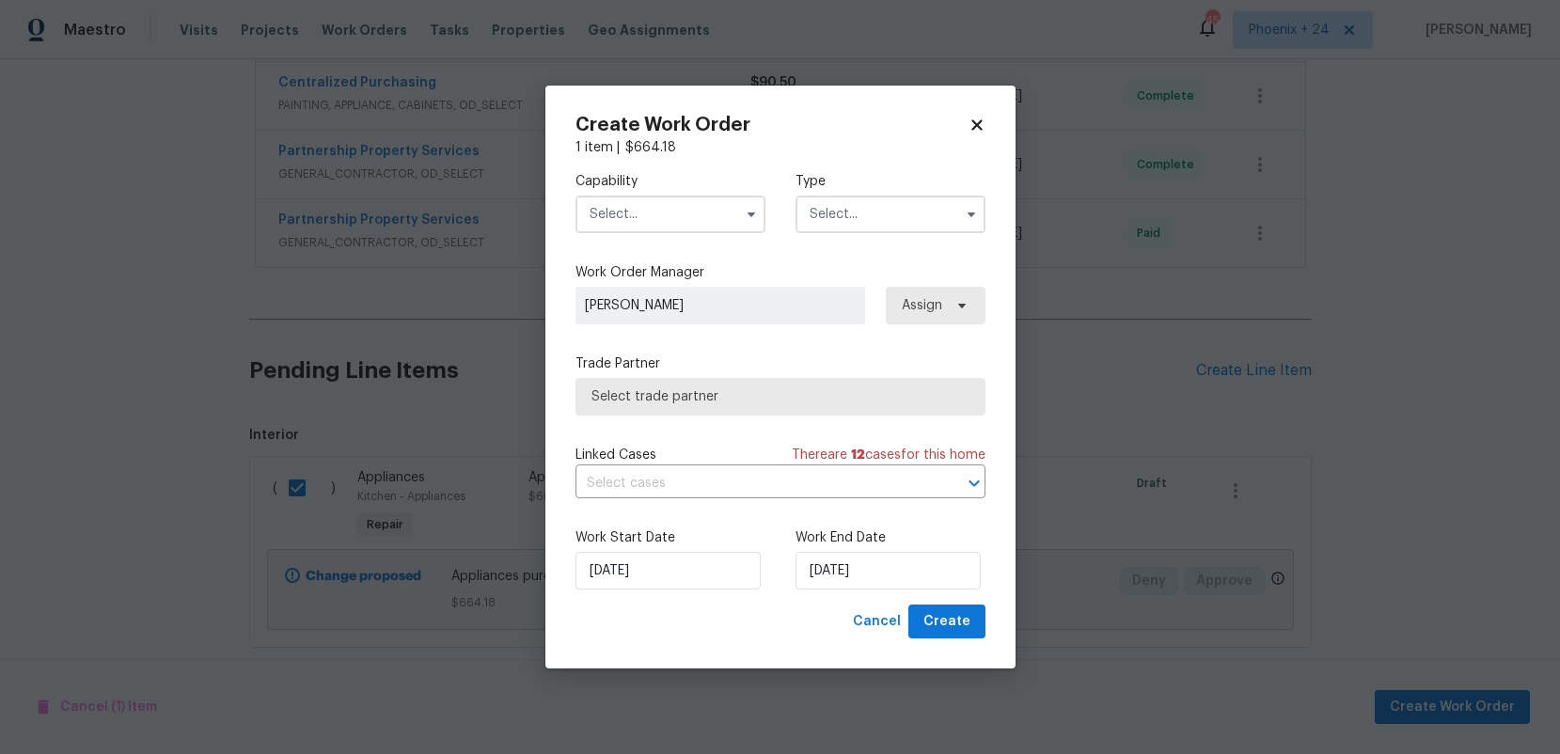
click at [720, 224] on input "text" at bounding box center [671, 215] width 190 height 38
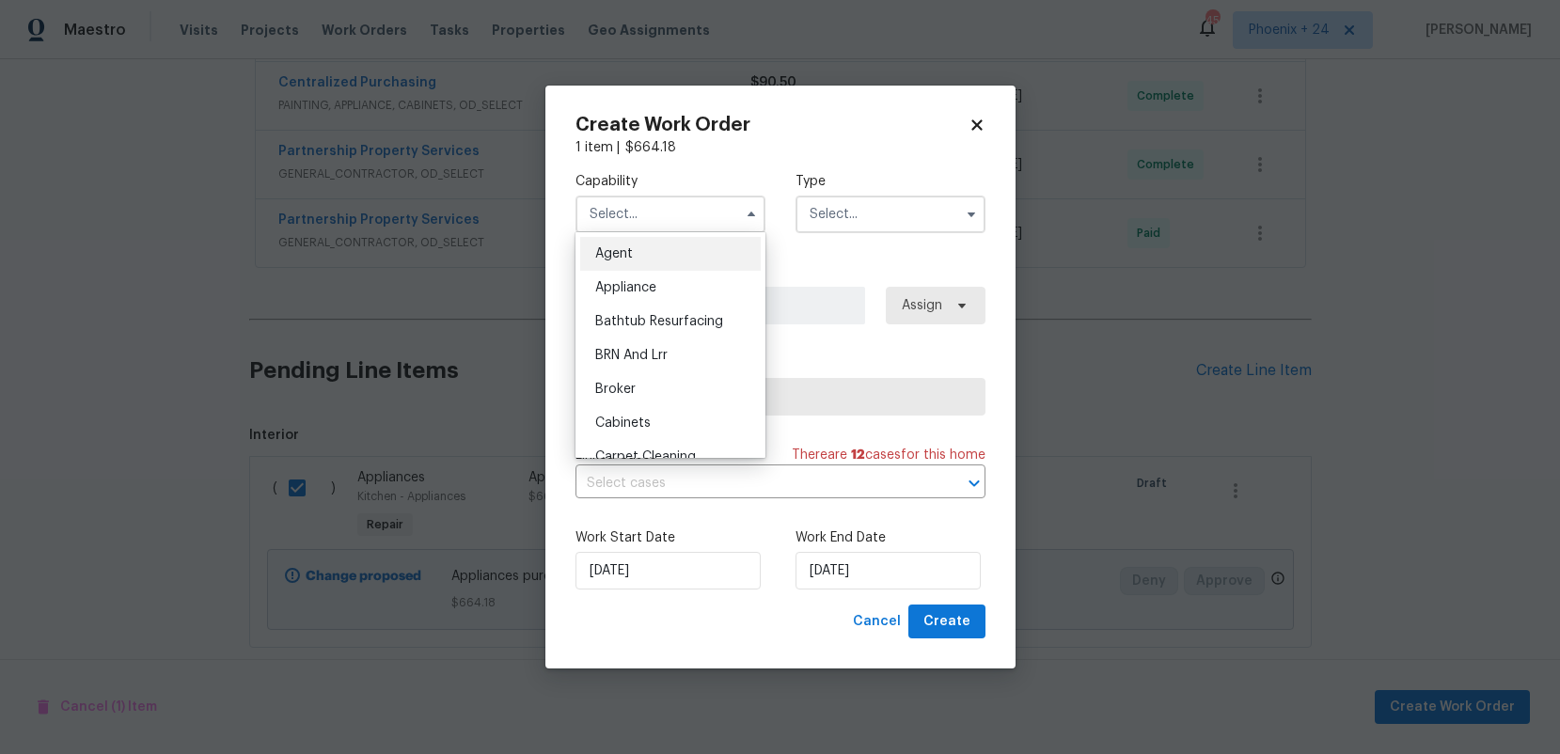
click at [724, 288] on div "Appliance" at bounding box center [670, 288] width 181 height 34
type input "Appliance"
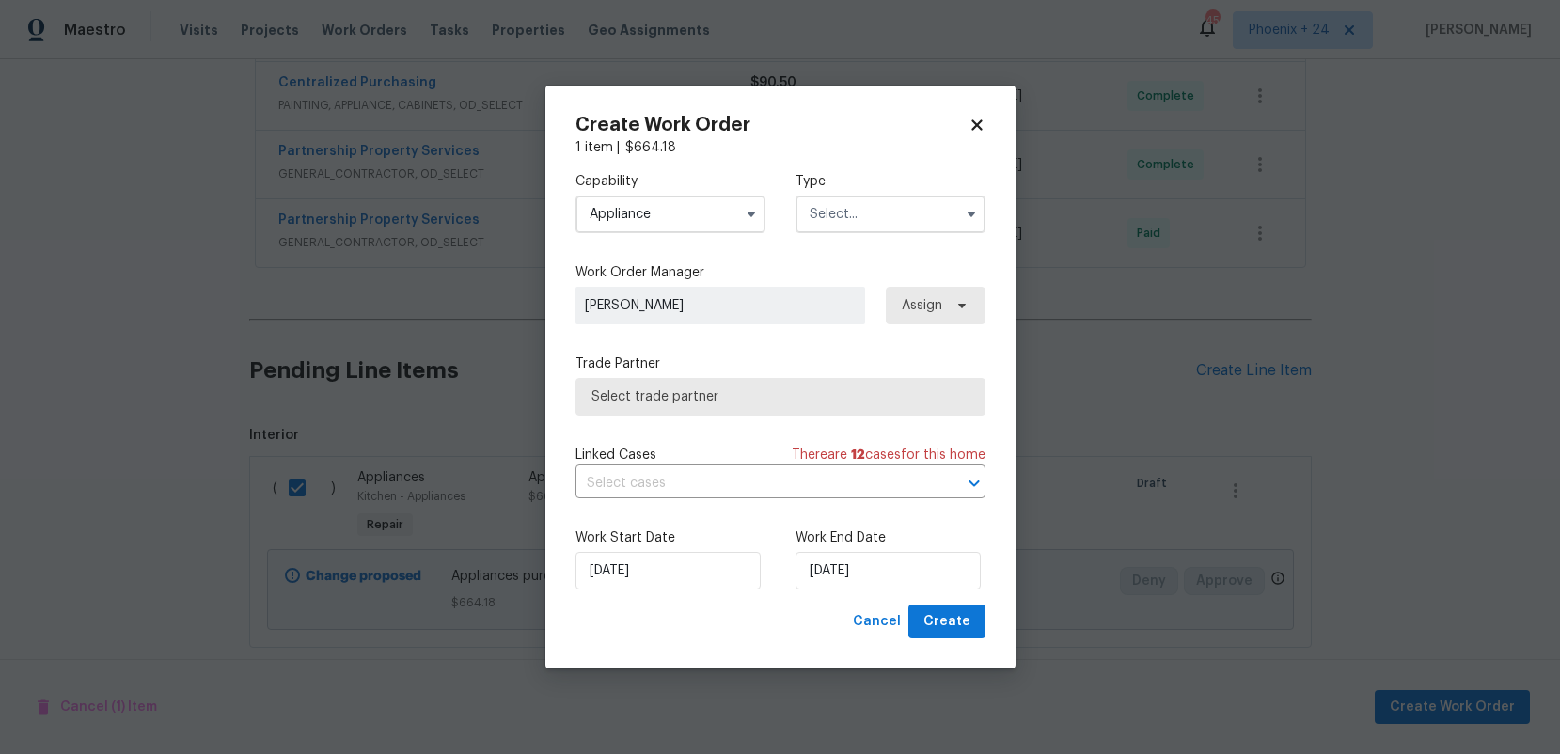
click at [861, 234] on div "Capability Appliance Agent Appliance Bathtub Resurfacing BRN And Lrr Broker Cab…" at bounding box center [781, 202] width 410 height 91
click at [849, 227] on input "text" at bounding box center [891, 215] width 190 height 38
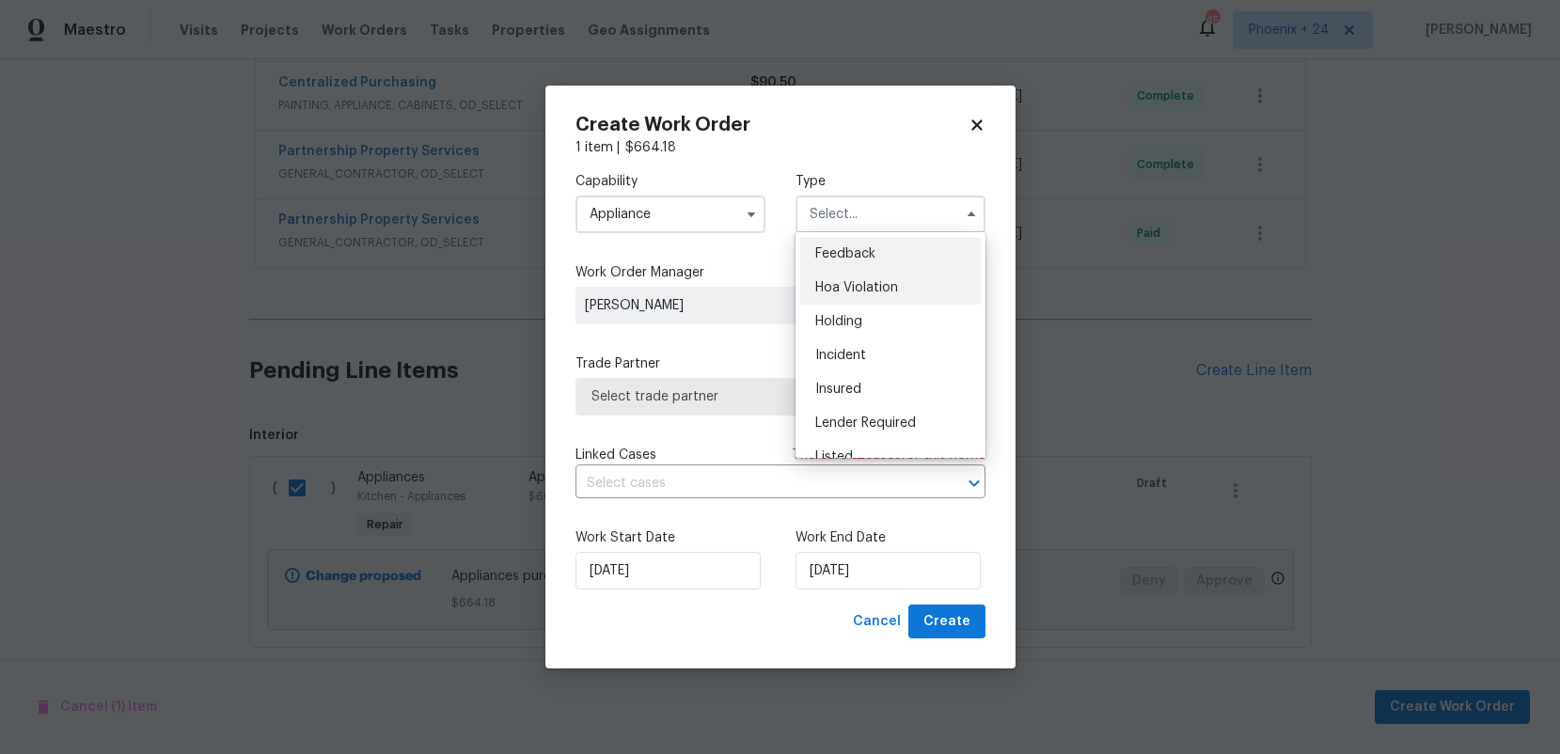
scroll to position [427, 0]
drag, startPoint x: 854, startPoint y: 305, endPoint x: 940, endPoint y: 311, distance: 85.8
click at [854, 305] on span "Renovation" at bounding box center [850, 300] width 70 height 13
type input "Renovation"
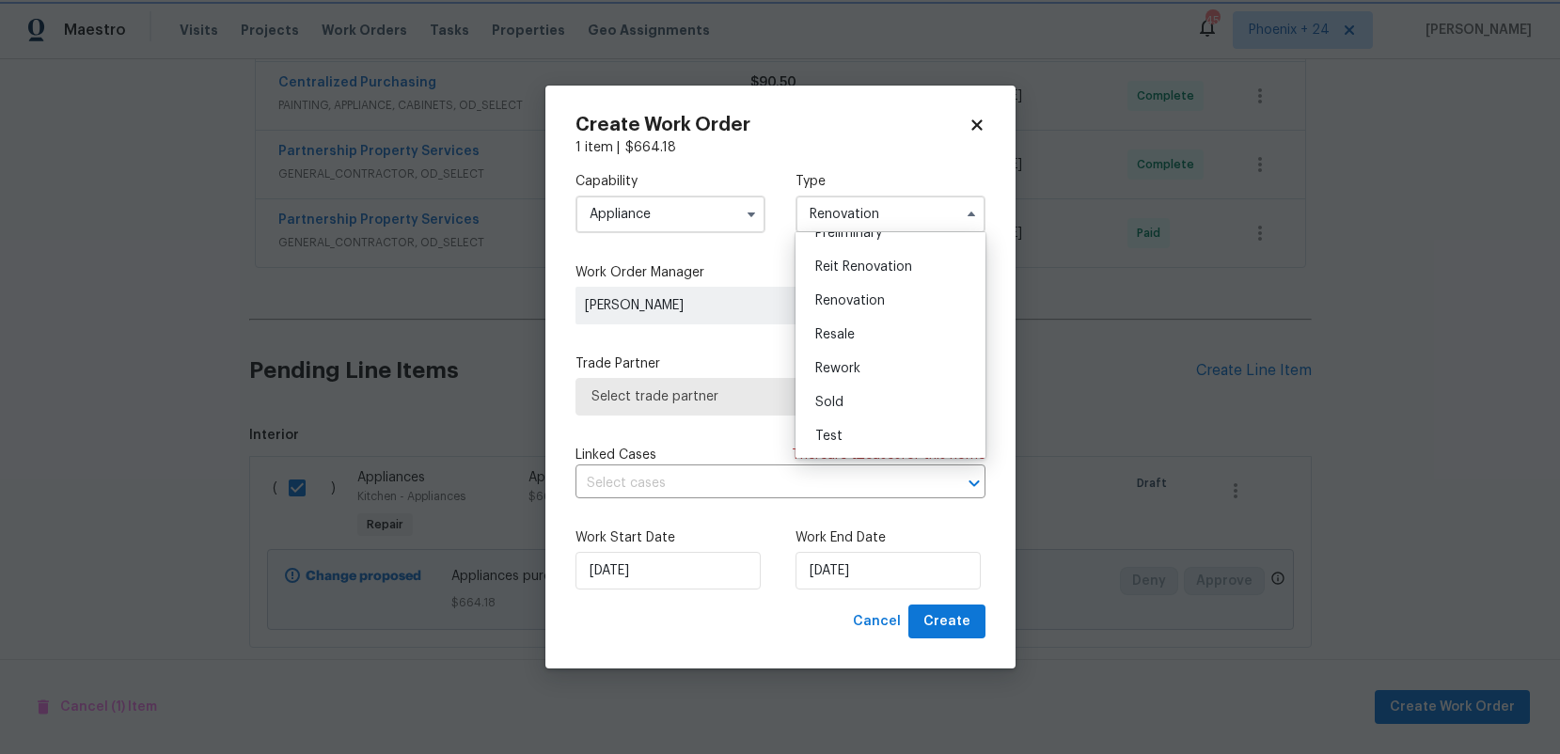
scroll to position [0, 0]
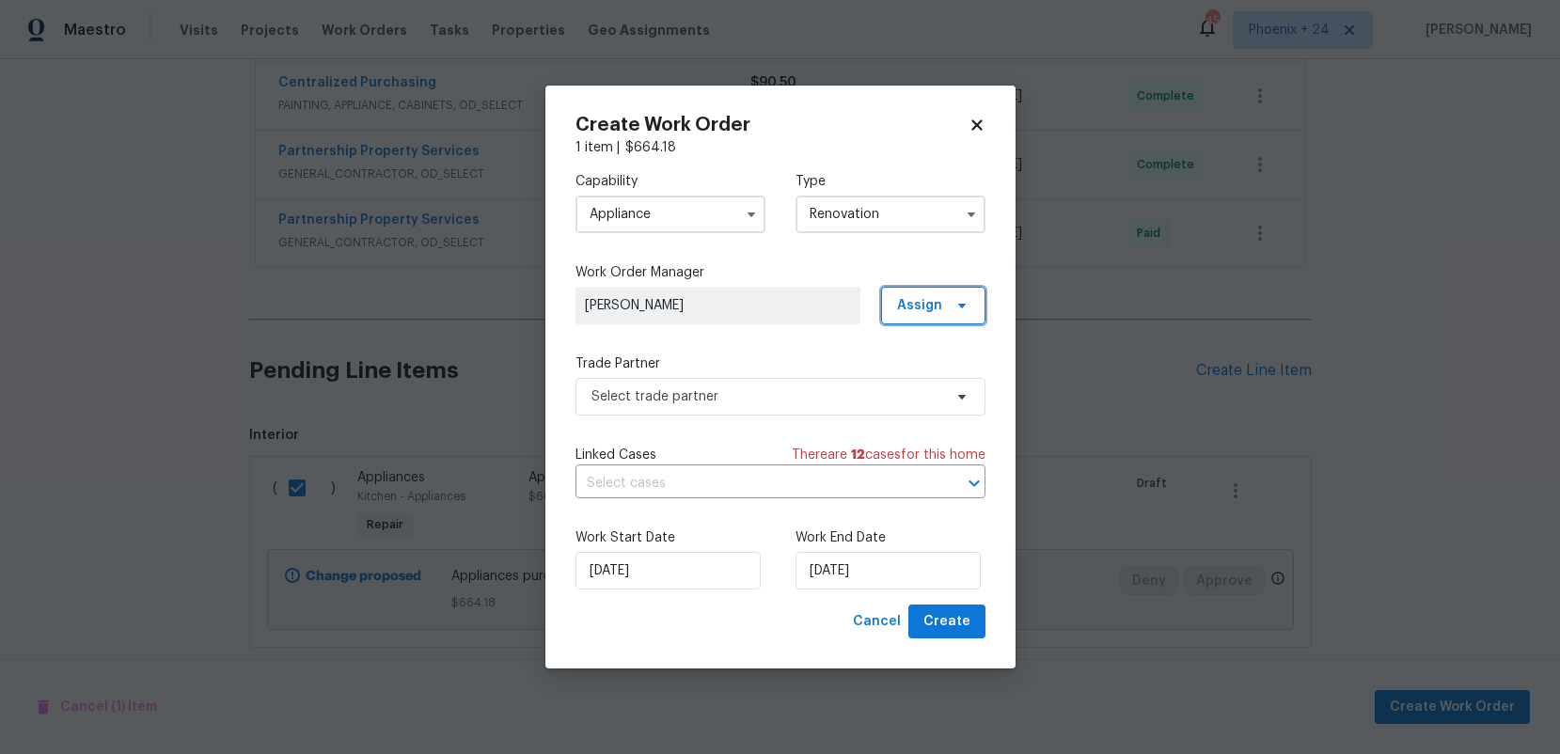
click at [940, 311] on span "Assign" at bounding box center [919, 305] width 45 height 19
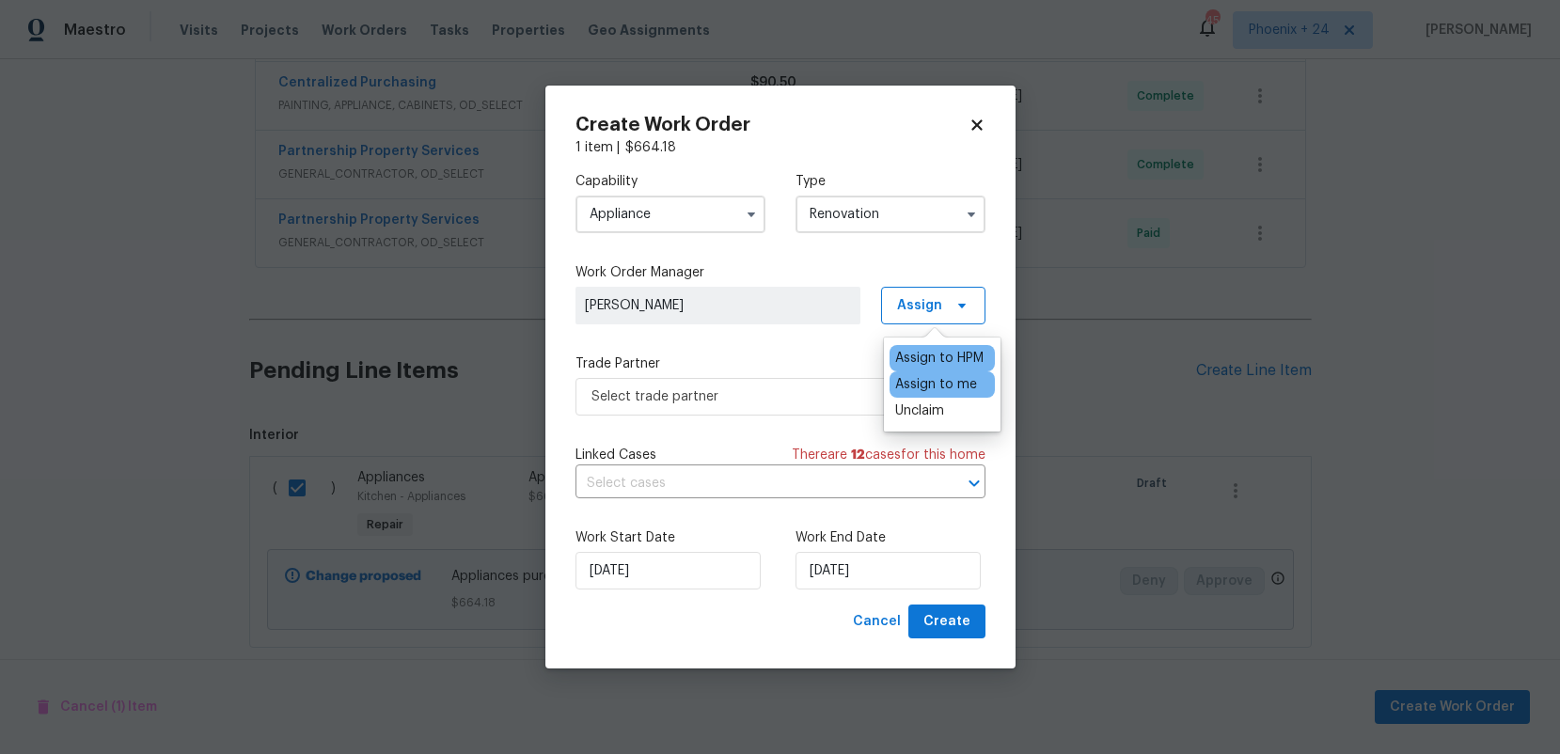
drag, startPoint x: 932, startPoint y: 385, endPoint x: 921, endPoint y: 388, distance: 11.6
click at [932, 385] on div "Assign to me" at bounding box center [936, 384] width 82 height 19
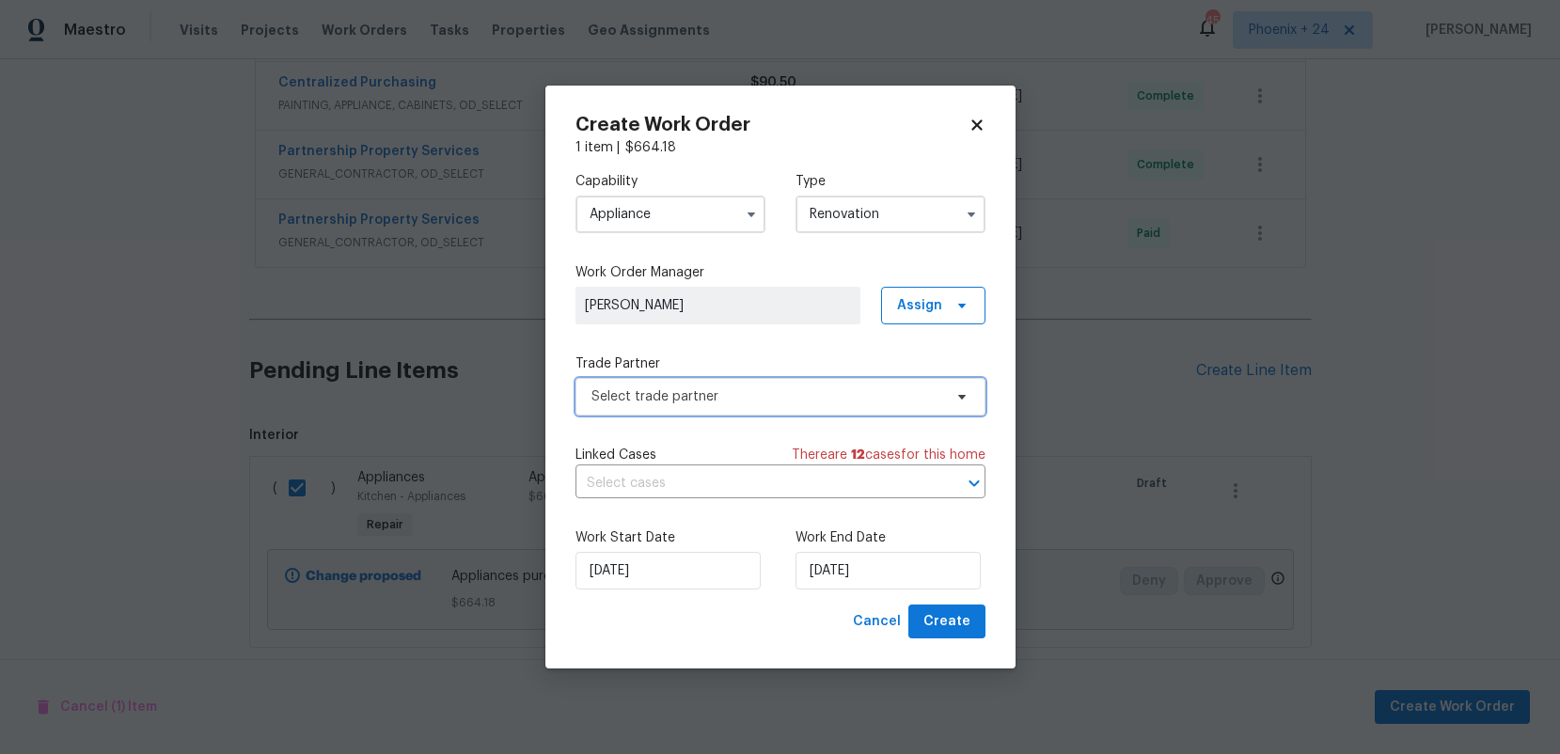
click at [804, 393] on span "Select trade partner" at bounding box center [767, 397] width 351 height 19
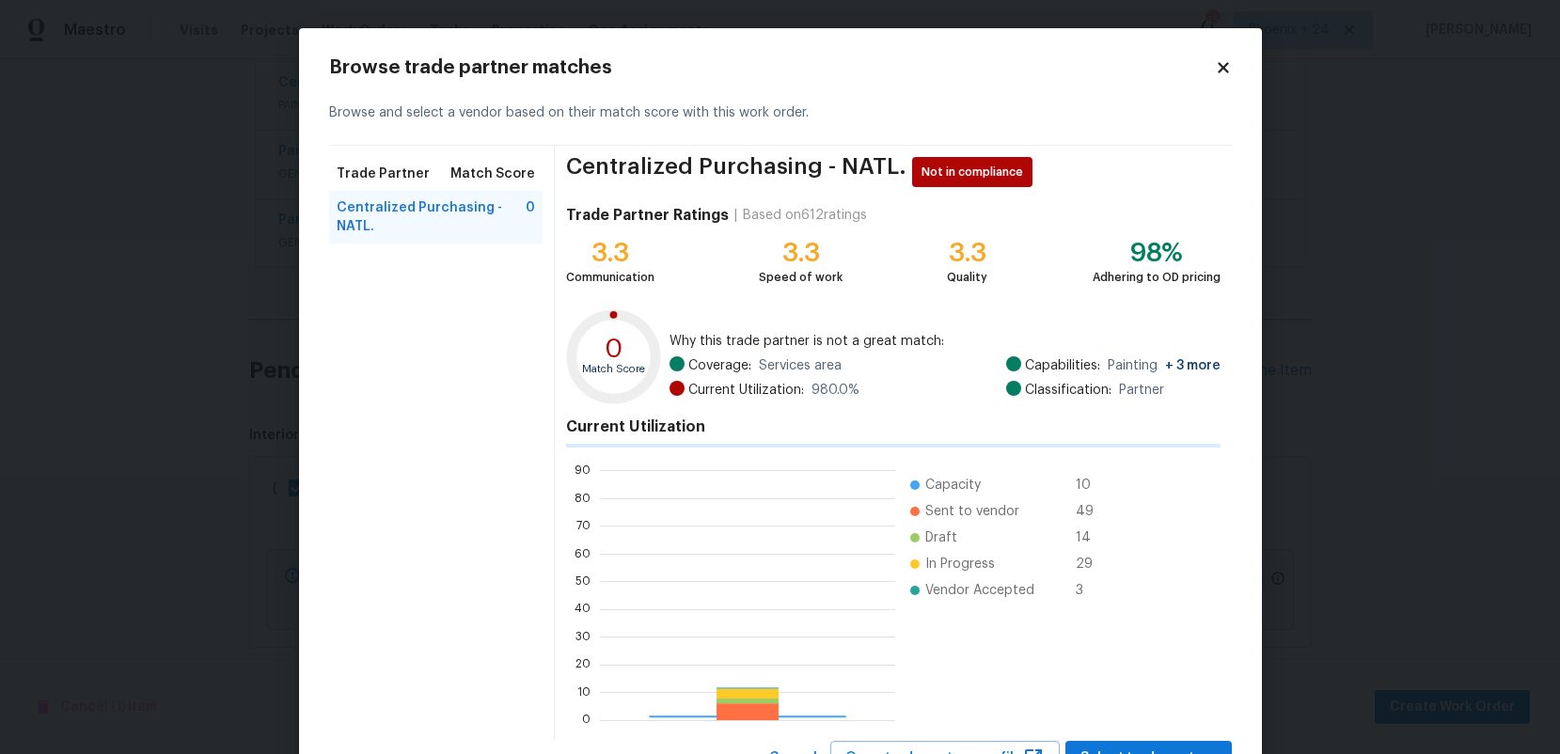
scroll to position [263, 295]
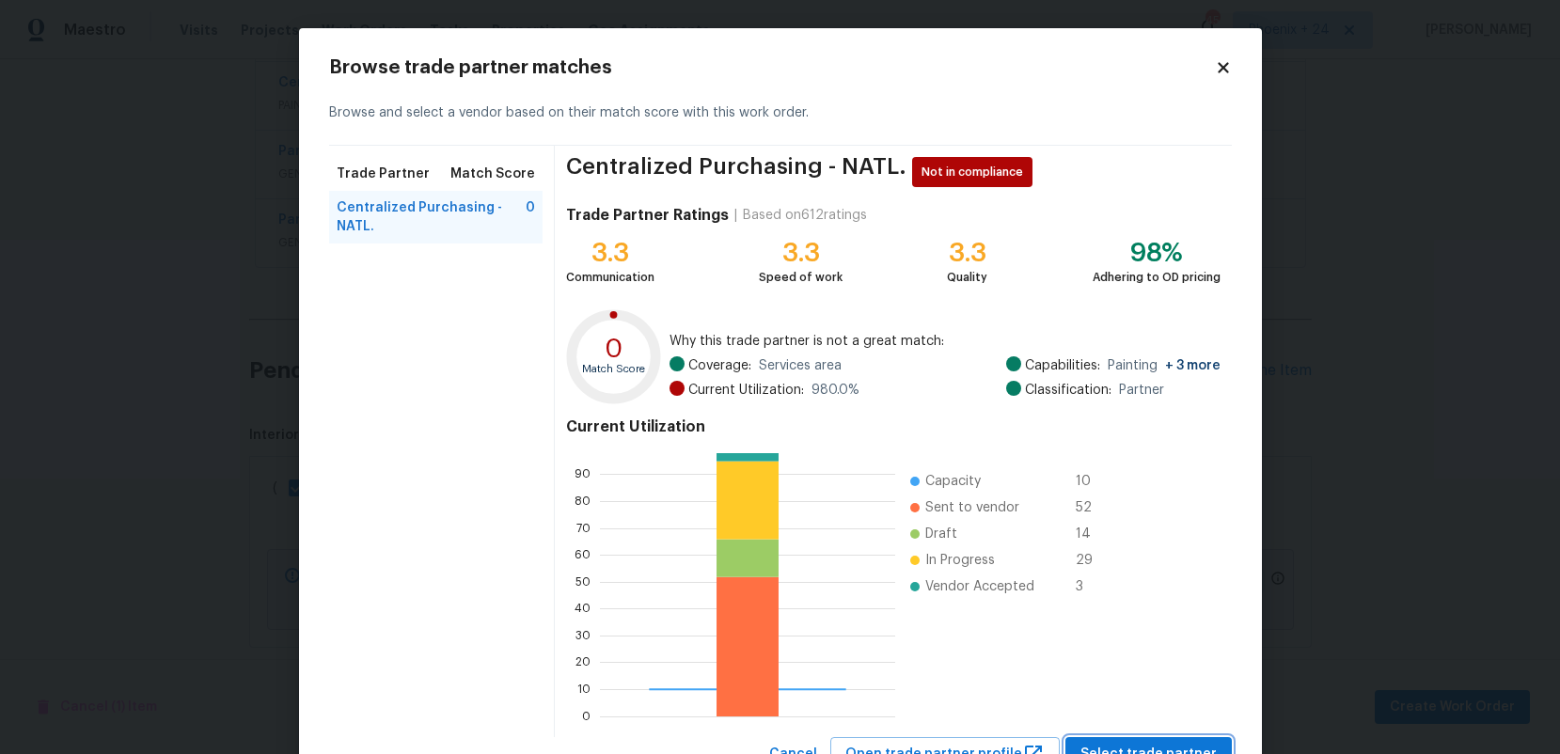
click at [1116, 743] on span "Select trade partner" at bounding box center [1149, 755] width 136 height 24
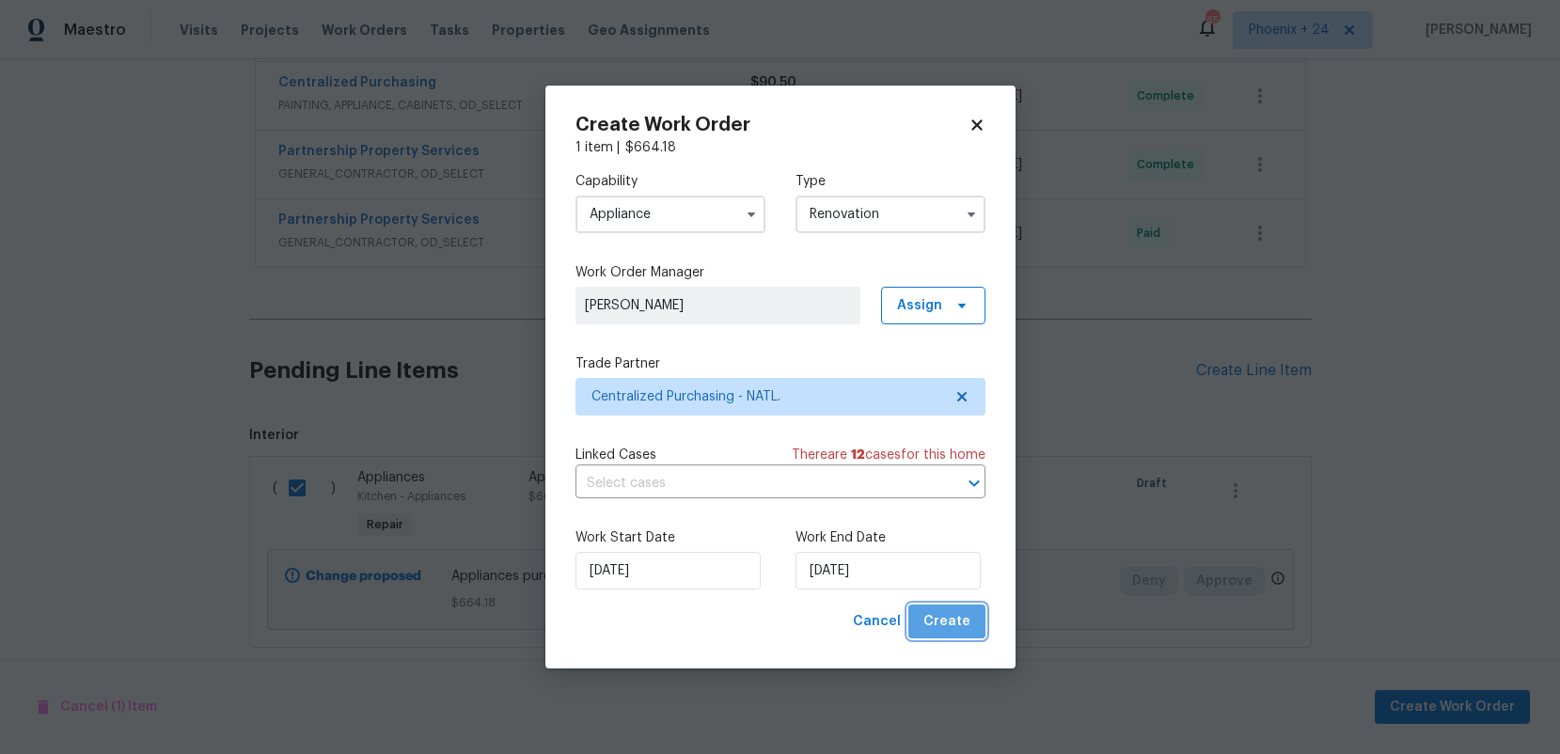
click at [968, 611] on span "Create" at bounding box center [947, 622] width 47 height 24
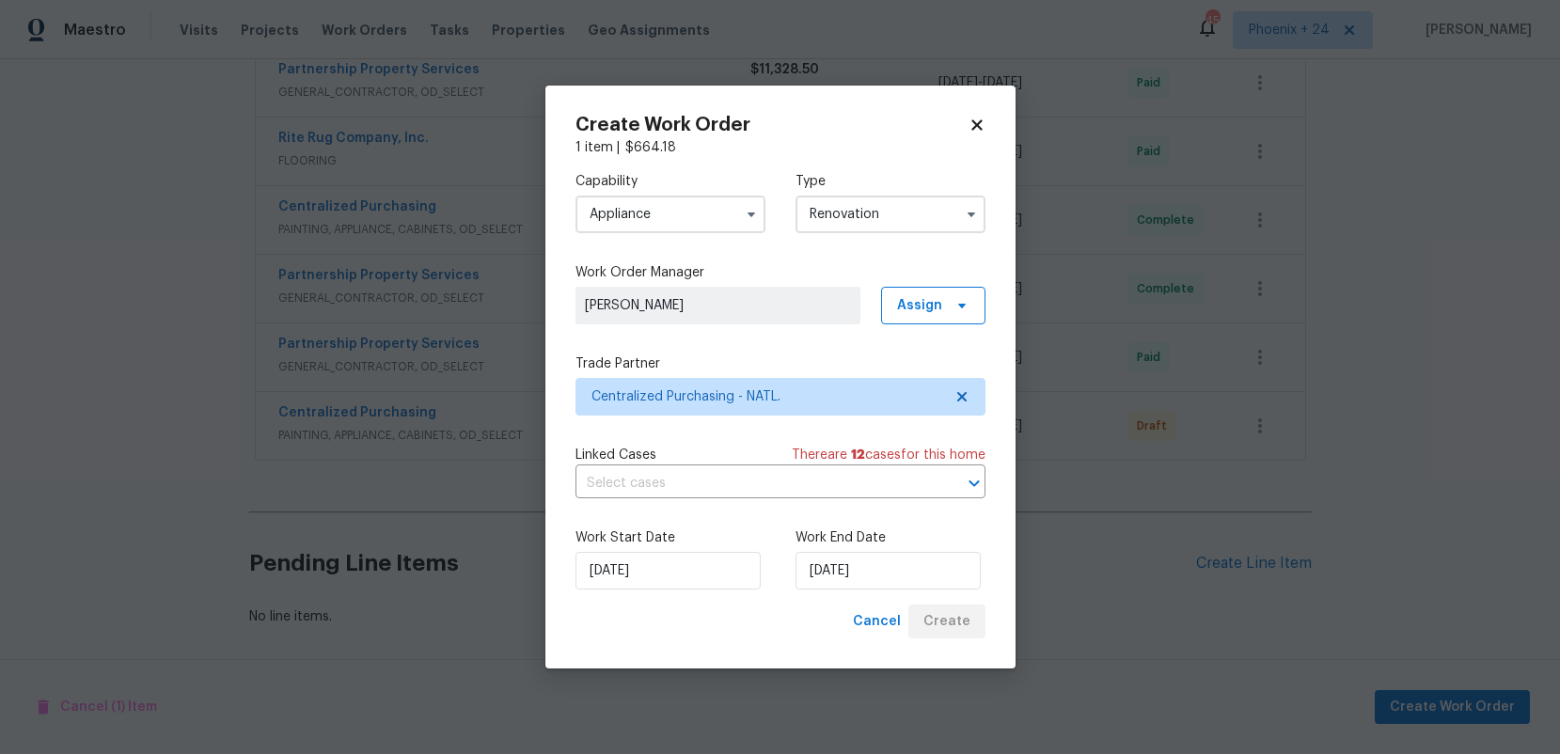
scroll to position [1058, 0]
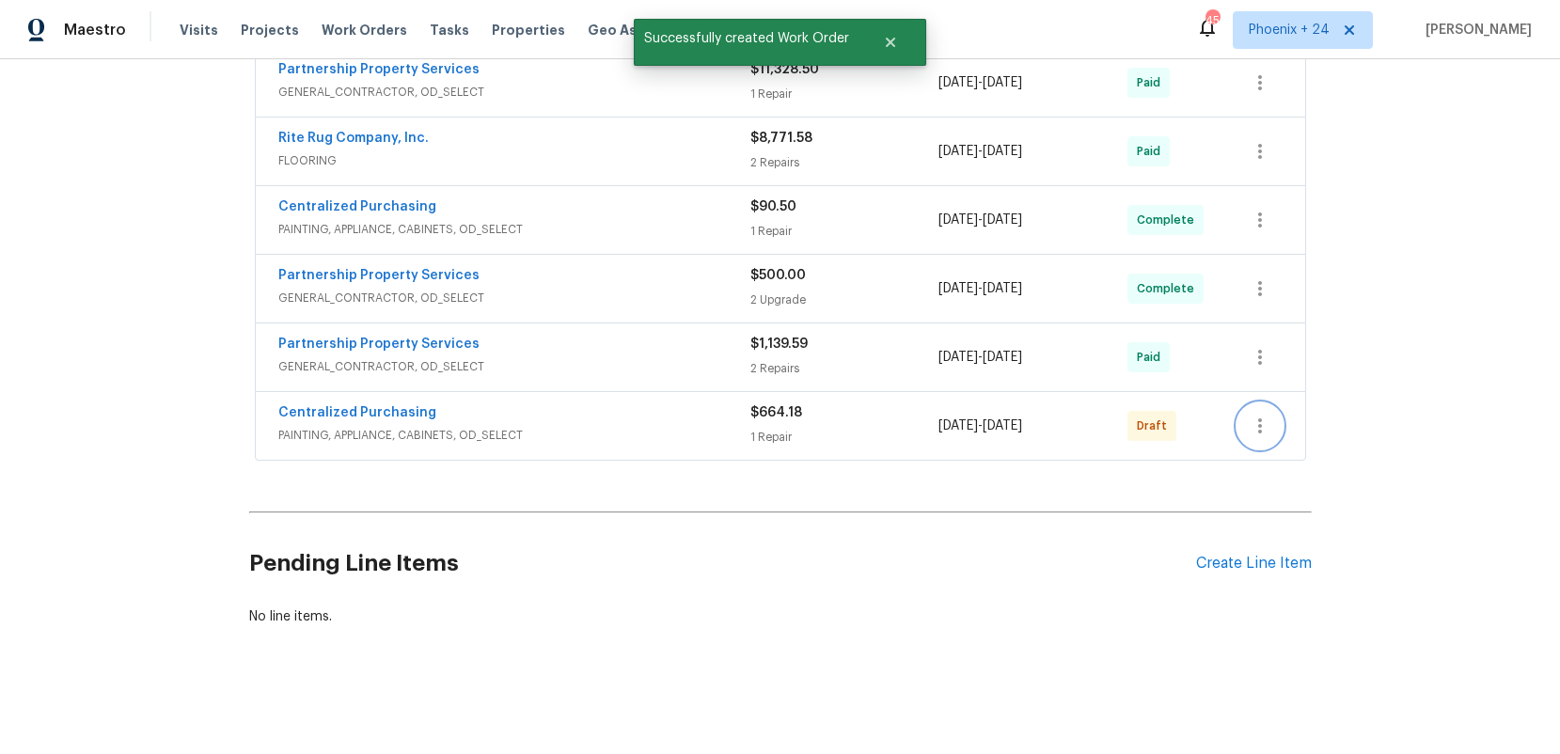
click at [1259, 432] on icon "button" at bounding box center [1260, 426] width 4 height 15
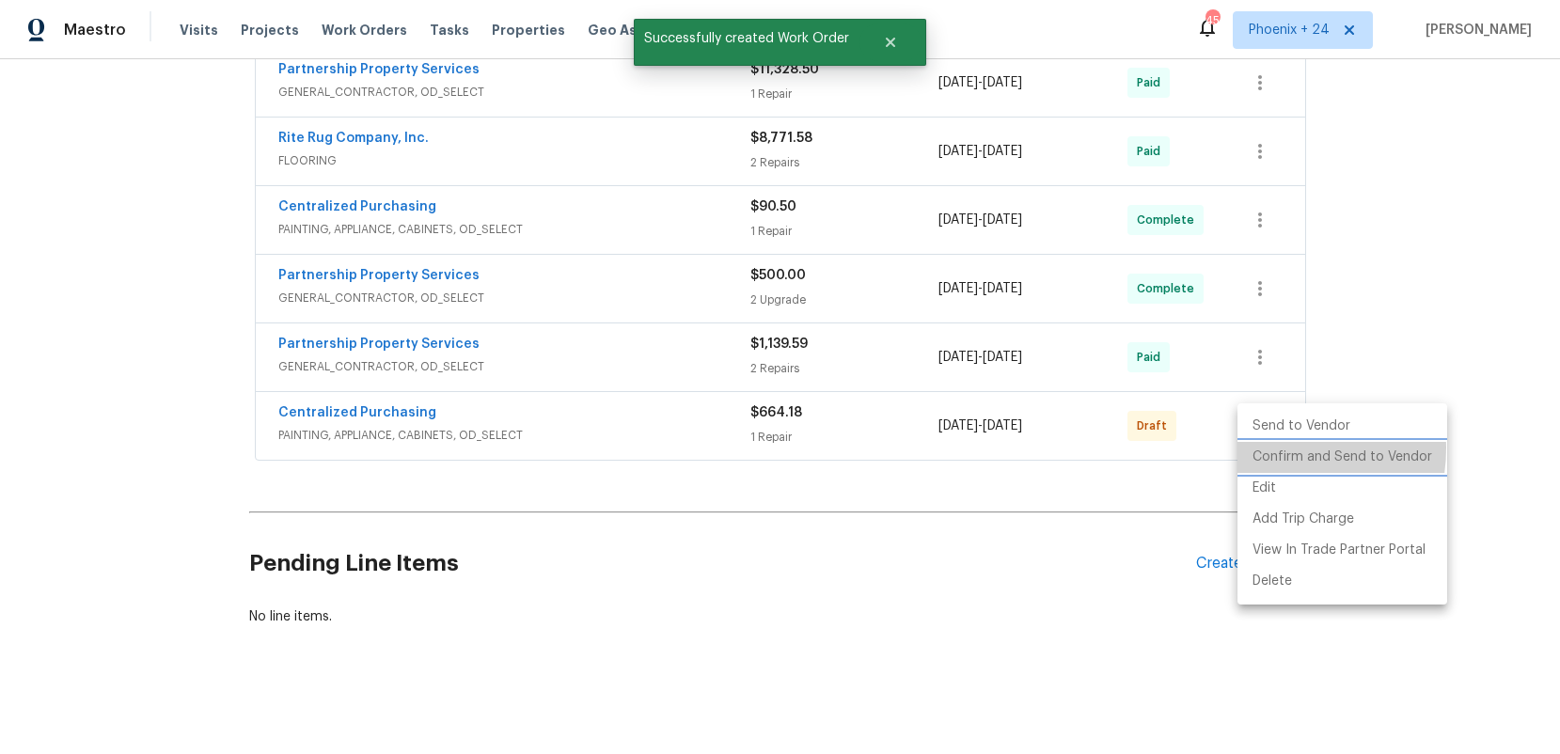
click at [1271, 449] on li "Confirm and Send to Vendor" at bounding box center [1343, 457] width 210 height 31
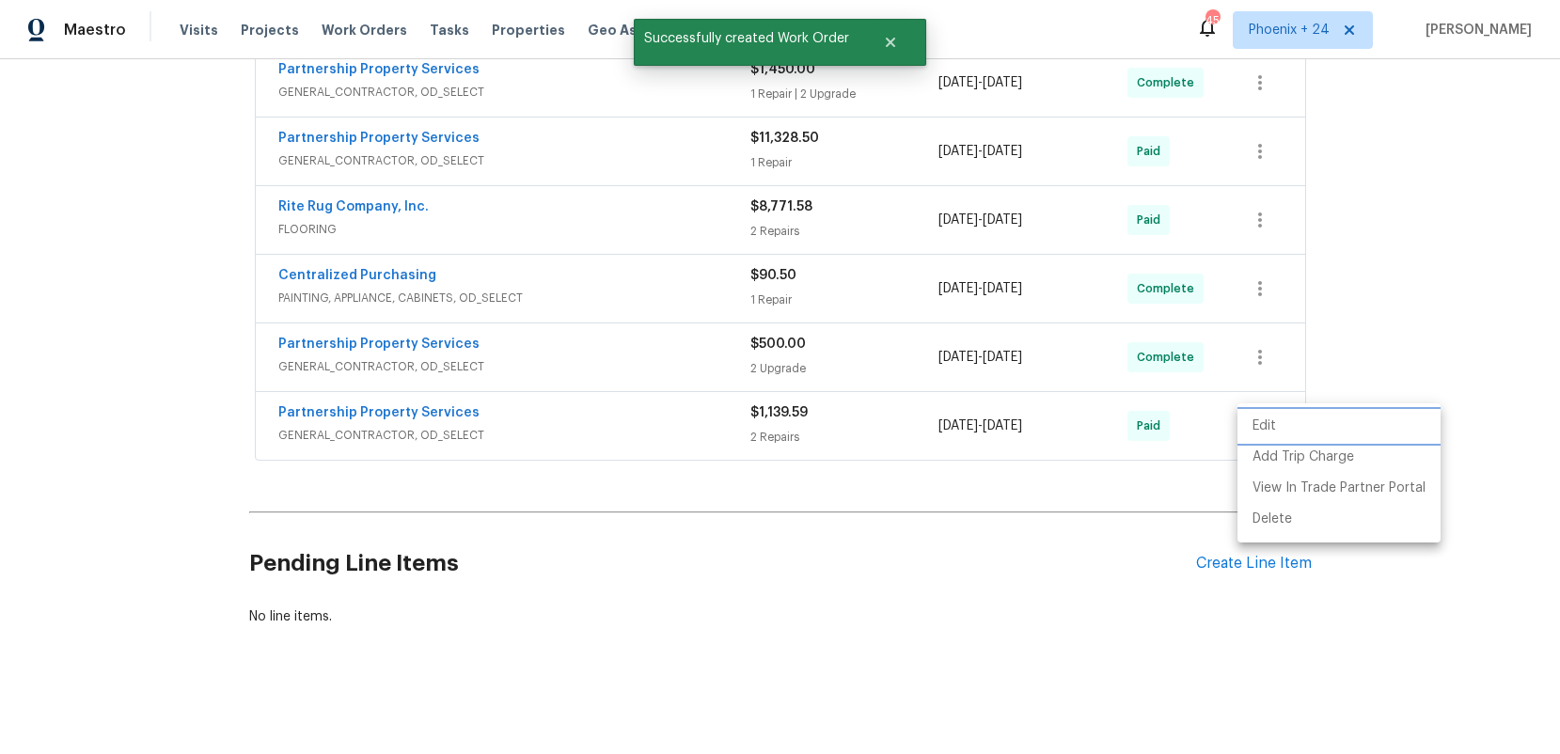
scroll to position [303, 0]
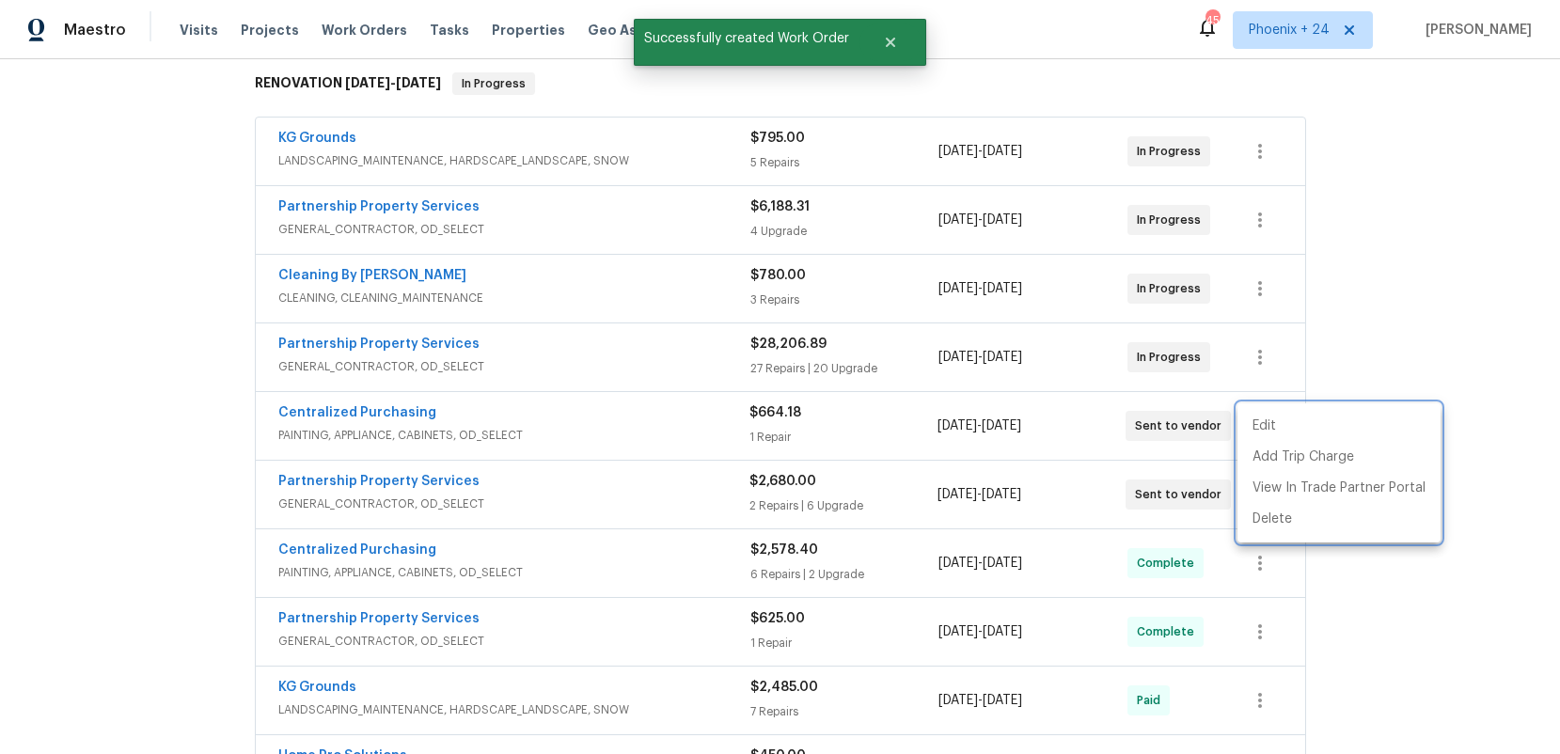
drag, startPoint x: 393, startPoint y: 421, endPoint x: 388, endPoint y: 413, distance: 10.2
click at [391, 420] on div at bounding box center [780, 377] width 1560 height 754
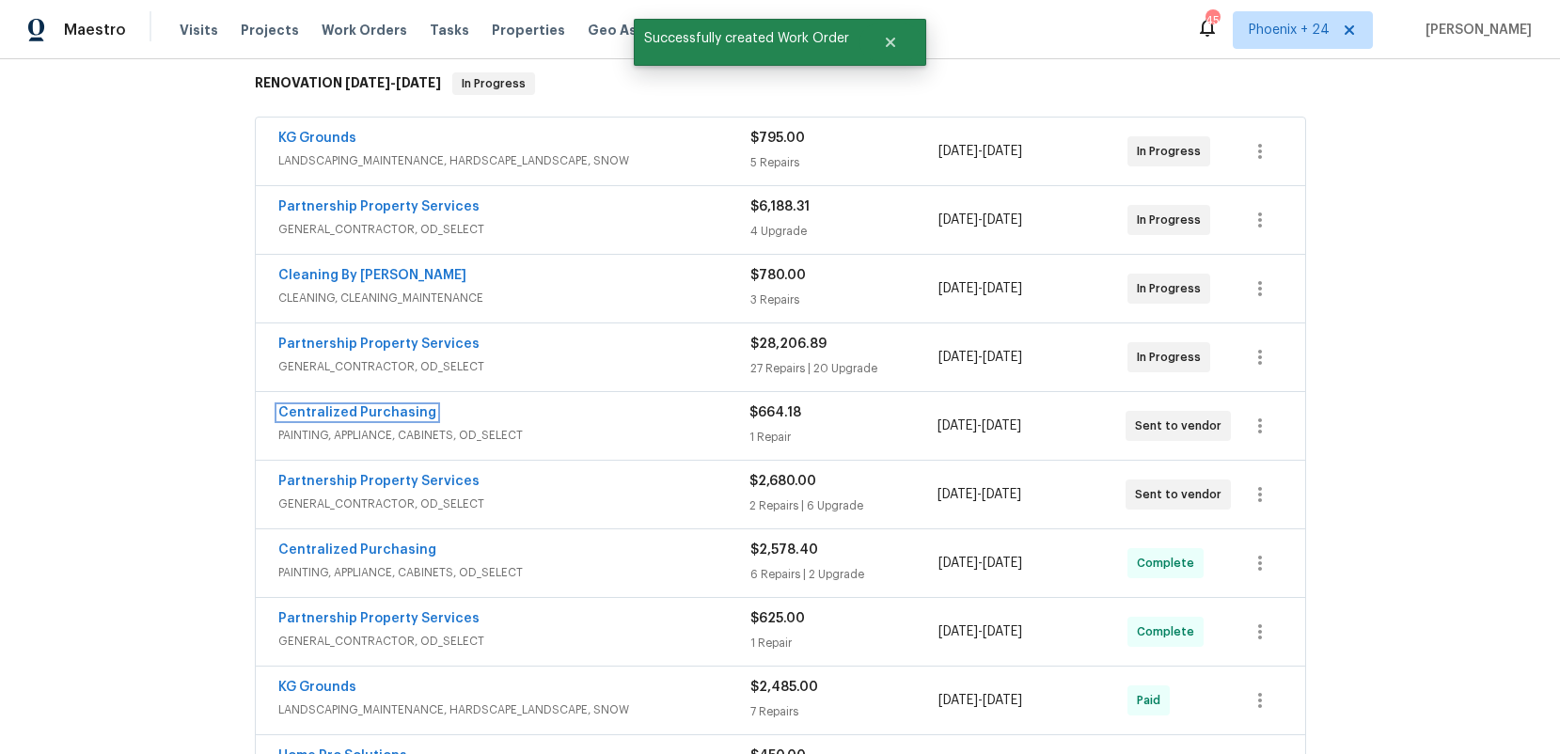
click at [387, 411] on link "Centralized Purchasing" at bounding box center [357, 412] width 158 height 13
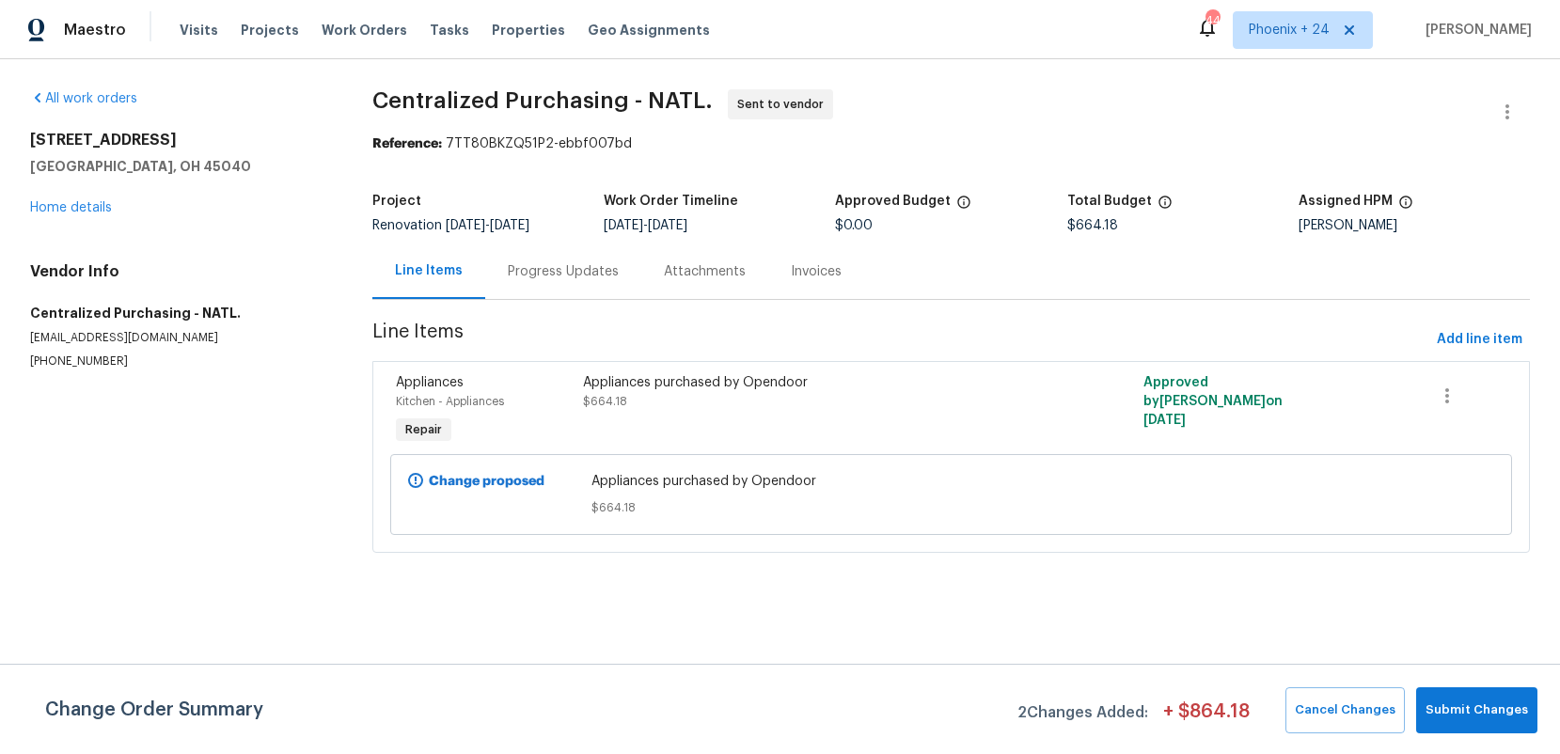
click at [352, 17] on div "Visits Projects Work Orders Tasks Properties Geo Assignments" at bounding box center [456, 30] width 553 height 38
click at [1302, 30] on span "Phoenix + 24" at bounding box center [1289, 30] width 81 height 19
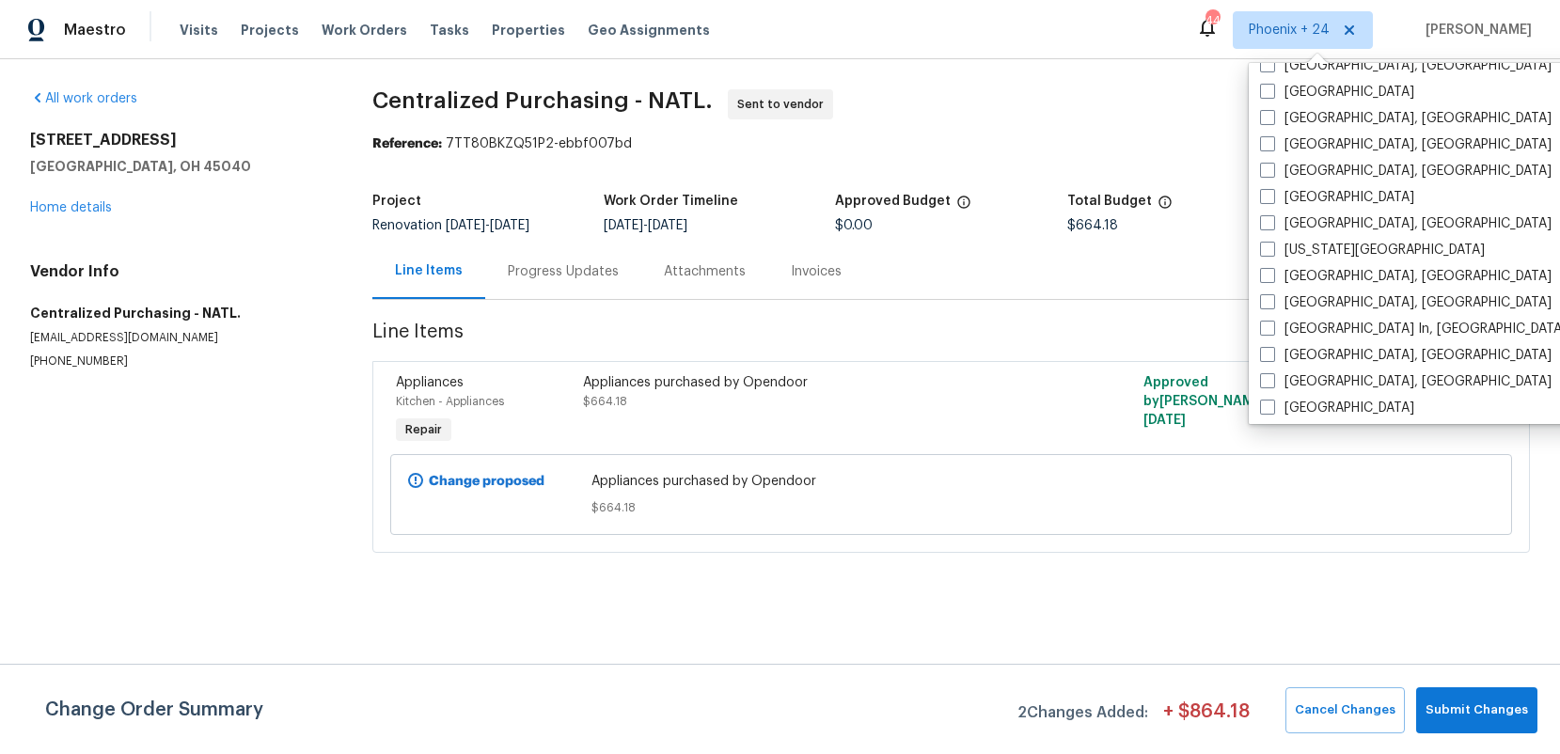
scroll to position [948, 0]
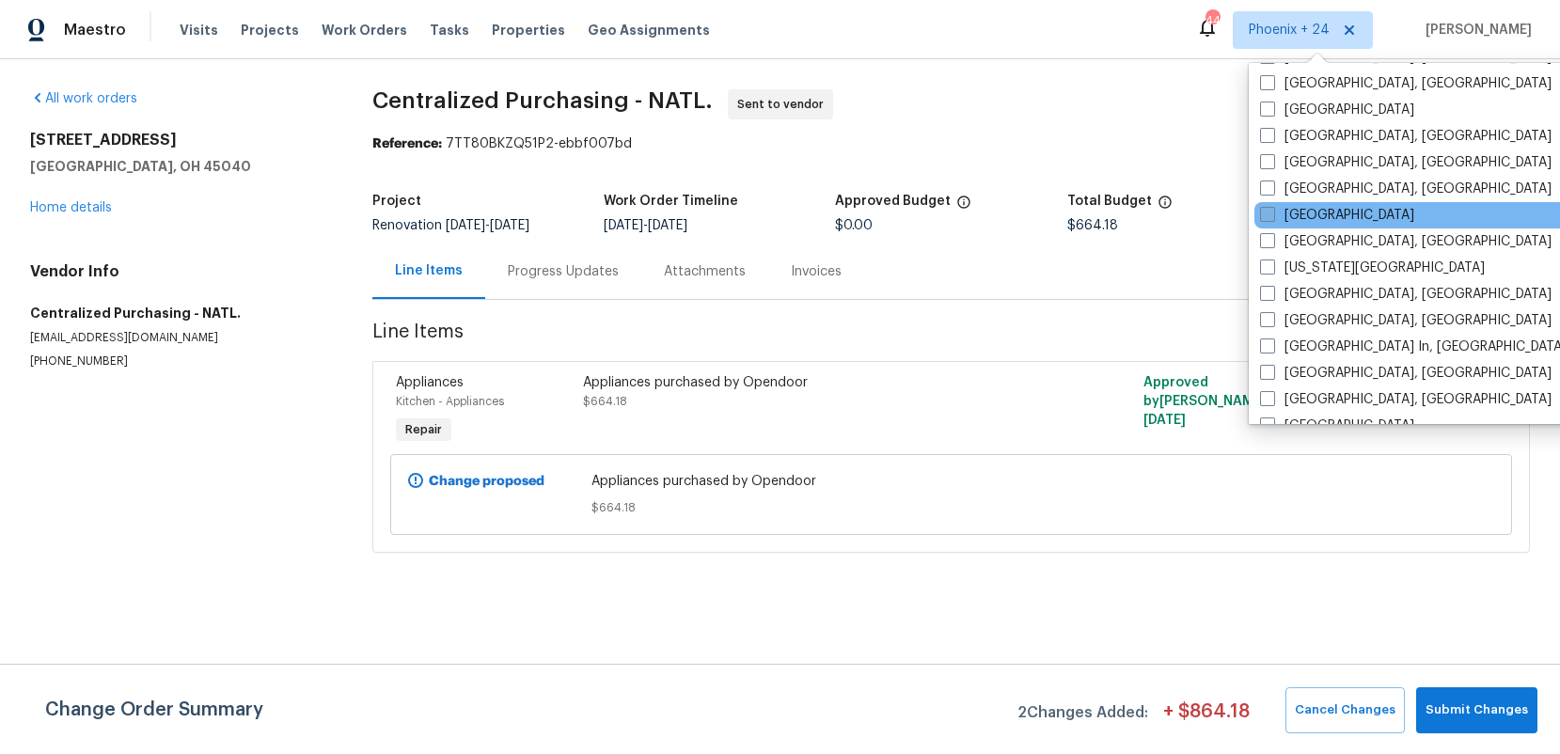
click at [1322, 214] on label "[GEOGRAPHIC_DATA]" at bounding box center [1337, 215] width 154 height 19
click at [1273, 214] on input "[GEOGRAPHIC_DATA]" at bounding box center [1266, 212] width 12 height 12
checkbox input "true"
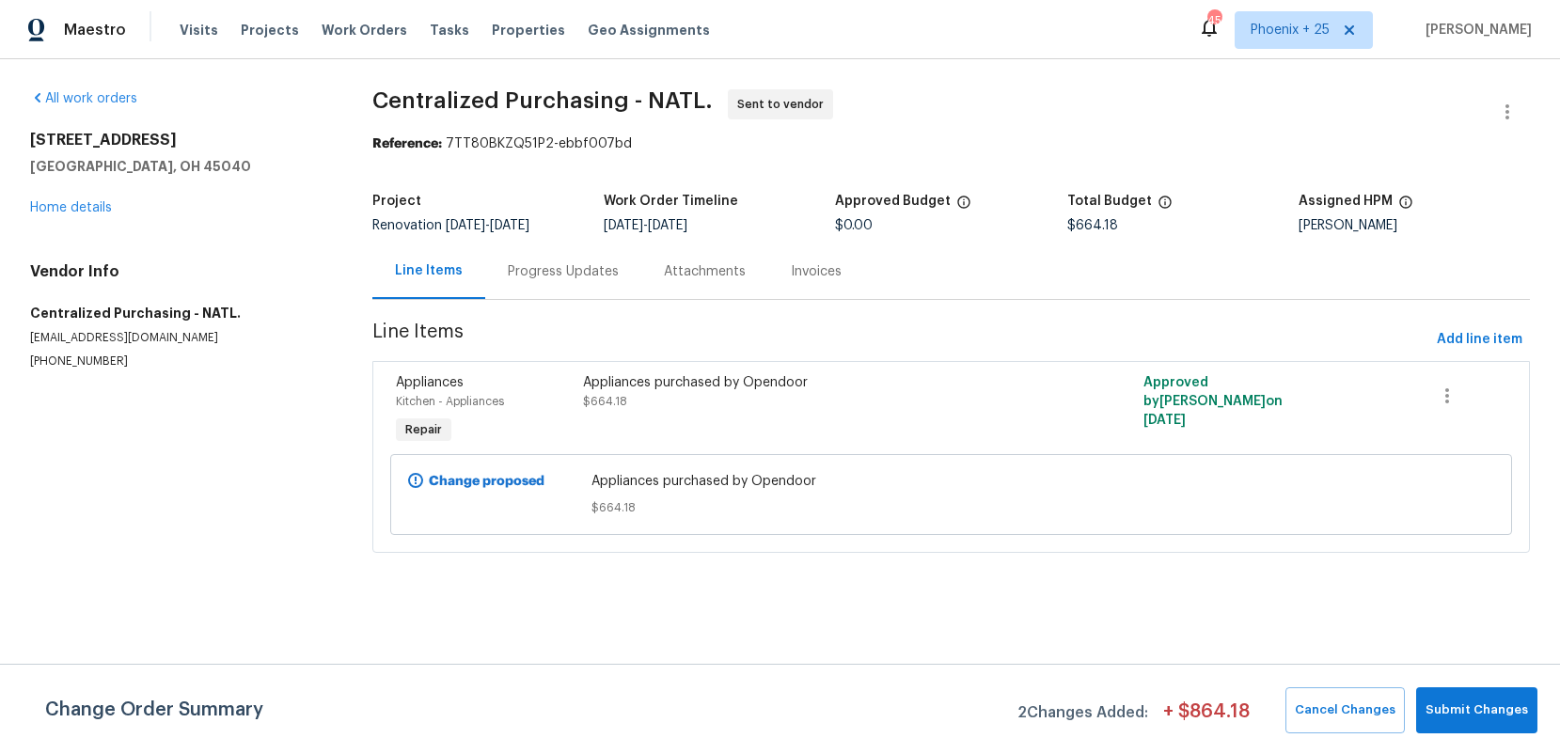
drag, startPoint x: 439, startPoint y: 44, endPoint x: 389, endPoint y: 38, distance: 50.3
click at [435, 43] on div "Visits Projects Work Orders Tasks Properties Geo Assignments" at bounding box center [456, 30] width 553 height 38
click at [388, 38] on div "Visits Projects Work Orders Tasks Properties Geo Assignments" at bounding box center [456, 30] width 553 height 38
drag, startPoint x: 379, startPoint y: 34, endPoint x: 428, endPoint y: 43, distance: 49.8
click at [382, 34] on span "Work Orders" at bounding box center [365, 30] width 86 height 19
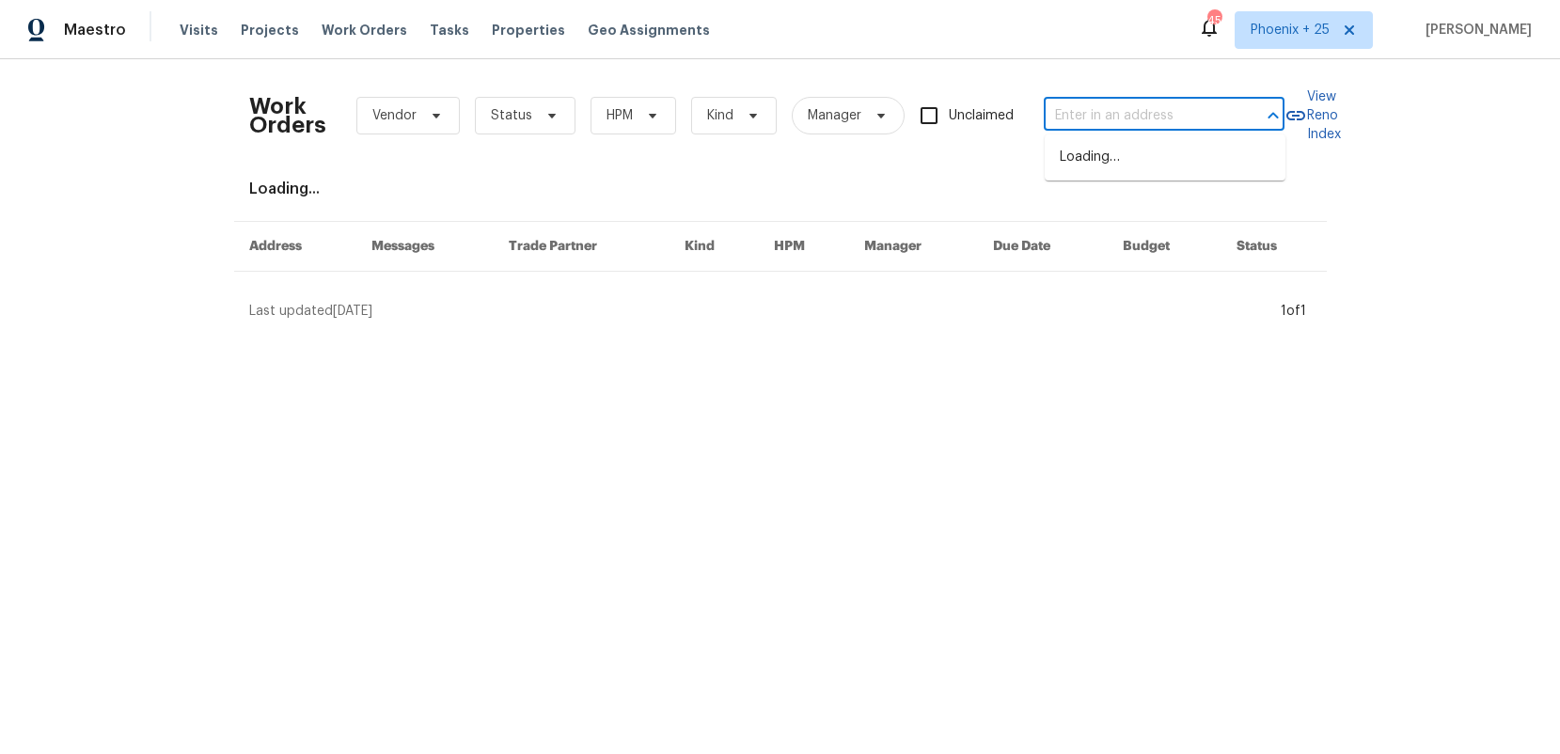
click at [1087, 115] on input "text" at bounding box center [1138, 116] width 188 height 29
paste input "[STREET_ADDRESS]"
type input "[STREET_ADDRESS]"
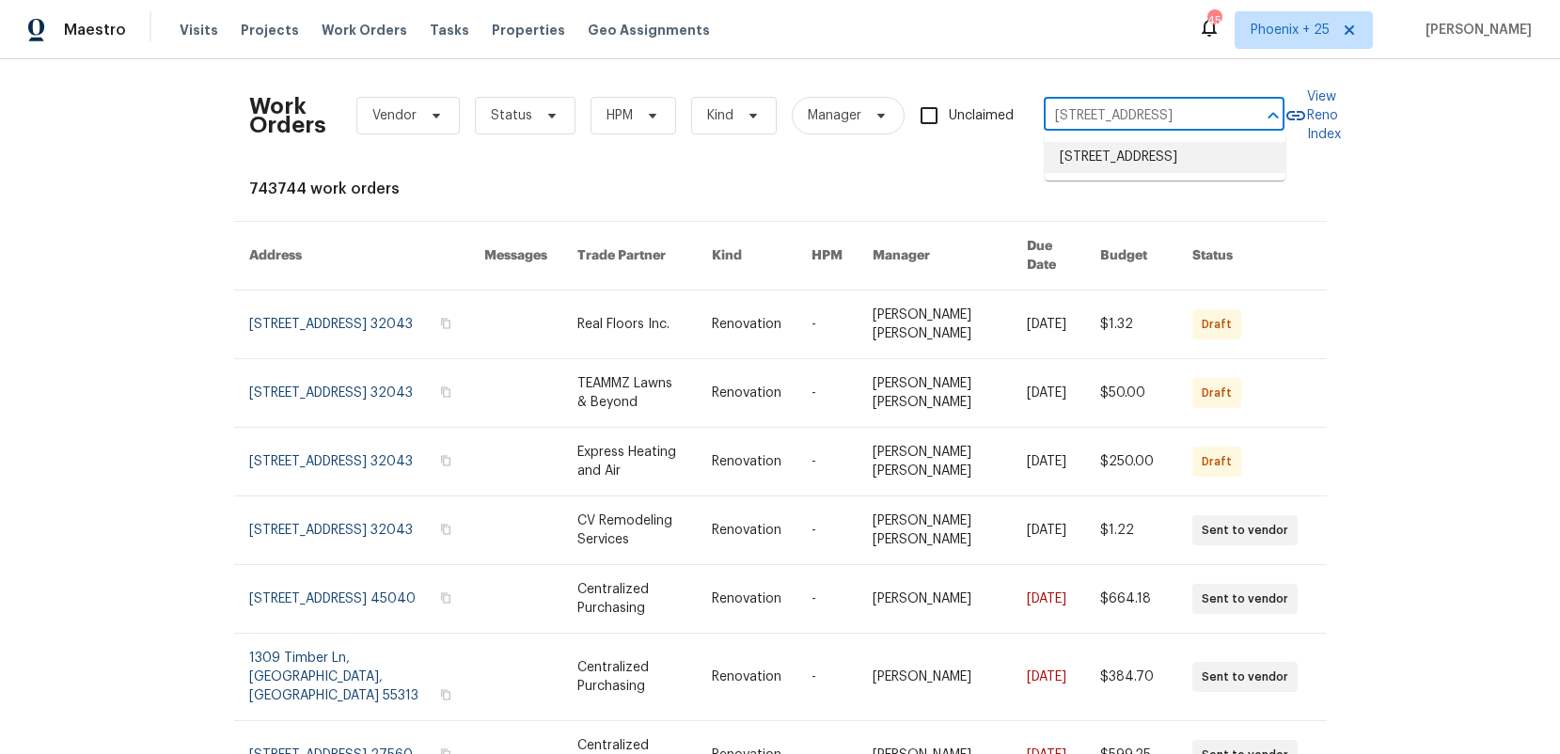
click at [1114, 163] on li "[STREET_ADDRESS]" at bounding box center [1165, 157] width 241 height 31
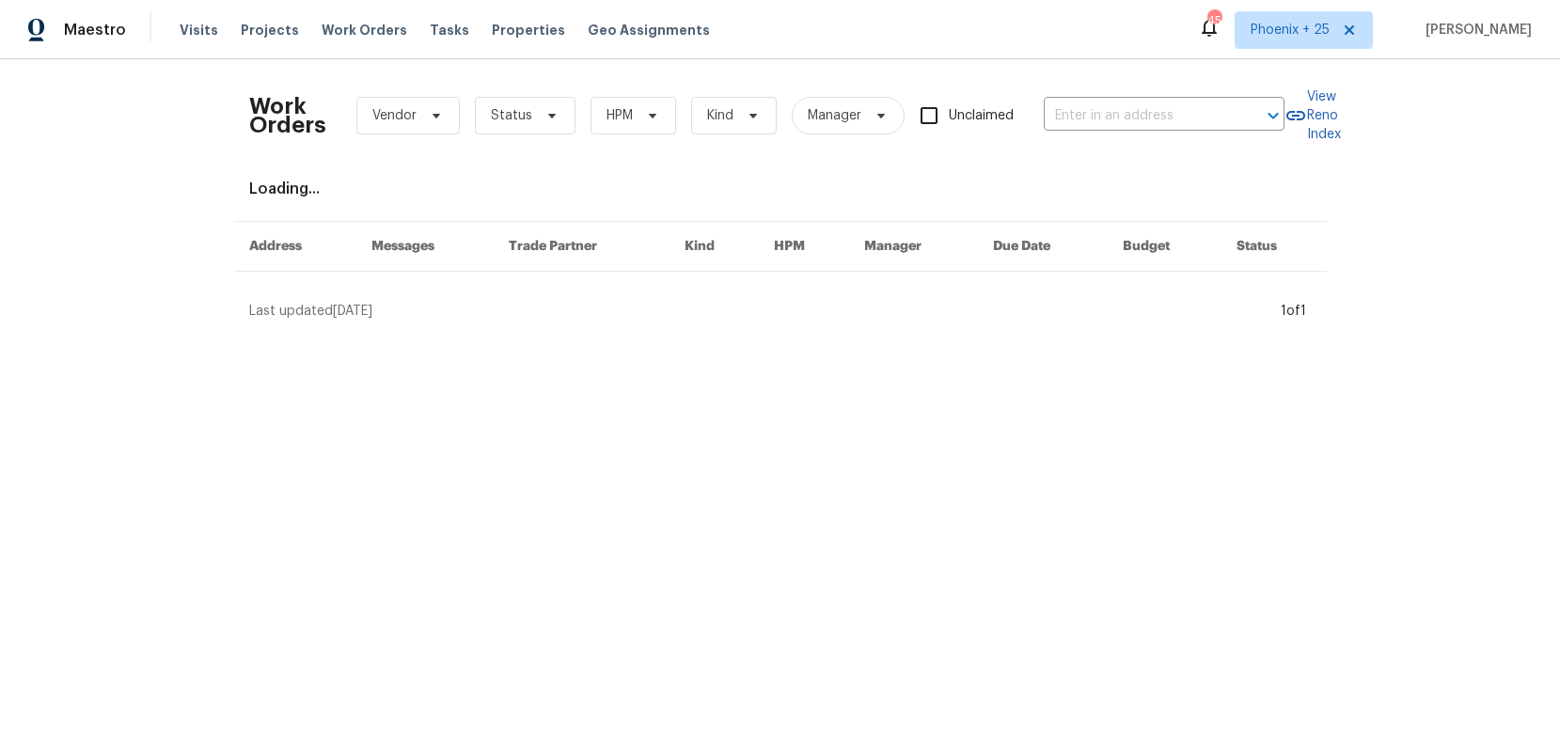
type input "[STREET_ADDRESS]"
click at [243, 36] on span "Projects" at bounding box center [270, 30] width 58 height 19
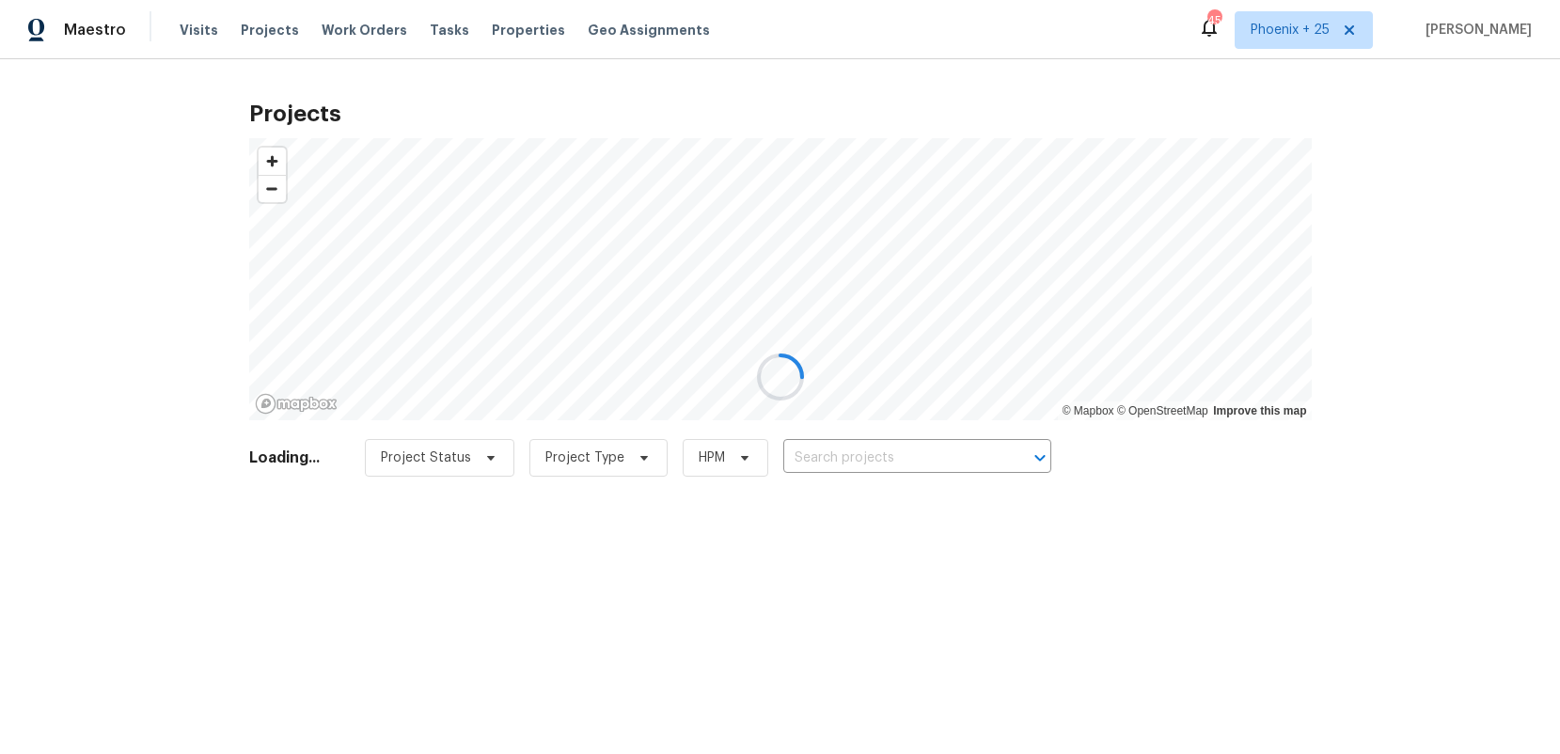
click at [906, 448] on div at bounding box center [780, 377] width 1560 height 754
click at [900, 463] on div at bounding box center [780, 377] width 1560 height 754
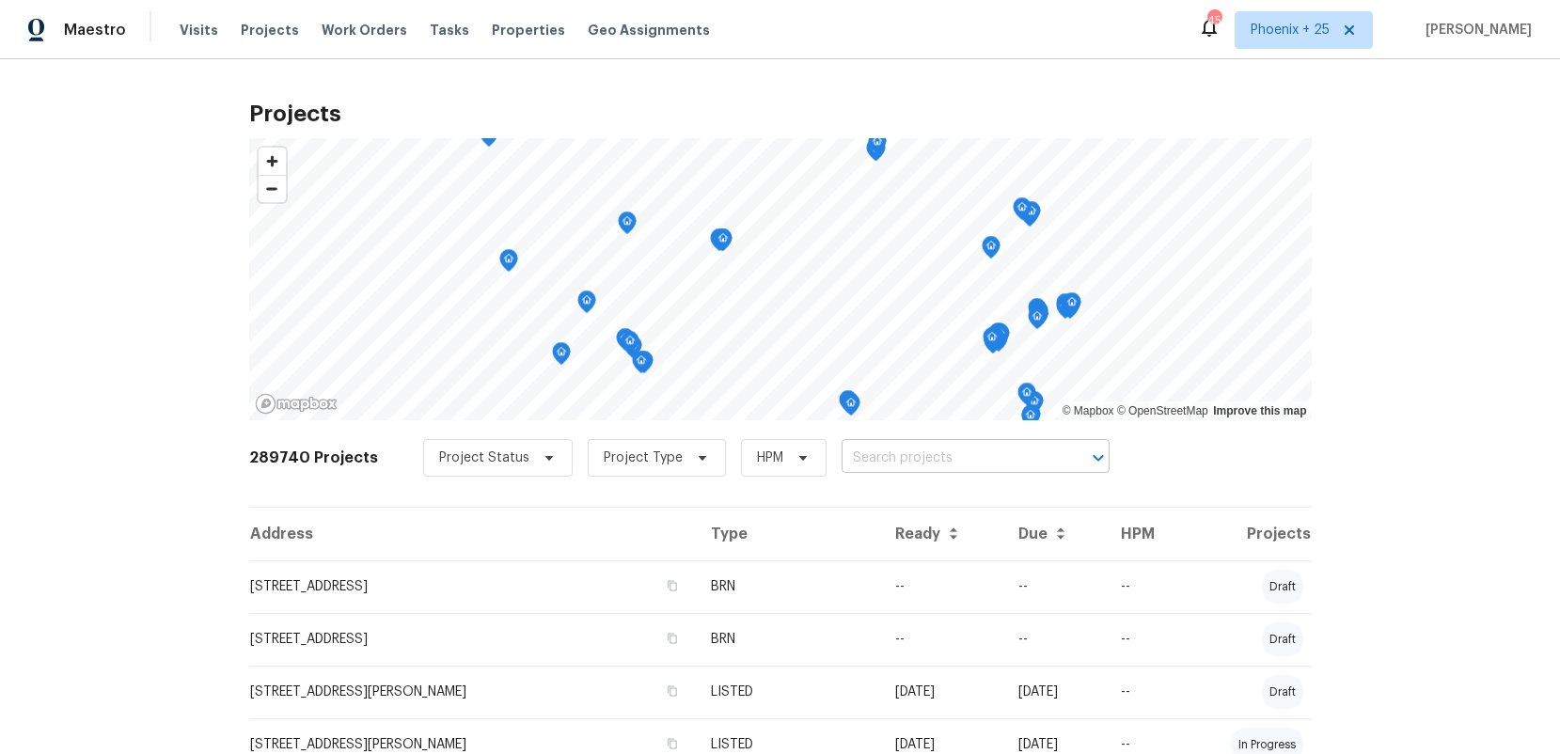
click at [900, 463] on input "text" at bounding box center [949, 458] width 215 height 29
paste input "[STREET_ADDRESS]"
type input "[STREET_ADDRESS]"
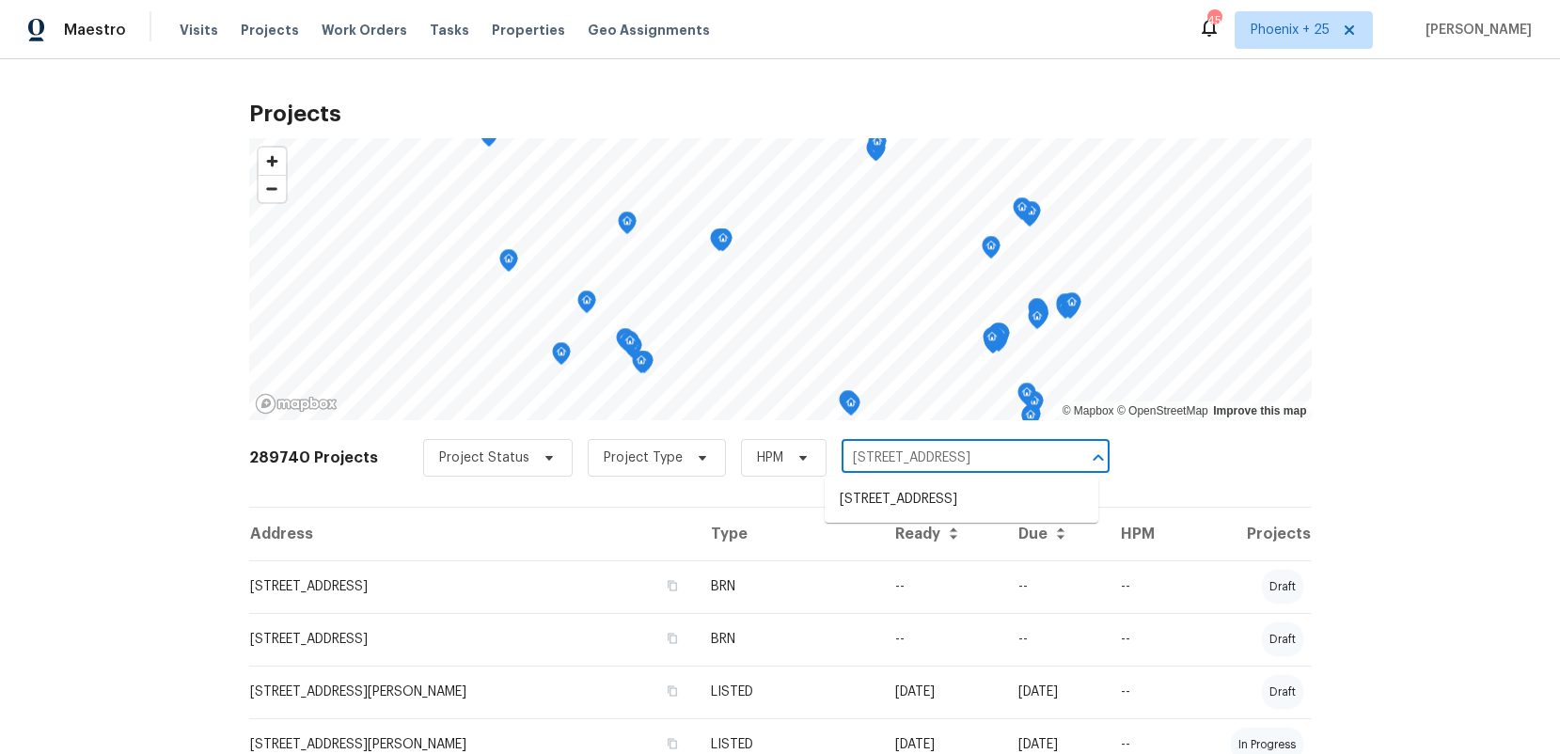
scroll to position [0, 49]
click at [913, 511] on li "[STREET_ADDRESS]" at bounding box center [962, 499] width 274 height 31
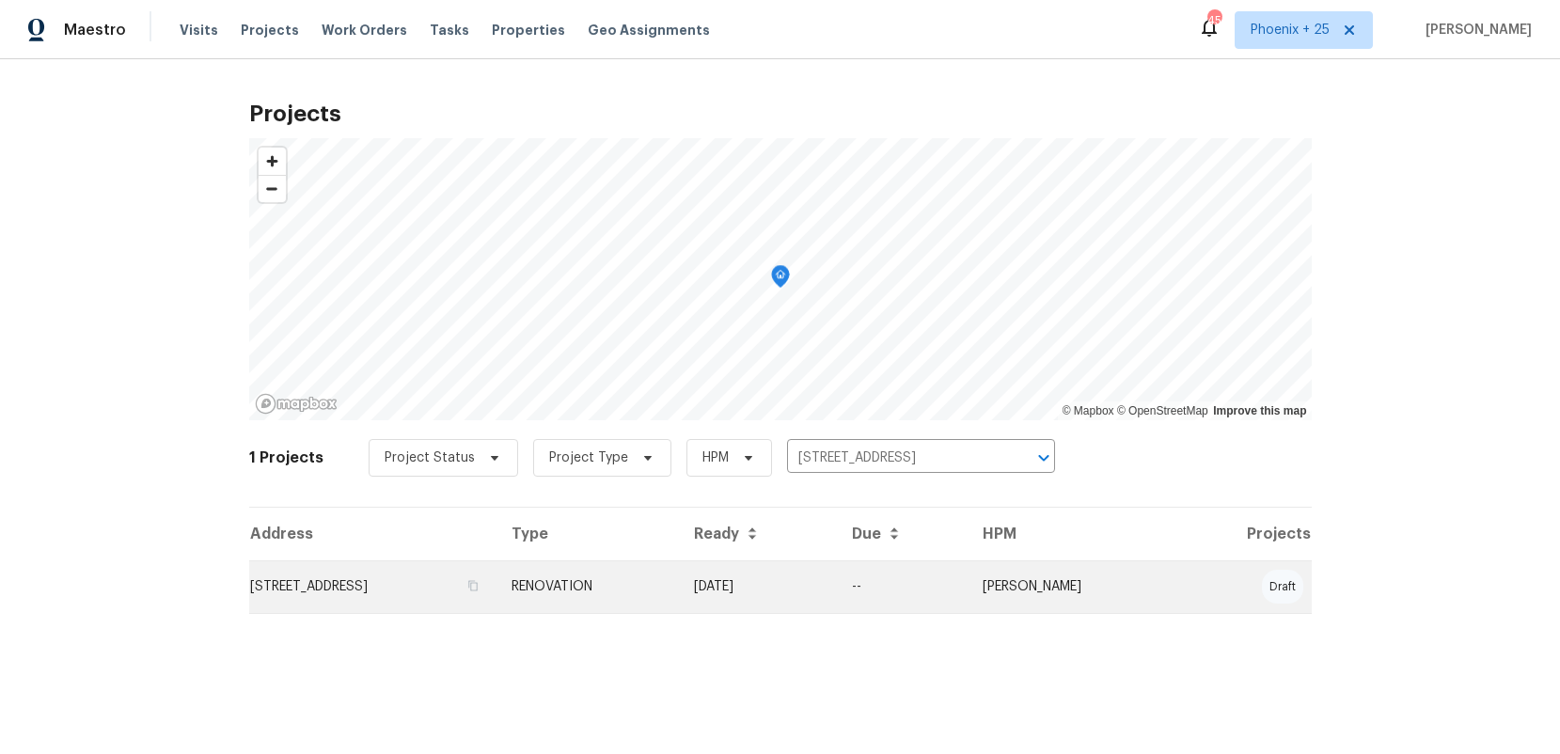
drag, startPoint x: 706, startPoint y: 536, endPoint x: 714, endPoint y: 571, distance: 35.6
click at [679, 536] on th "Type" at bounding box center [588, 534] width 182 height 53
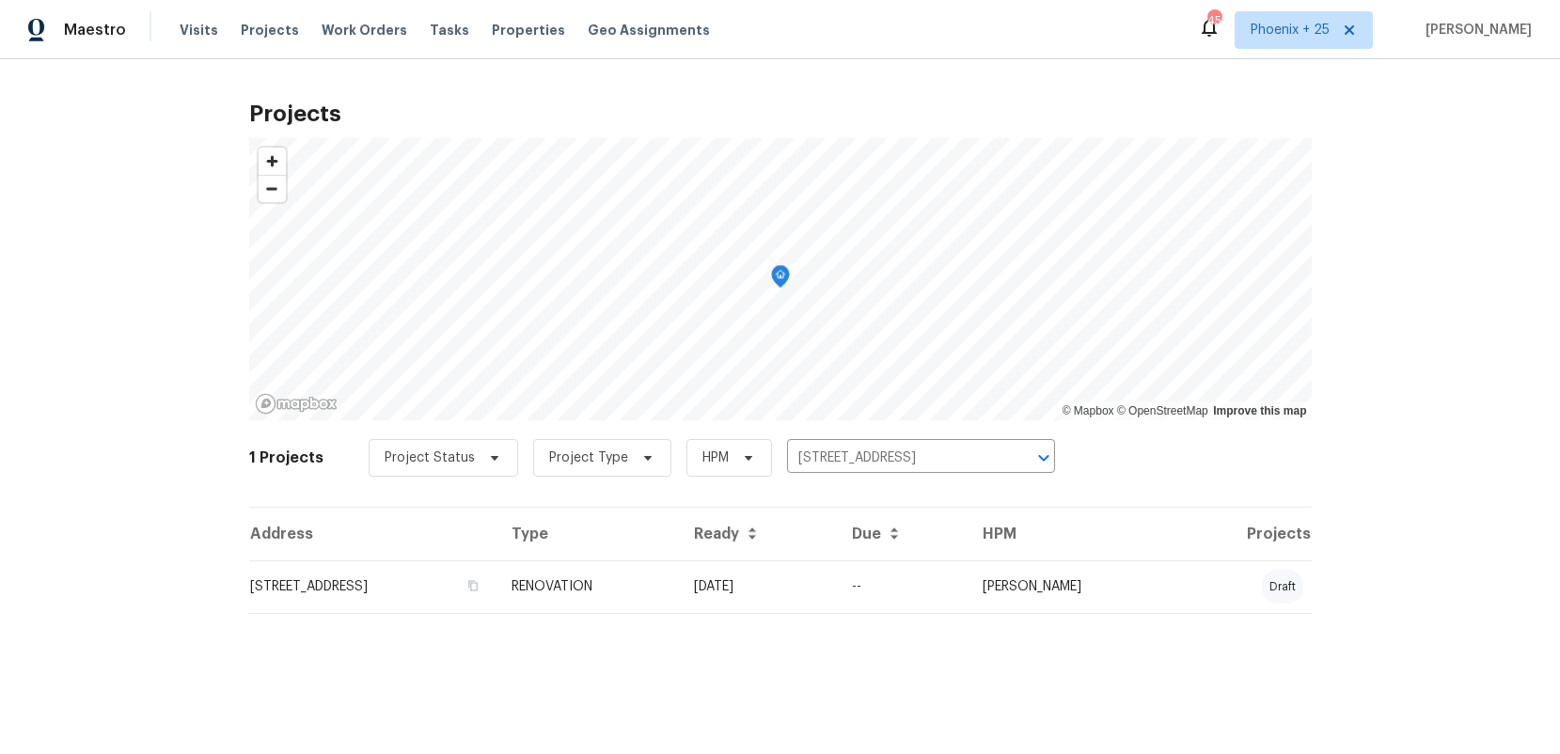
click at [679, 576] on td "RENOVATION" at bounding box center [588, 587] width 182 height 53
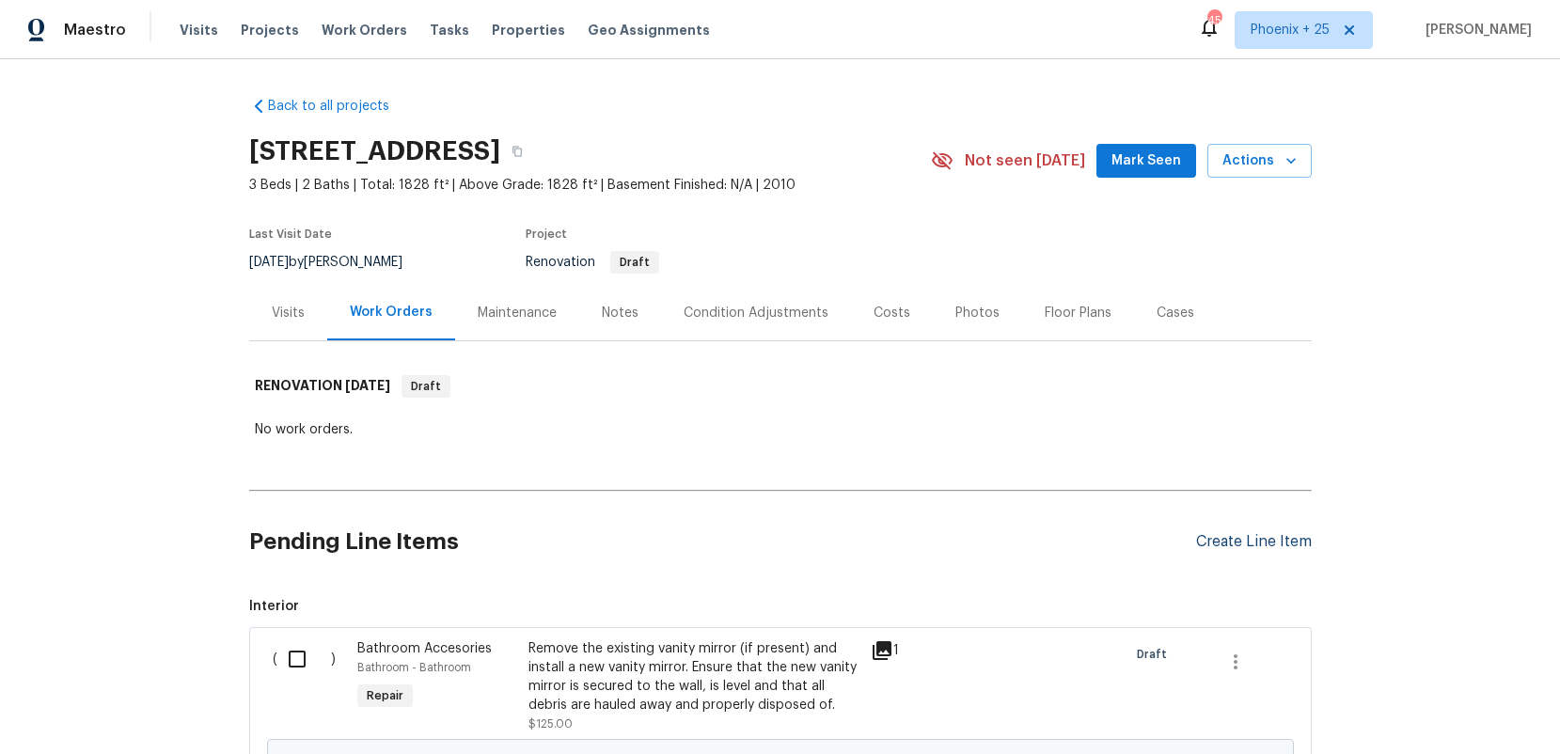
click at [1248, 537] on div "Create Line Item" at bounding box center [1254, 542] width 116 height 18
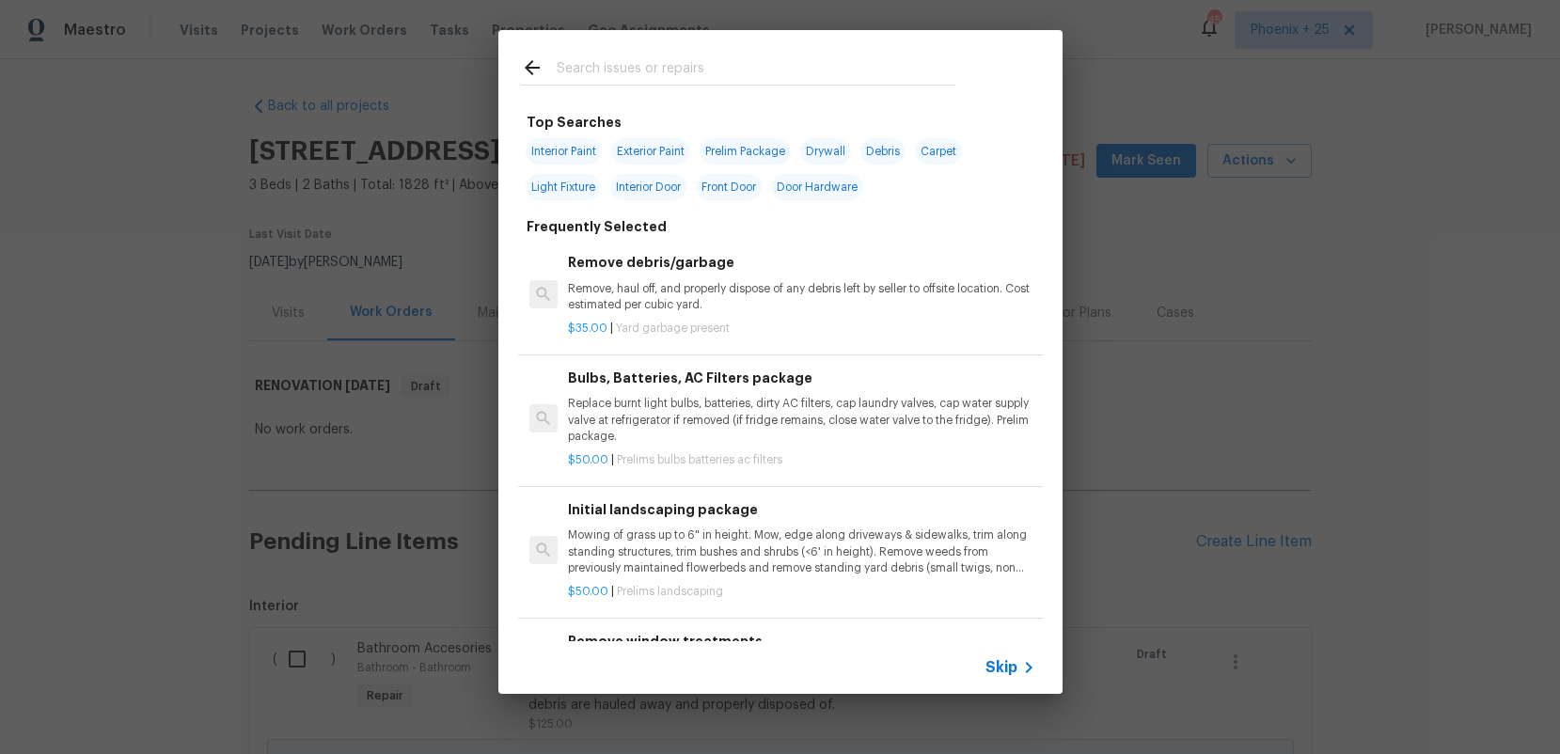
click at [704, 78] on input "text" at bounding box center [756, 70] width 399 height 28
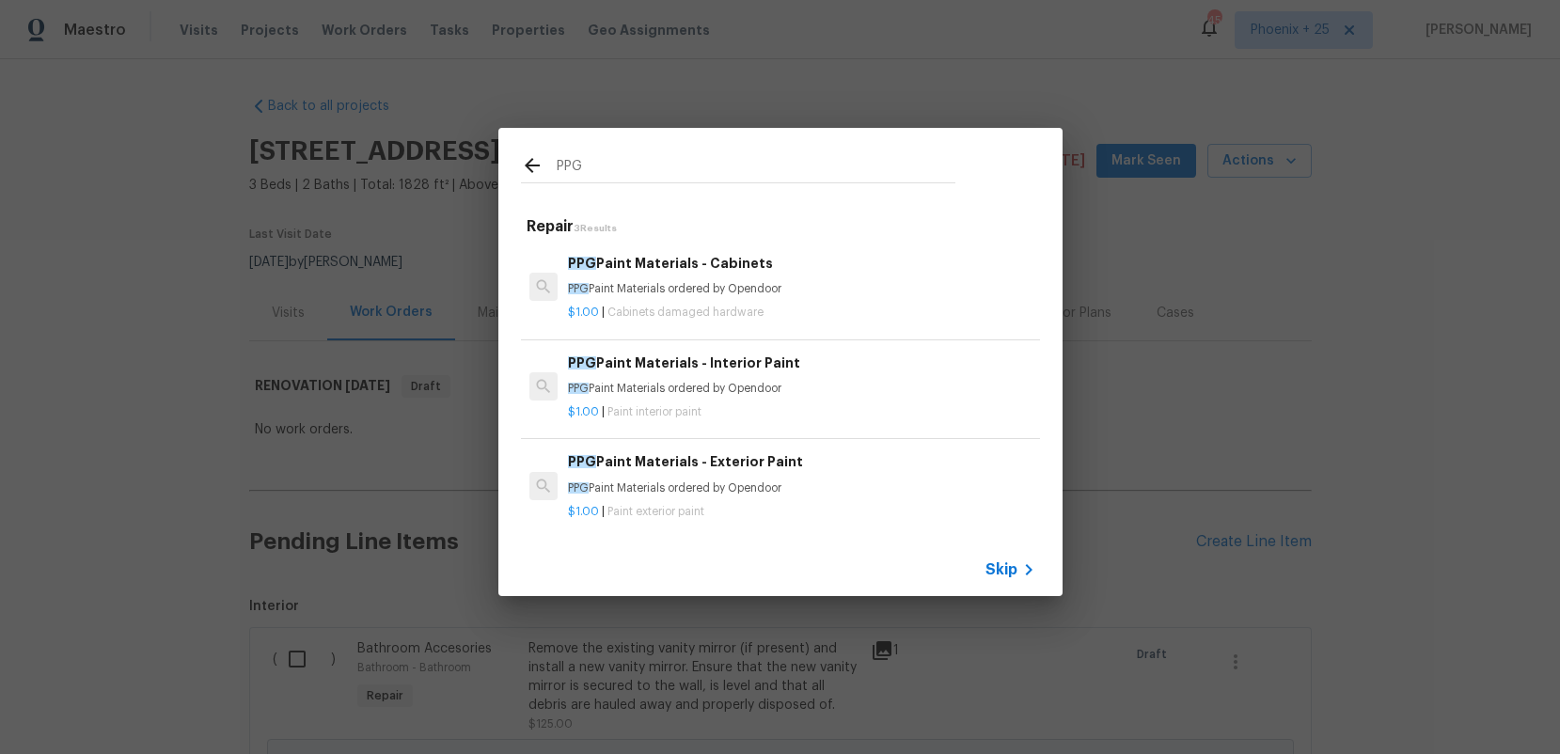
type input "PPG"
click at [842, 365] on h6 "PPG Paint Materials - Interior Paint" at bounding box center [801, 363] width 467 height 21
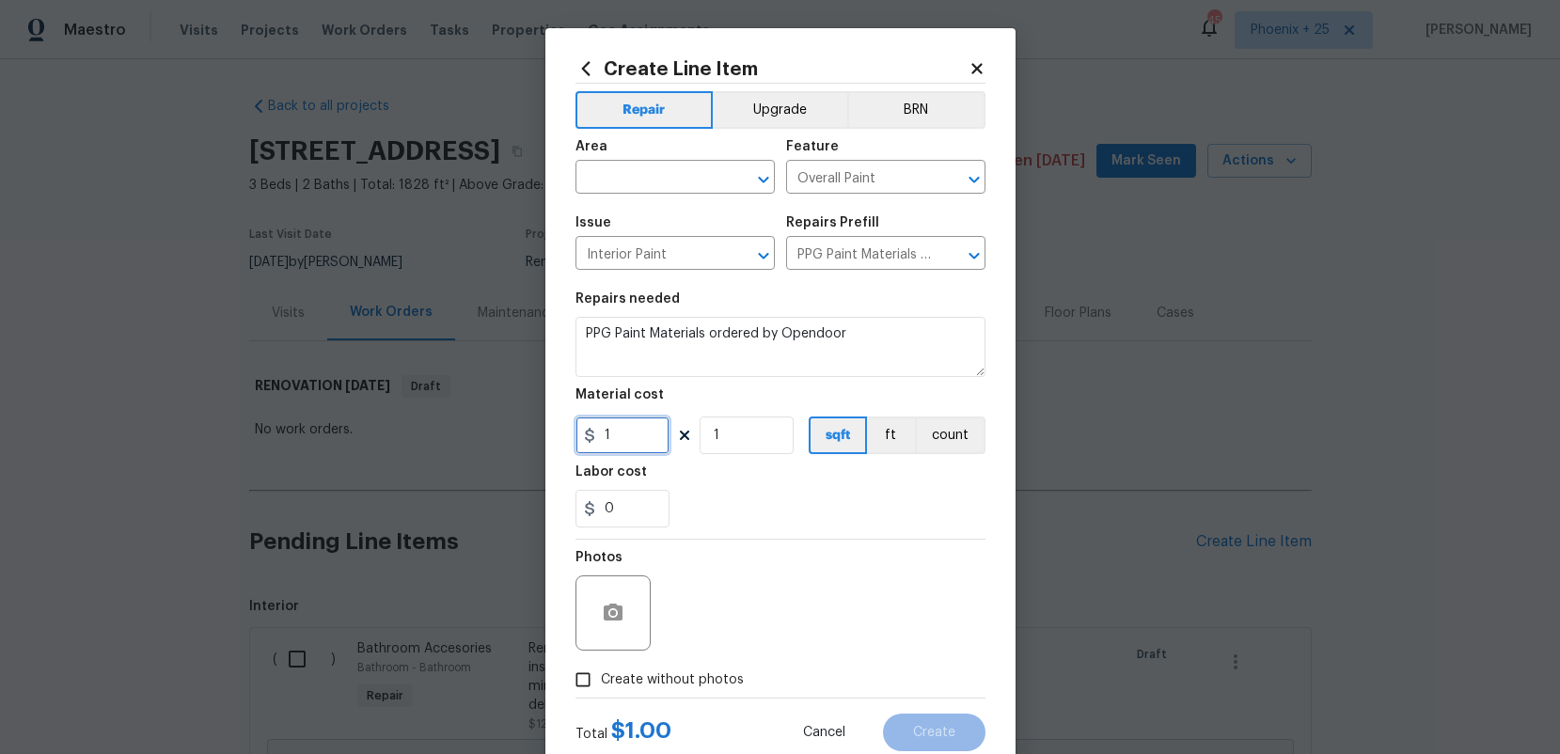
drag, startPoint x: 663, startPoint y: 427, endPoint x: 641, endPoint y: 437, distance: 24.0
click at [662, 428] on input "1" at bounding box center [623, 436] width 94 height 38
drag, startPoint x: 641, startPoint y: 437, endPoint x: 591, endPoint y: 438, distance: 50.8
click at [593, 438] on div "1" at bounding box center [623, 436] width 94 height 38
type input "494.2"
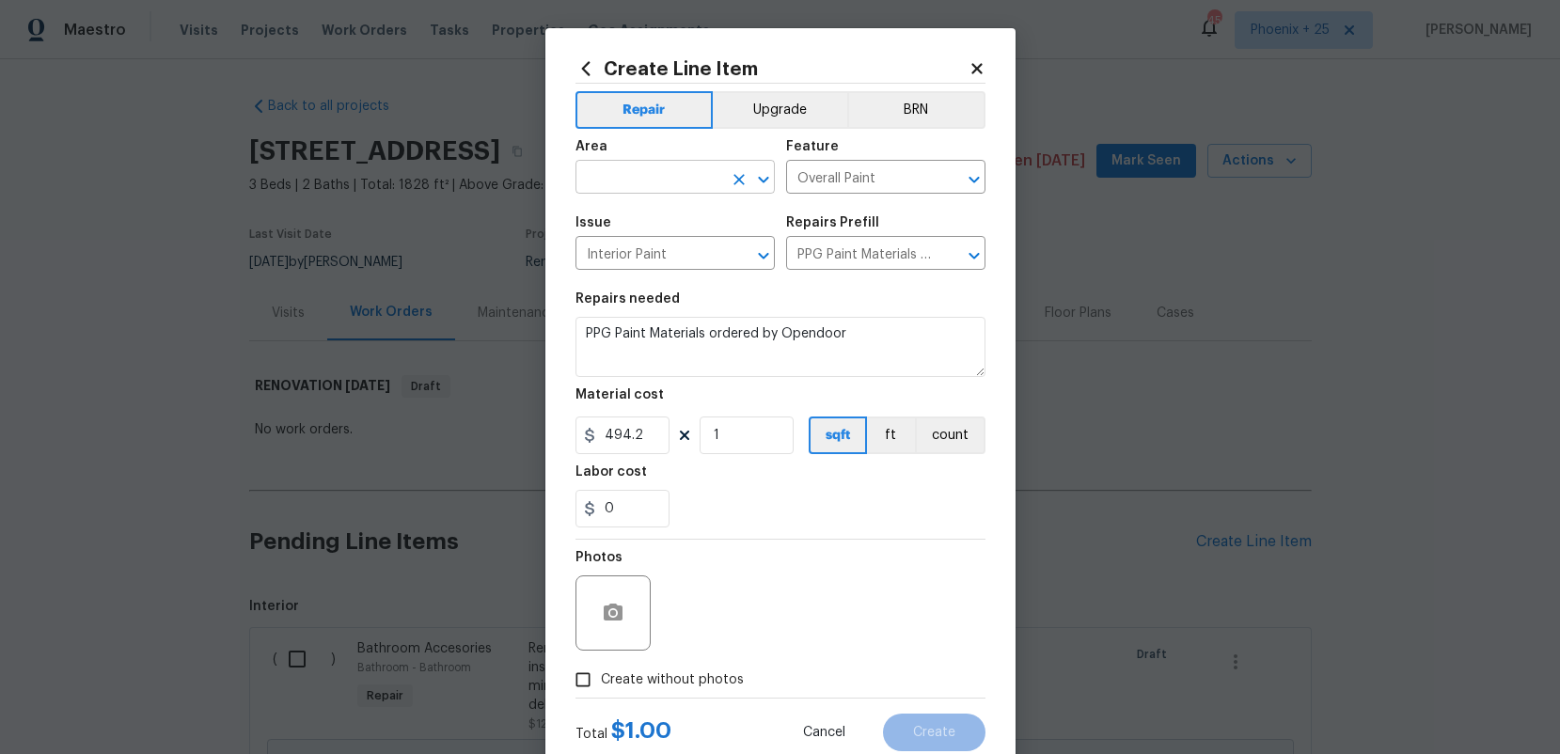
click at [675, 185] on input "text" at bounding box center [649, 179] width 147 height 29
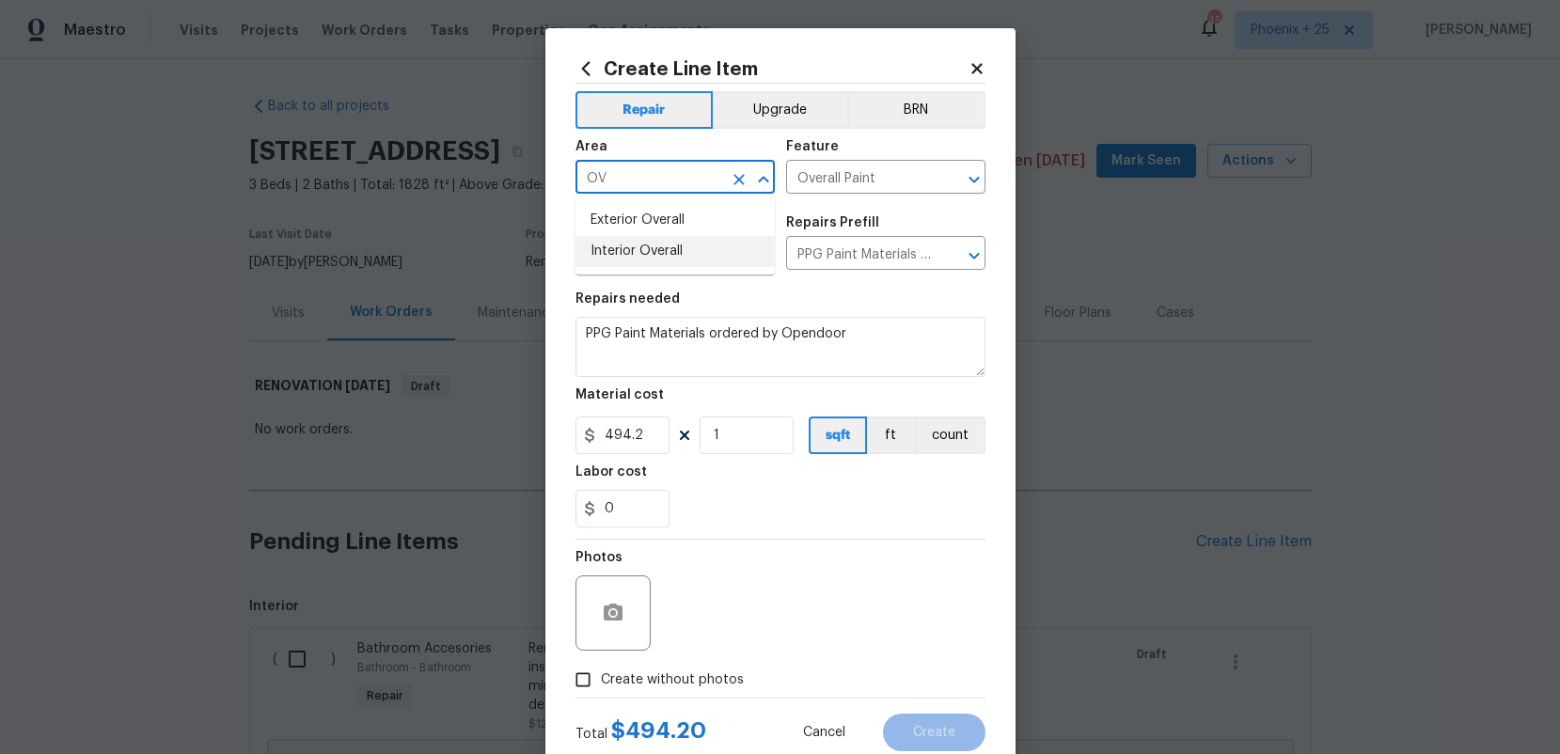
drag, startPoint x: 679, startPoint y: 247, endPoint x: 709, endPoint y: 567, distance: 321.2
click at [679, 247] on li "Interior Overall" at bounding box center [675, 251] width 199 height 31
type input "Interior Overall"
drag, startPoint x: 699, startPoint y: 671, endPoint x: 719, endPoint y: 663, distance: 21.1
click at [699, 671] on span "Create without photos" at bounding box center [672, 681] width 143 height 20
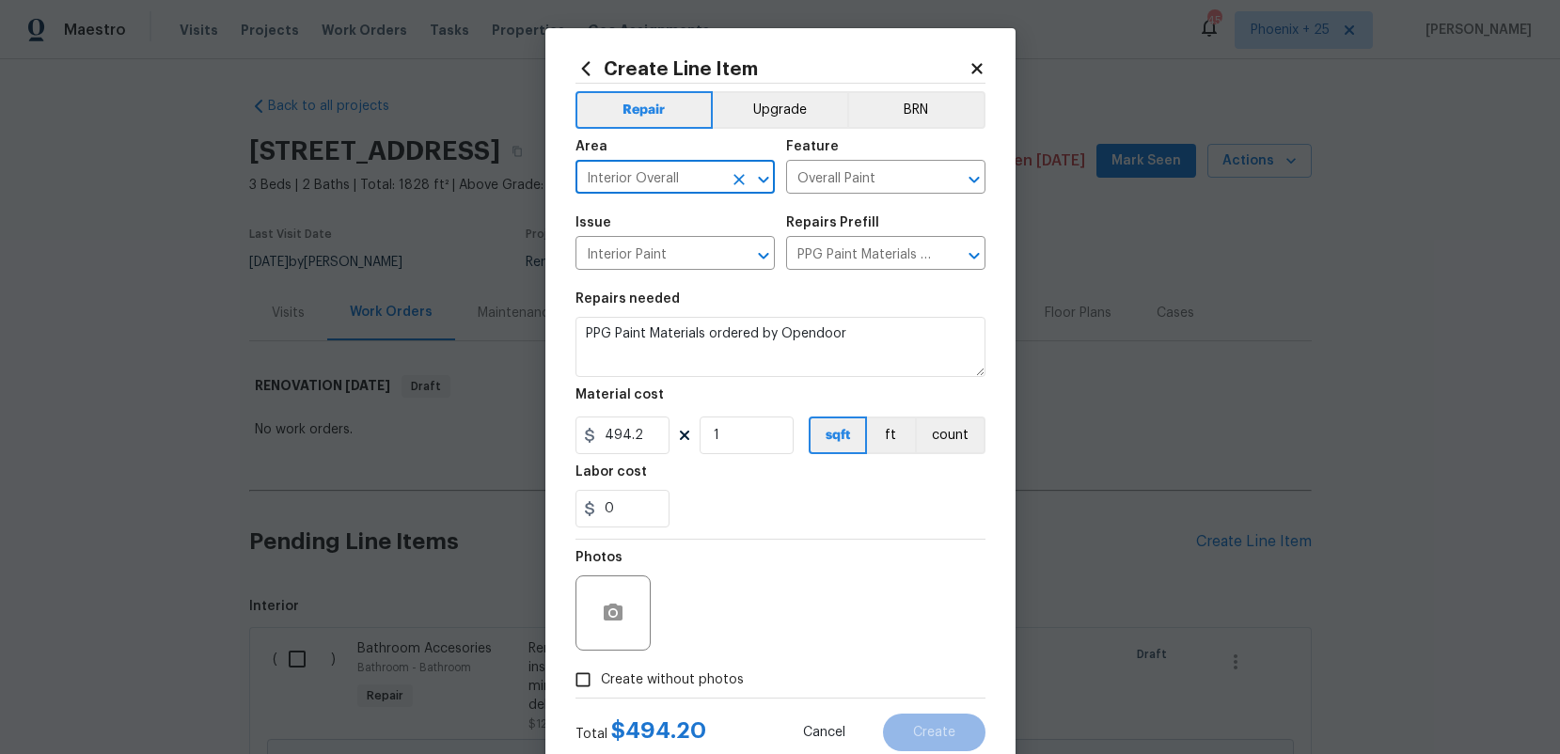
click at [601, 671] on input "Create without photos" at bounding box center [583, 680] width 36 height 36
checkbox input "true"
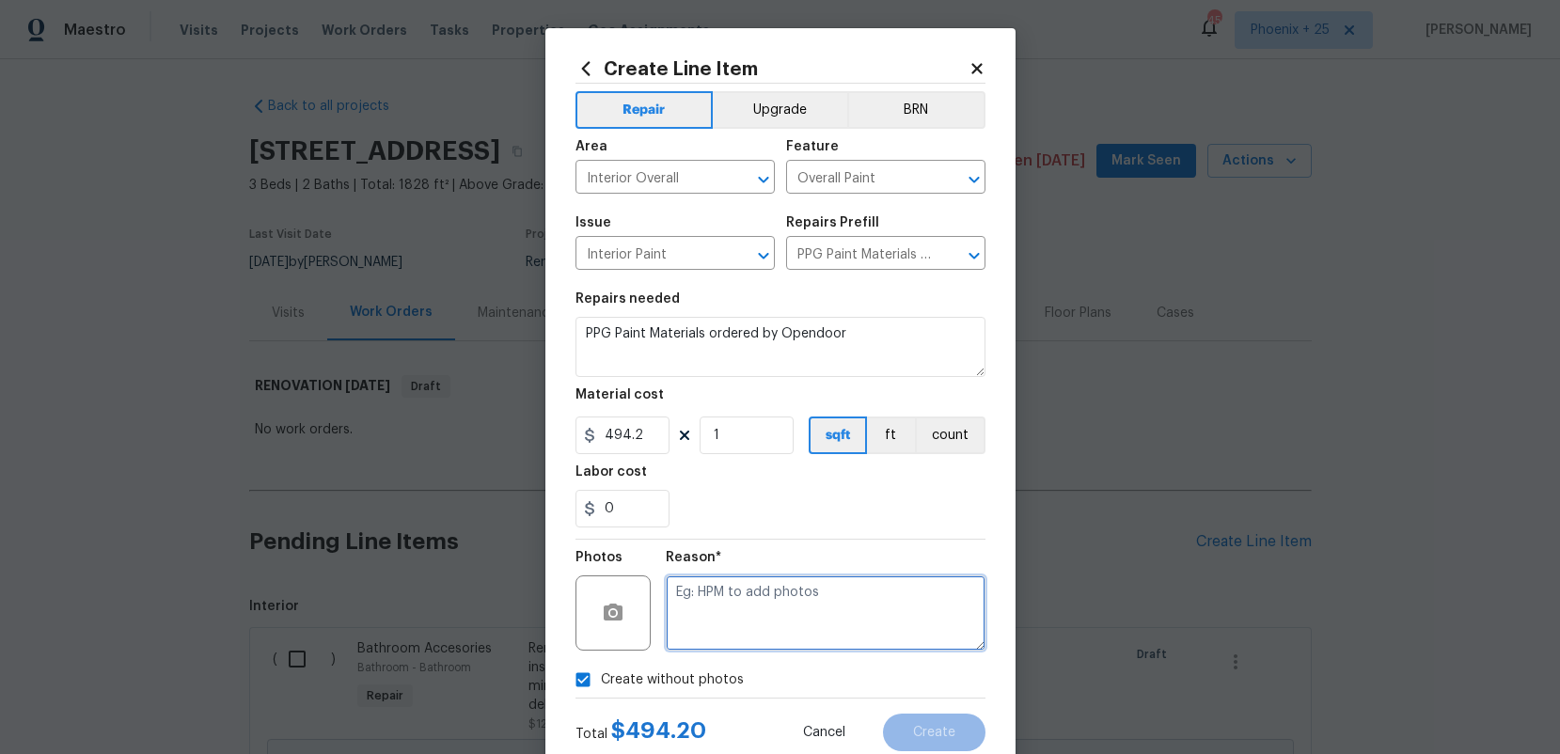
click at [732, 638] on textarea at bounding box center [826, 613] width 320 height 75
type textarea "NA"
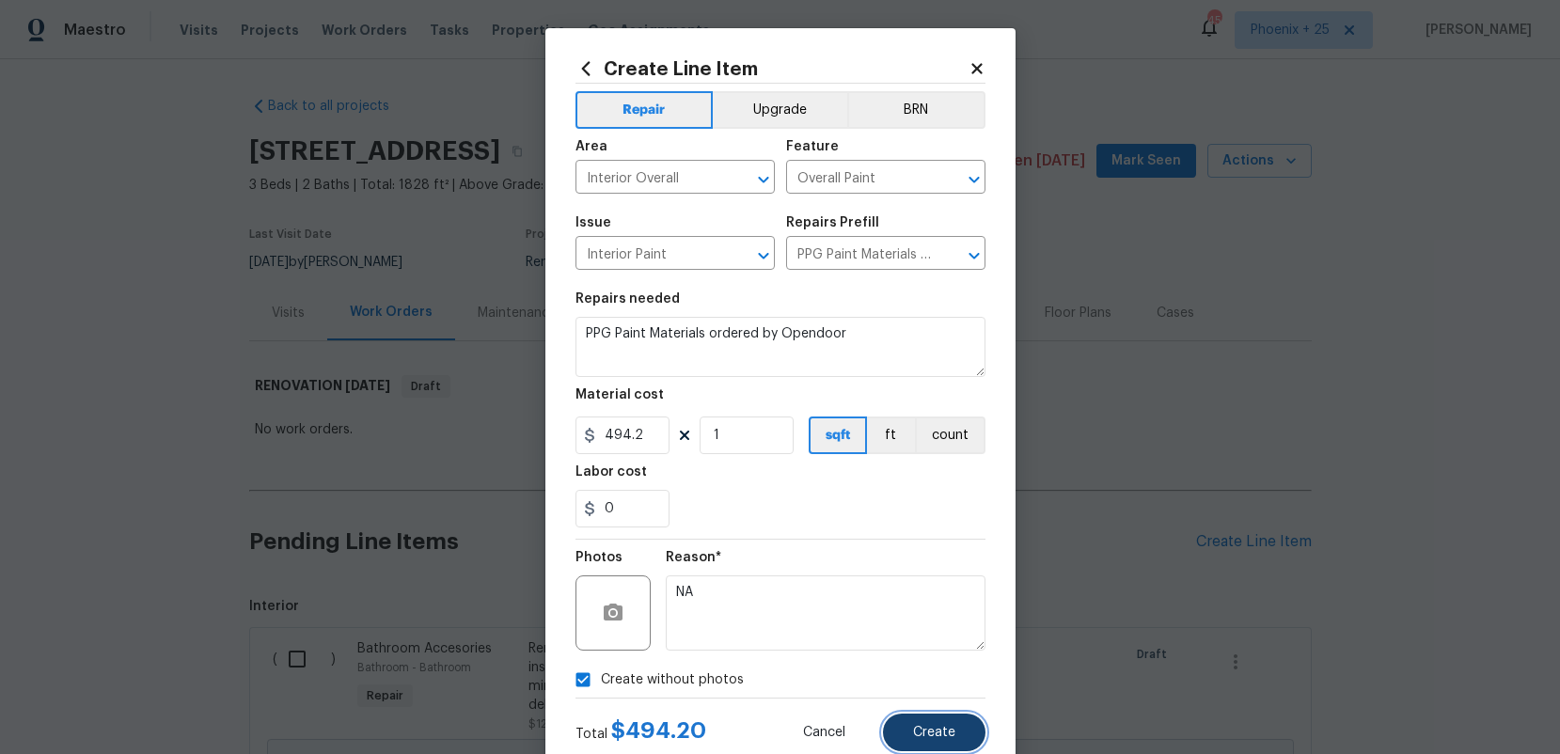
click at [933, 745] on button "Create" at bounding box center [934, 733] width 103 height 38
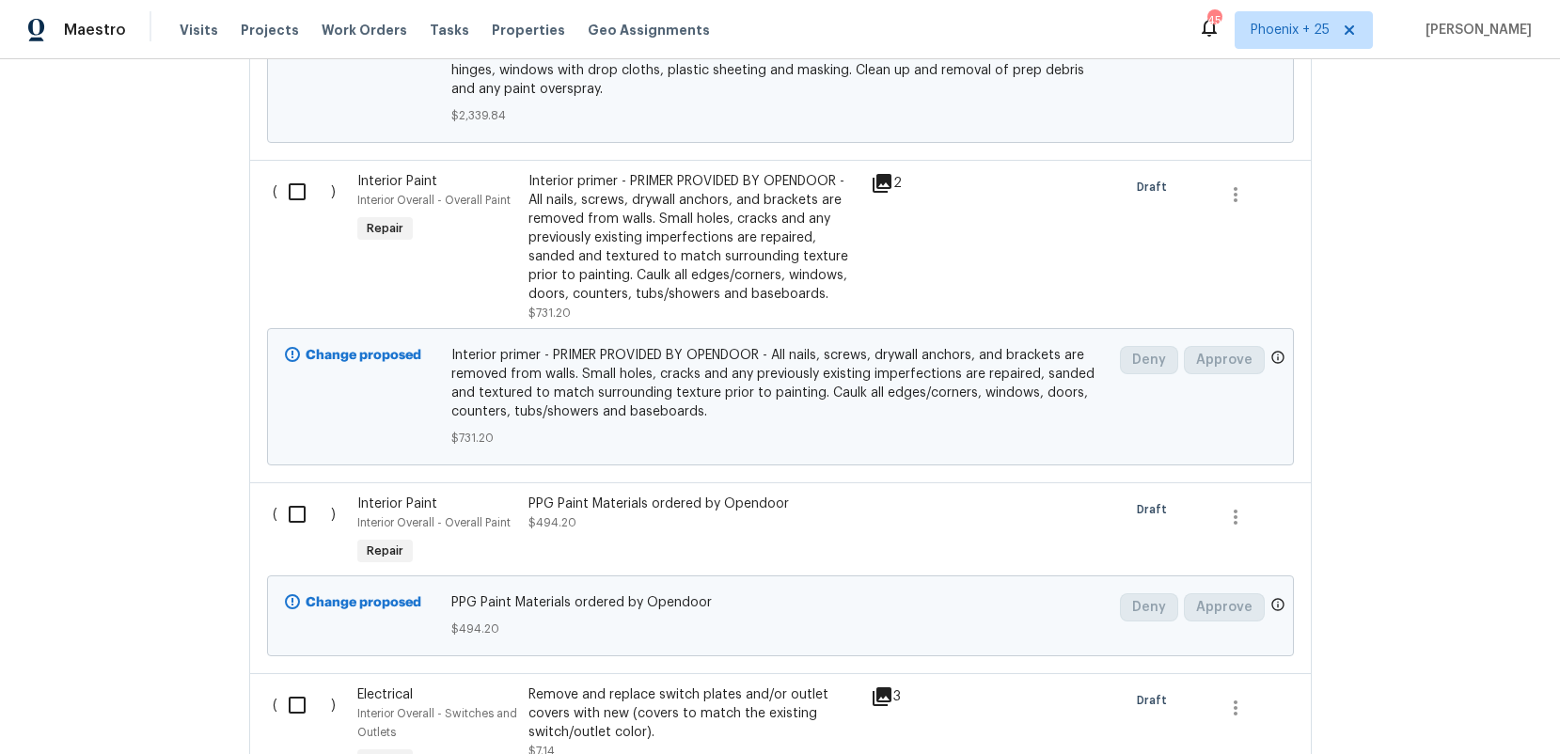
scroll to position [2345, 0]
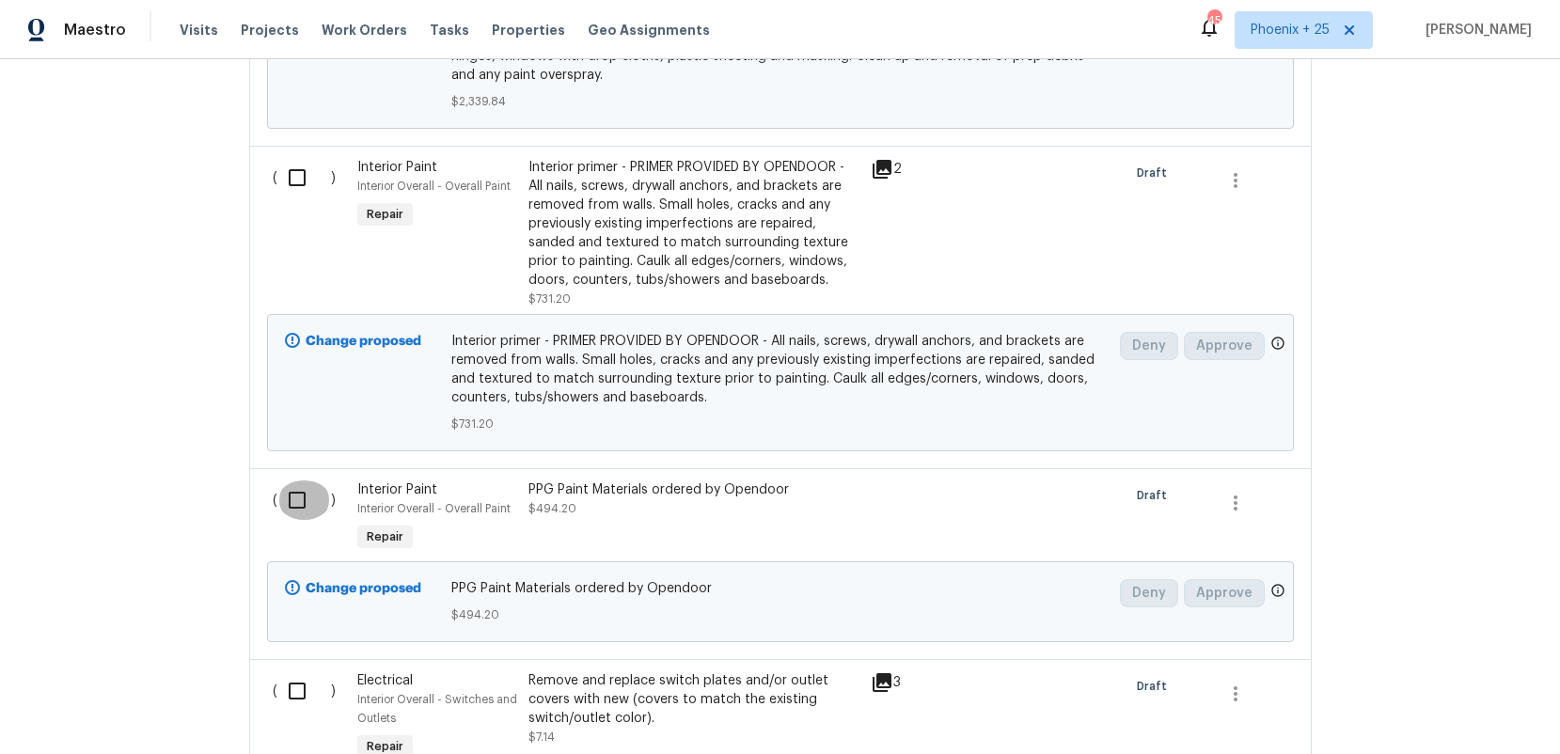
click at [291, 483] on input "checkbox" at bounding box center [304, 501] width 54 height 40
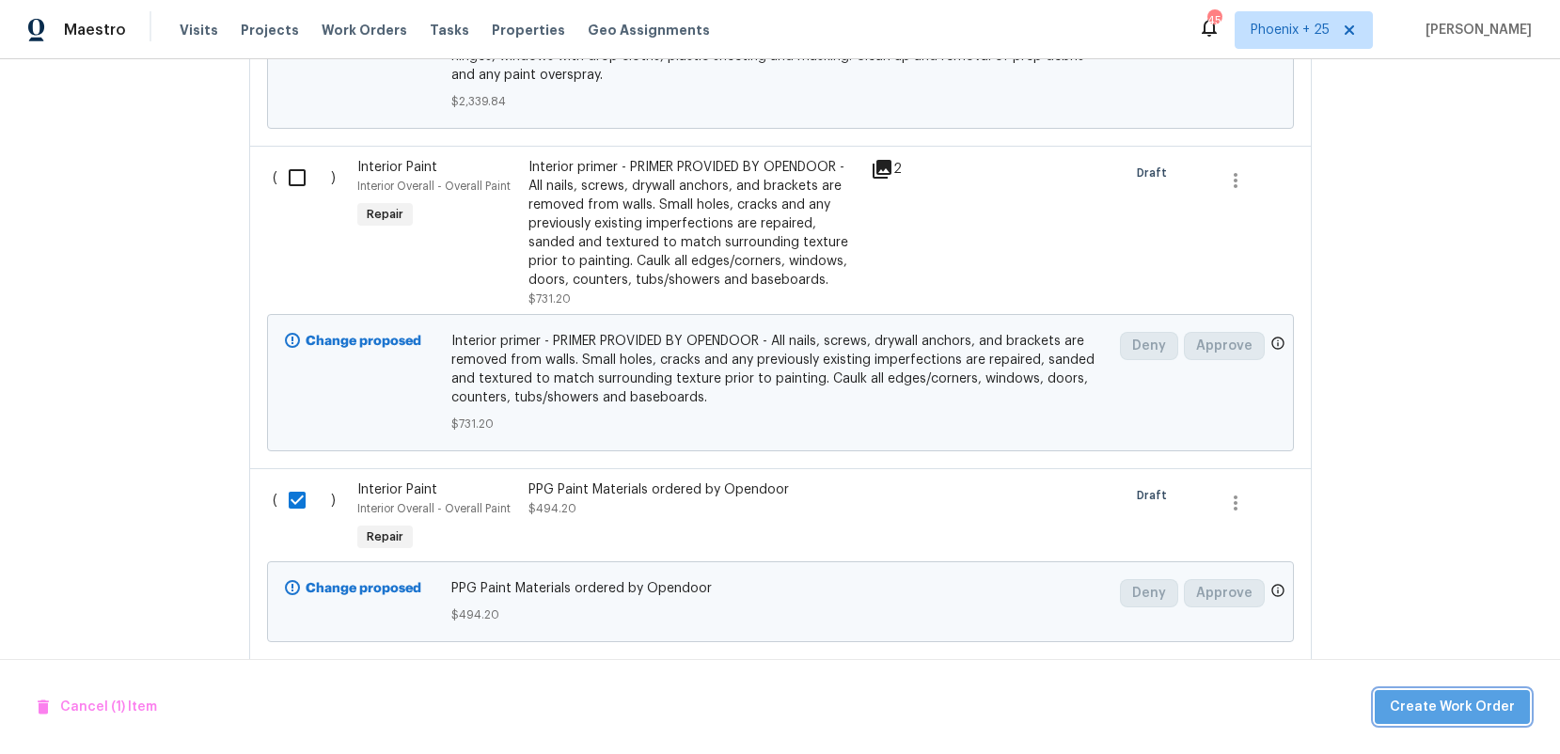
click at [1474, 693] on button "Create Work Order" at bounding box center [1452, 707] width 155 height 35
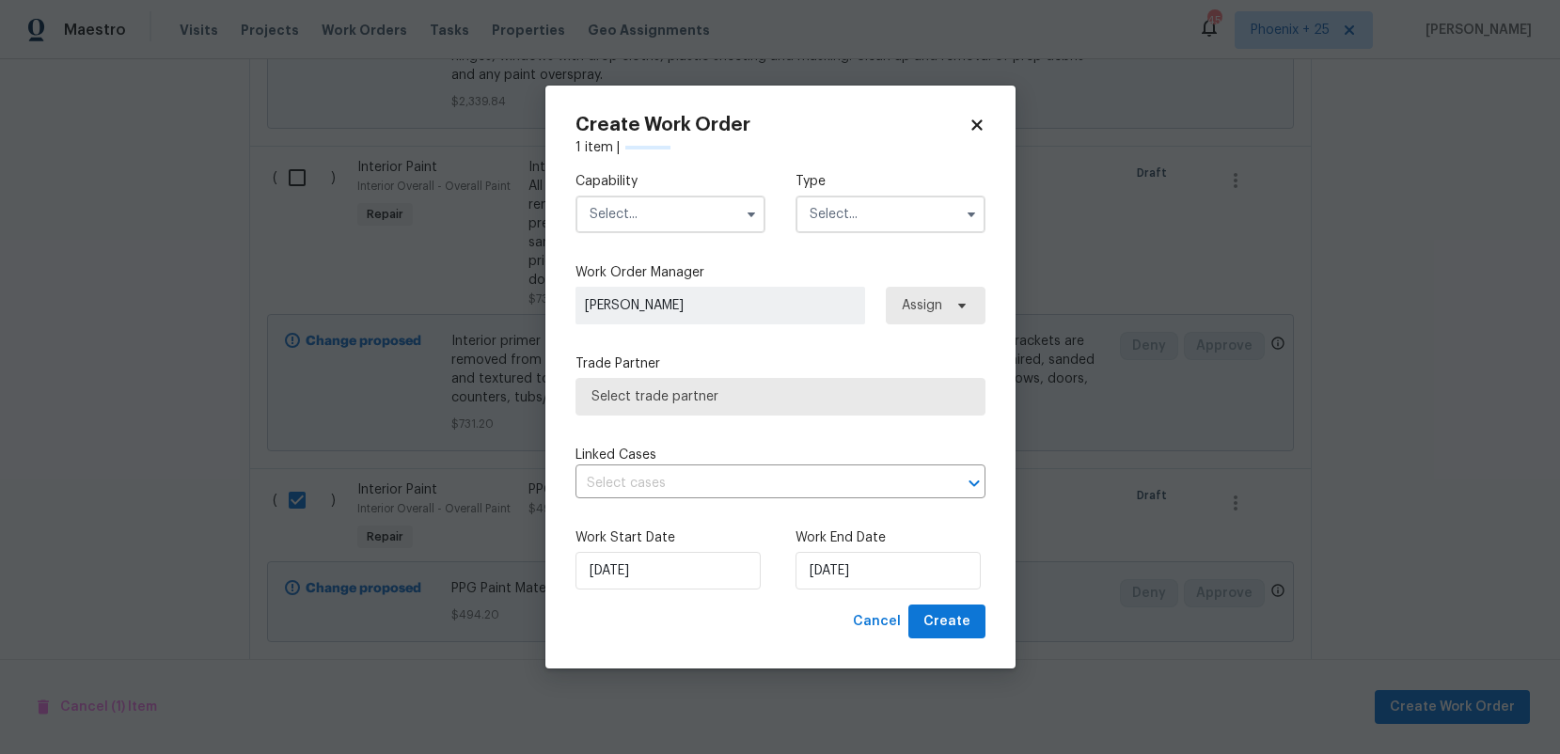
checkbox input "false"
click at [645, 224] on input "text" at bounding box center [671, 215] width 190 height 38
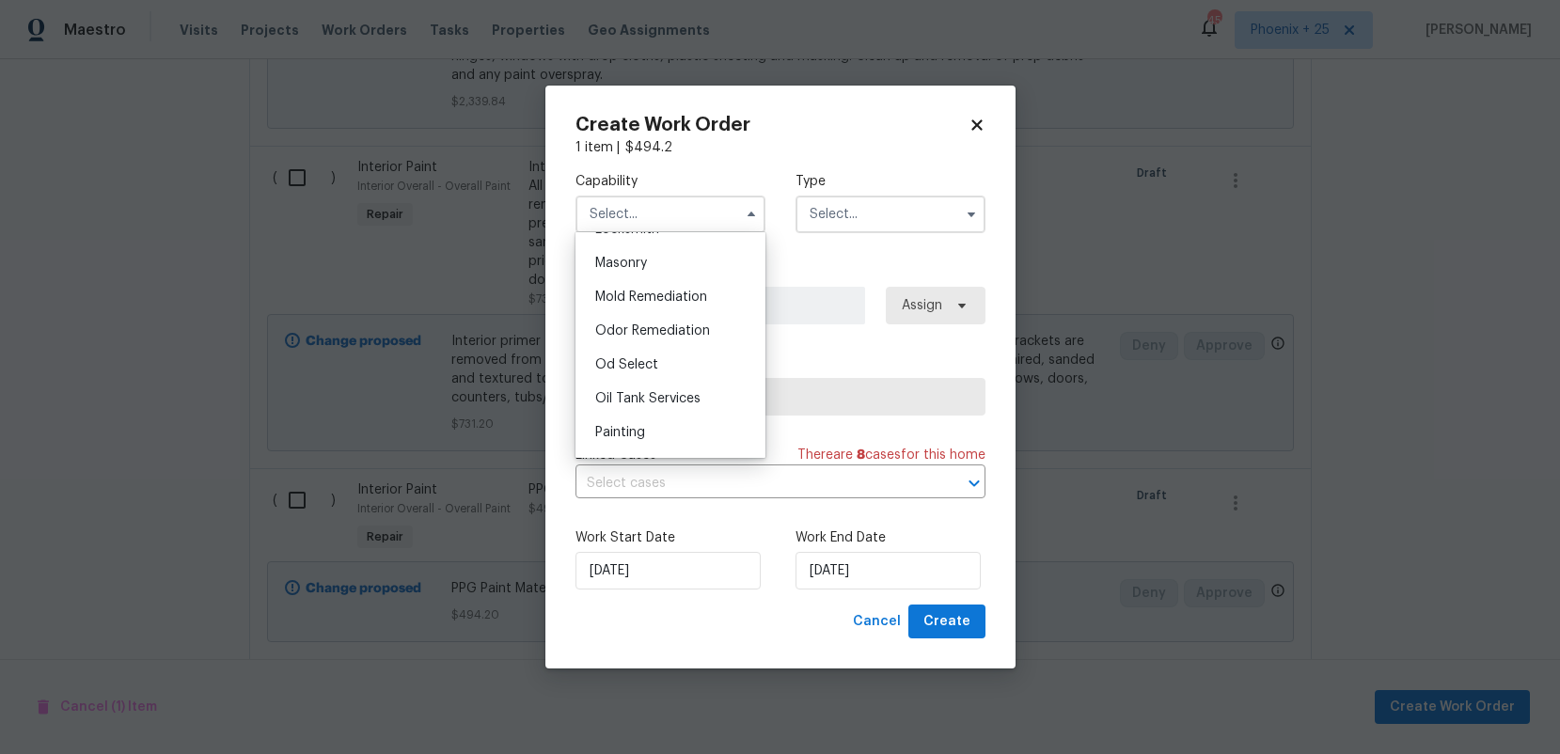
scroll to position [1577, 0]
drag, startPoint x: 643, startPoint y: 259, endPoint x: 655, endPoint y: 258, distance: 11.3
click at [643, 259] on span "Painting" at bounding box center [620, 256] width 50 height 13
type input "Painting"
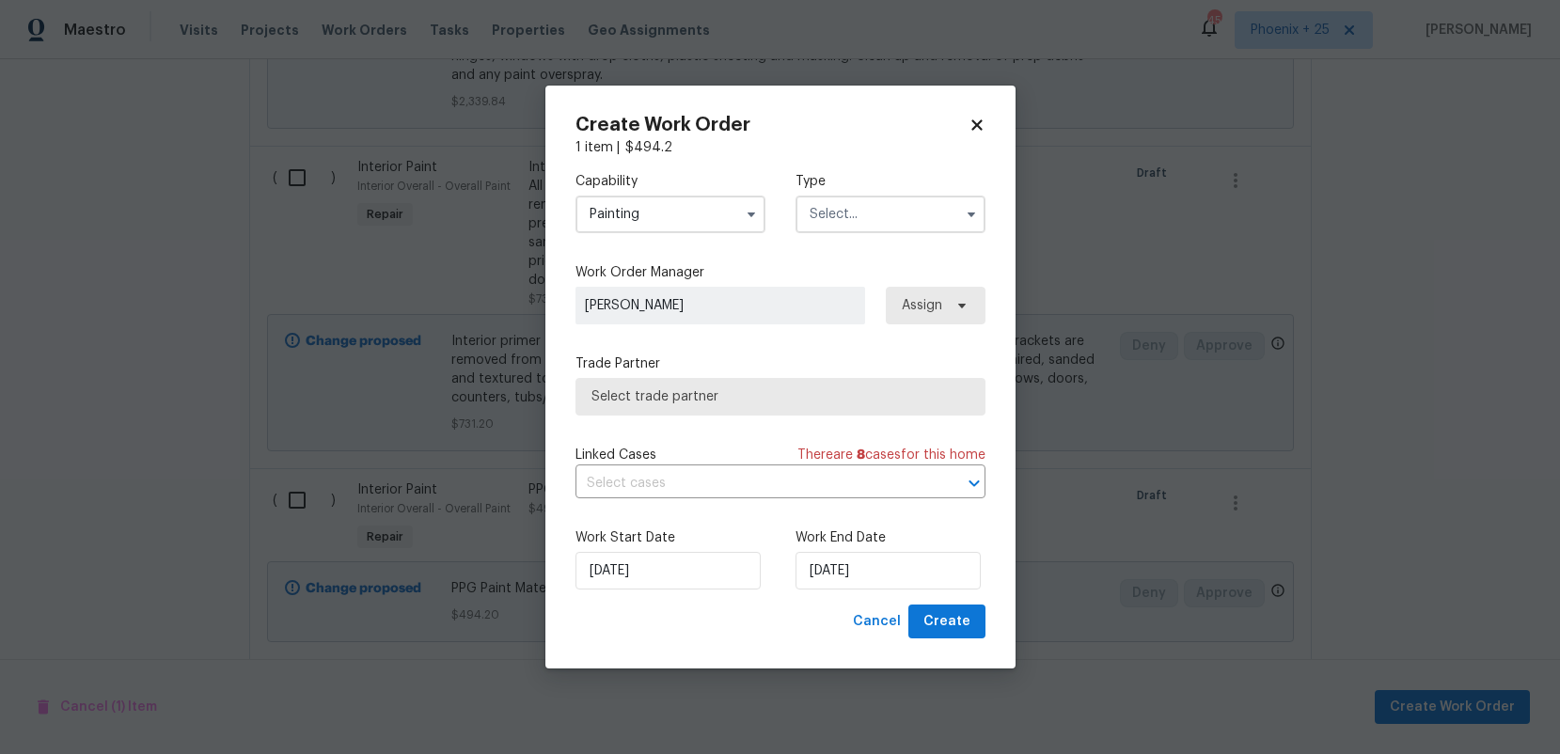
drag, startPoint x: 913, startPoint y: 214, endPoint x: 911, endPoint y: 230, distance: 16.1
click at [914, 217] on input "text" at bounding box center [891, 215] width 190 height 38
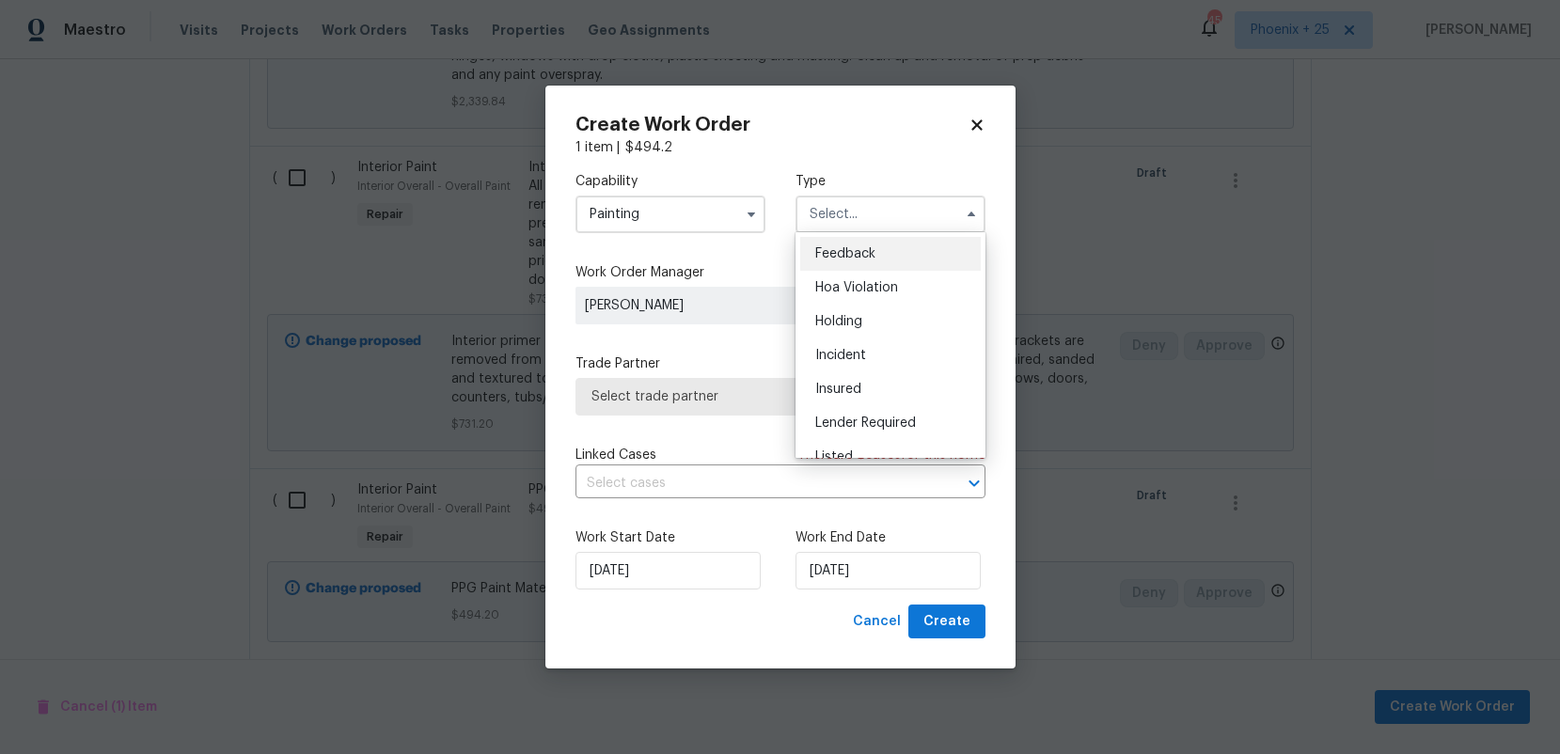
scroll to position [427, 0]
click at [901, 298] on div "Renovation" at bounding box center [890, 301] width 181 height 34
type input "Renovation"
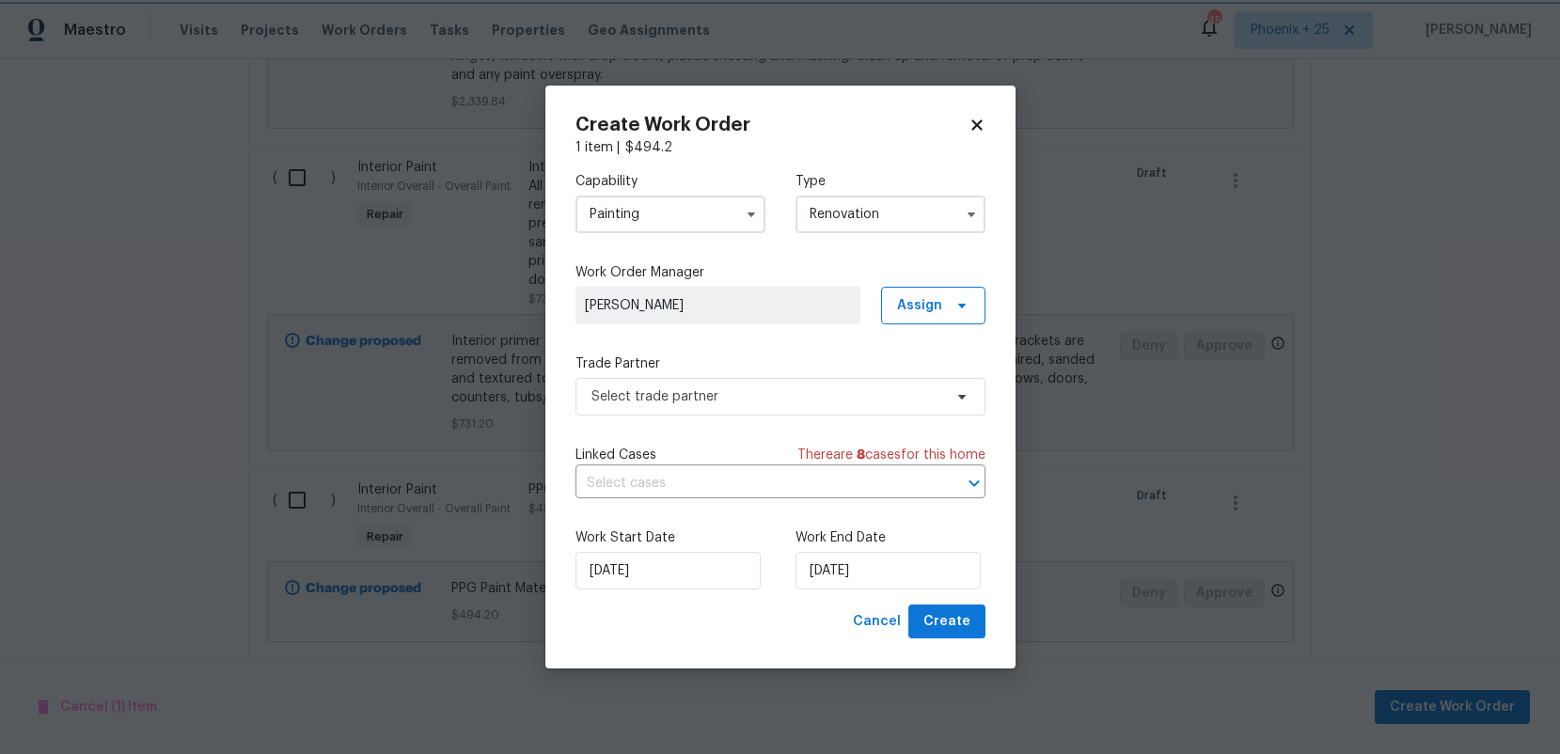
scroll to position [0, 0]
click at [934, 302] on span "Assign" at bounding box center [919, 305] width 45 height 19
click at [922, 387] on div "Assign to me" at bounding box center [936, 384] width 82 height 19
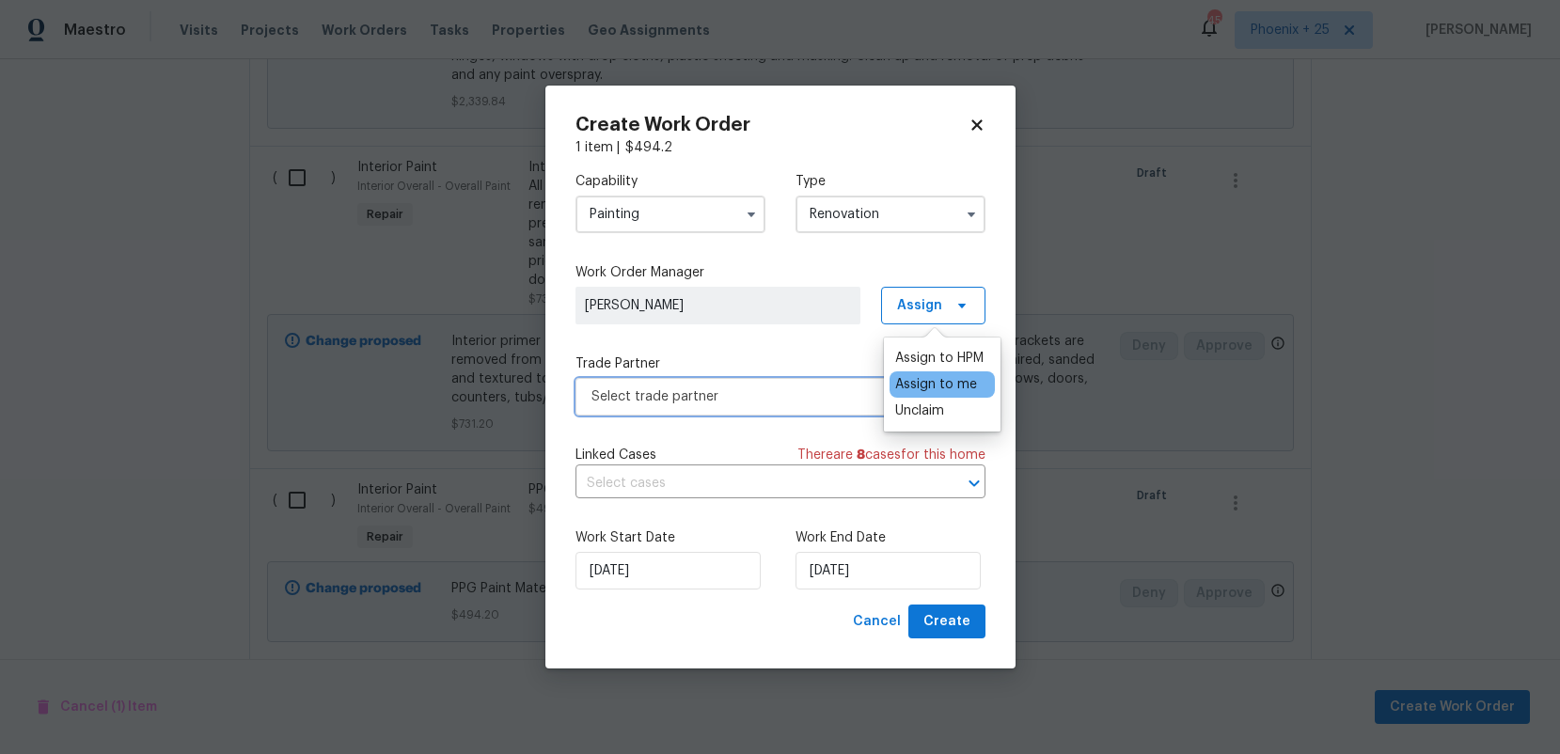
click at [766, 414] on span "Select trade partner" at bounding box center [781, 397] width 410 height 38
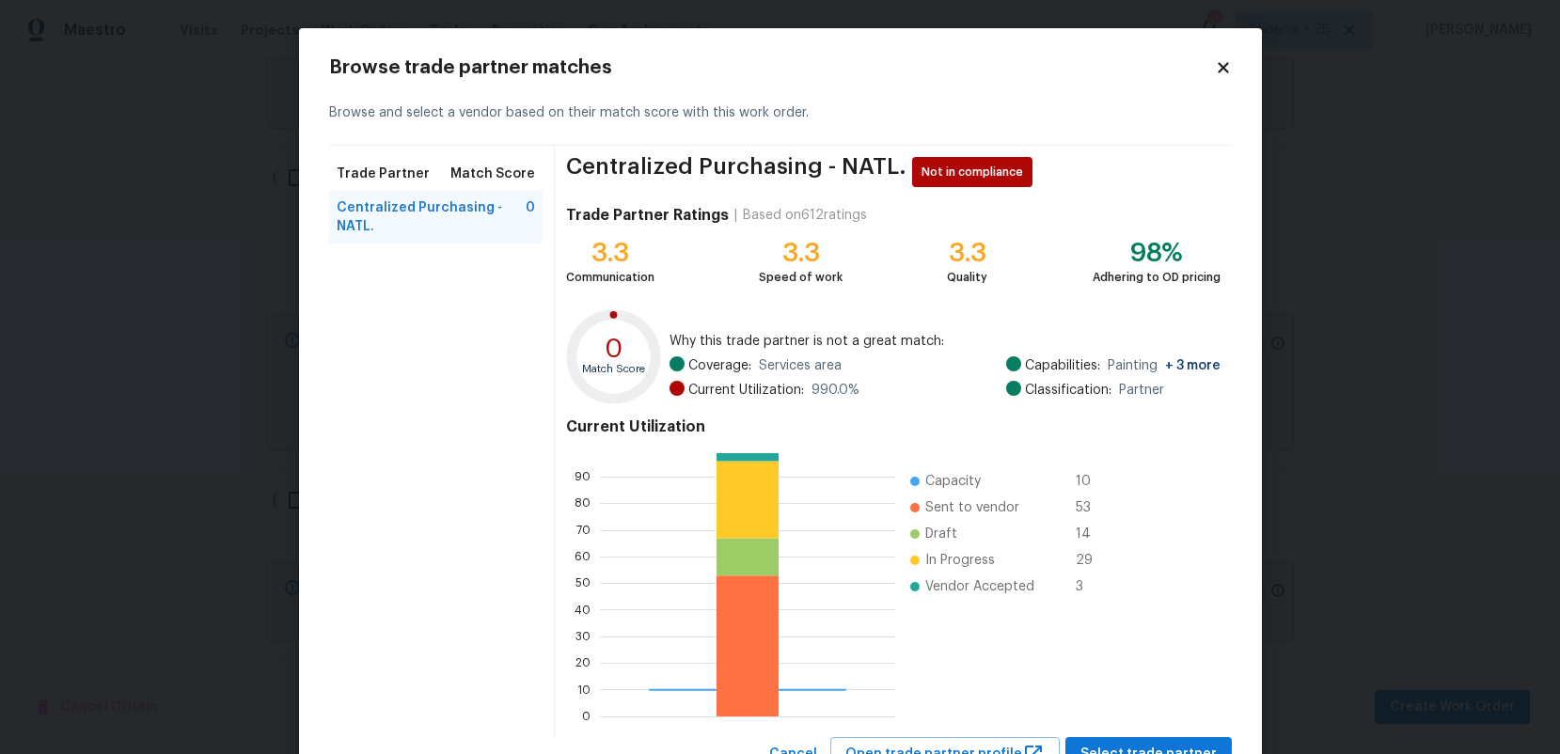
scroll to position [76, 0]
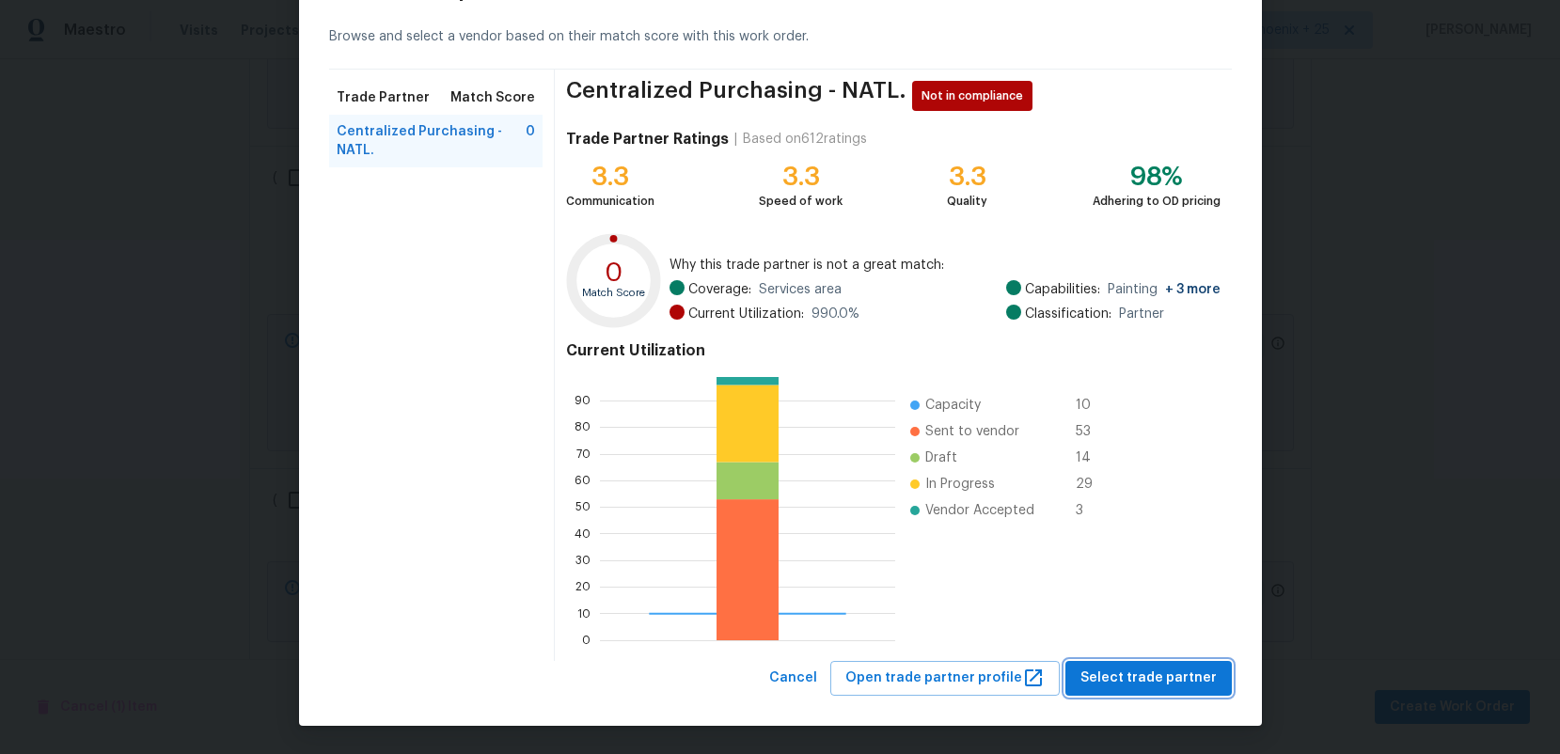
click at [1152, 693] on button "Select trade partner" at bounding box center [1149, 678] width 166 height 35
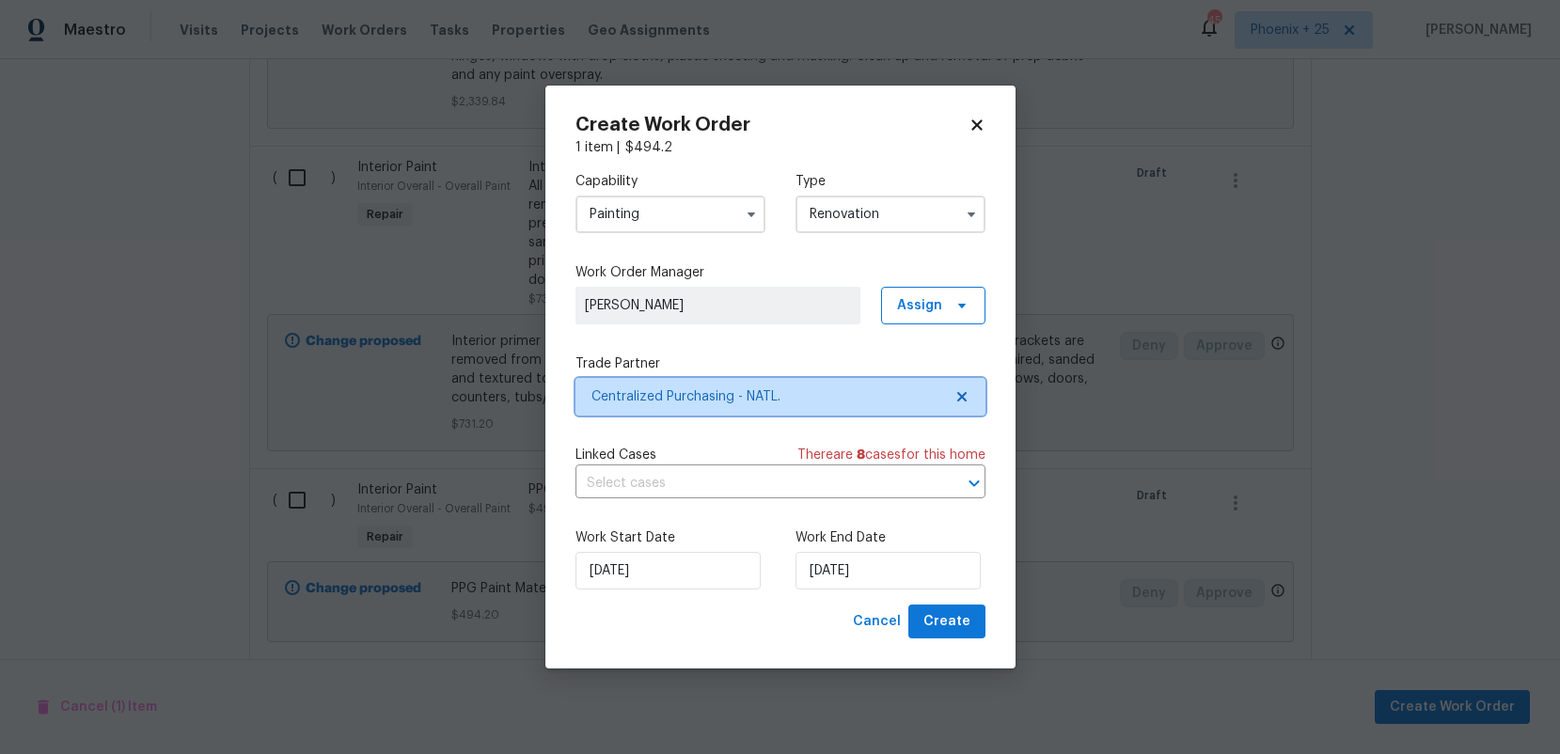
scroll to position [0, 0]
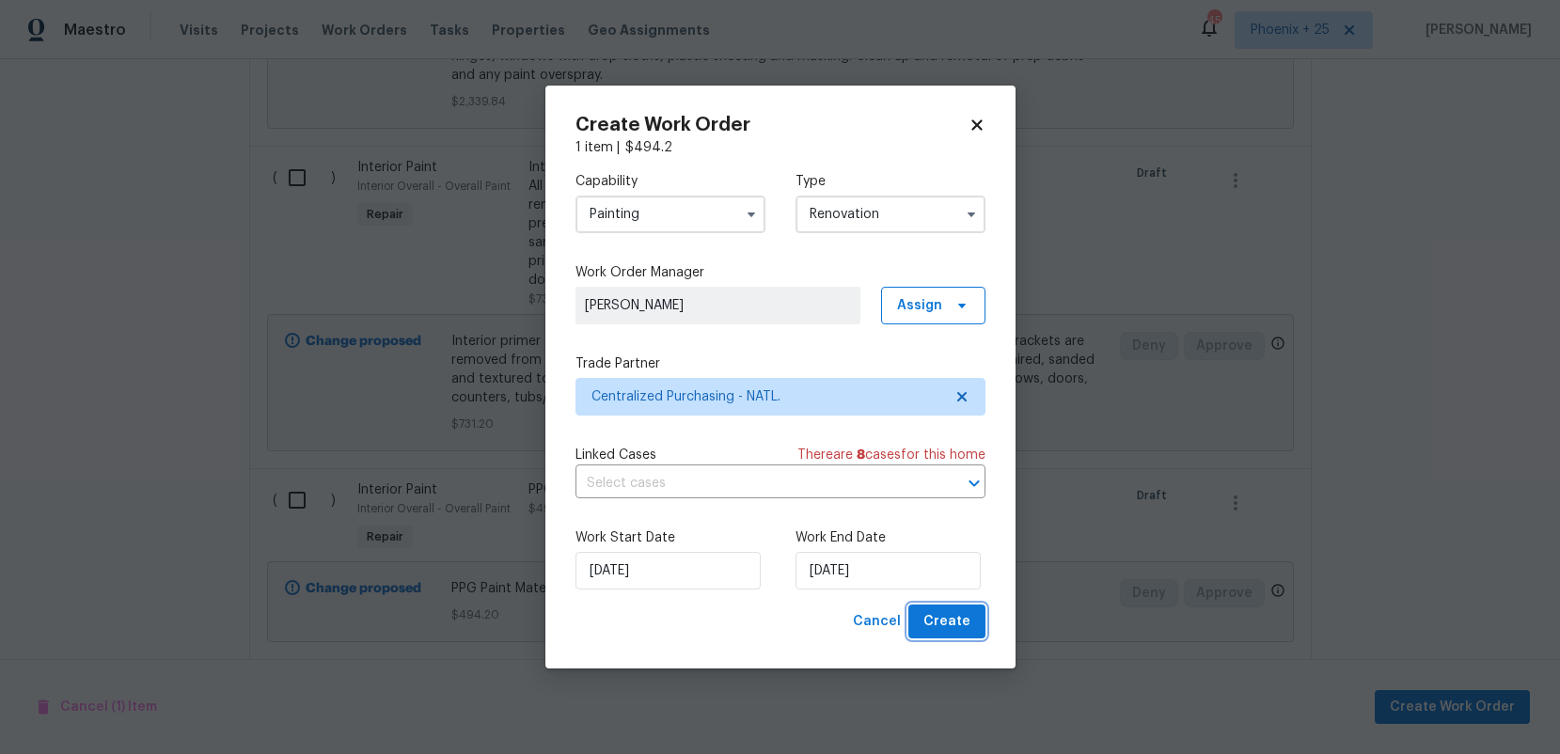
click at [962, 620] on span "Create" at bounding box center [947, 622] width 47 height 24
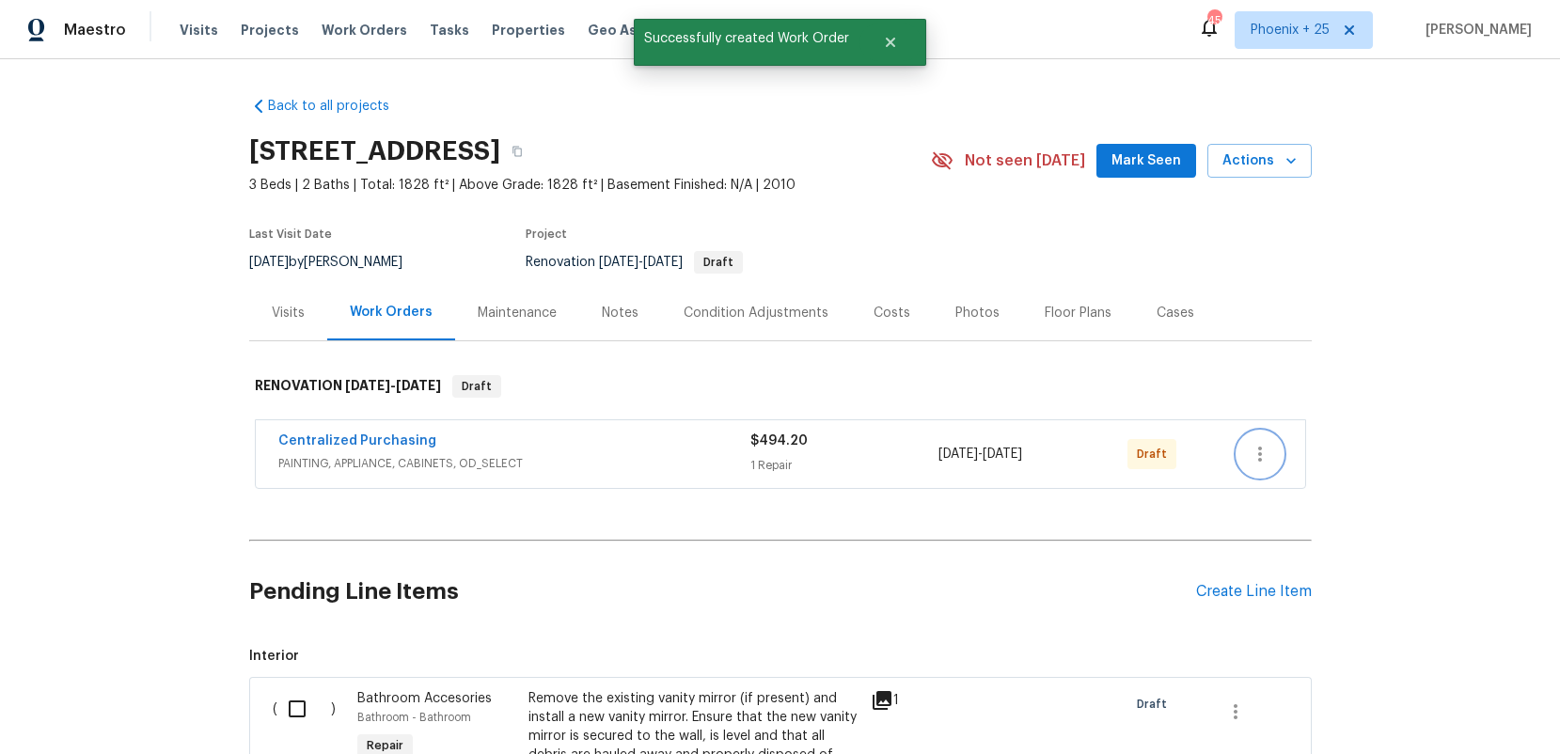
click at [1258, 460] on icon "button" at bounding box center [1260, 454] width 4 height 15
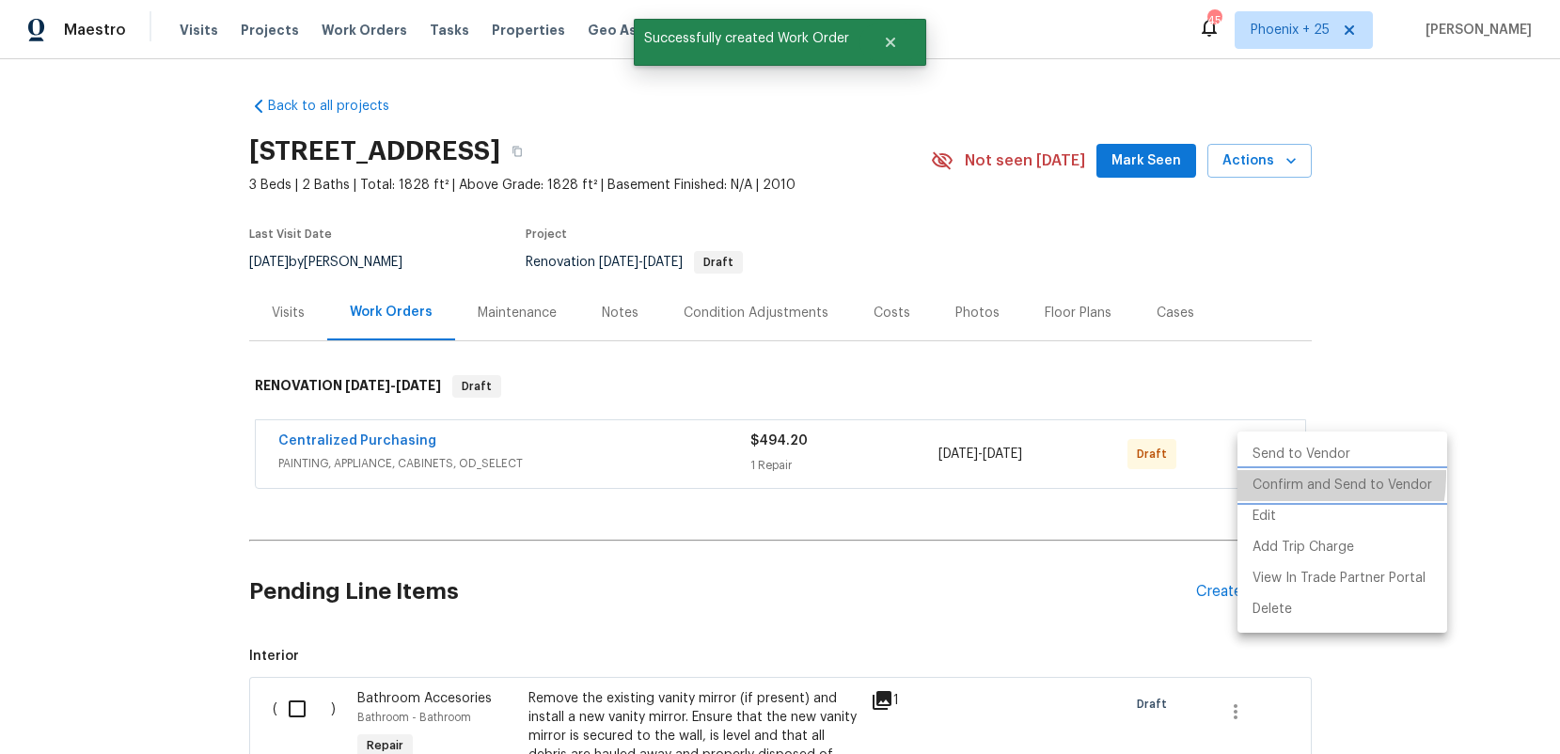
click at [1263, 474] on li "Confirm and Send to Vendor" at bounding box center [1343, 485] width 210 height 31
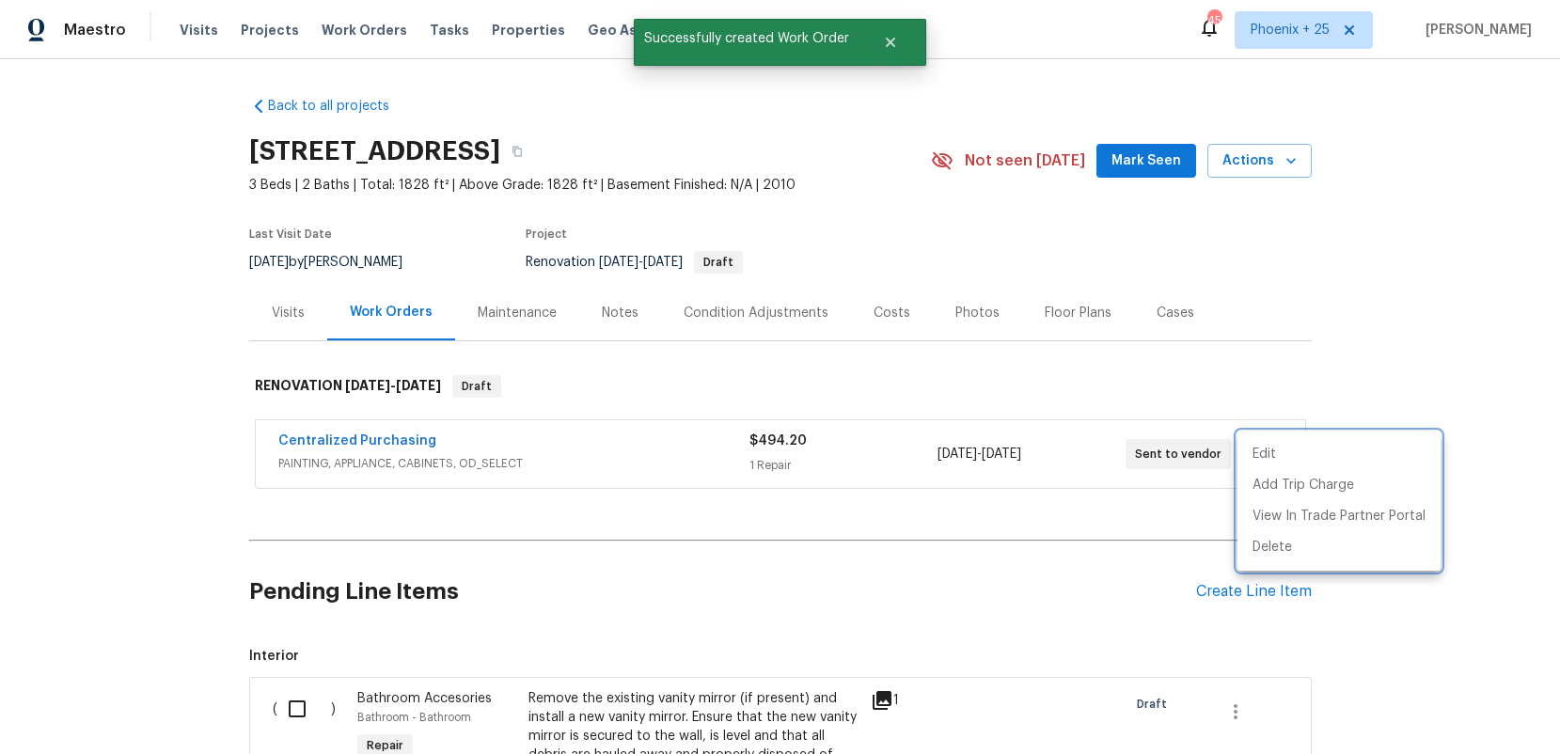
click at [323, 463] on div at bounding box center [780, 377] width 1560 height 754
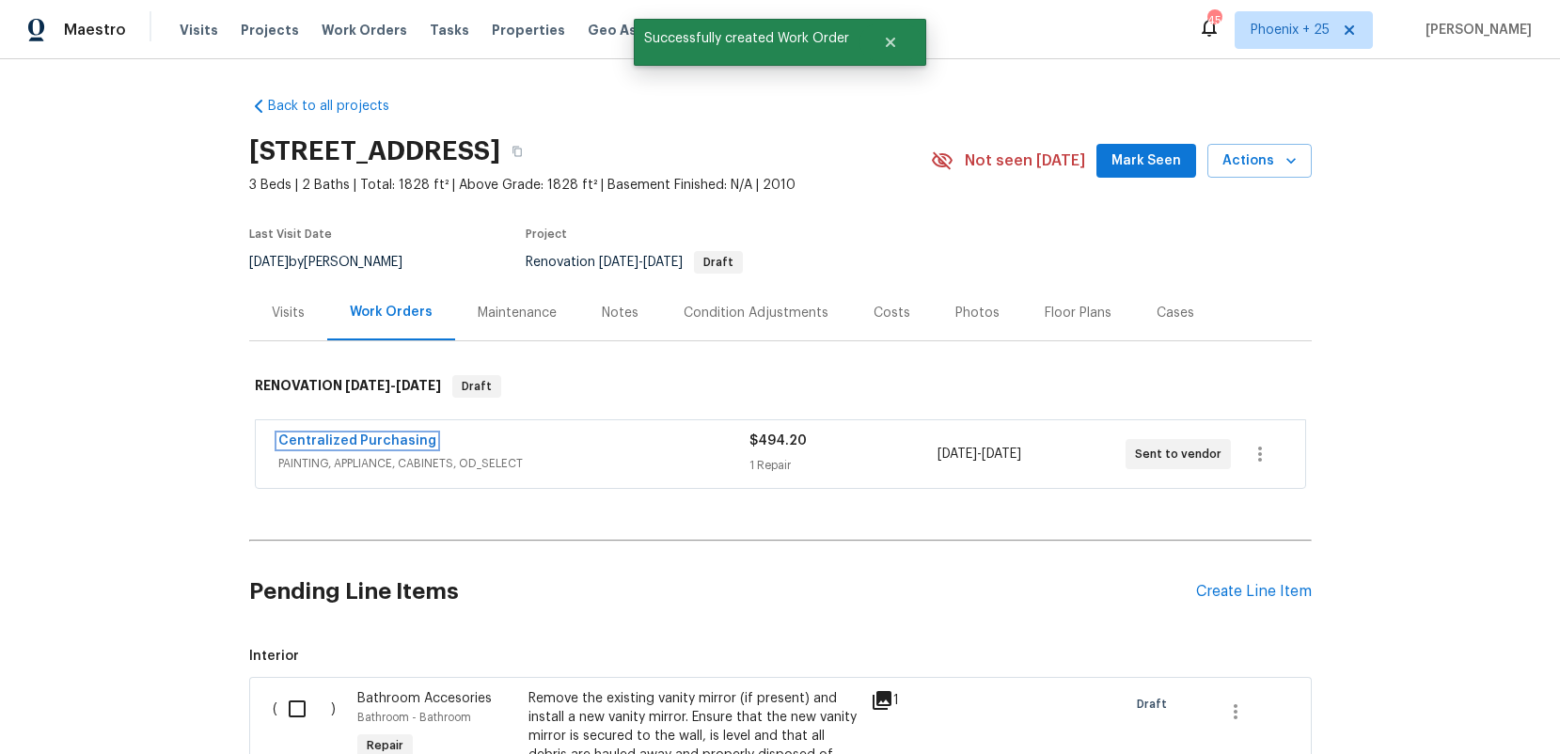
click at [328, 447] on link "Centralized Purchasing" at bounding box center [357, 441] width 158 height 13
